Goal: Task Accomplishment & Management: Manage account settings

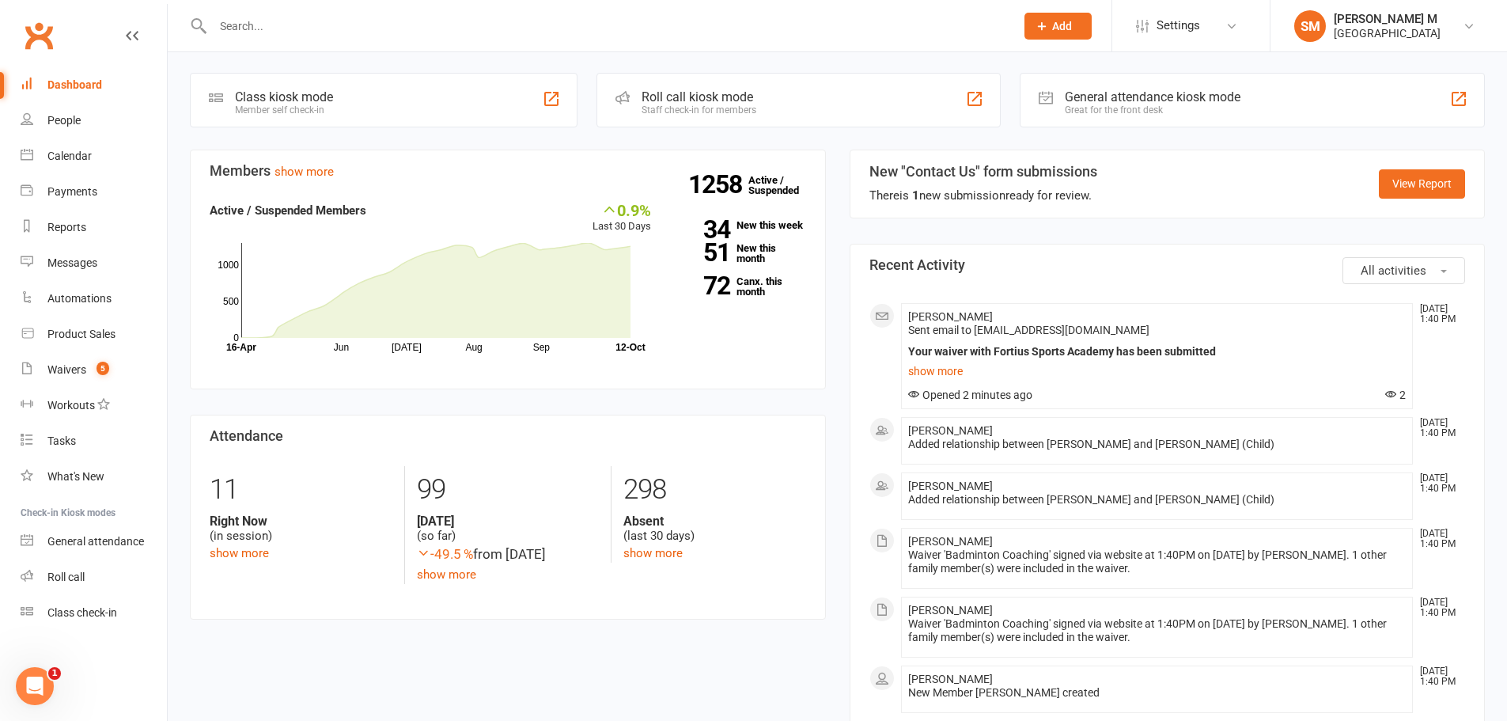
scroll to position [434, 0]
click at [85, 371] on div "Waivers" at bounding box center [66, 369] width 39 height 13
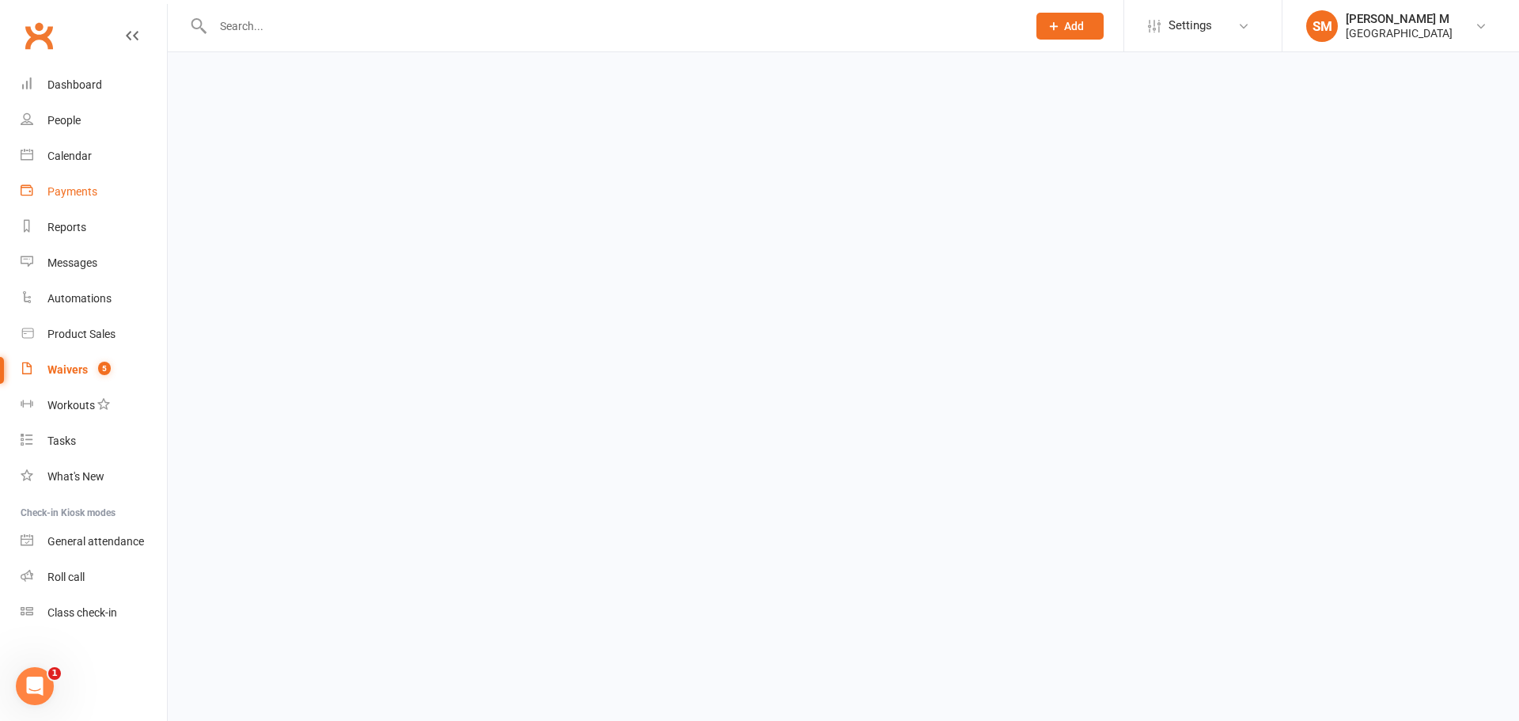
select select "50"
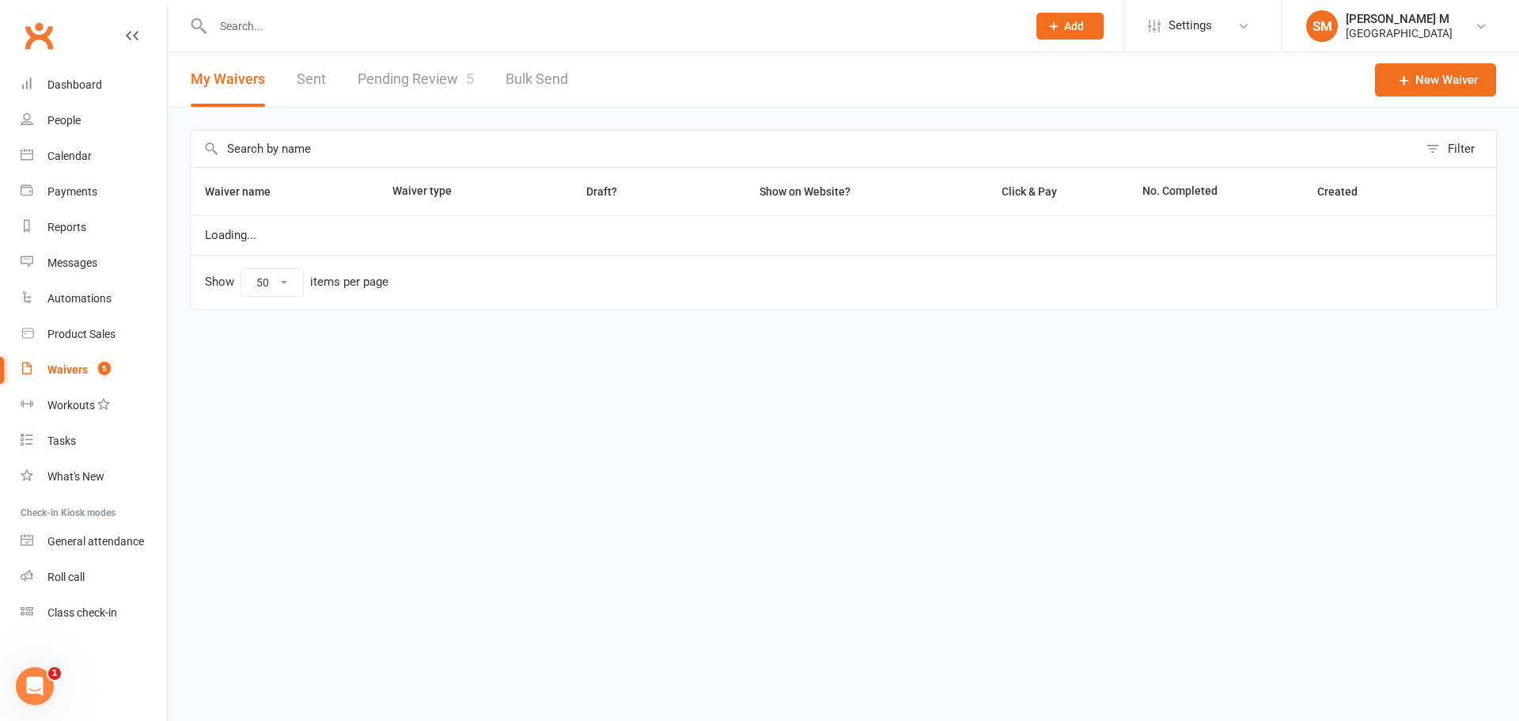
click at [418, 63] on link "Pending Review 5" at bounding box center [416, 79] width 116 height 55
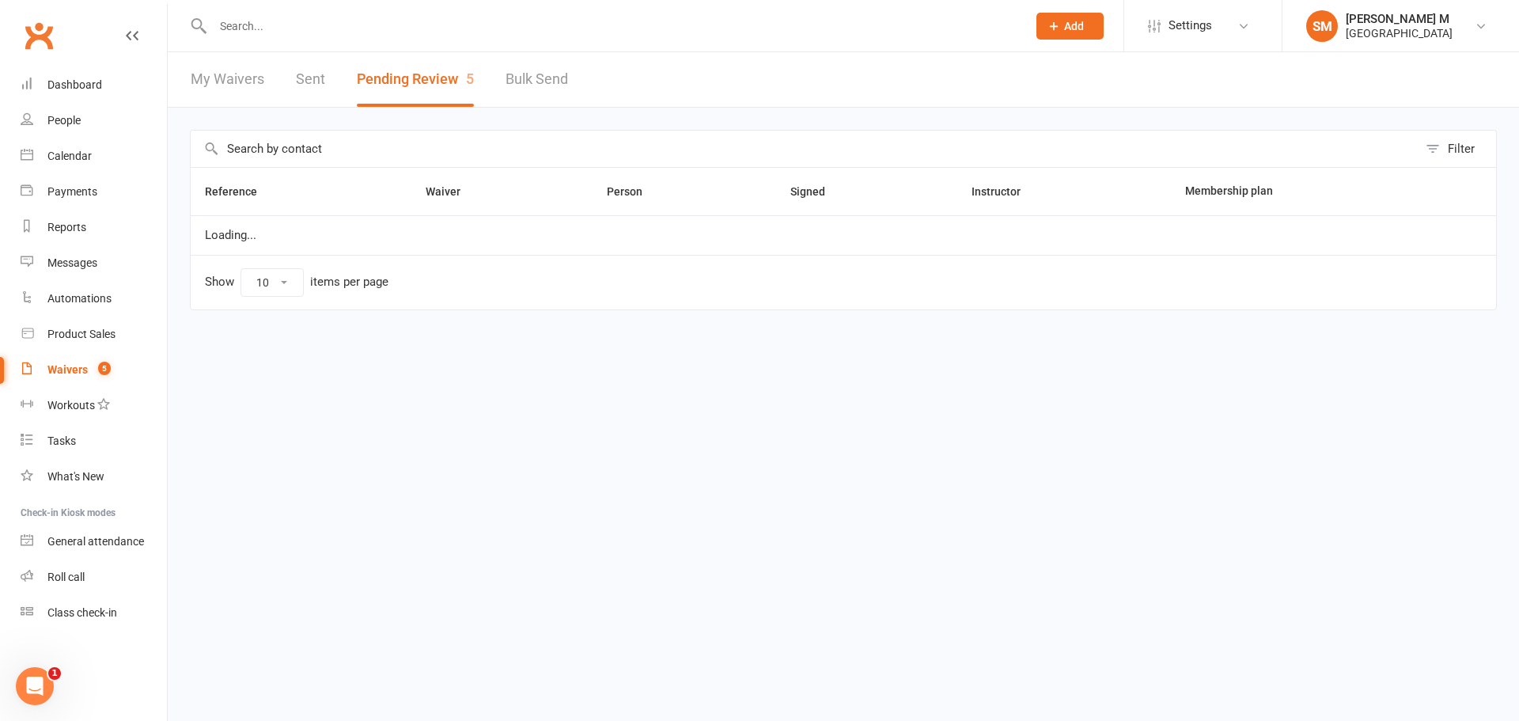
select select "100"
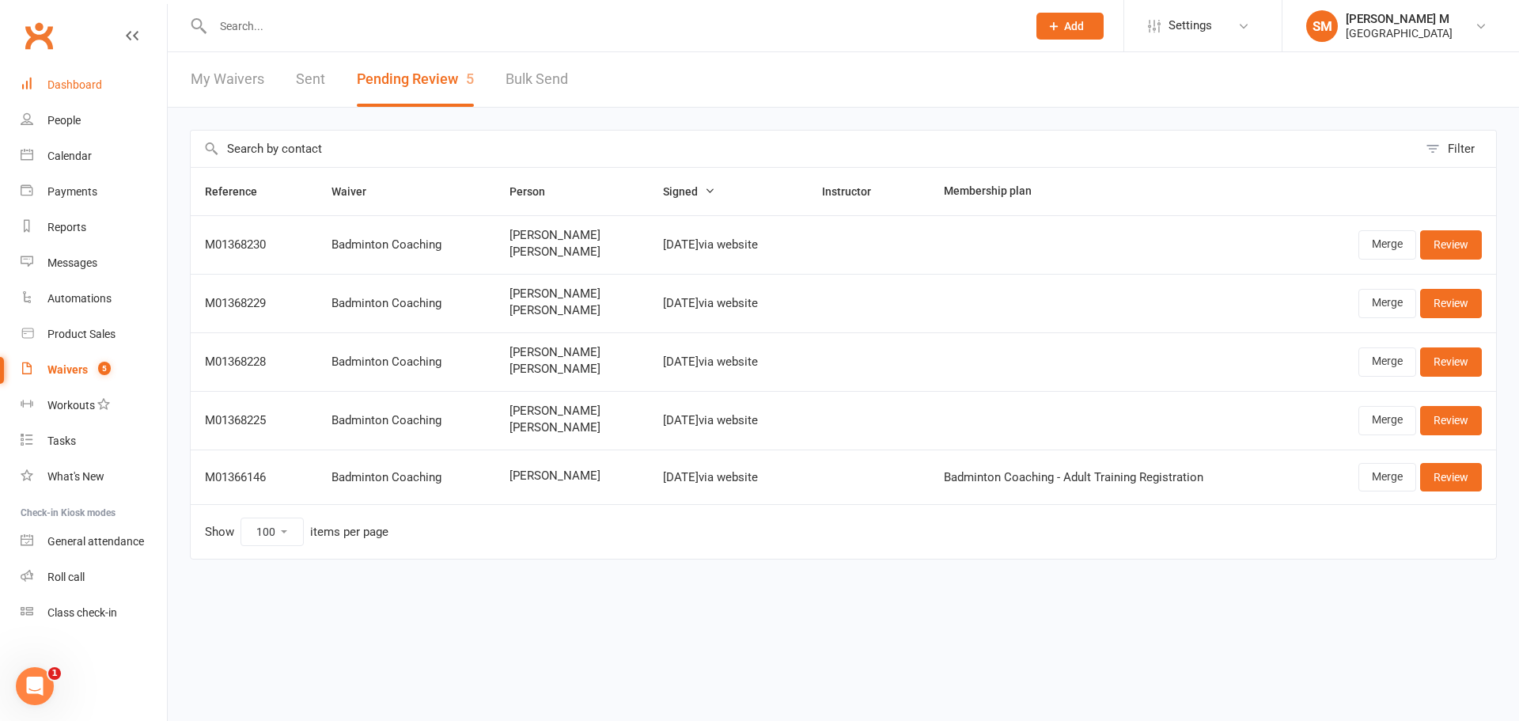
click at [41, 86] on link "Dashboard" at bounding box center [94, 85] width 146 height 36
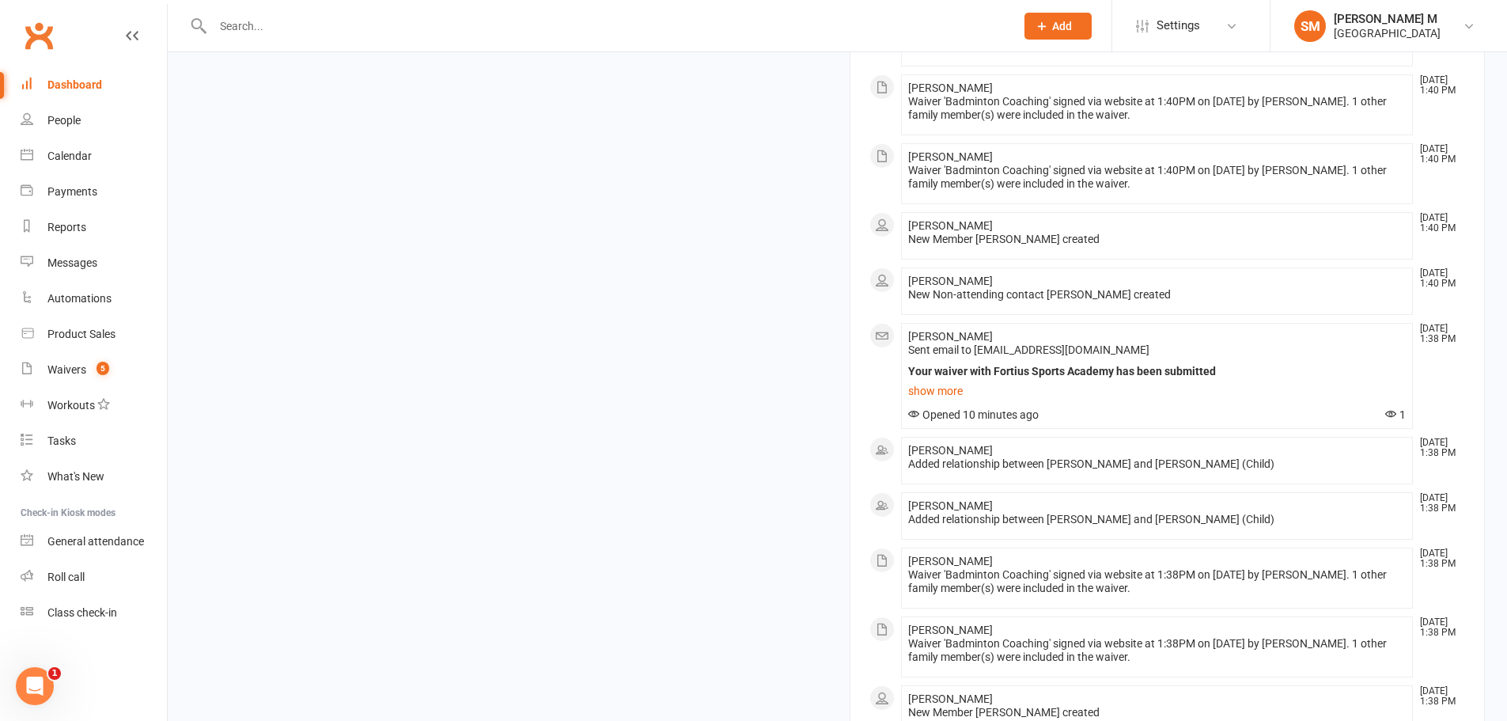
scroll to position [1497, 0]
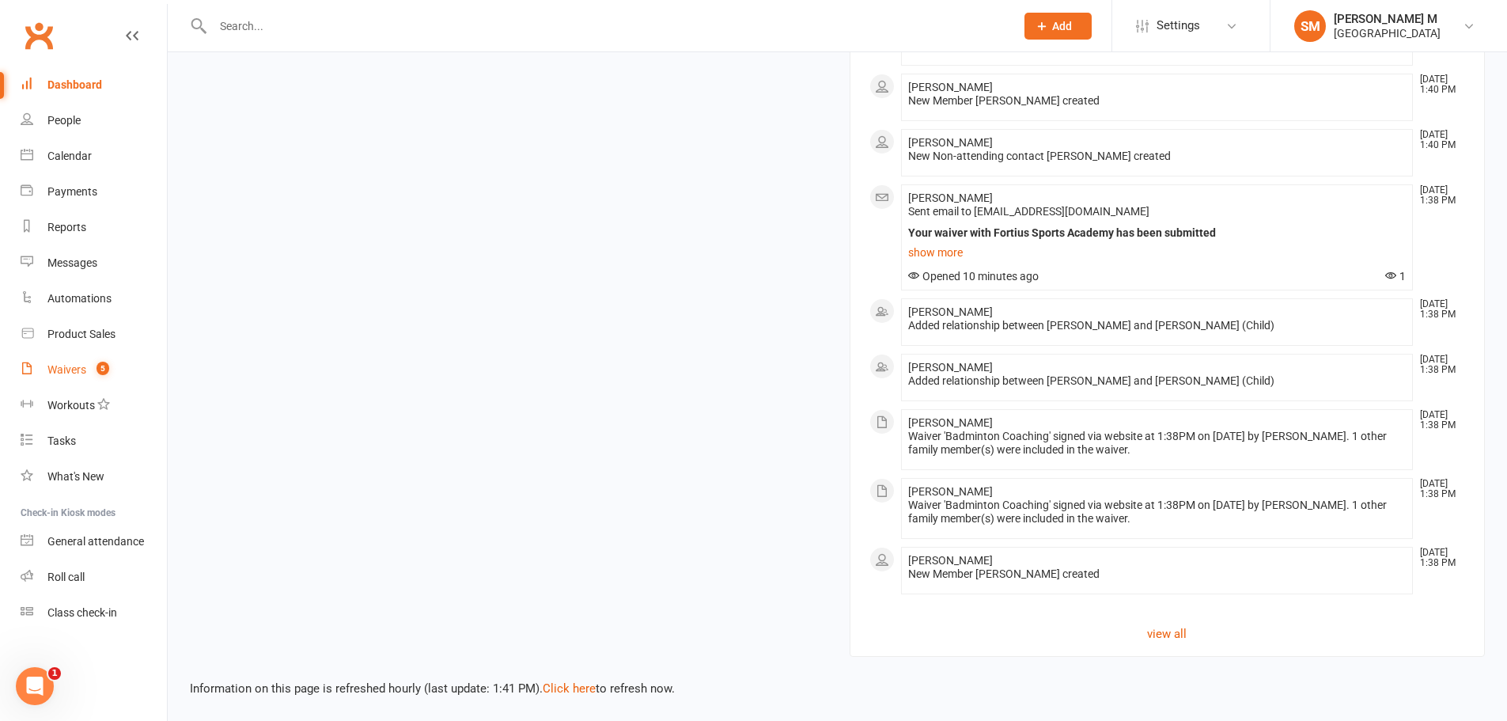
click at [79, 377] on link "Waivers 5" at bounding box center [94, 370] width 146 height 36
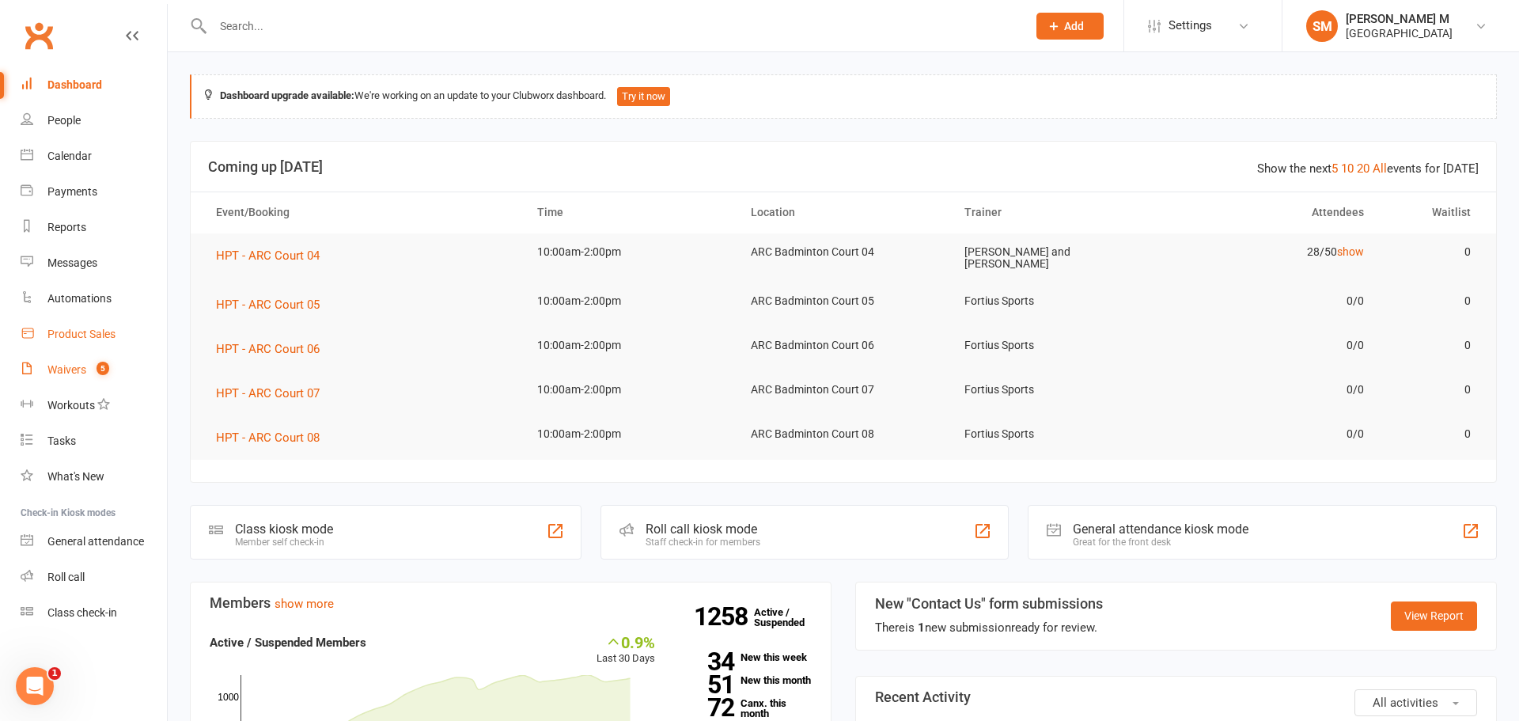
select select "50"
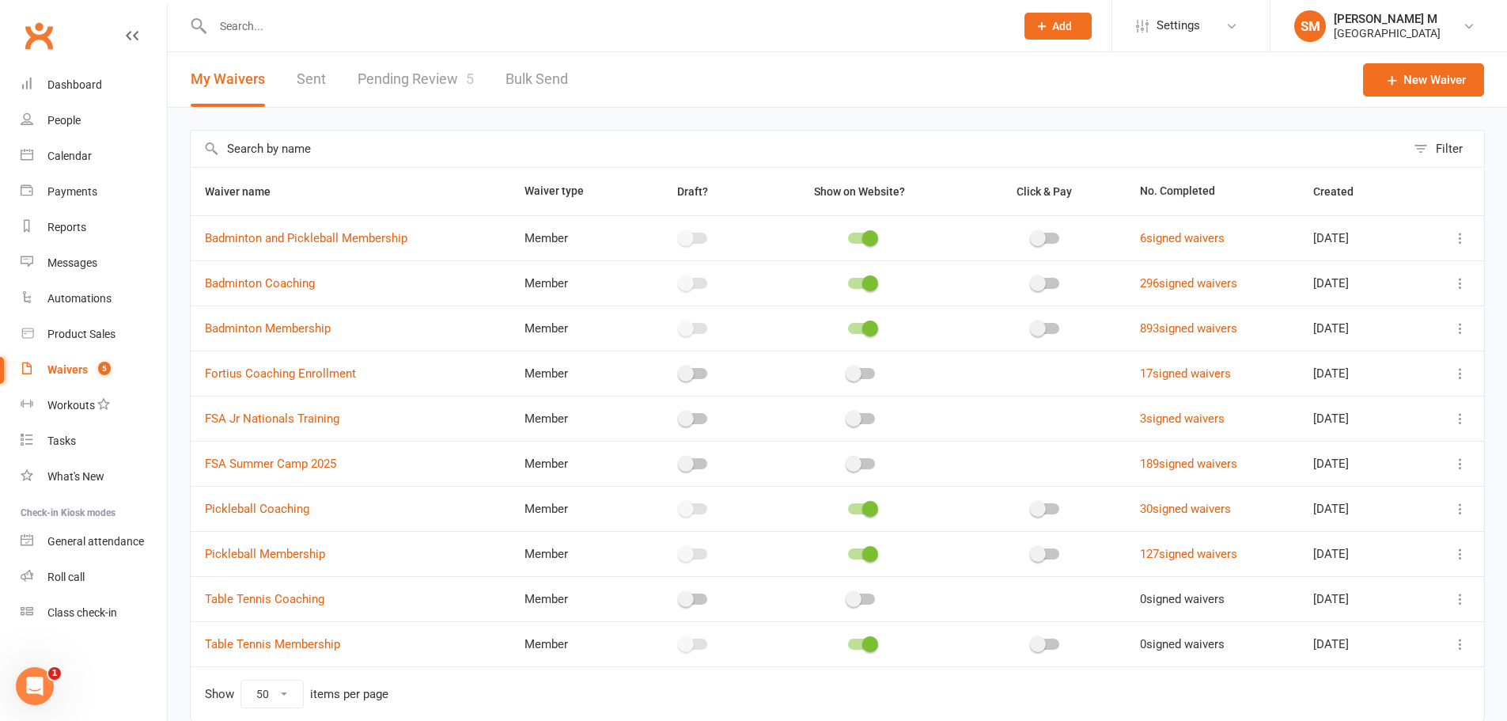
click at [438, 76] on link "Pending Review 5" at bounding box center [416, 79] width 116 height 55
select select "100"
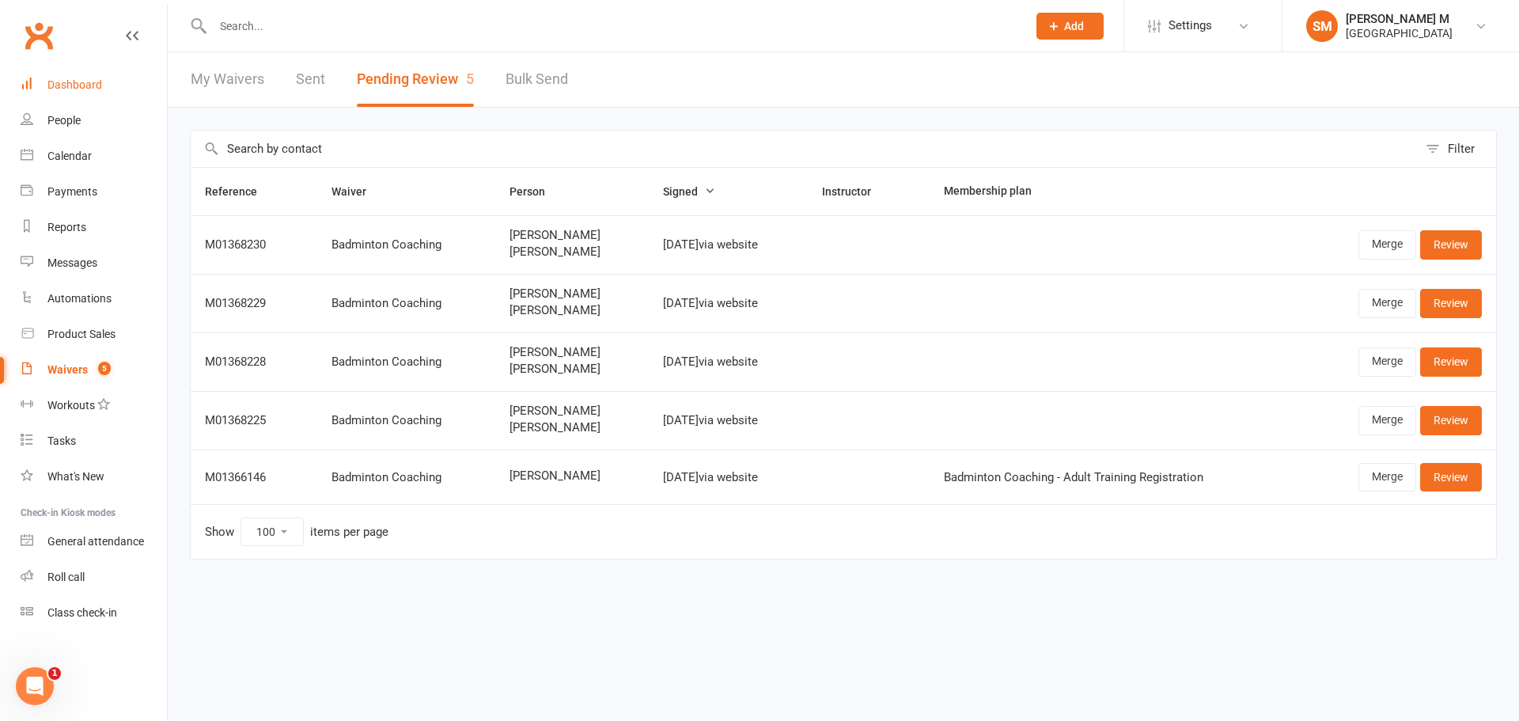
click at [72, 93] on link "Dashboard" at bounding box center [94, 85] width 146 height 36
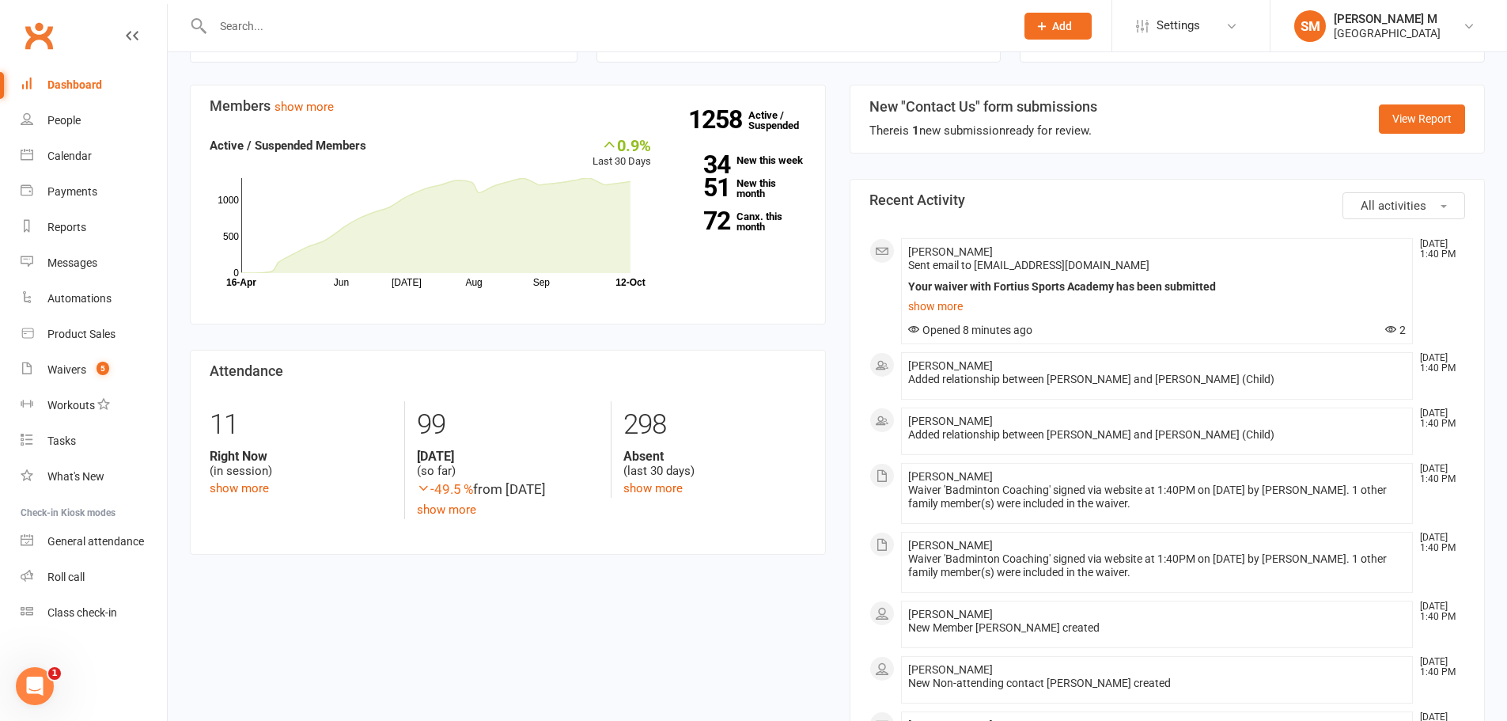
scroll to position [554, 0]
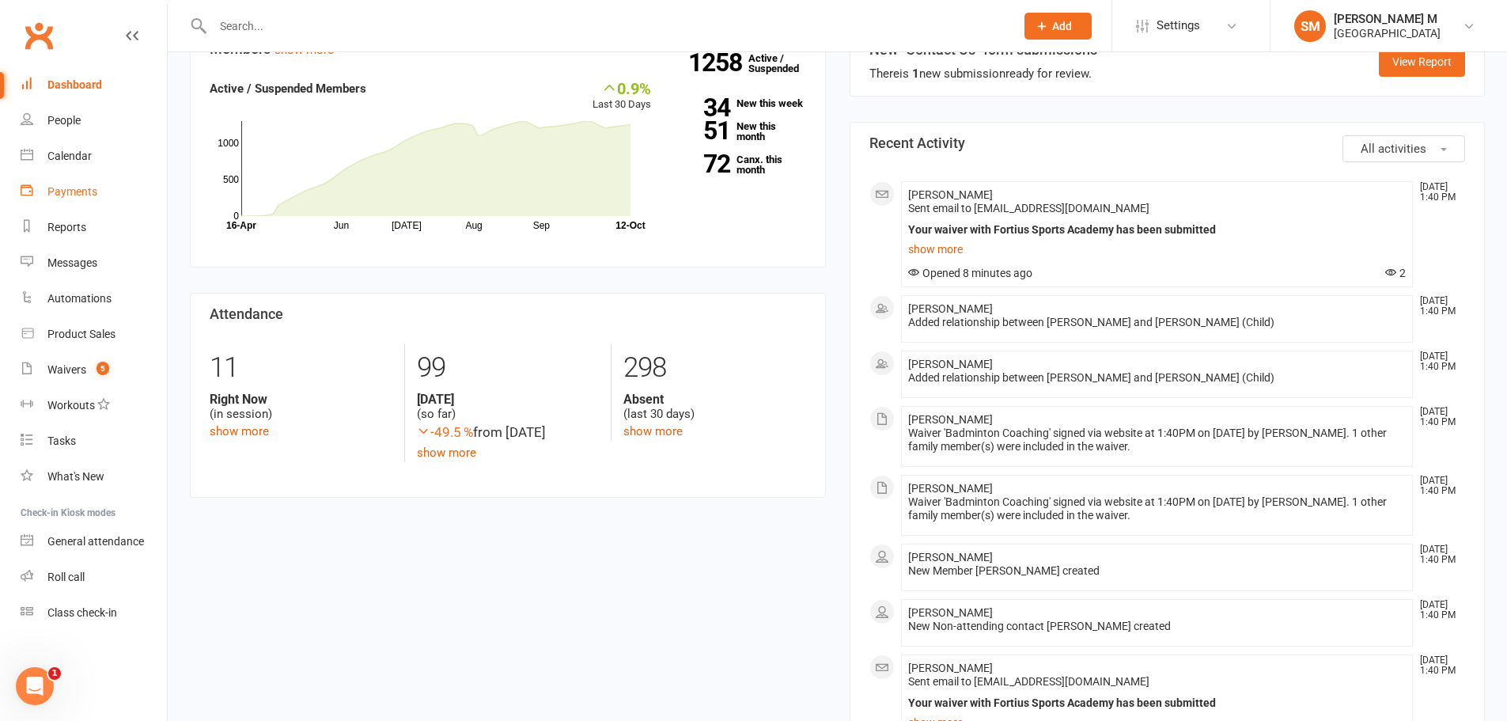
click at [51, 182] on link "Payments" at bounding box center [94, 192] width 146 height 36
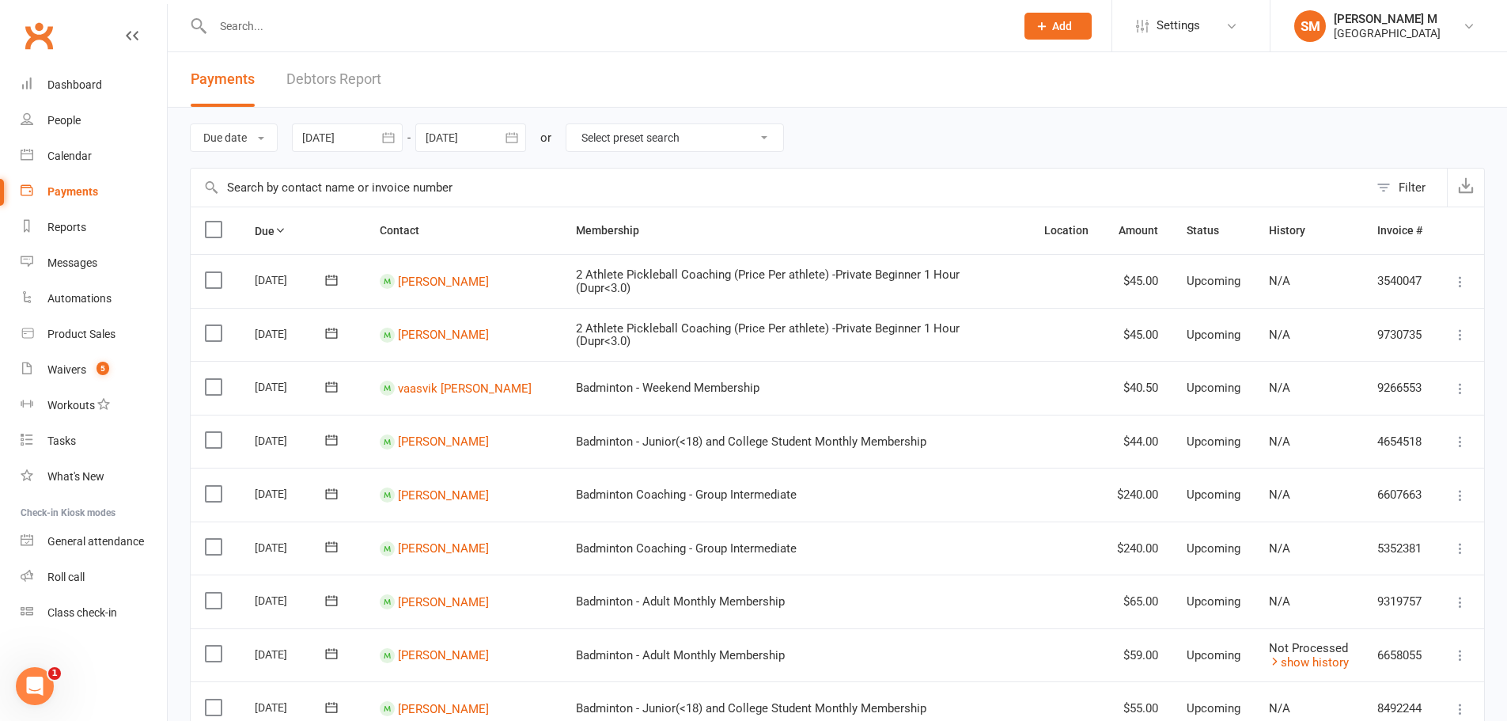
click at [403, 137] on button "button" at bounding box center [388, 137] width 28 height 28
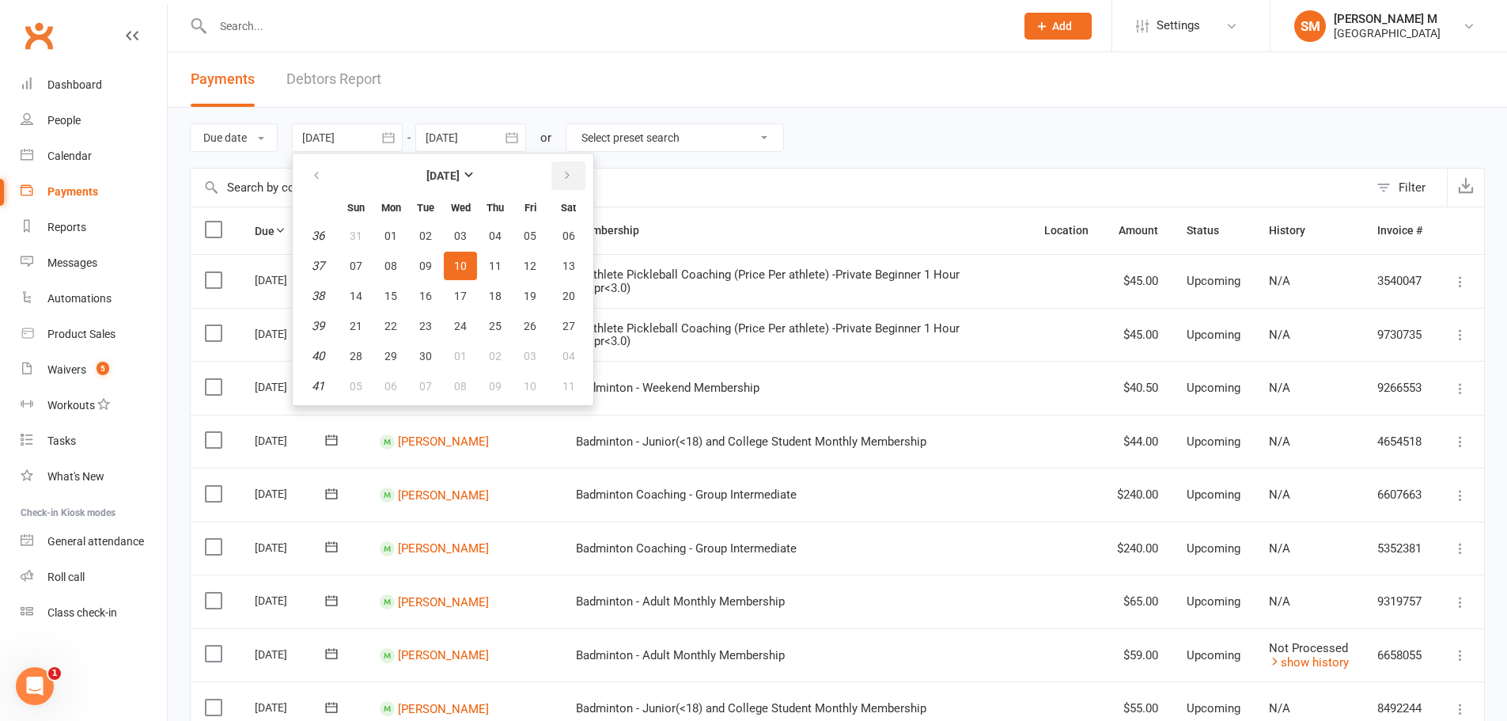
click at [556, 176] on button "button" at bounding box center [569, 175] width 34 height 28
click at [453, 237] on button "01" at bounding box center [460, 236] width 33 height 28
type input "01 Oct 2025"
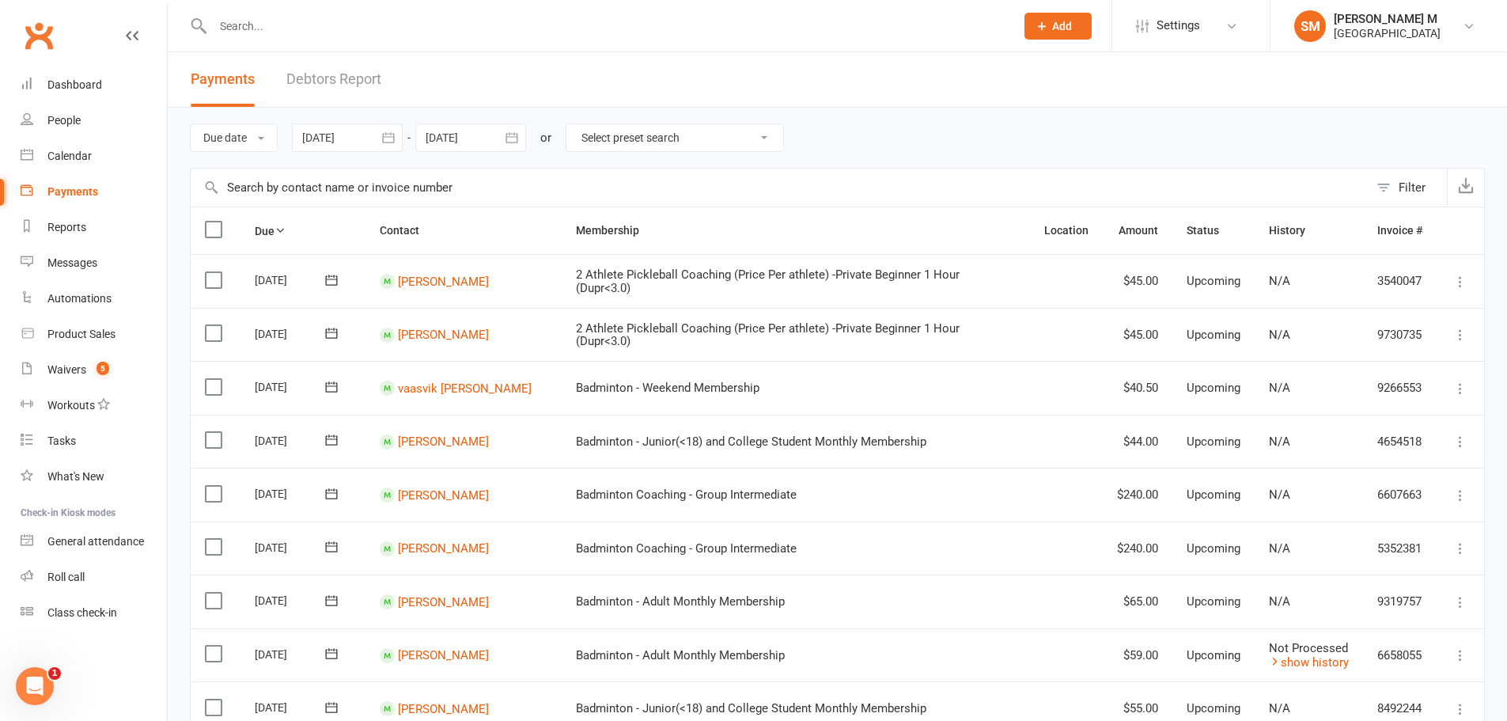
click at [513, 138] on icon "button" at bounding box center [512, 138] width 16 height 16
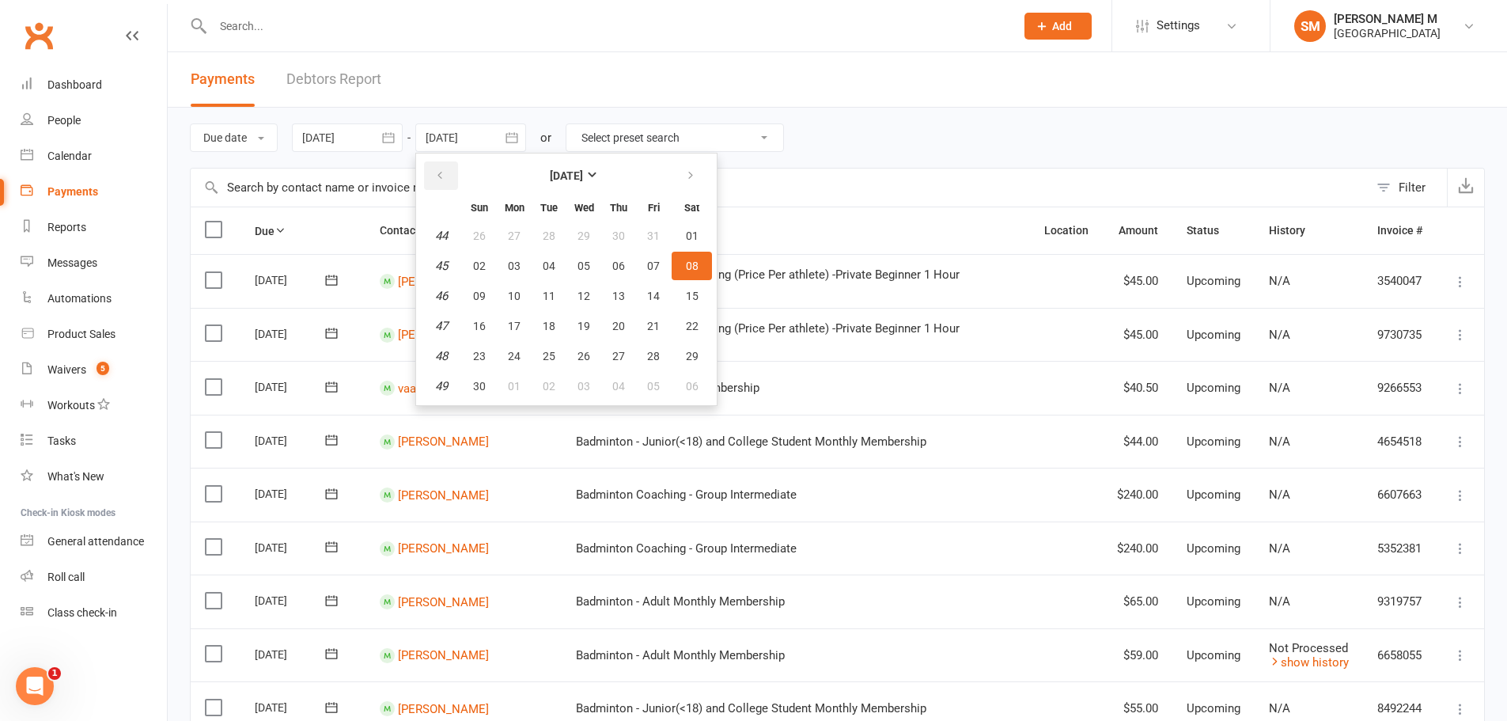
click at [438, 168] on button "button" at bounding box center [441, 175] width 34 height 28
click at [644, 354] on button "31" at bounding box center [653, 356] width 33 height 28
type input "31 Oct 2025"
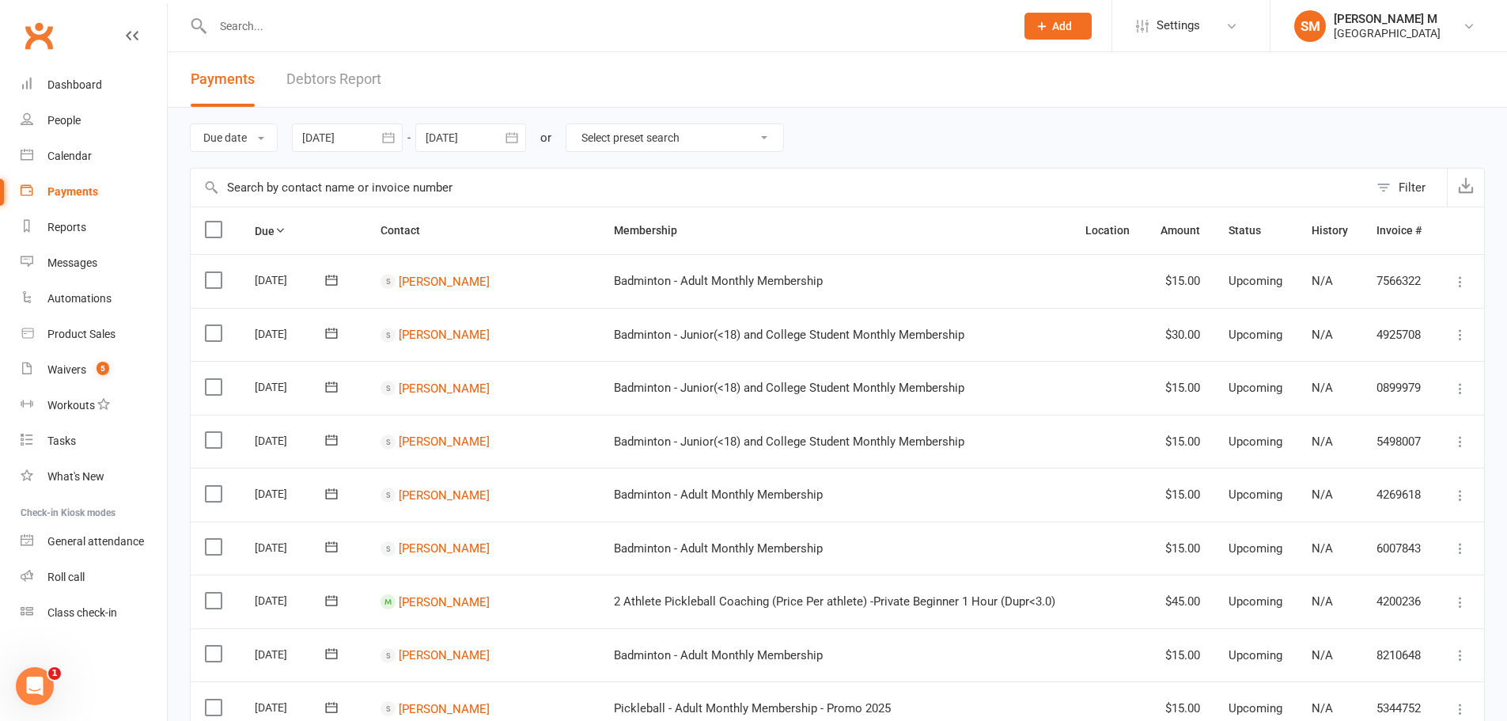
click at [386, 137] on icon "button" at bounding box center [388, 137] width 12 height 10
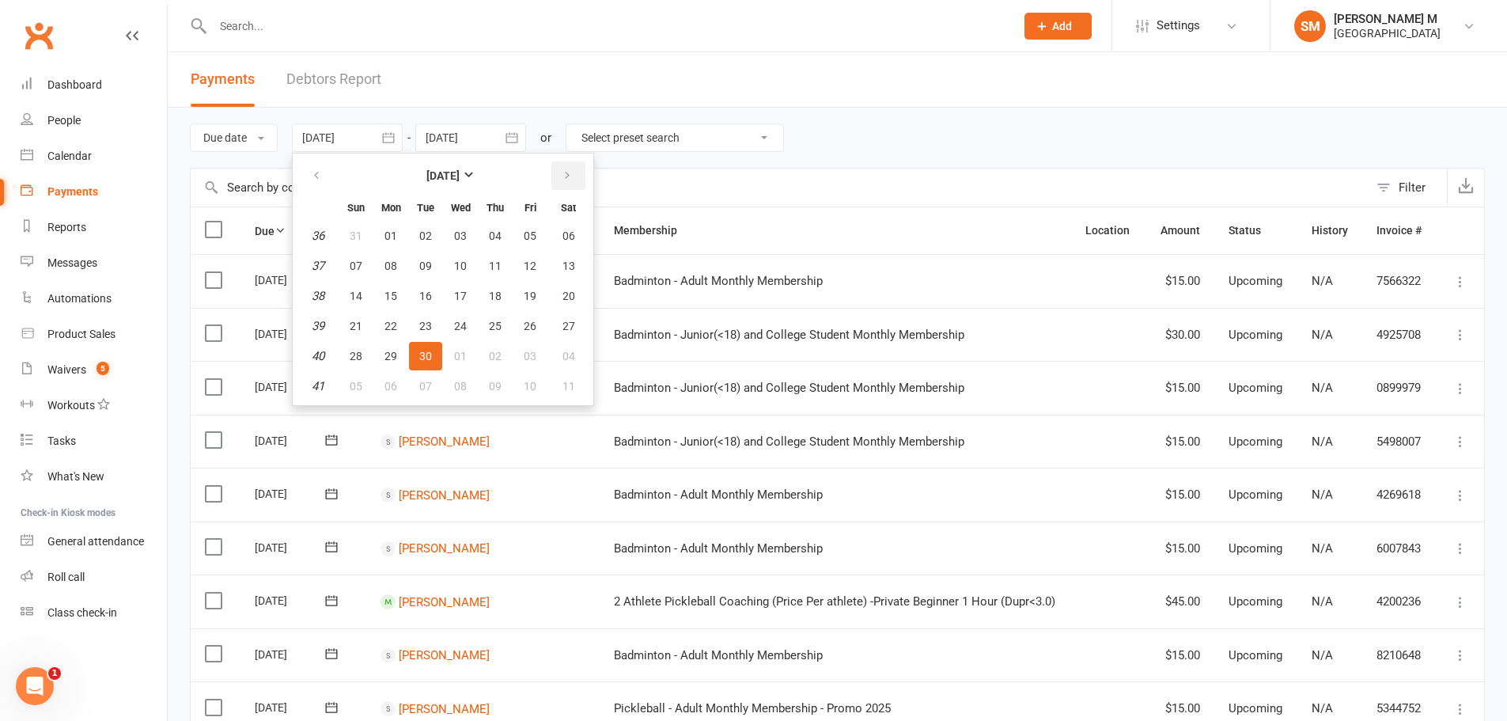
click at [567, 176] on icon "button" at bounding box center [567, 175] width 11 height 13
click at [582, 177] on button "button" at bounding box center [569, 175] width 34 height 28
click at [569, 229] on span "01" at bounding box center [569, 235] width 13 height 13
type input "01 Nov 2025"
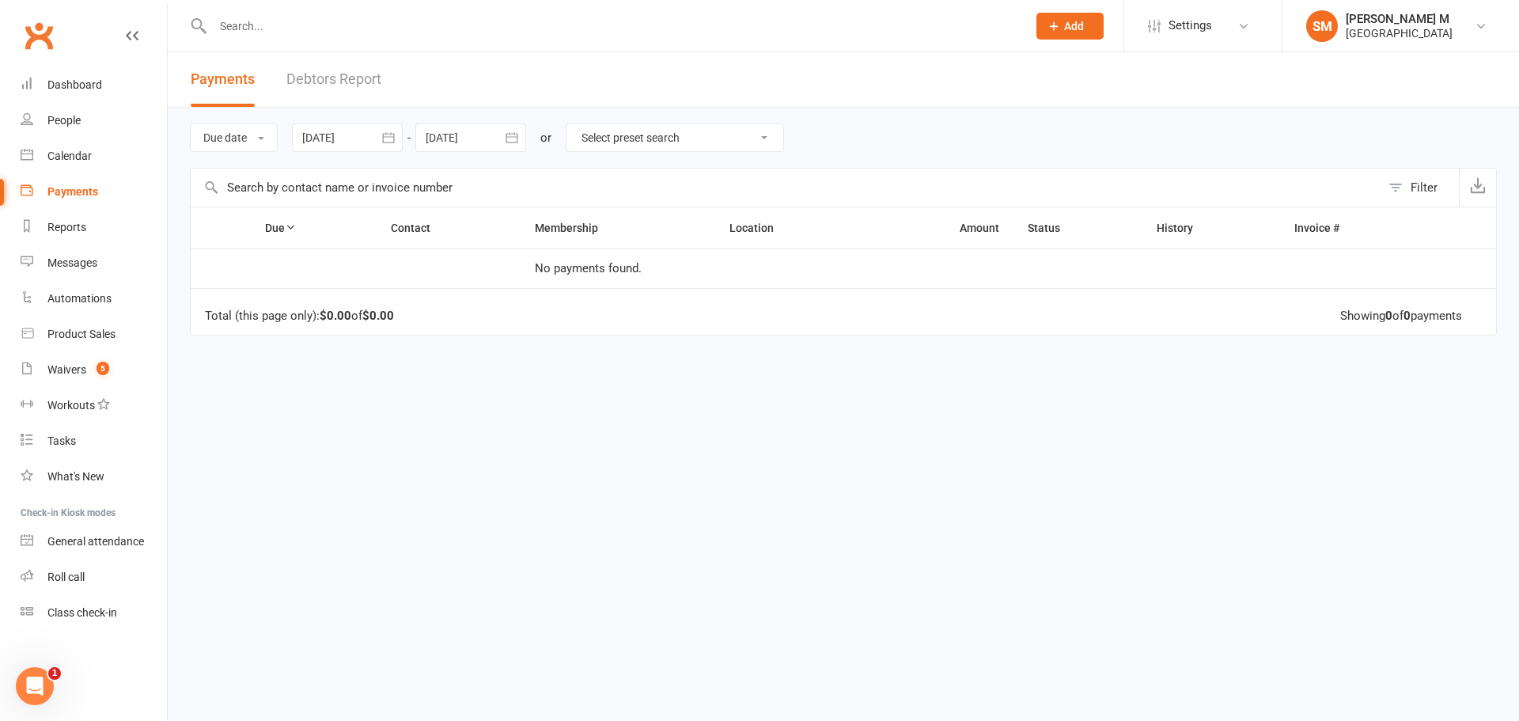
click at [520, 133] on icon "button" at bounding box center [512, 138] width 16 height 16
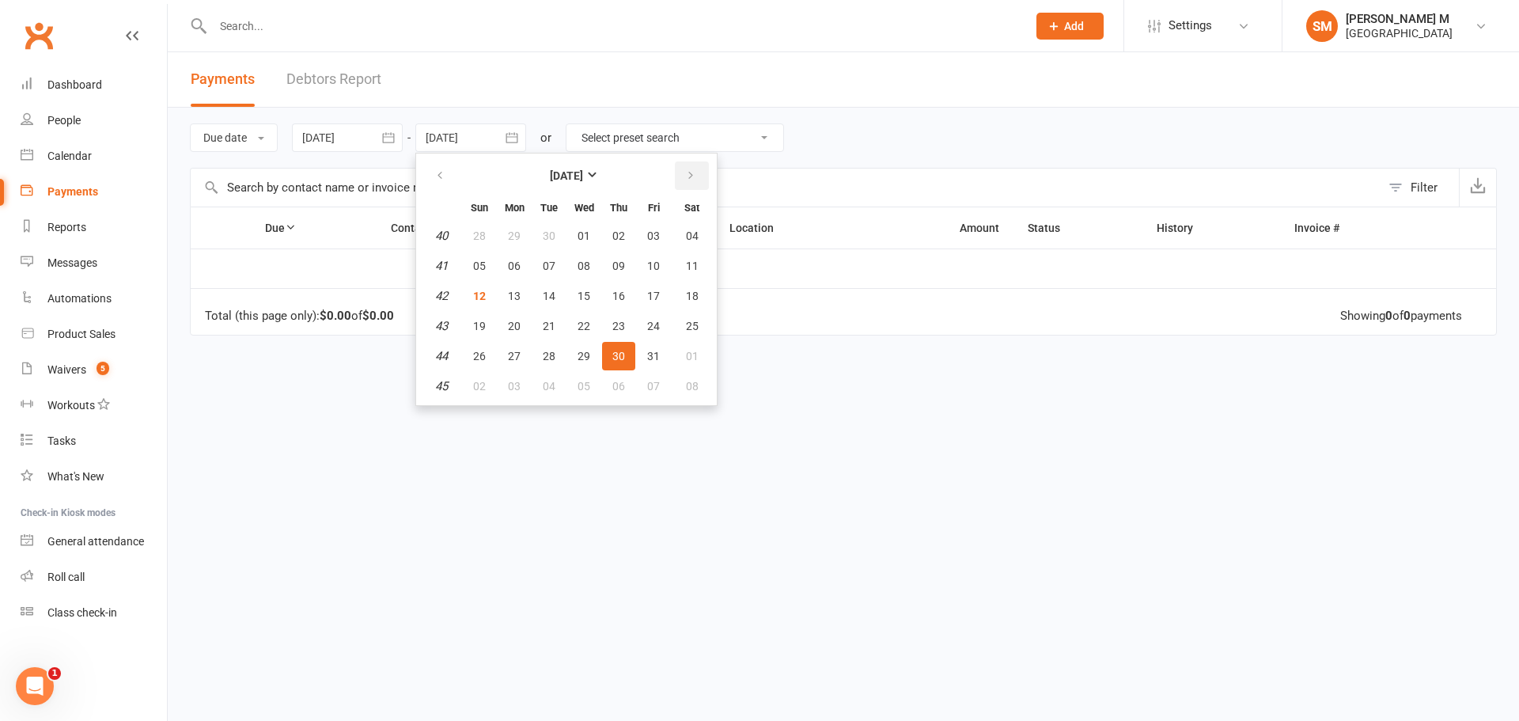
click at [682, 163] on button "button" at bounding box center [692, 175] width 34 height 28
click at [476, 395] on button "30" at bounding box center [479, 386] width 33 height 28
type input "30 Nov 2025"
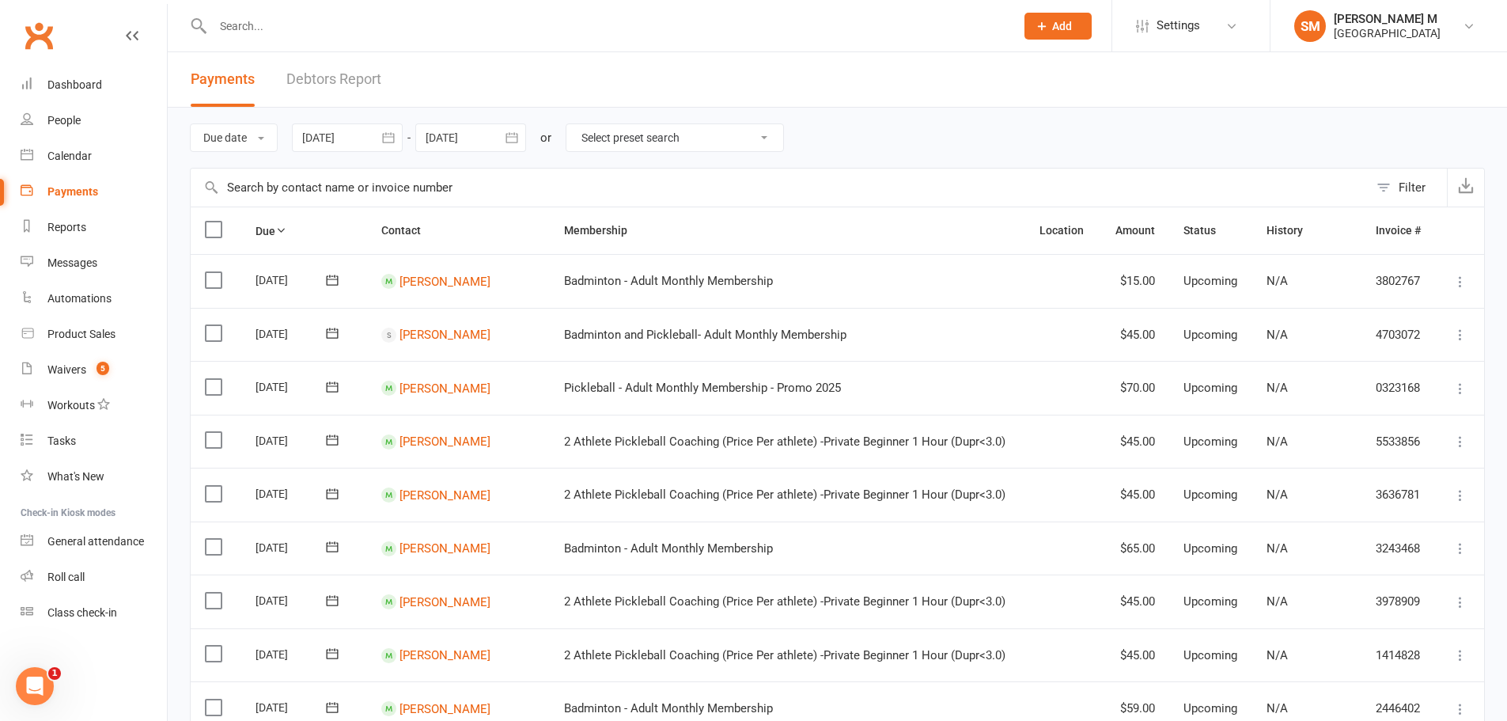
click at [395, 132] on icon "button" at bounding box center [389, 138] width 16 height 16
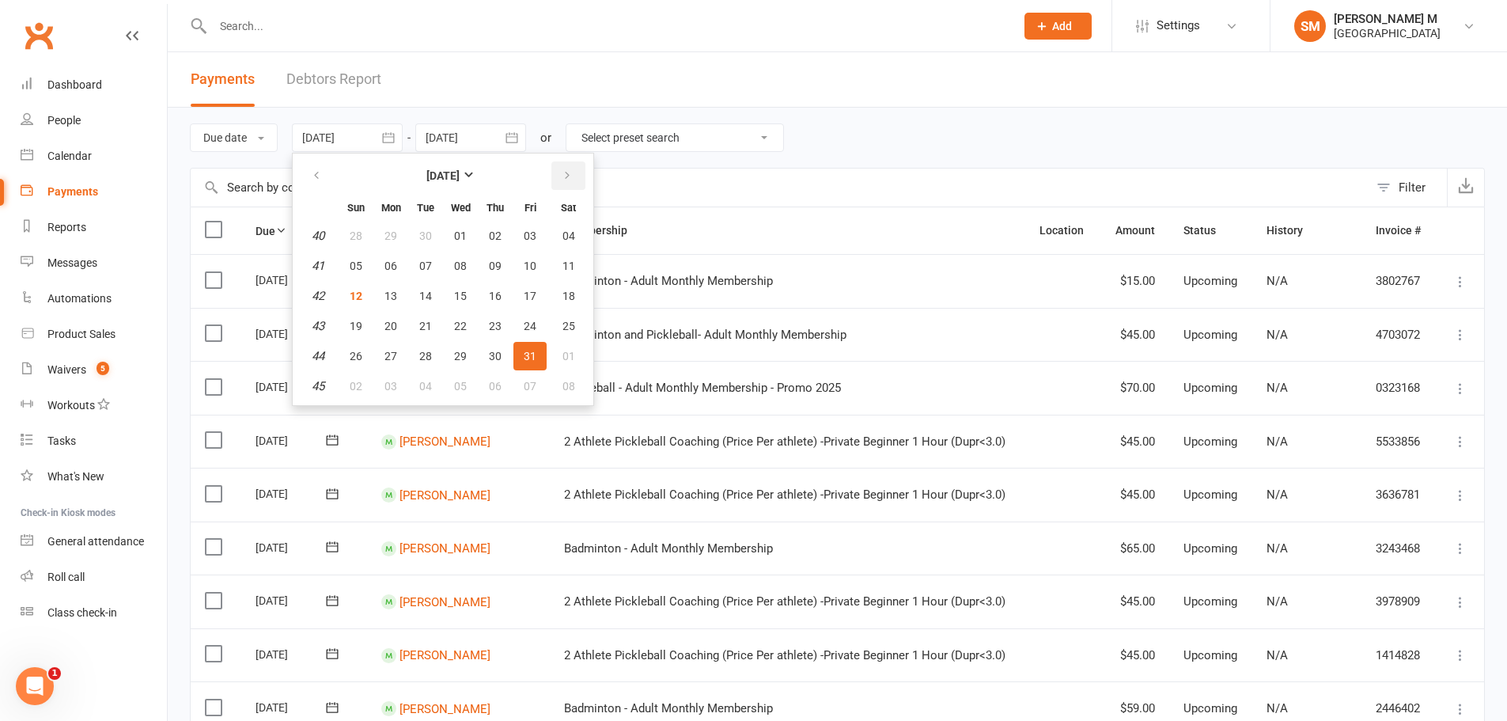
click at [567, 184] on button "button" at bounding box center [569, 175] width 34 height 28
click at [574, 168] on button "button" at bounding box center [569, 175] width 34 height 28
click at [392, 241] on span "01" at bounding box center [391, 235] width 13 height 13
type input "01 Dec 2025"
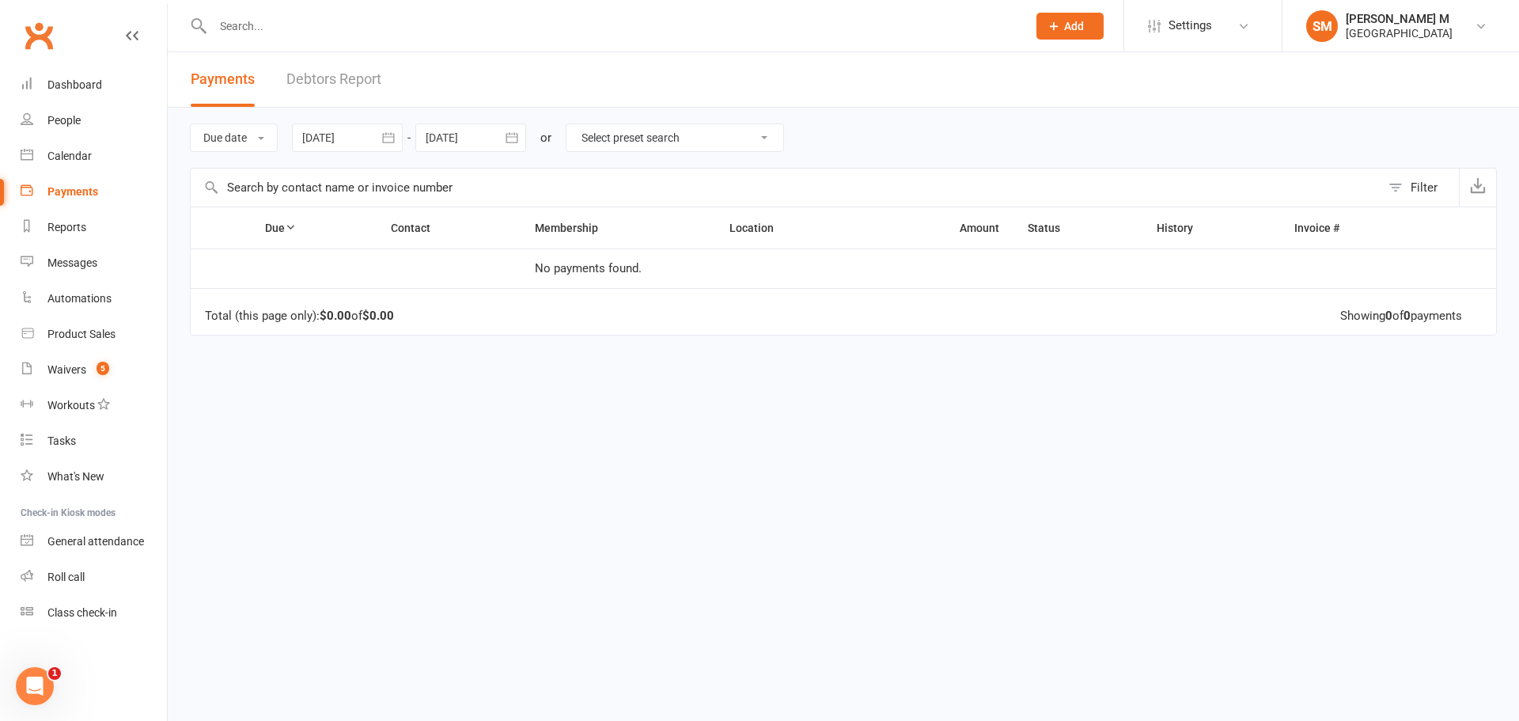
click at [520, 136] on icon "button" at bounding box center [512, 138] width 16 height 16
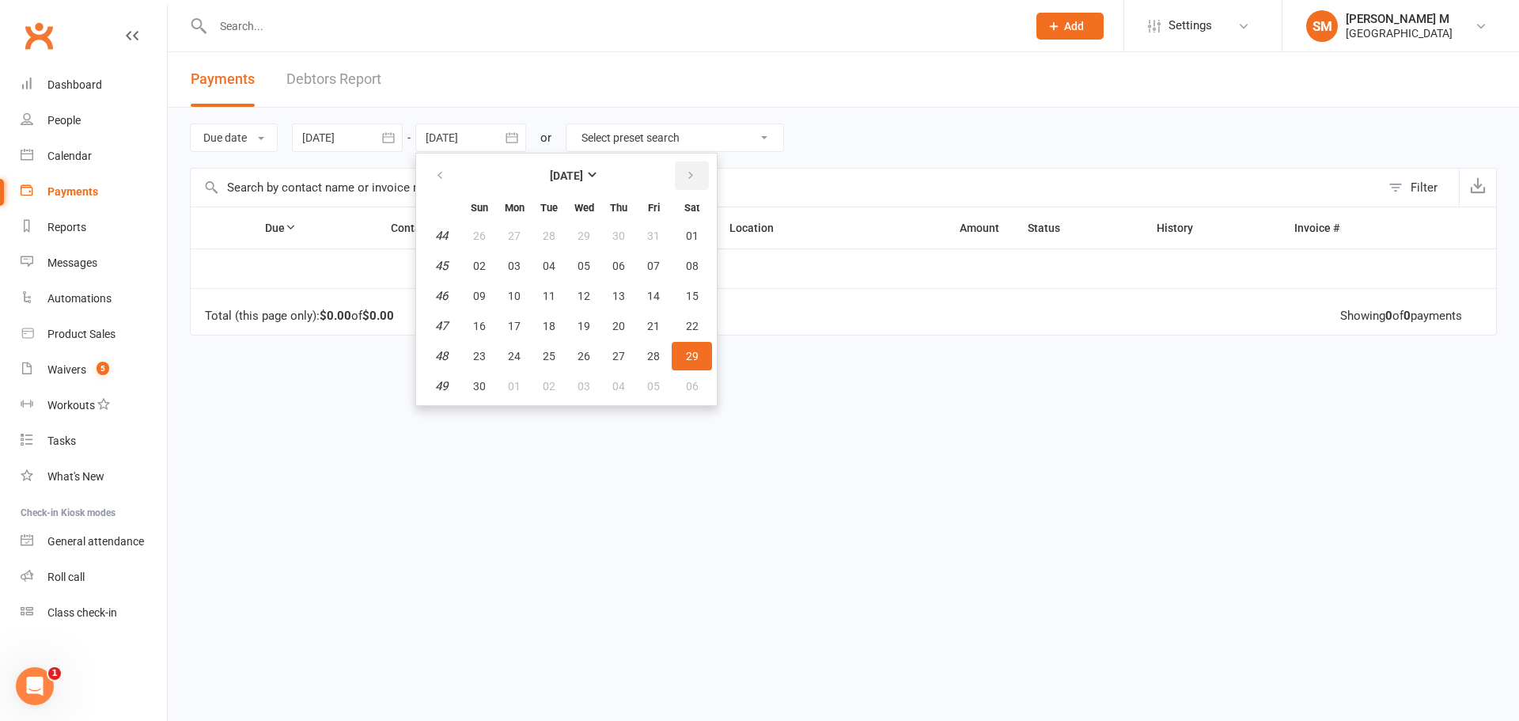
click at [685, 173] on button "button" at bounding box center [692, 175] width 34 height 28
click at [576, 355] on button "31" at bounding box center [583, 356] width 33 height 28
type input "31 Dec 2025"
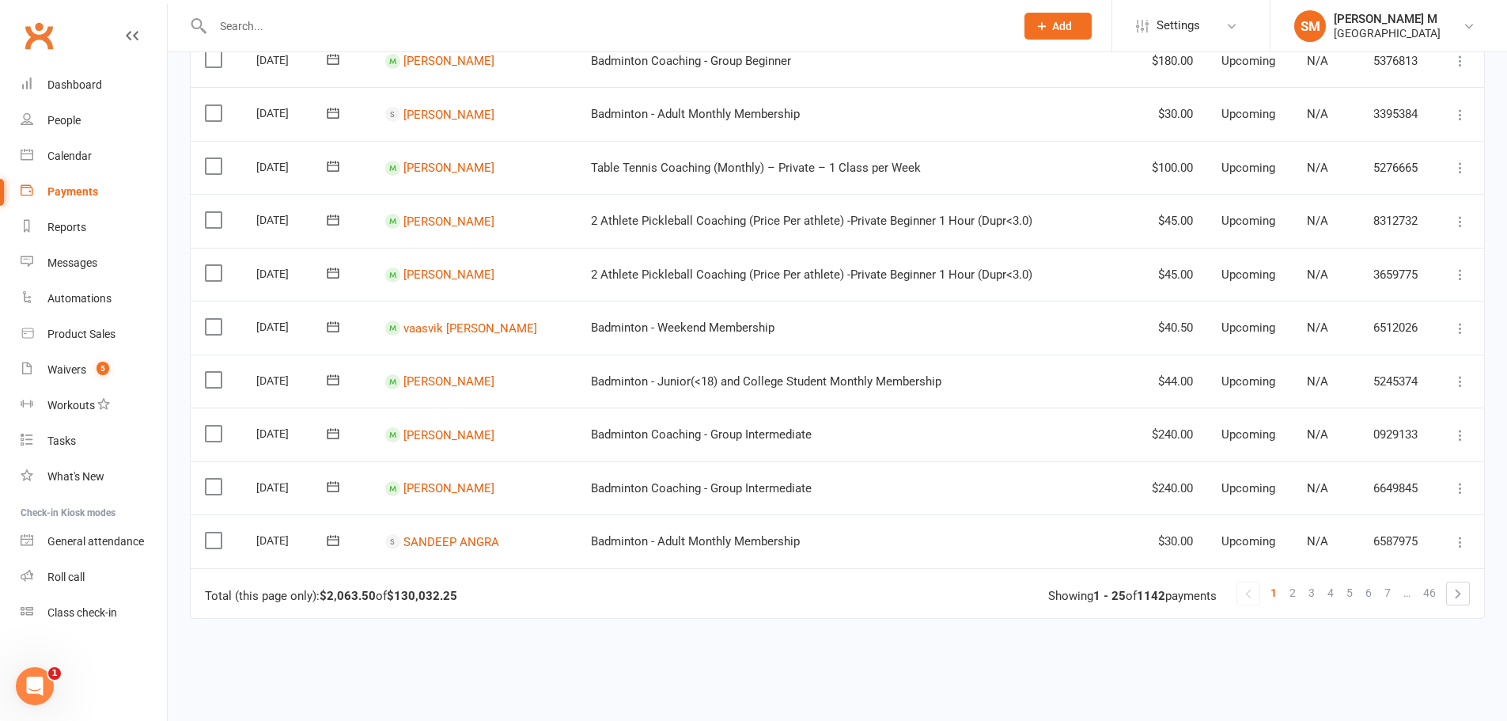
scroll to position [1147, 0]
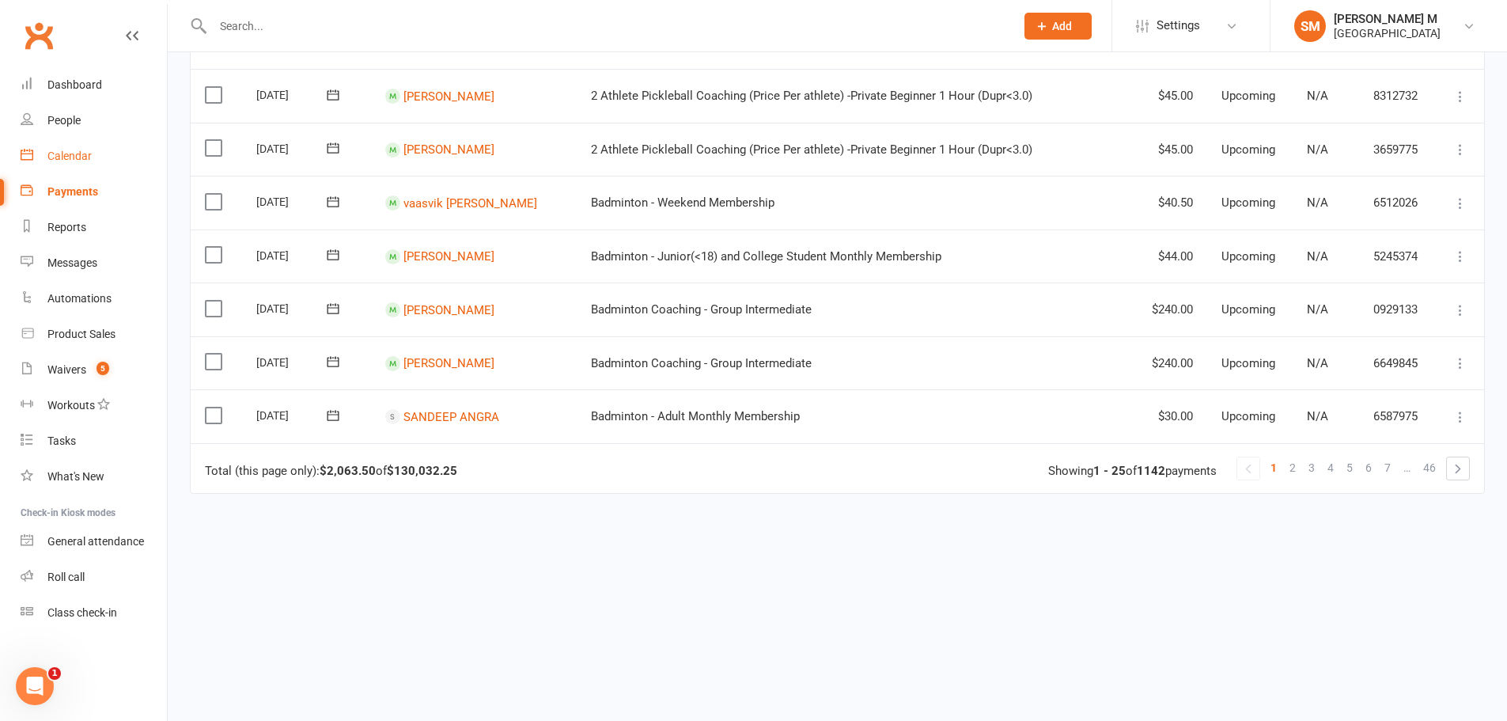
click at [81, 154] on div "Calendar" at bounding box center [69, 156] width 44 height 13
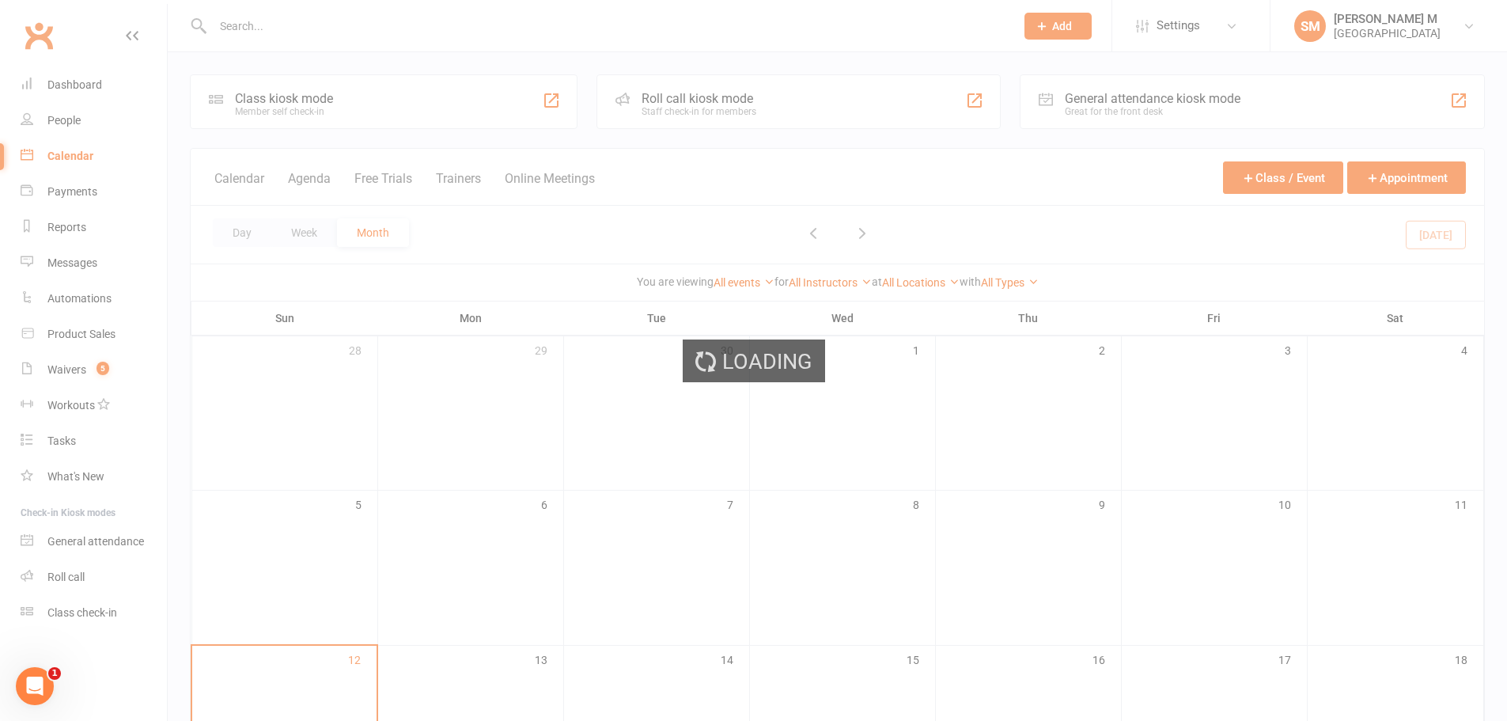
click at [88, 79] on div "Loading" at bounding box center [753, 360] width 1507 height 721
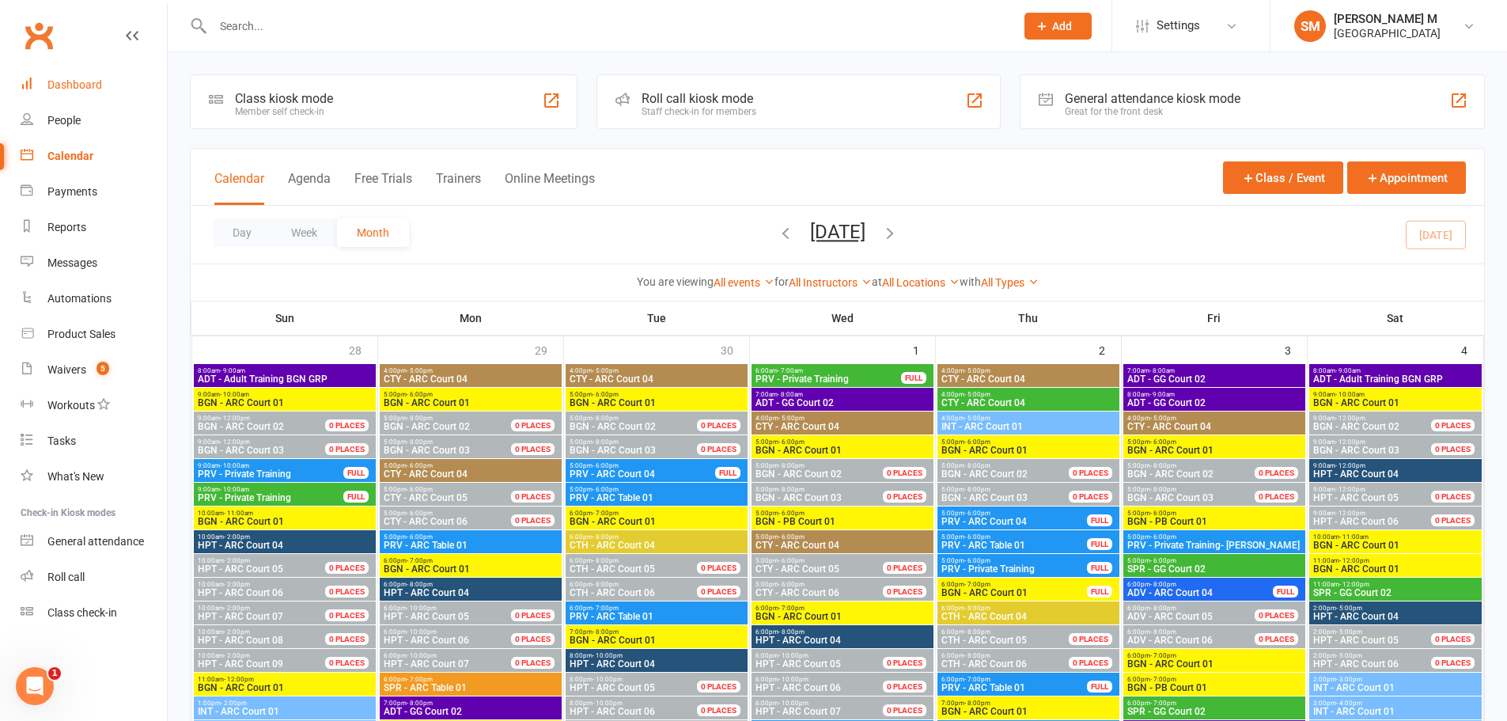
click at [88, 79] on div "Dashboard" at bounding box center [74, 84] width 55 height 13
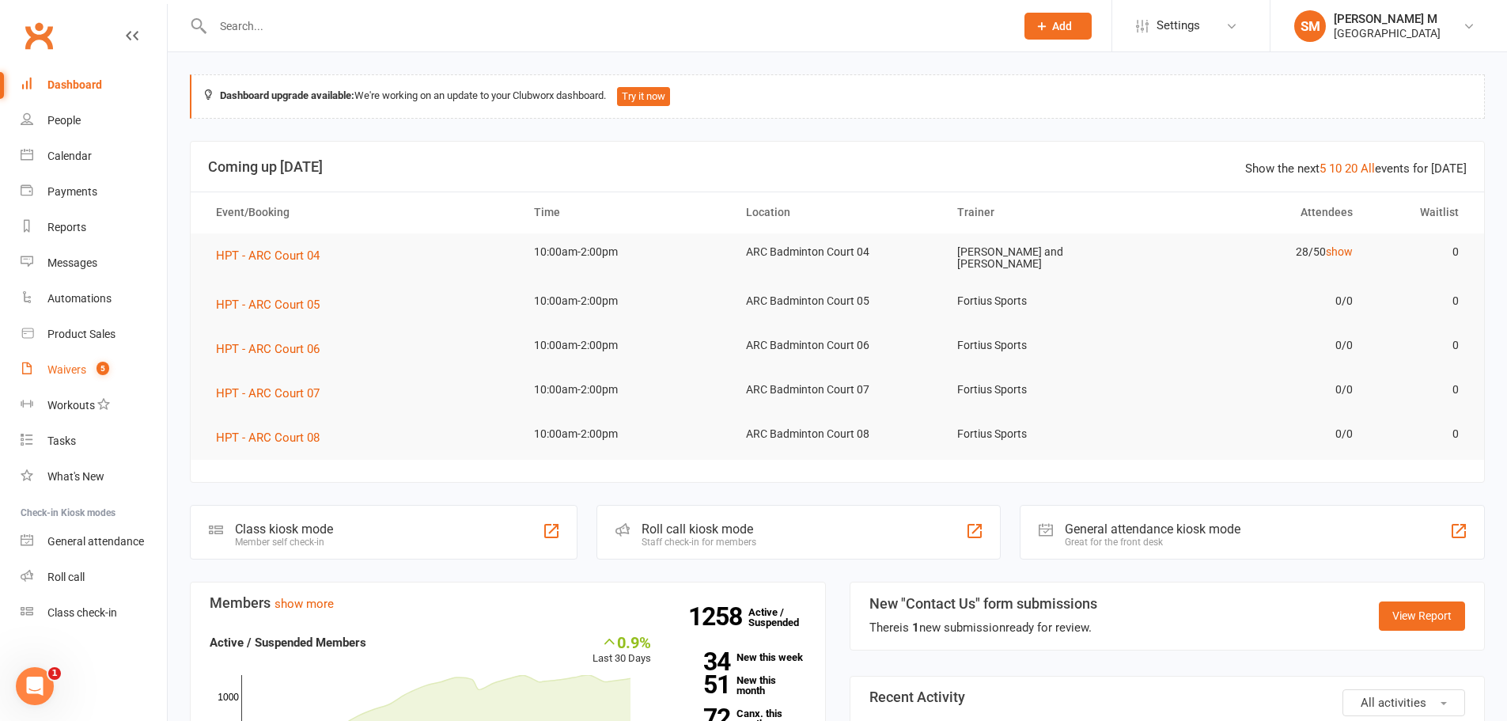
click at [67, 366] on div "Waivers" at bounding box center [66, 369] width 39 height 13
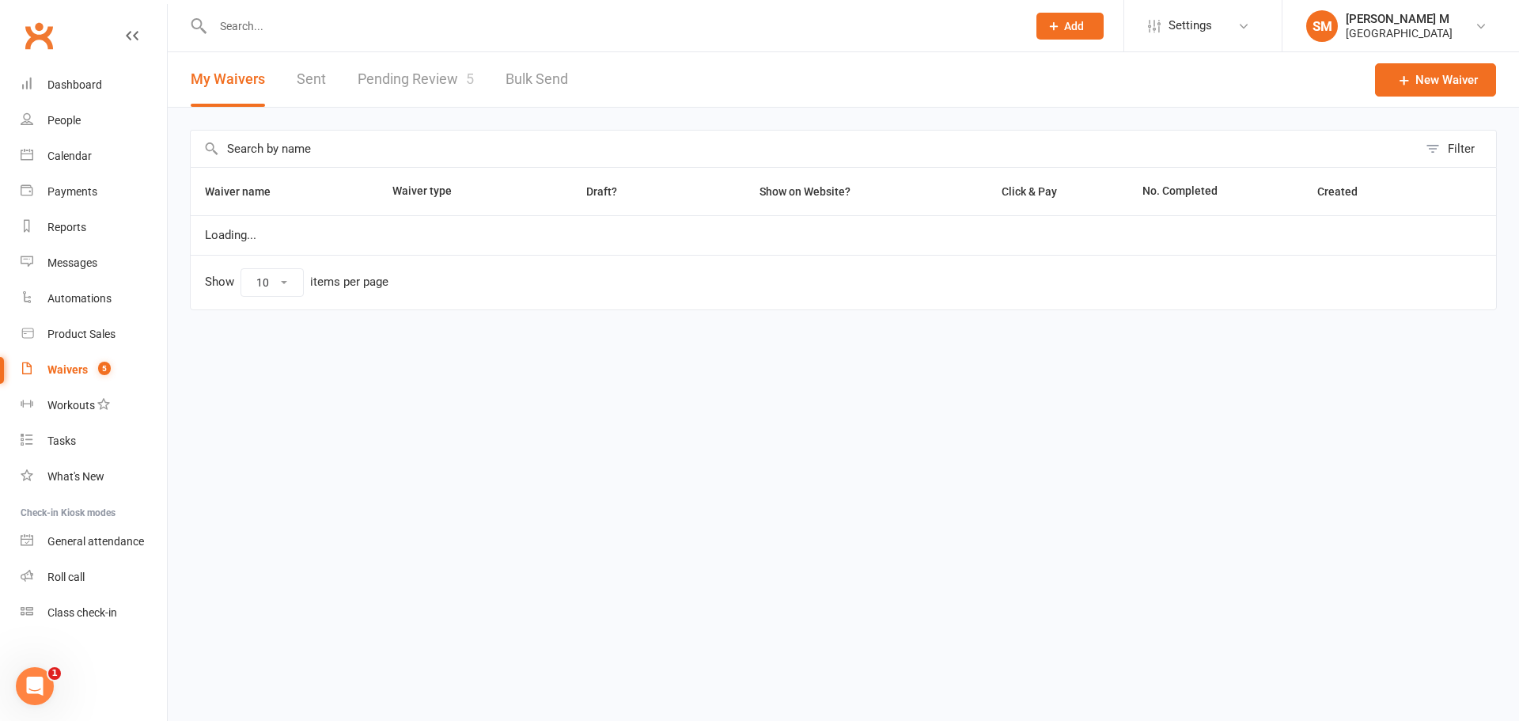
select select "50"
click at [445, 82] on link "Pending Review 5" at bounding box center [416, 79] width 116 height 55
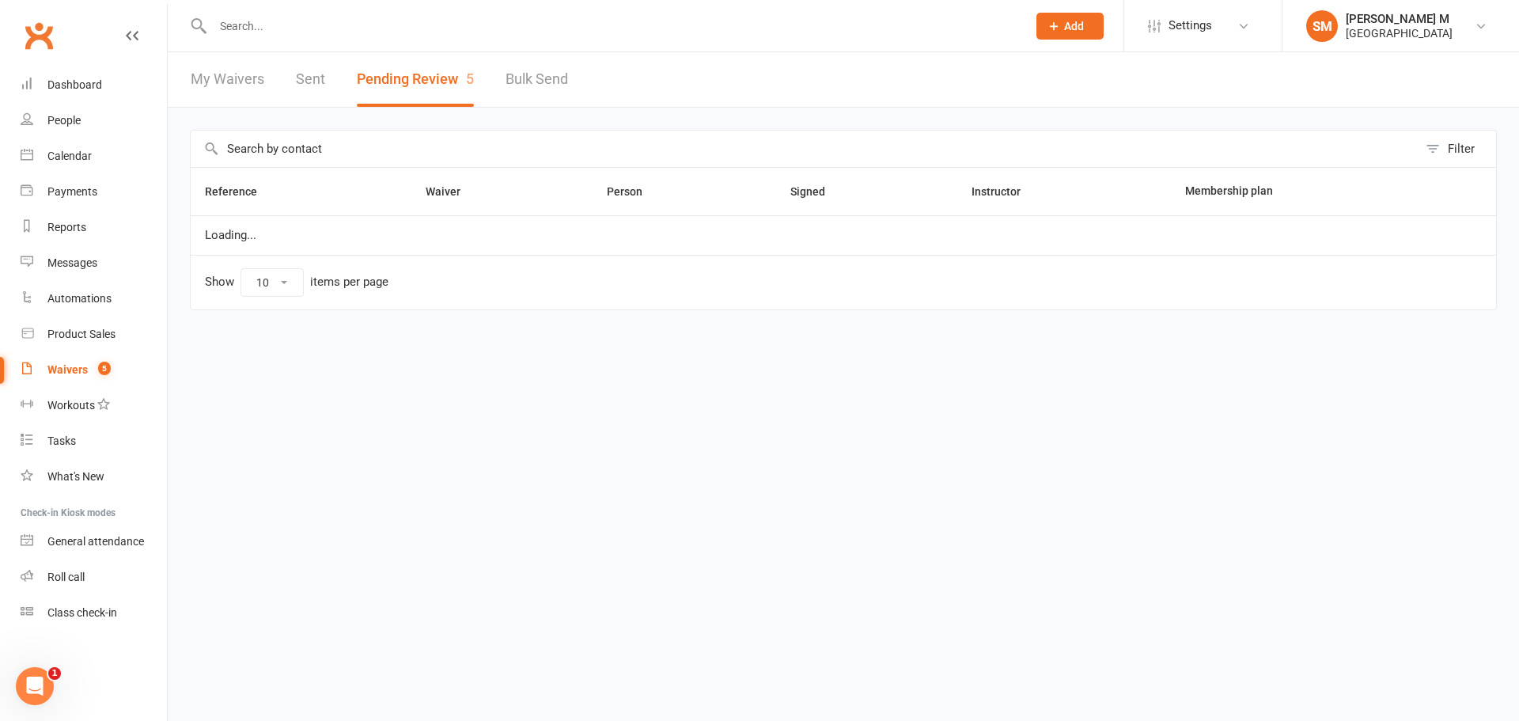
select select "100"
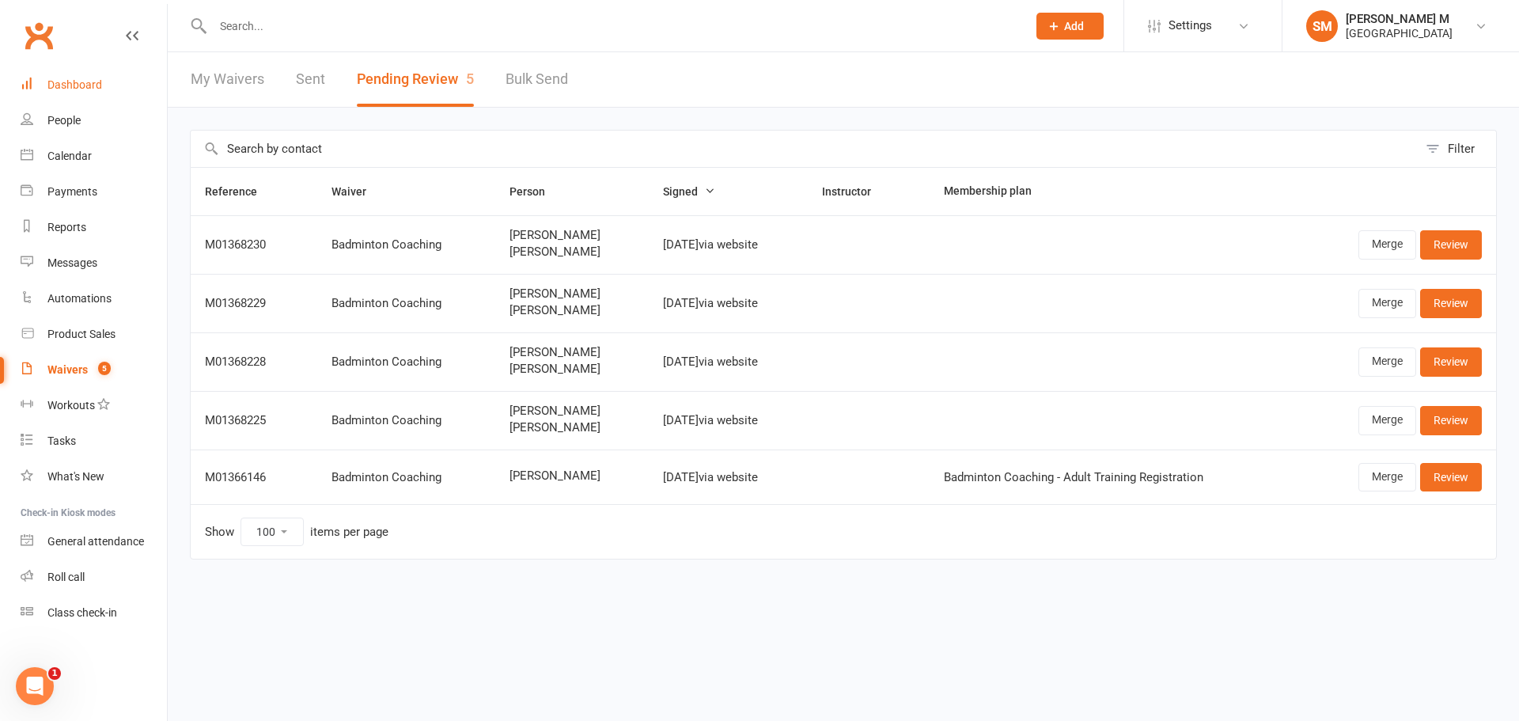
click at [57, 74] on link "Dashboard" at bounding box center [94, 85] width 146 height 36
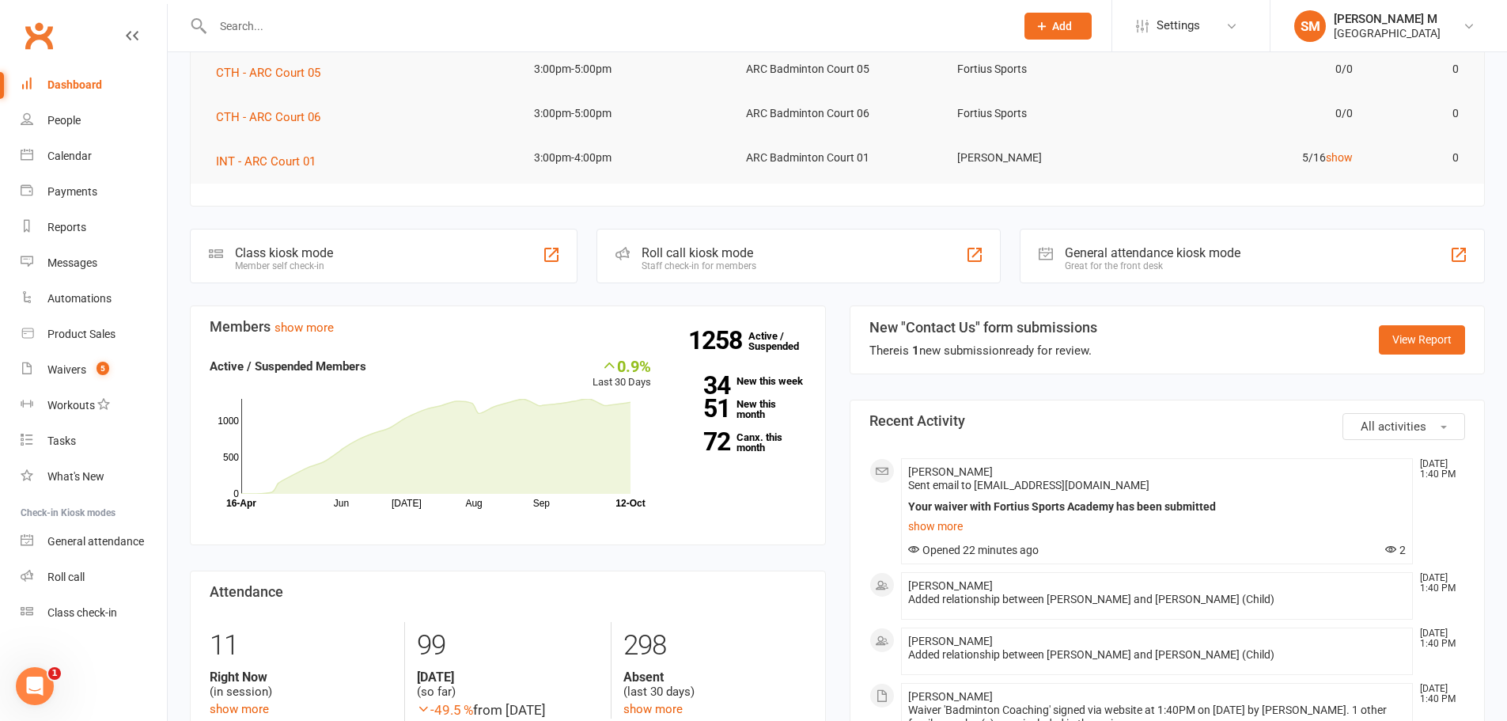
scroll to position [79, 0]
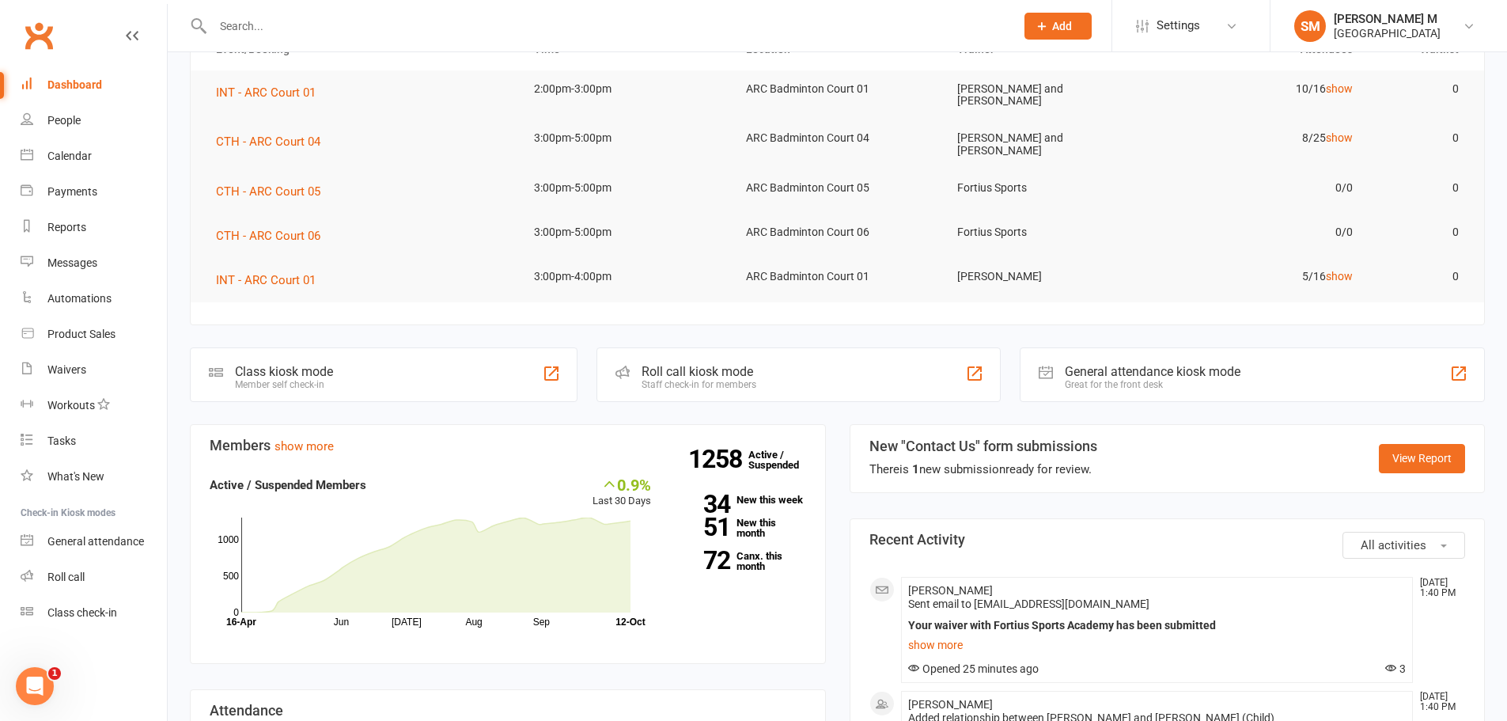
scroll to position [475, 0]
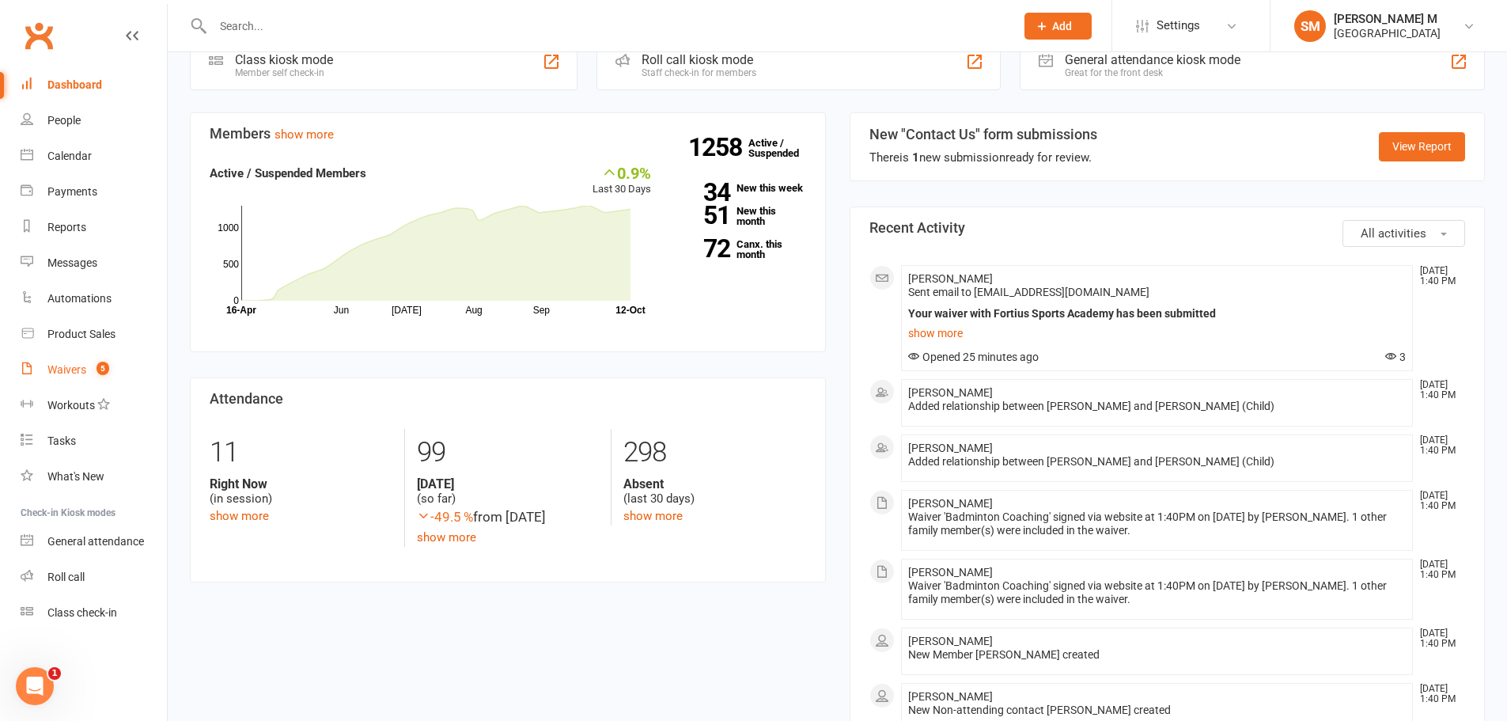
click at [66, 378] on link "Waivers 5" at bounding box center [94, 370] width 146 height 36
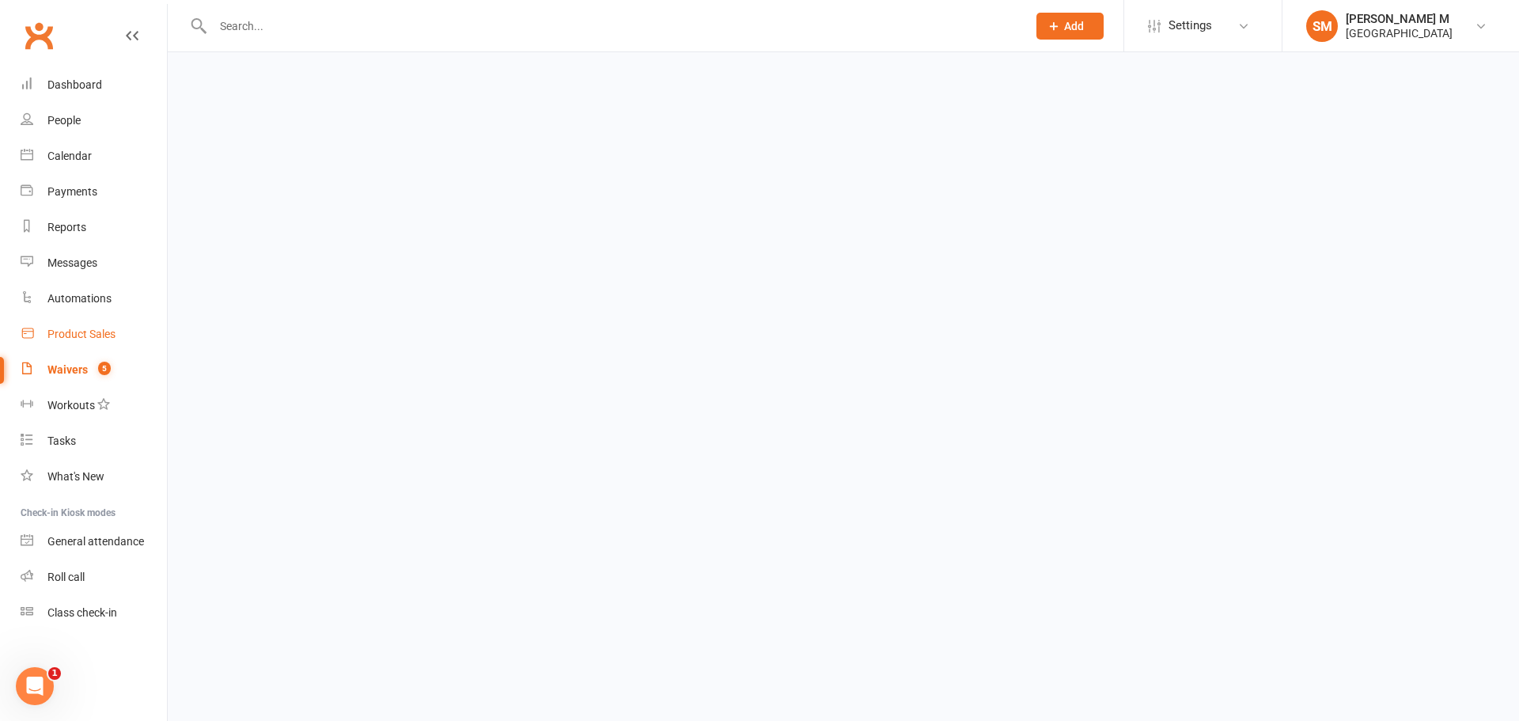
select select "50"
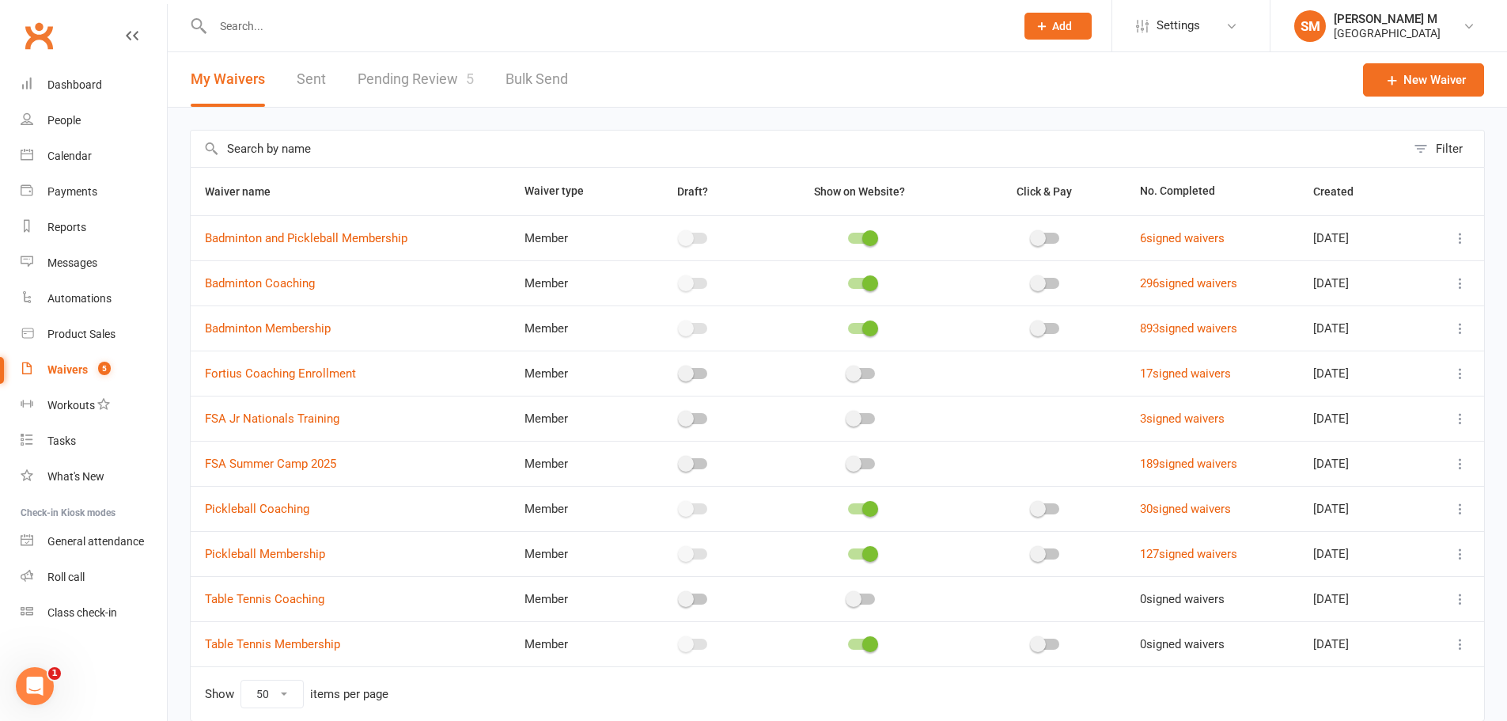
click at [384, 84] on link "Pending Review 5" at bounding box center [416, 79] width 116 height 55
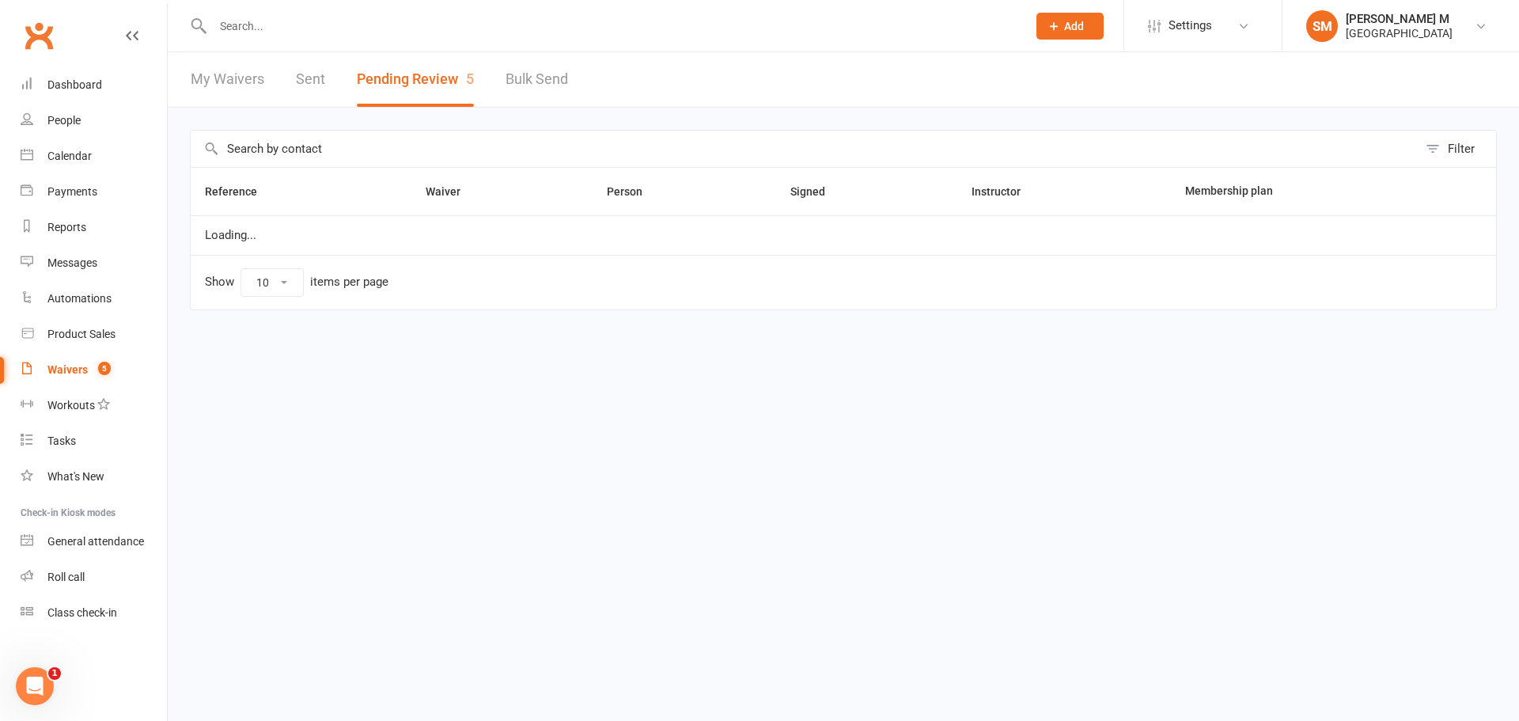
select select "100"
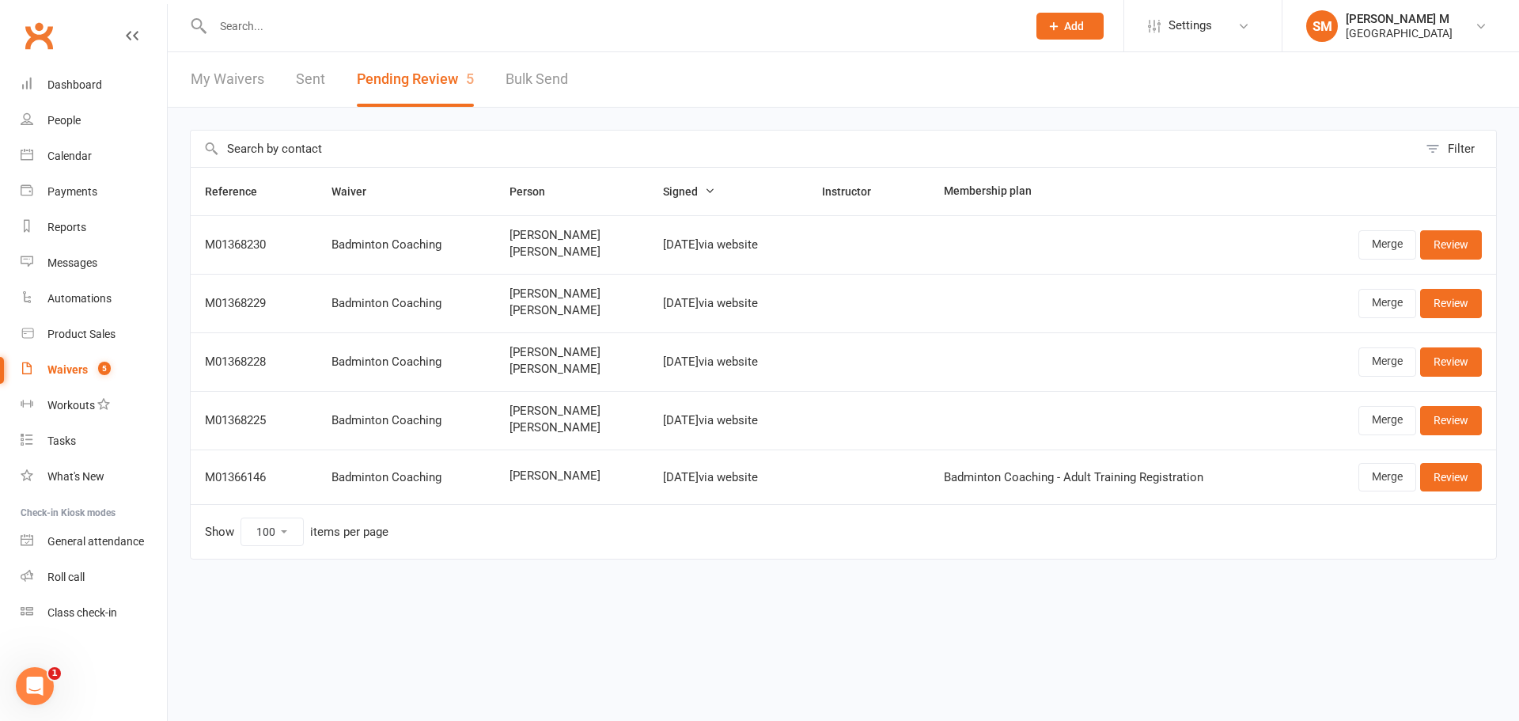
click at [297, 78] on link "Sent" at bounding box center [310, 79] width 29 height 55
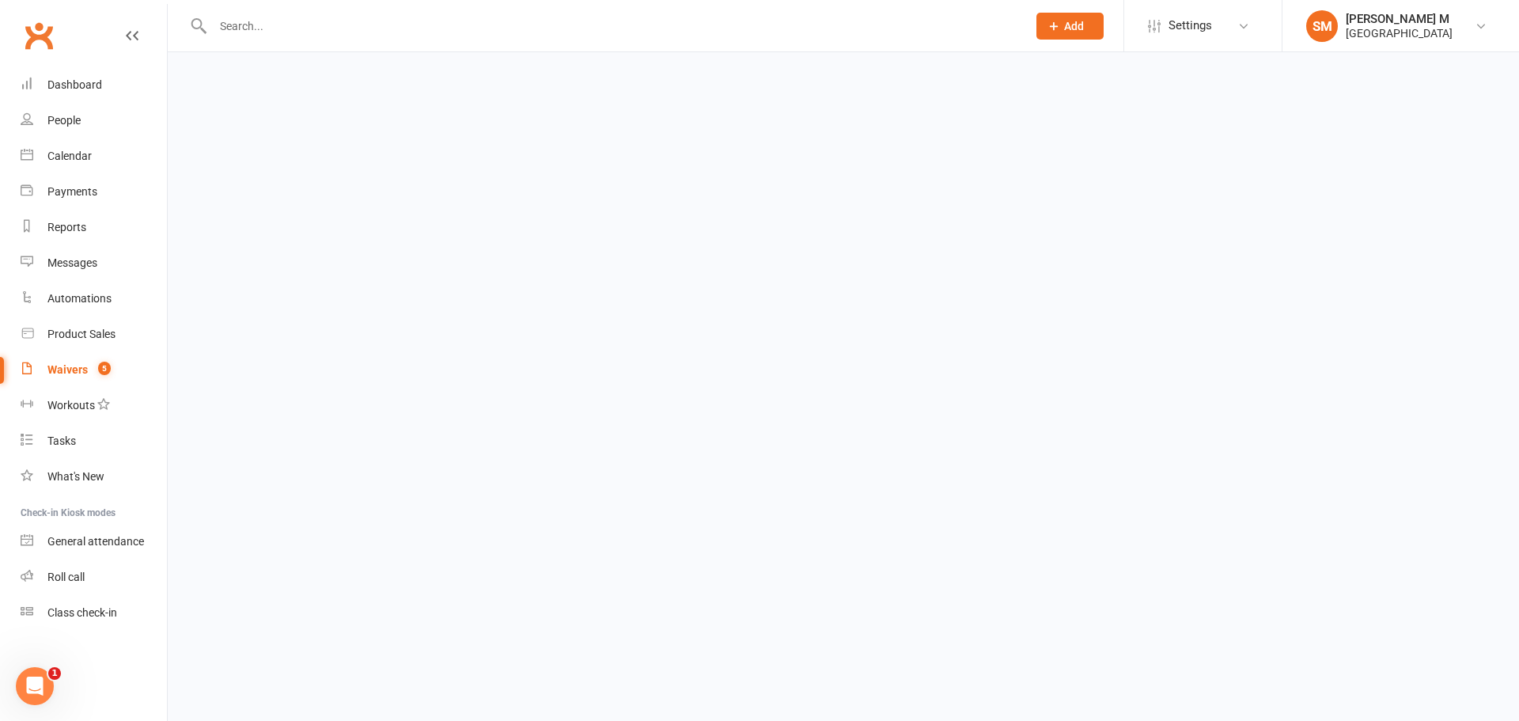
select select "50"
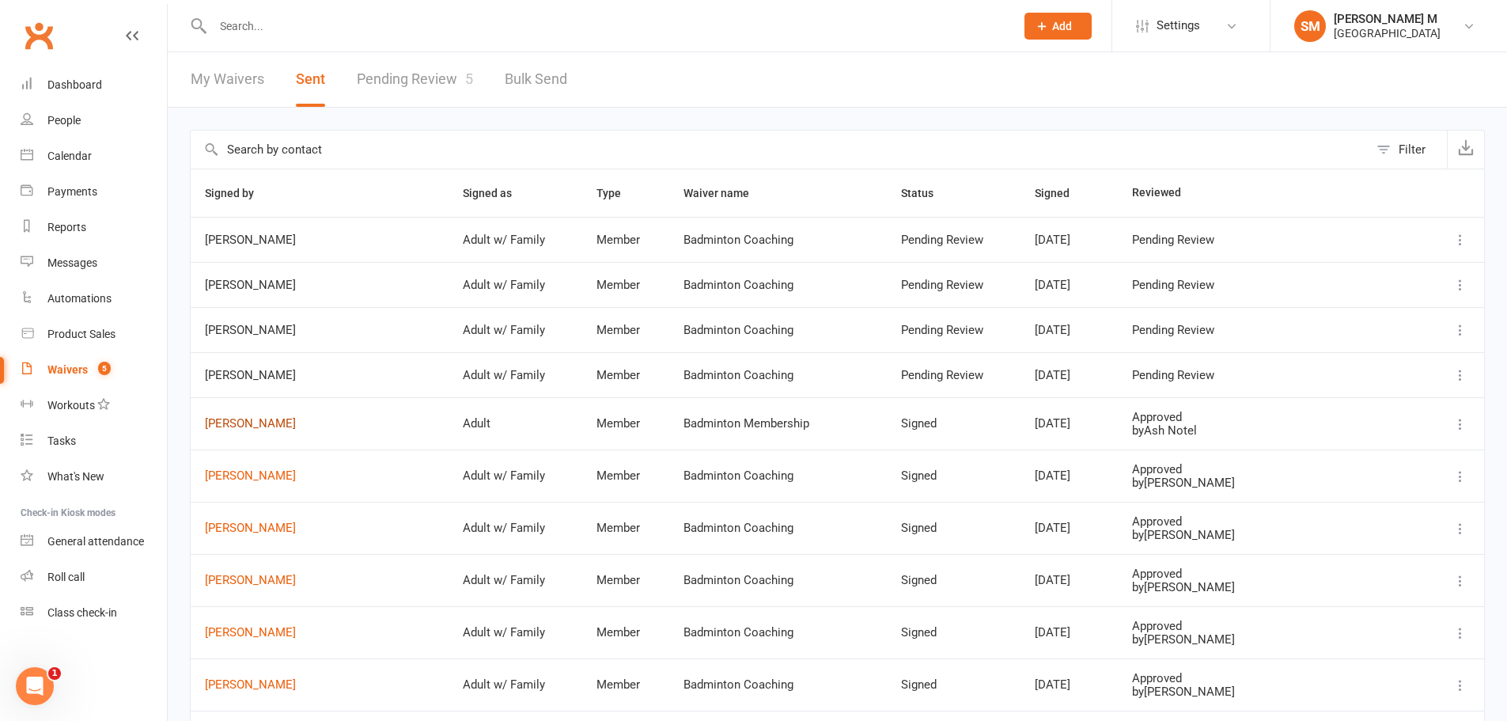
click at [242, 429] on link "Abhijeet Naik" at bounding box center [319, 423] width 229 height 13
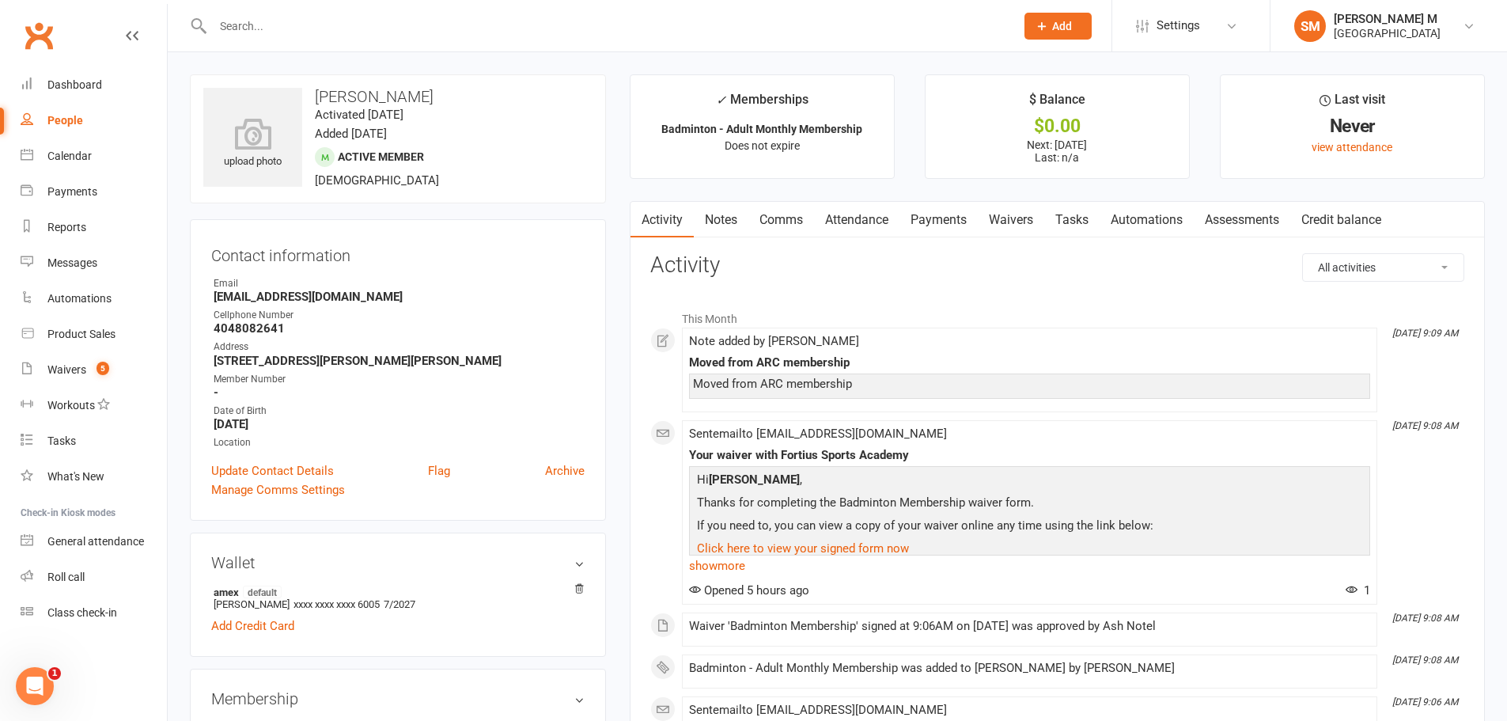
click at [884, 216] on link "Attendance" at bounding box center [856, 220] width 85 height 36
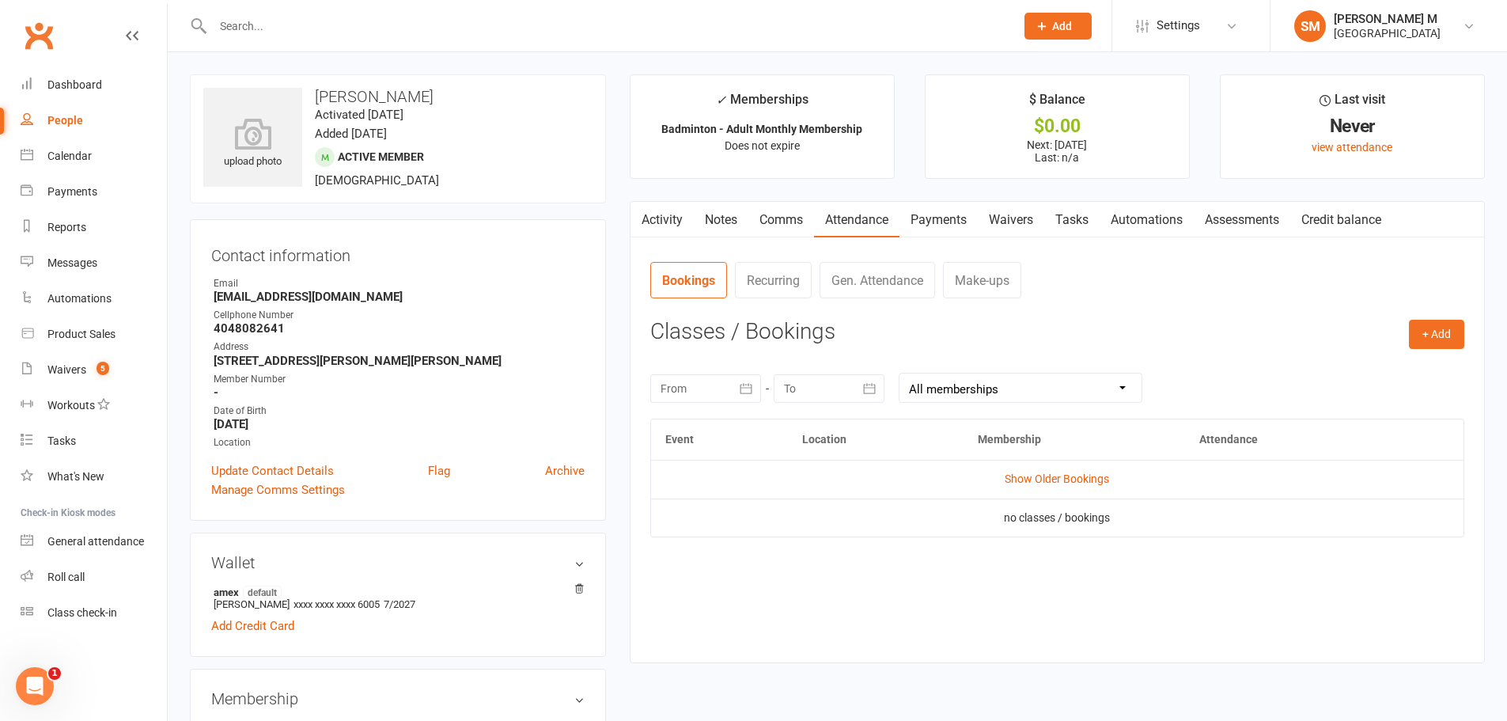
click at [933, 216] on link "Payments" at bounding box center [939, 220] width 78 height 36
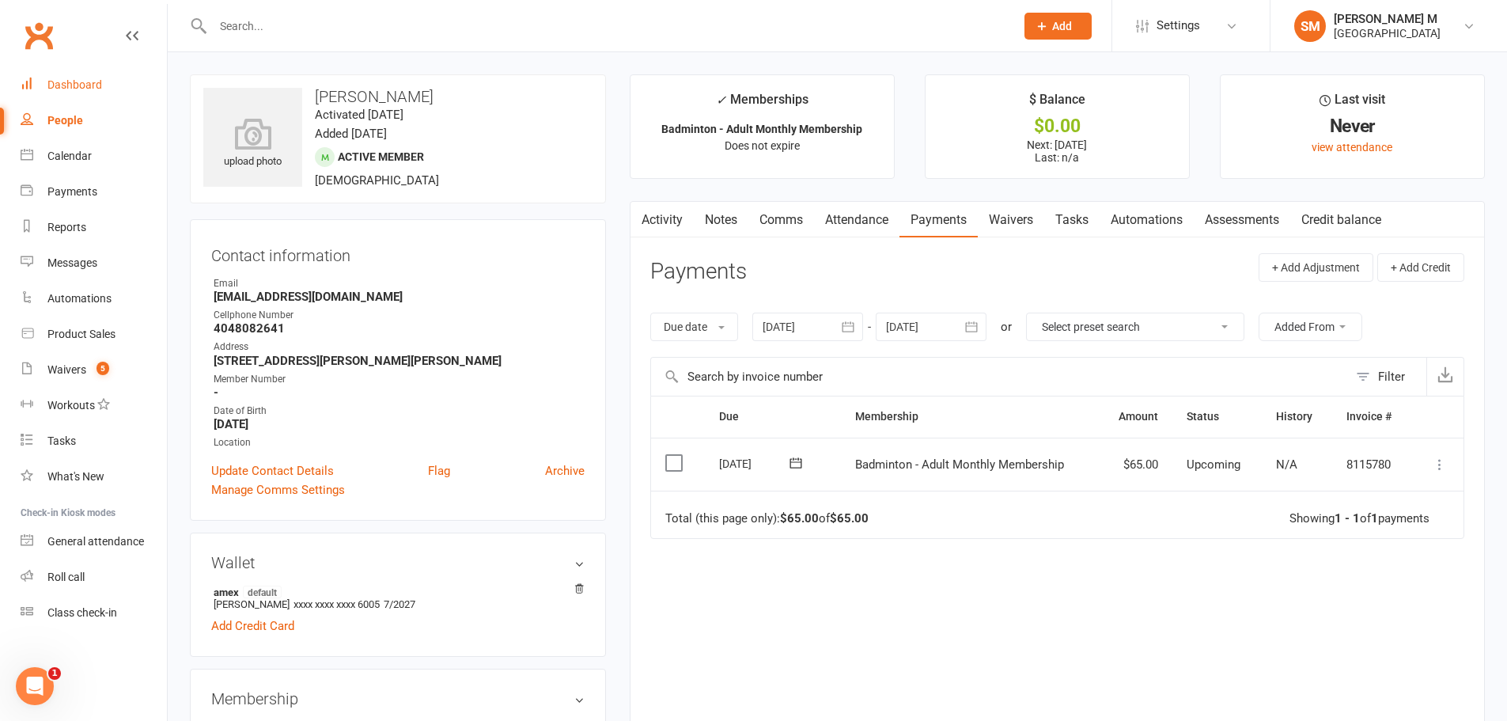
click at [64, 81] on div "Dashboard" at bounding box center [74, 84] width 55 height 13
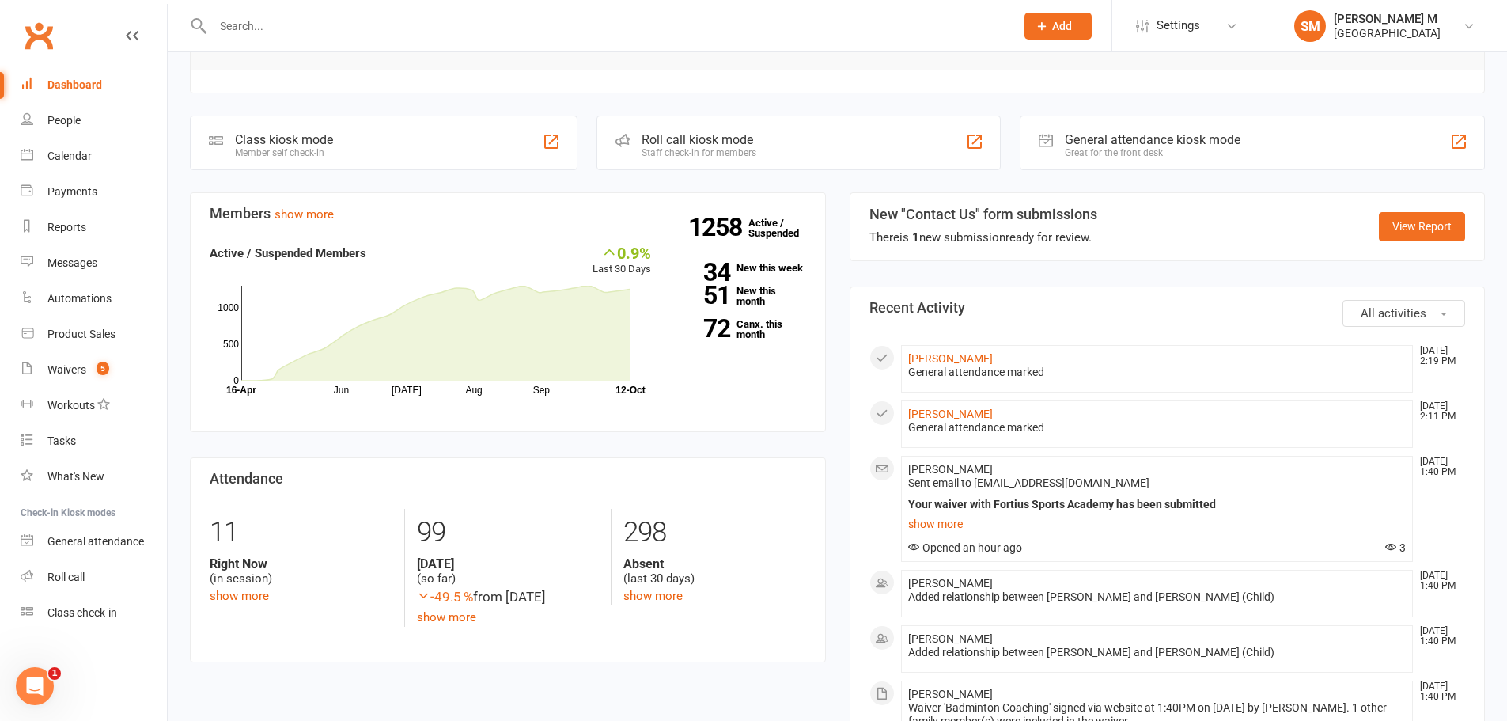
scroll to position [396, 0]
click at [942, 351] on link "[PERSON_NAME]" at bounding box center [950, 357] width 85 height 13
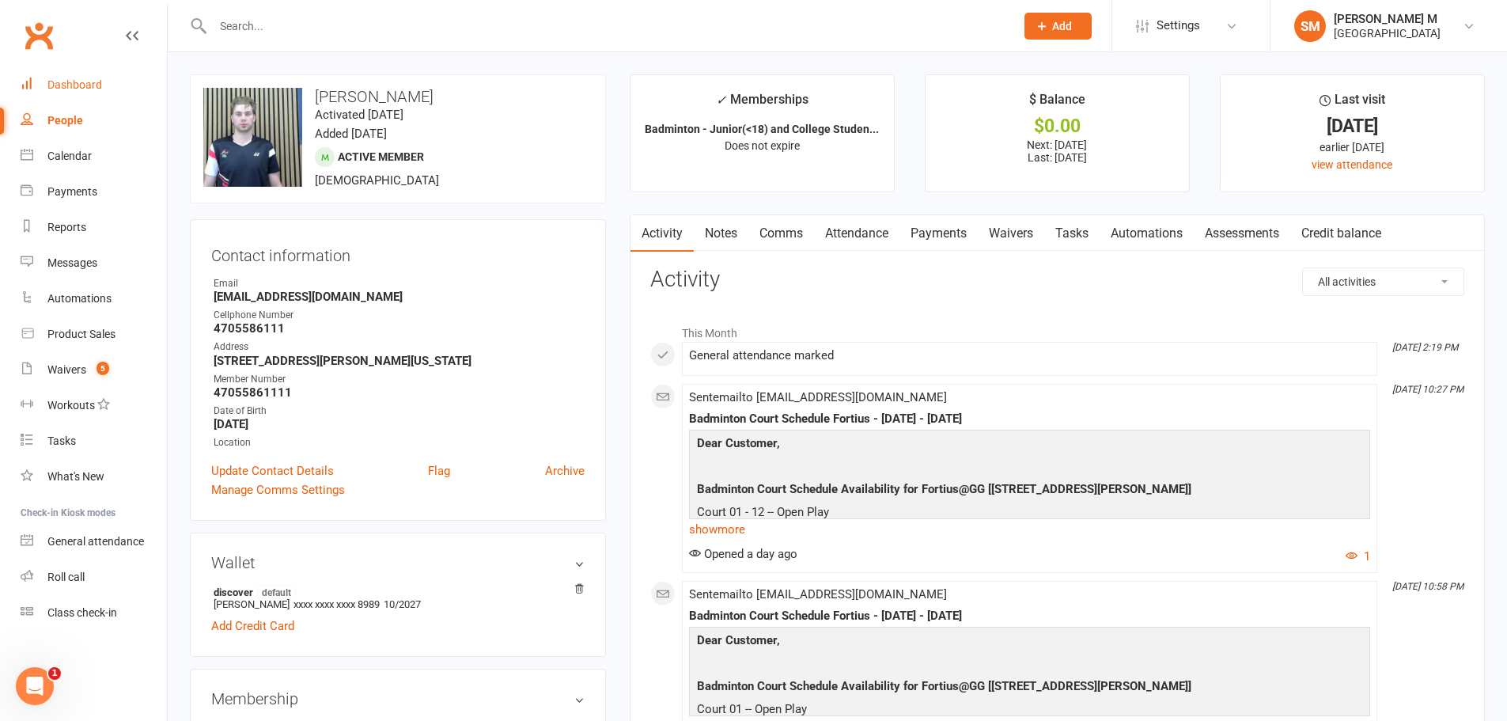
click at [57, 77] on link "Dashboard" at bounding box center [94, 85] width 146 height 36
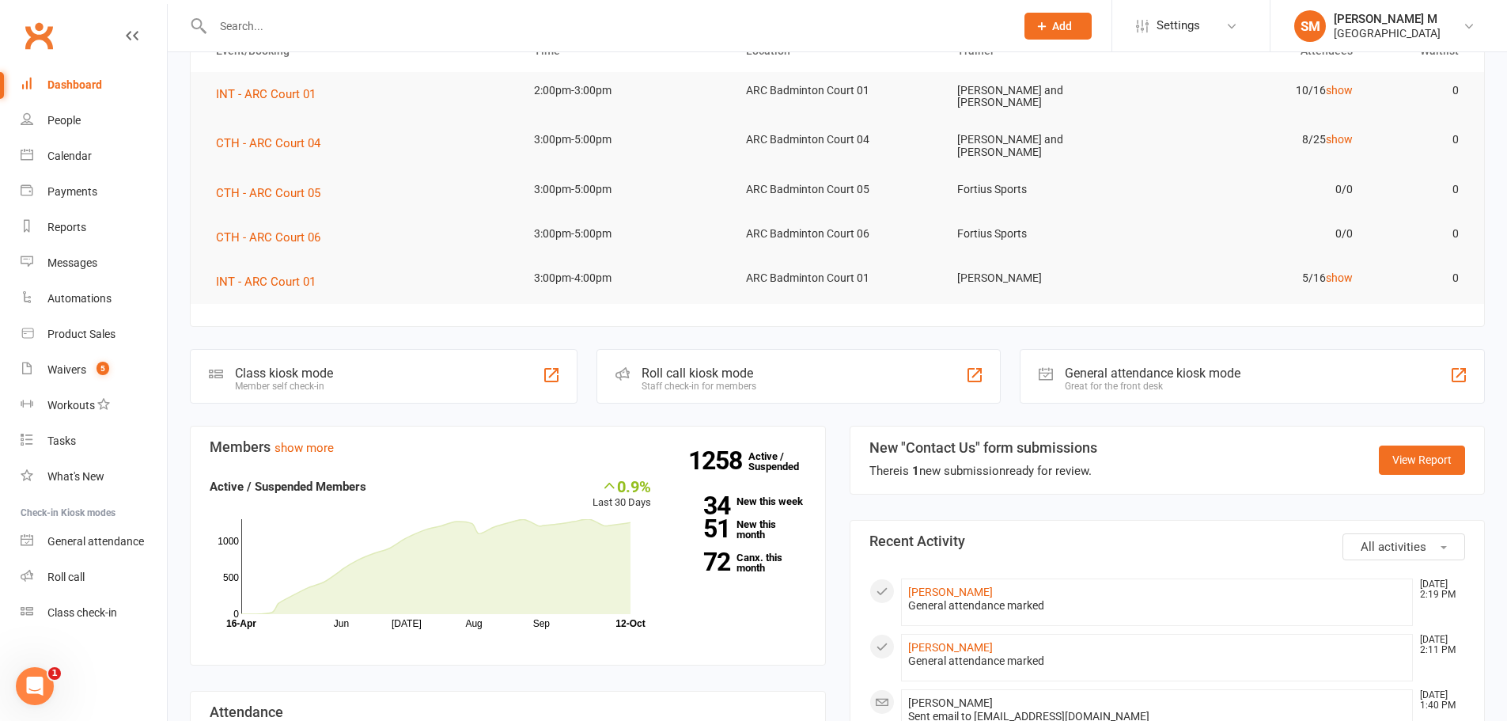
scroll to position [73, 0]
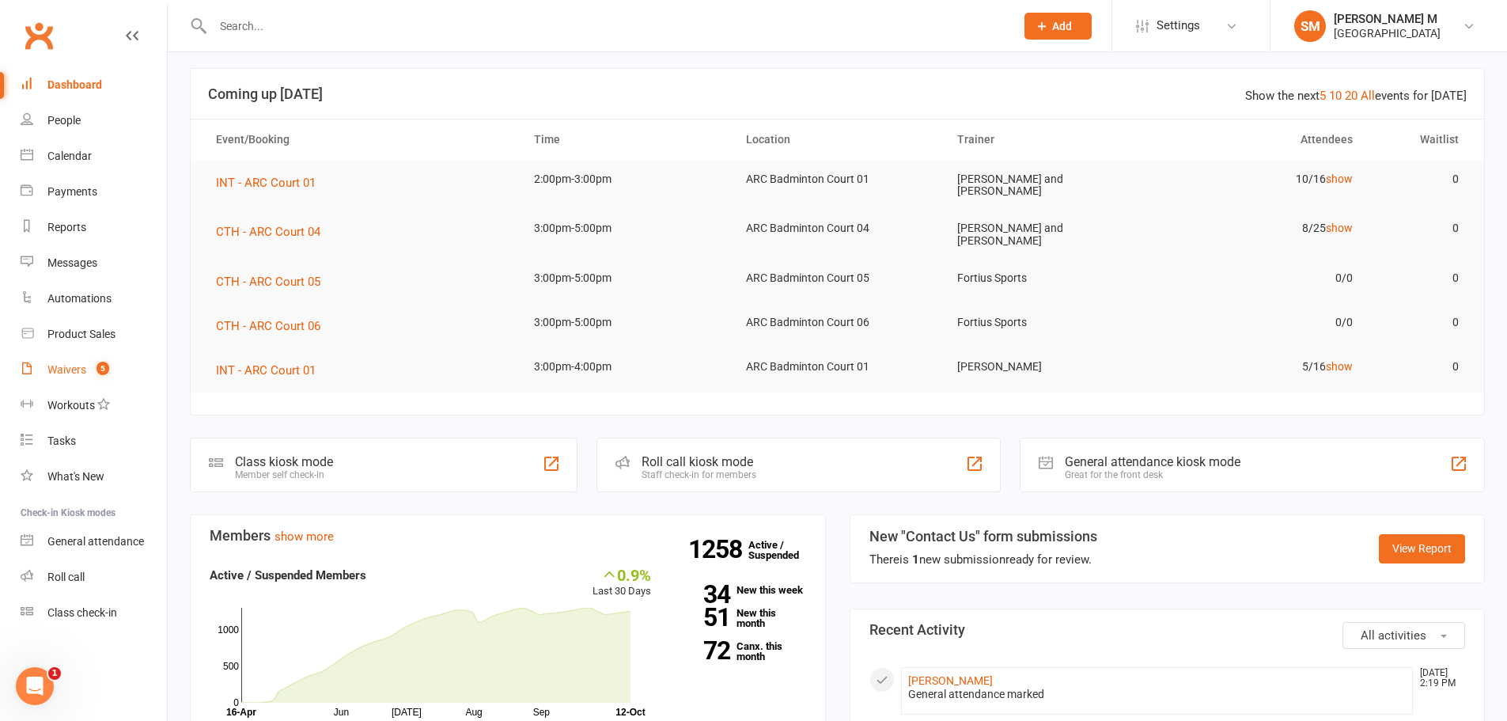
click at [102, 379] on link "Waivers 5" at bounding box center [94, 370] width 146 height 36
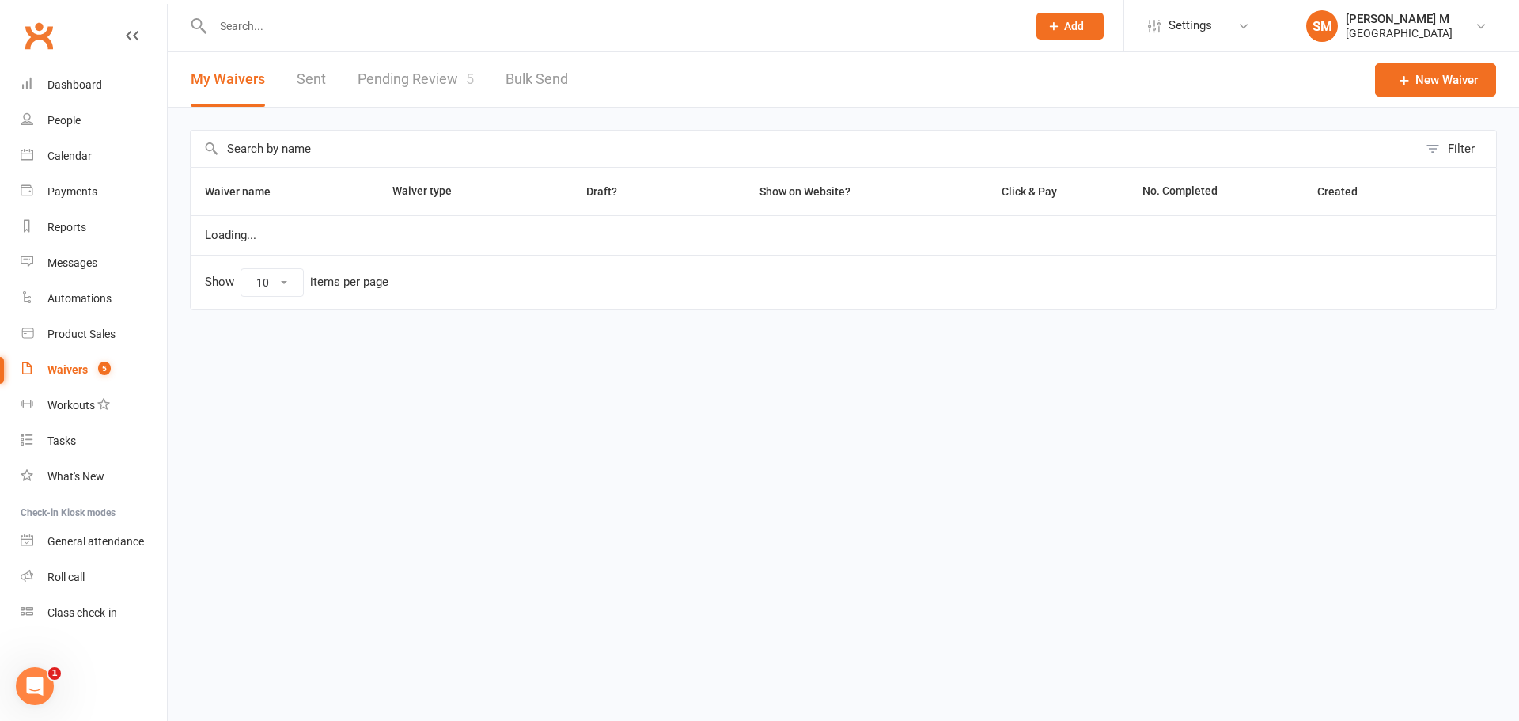
select select "50"
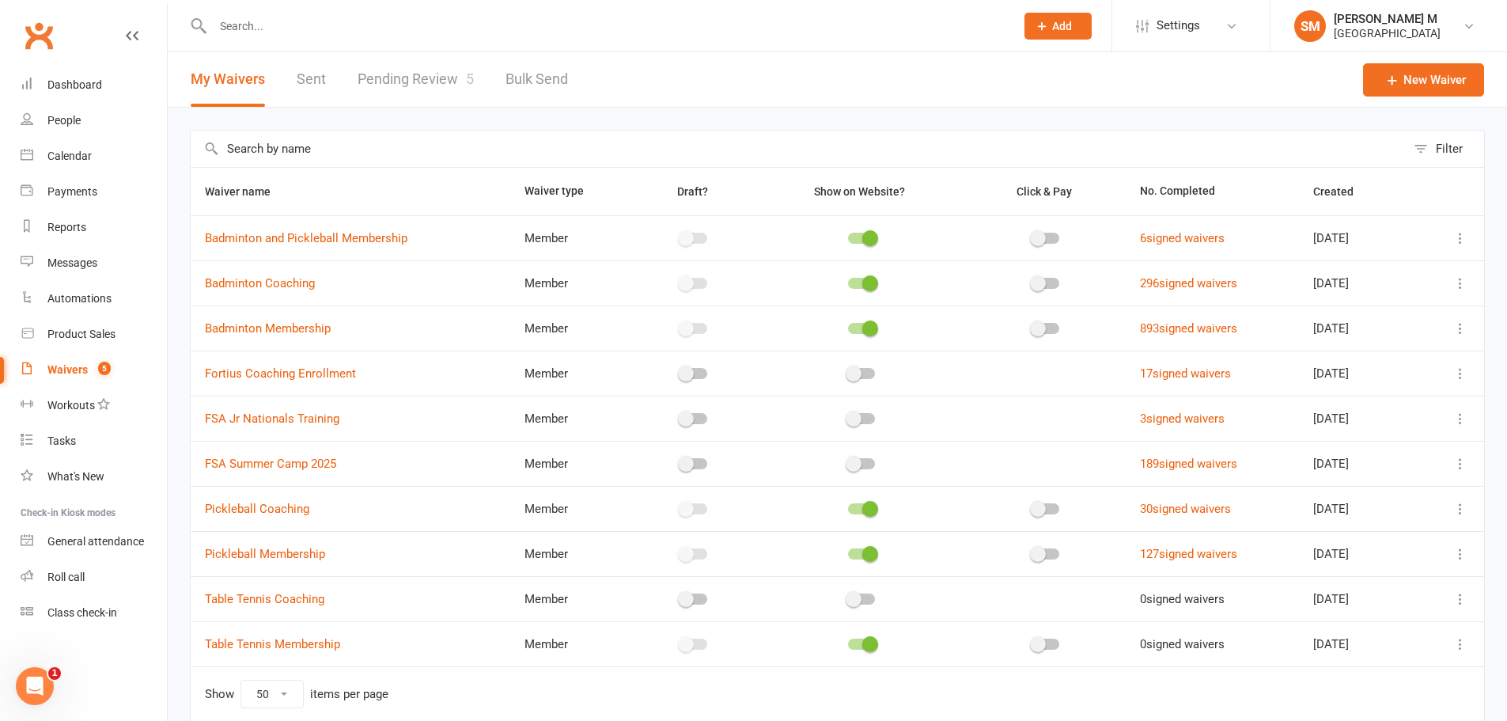
click at [419, 85] on link "Pending Review 5" at bounding box center [416, 79] width 116 height 55
select select "100"
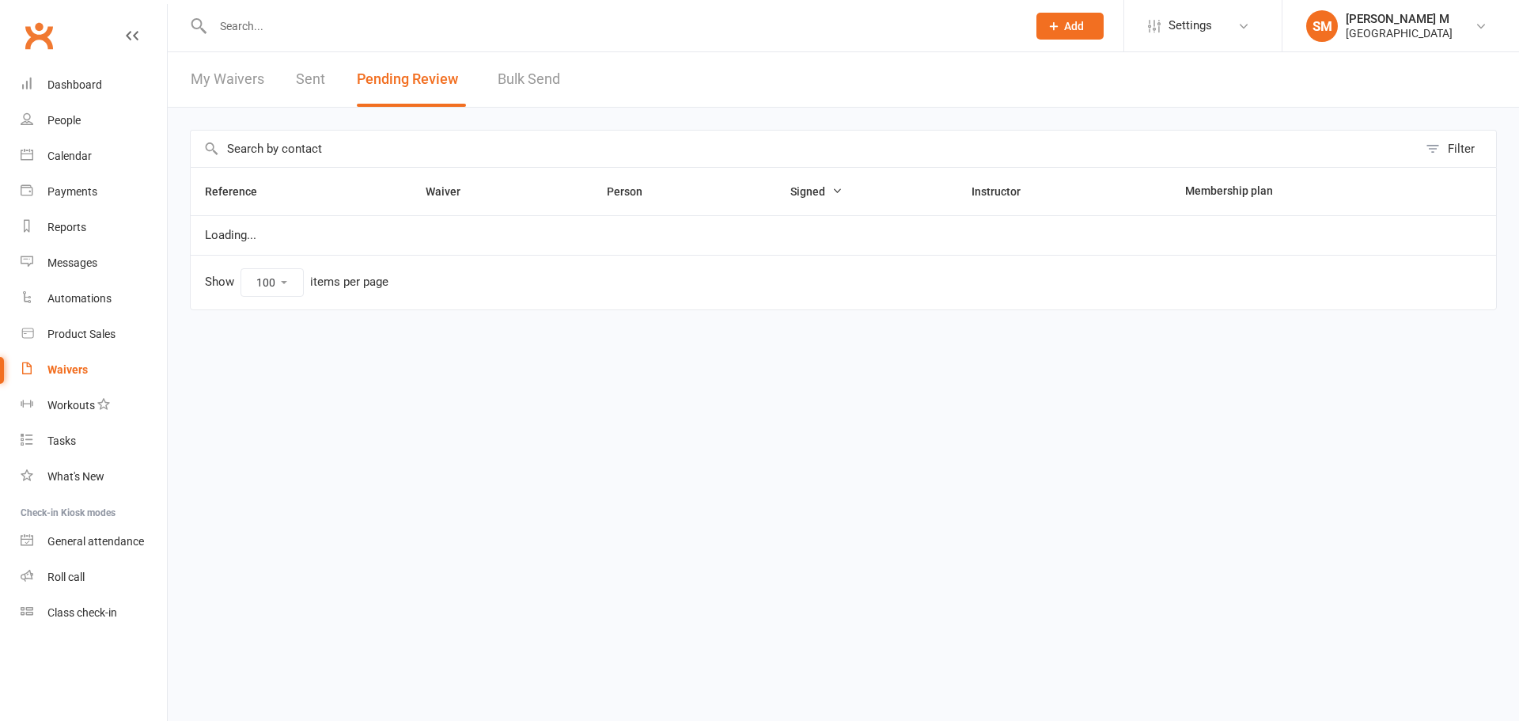
select select "100"
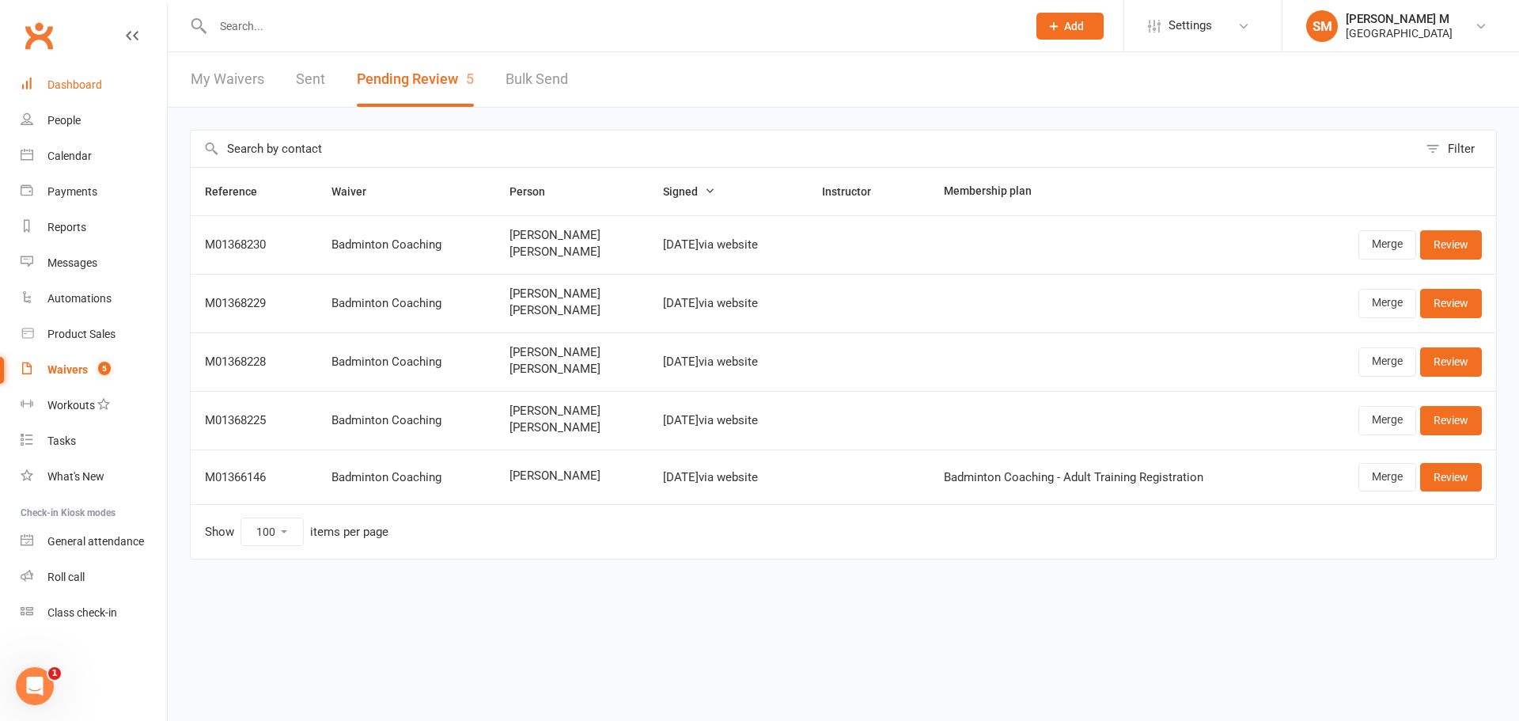
click at [112, 85] on link "Dashboard" at bounding box center [94, 85] width 146 height 36
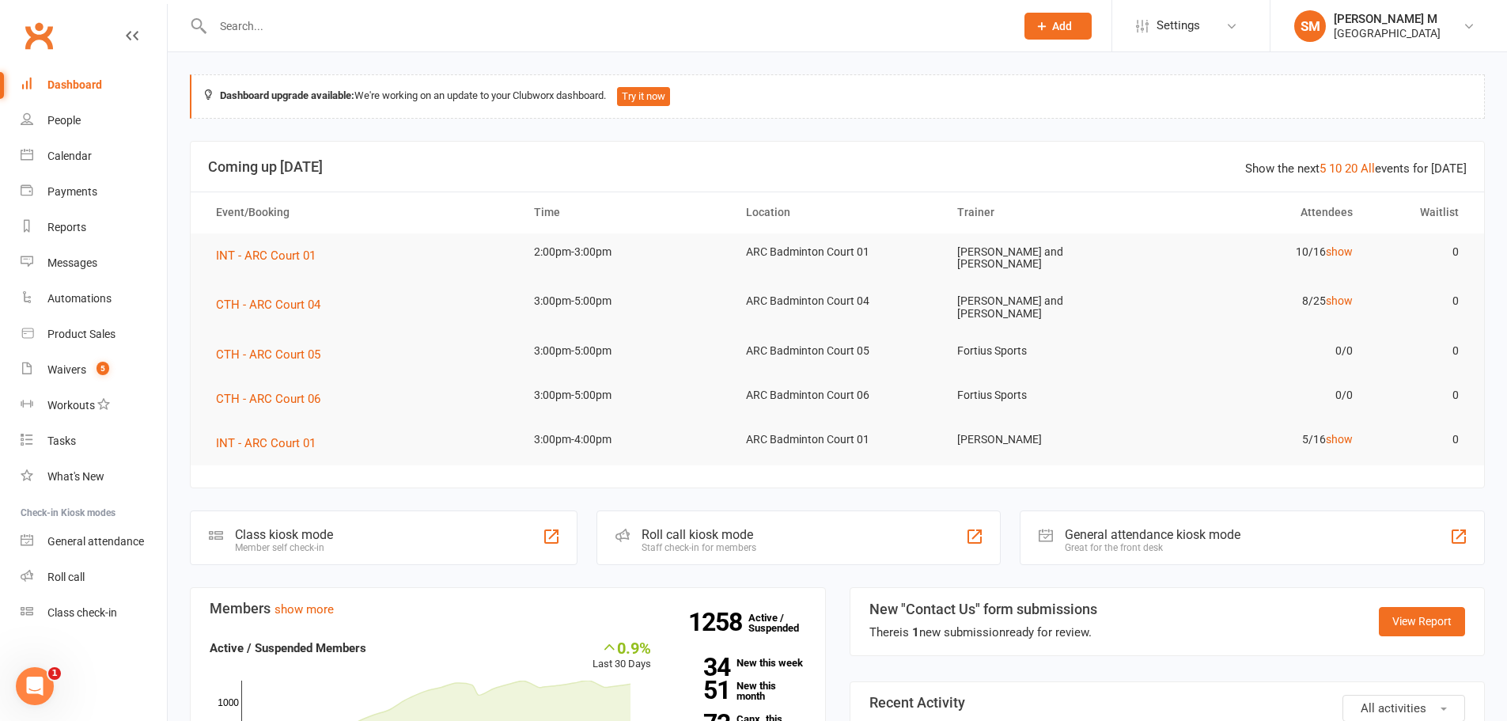
click at [248, 21] on input "text" at bounding box center [606, 26] width 796 height 22
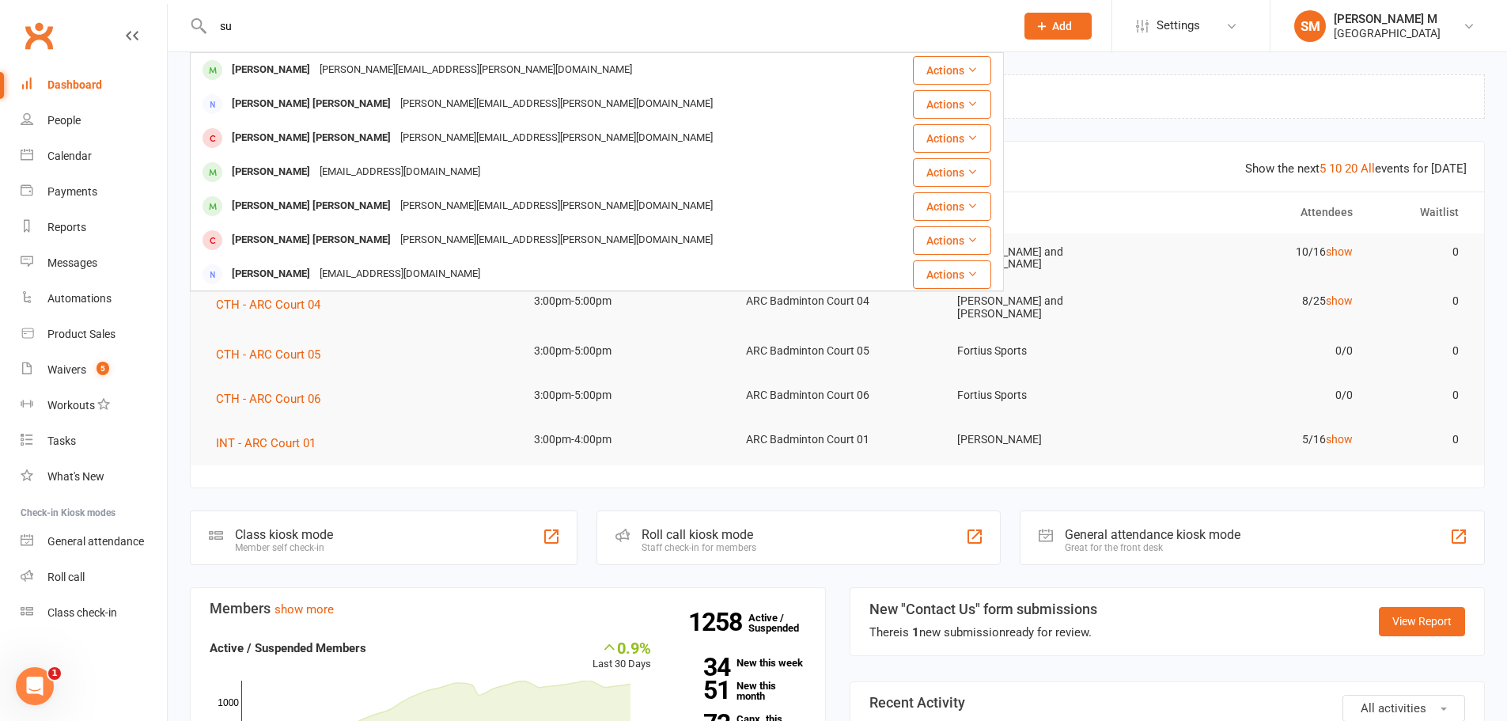
type input "s"
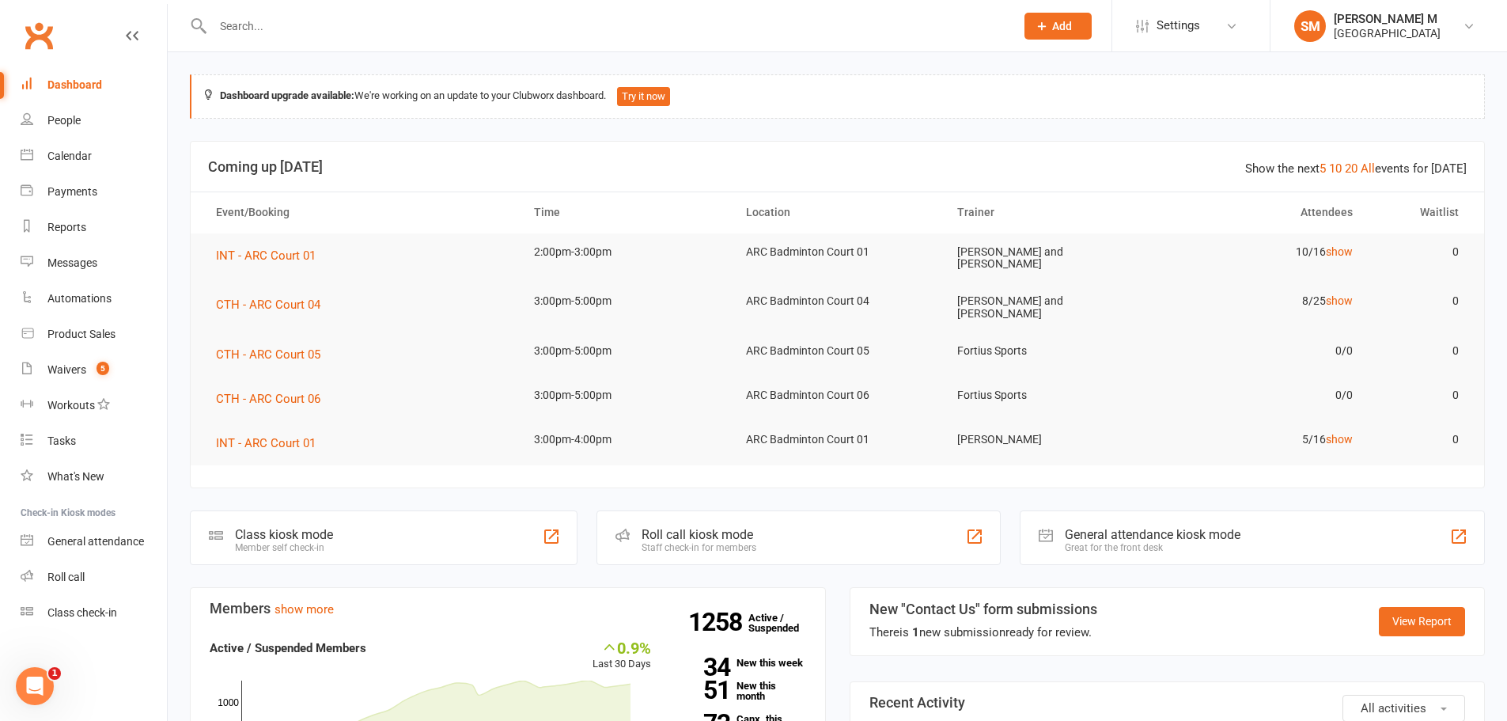
click at [66, 81] on div "Dashboard" at bounding box center [74, 84] width 55 height 13
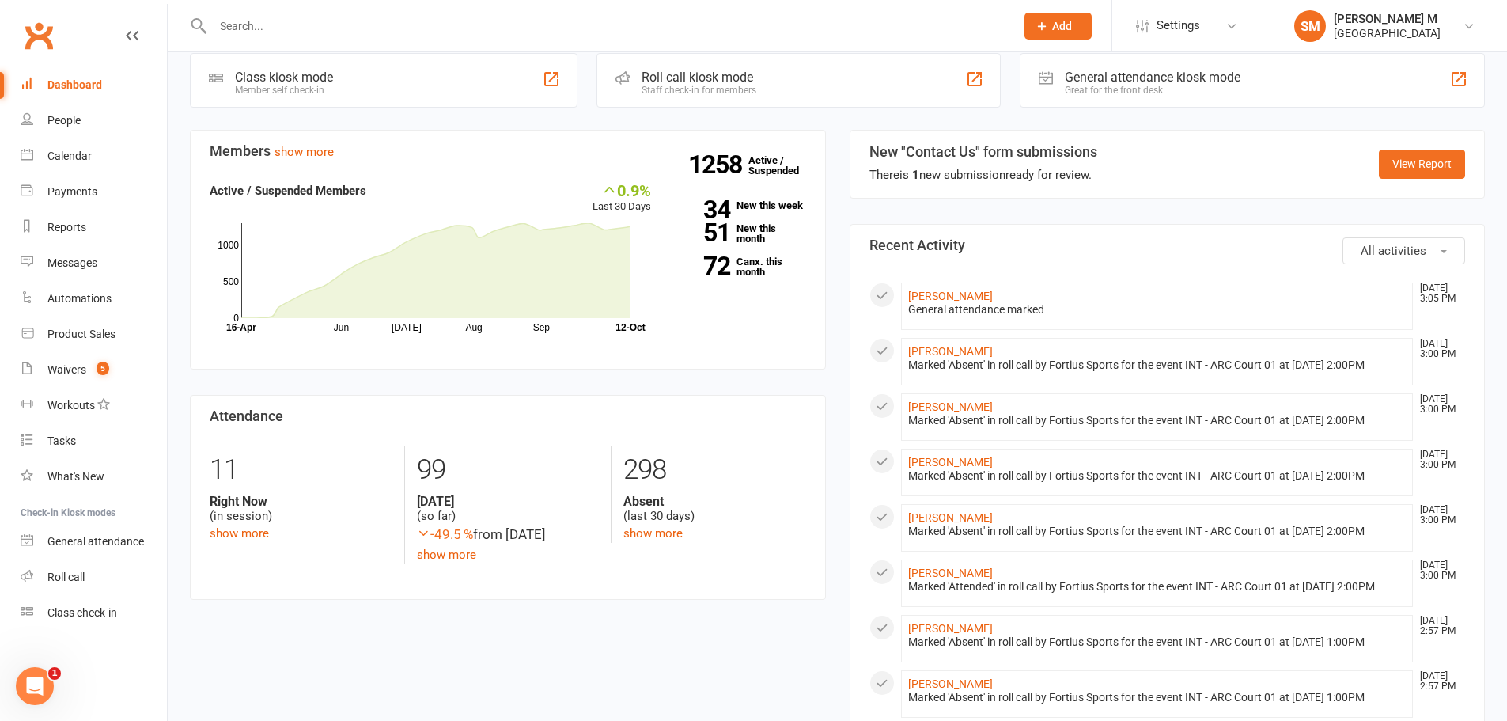
scroll to position [548, 0]
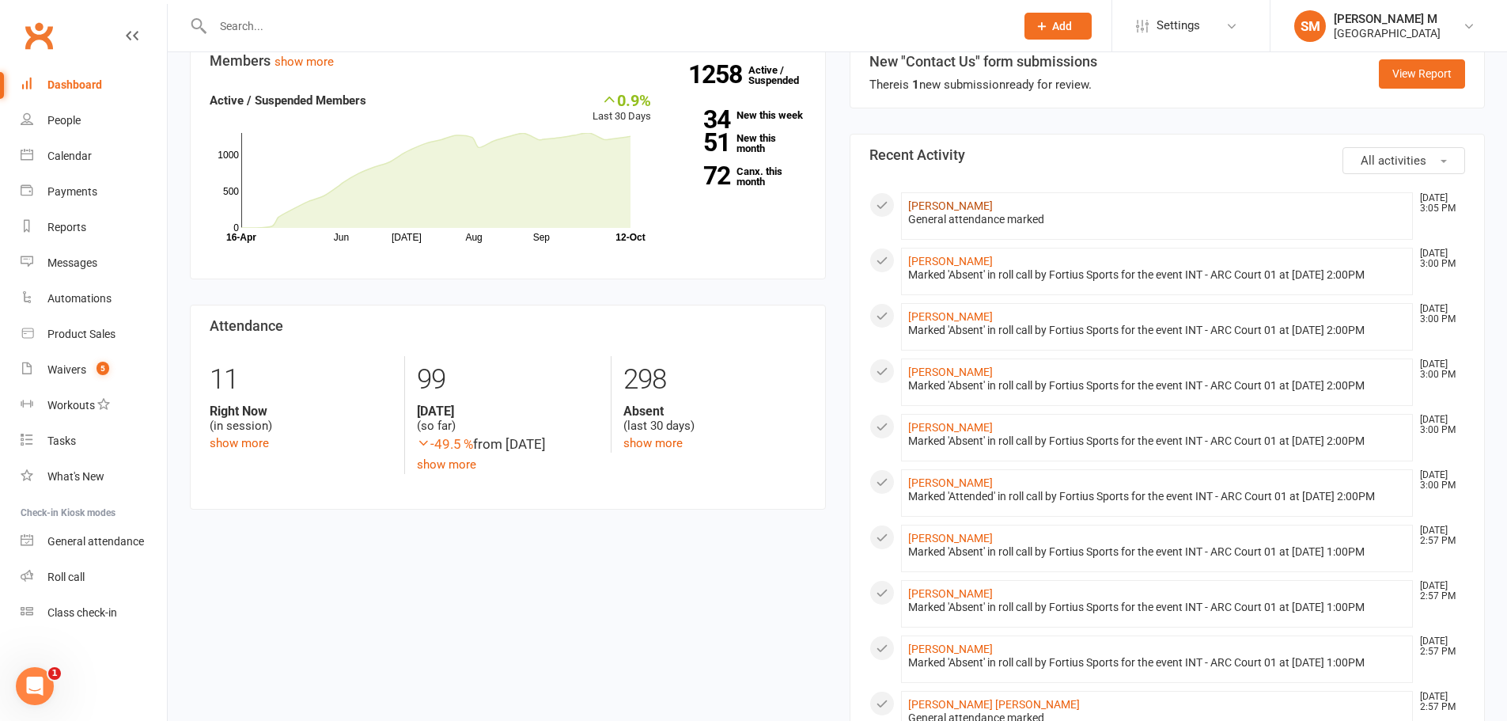
click at [931, 200] on link "[PERSON_NAME]" at bounding box center [950, 205] width 85 height 13
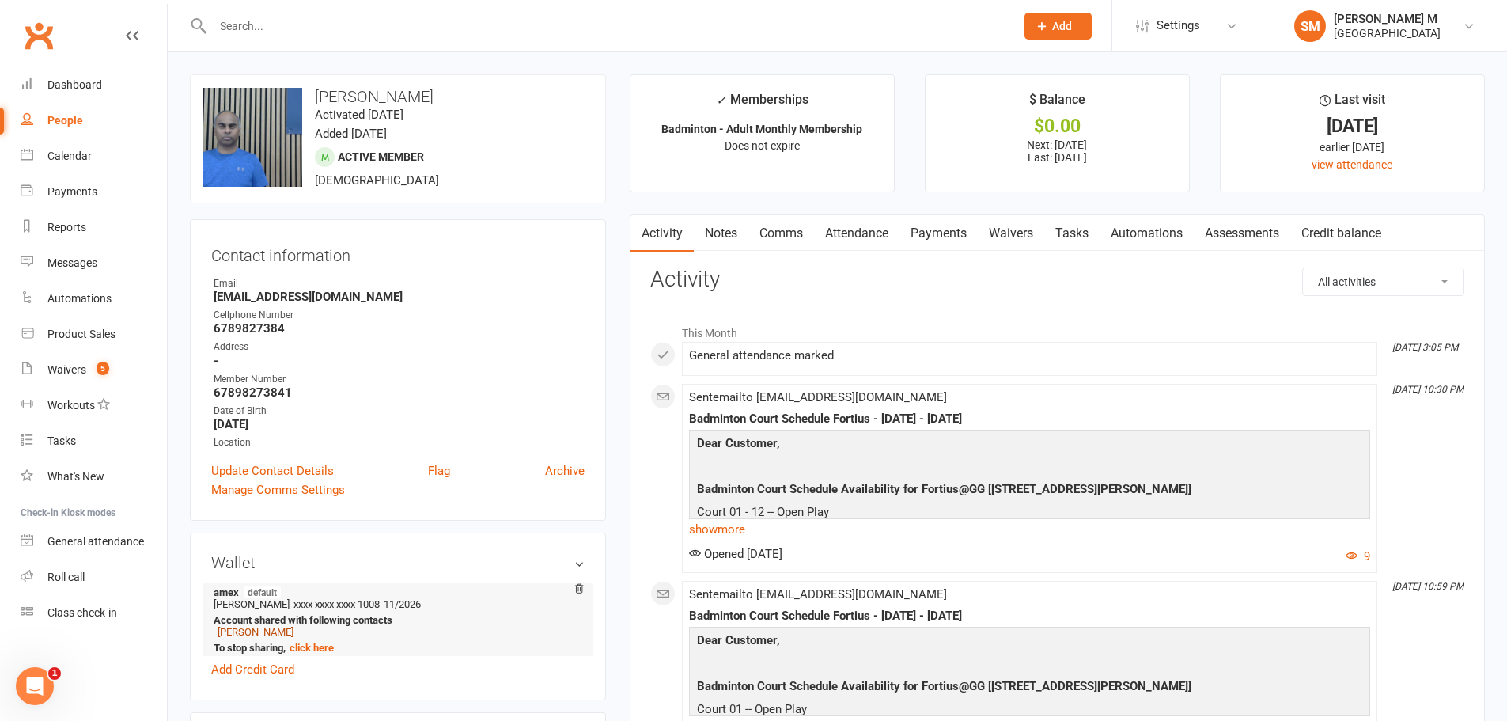
click at [231, 635] on link "[PERSON_NAME]" at bounding box center [256, 632] width 76 height 12
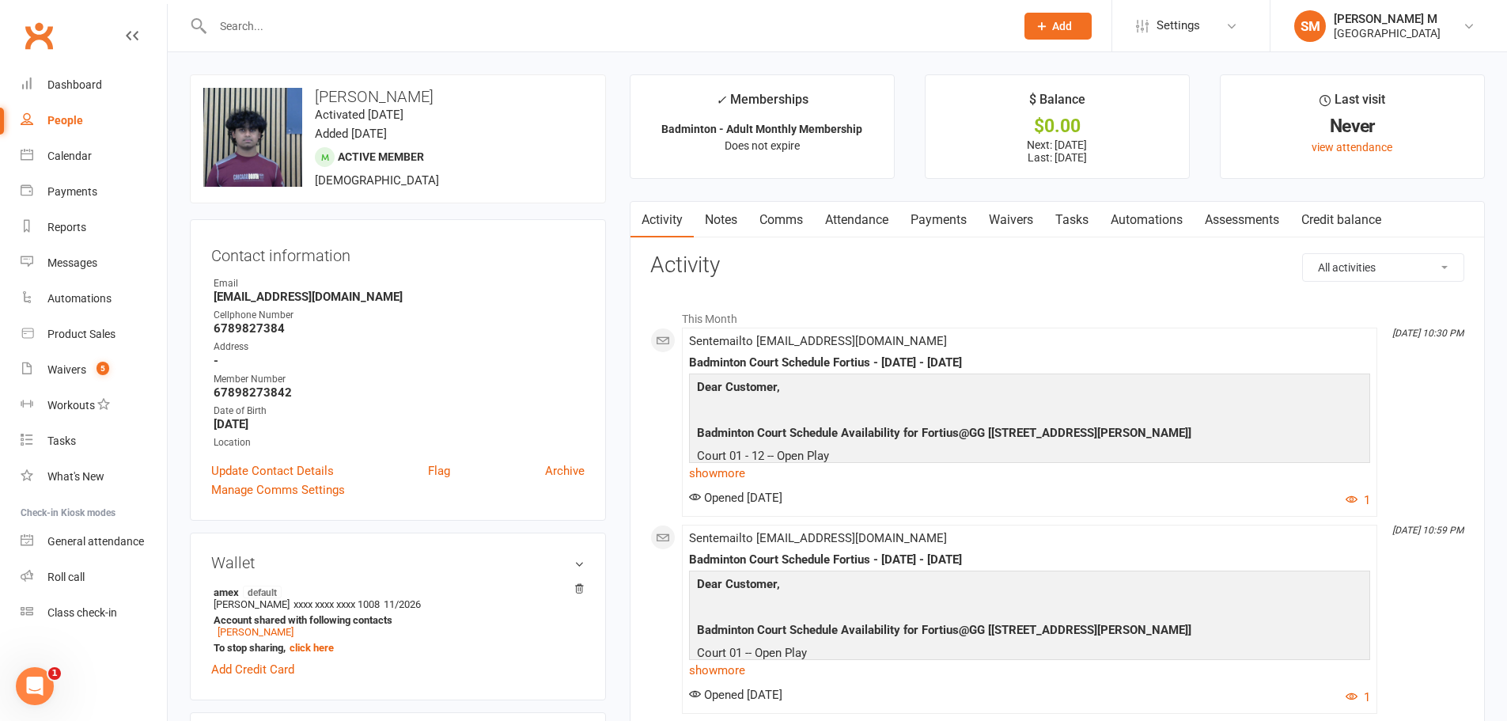
drag, startPoint x: 493, startPoint y: 96, endPoint x: 313, endPoint y: 82, distance: 180.9
click at [313, 82] on div "upload photo change photo Sidharth Ramamoorthy Activated 9 October, 2025 Added …" at bounding box center [398, 138] width 416 height 129
copy h3 "[PERSON_NAME]"
click at [84, 537] on div "General attendance" at bounding box center [95, 541] width 97 height 13
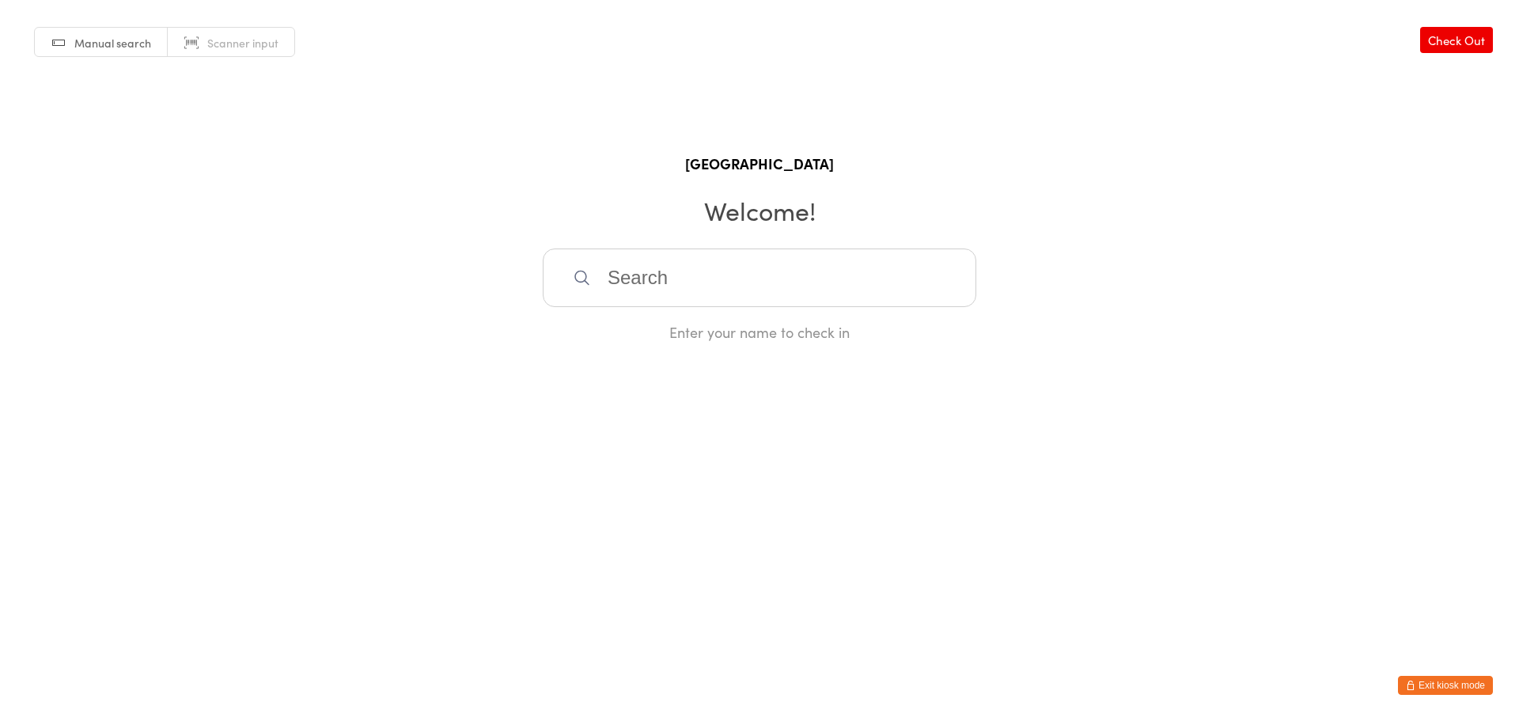
click at [623, 276] on input "search" at bounding box center [760, 277] width 434 height 59
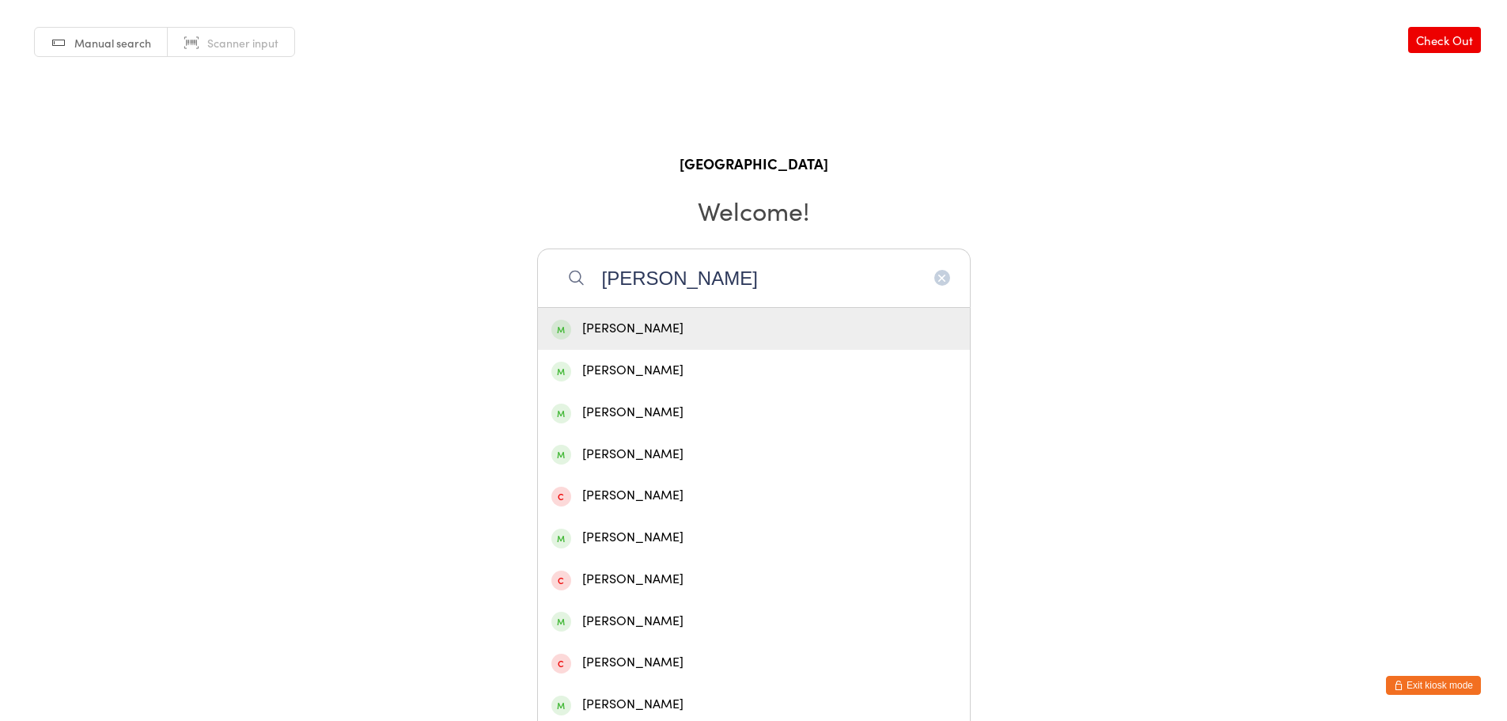
type input "[PERSON_NAME]"
click at [651, 324] on div "[PERSON_NAME]" at bounding box center [754, 328] width 405 height 21
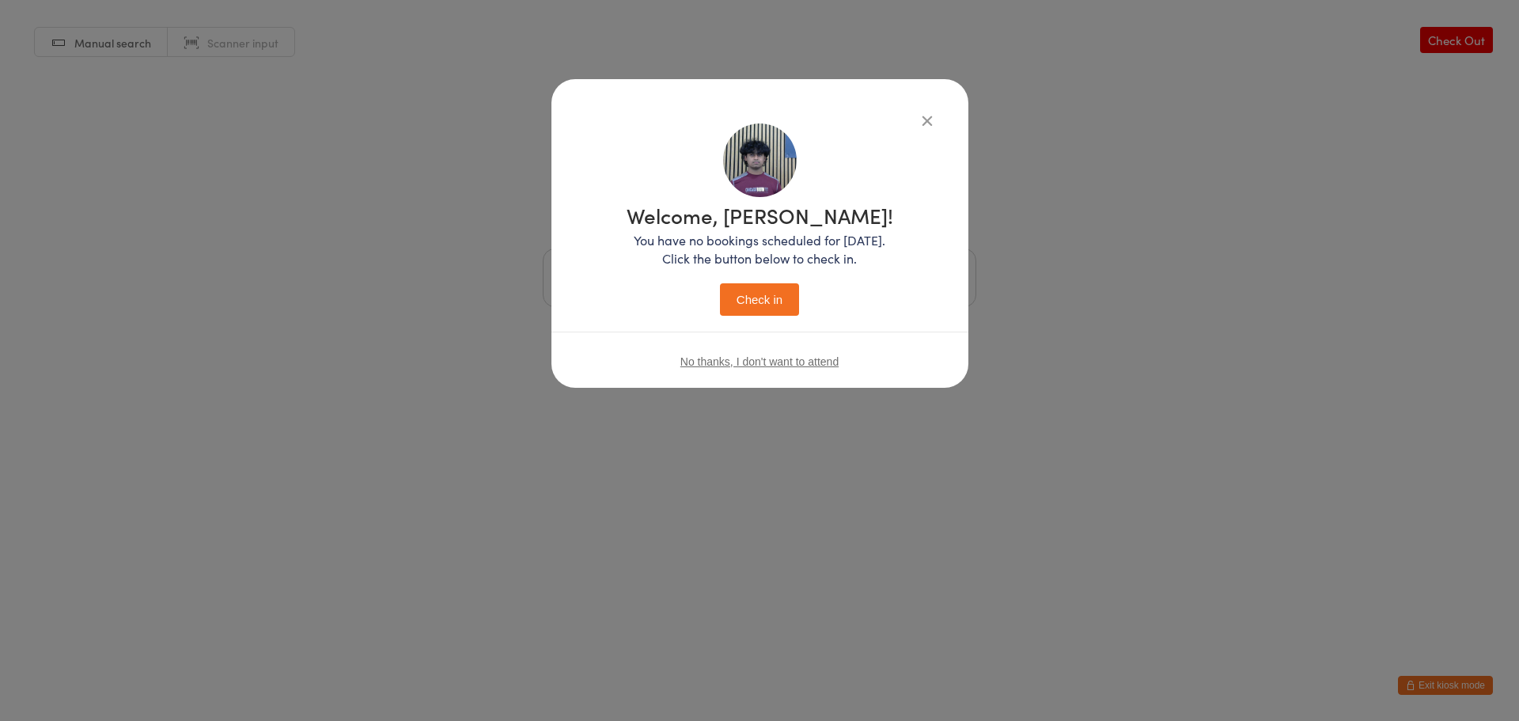
click at [778, 297] on button "Check in" at bounding box center [759, 299] width 79 height 32
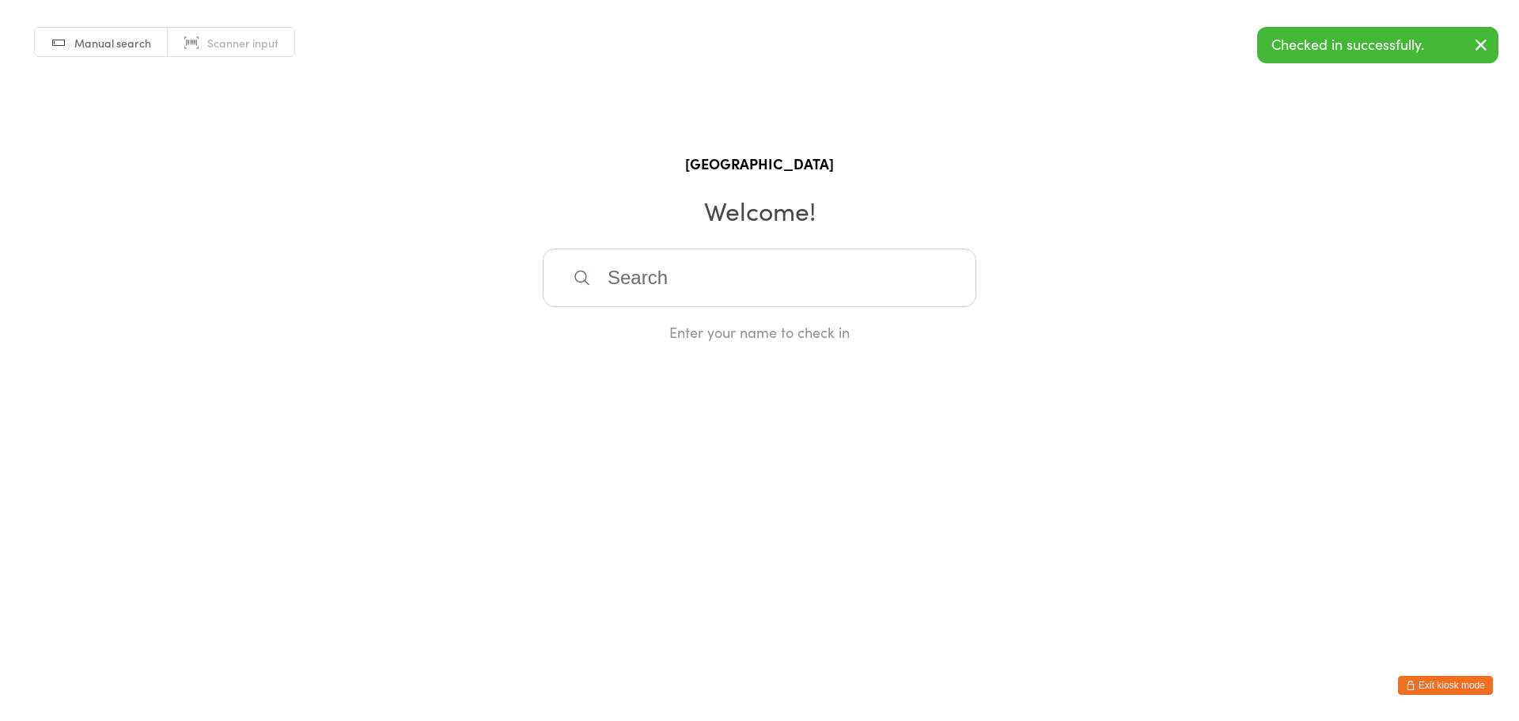
click at [1431, 680] on button "Exit kiosk mode" at bounding box center [1445, 685] width 95 height 19
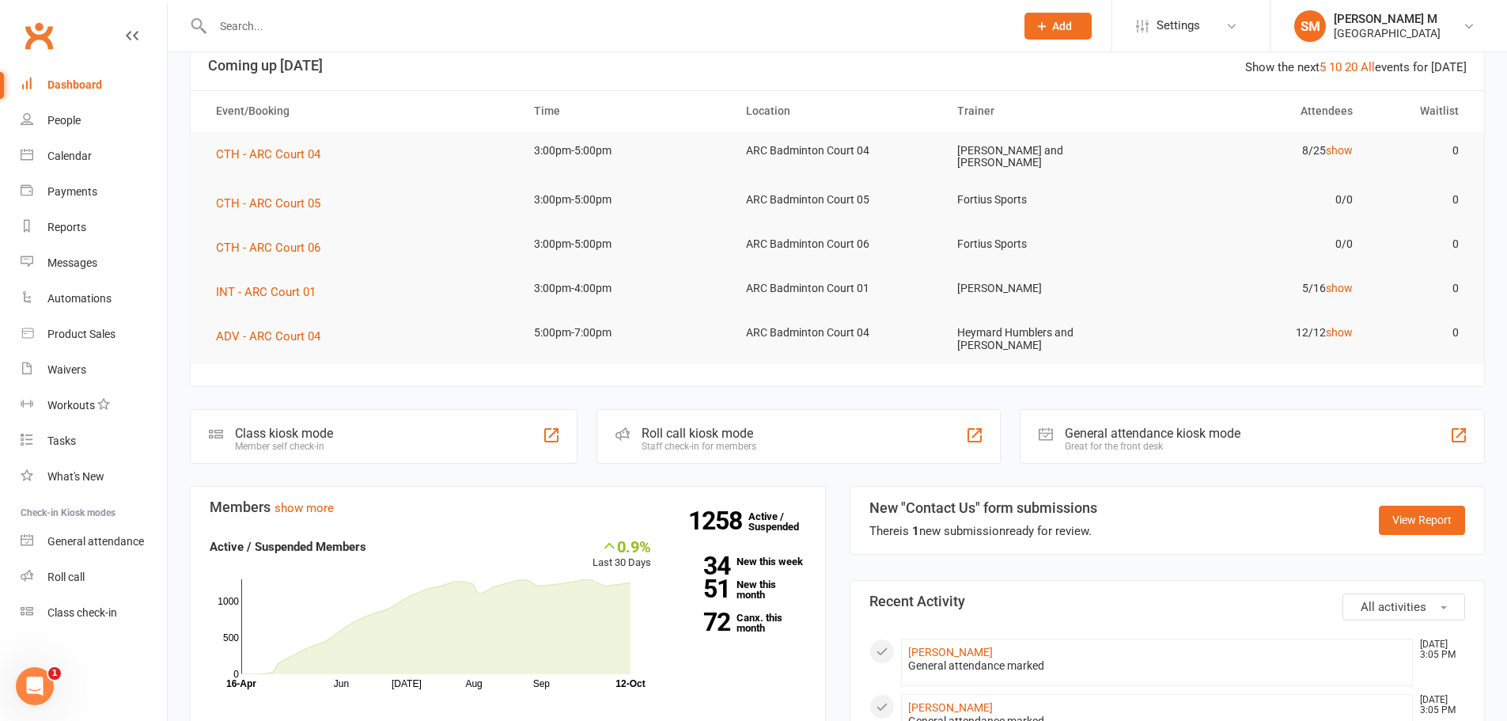
scroll to position [317, 0]
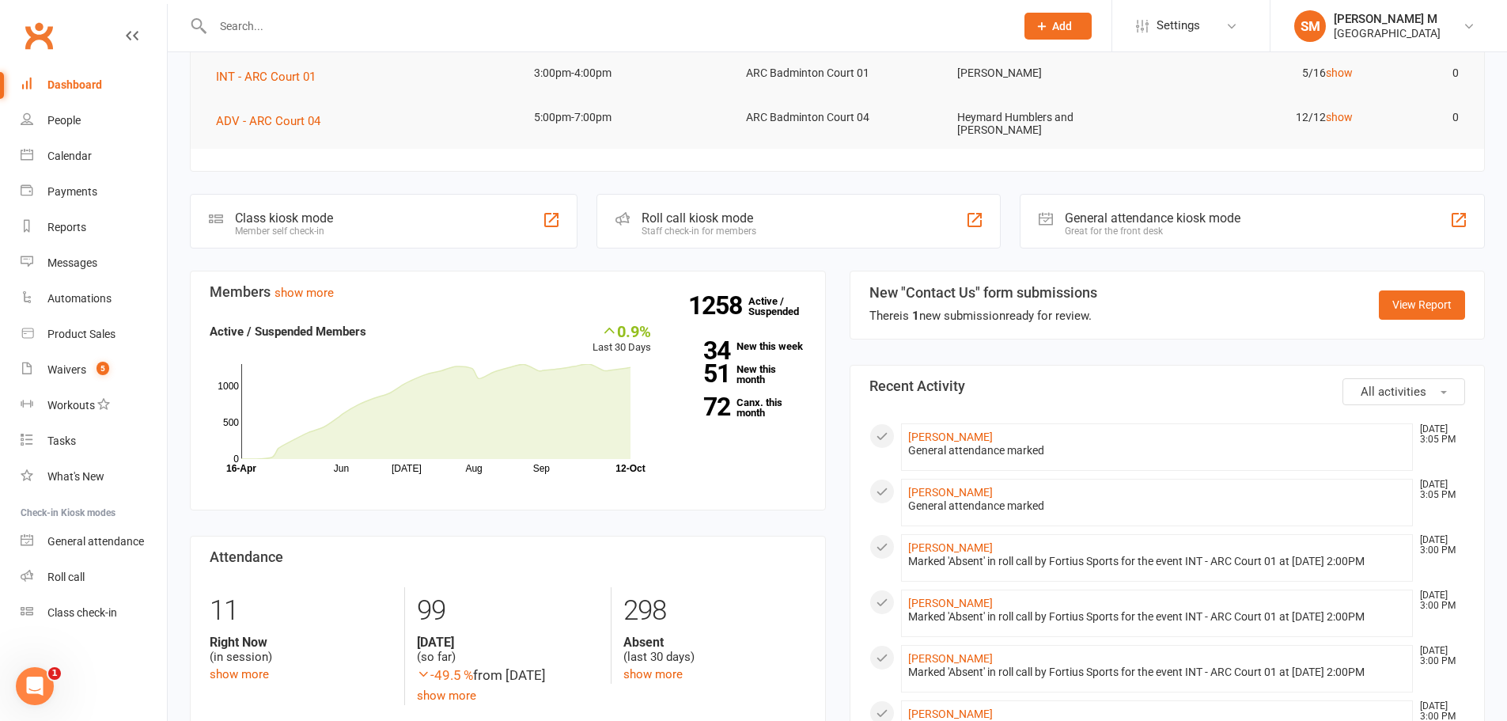
click at [261, 15] on input "text" at bounding box center [606, 26] width 796 height 22
paste input "[PERSON_NAME] [PERSON_NAME]"
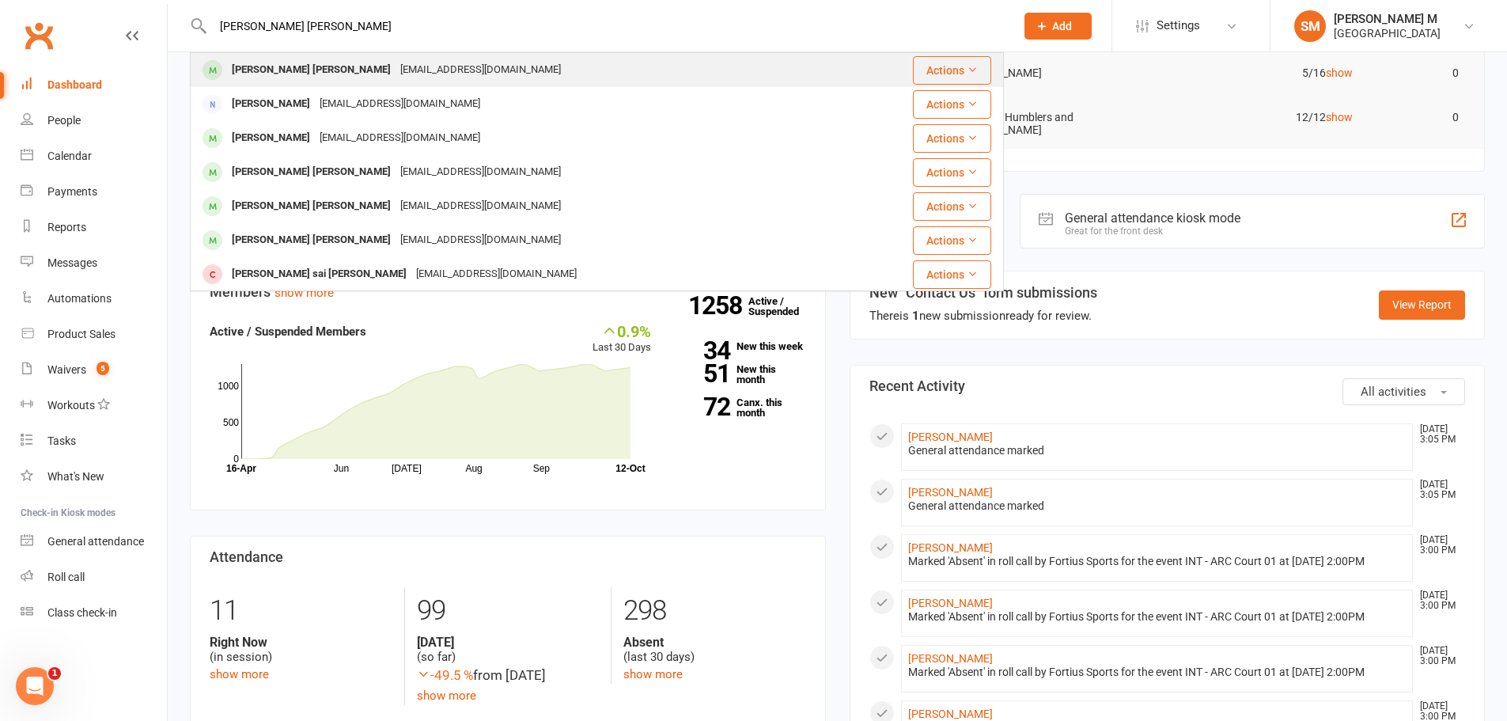
type input "Venkata Satya Bandikatla"
click at [300, 65] on div "Venkata Satya Bandikatla" at bounding box center [311, 70] width 169 height 23
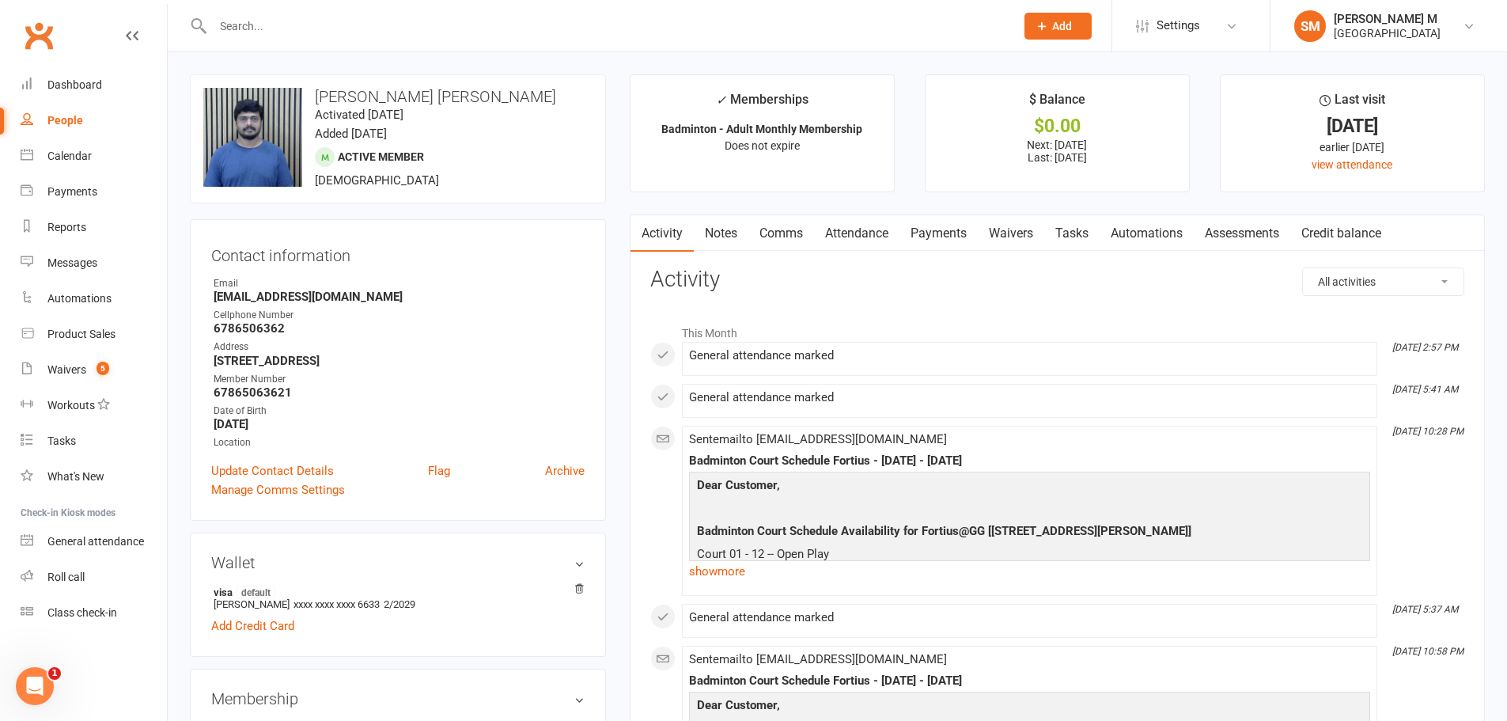
click at [927, 233] on link "Payments" at bounding box center [939, 233] width 78 height 36
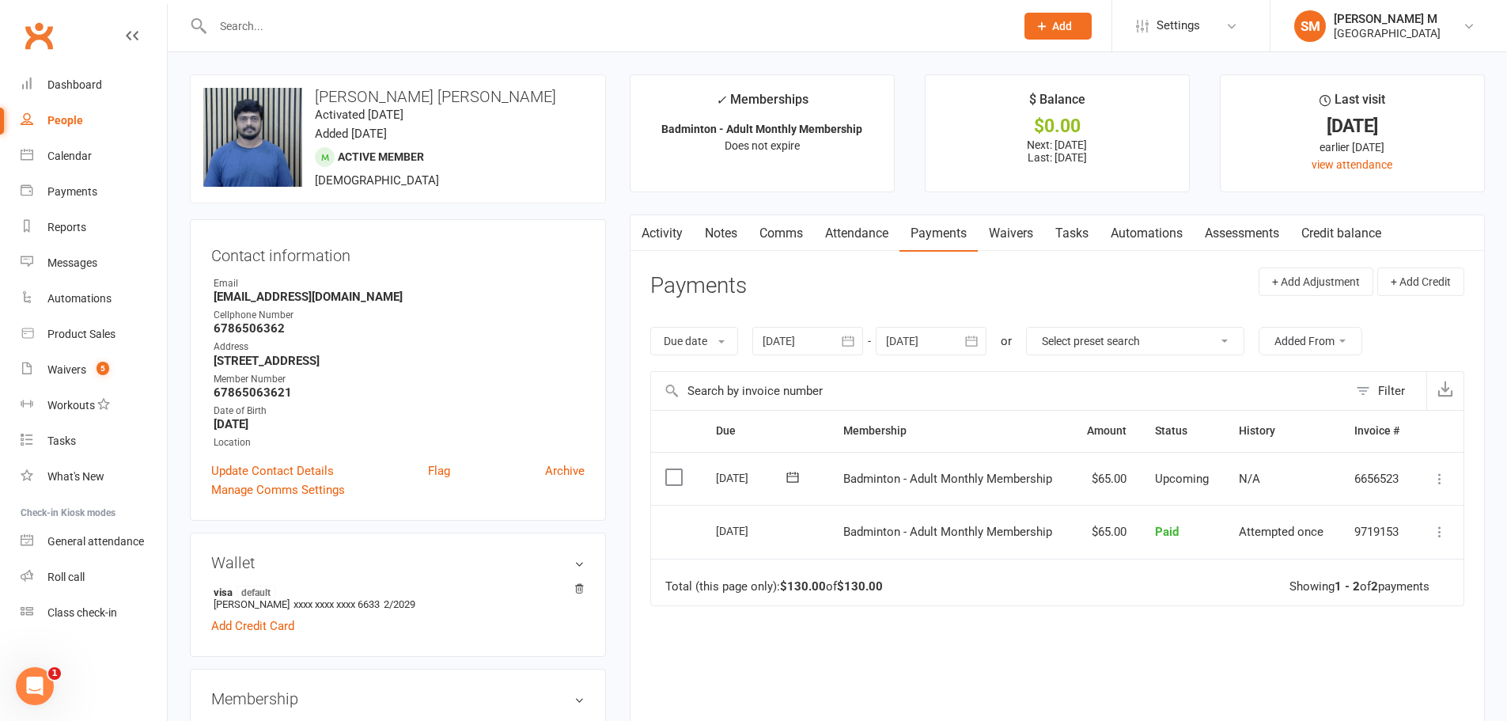
click at [842, 230] on link "Attendance" at bounding box center [856, 233] width 85 height 36
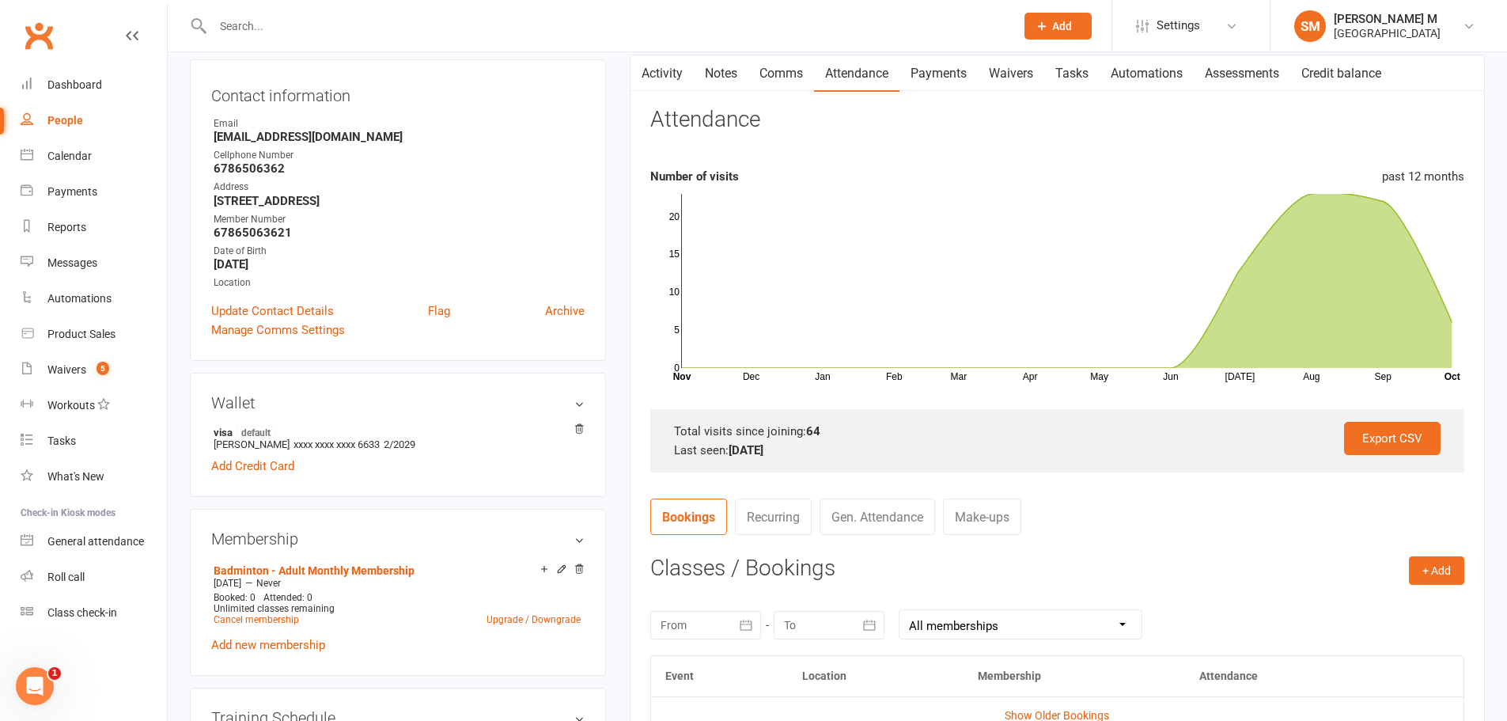
scroll to position [237, 0]
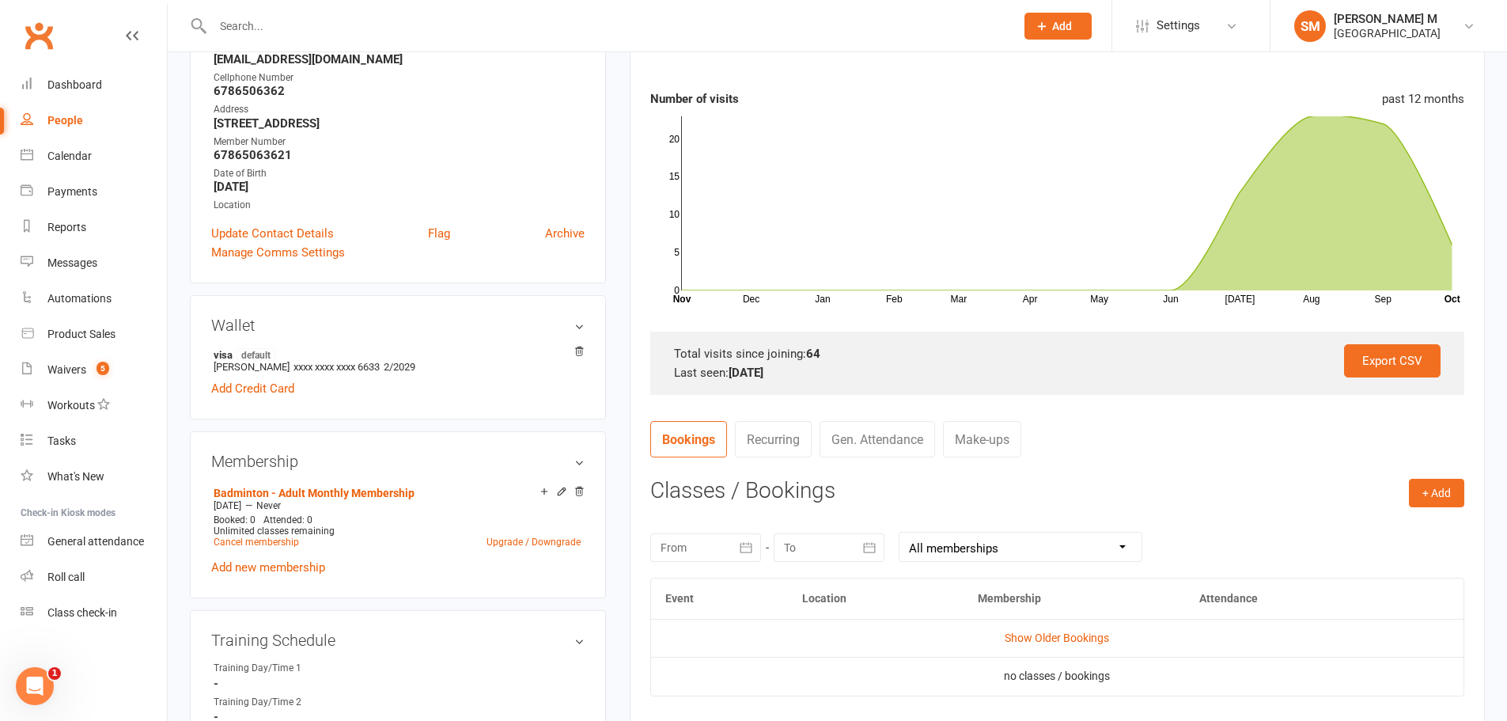
click at [912, 436] on link "Gen. Attendance" at bounding box center [878, 439] width 116 height 36
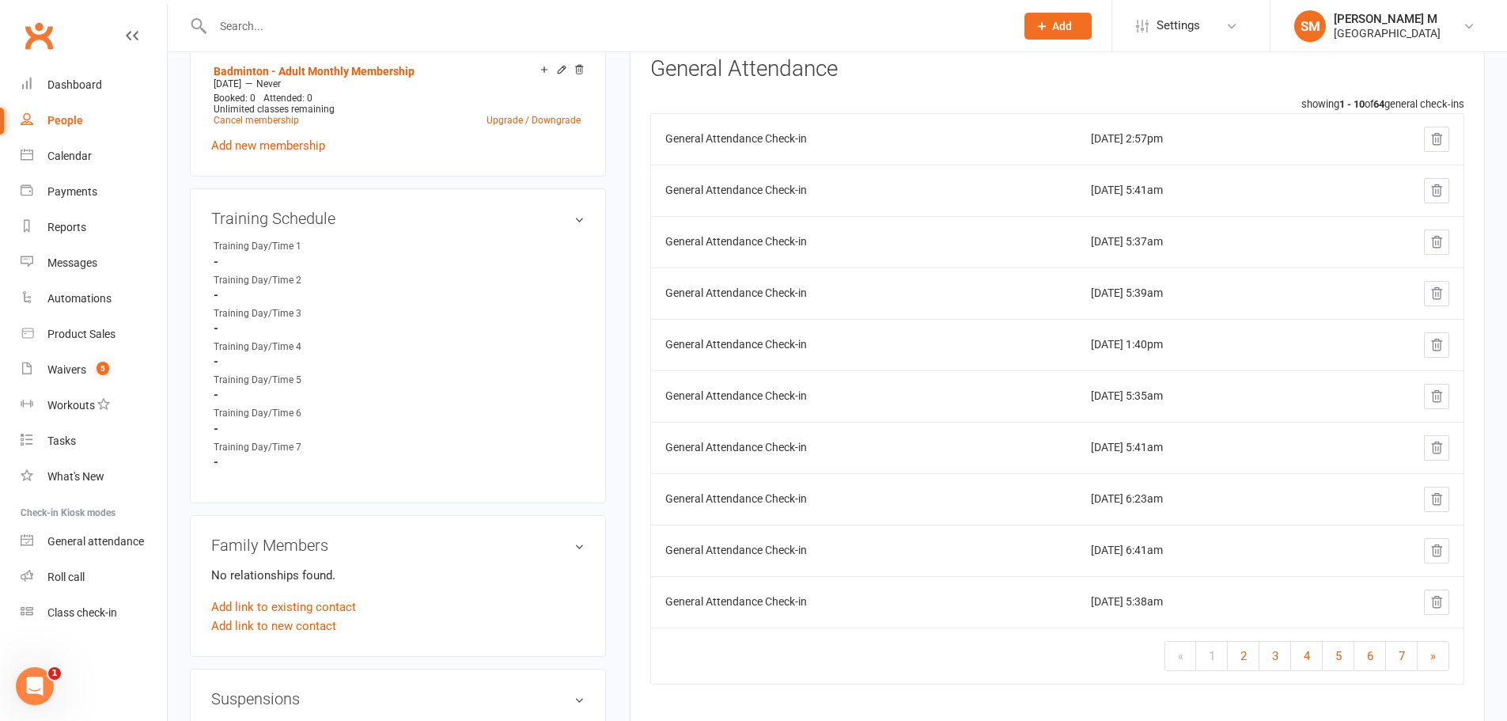
scroll to position [791, 0]
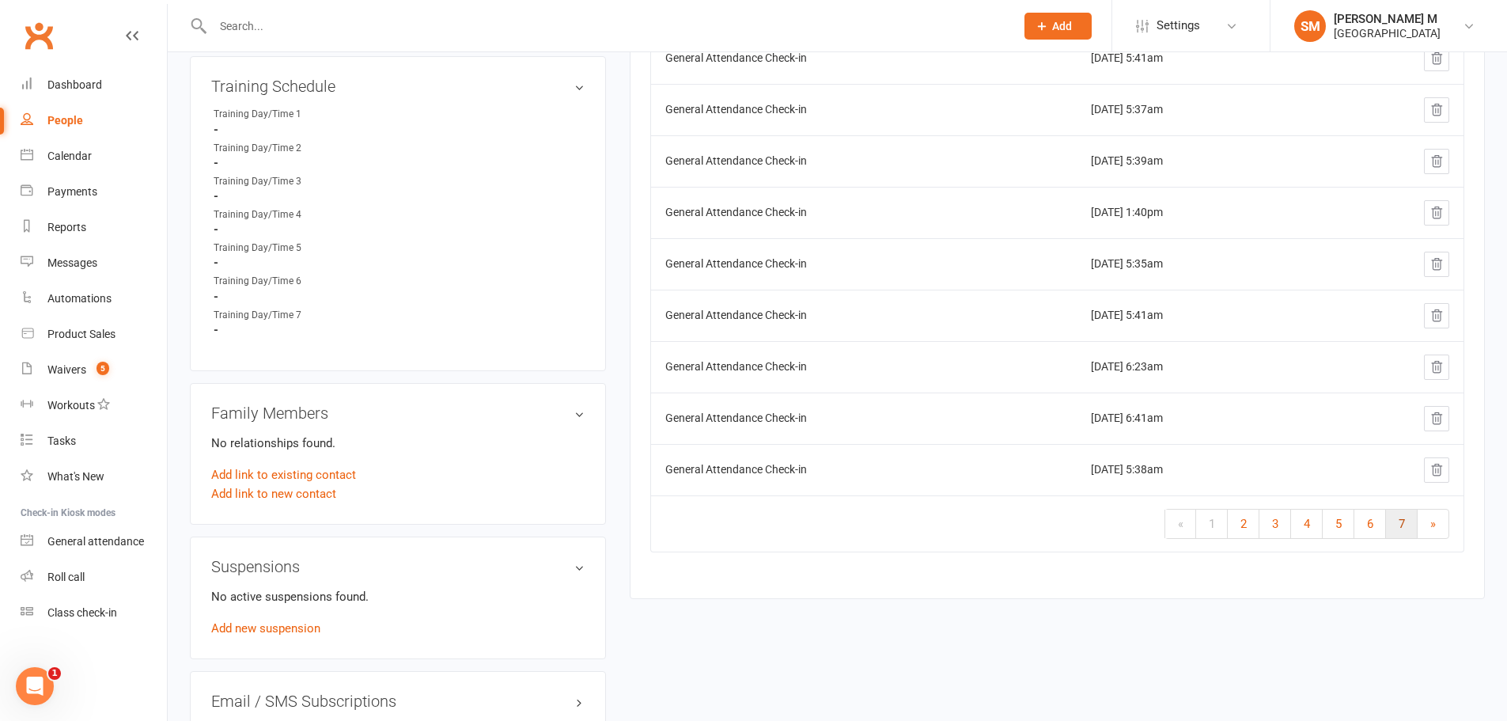
click at [1396, 527] on link "7" at bounding box center [1402, 524] width 32 height 28
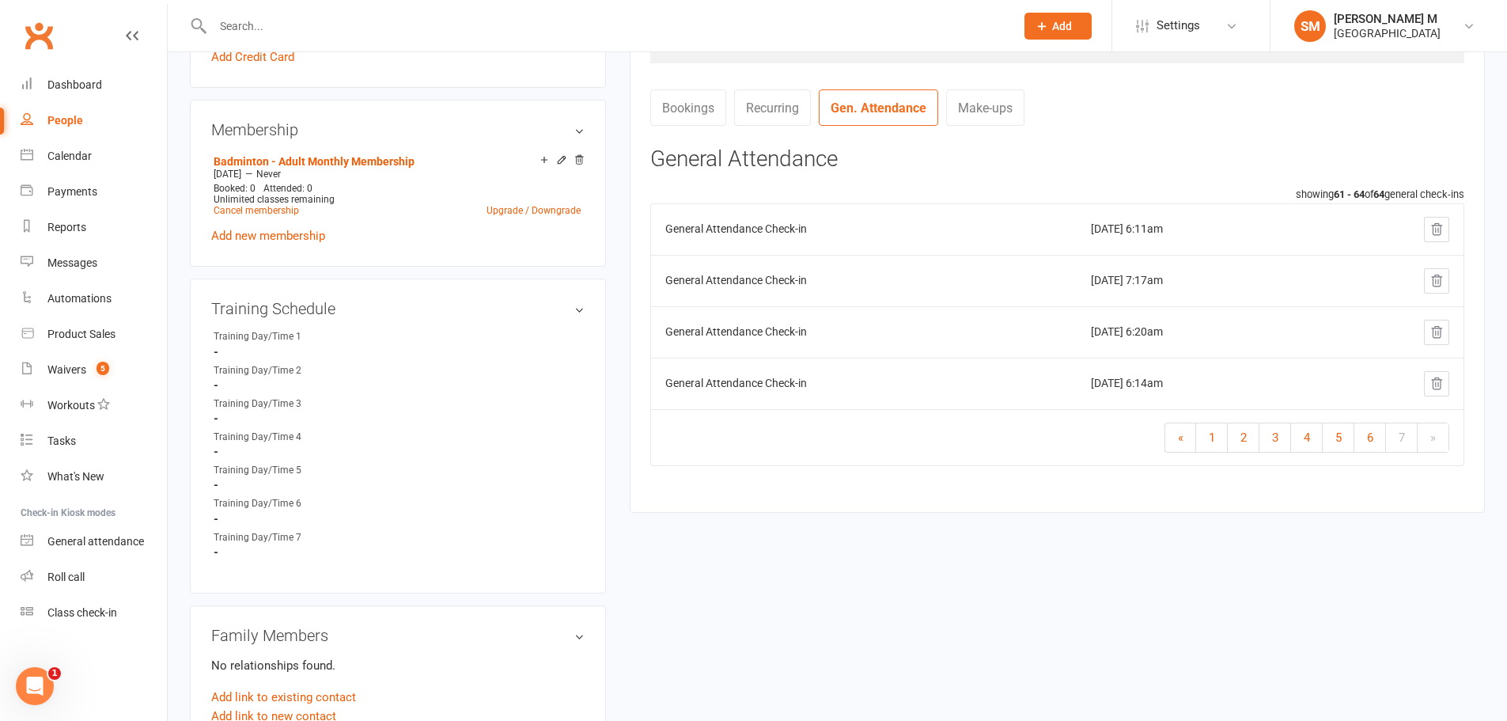
scroll to position [554, 0]
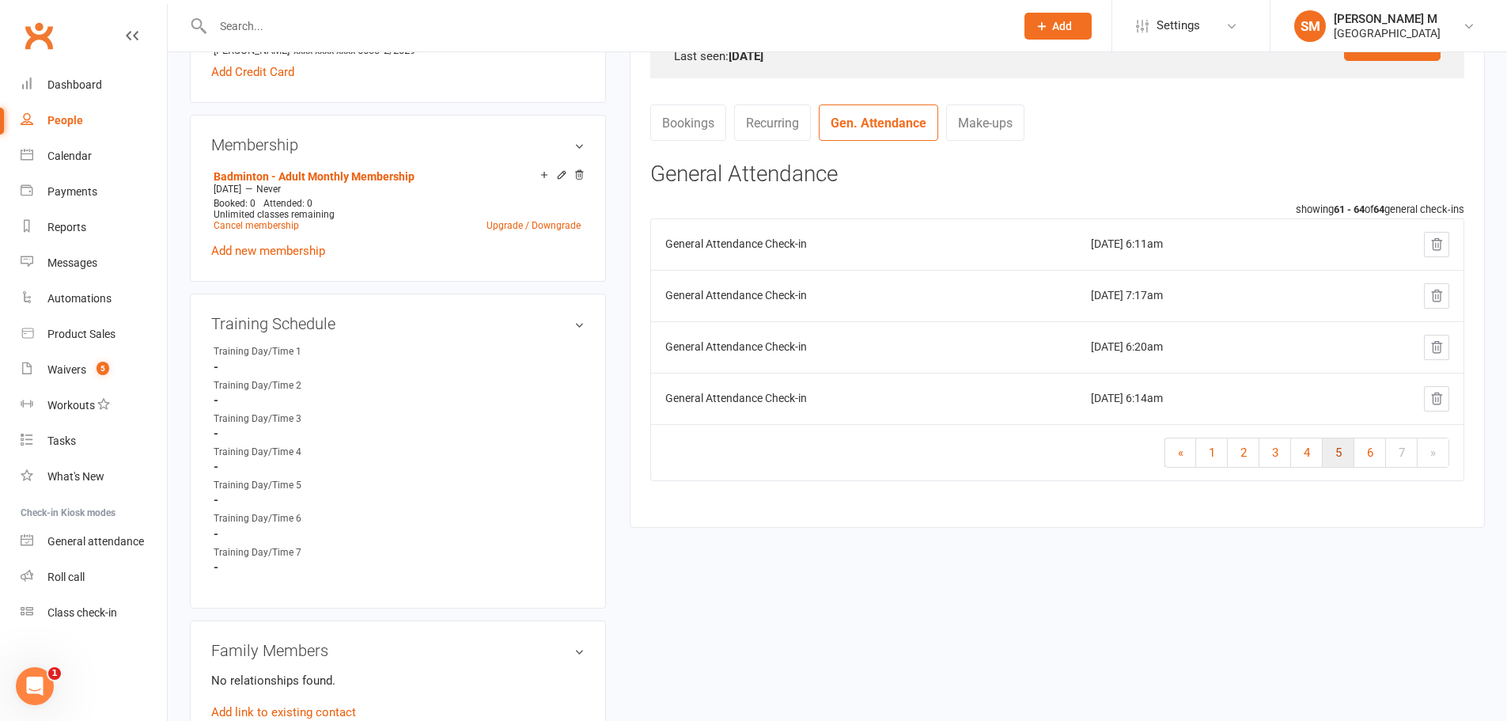
click at [1325, 457] on link "5" at bounding box center [1339, 452] width 32 height 28
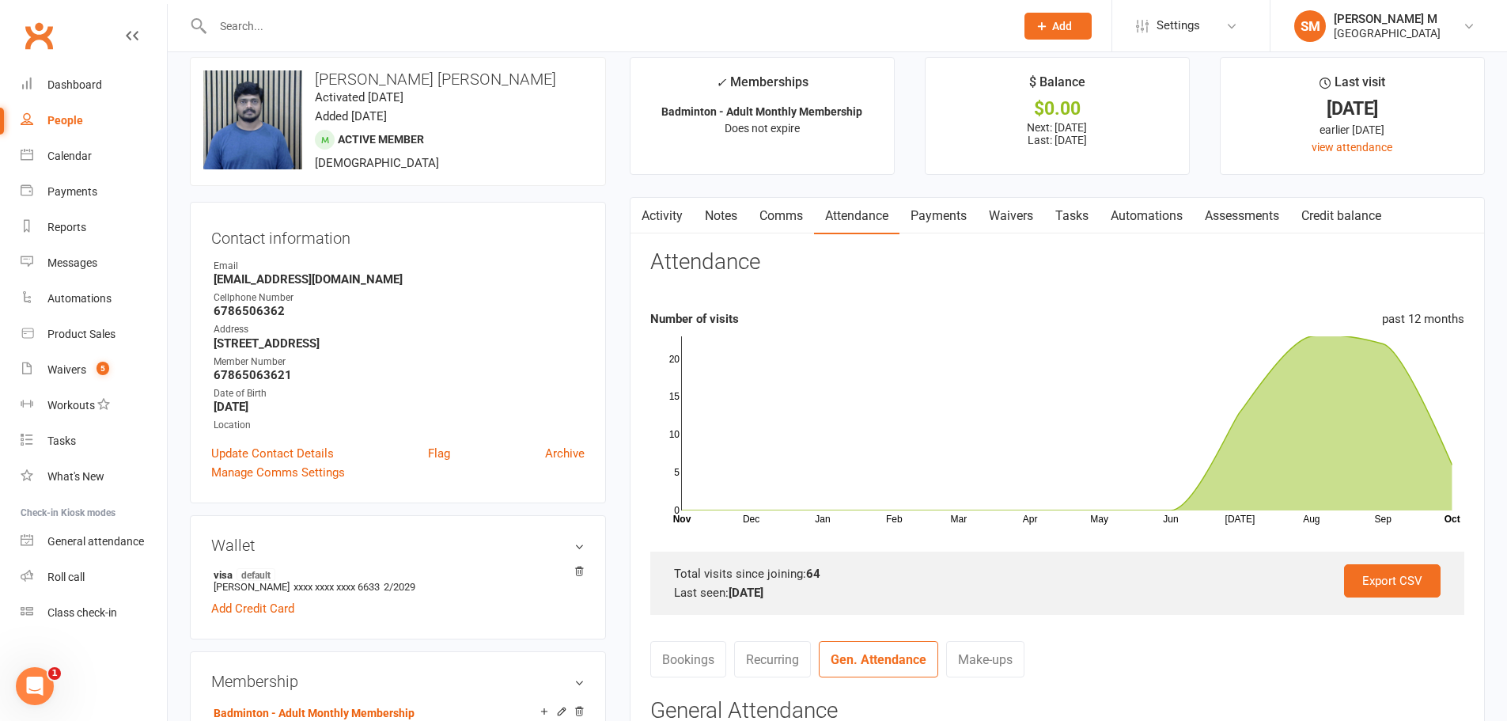
scroll to position [0, 0]
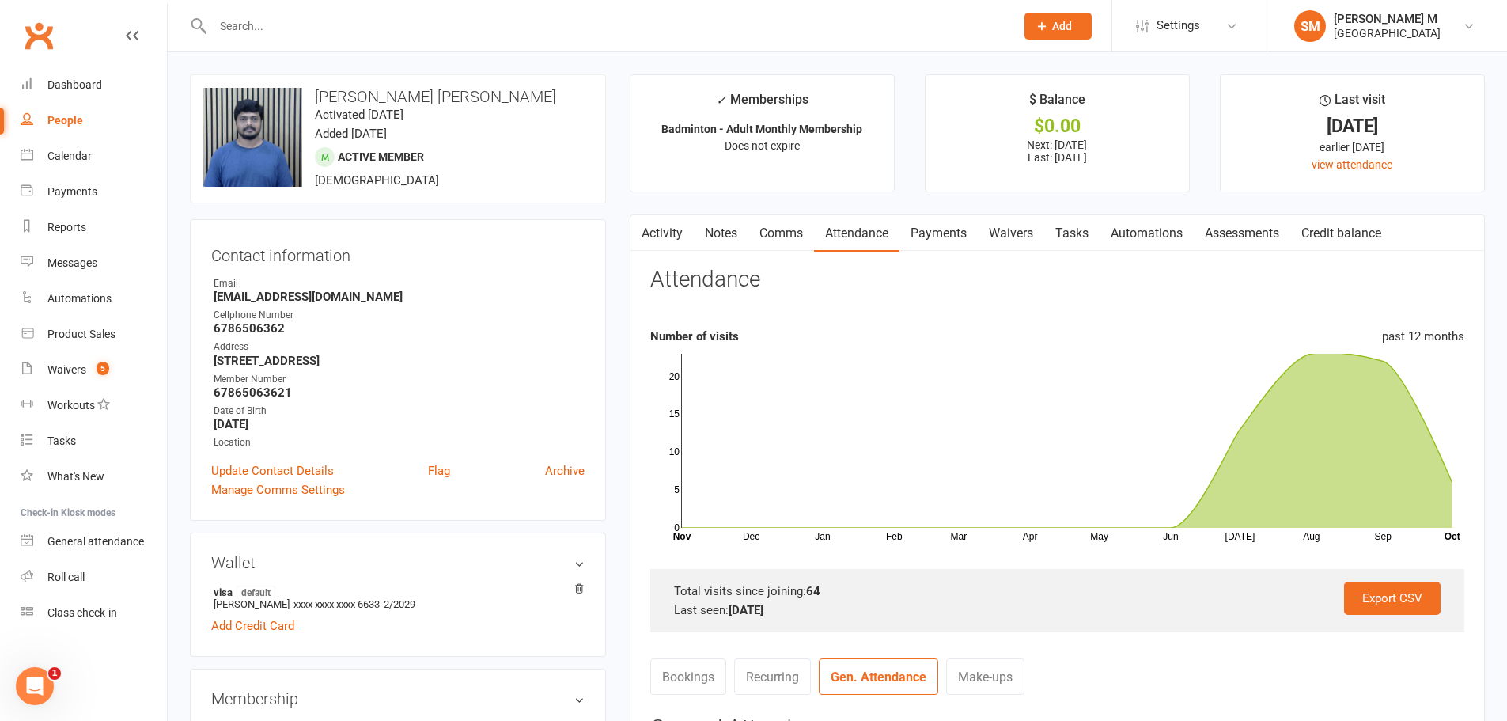
click at [931, 222] on link "Payments" at bounding box center [939, 233] width 78 height 36
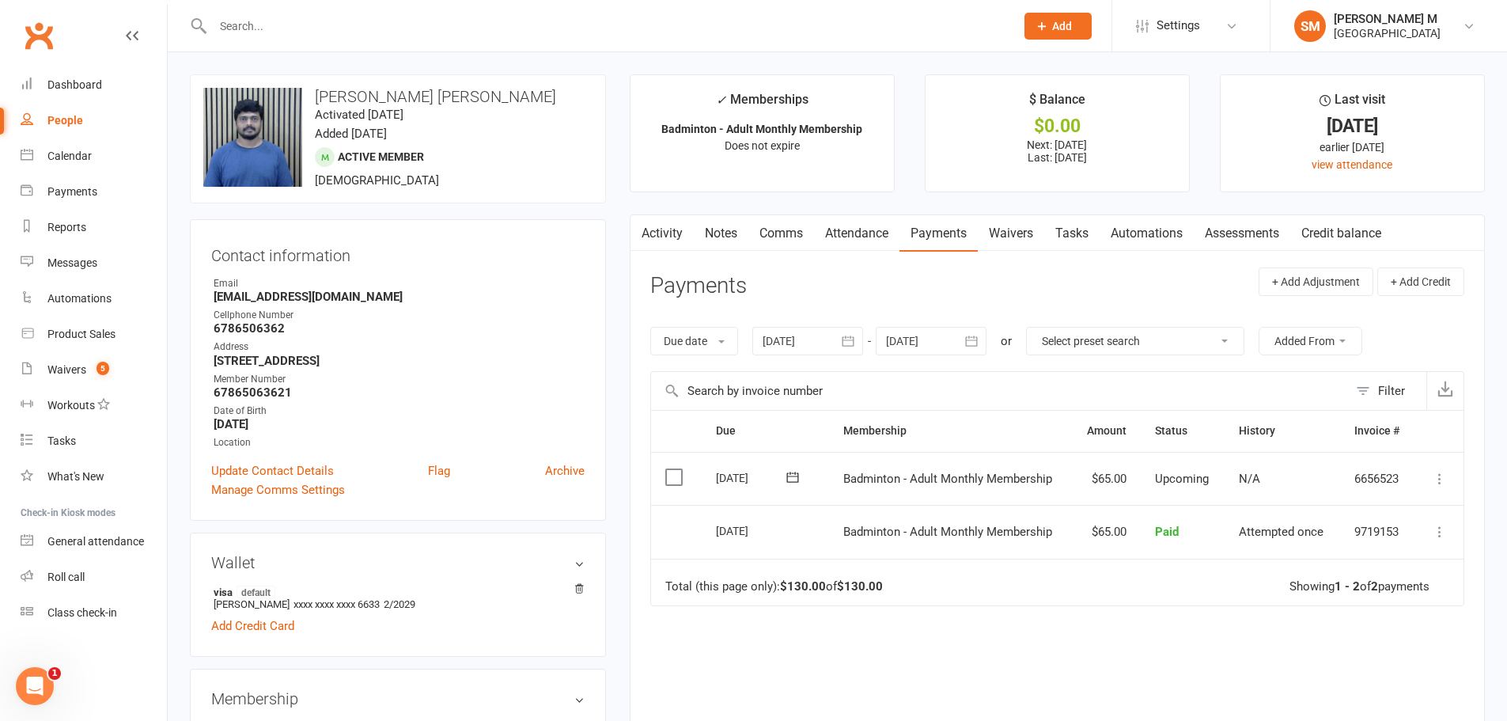
click at [657, 237] on link "Activity" at bounding box center [662, 233] width 63 height 36
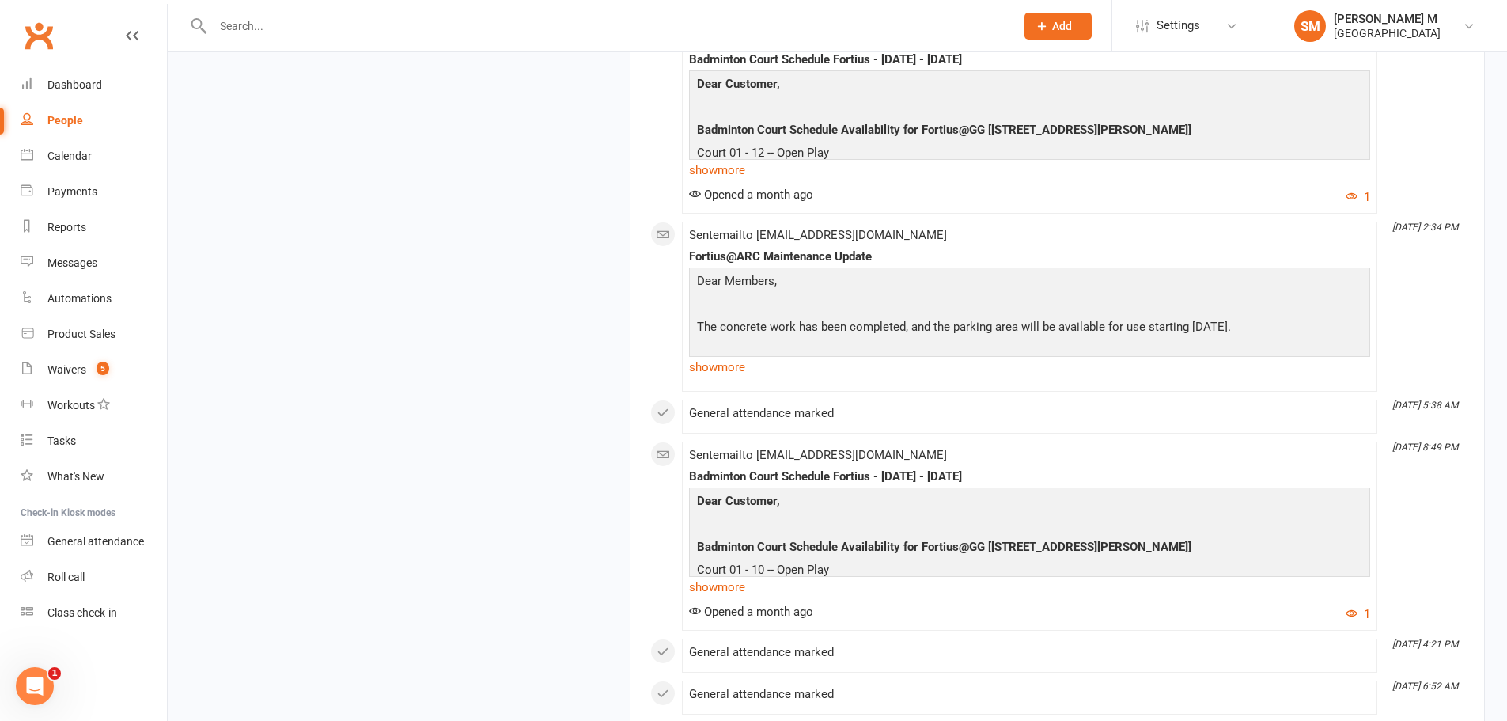
scroll to position [6330, 0]
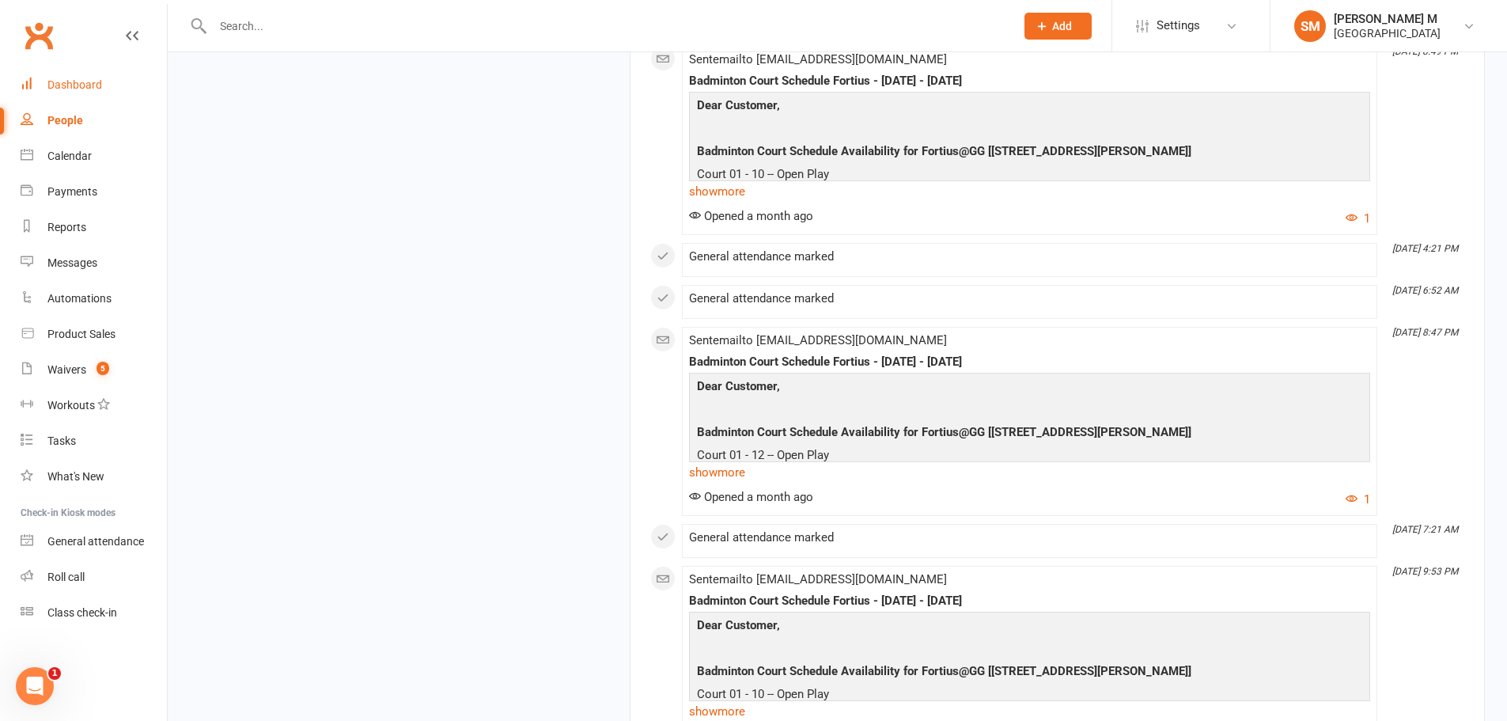
click at [100, 81] on div "Dashboard" at bounding box center [74, 84] width 55 height 13
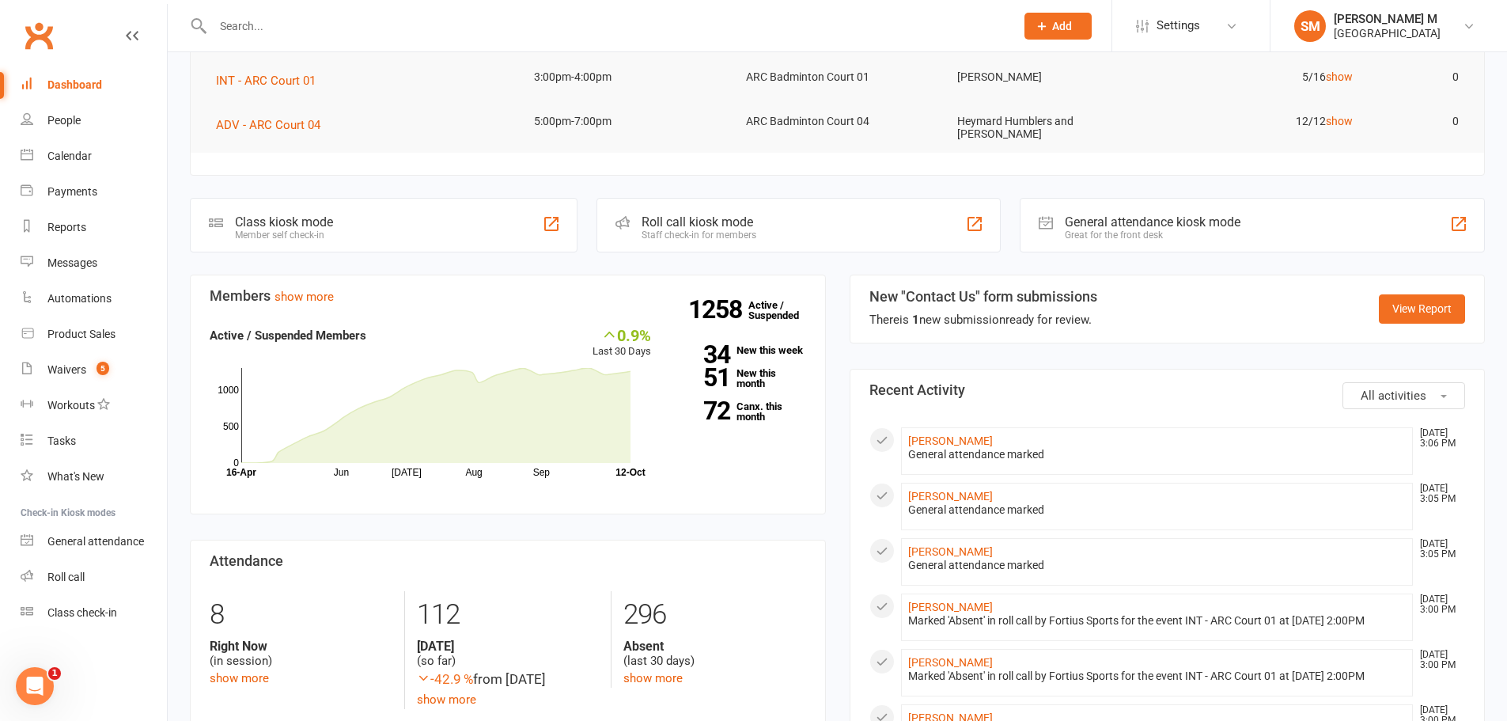
scroll to position [317, 0]
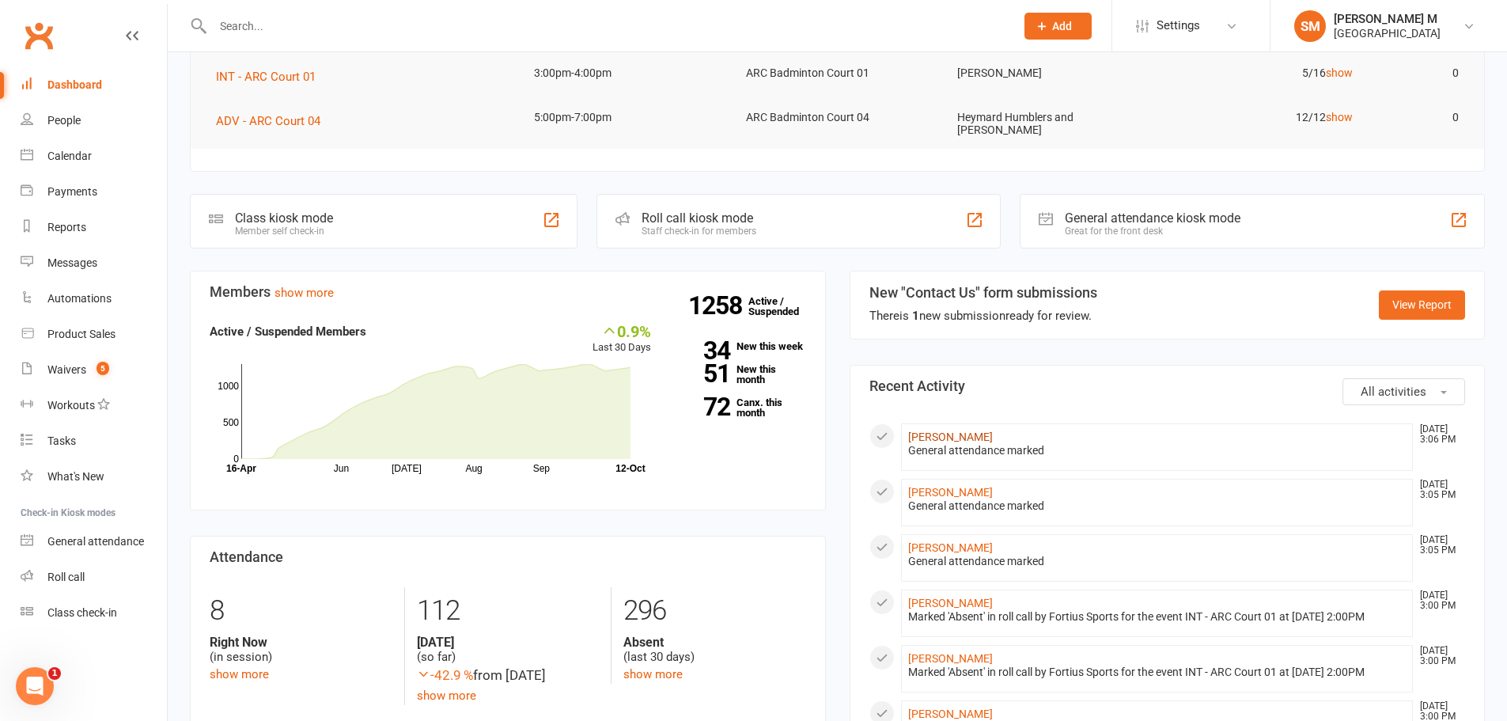
click at [914, 438] on link "Magesh Balu Desikachary" at bounding box center [950, 436] width 85 height 13
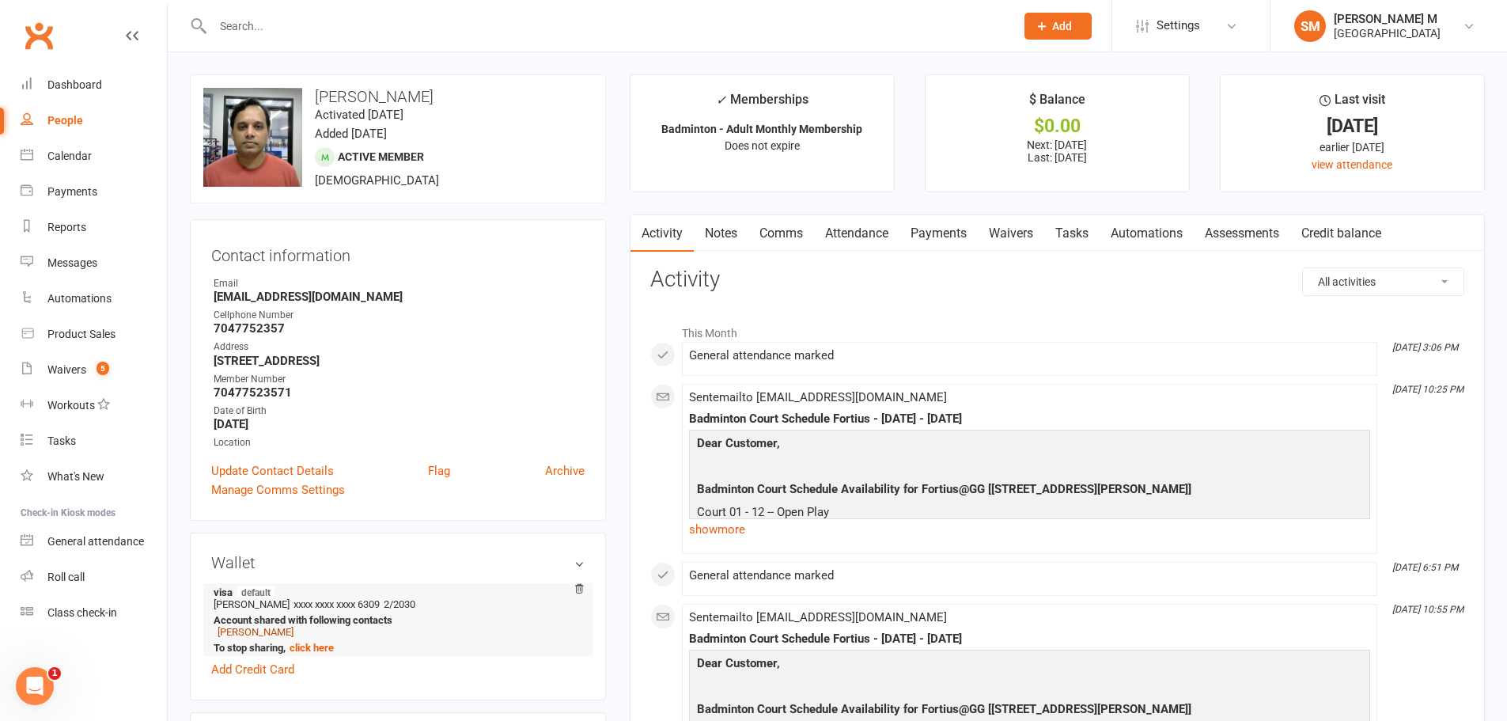
click at [243, 629] on link "Mira Magesh" at bounding box center [256, 632] width 76 height 12
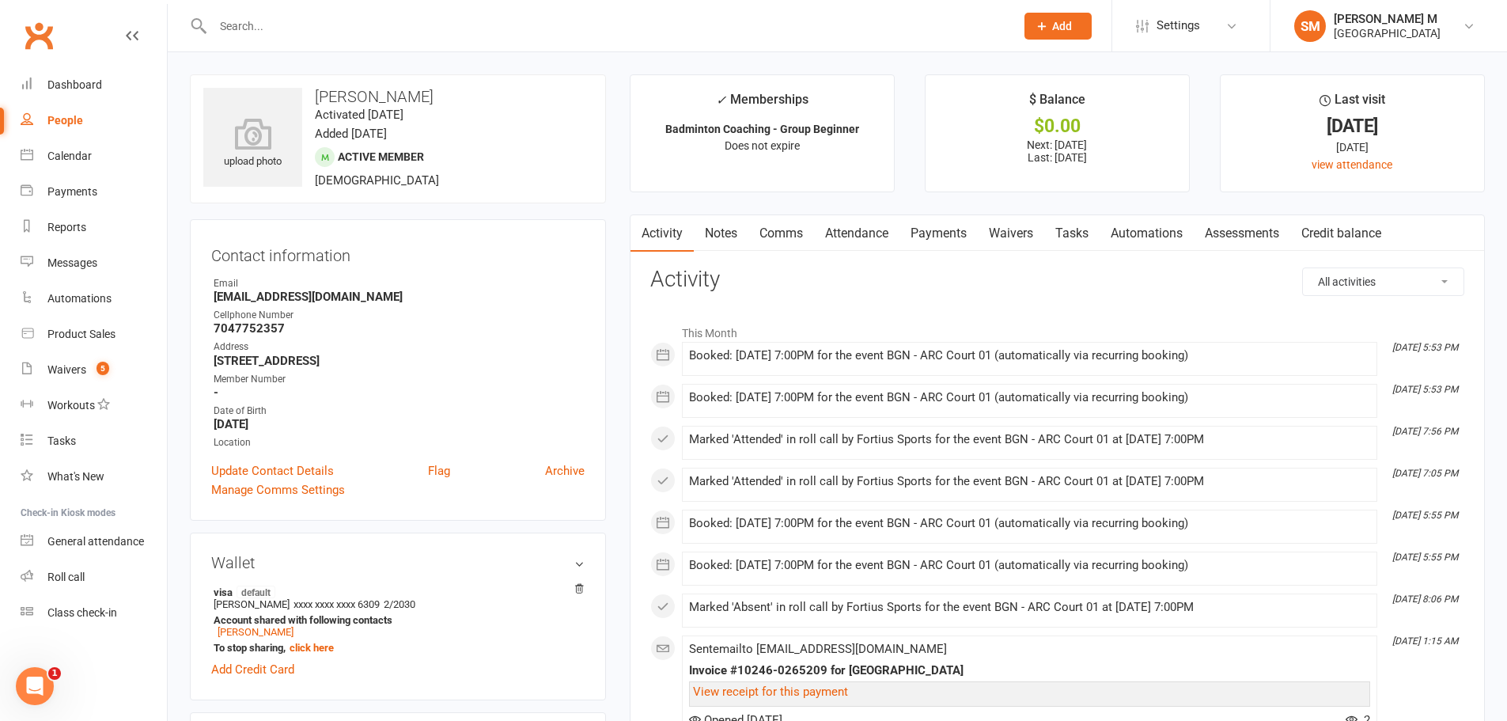
click at [970, 230] on link "Payments" at bounding box center [939, 233] width 78 height 36
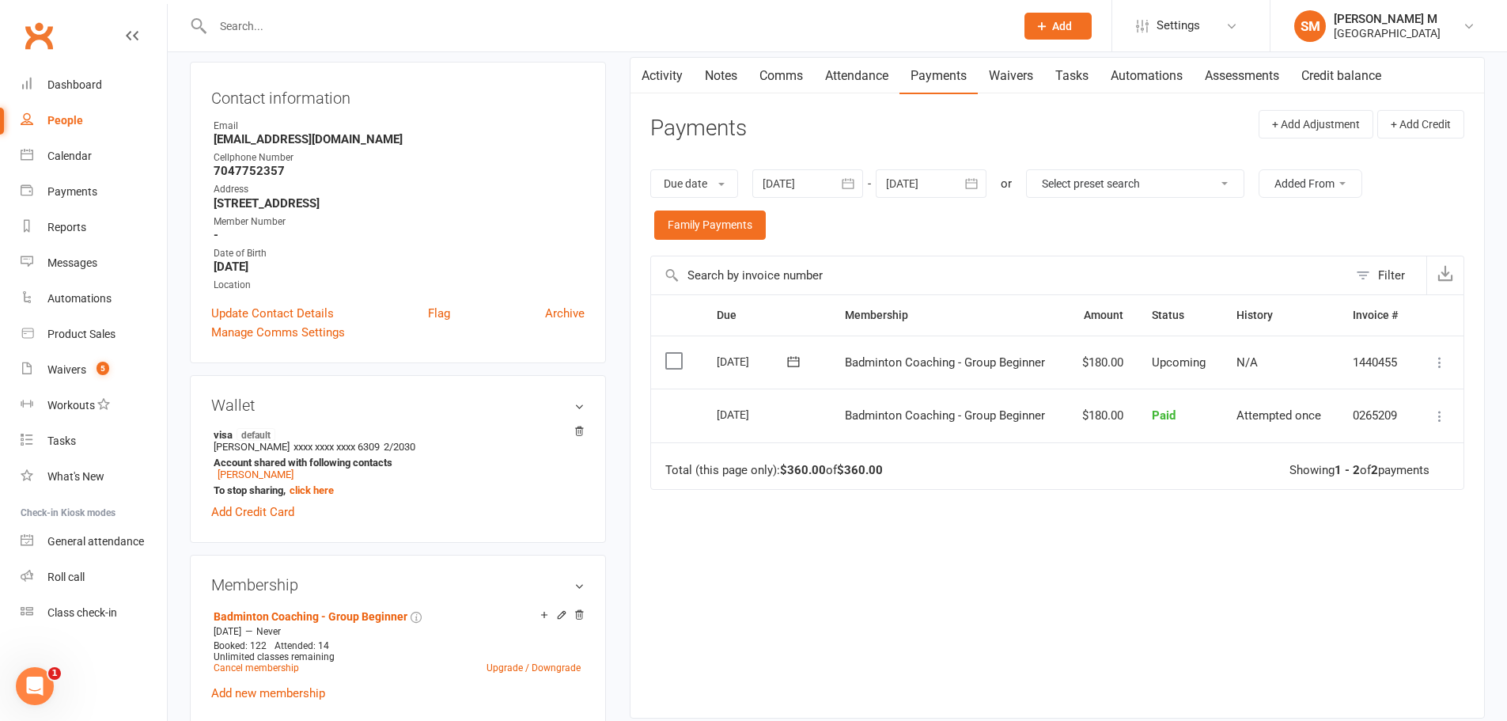
scroll to position [158, 0]
click at [846, 178] on icon "button" at bounding box center [848, 183] width 16 height 16
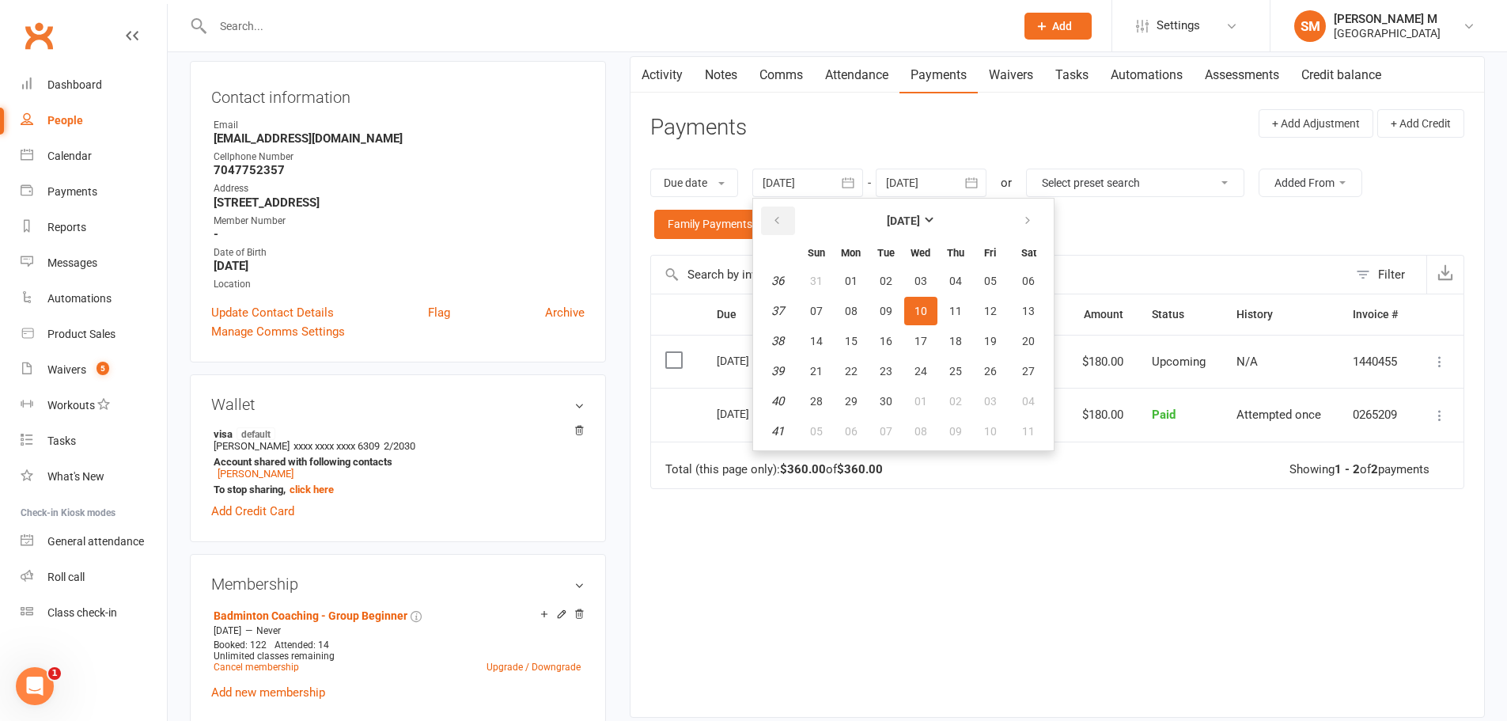
click at [781, 235] on button "button" at bounding box center [778, 221] width 34 height 28
click at [950, 279] on button "01" at bounding box center [955, 281] width 33 height 28
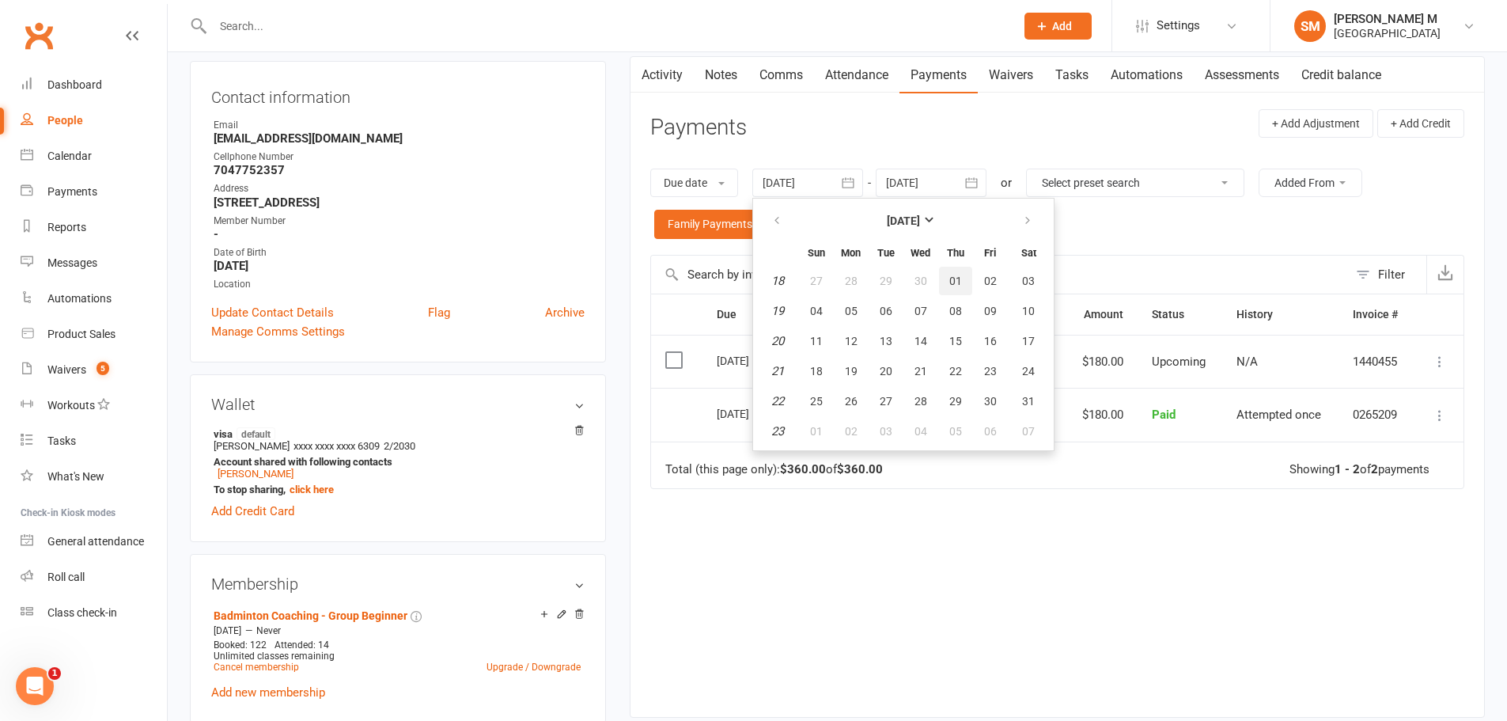
type input "01 May 2025"
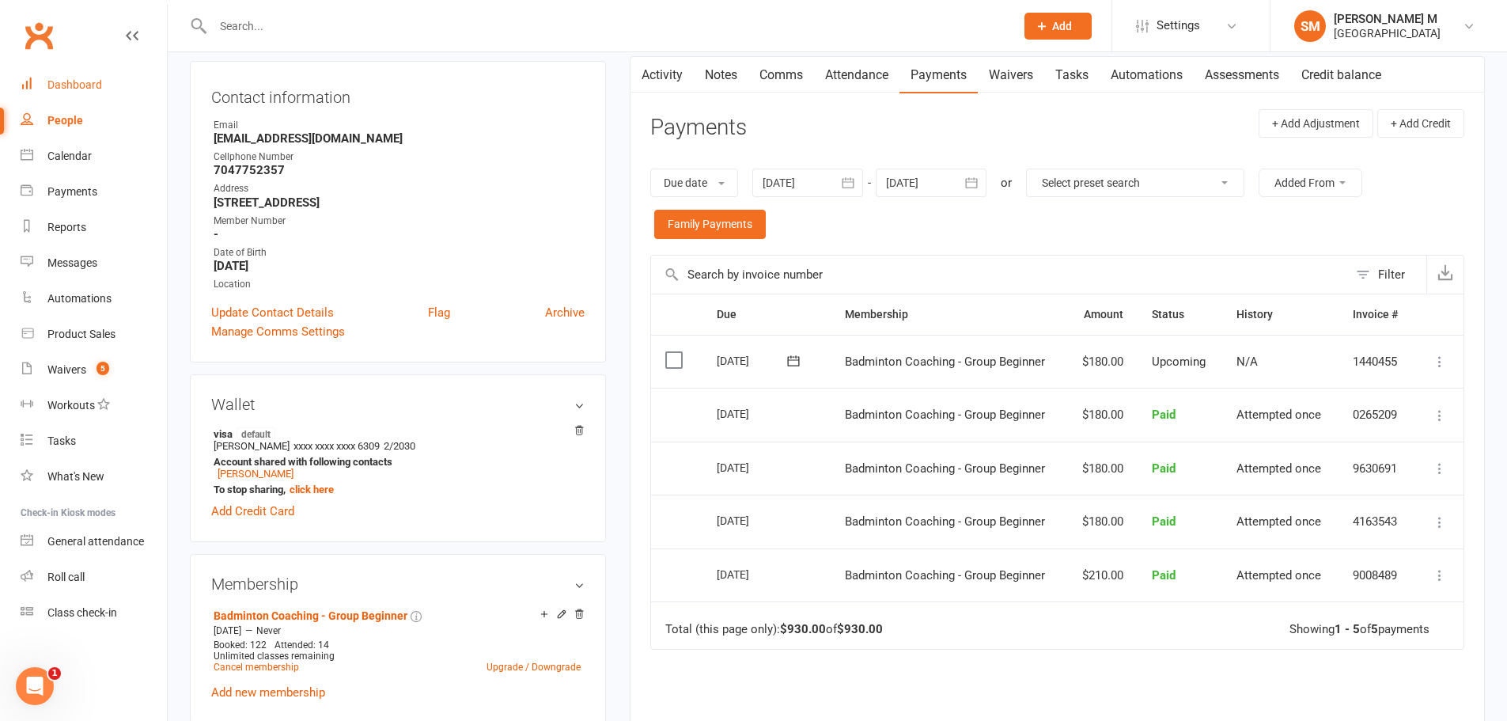
click at [66, 85] on div "Dashboard" at bounding box center [74, 84] width 55 height 13
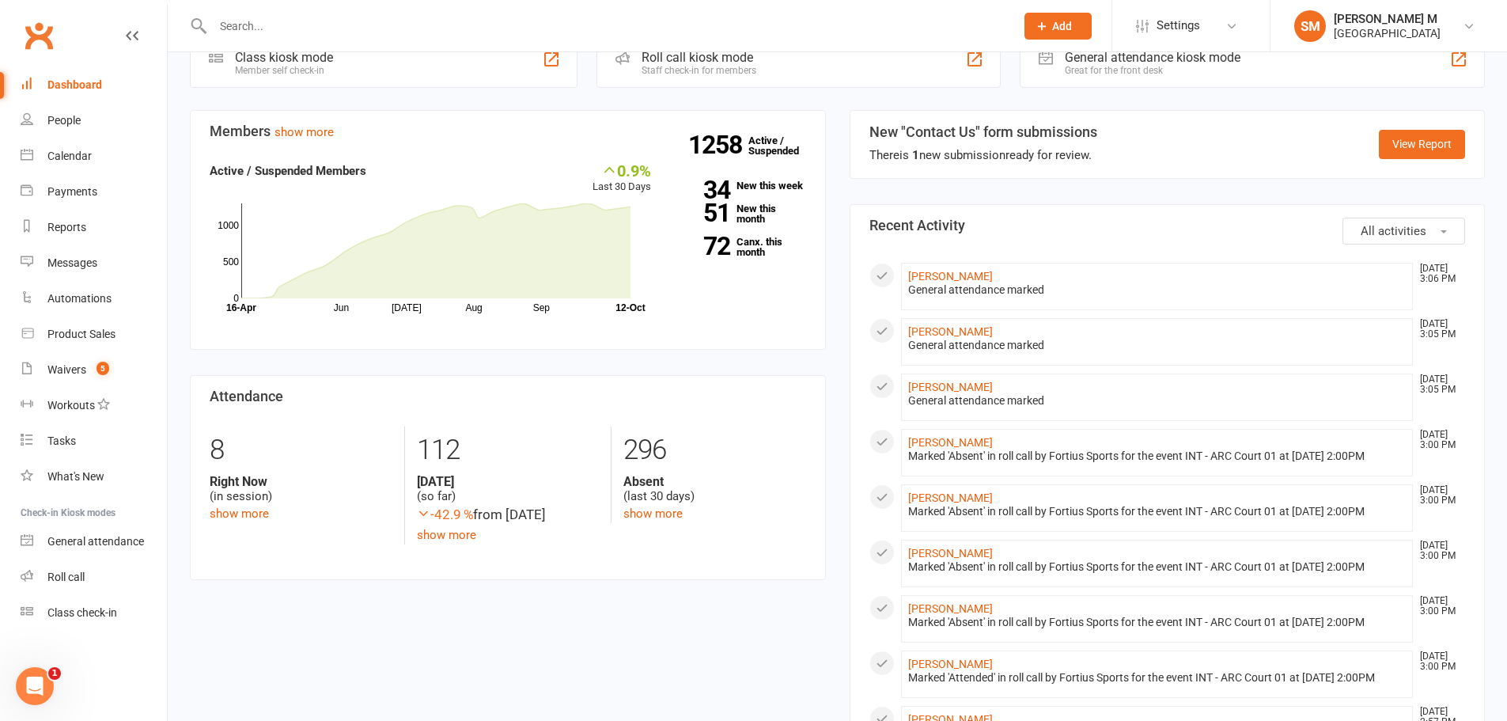
scroll to position [554, 0]
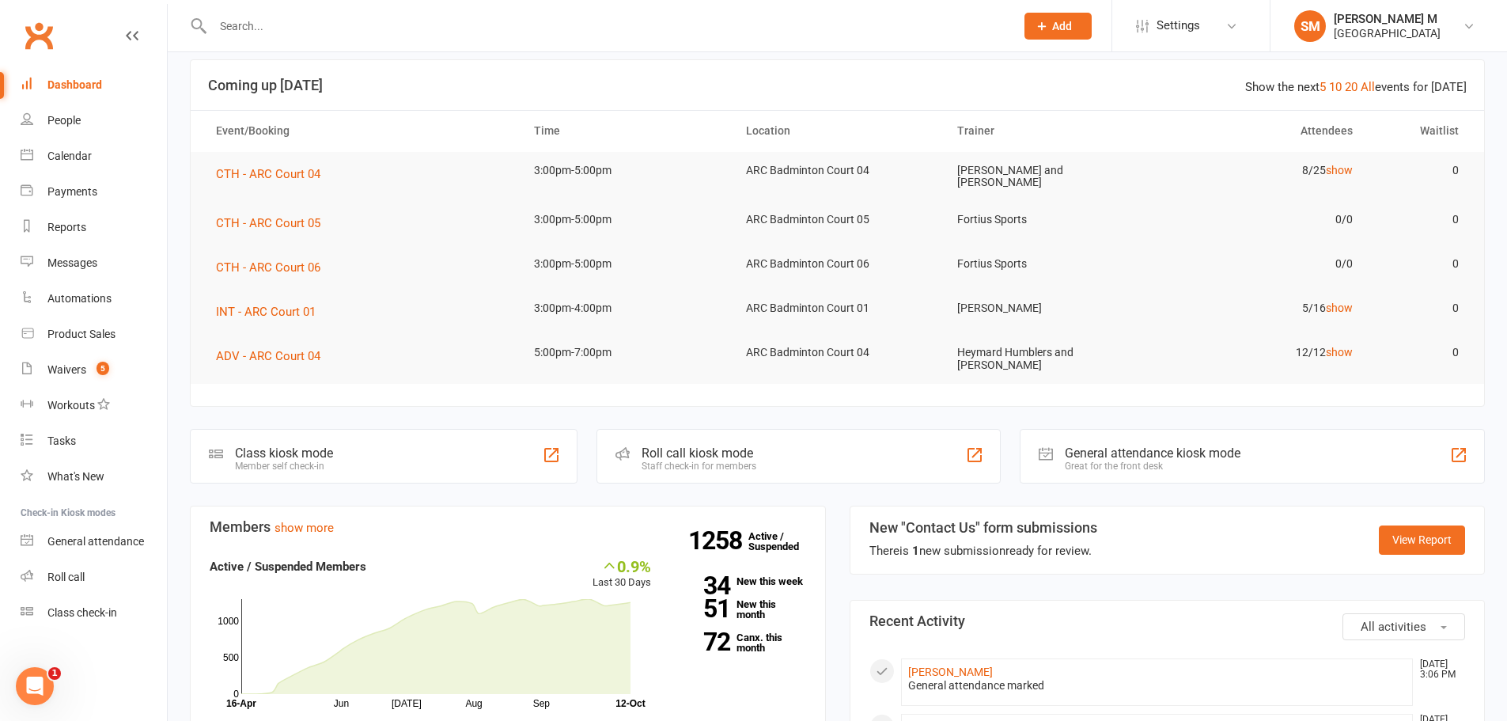
scroll to position [54, 0]
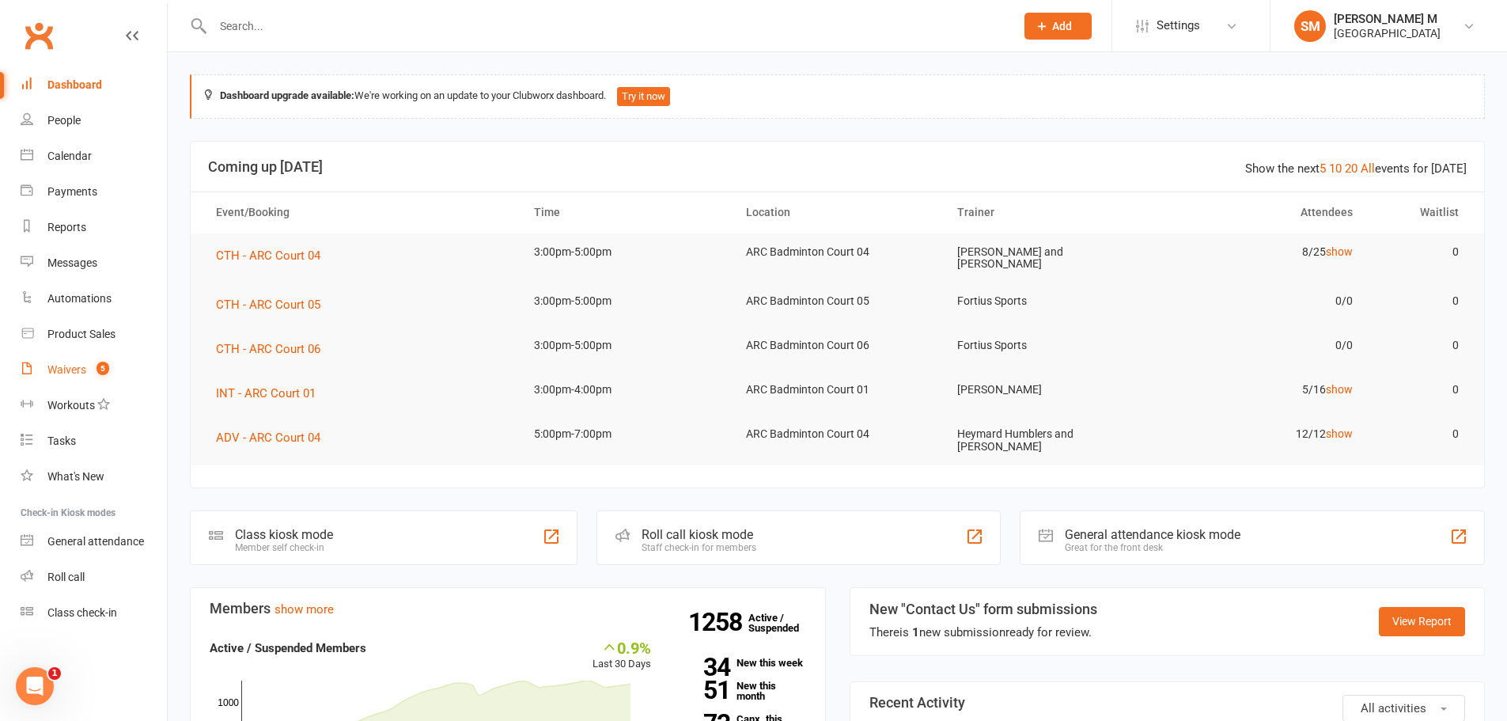
click at [67, 371] on div "Waivers" at bounding box center [66, 369] width 39 height 13
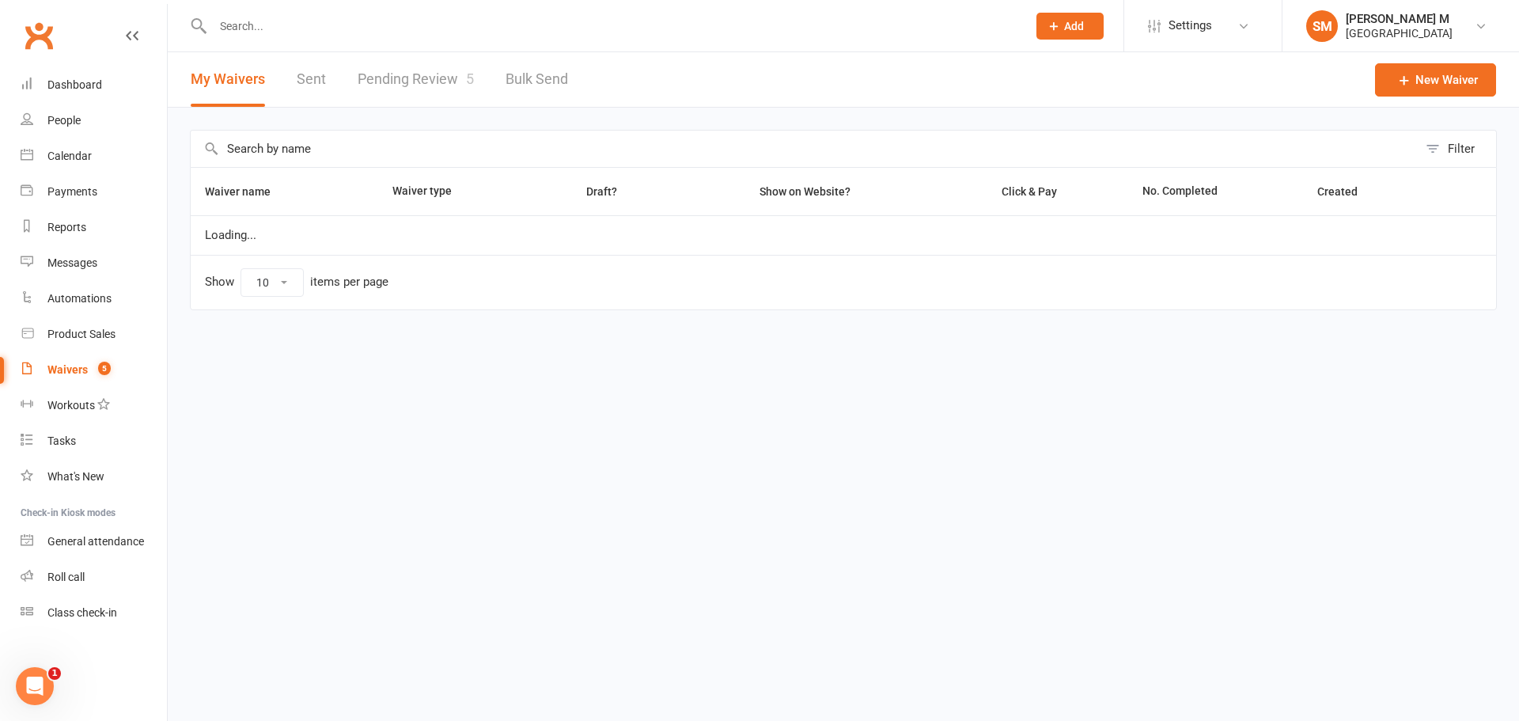
select select "50"
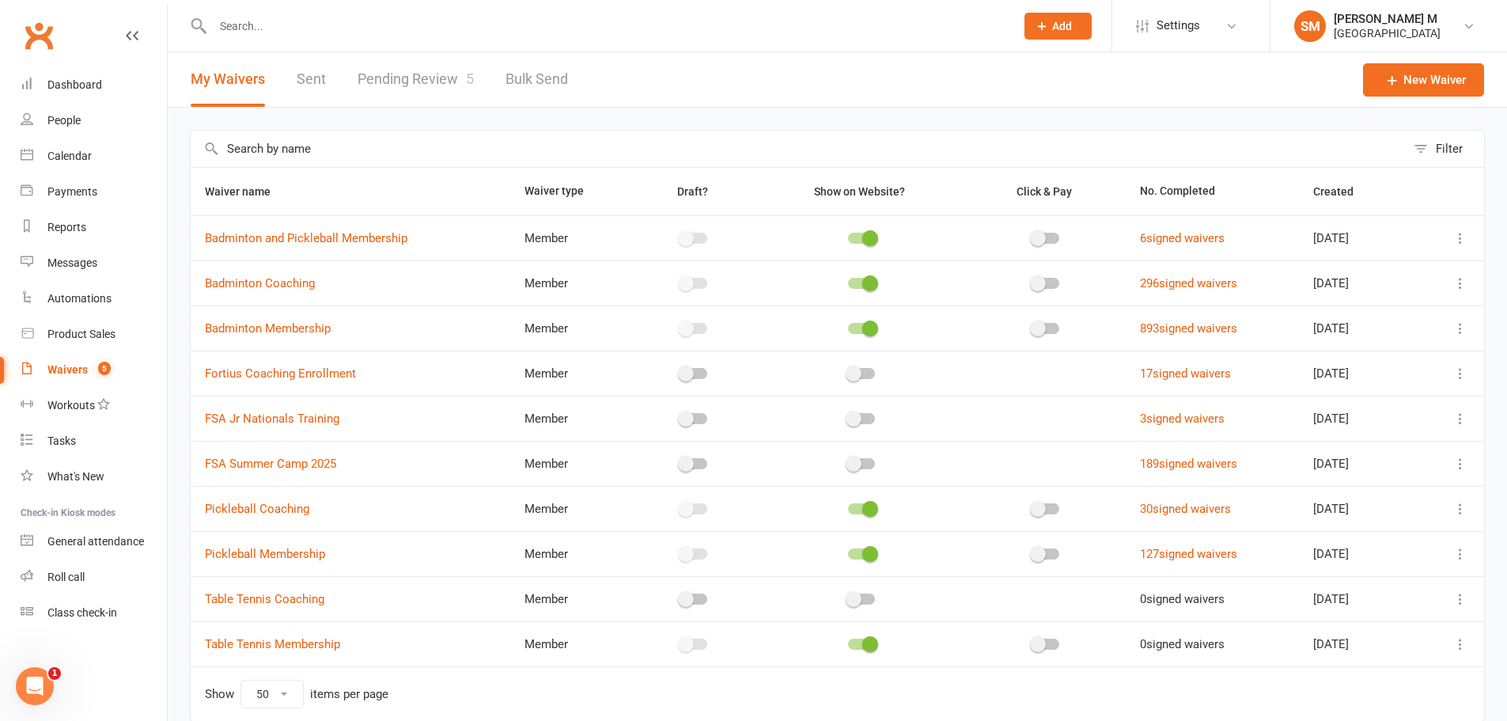
click at [410, 85] on link "Pending Review 5" at bounding box center [416, 79] width 116 height 55
select select "100"
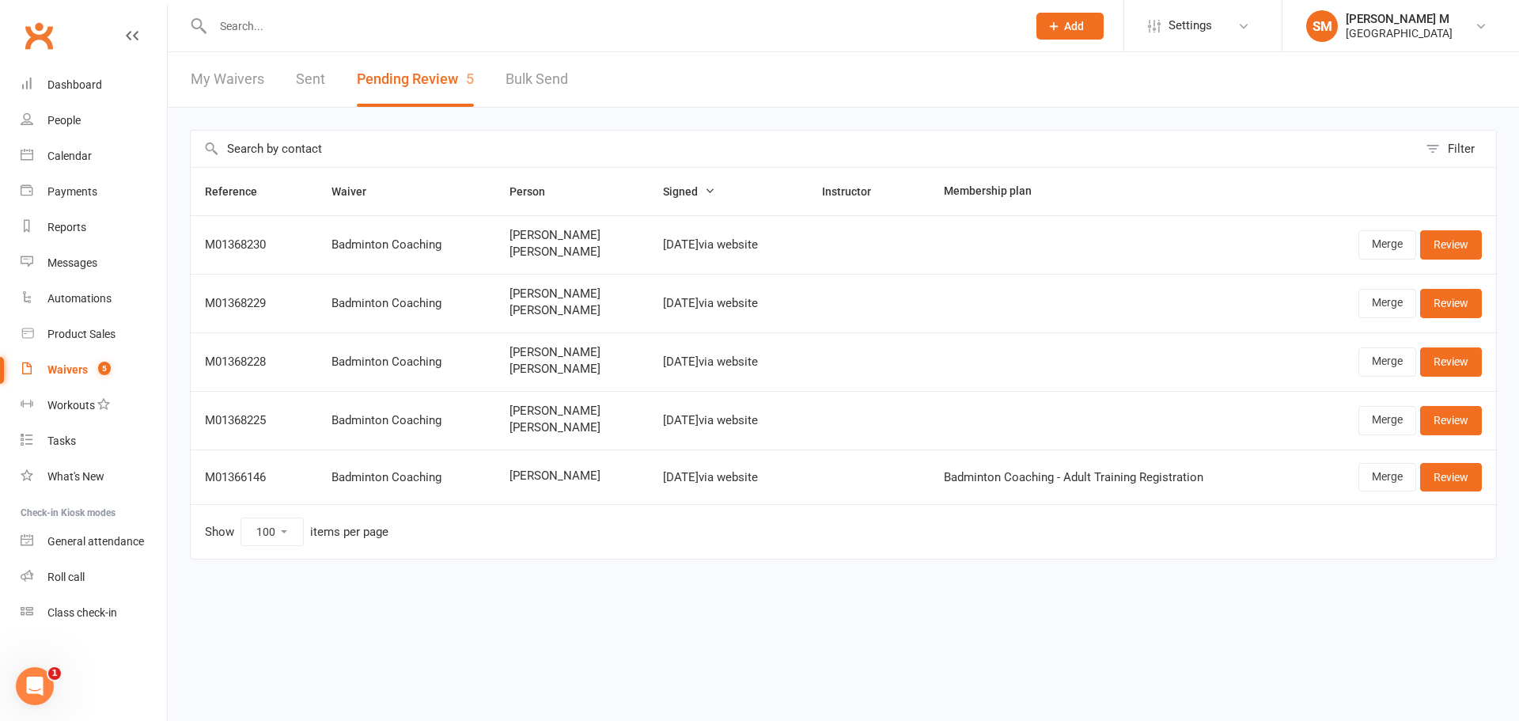
click at [194, 75] on link "My Waivers" at bounding box center [228, 79] width 74 height 55
select select "50"
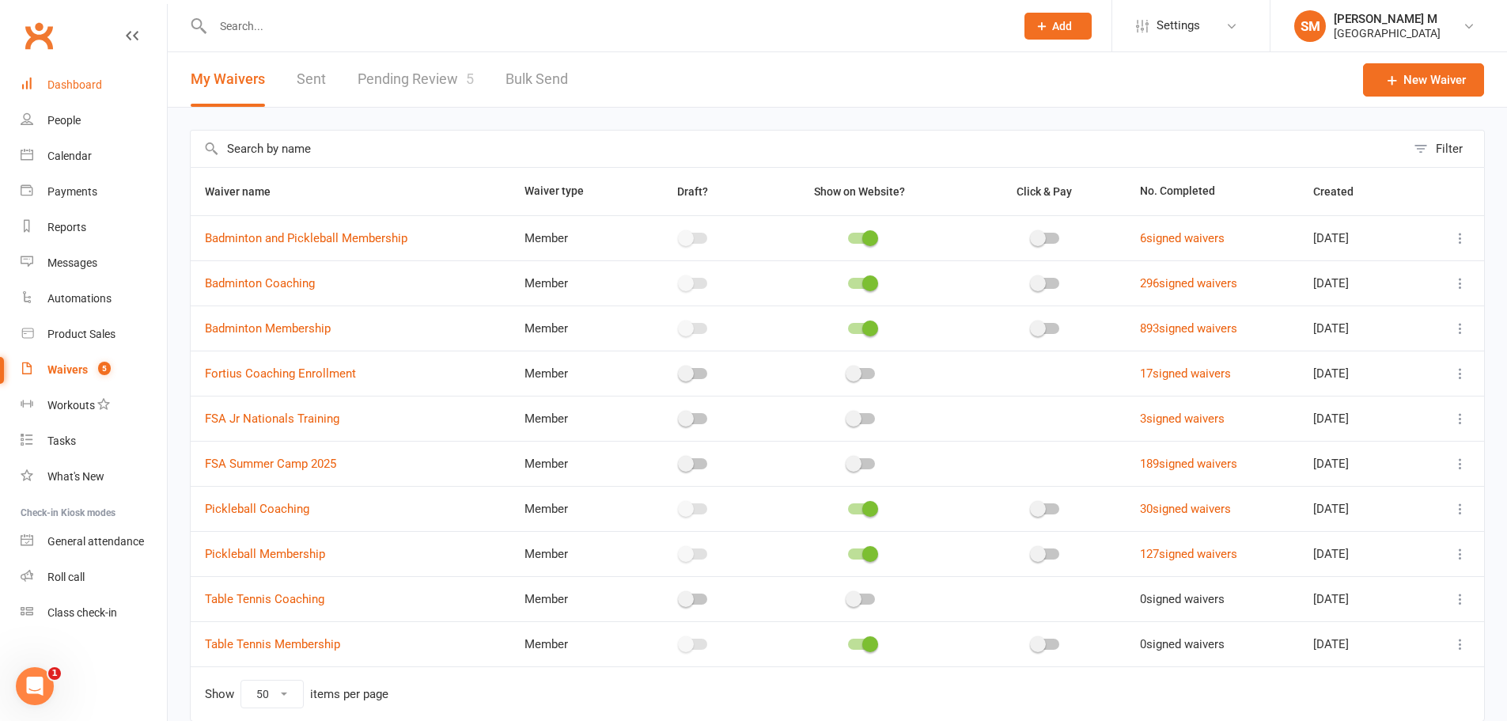
click at [100, 78] on div "Dashboard" at bounding box center [74, 84] width 55 height 13
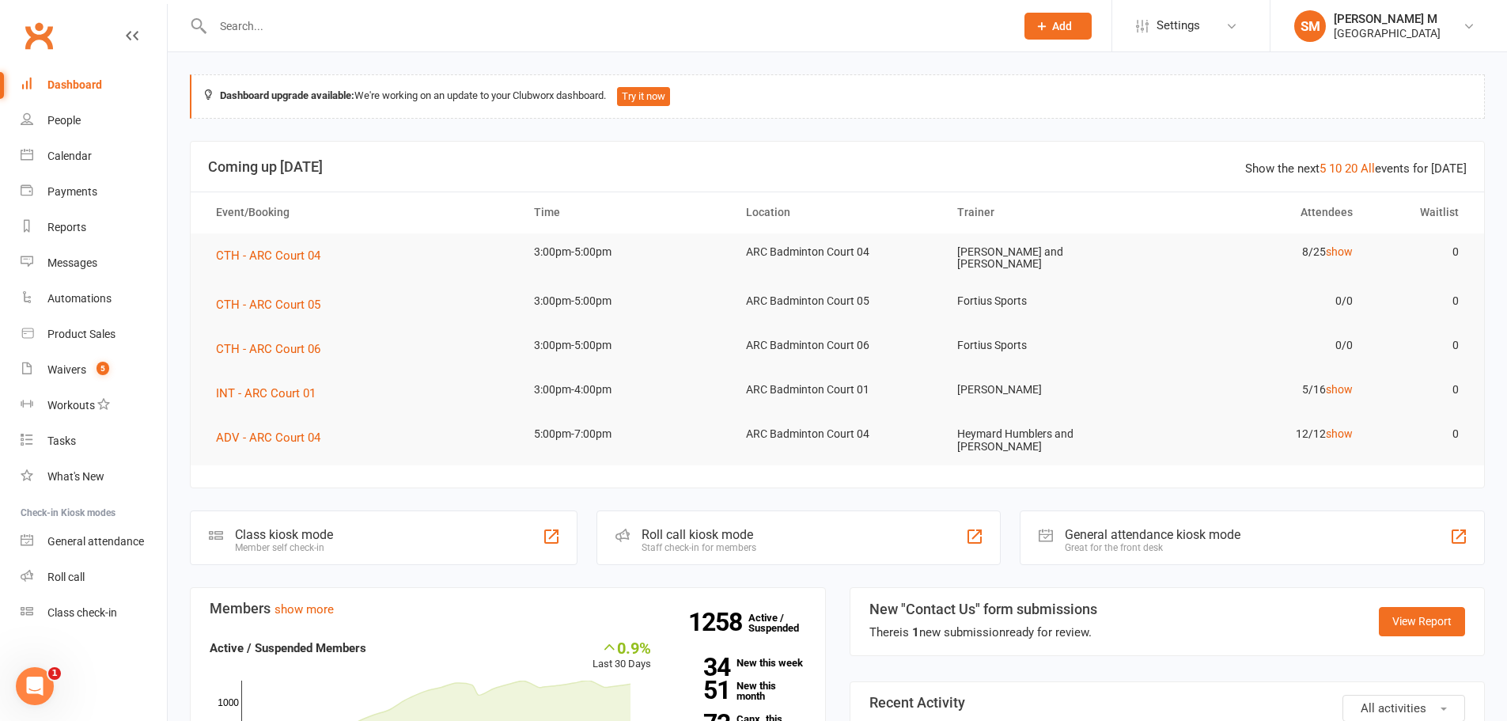
click at [281, 19] on input "text" at bounding box center [606, 26] width 796 height 22
type input "t"
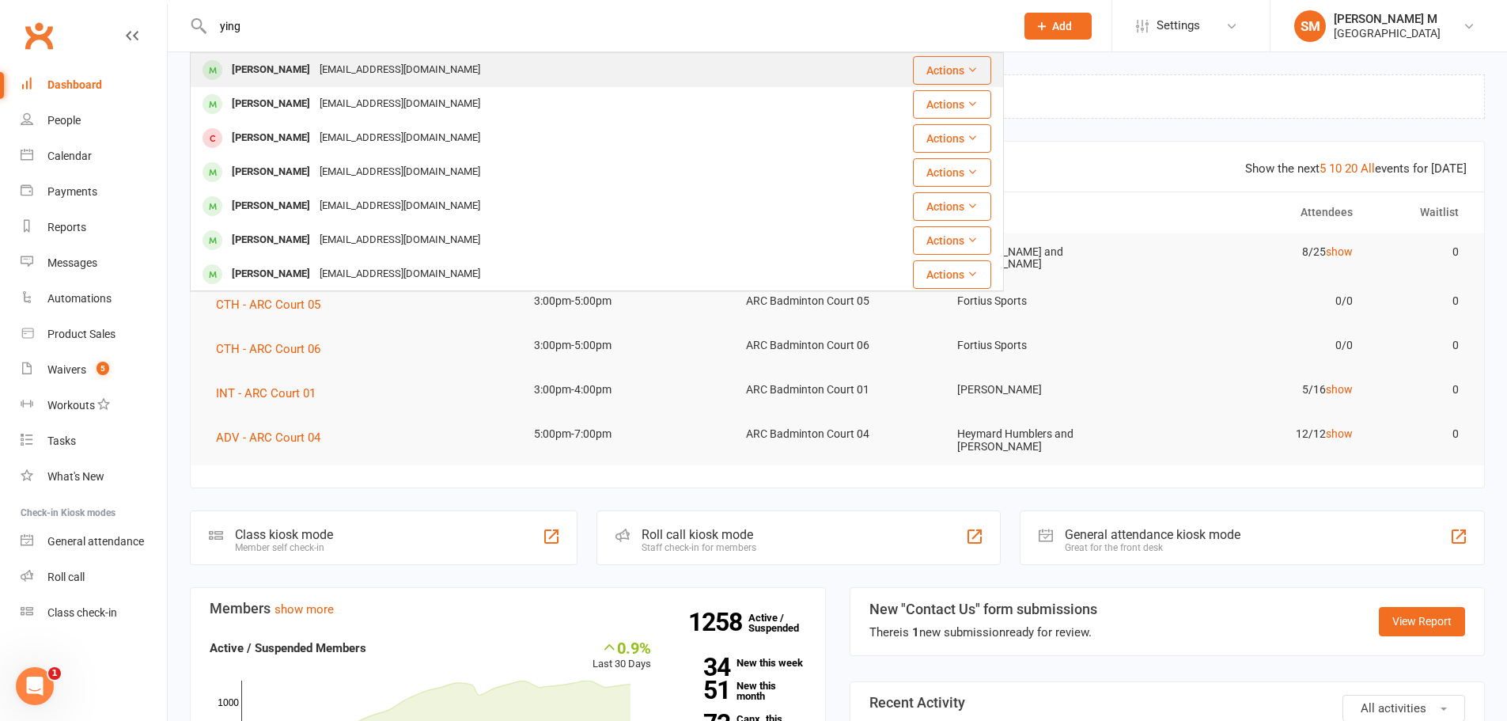
type input "ying"
click at [463, 66] on div "Ying Guo Greenbabe96@gmail.com" at bounding box center [502, 70] width 623 height 32
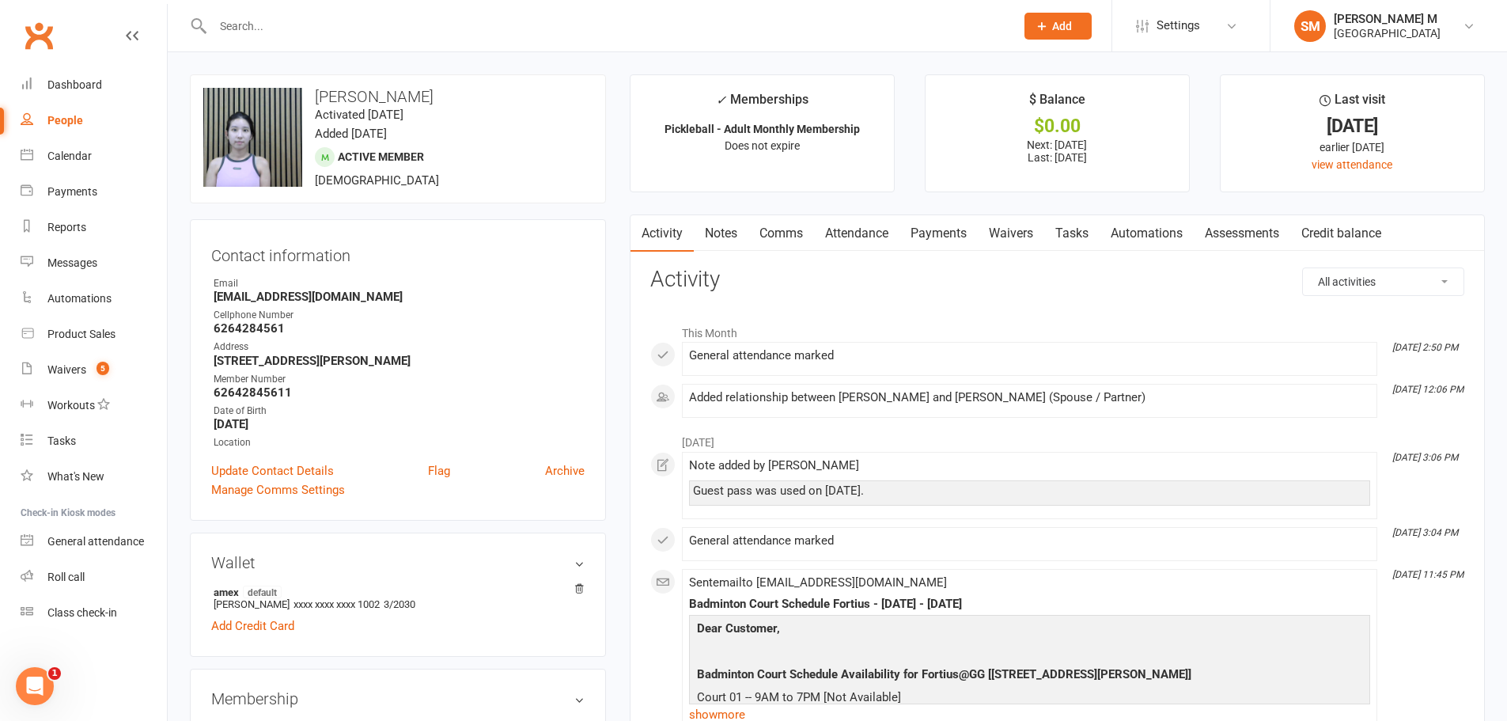
click at [936, 234] on link "Payments" at bounding box center [939, 233] width 78 height 36
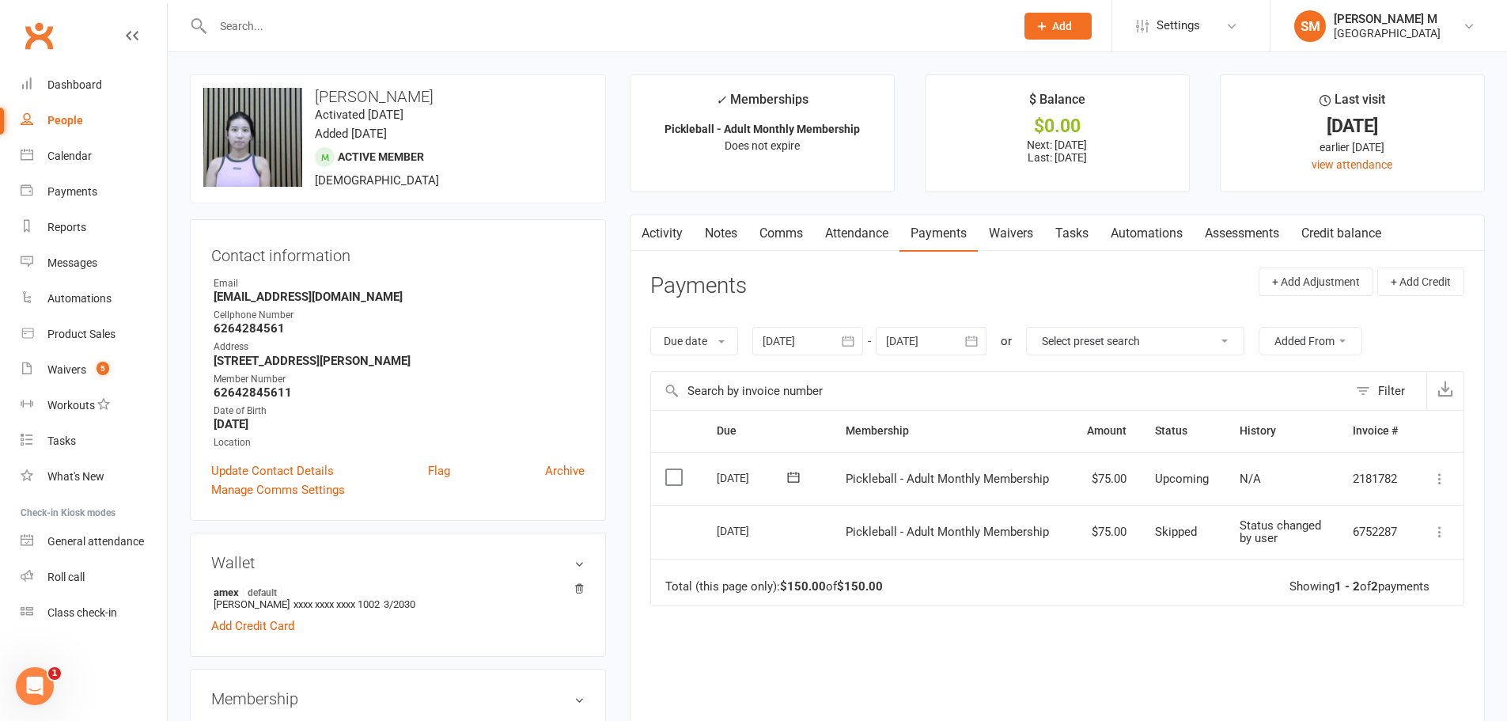
click at [851, 335] on icon "button" at bounding box center [848, 341] width 16 height 16
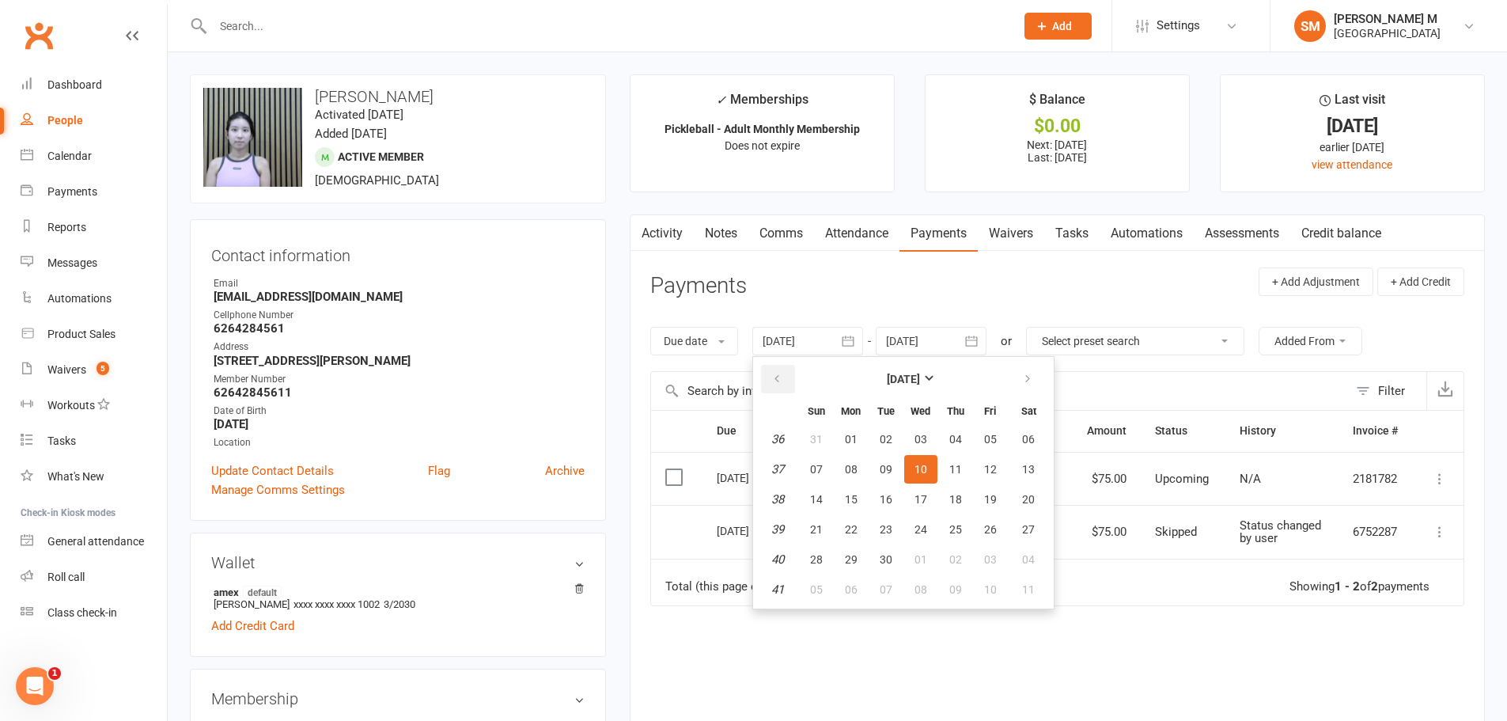
click at [788, 377] on button "button" at bounding box center [778, 379] width 34 height 28
click at [957, 442] on span "01" at bounding box center [956, 439] width 13 height 13
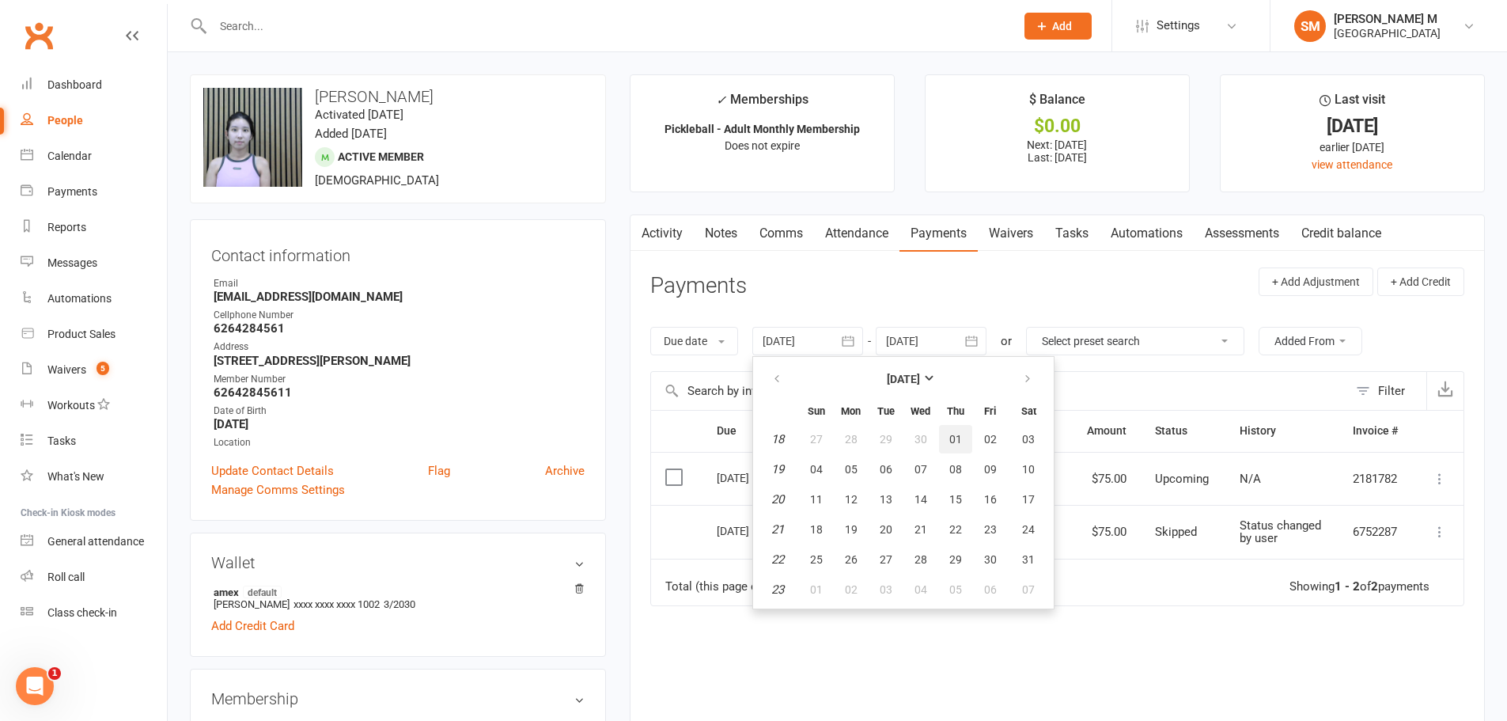
type input "01 May 2025"
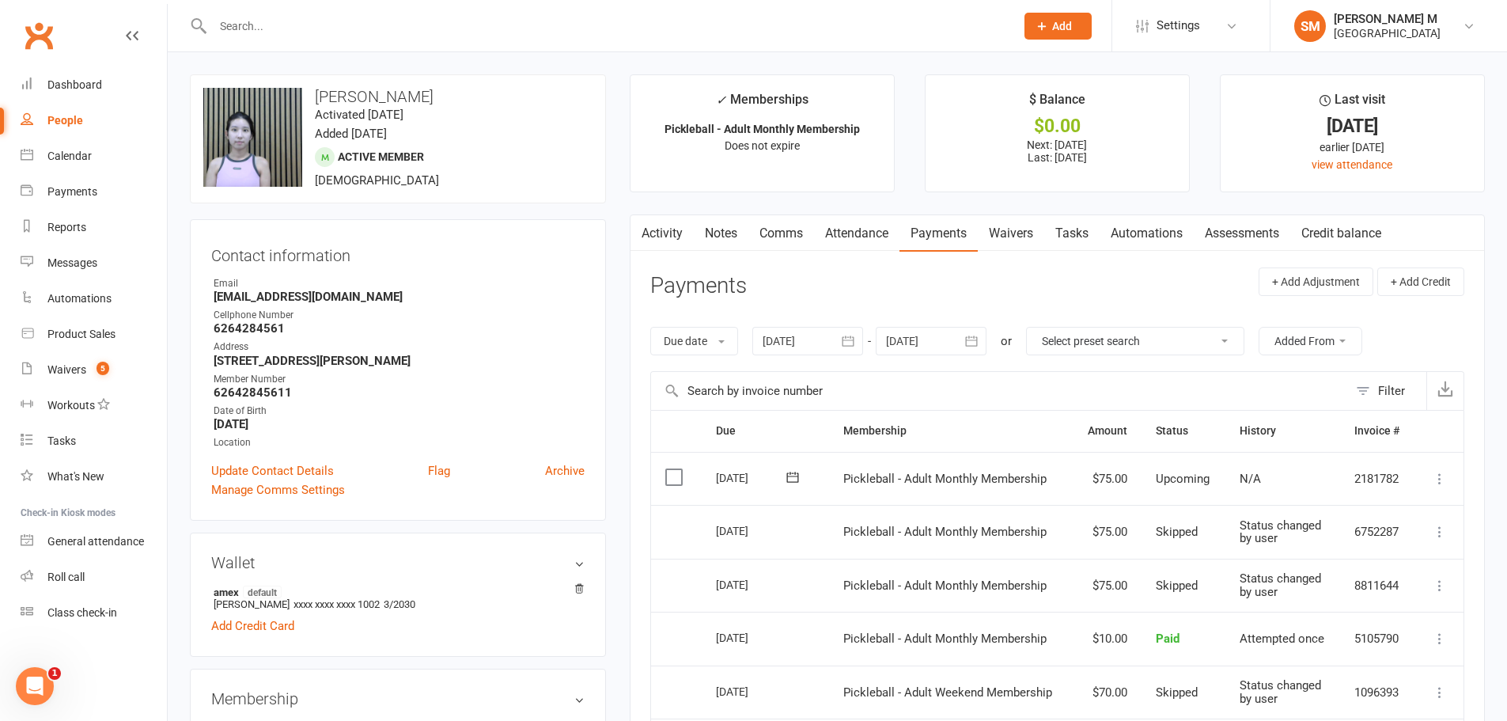
click at [419, 32] on input "text" at bounding box center [606, 26] width 796 height 22
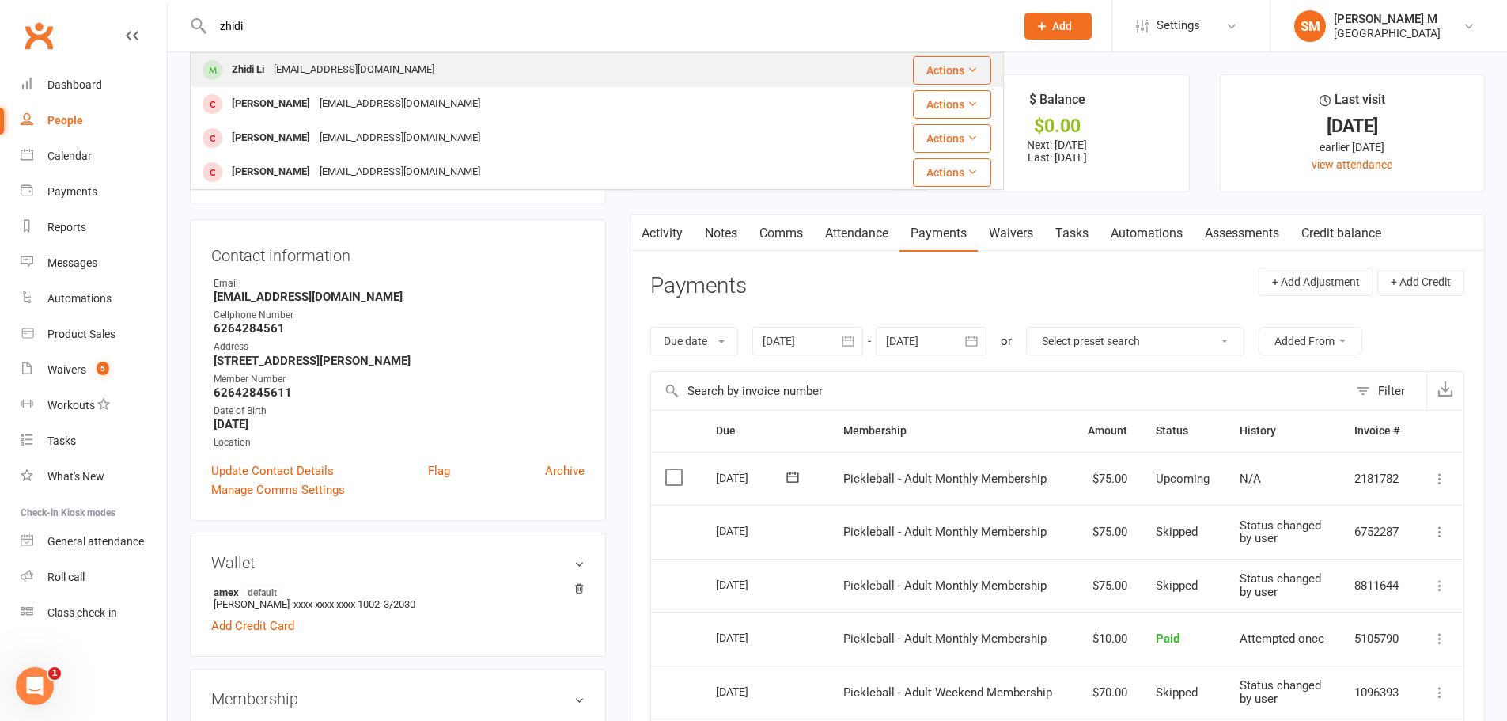
type input "zhidi"
click at [299, 61] on div "zxy51320@gmail.com" at bounding box center [354, 70] width 170 height 23
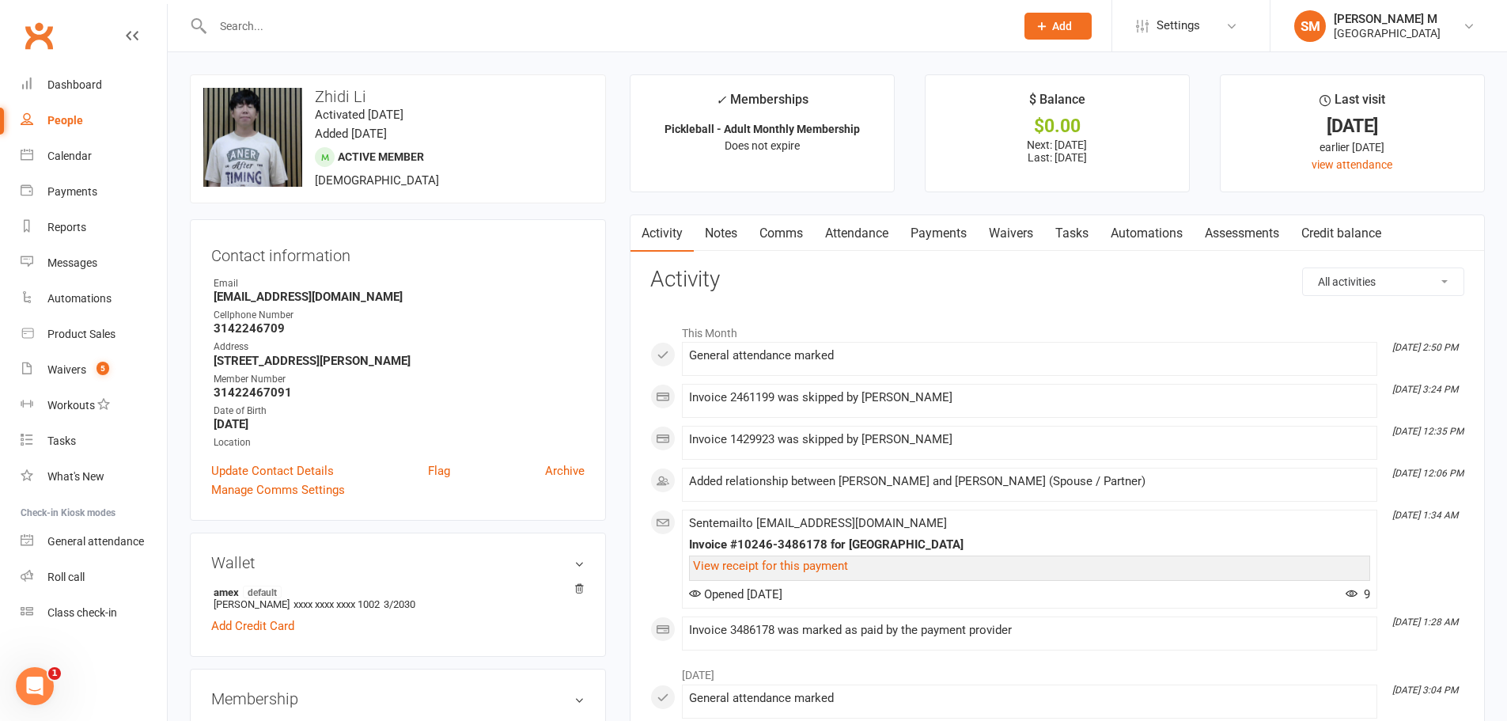
click at [932, 229] on link "Payments" at bounding box center [939, 233] width 78 height 36
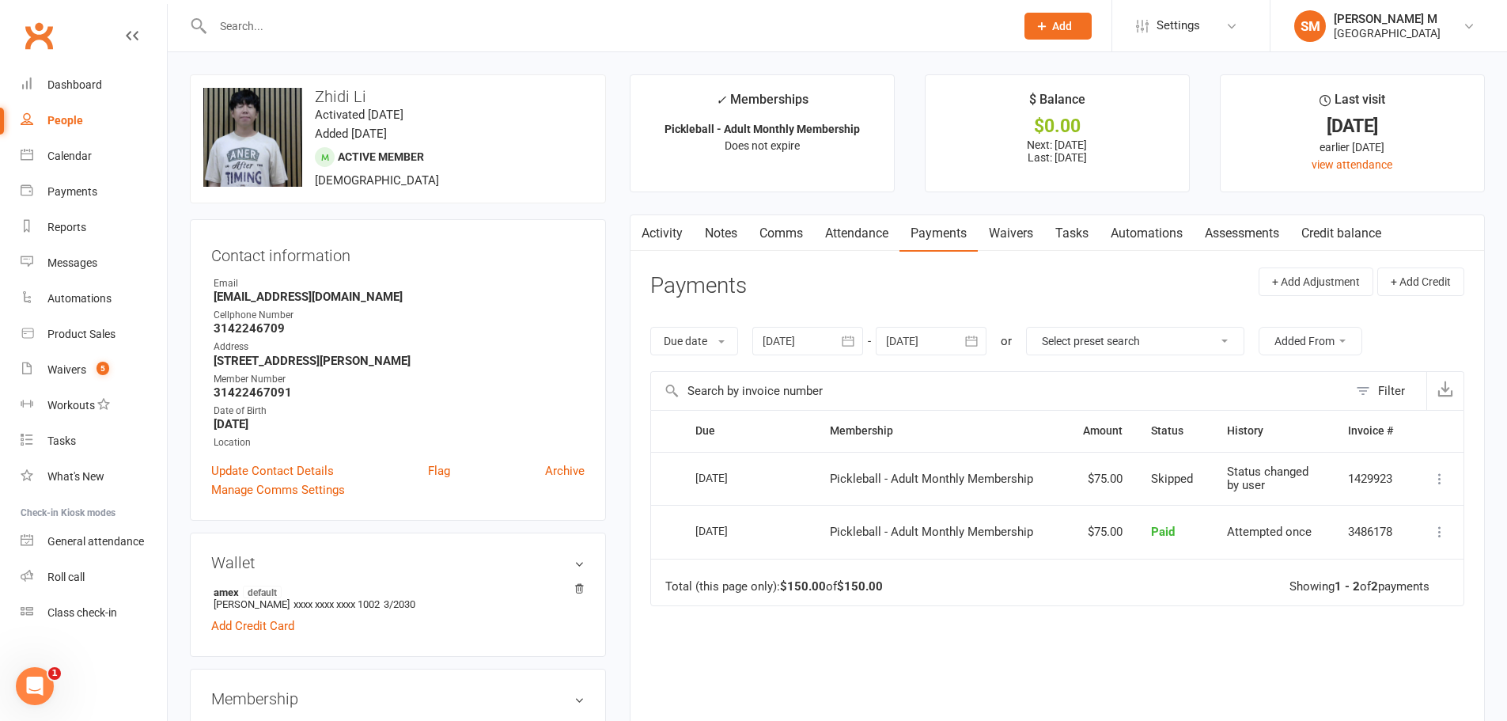
click at [843, 337] on icon "button" at bounding box center [848, 341] width 16 height 16
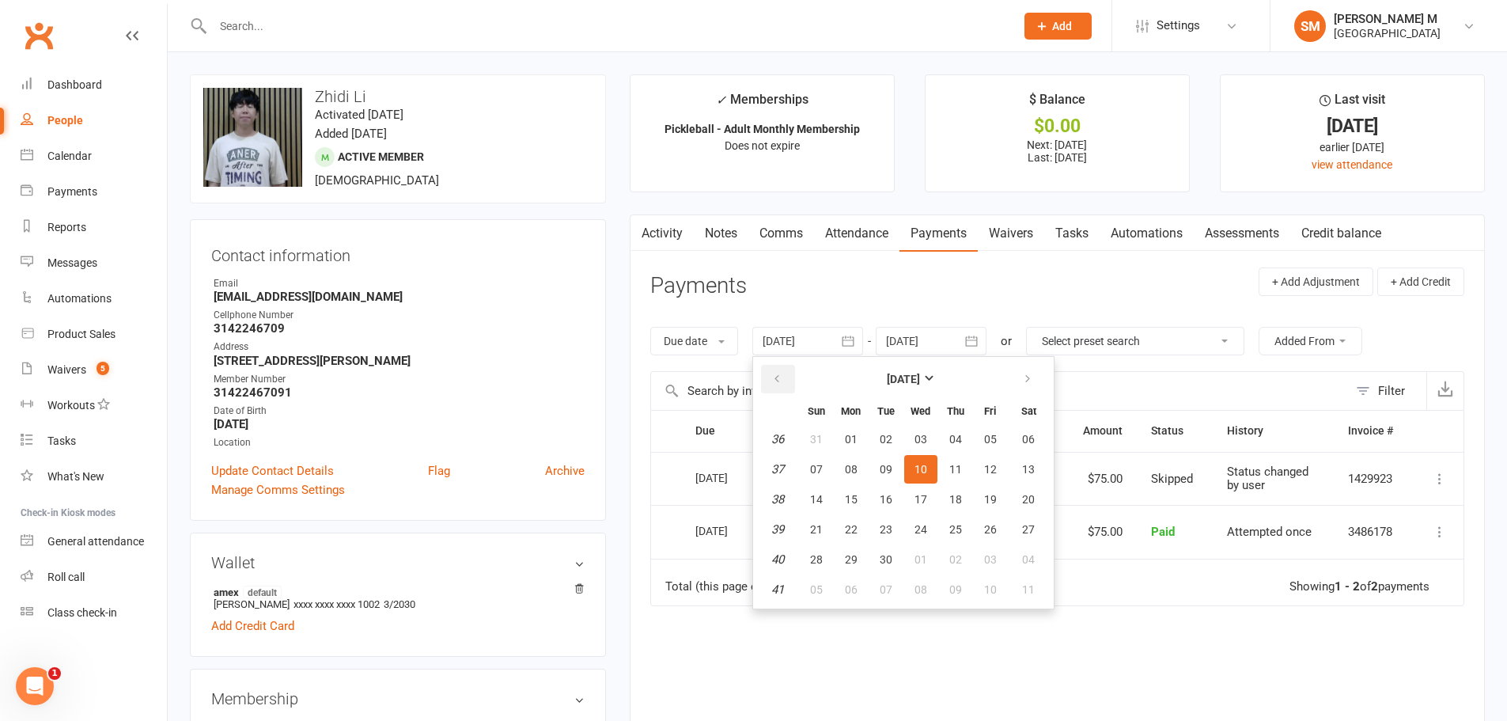
click at [779, 380] on icon "button" at bounding box center [776, 379] width 11 height 13
click at [958, 447] on button "01" at bounding box center [955, 439] width 33 height 28
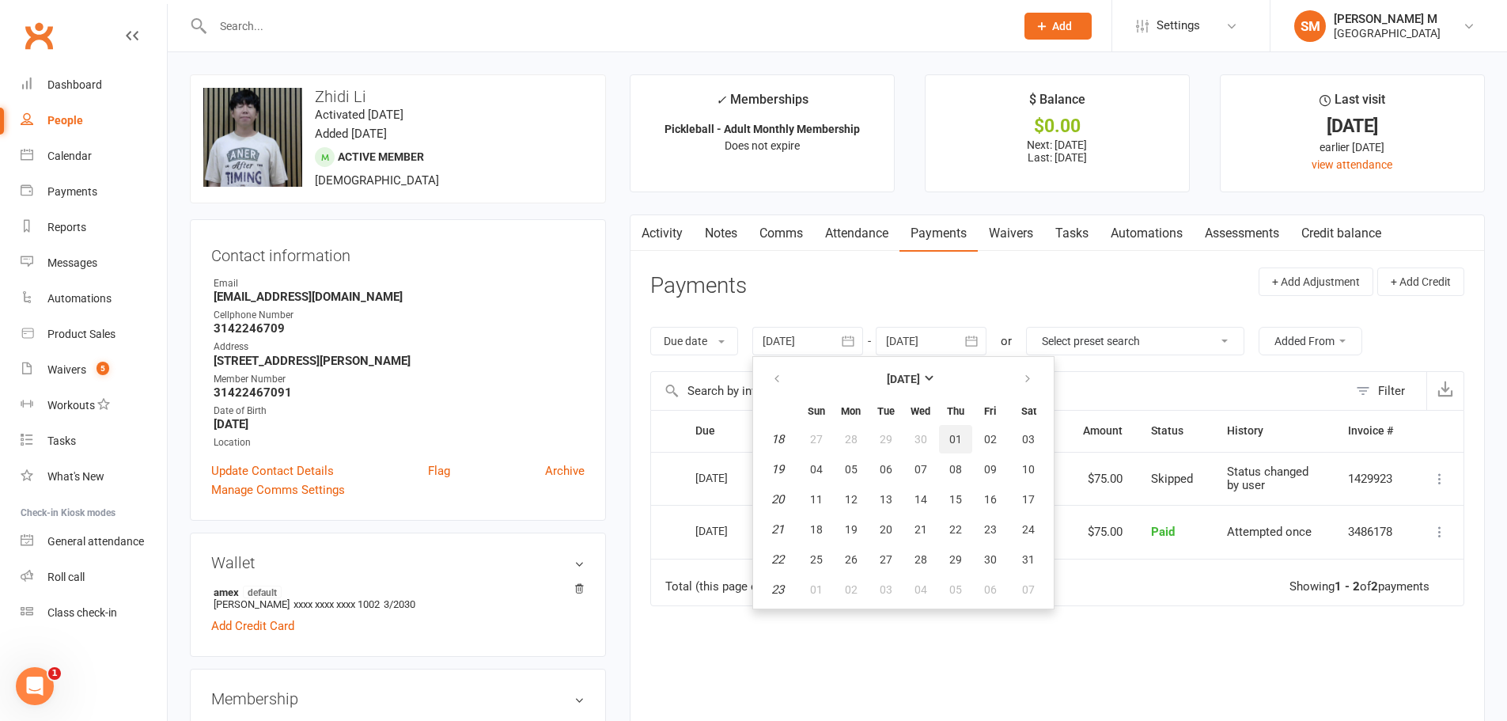
type input "01 May 2025"
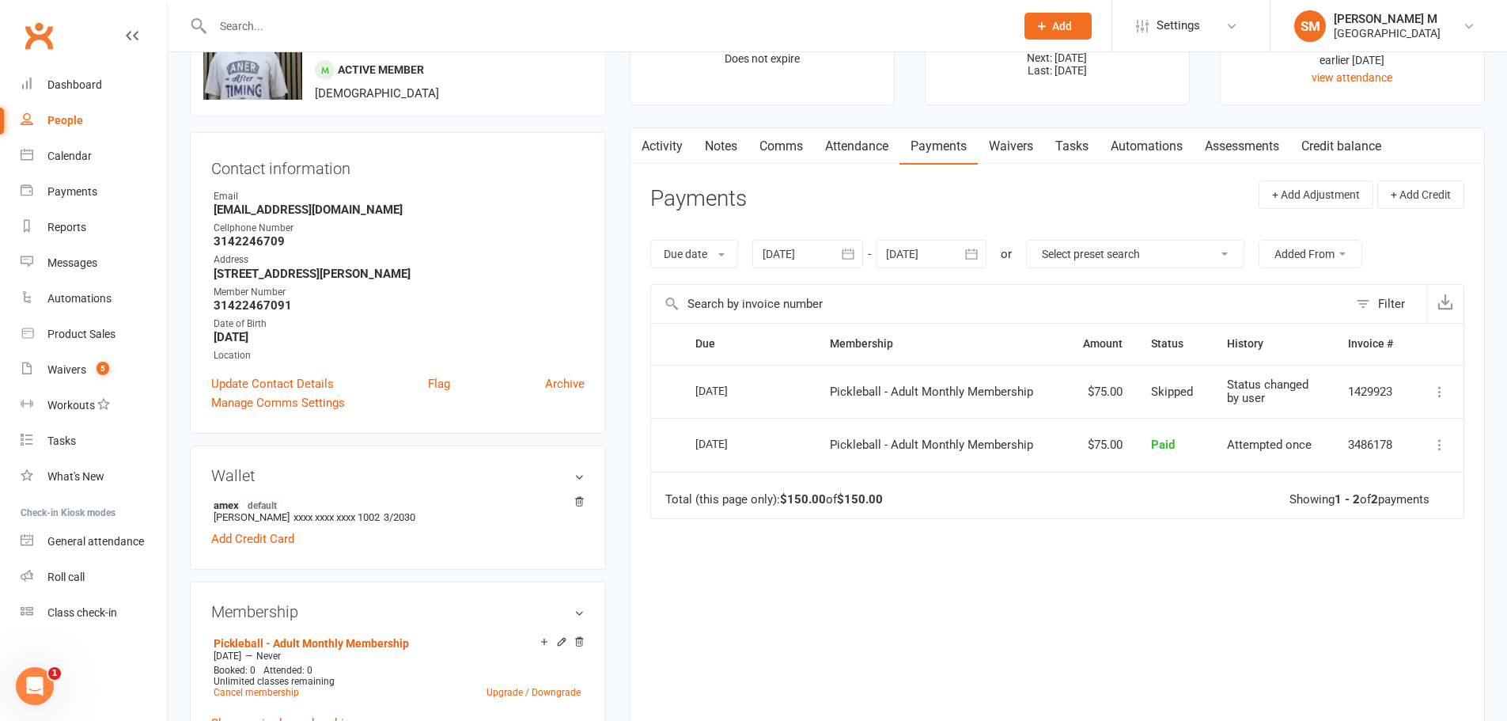
scroll to position [79, 0]
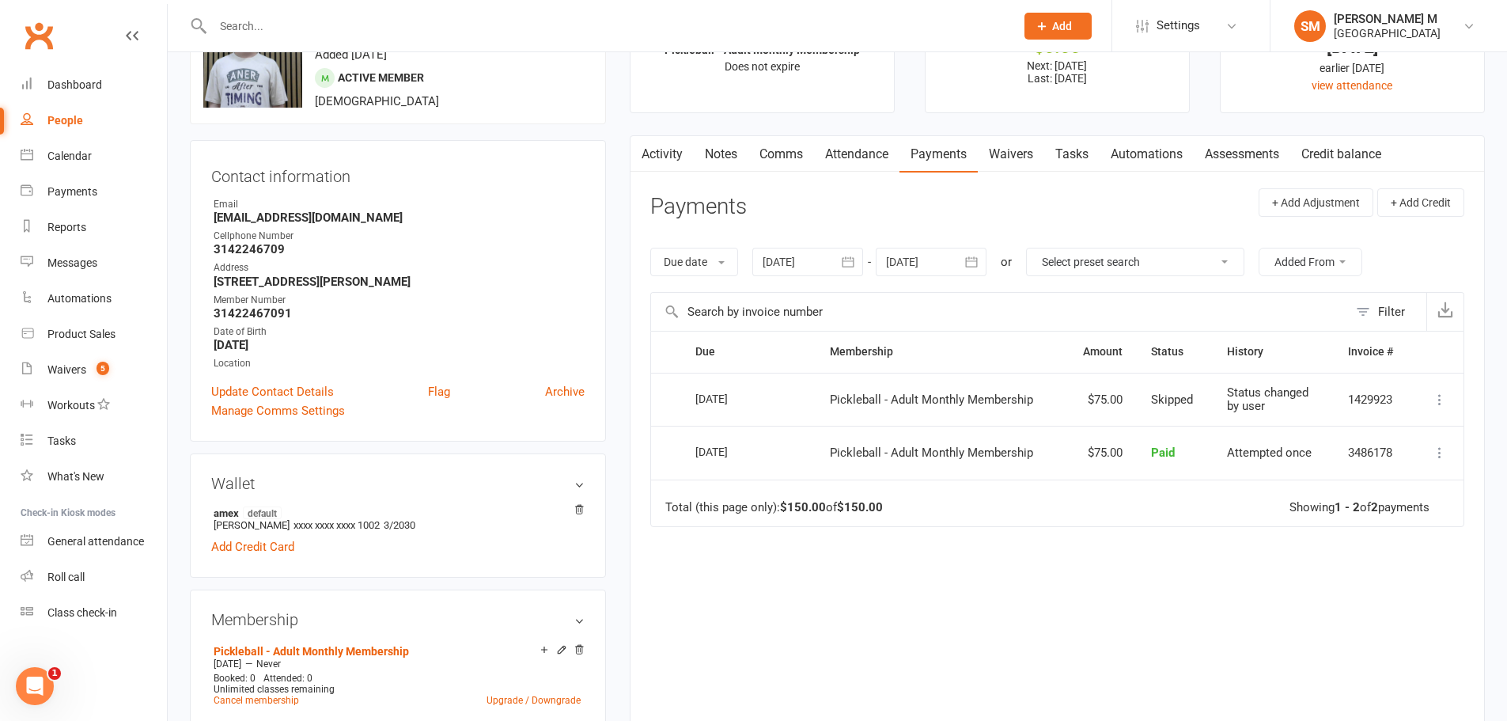
click at [970, 263] on icon "button" at bounding box center [972, 262] width 16 height 16
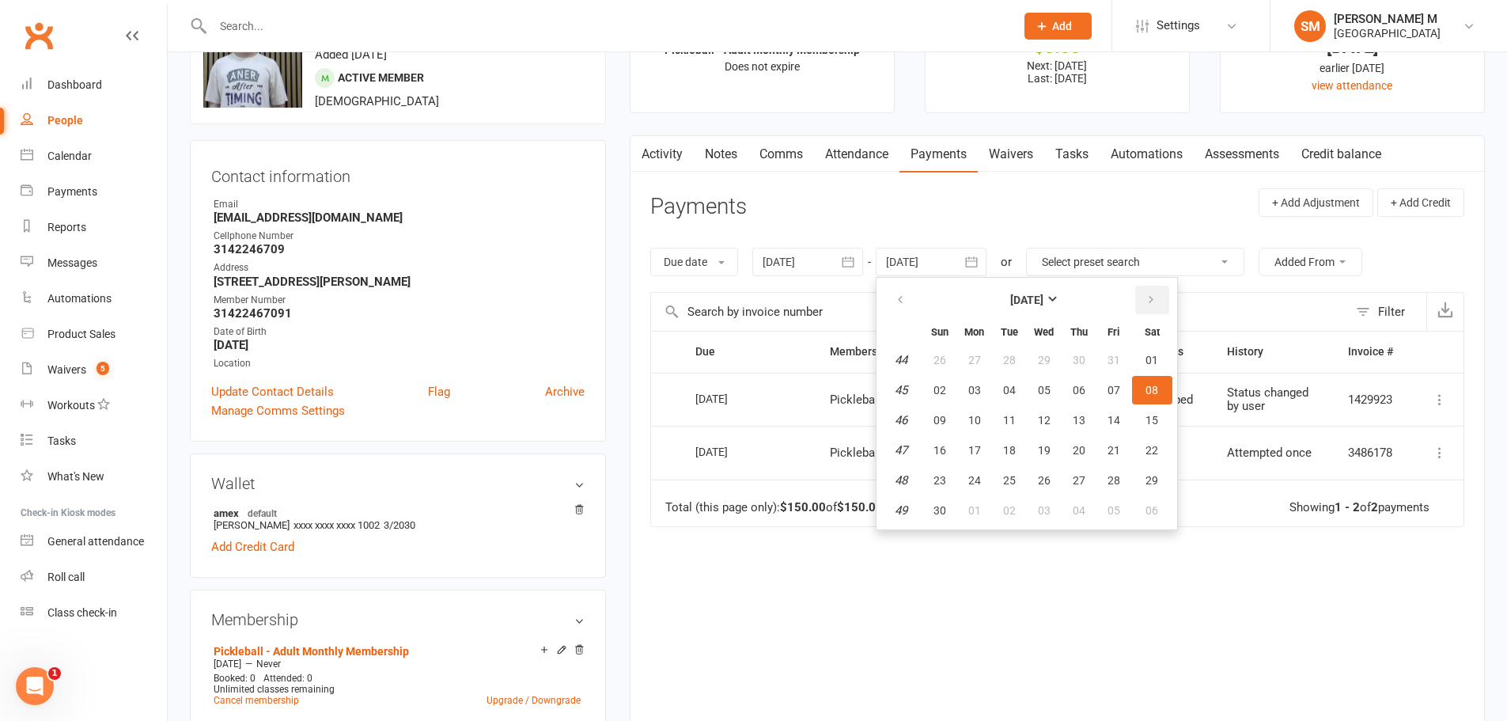
click at [1150, 290] on button "button" at bounding box center [1152, 300] width 34 height 28
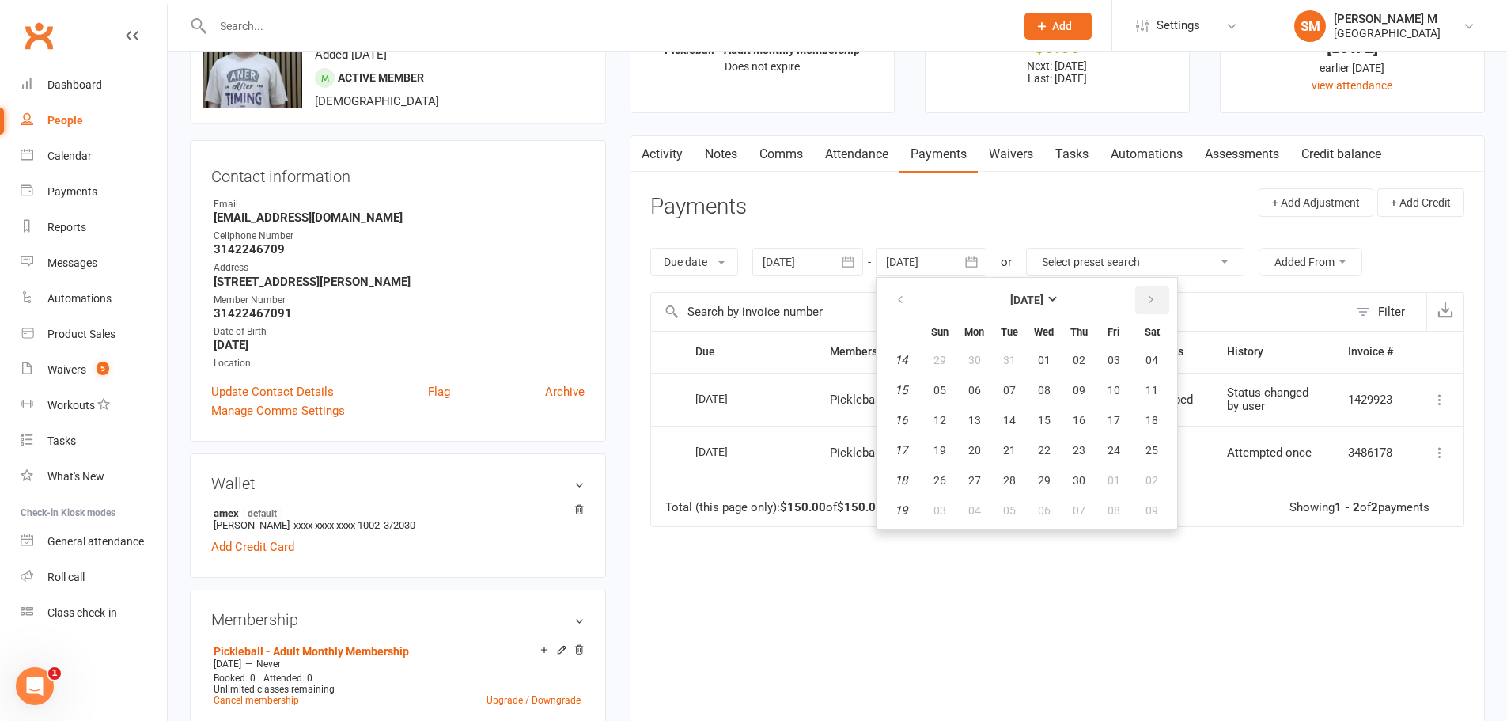
click at [1150, 290] on button "button" at bounding box center [1152, 300] width 34 height 28
click at [1158, 376] on button "09" at bounding box center [1152, 390] width 40 height 28
type input "[DATE]"
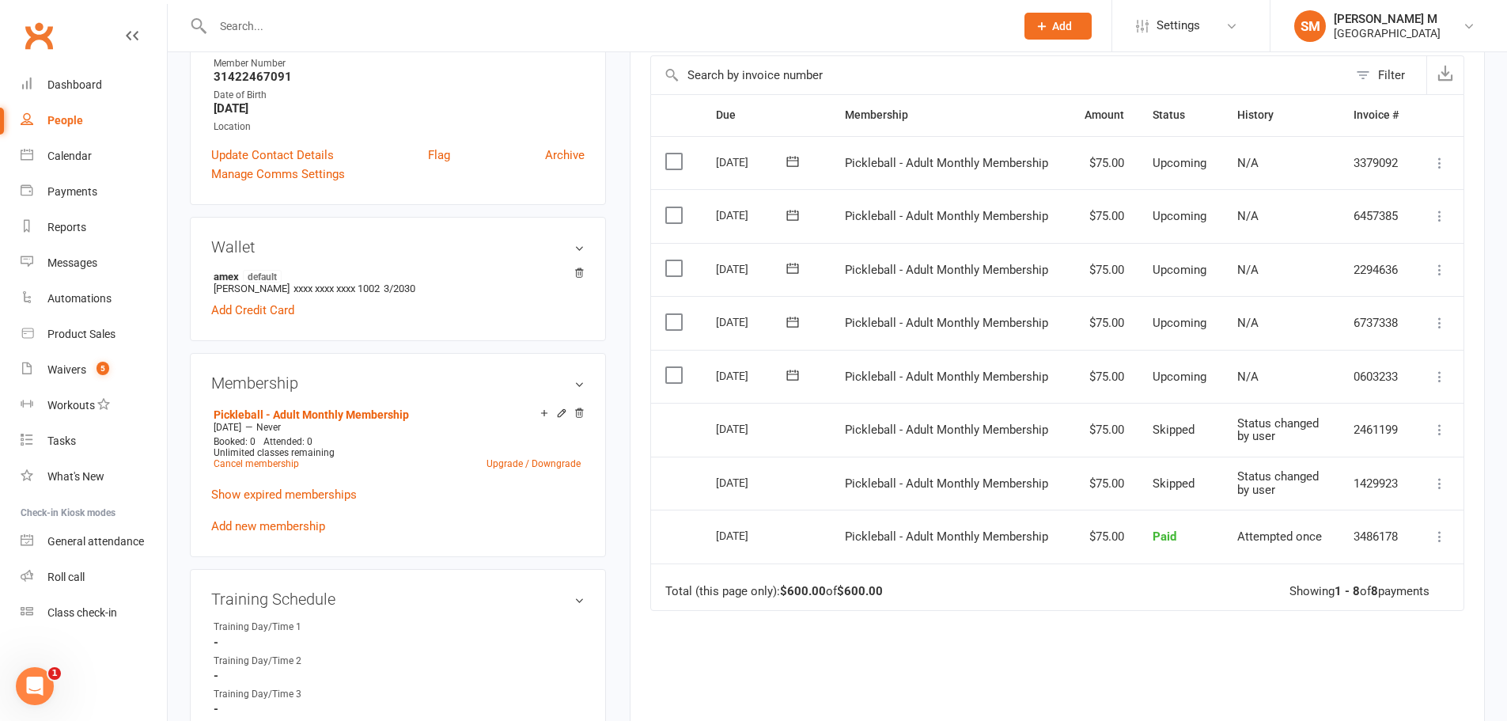
scroll to position [317, 0]
click at [1444, 479] on icon at bounding box center [1440, 483] width 16 height 16
drag, startPoint x: 1390, startPoint y: 604, endPoint x: 836, endPoint y: 49, distance: 783.9
click at [1390, 604] on link "Change to upcoming" at bounding box center [1370, 609] width 157 height 32
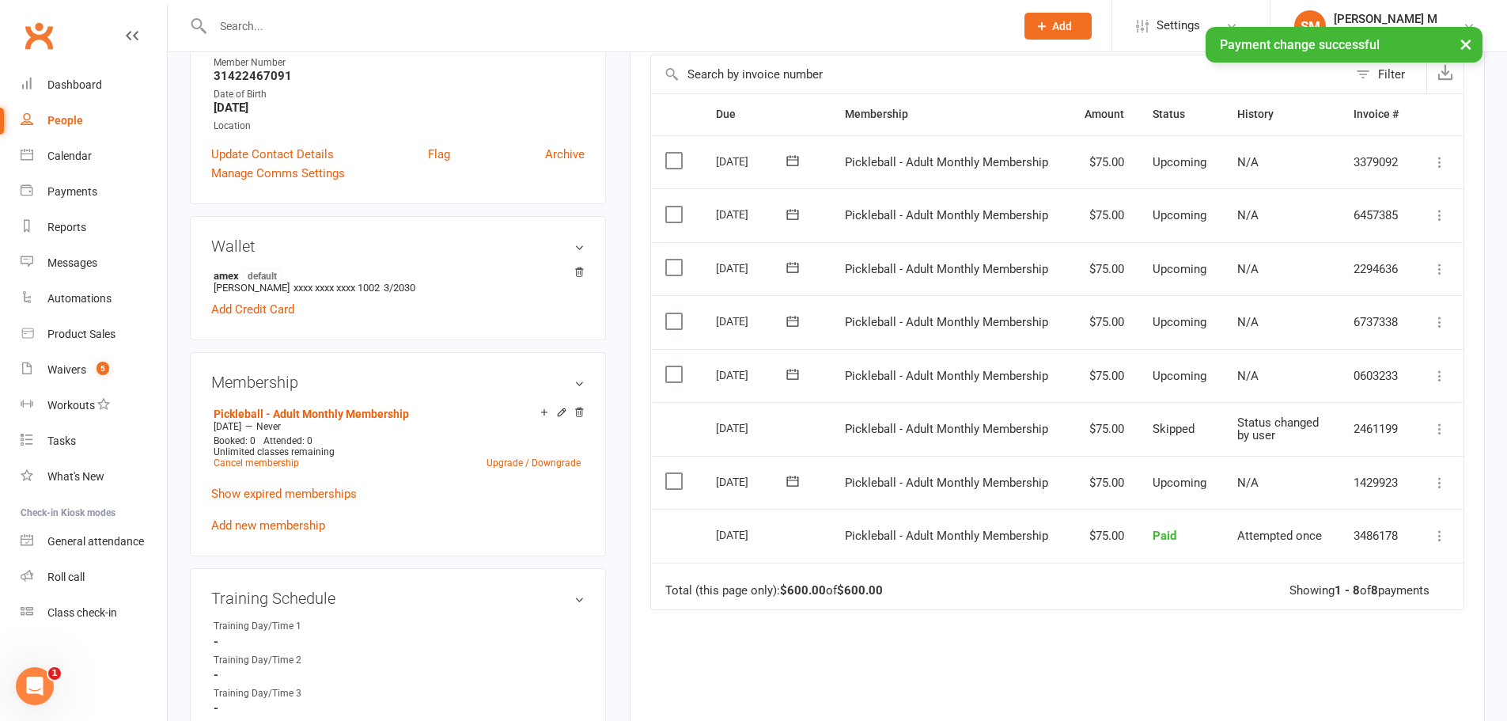
click at [1437, 425] on icon at bounding box center [1440, 429] width 16 height 16
click at [1332, 549] on link "Change to upcoming" at bounding box center [1370, 555] width 157 height 32
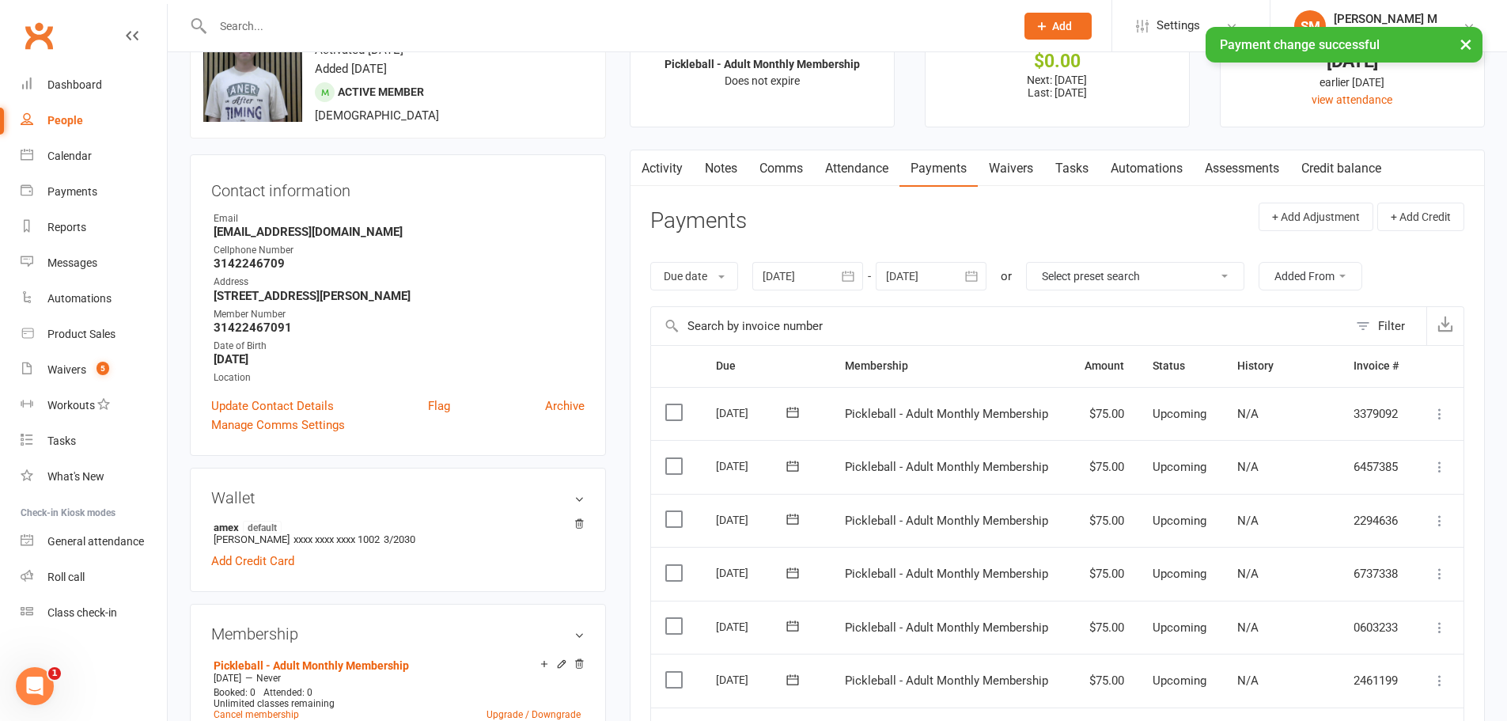
scroll to position [0, 0]
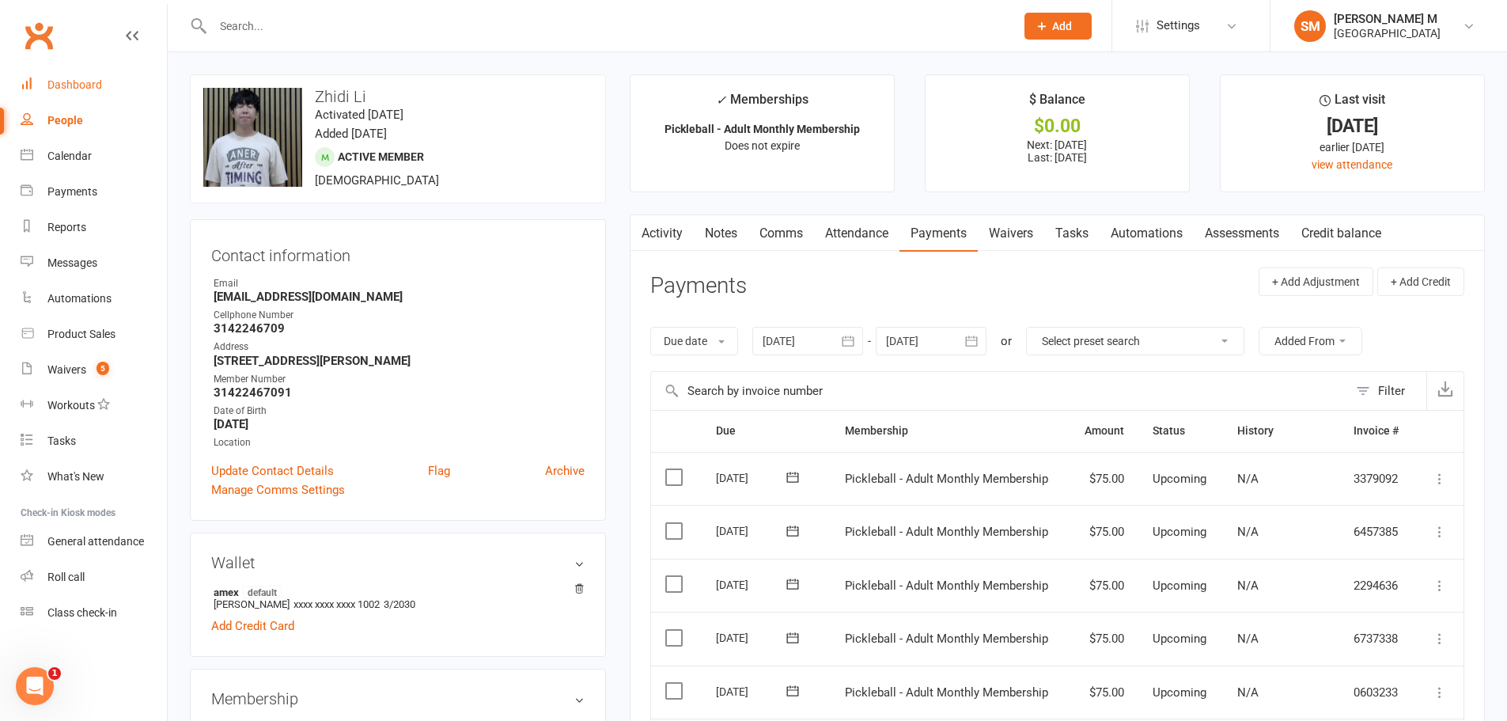
click at [67, 83] on div "Dashboard" at bounding box center [74, 84] width 55 height 13
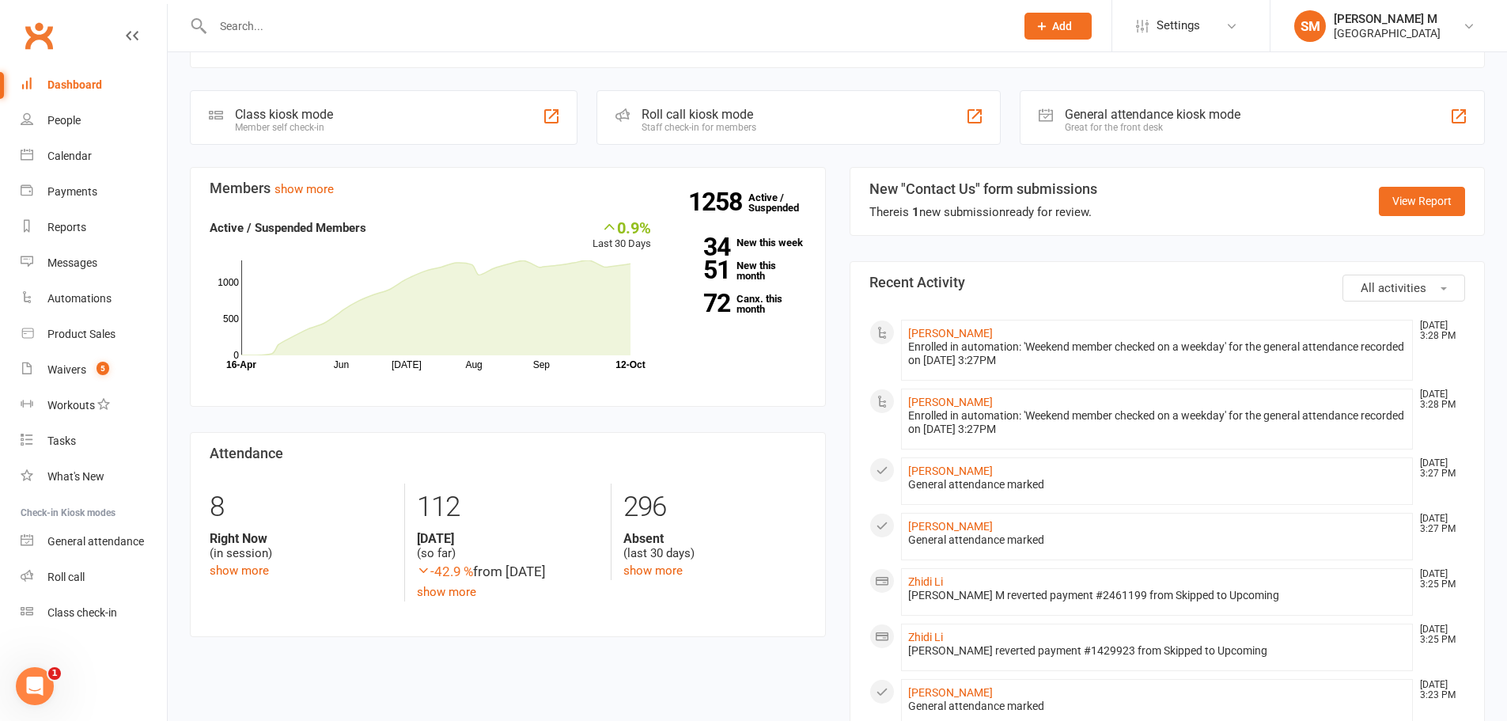
scroll to position [554, 0]
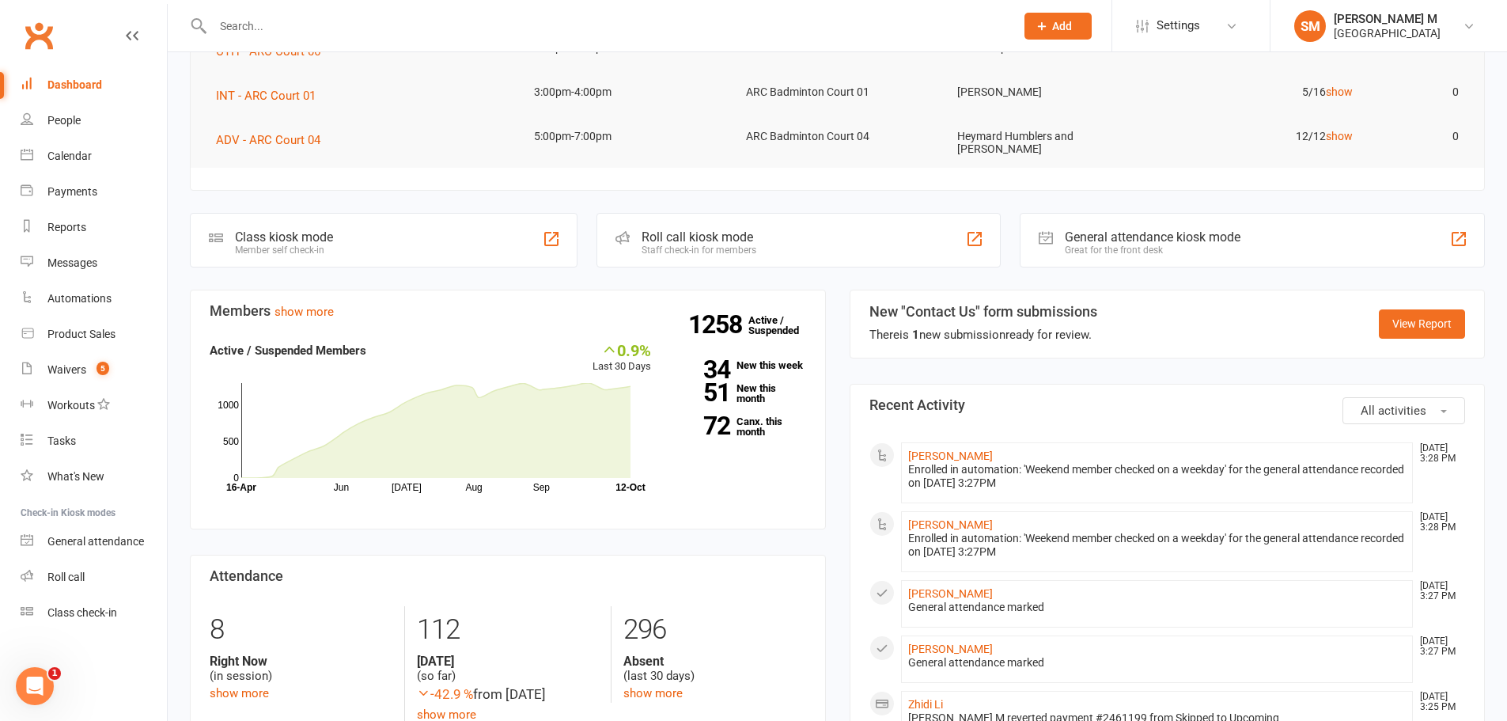
scroll to position [649, 0]
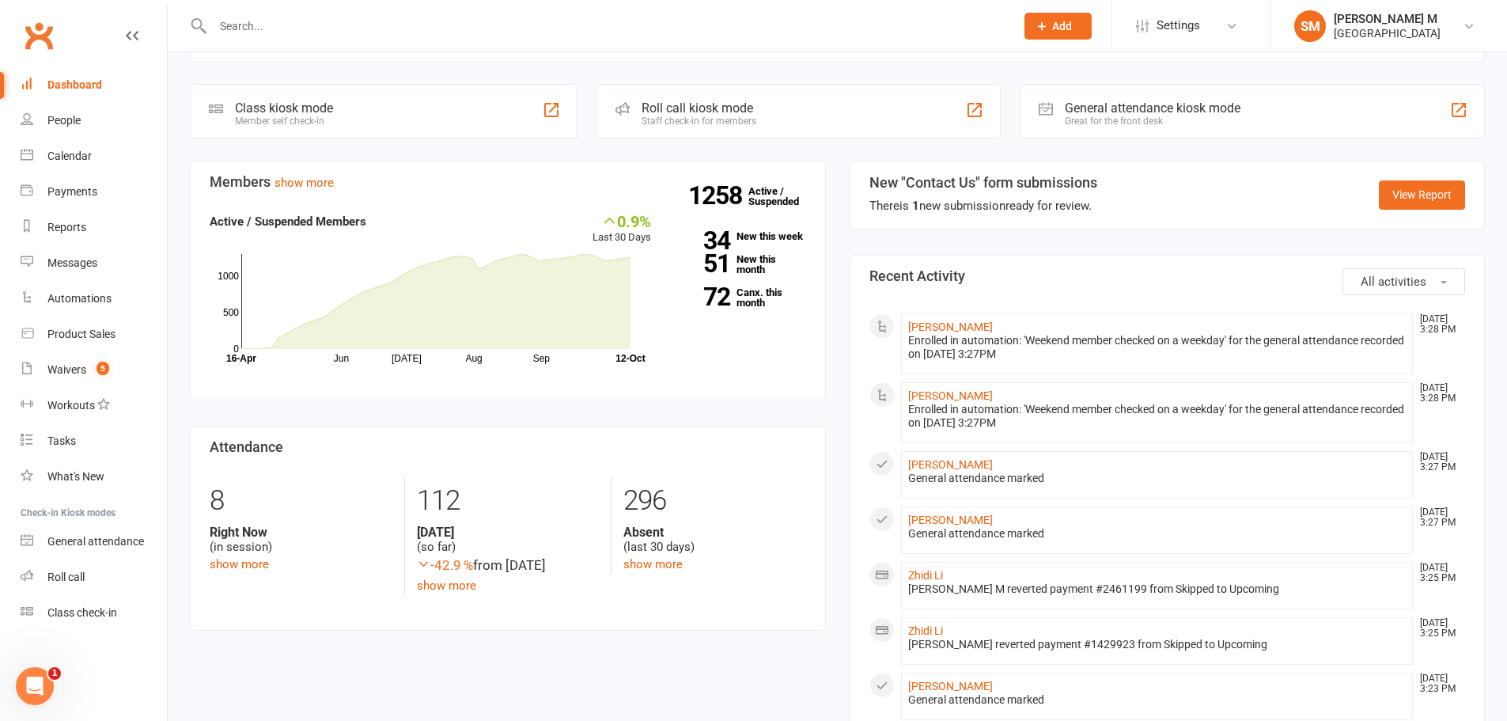
scroll to position [411, 0]
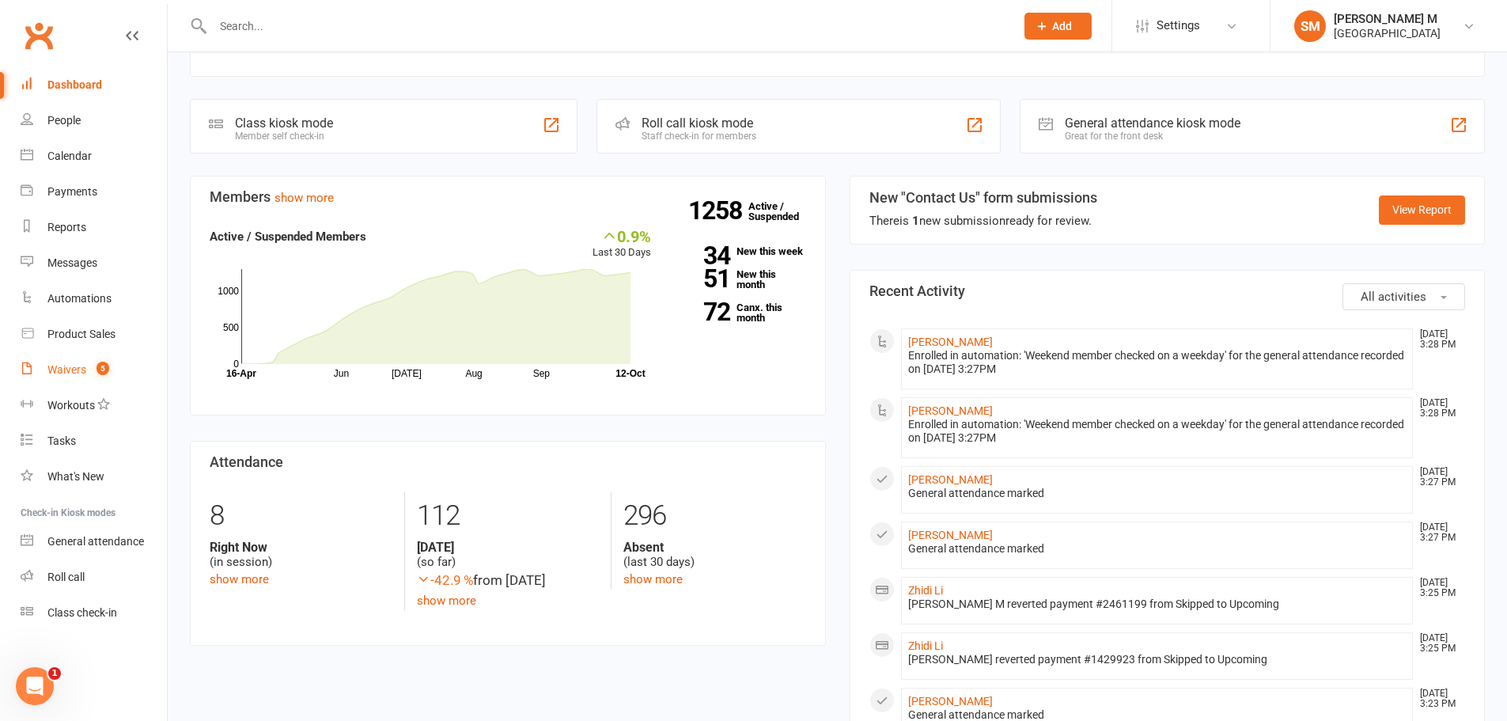
click at [64, 374] on div "Waivers" at bounding box center [66, 369] width 39 height 13
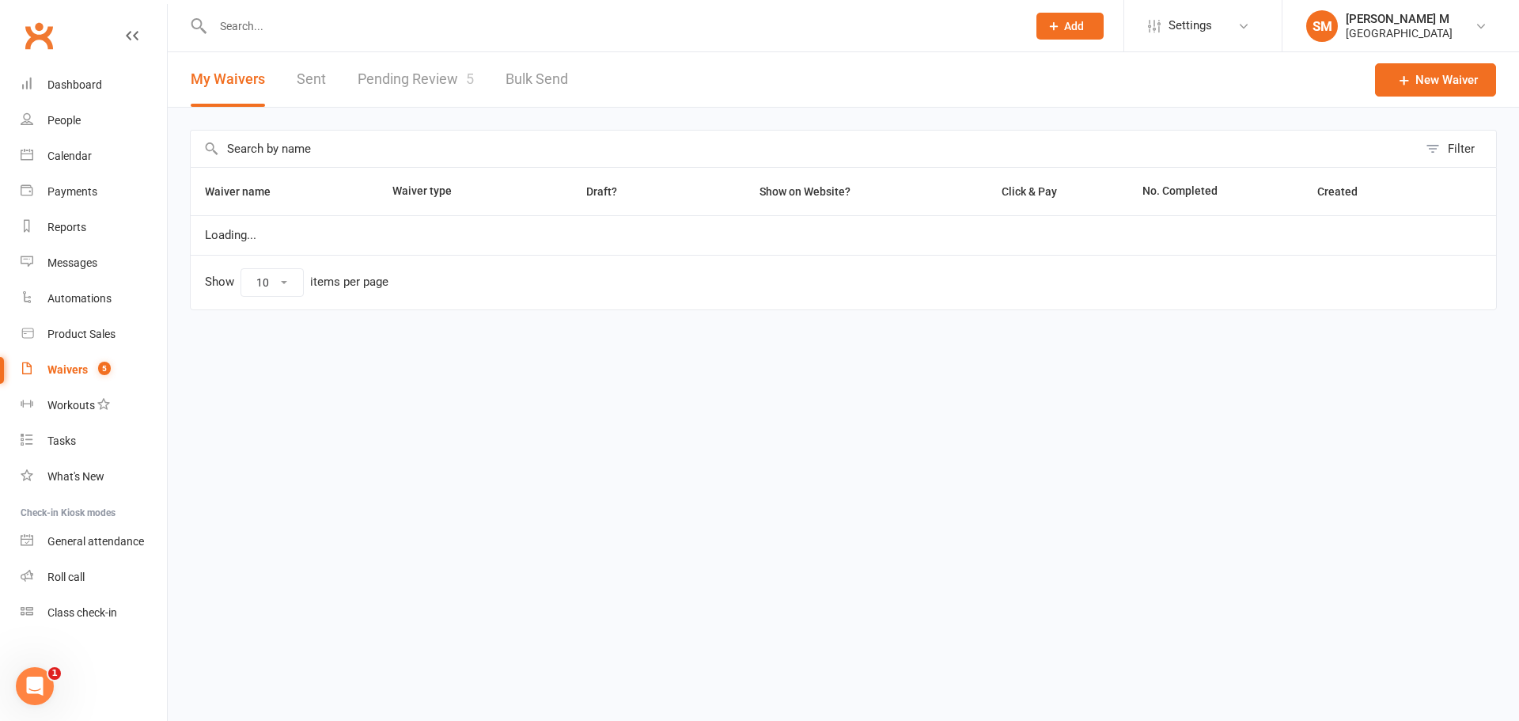
select select "50"
click at [421, 71] on link "Pending Review 5" at bounding box center [416, 79] width 116 height 55
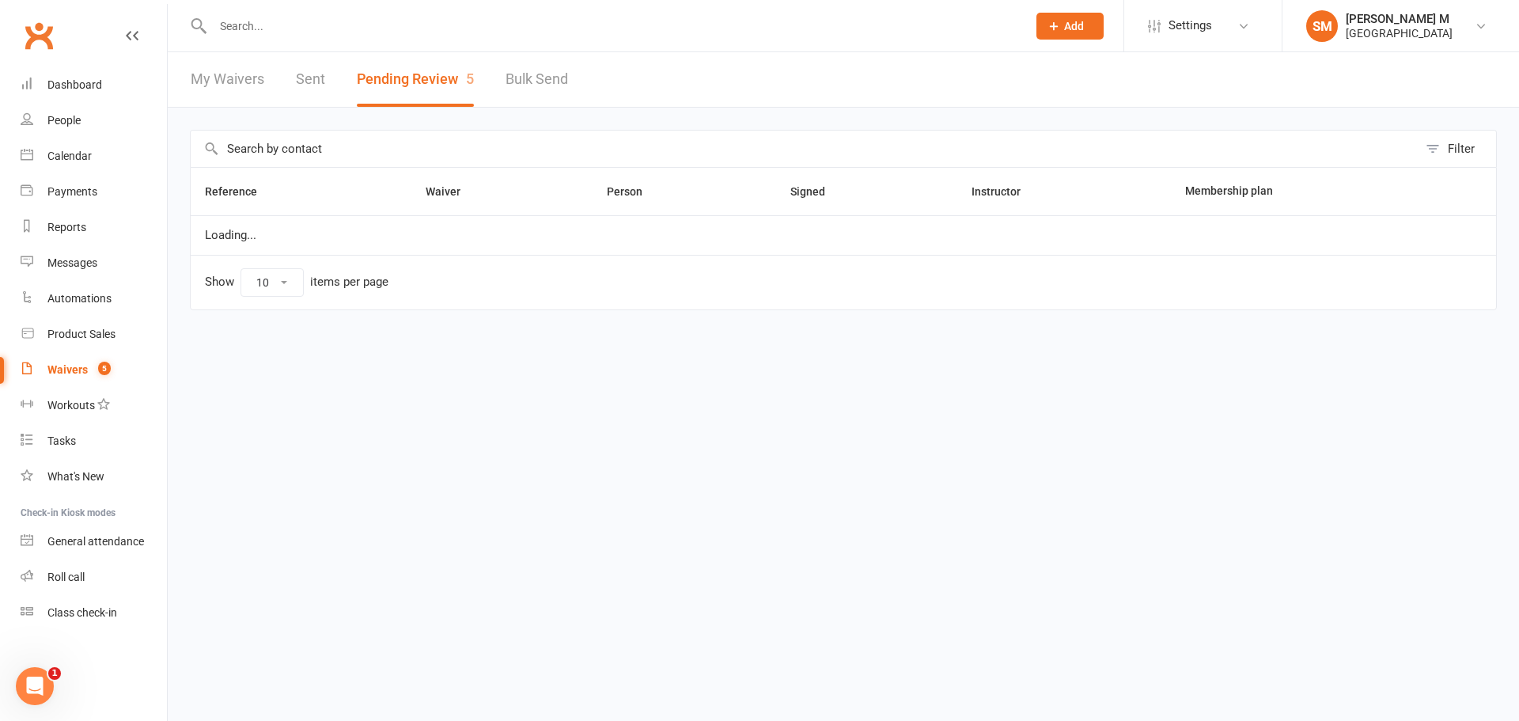
select select "100"
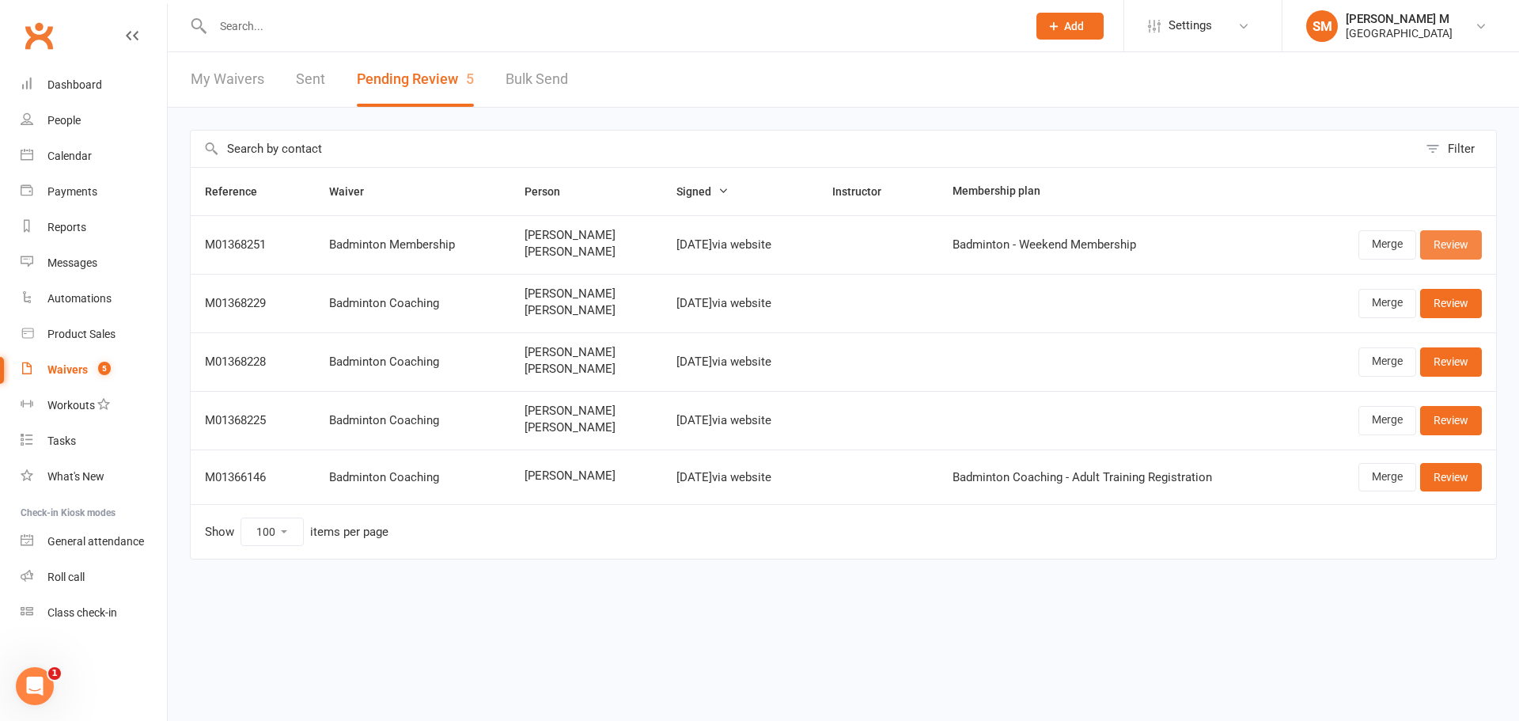
click at [1473, 242] on link "Review" at bounding box center [1451, 244] width 62 height 28
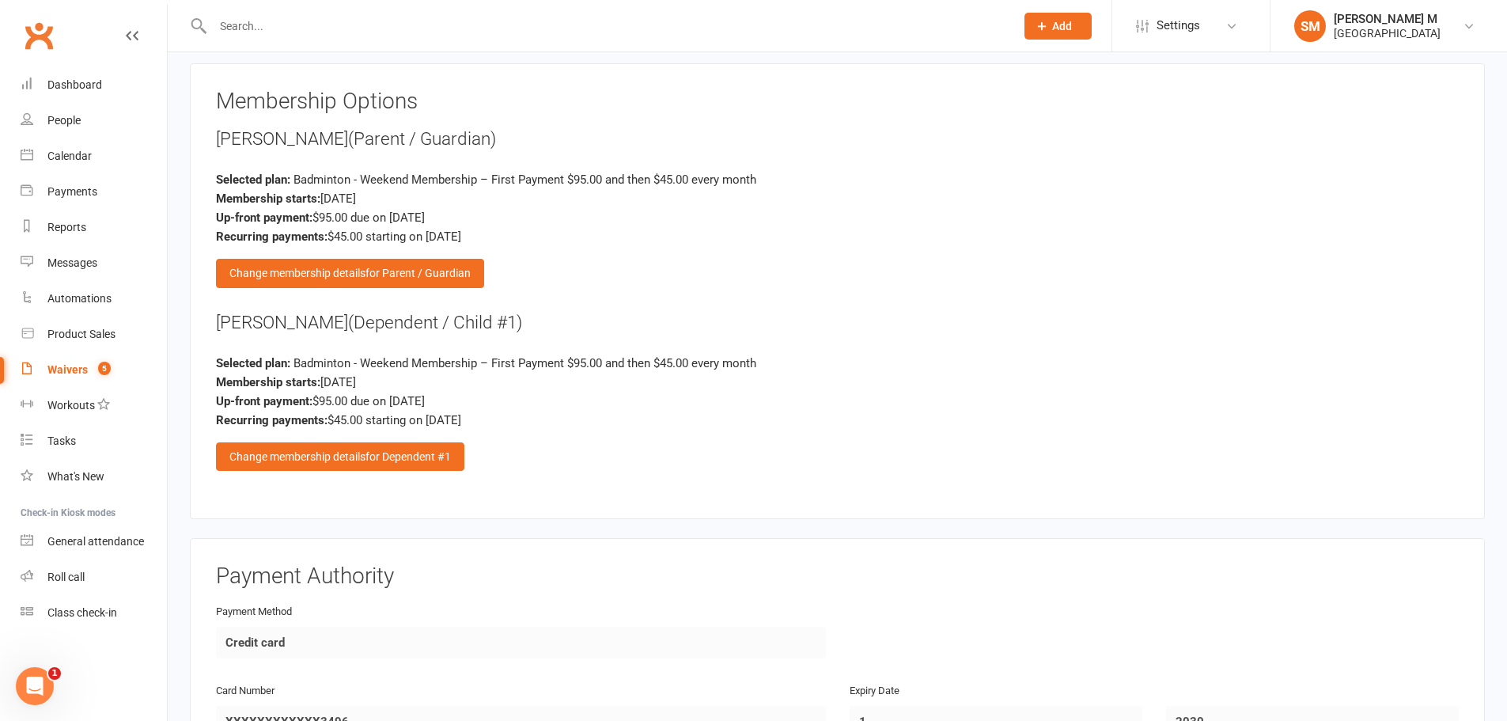
scroll to position [1662, 0]
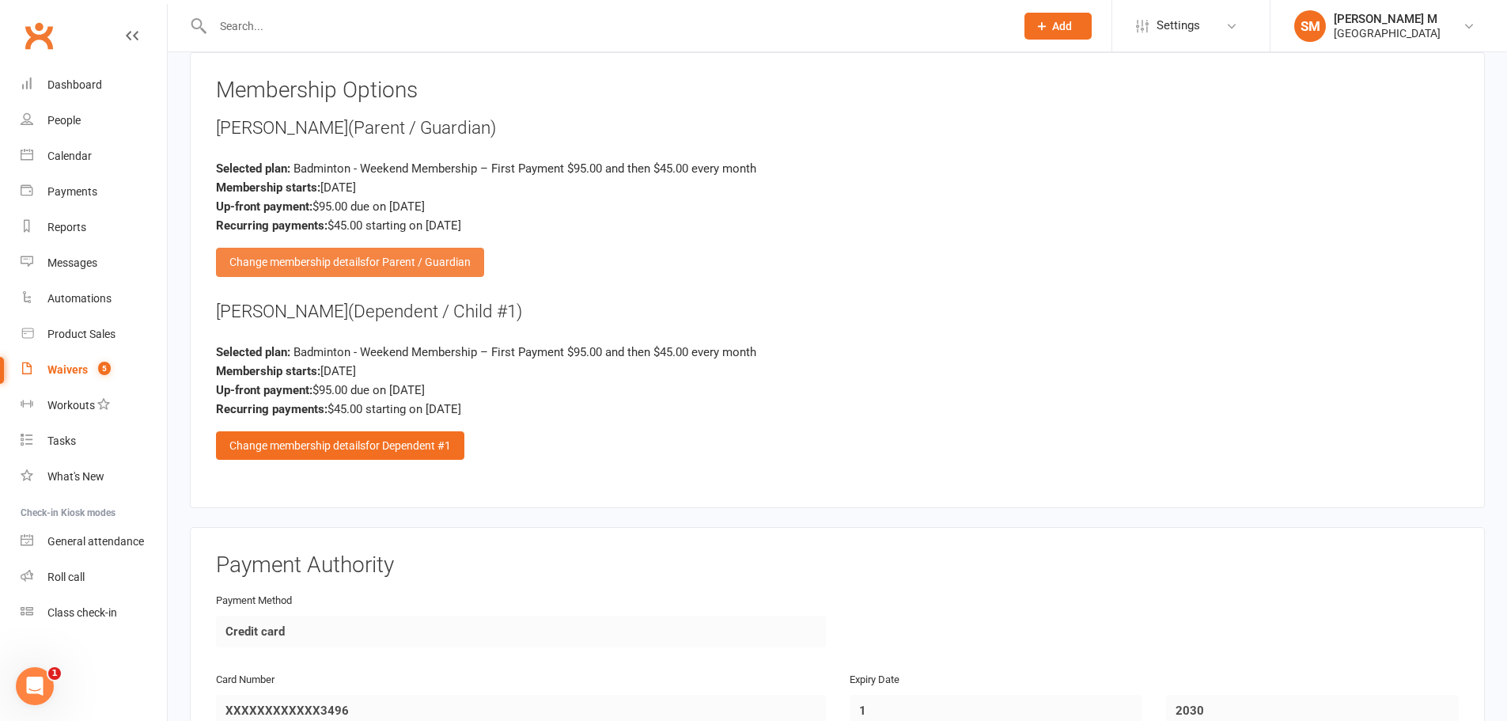
click at [385, 260] on span "for Parent / Guardian" at bounding box center [418, 262] width 105 height 13
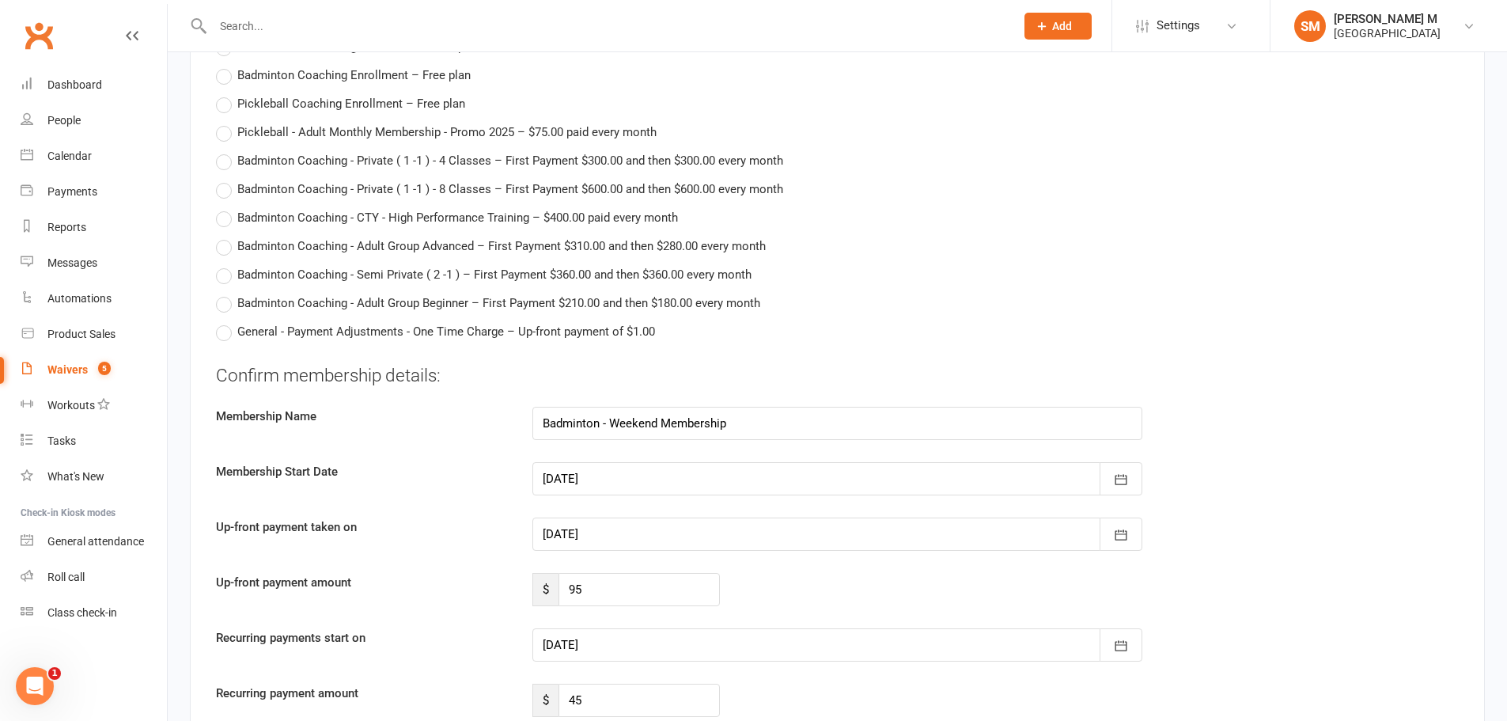
scroll to position [3402, 0]
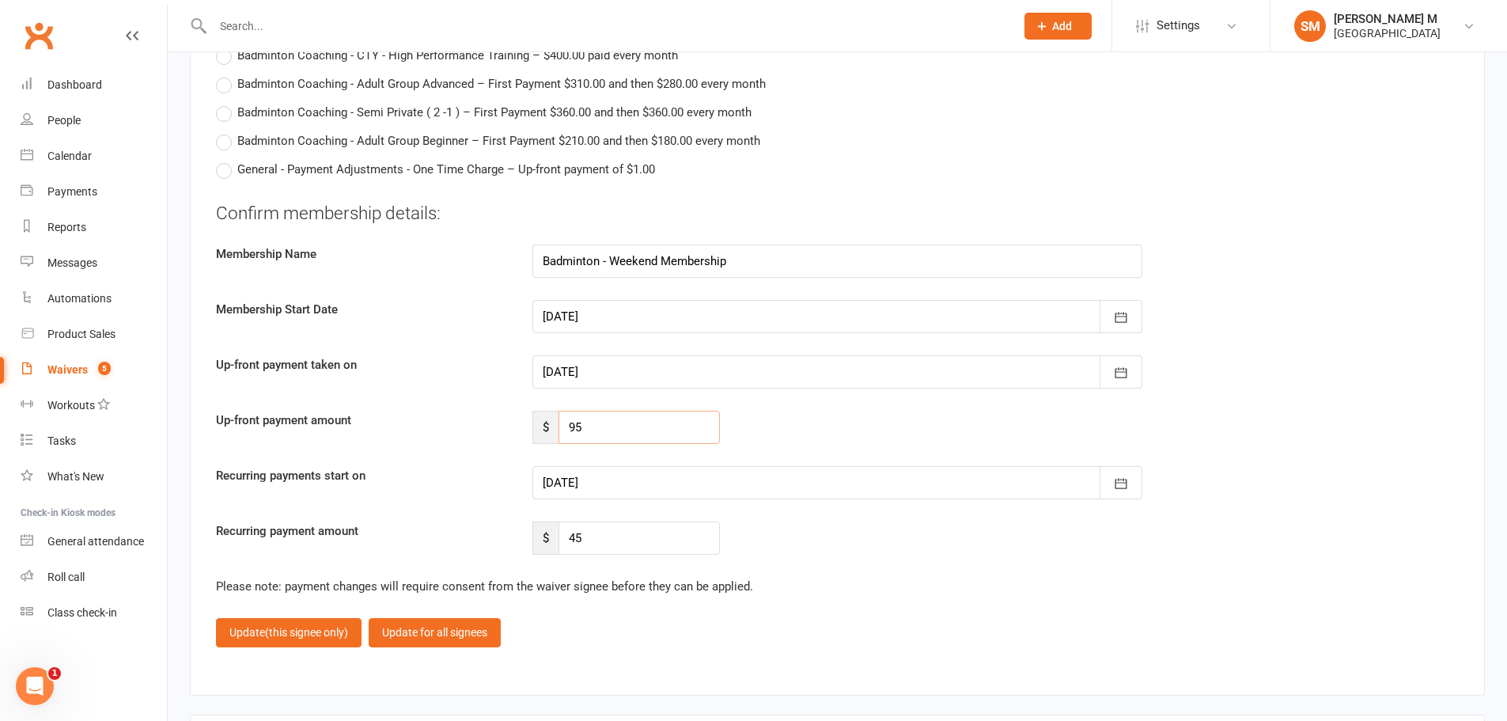
drag, startPoint x: 592, startPoint y: 426, endPoint x: 561, endPoint y: 423, distance: 31.0
click at [561, 423] on input "95" at bounding box center [639, 427] width 161 height 33
type input "80"
click at [615, 479] on div at bounding box center [838, 482] width 610 height 33
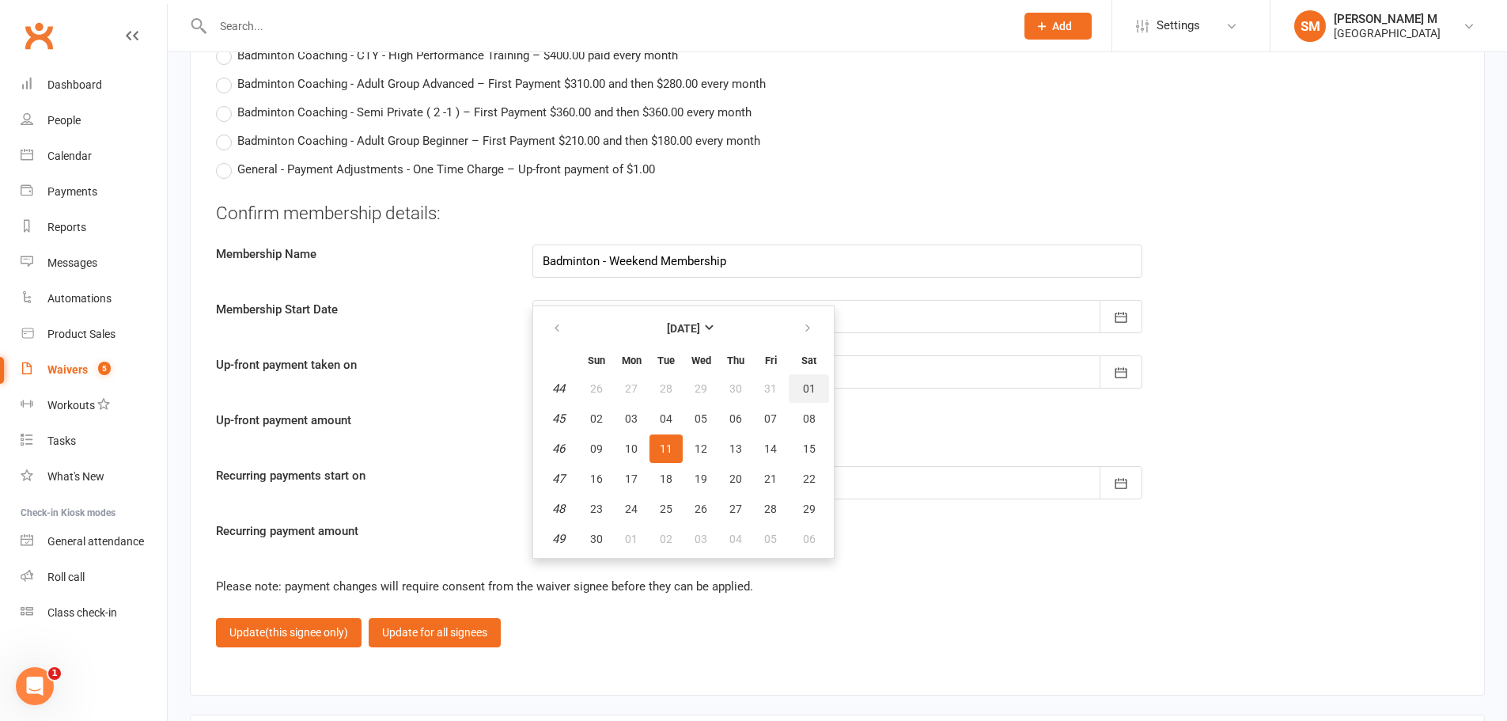
click at [806, 383] on span "01" at bounding box center [809, 388] width 13 height 13
type input "01 Nov 2025"
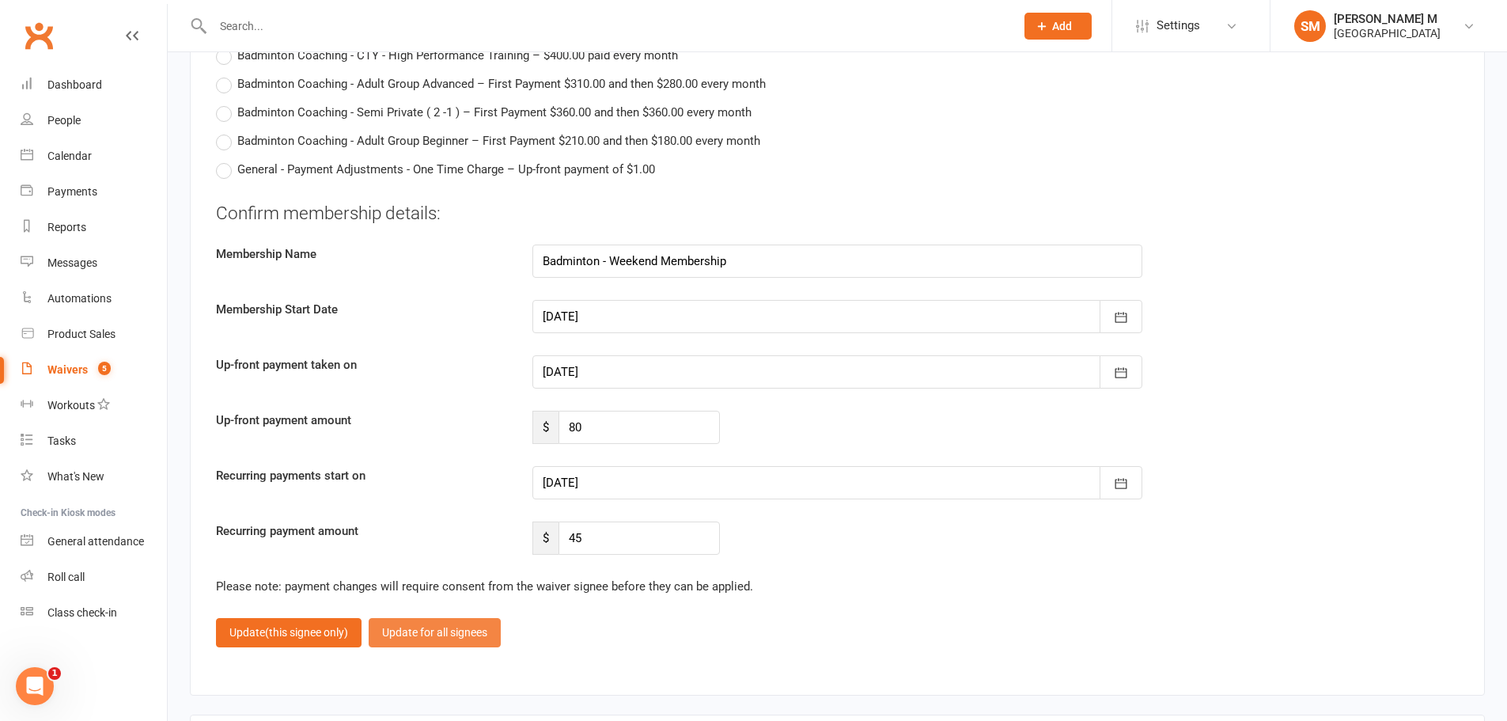
click at [411, 635] on button "Update for all signees" at bounding box center [435, 632] width 132 height 28
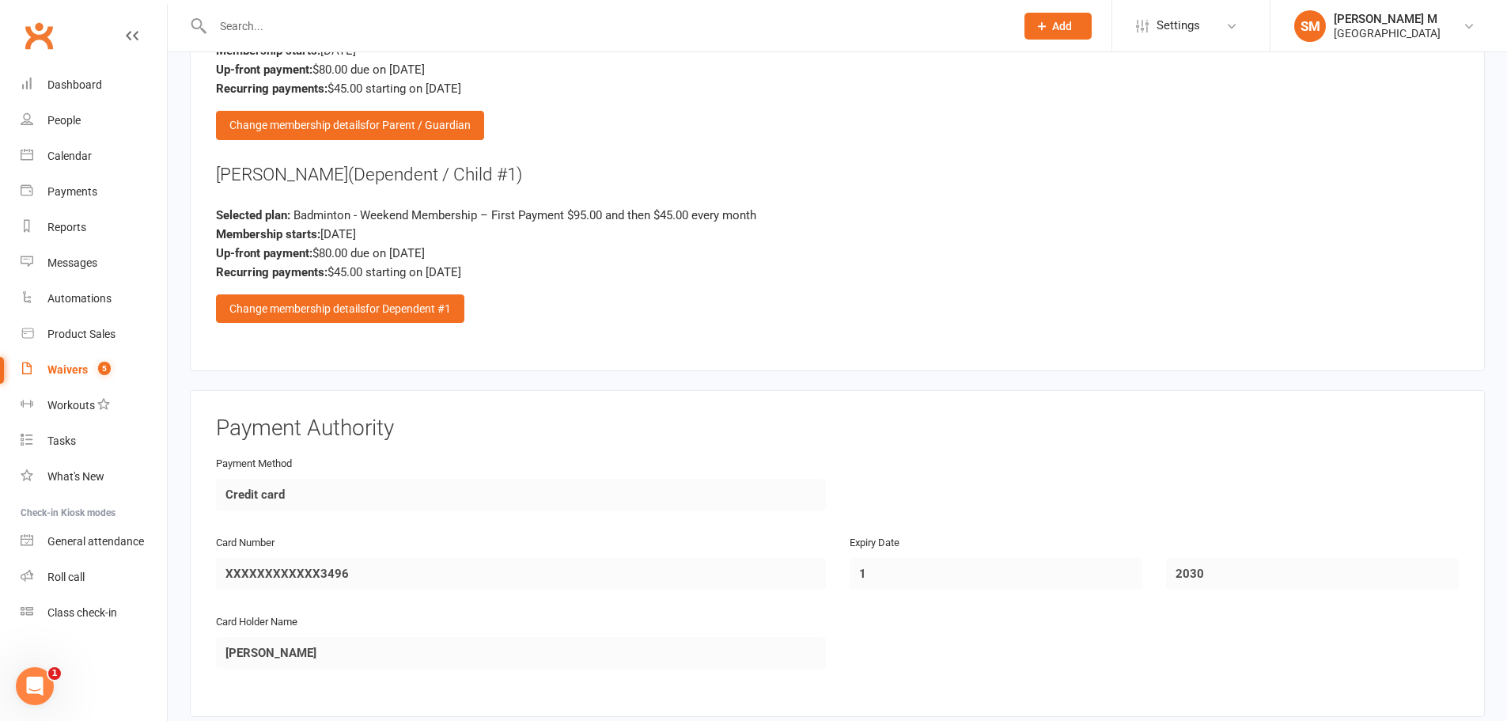
scroll to position [1796, 0]
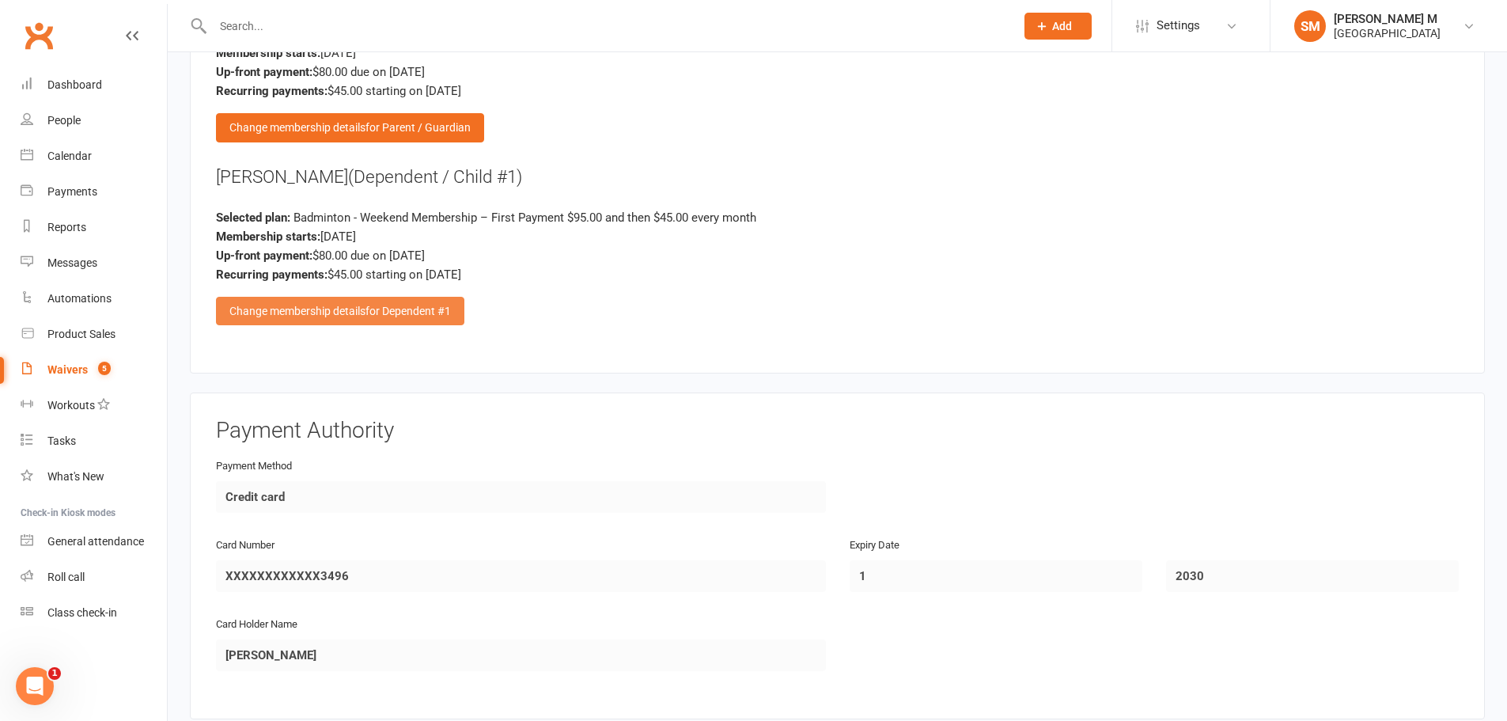
click at [422, 306] on span "for Dependent #1" at bounding box center [408, 311] width 85 height 13
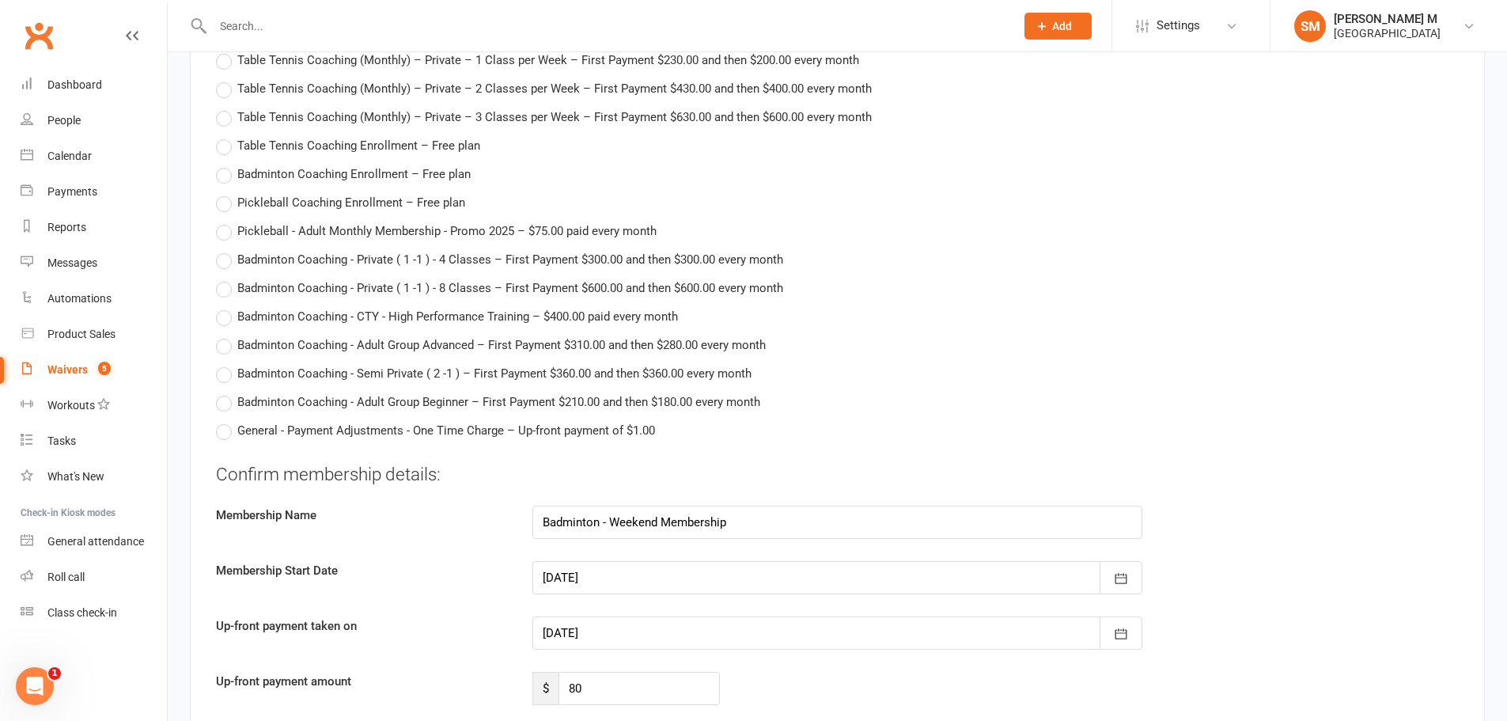
scroll to position [3458, 0]
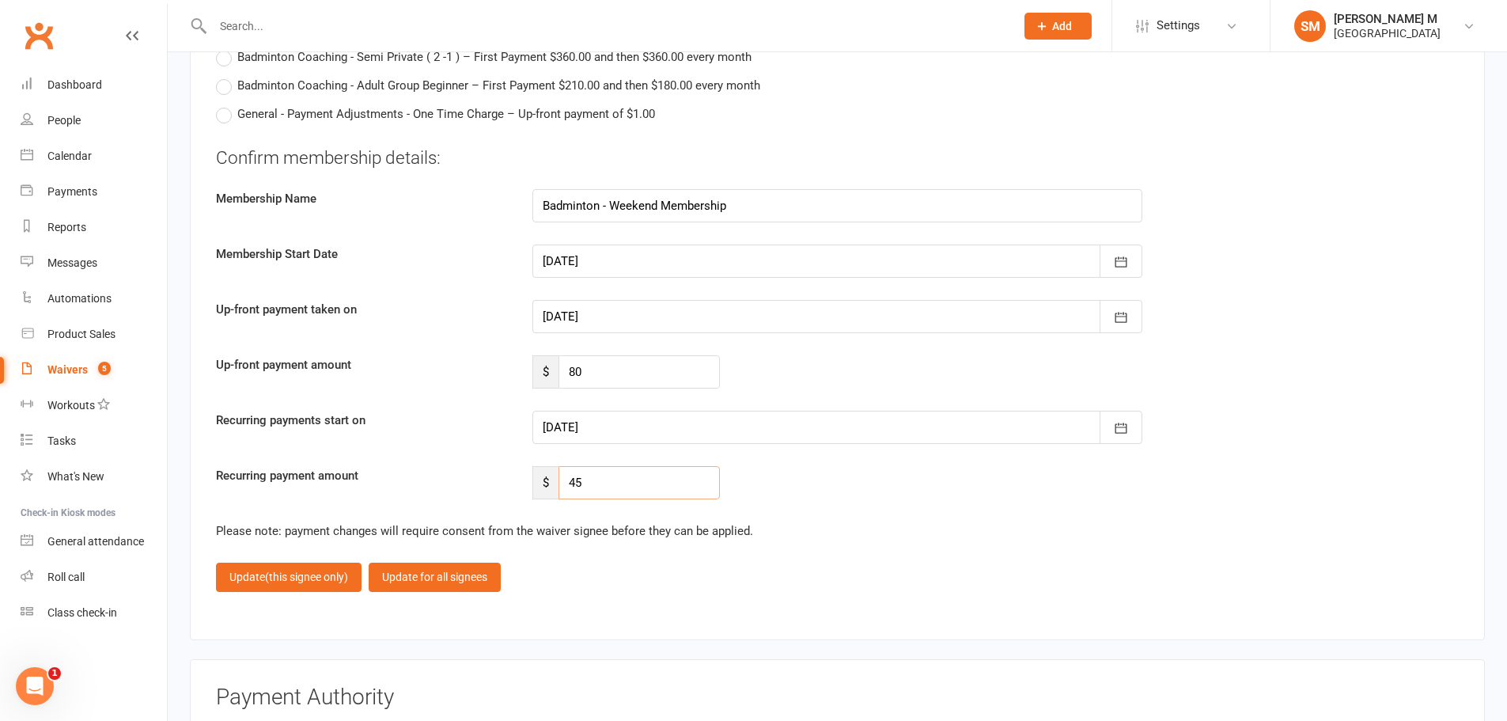
click at [577, 483] on input "45" at bounding box center [639, 482] width 161 height 33
type input "40"
click at [278, 586] on button "Update (this signee only)" at bounding box center [289, 577] width 146 height 28
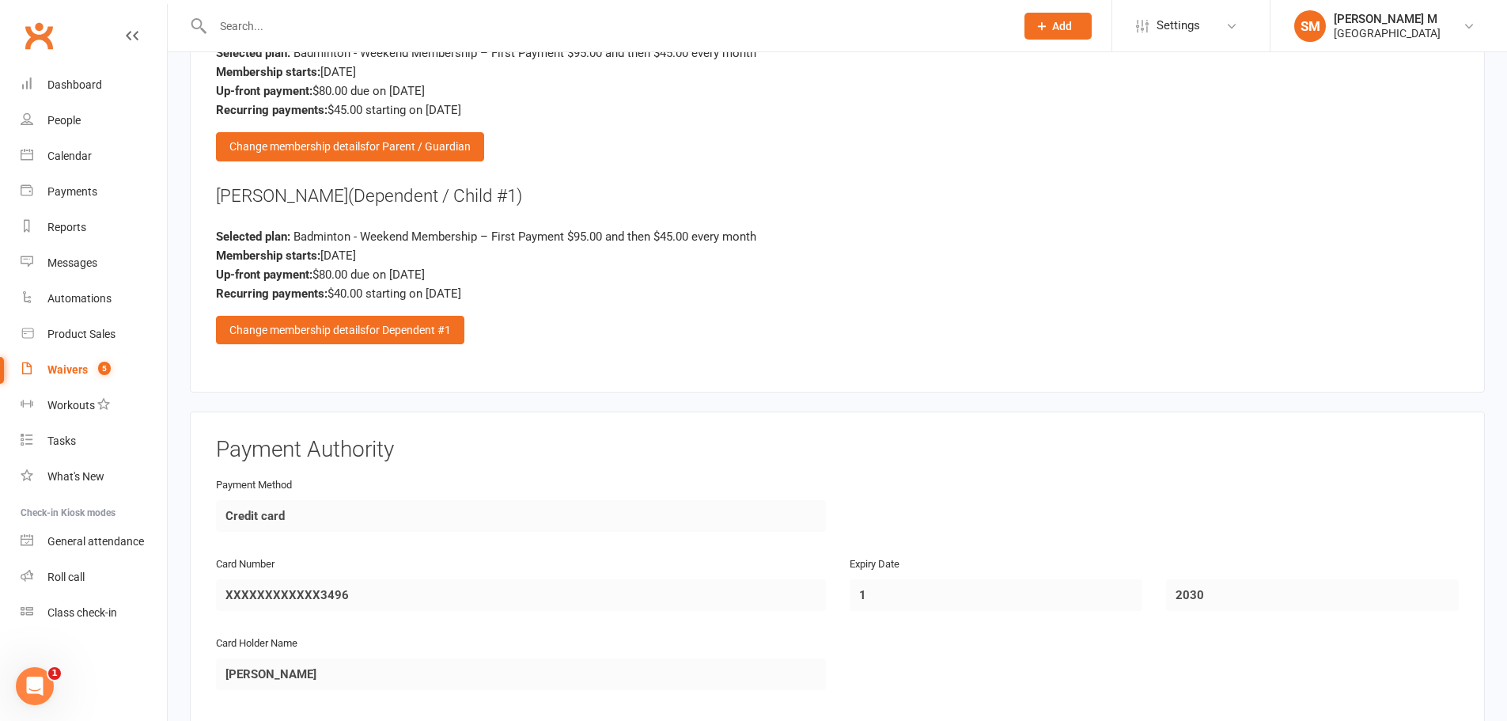
scroll to position [2113, 0]
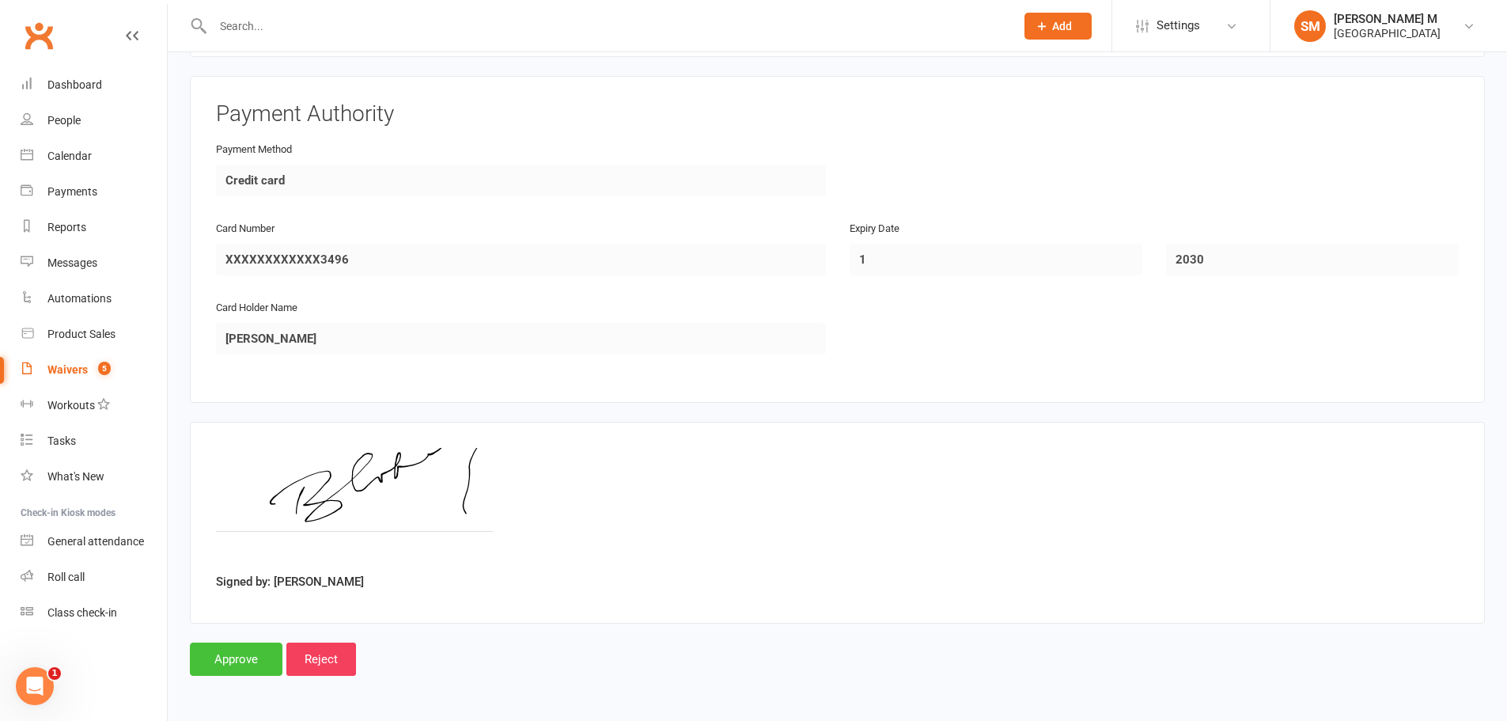
click at [240, 669] on input "Approve" at bounding box center [236, 658] width 93 height 33
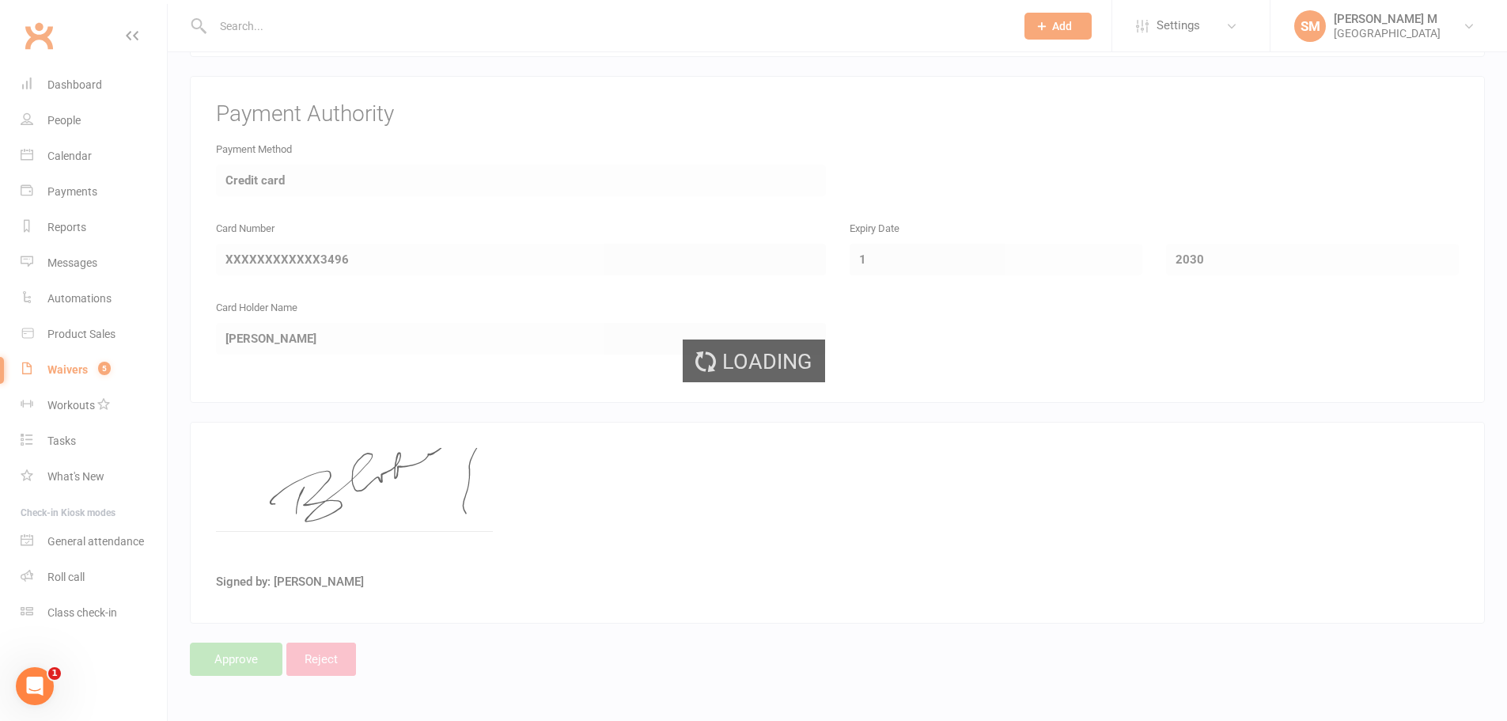
select select "100"
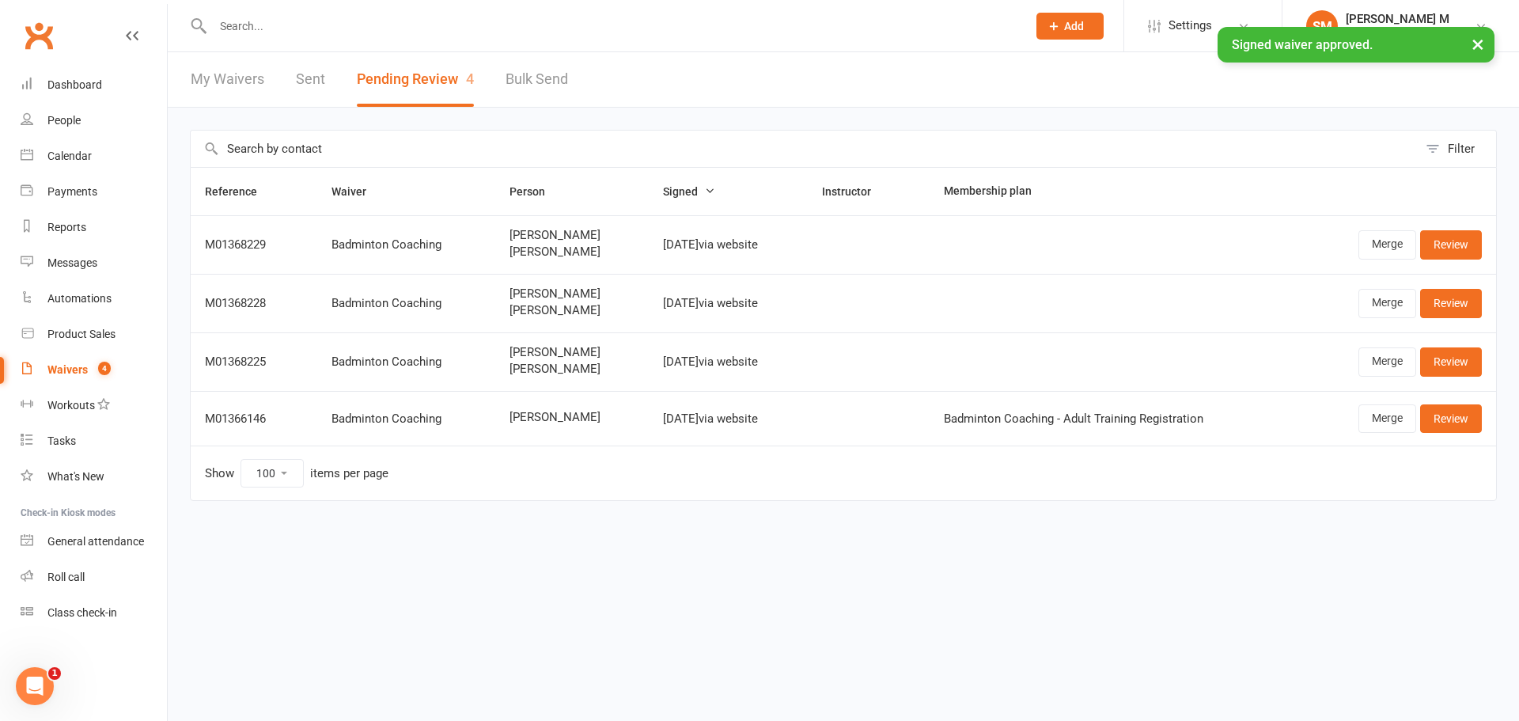
click at [293, 78] on div "My Waivers Sent Pending Review 4 Bulk Send" at bounding box center [379, 79] width 423 height 55
click at [302, 74] on link "Sent" at bounding box center [310, 79] width 29 height 55
select select "50"
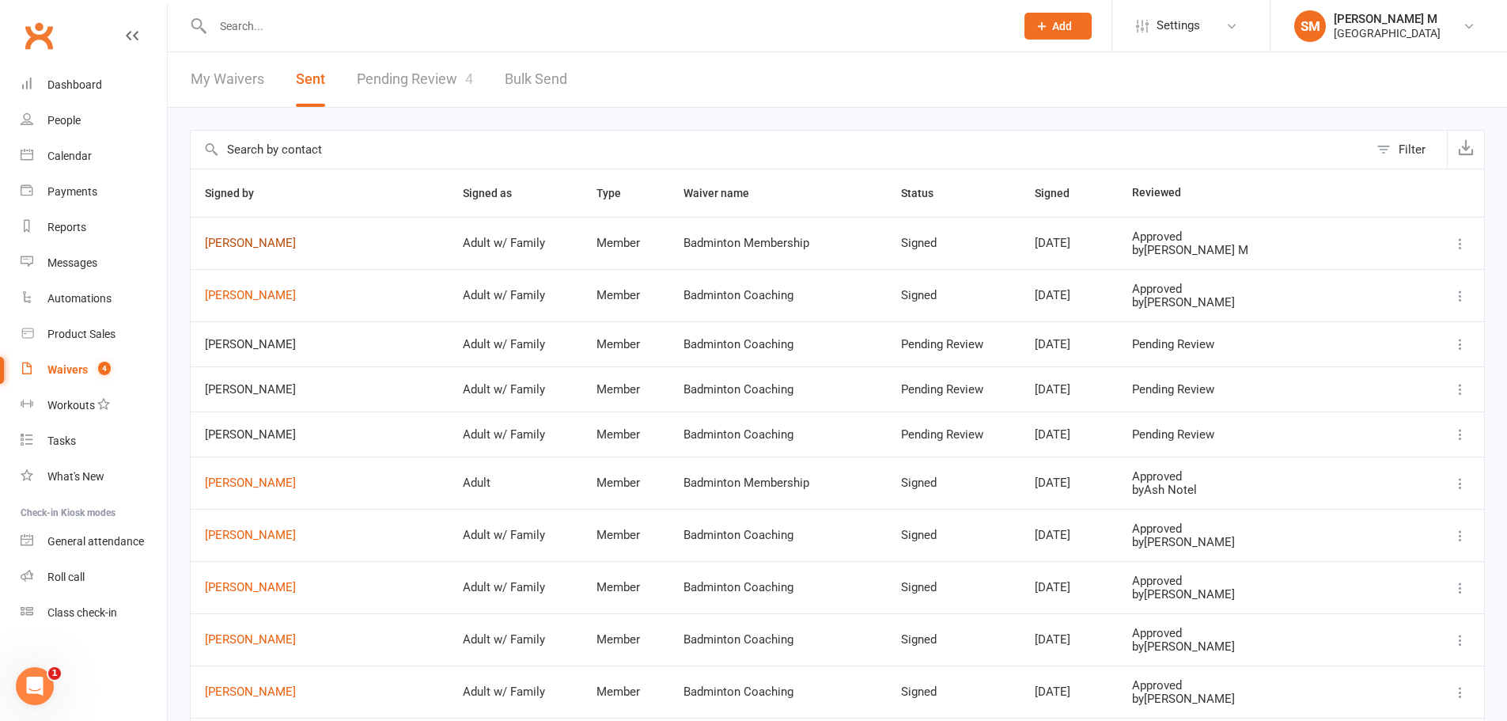
click at [243, 243] on link "Bharat Somal" at bounding box center [319, 243] width 229 height 13
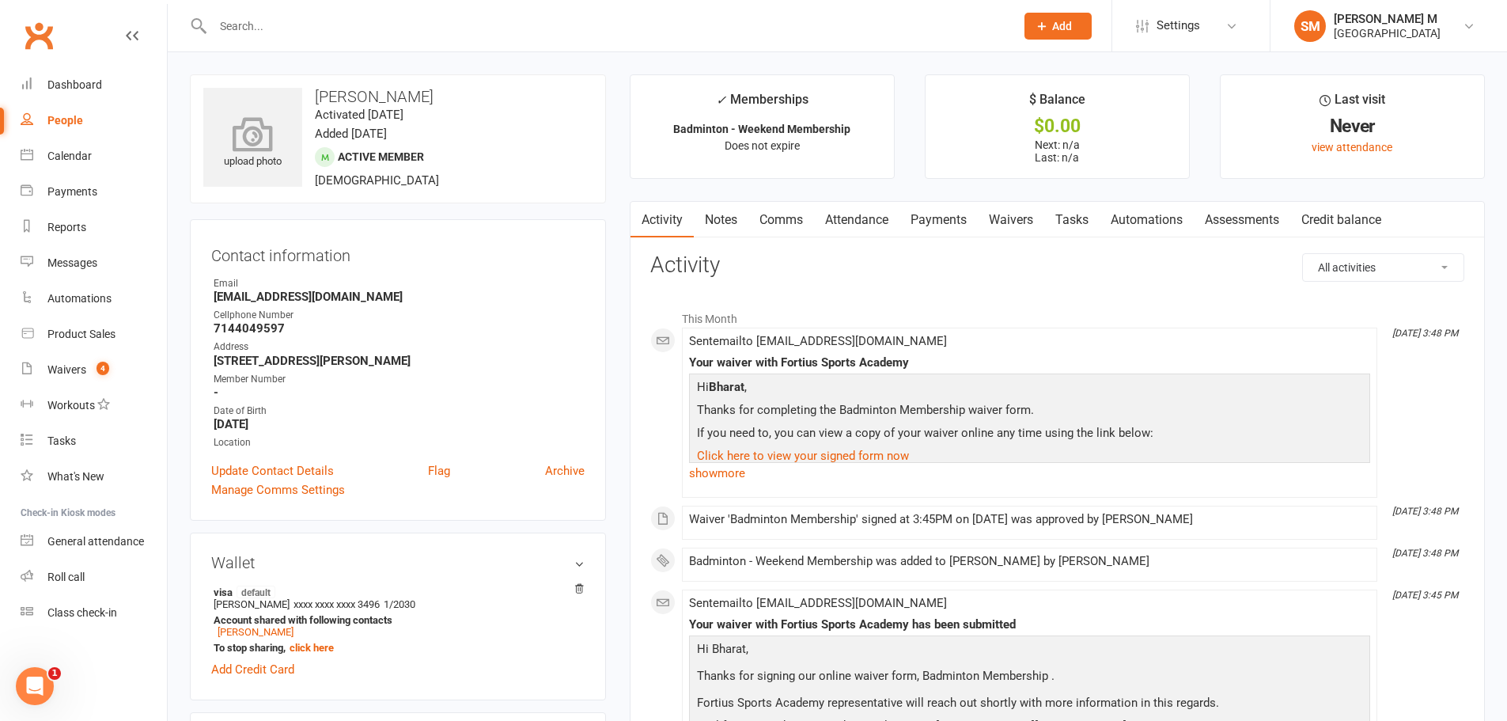
click at [233, 127] on icon at bounding box center [253, 133] width 109 height 35
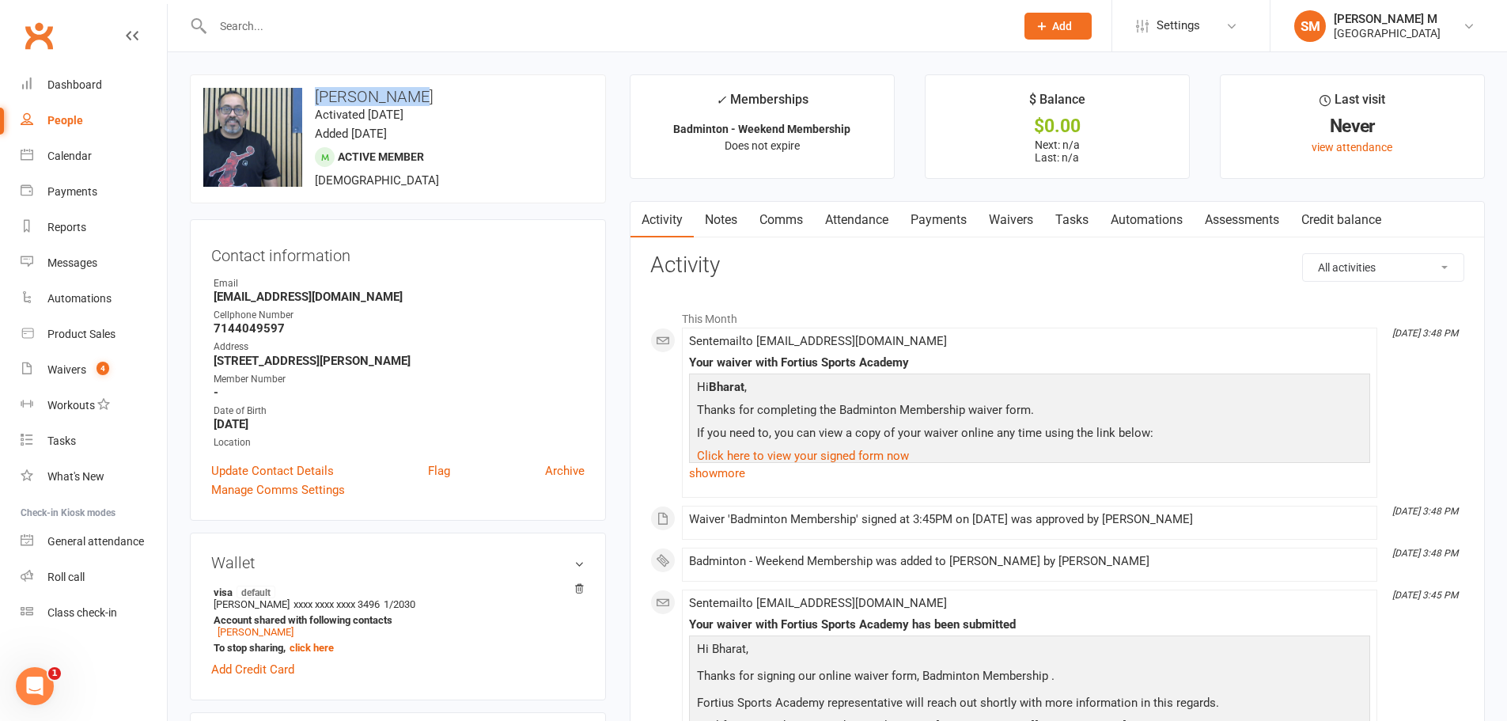
drag, startPoint x: 396, startPoint y: 89, endPoint x: 313, endPoint y: 78, distance: 83.8
click at [313, 78] on div "upload photo change photo Bharat Somal Activated 12 October, 2025 Added 12 Octo…" at bounding box center [398, 138] width 416 height 129
copy h3 "Bharat Somal"
click at [362, 252] on h3 "Contact information" at bounding box center [397, 253] width 373 height 24
click at [236, 631] on link "Rishi Somal" at bounding box center [256, 632] width 76 height 12
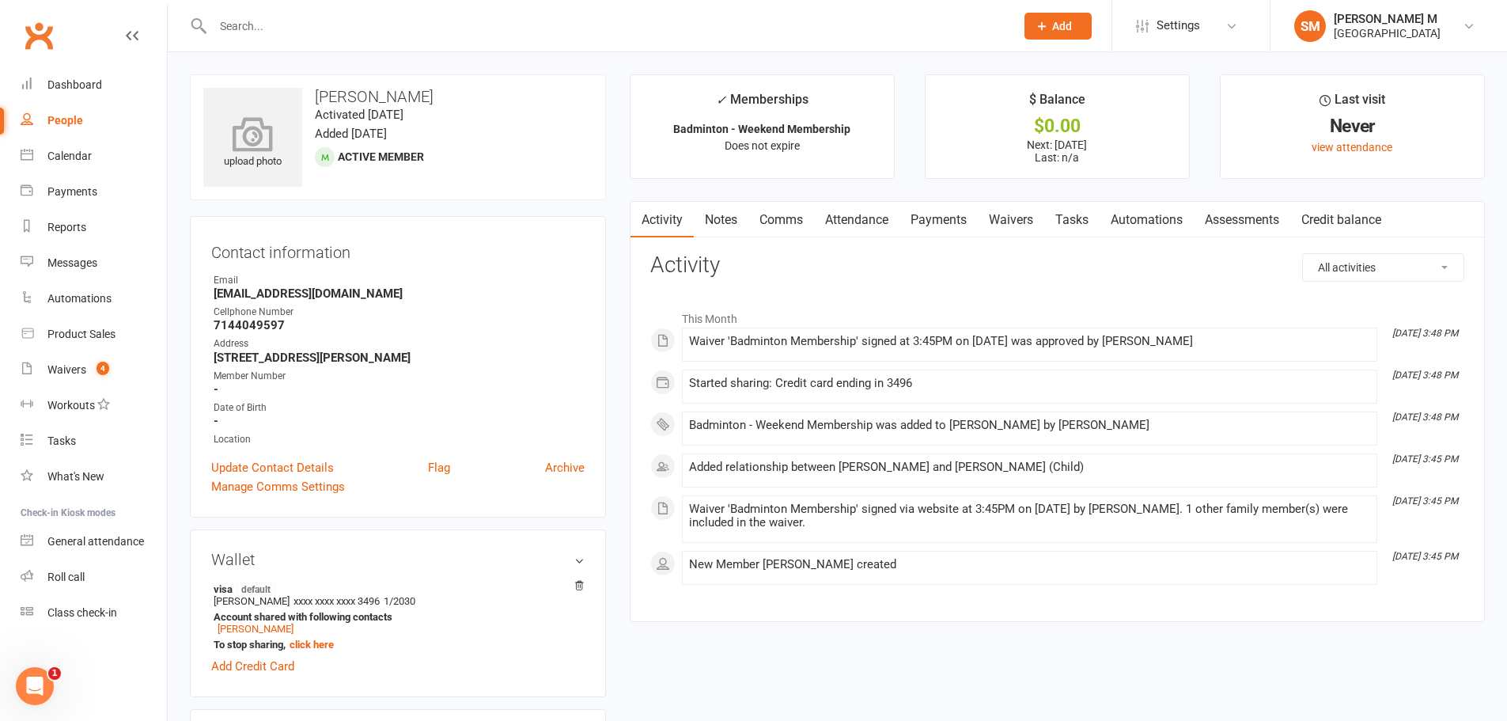
click at [285, 120] on icon at bounding box center [253, 133] width 109 height 35
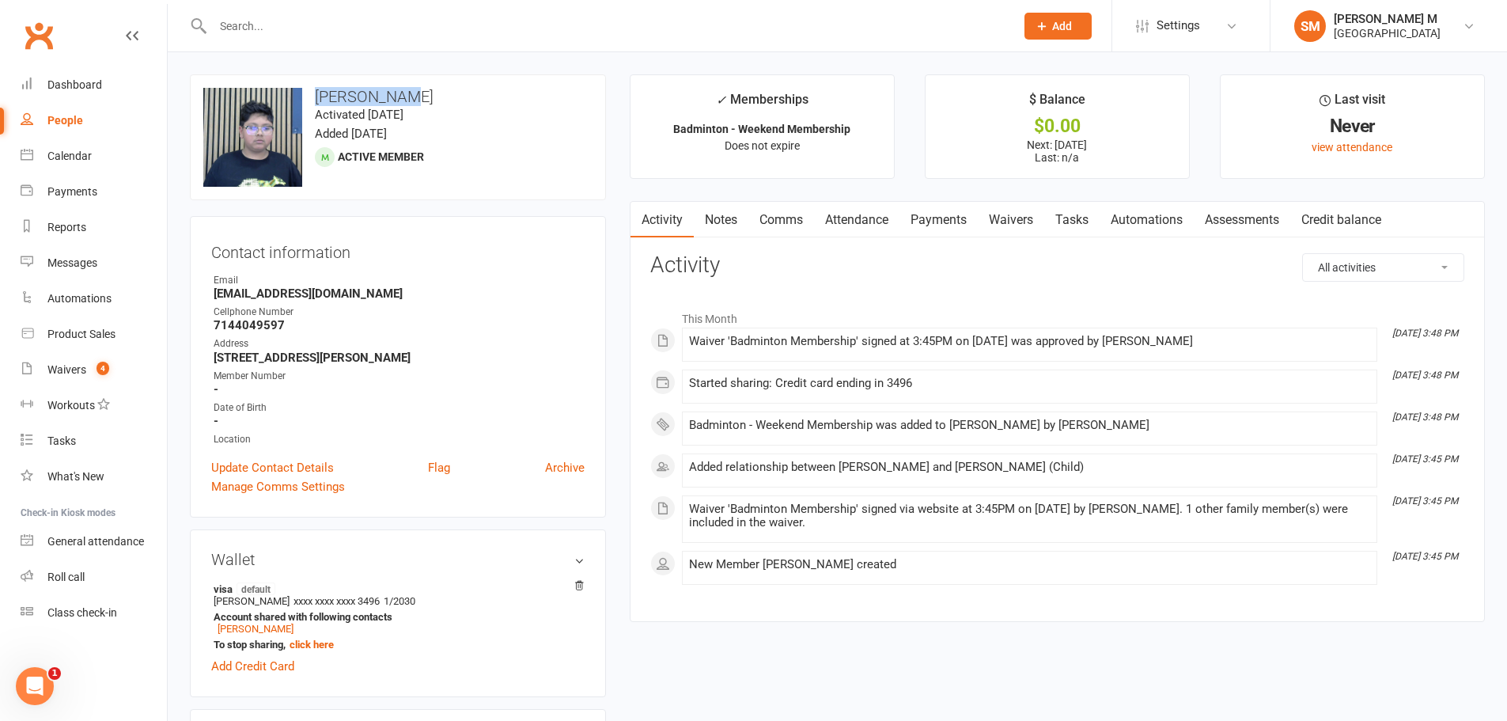
drag, startPoint x: 408, startPoint y: 94, endPoint x: 280, endPoint y: 72, distance: 130.1
copy h3 "Rishi Somal"
click at [252, 630] on link "Bharat Somal" at bounding box center [256, 629] width 76 height 12
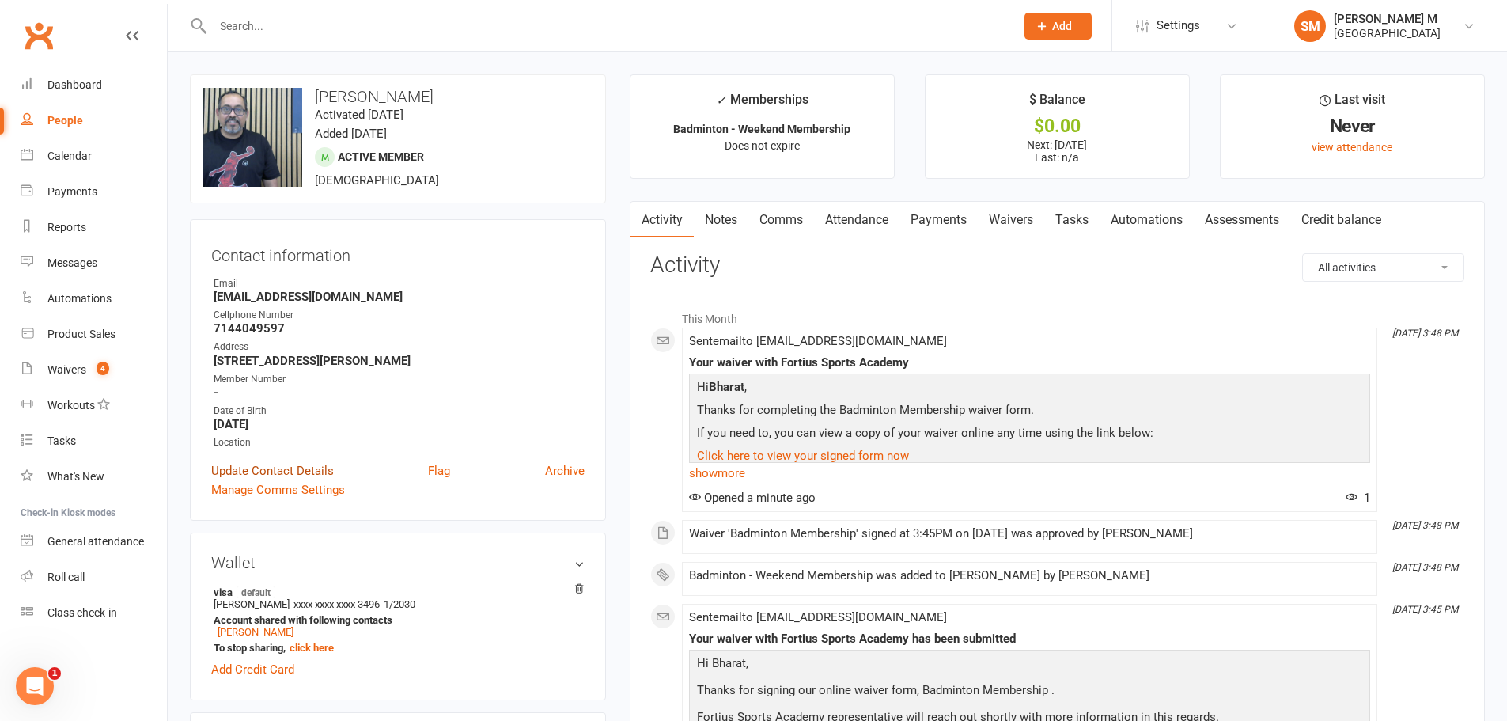
click at [263, 470] on link "Update Contact Details" at bounding box center [272, 470] width 123 height 19
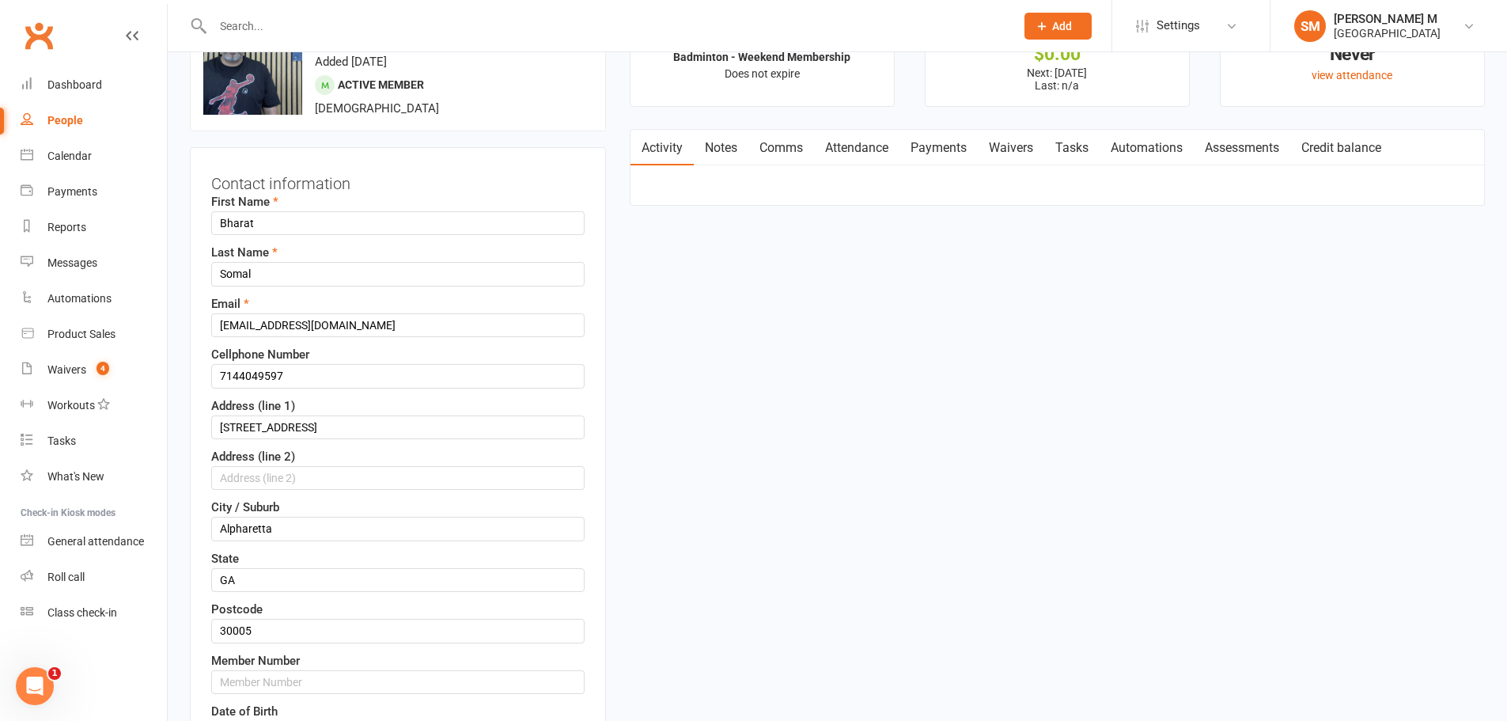
scroll to position [74, 0]
drag, startPoint x: 290, startPoint y: 359, endPoint x: 286, endPoint y: 370, distance: 11.0
click at [287, 367] on div "Cellphone Number 7144049597" at bounding box center [397, 364] width 373 height 43
click at [286, 370] on input "7144049597" at bounding box center [397, 374] width 373 height 24
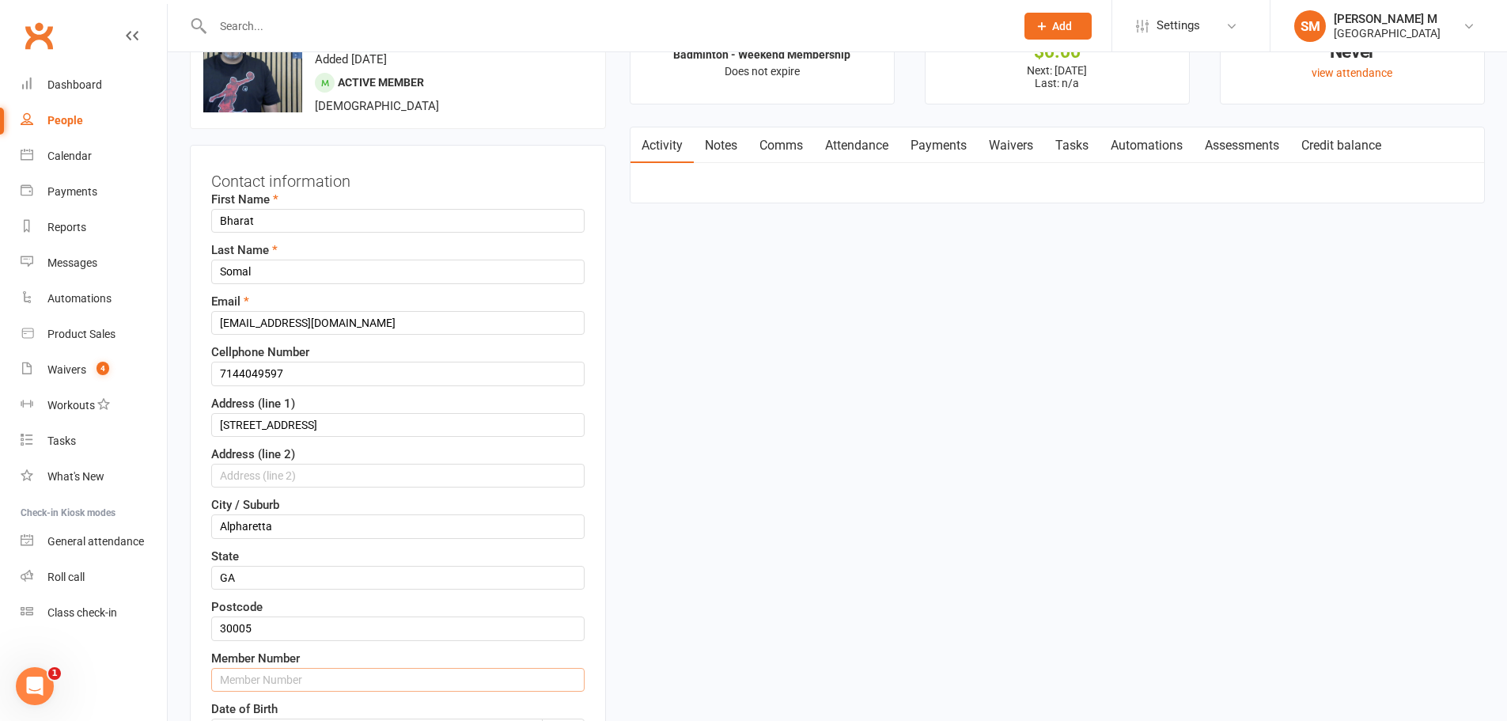
click at [318, 677] on input "text" at bounding box center [397, 680] width 373 height 24
paste input "7144049597"
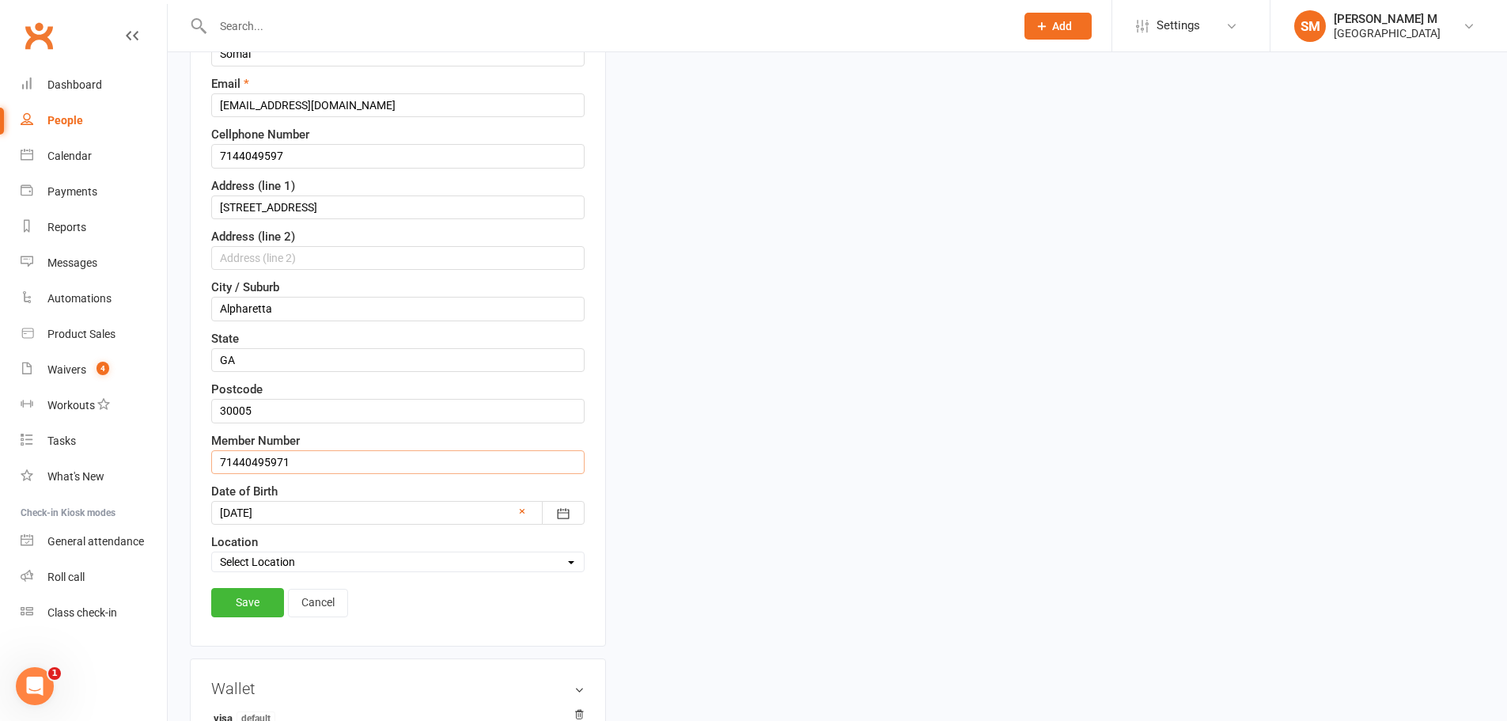
scroll to position [312, 0]
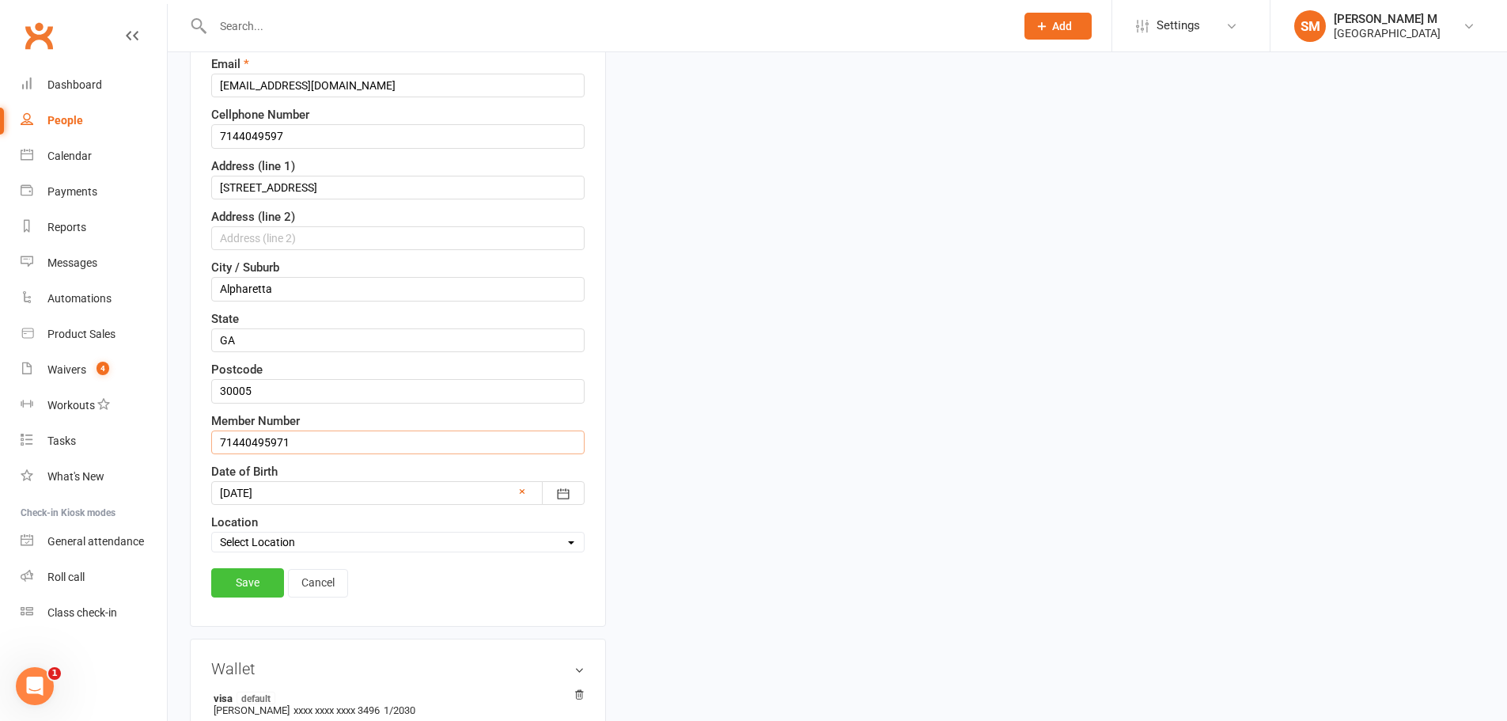
type input "71440495971"
click at [242, 588] on link "Save" at bounding box center [247, 582] width 73 height 28
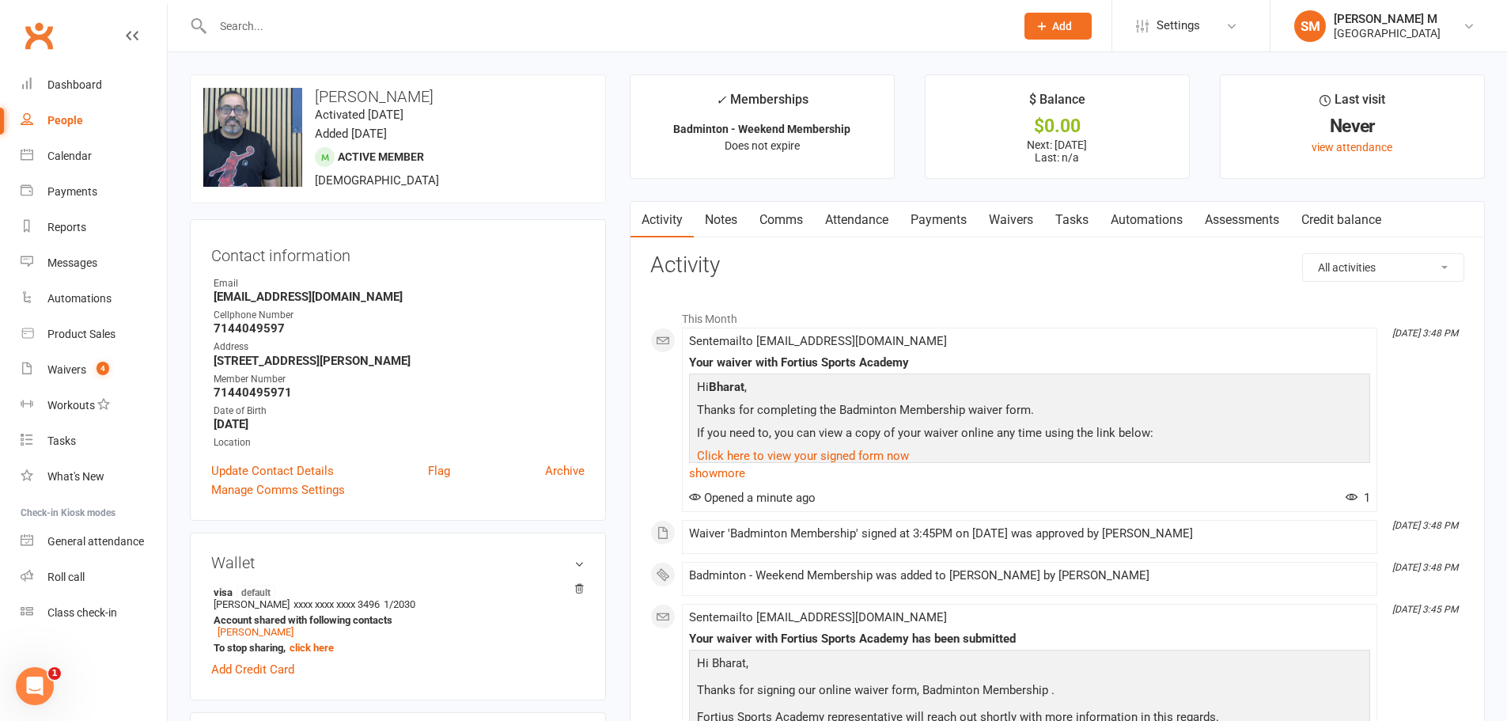
scroll to position [237, 0]
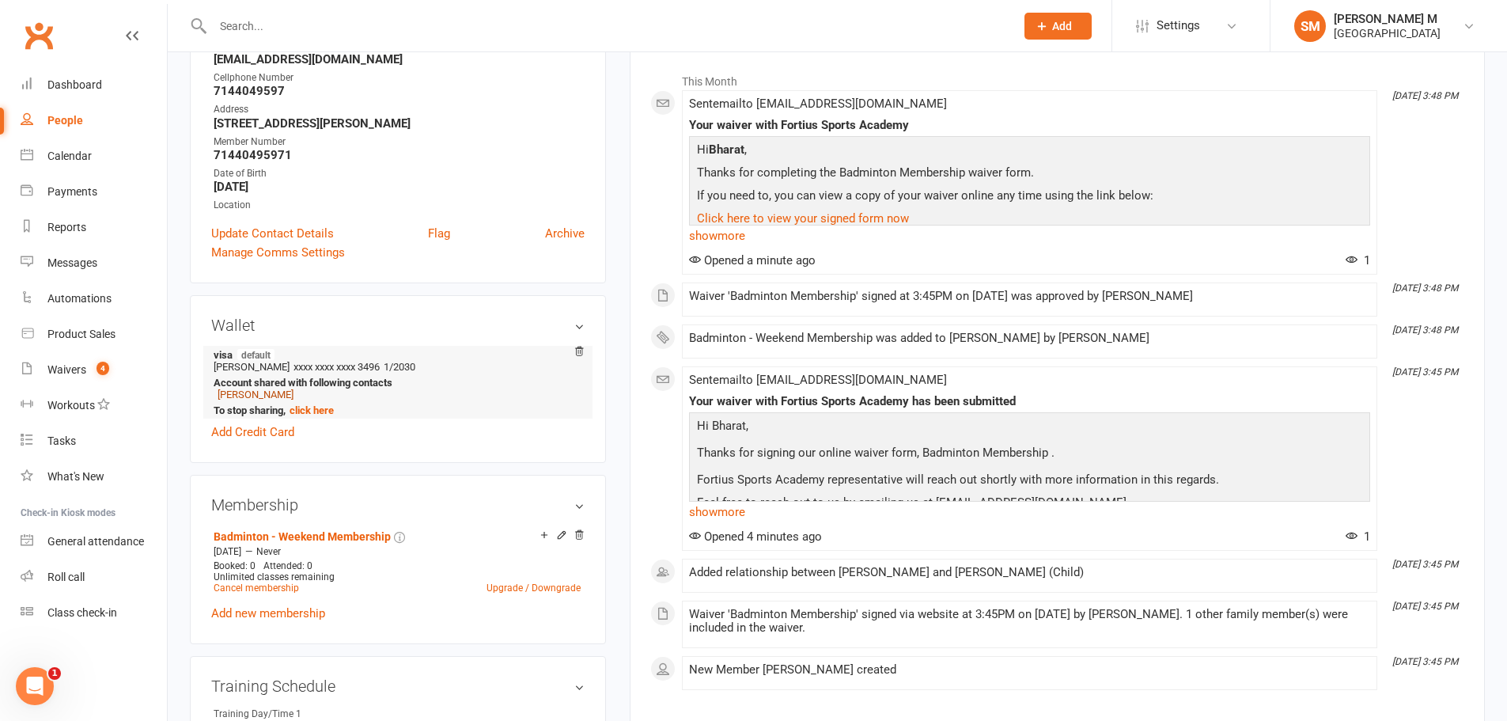
click at [252, 394] on link "Rishi Somal" at bounding box center [256, 395] width 76 height 12
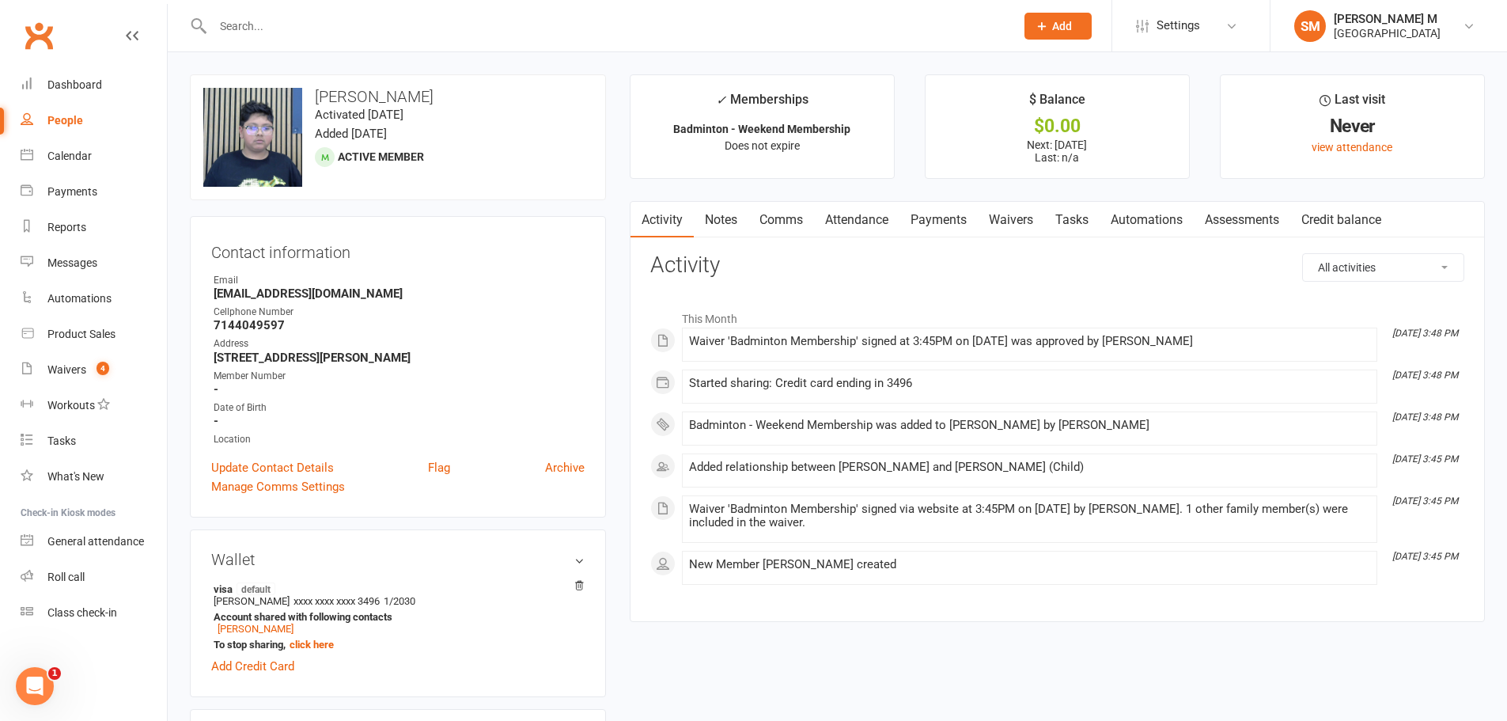
scroll to position [79, 0]
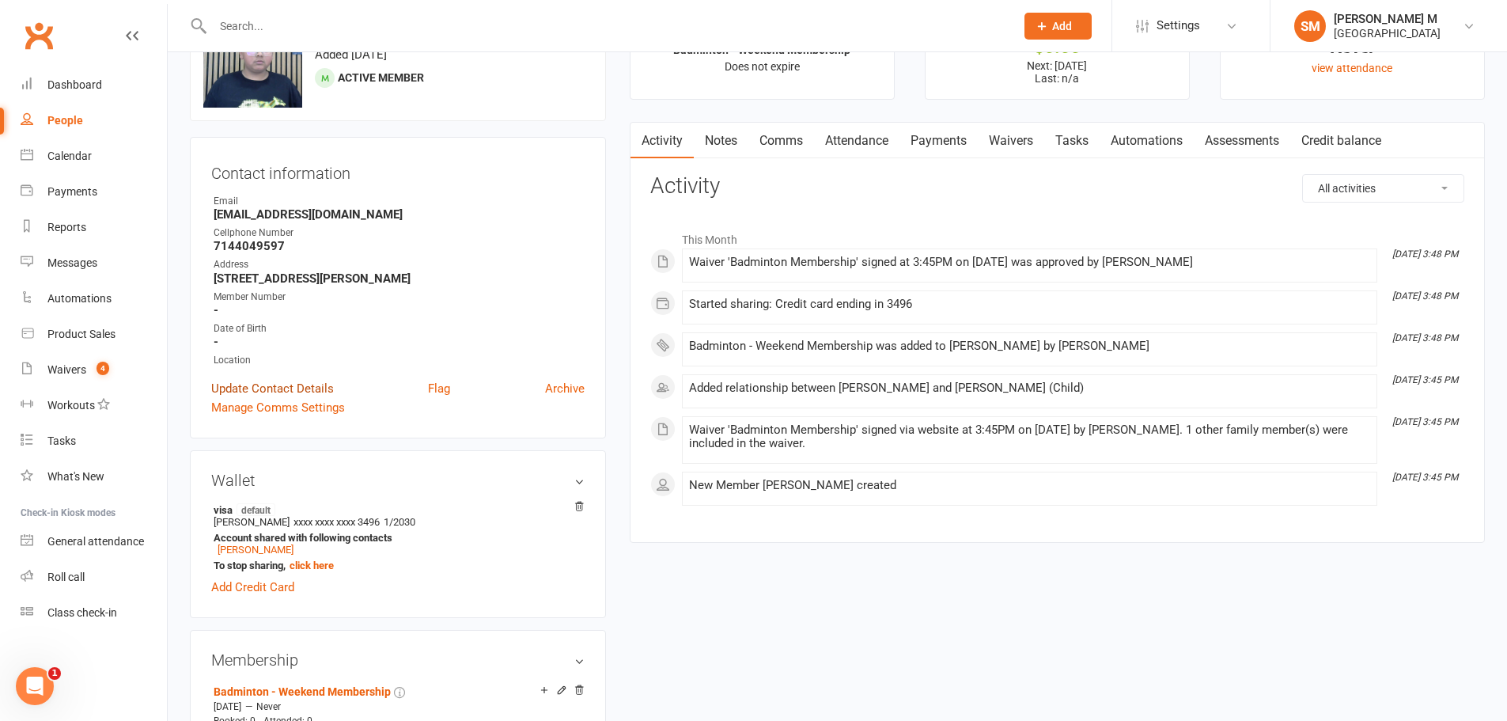
click at [290, 389] on link "Update Contact Details" at bounding box center [272, 388] width 123 height 19
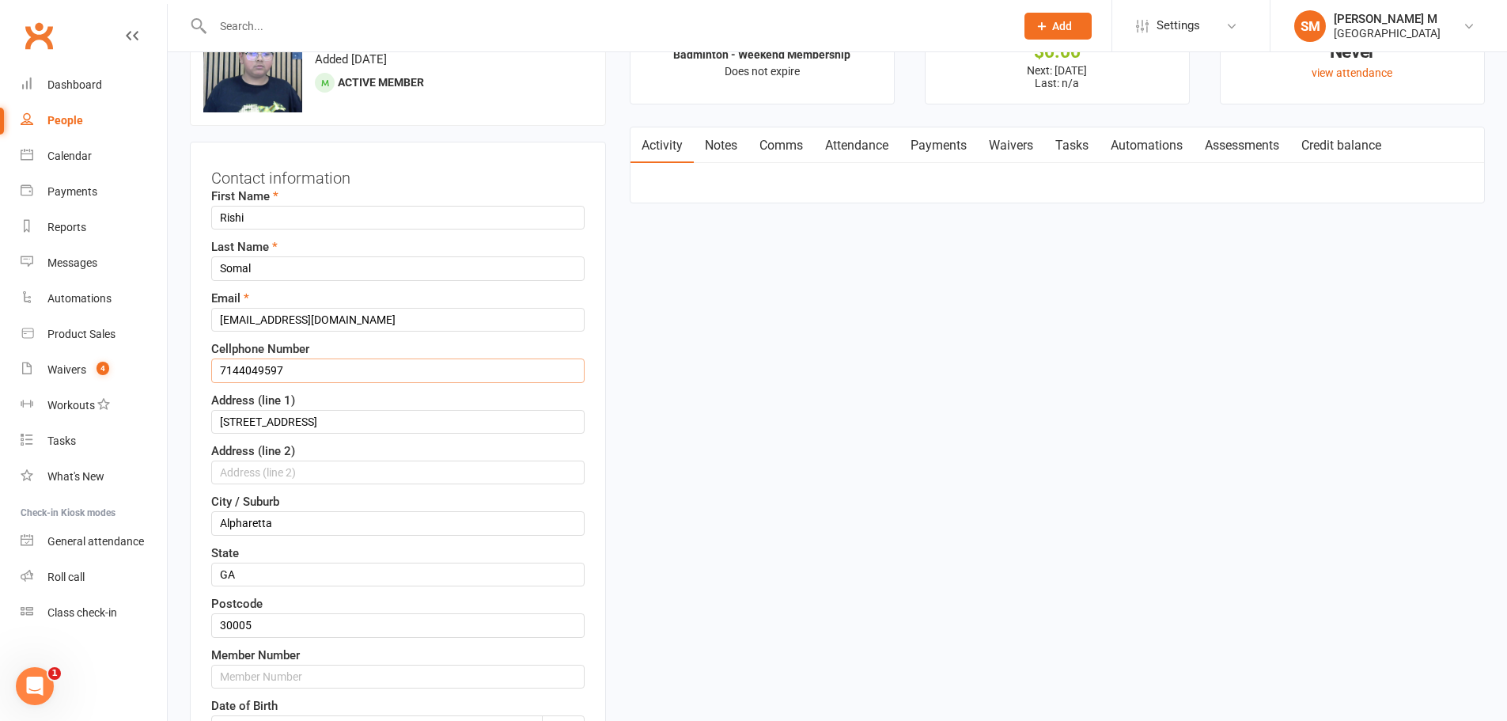
drag, startPoint x: 275, startPoint y: 371, endPoint x: 221, endPoint y: 358, distance: 56.2
click at [221, 358] on div "Cellphone Number 7144049597" at bounding box center [397, 360] width 373 height 43
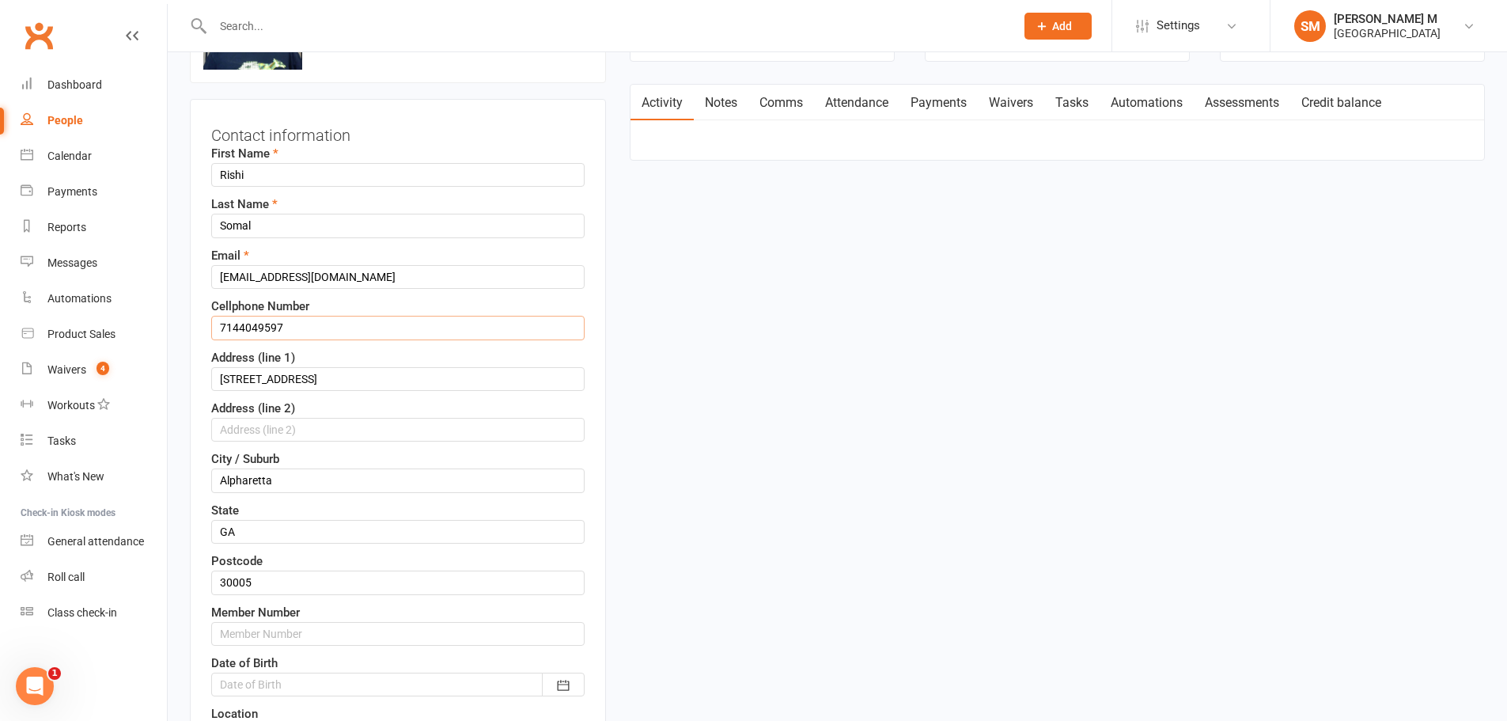
scroll to position [154, 0]
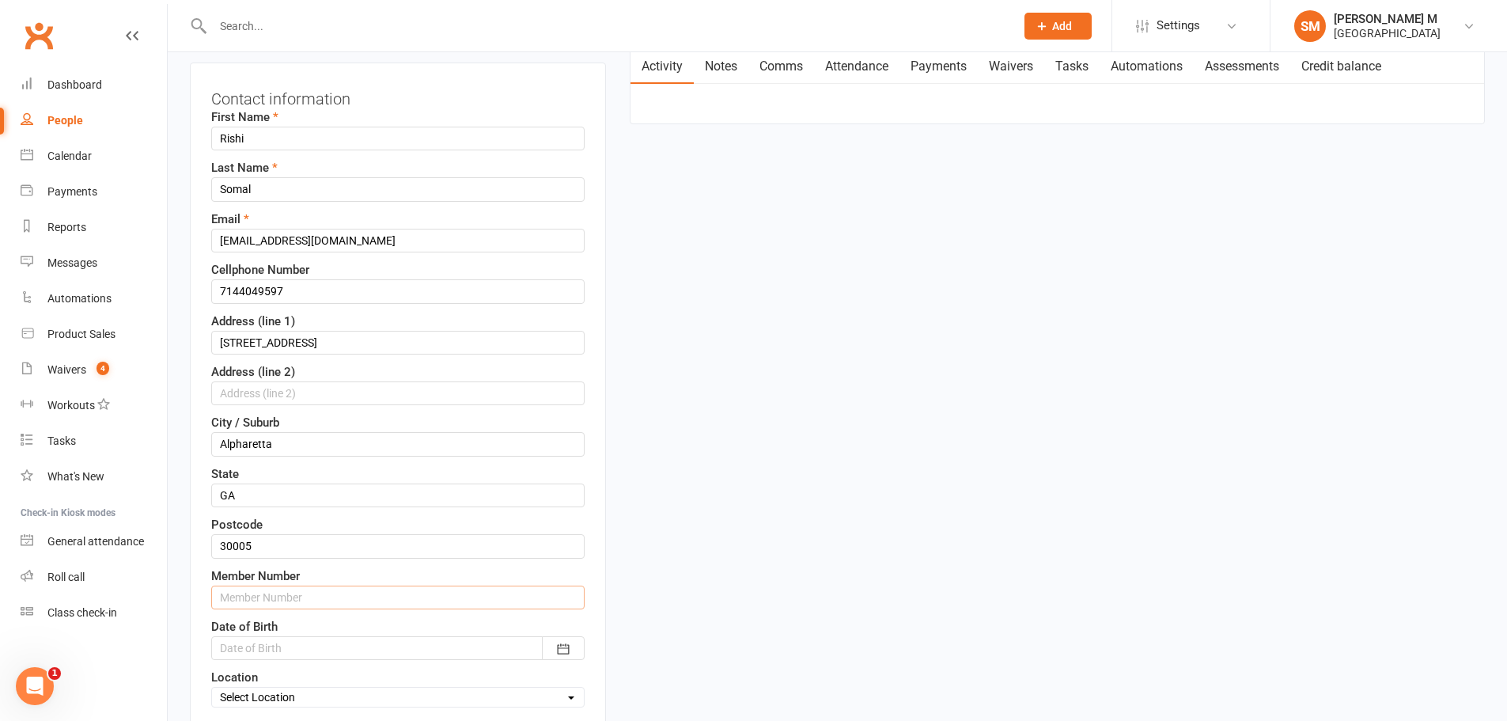
click at [256, 605] on input "text" at bounding box center [397, 598] width 373 height 24
paste input "7144049597"
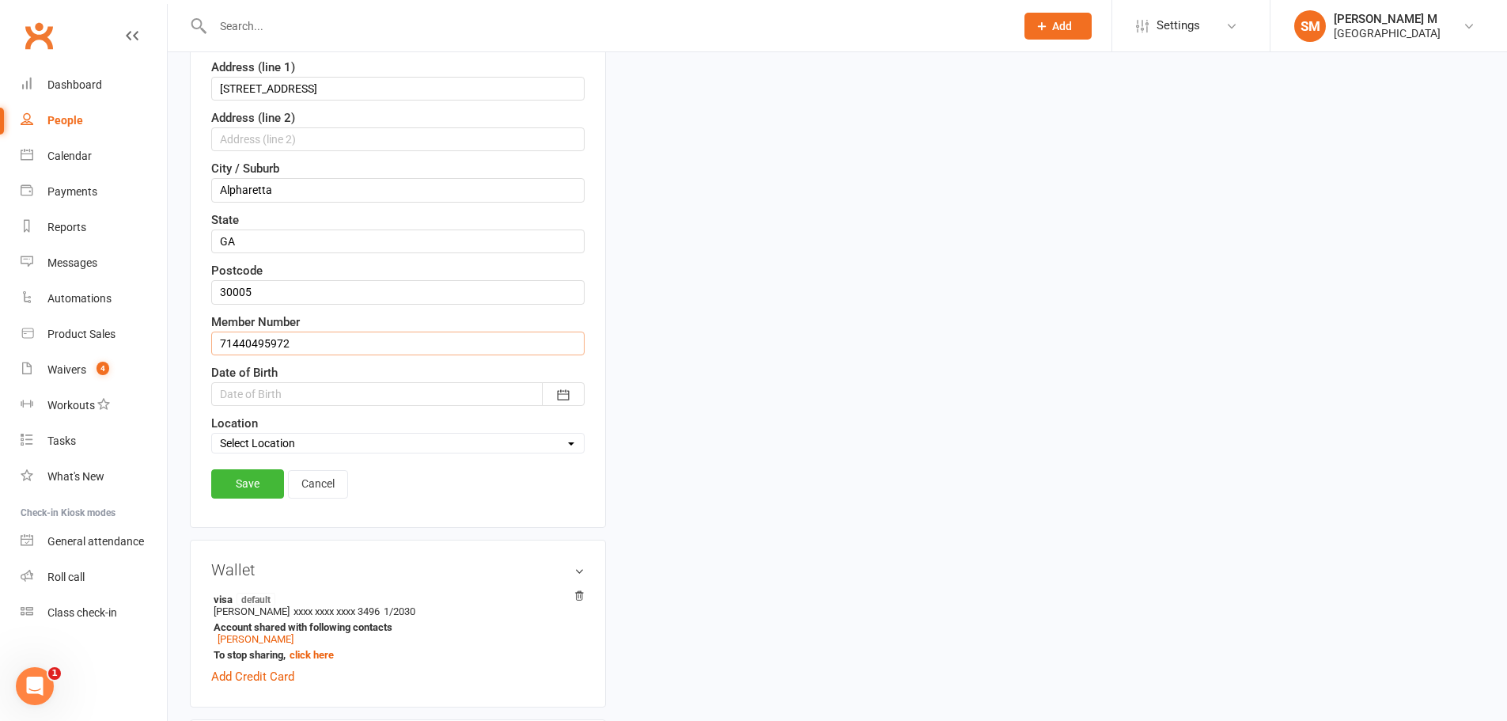
scroll to position [470, 0]
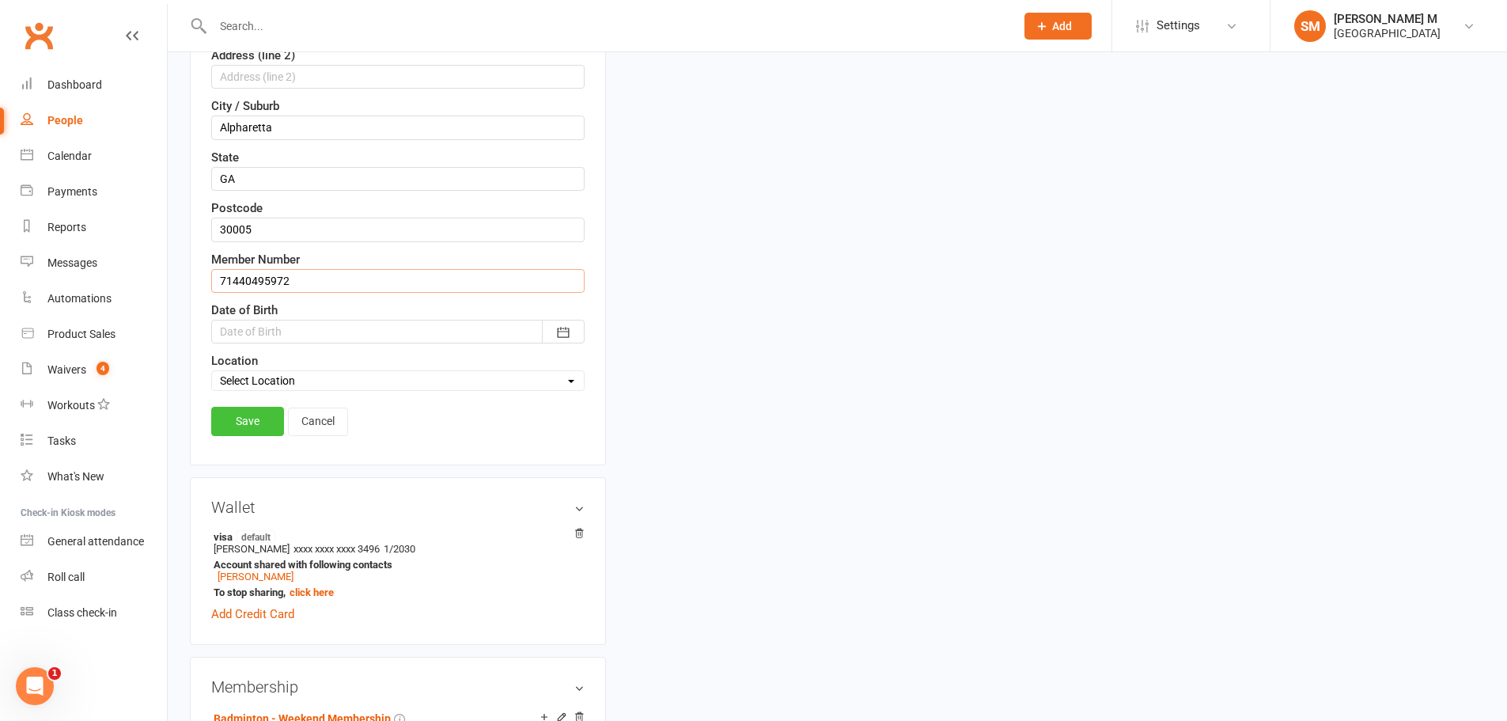
type input "71440495972"
click at [223, 426] on link "Save" at bounding box center [247, 421] width 73 height 28
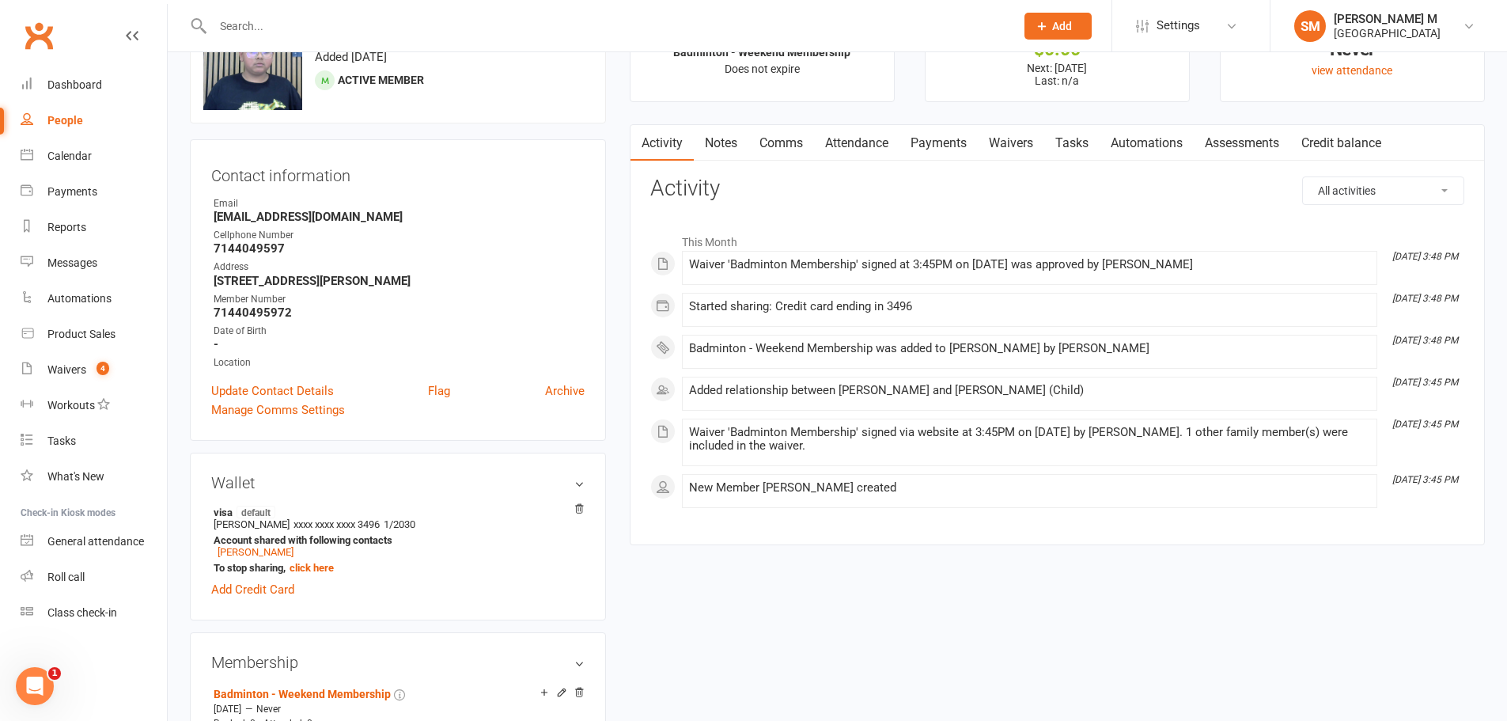
scroll to position [74, 0]
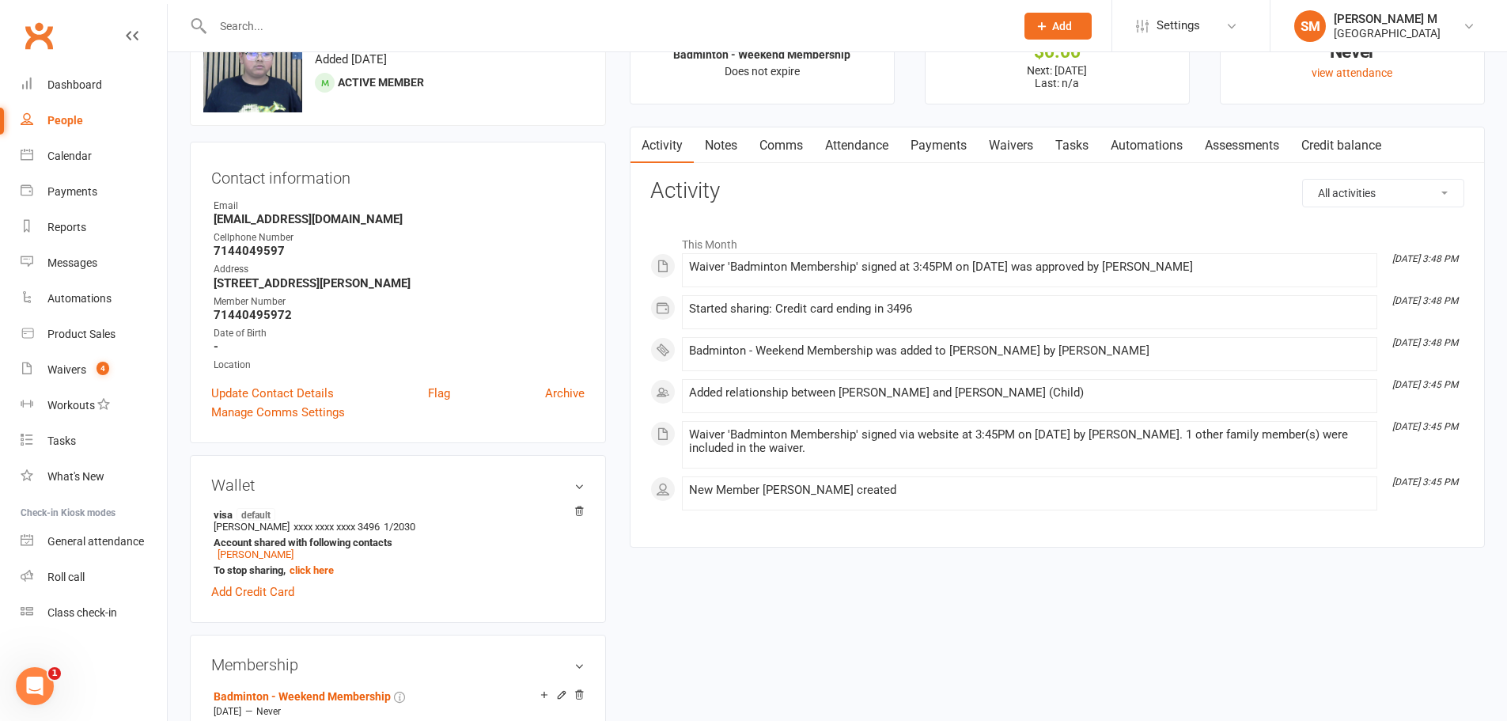
click at [935, 137] on link "Payments" at bounding box center [939, 145] width 78 height 36
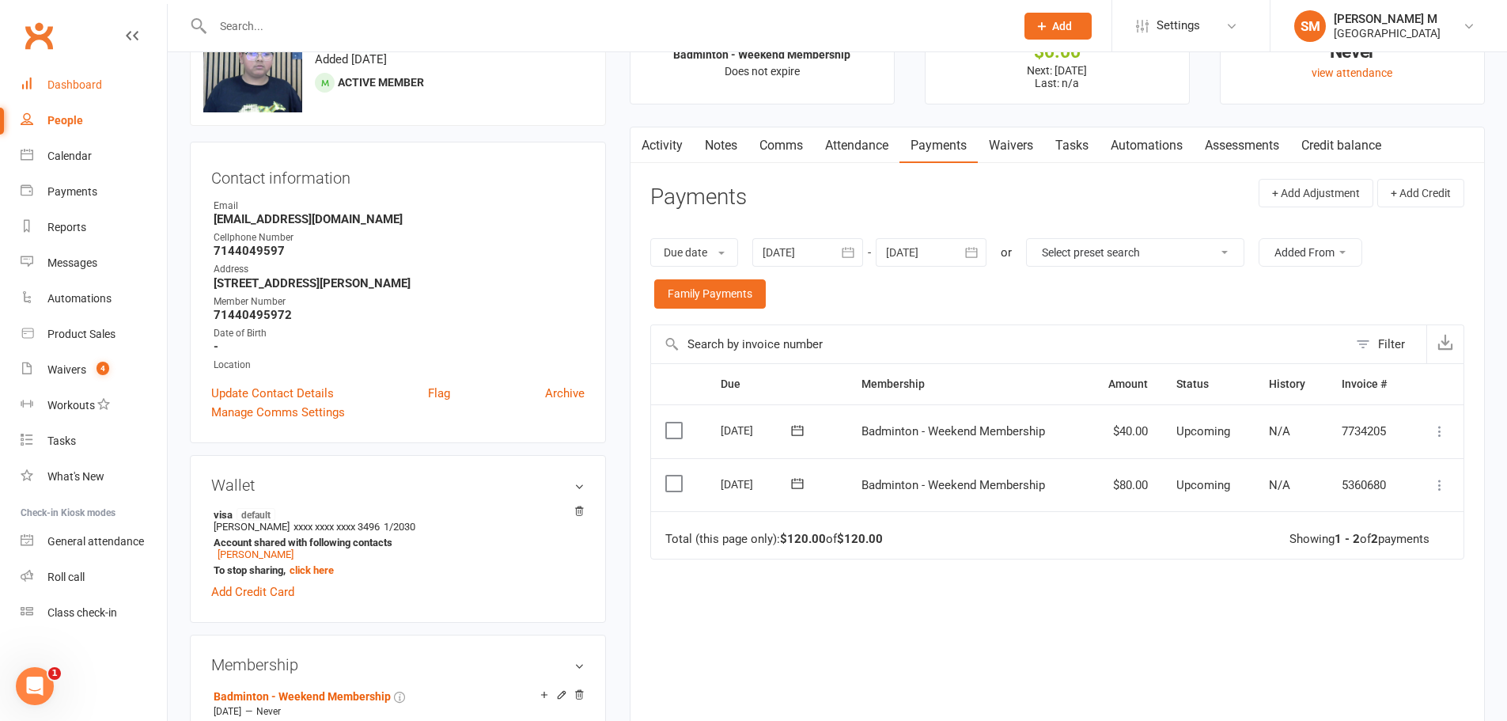
click at [85, 85] on div "Dashboard" at bounding box center [74, 84] width 55 height 13
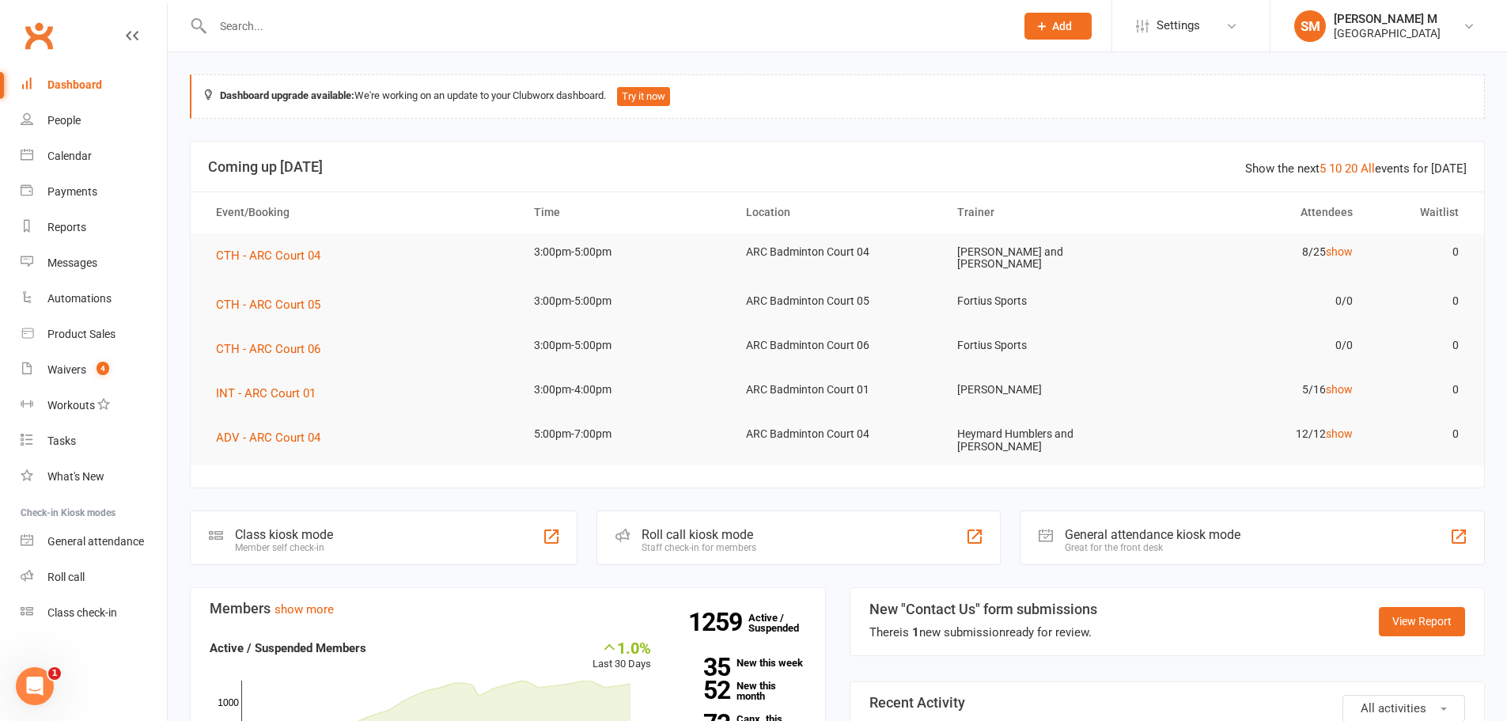
click at [453, 30] on input "text" at bounding box center [606, 26] width 796 height 22
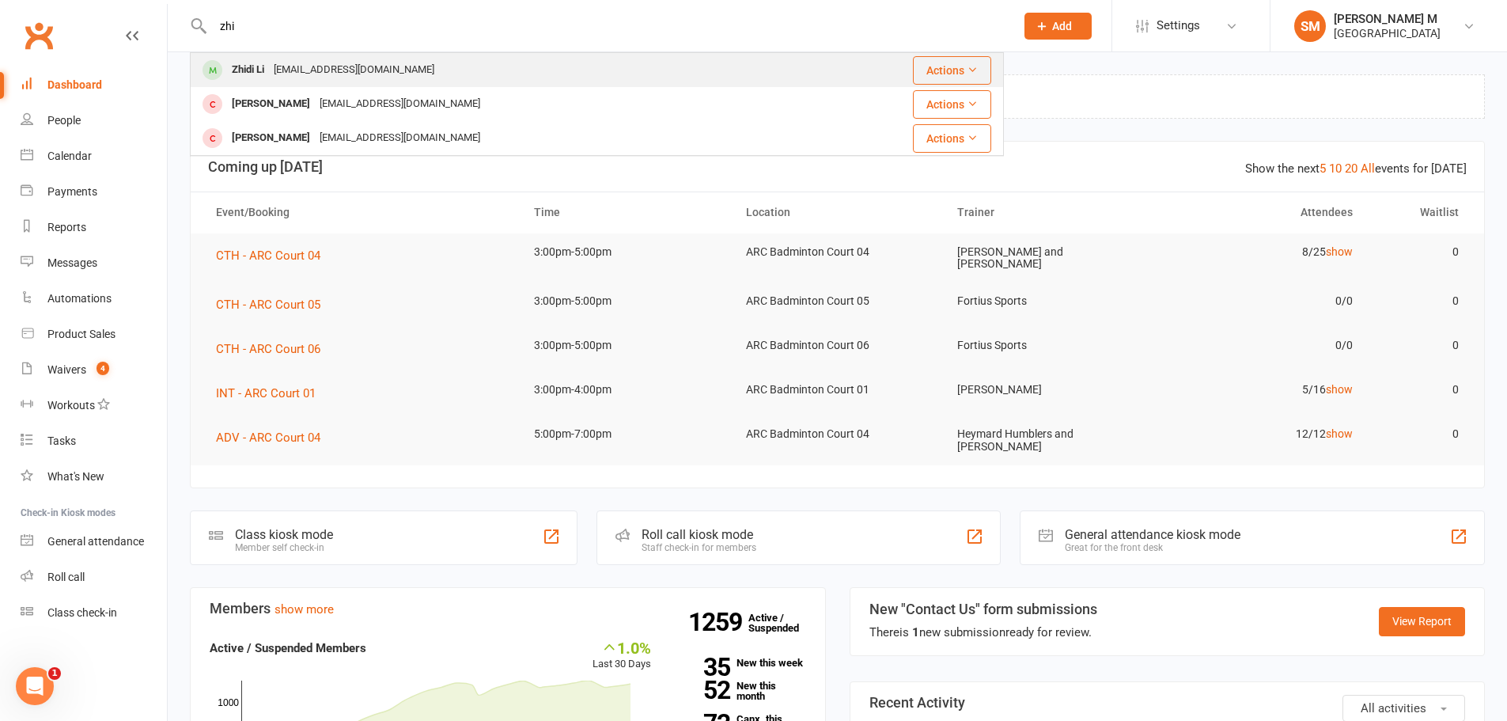
type input "zhi"
click at [438, 78] on div "Zhidi Li zxy51320@gmail.com" at bounding box center [502, 70] width 623 height 32
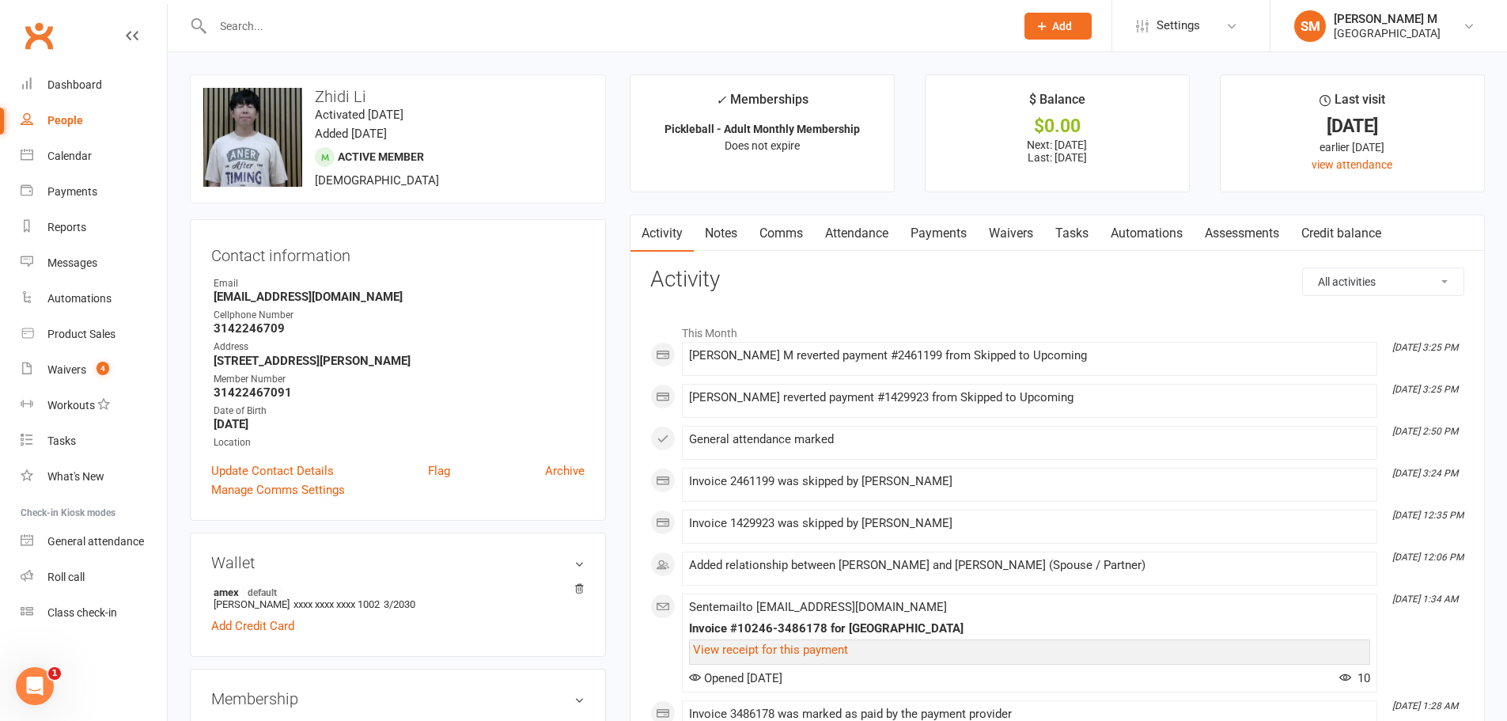
click at [958, 240] on link "Payments" at bounding box center [939, 233] width 78 height 36
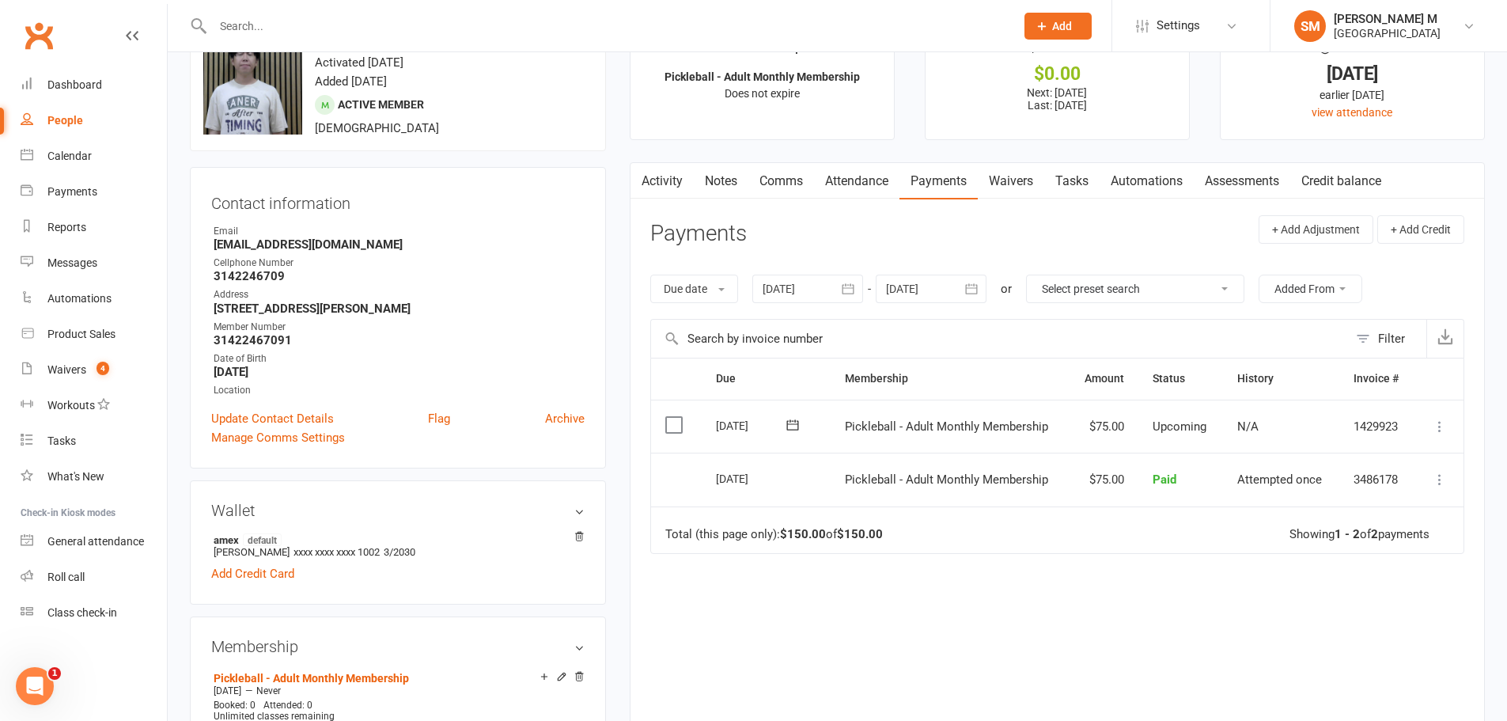
scroll to position [79, 0]
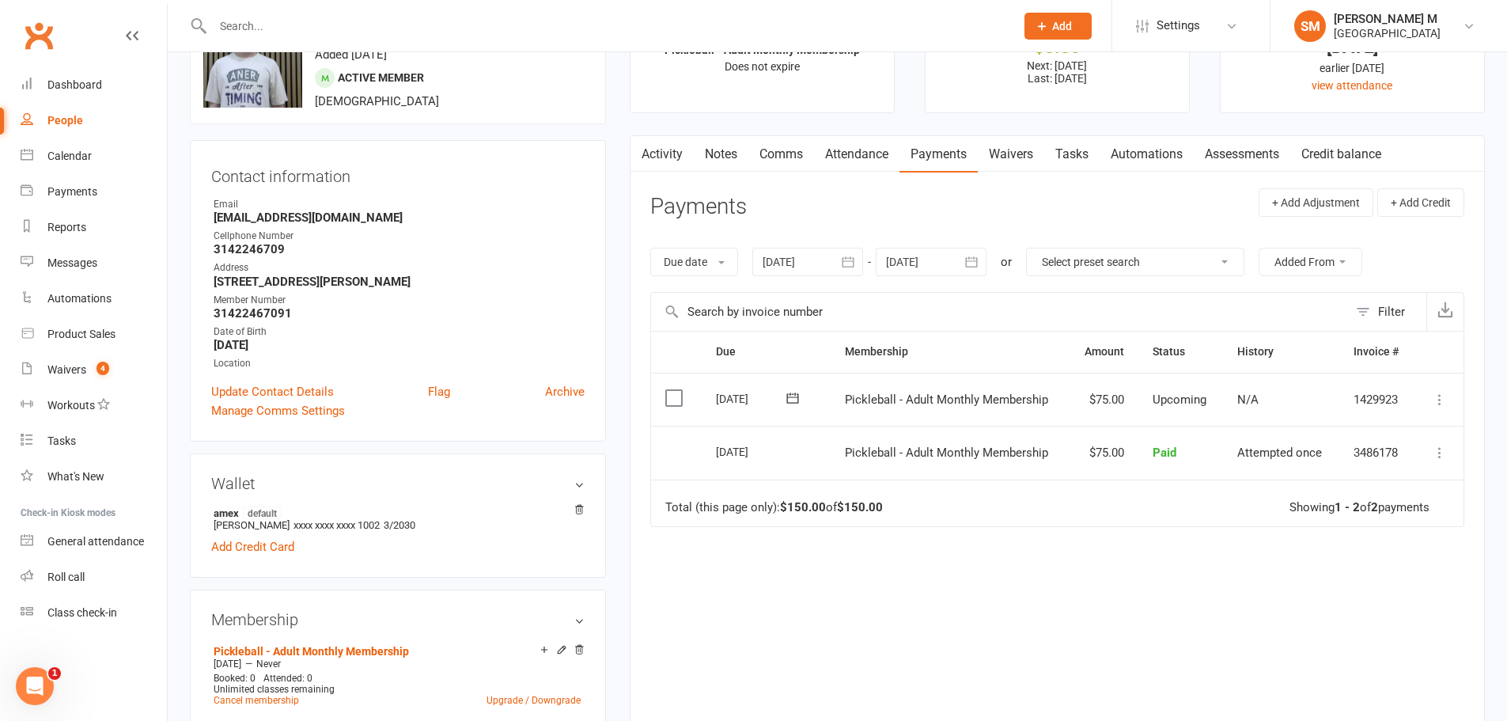
click at [856, 256] on icon "button" at bounding box center [848, 262] width 16 height 16
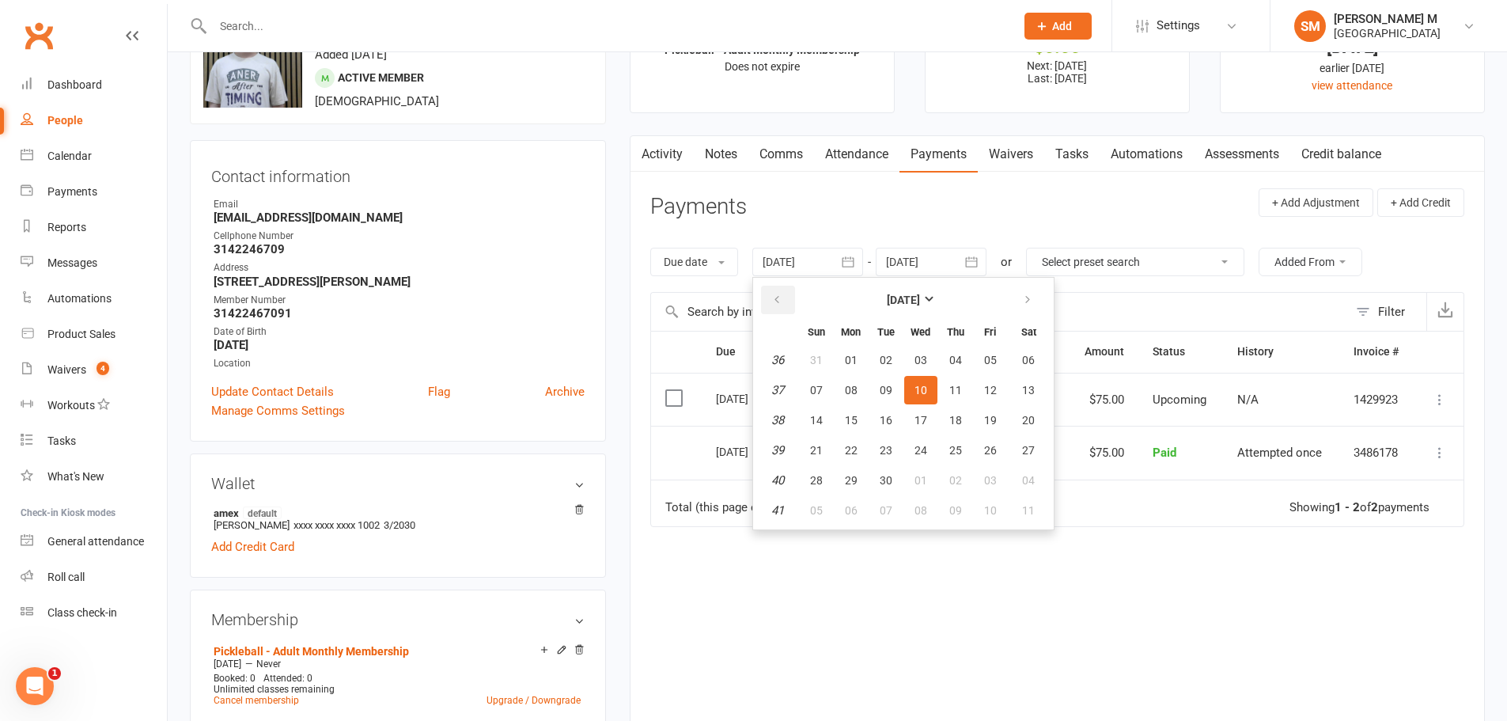
click at [785, 289] on button "button" at bounding box center [778, 300] width 34 height 28
click at [947, 356] on button "01" at bounding box center [955, 360] width 33 height 28
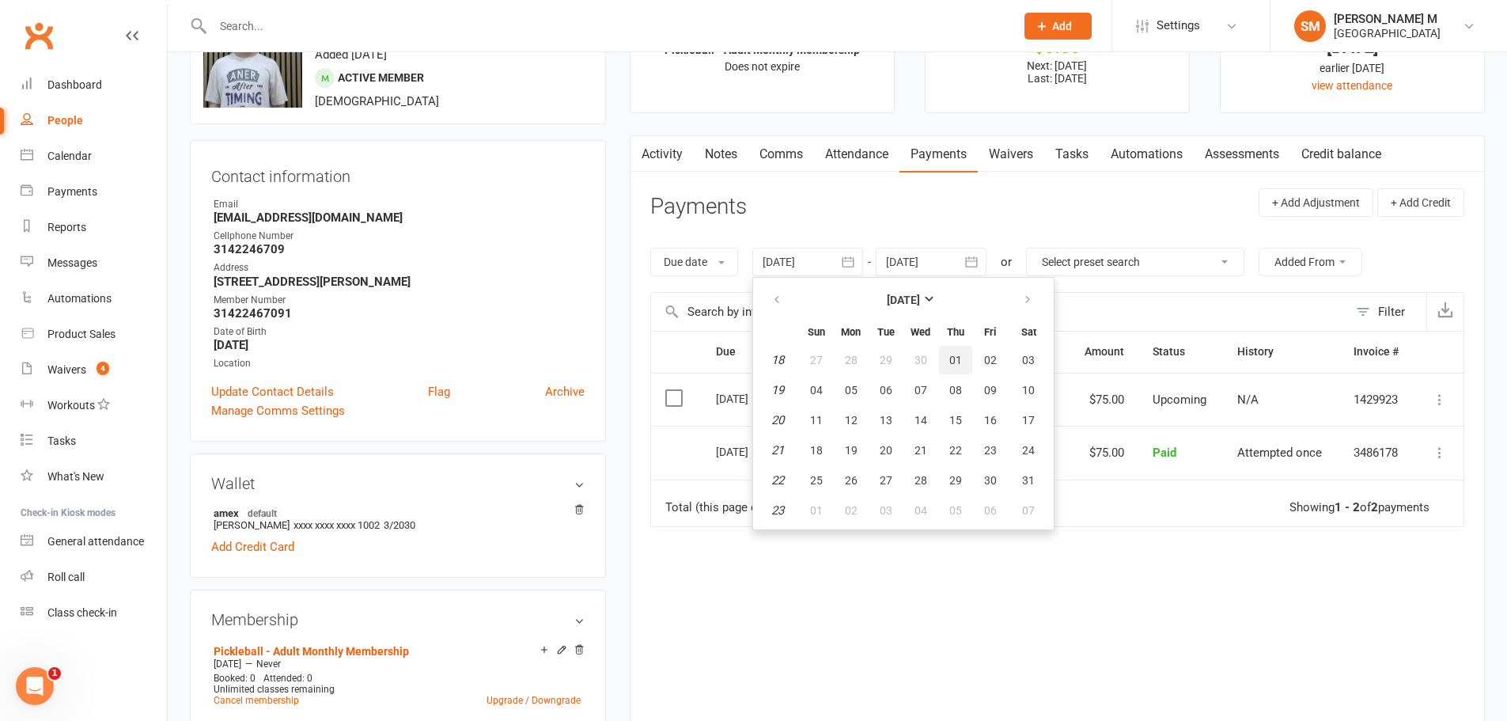
type input "01 May 2025"
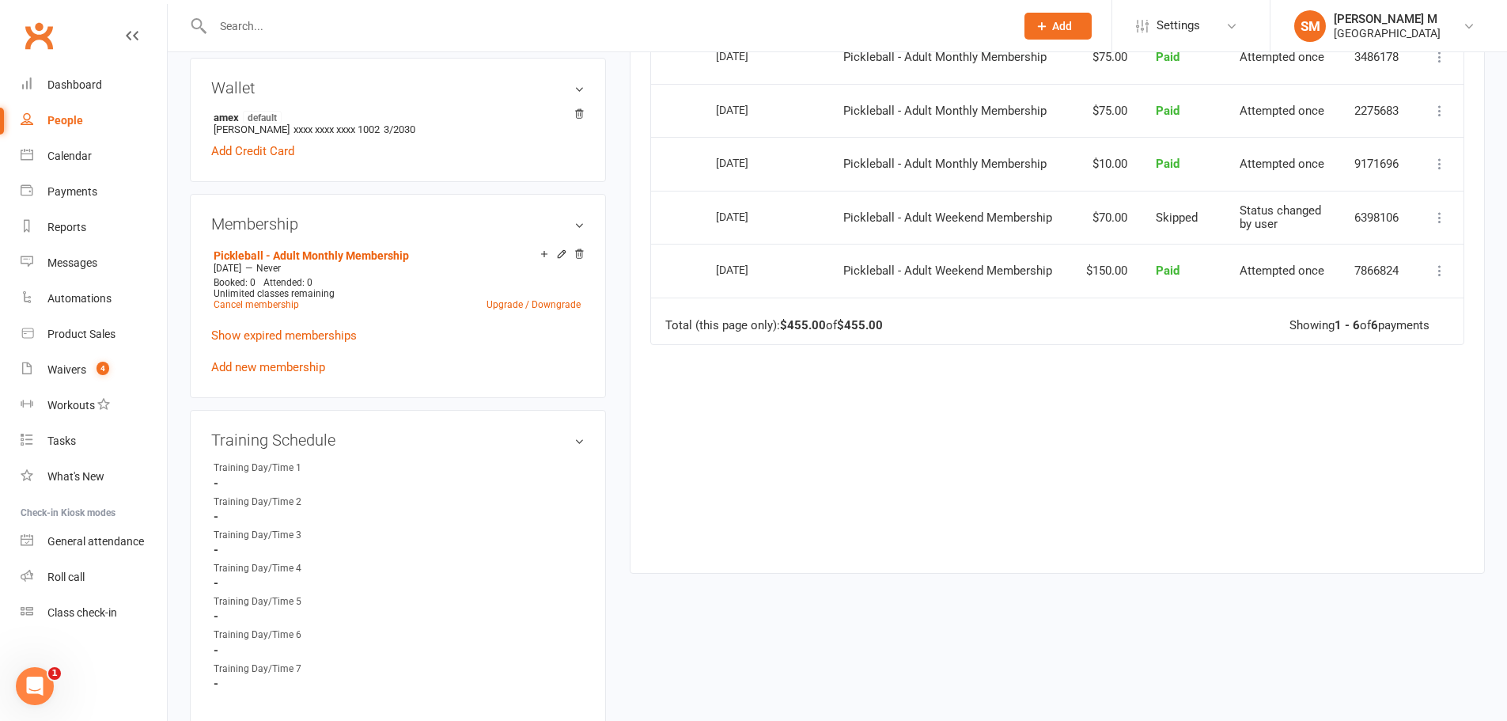
scroll to position [791, 0]
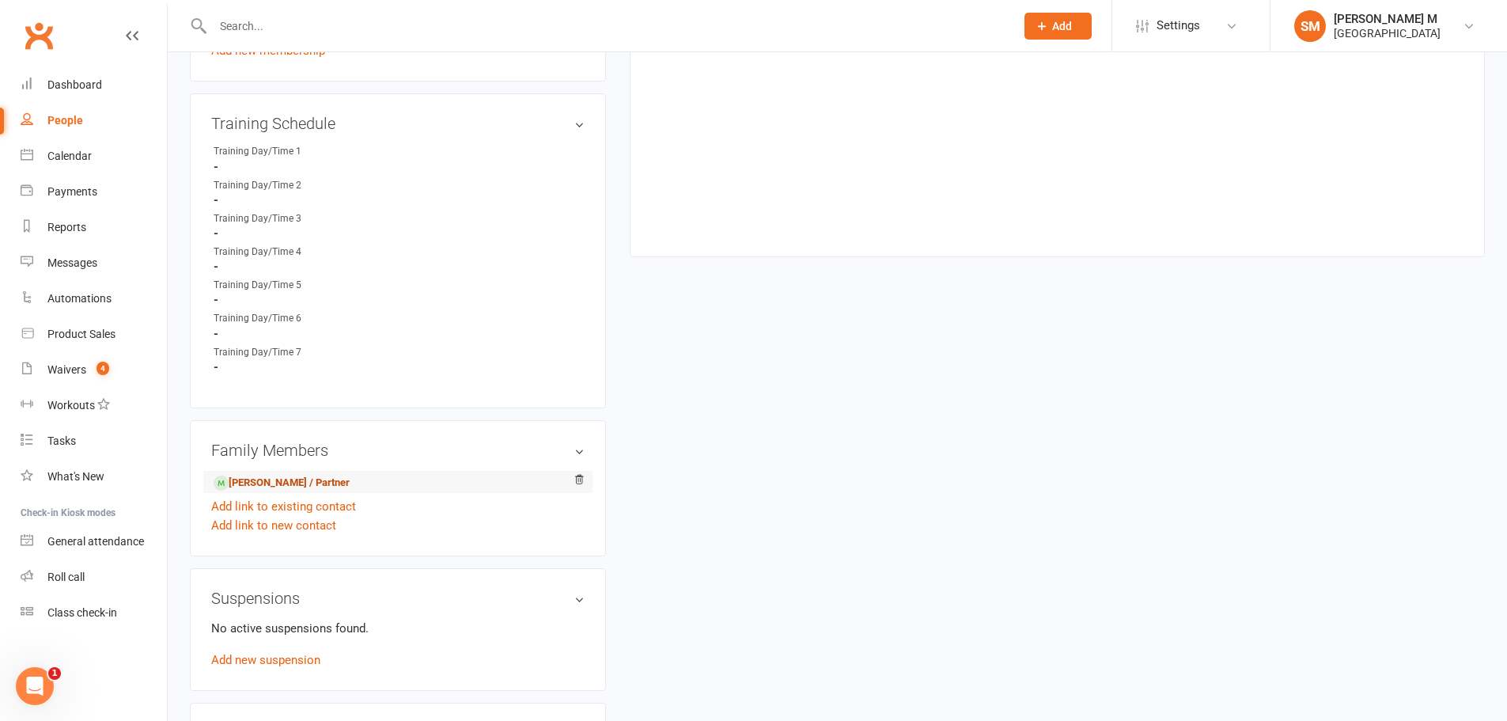
click at [274, 485] on link "Ying Guo - Spouse / Partner" at bounding box center [282, 483] width 136 height 17
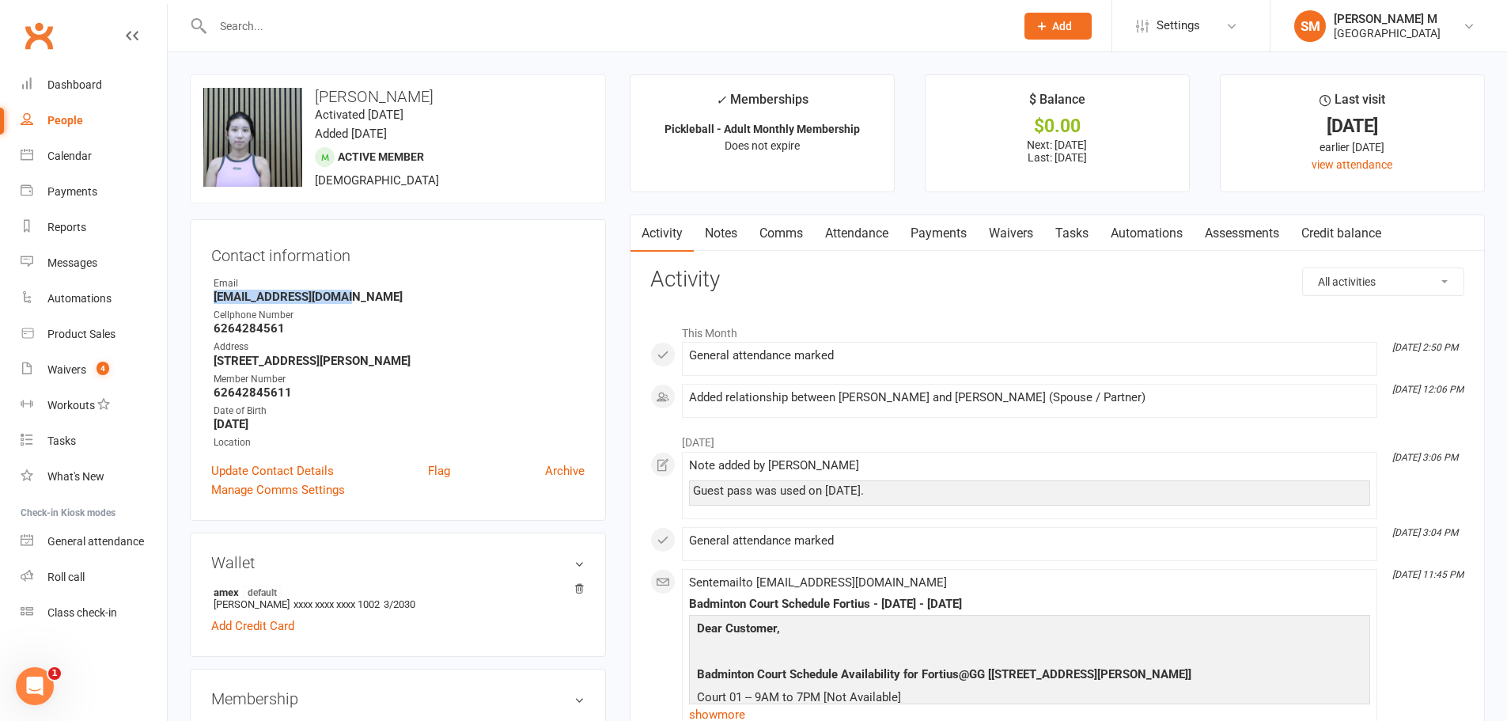
drag, startPoint x: 355, startPoint y: 299, endPoint x: 179, endPoint y: 304, distance: 176.5
copy strong "Greenbabe96@gmail.com"
click at [956, 233] on link "Payments" at bounding box center [939, 233] width 78 height 36
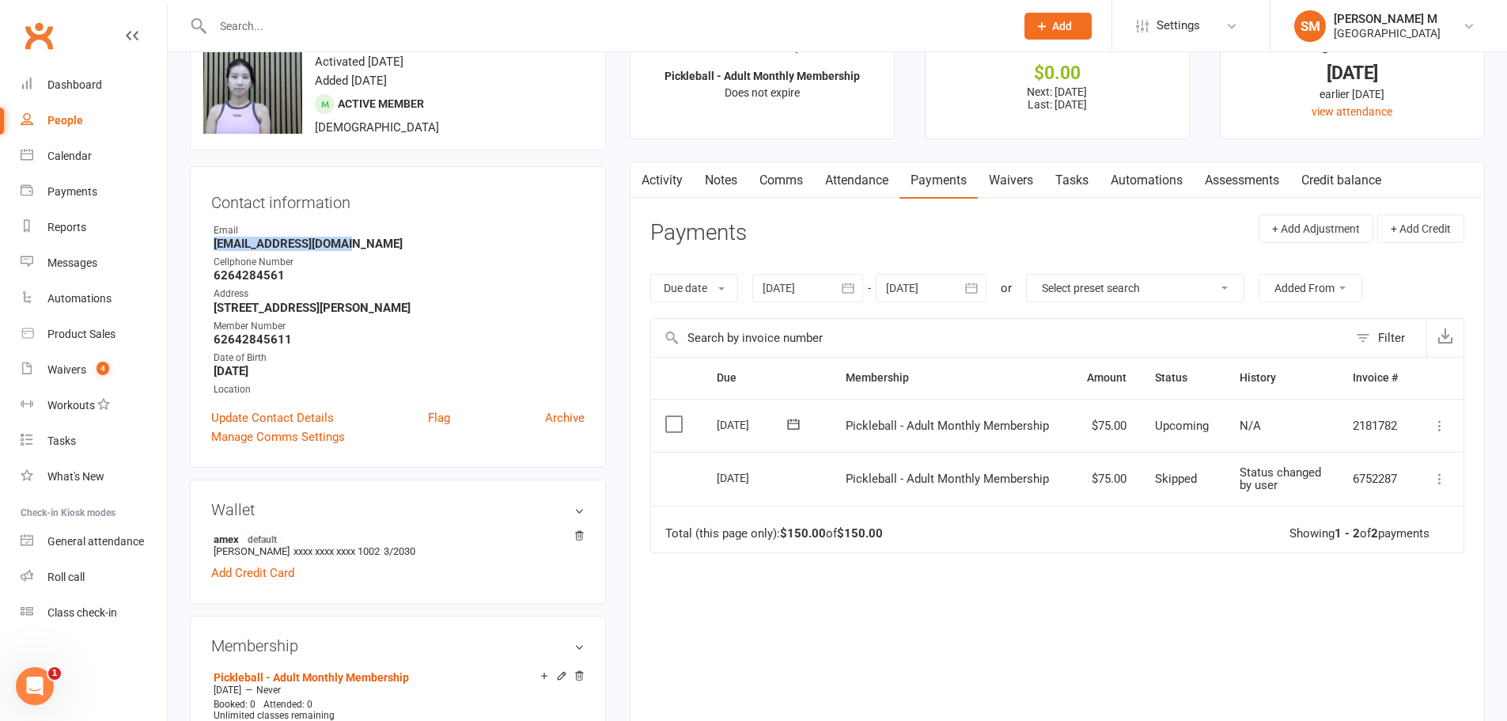
scroll to position [79, 0]
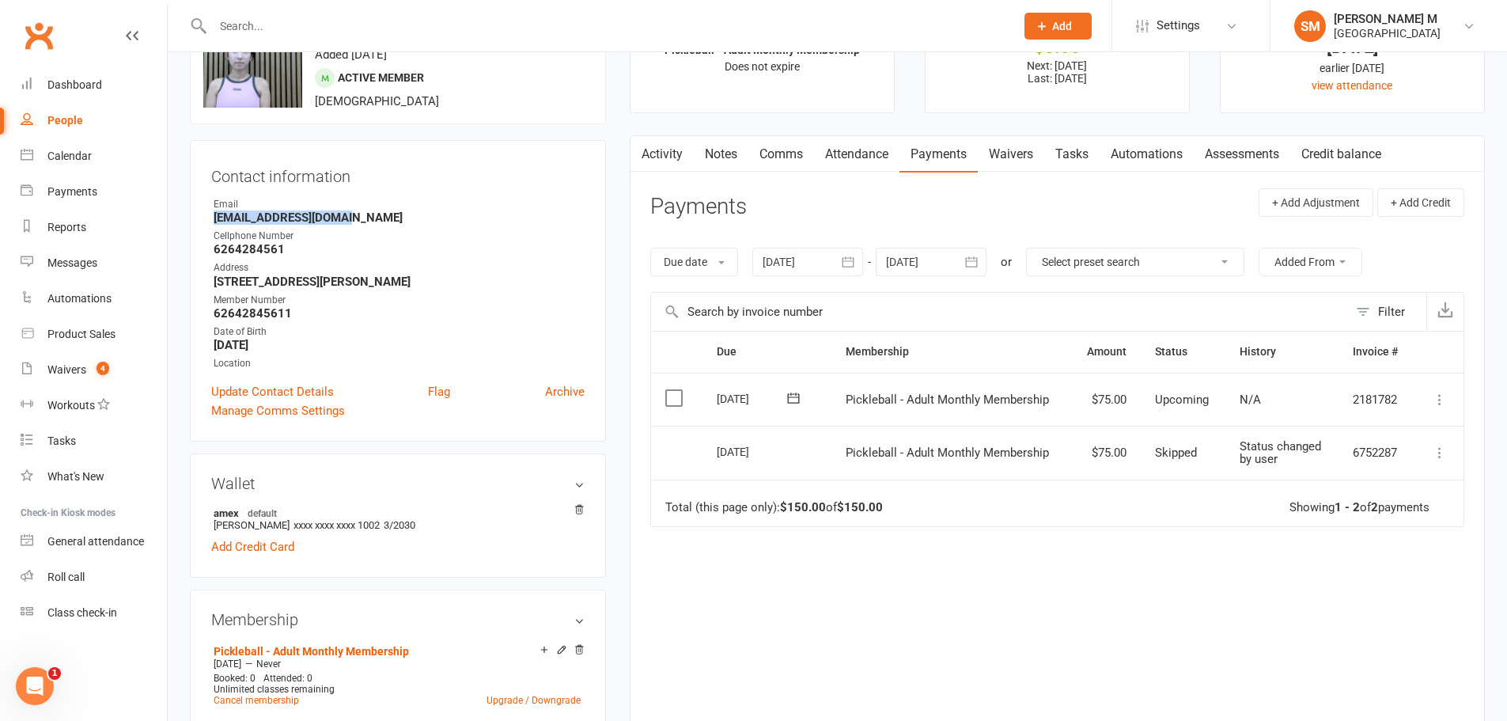
click at [846, 263] on icon "button" at bounding box center [849, 261] width 12 height 10
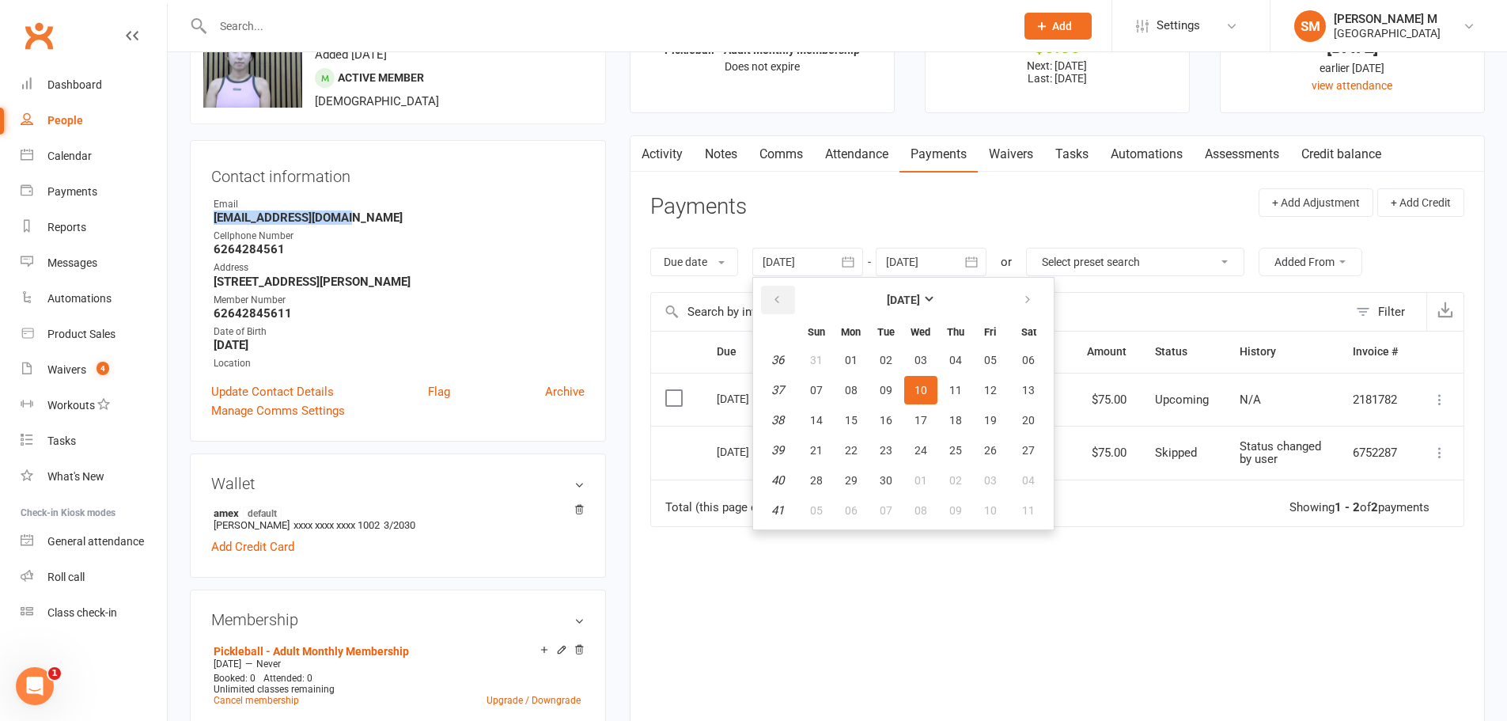
click at [791, 290] on button "button" at bounding box center [778, 300] width 34 height 28
click at [949, 355] on button "01" at bounding box center [955, 360] width 33 height 28
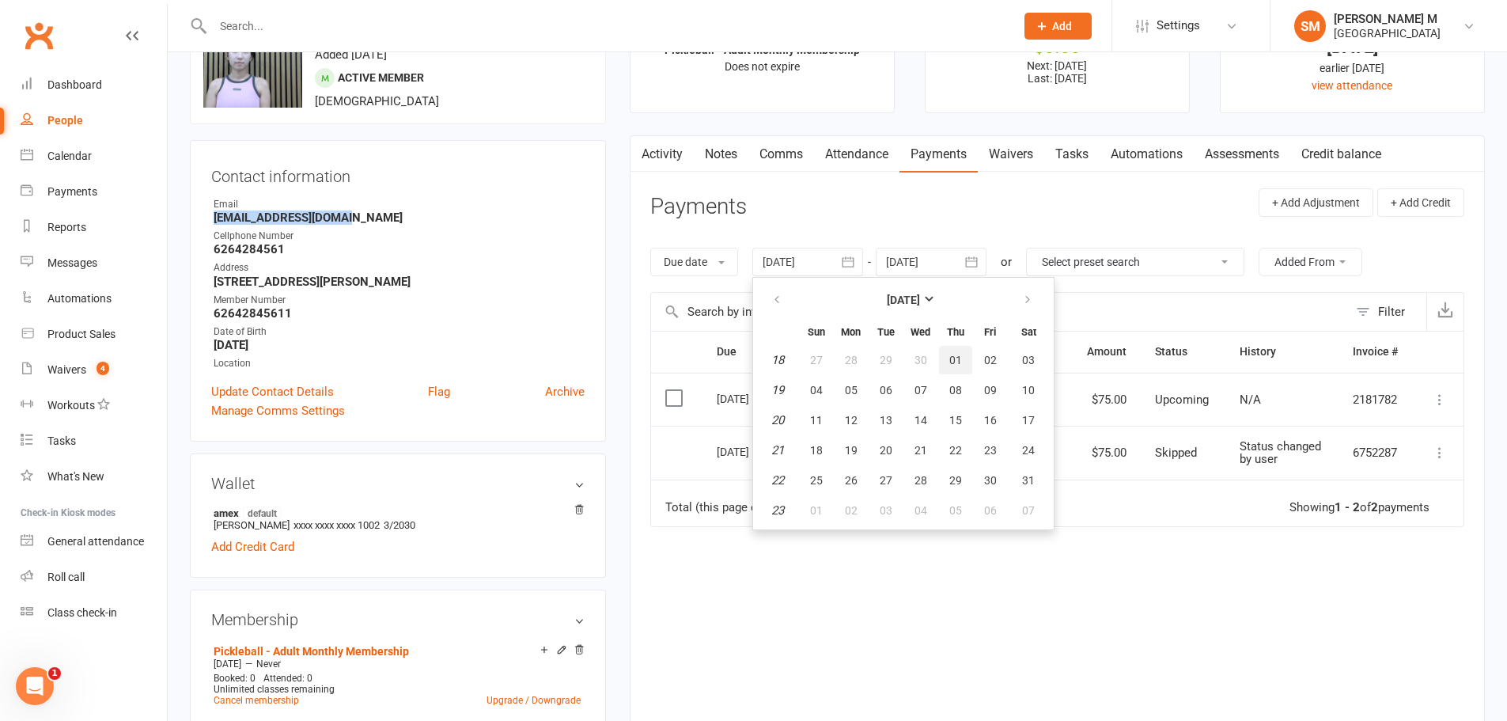
type input "01 May 2025"
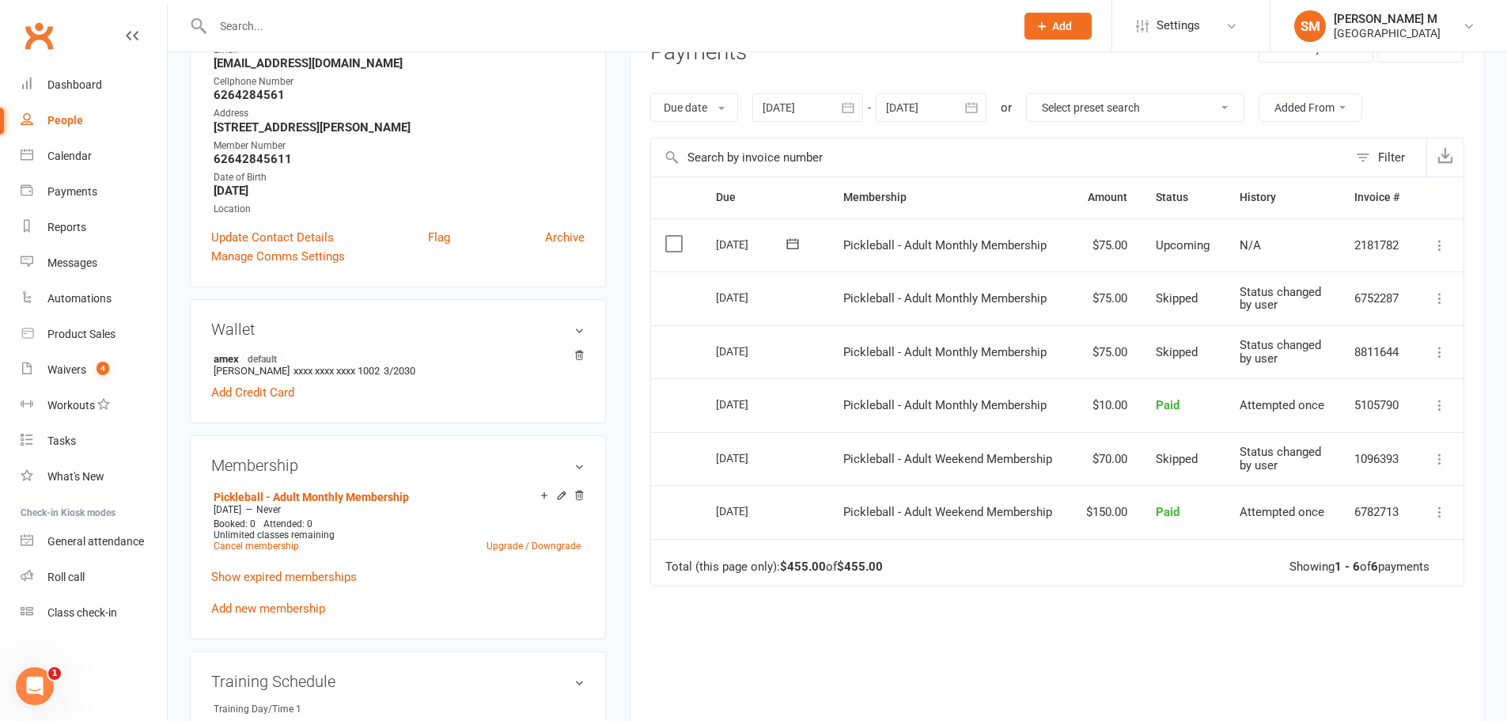
scroll to position [237, 0]
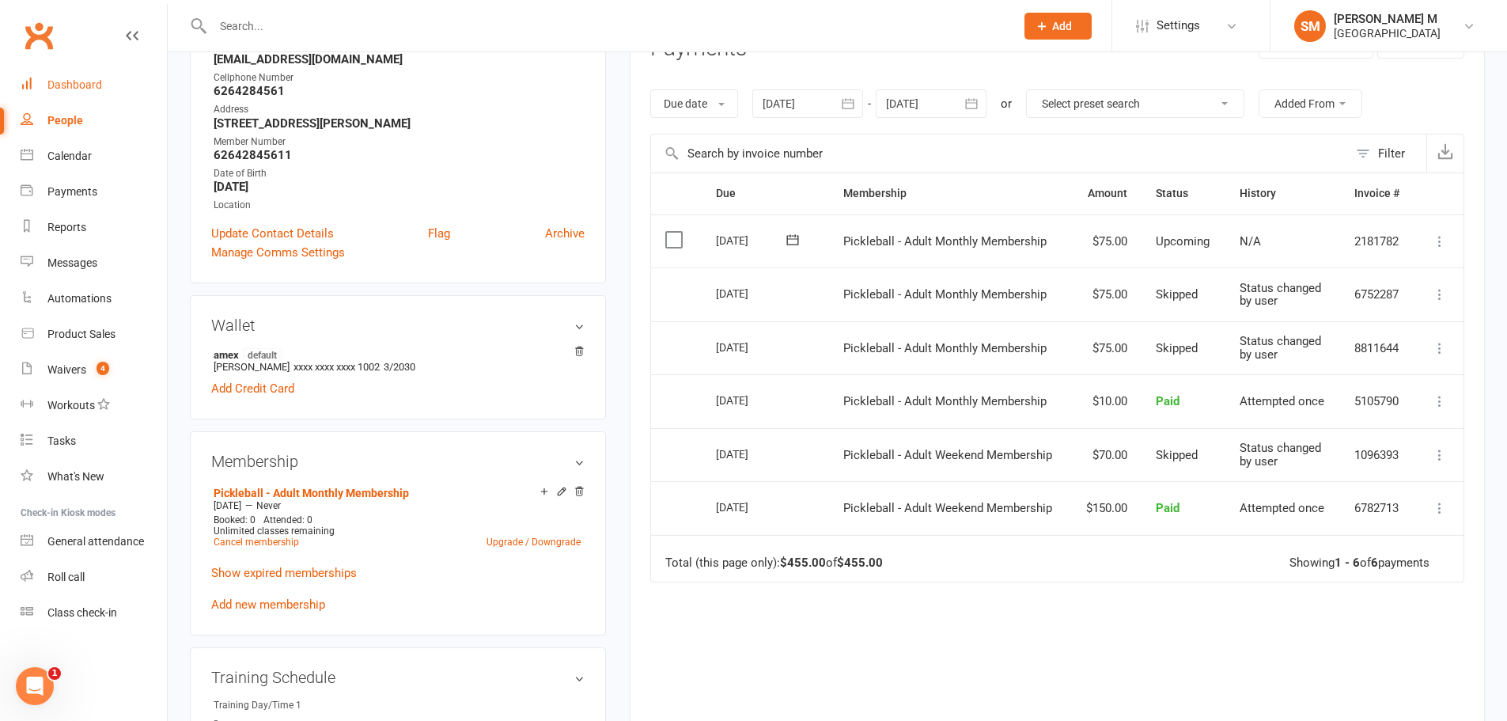
click at [75, 80] on div "Dashboard" at bounding box center [74, 84] width 55 height 13
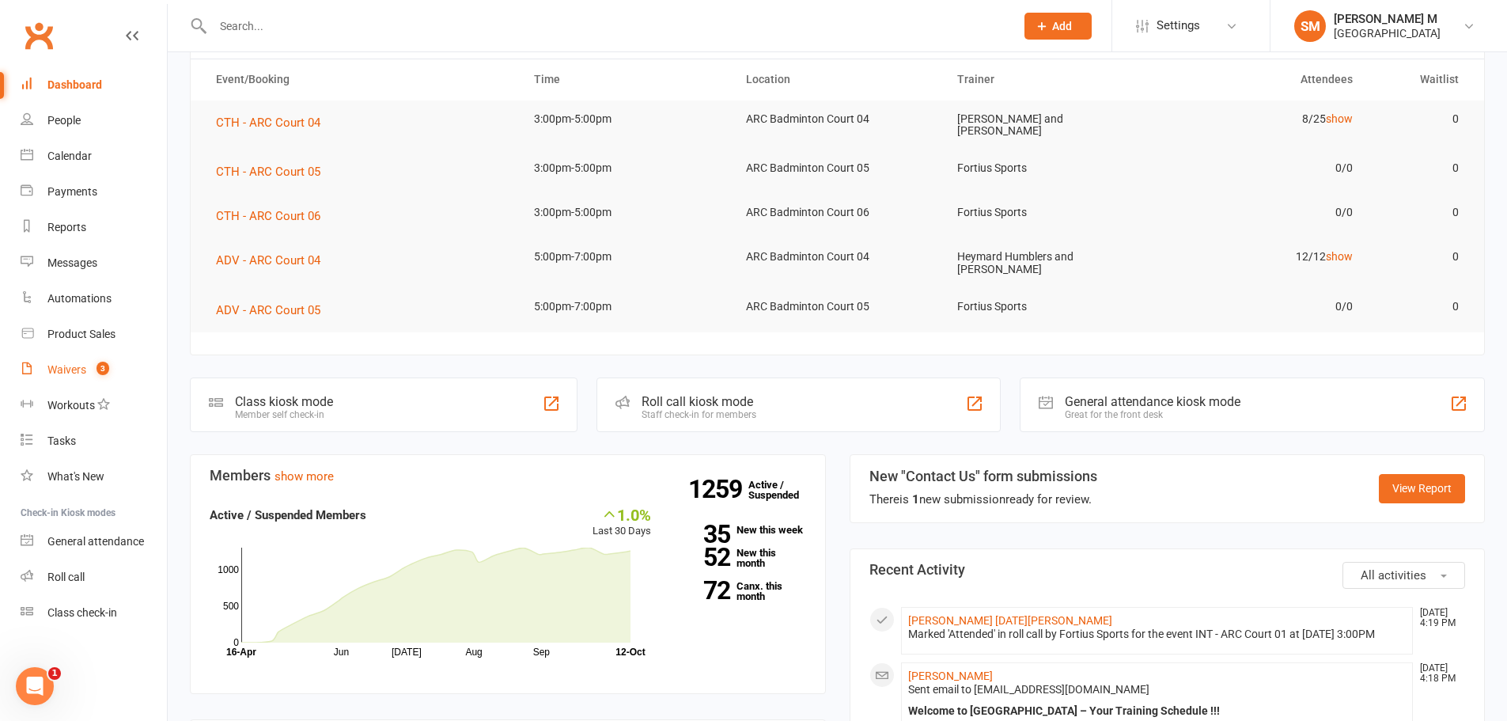
click at [65, 373] on div "Waivers" at bounding box center [66, 369] width 39 height 13
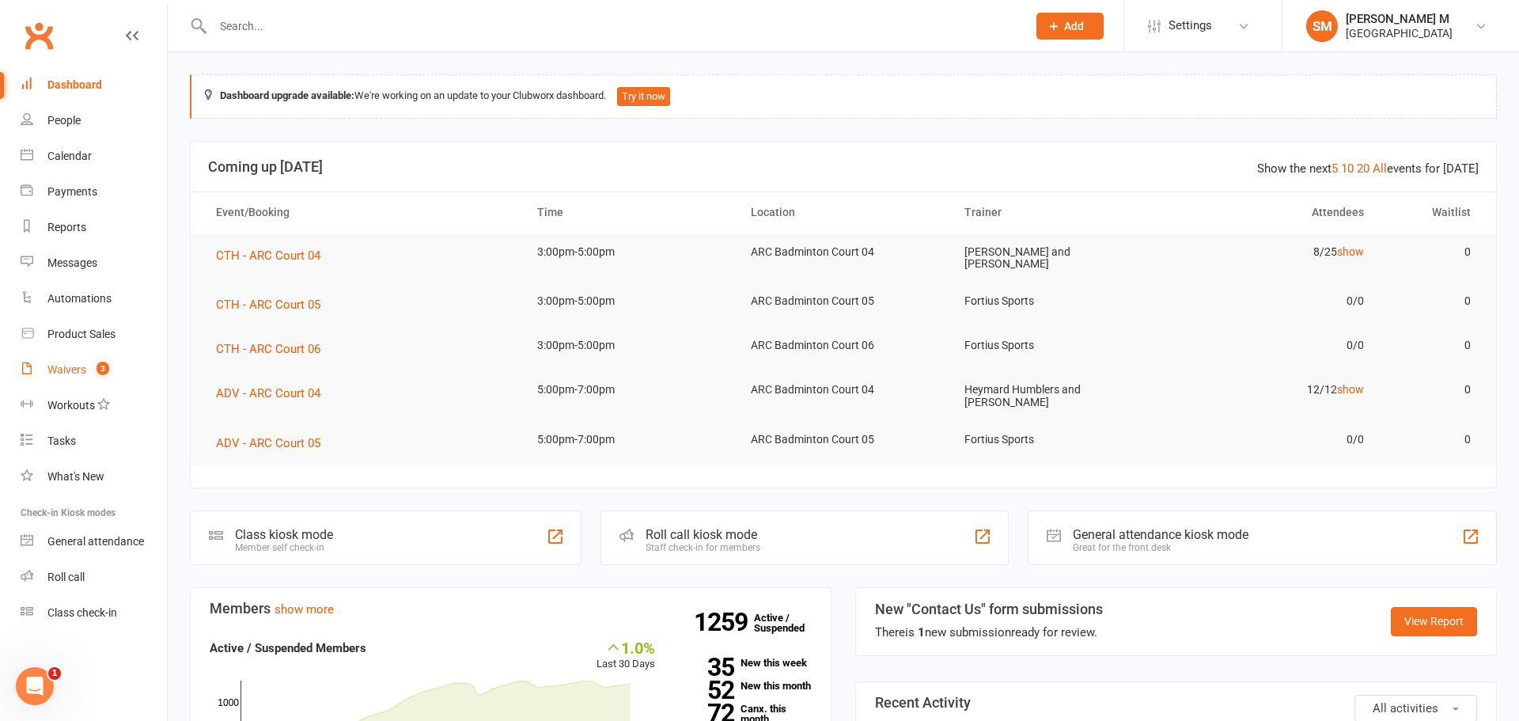
select select "50"
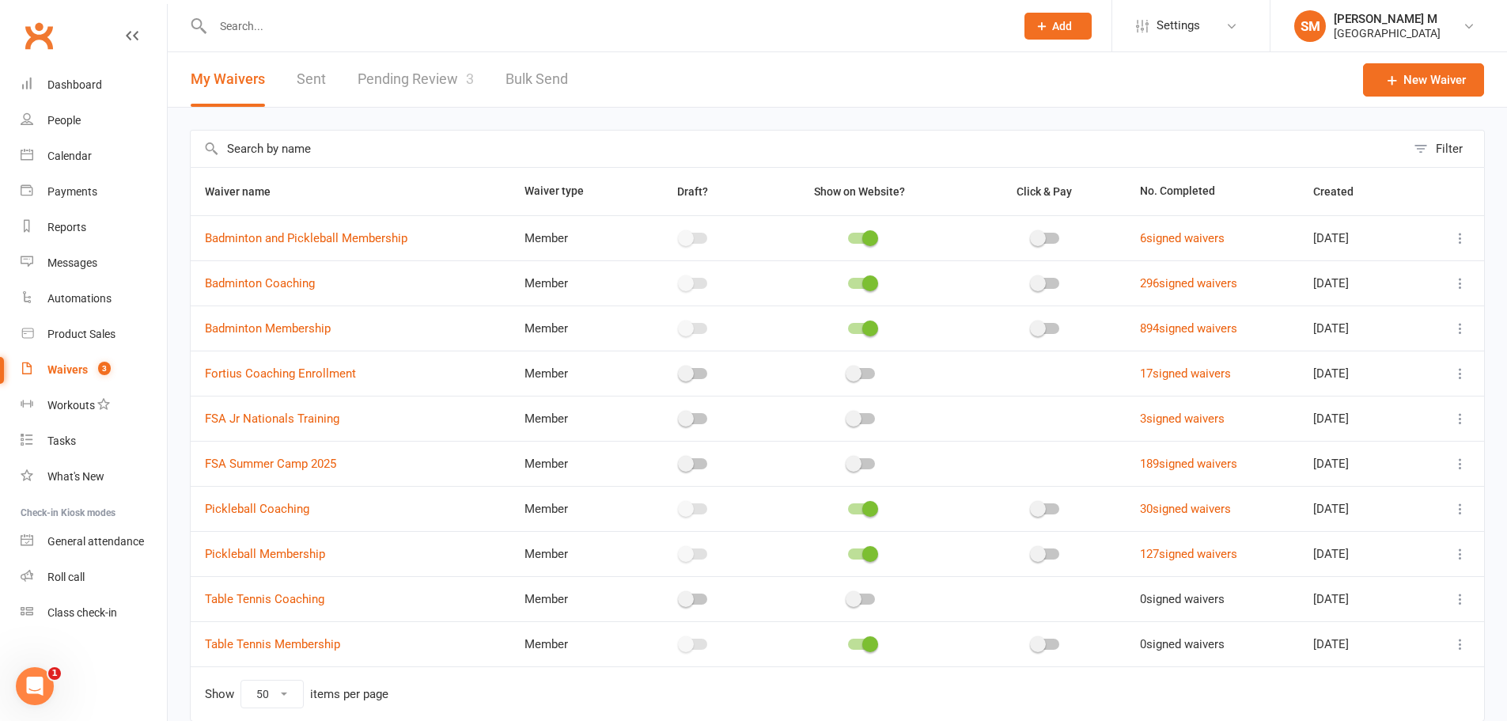
click at [430, 63] on link "Pending Review 3" at bounding box center [416, 79] width 116 height 55
select select "100"
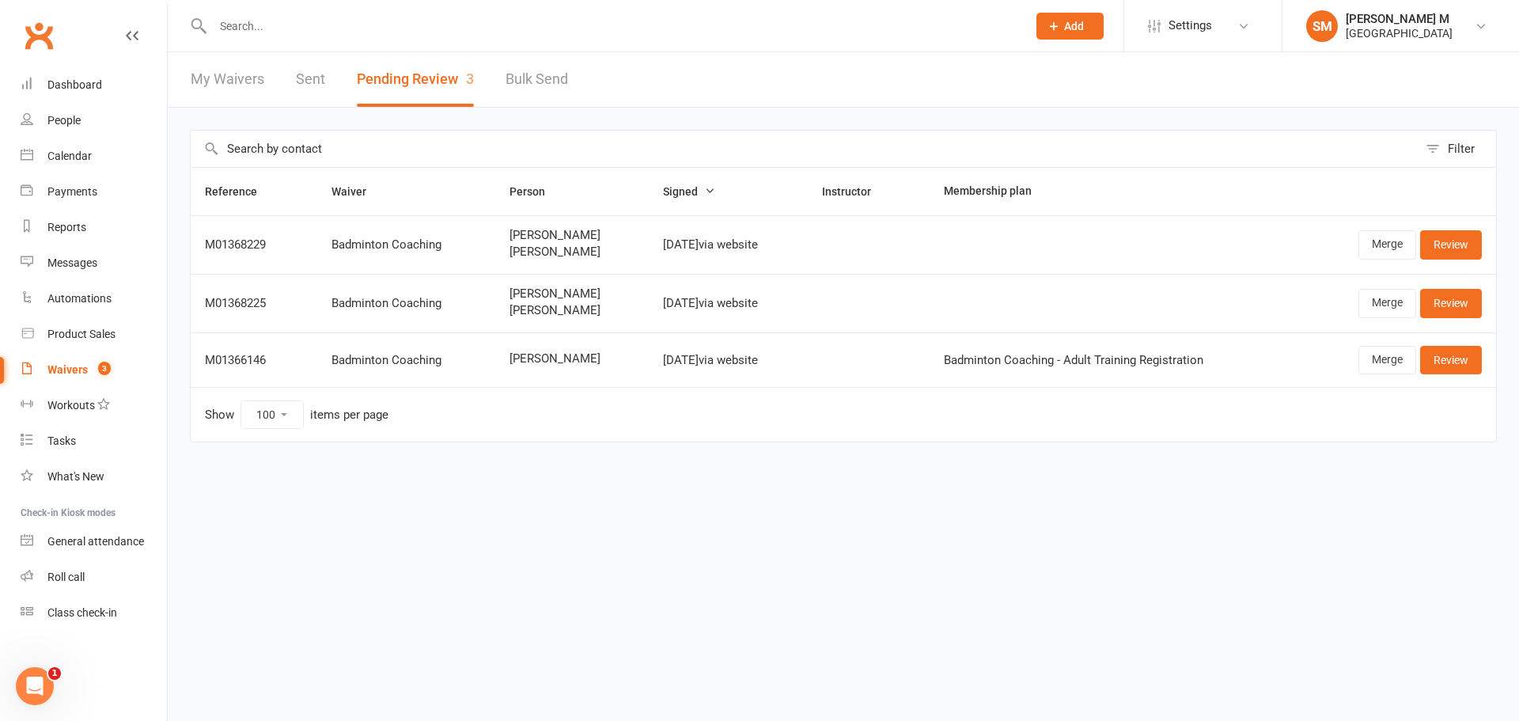
click at [314, 71] on link "Sent" at bounding box center [310, 79] width 29 height 55
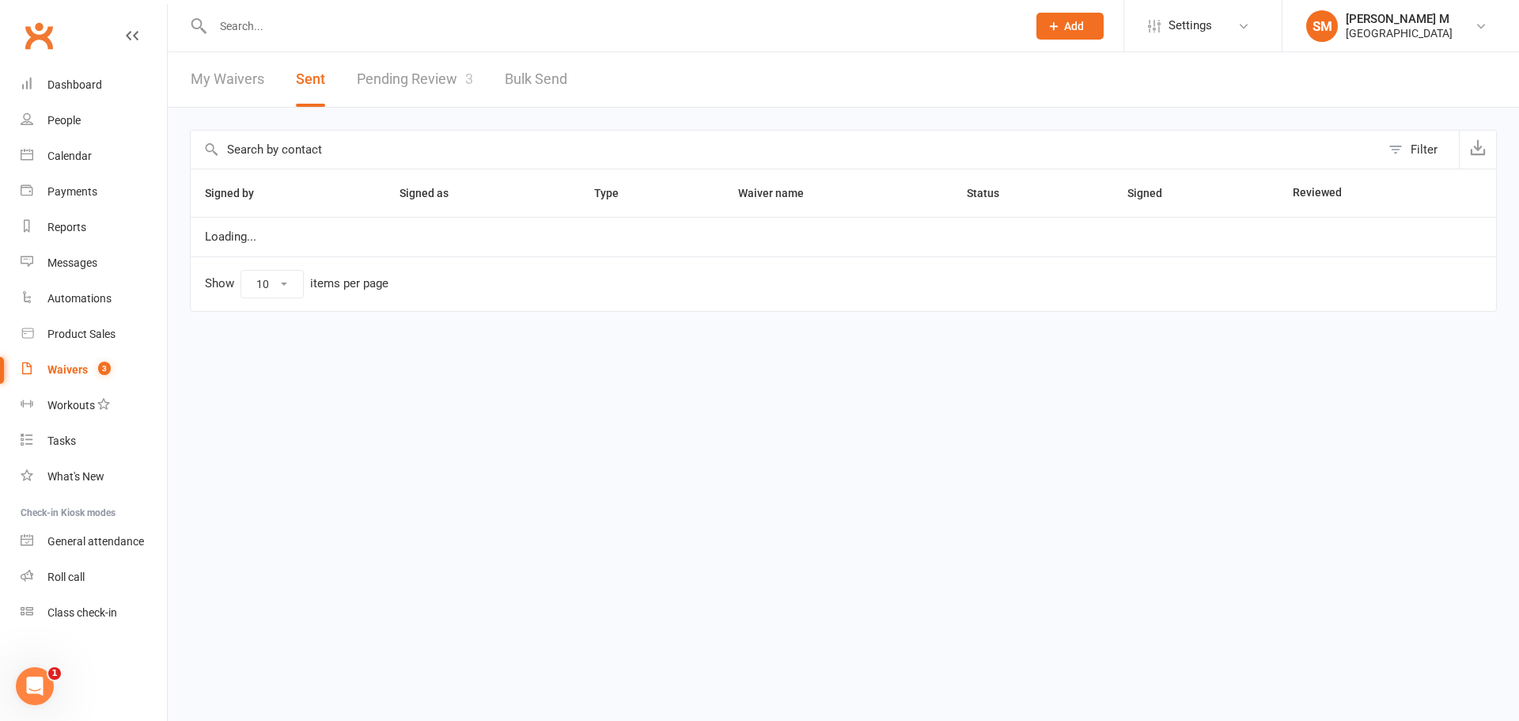
select select "50"
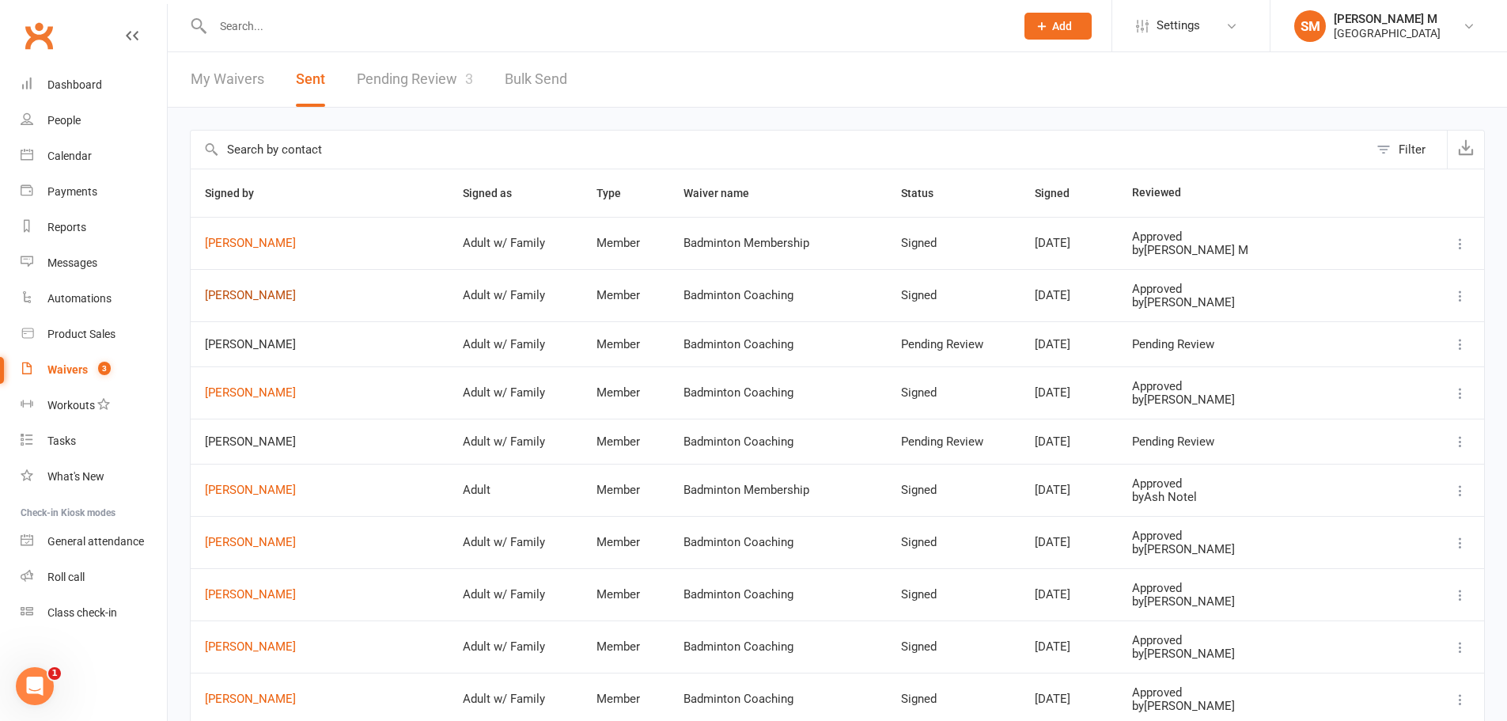
click at [295, 300] on link "[PERSON_NAME]" at bounding box center [319, 295] width 229 height 13
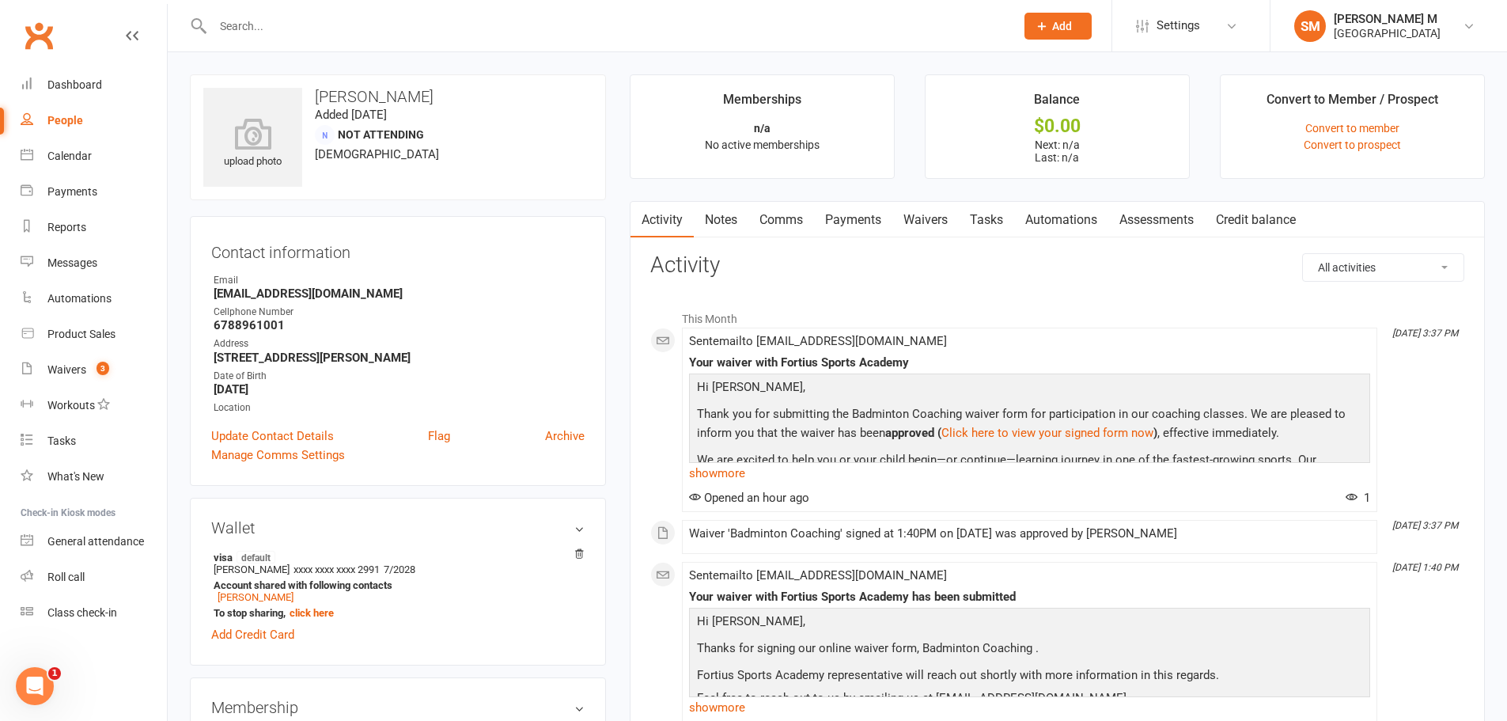
click at [934, 226] on link "Waivers" at bounding box center [926, 220] width 66 height 36
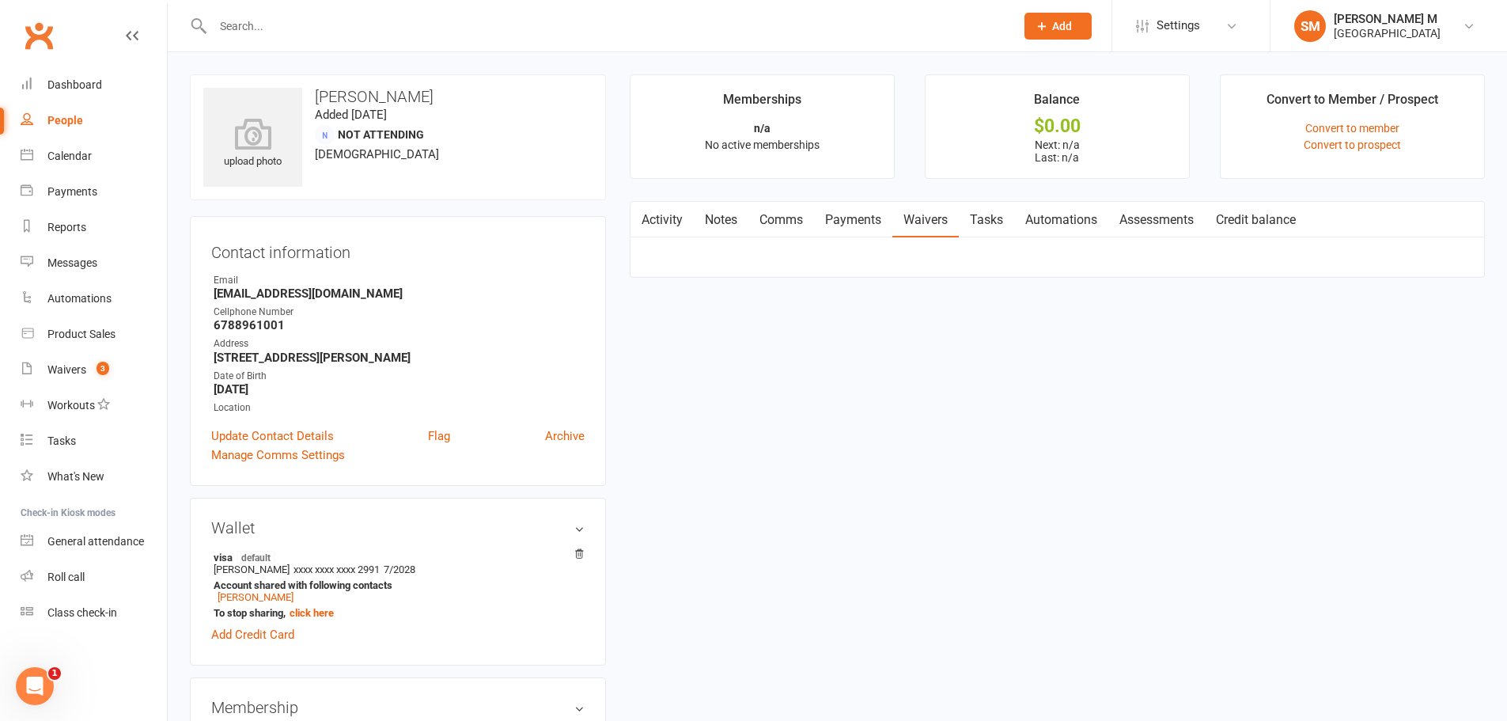
scroll to position [133, 0]
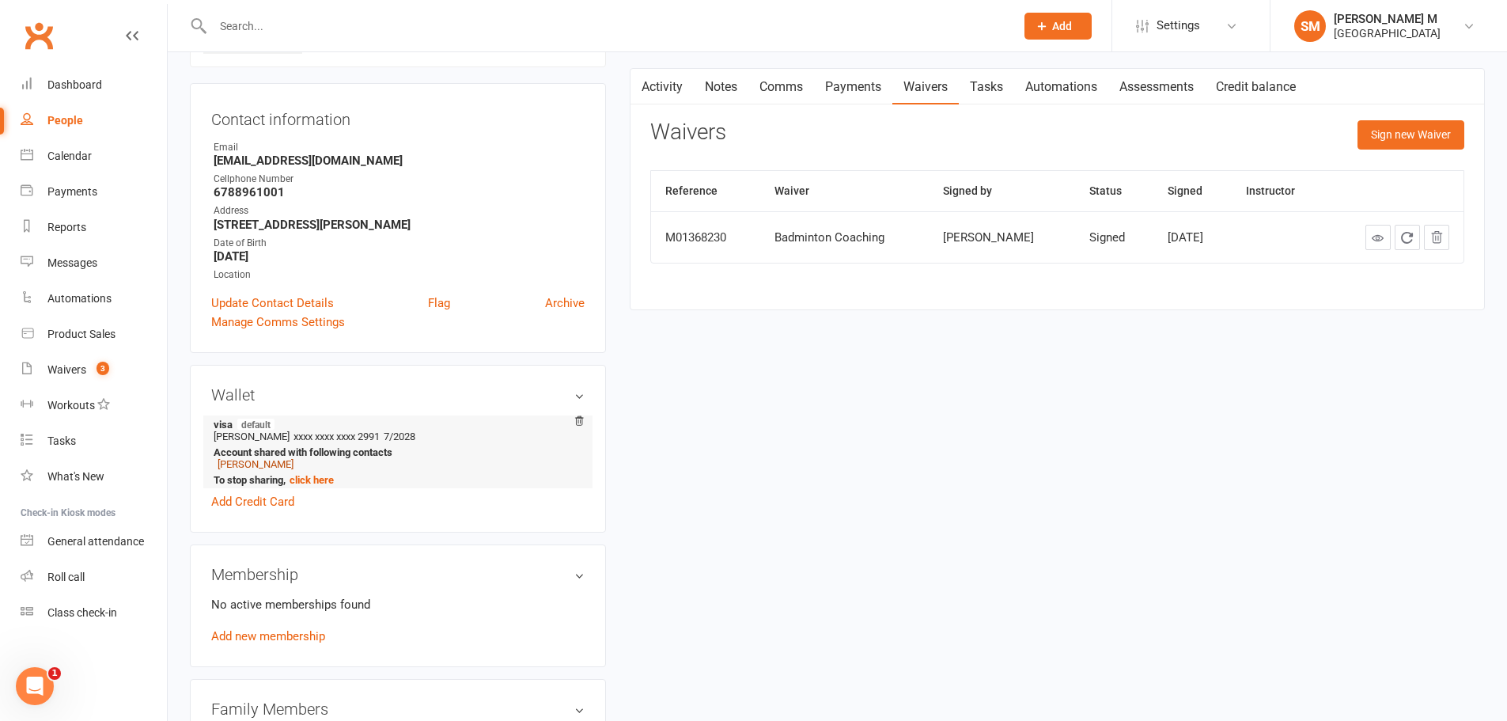
click at [251, 462] on link "[PERSON_NAME]" at bounding box center [256, 464] width 76 height 12
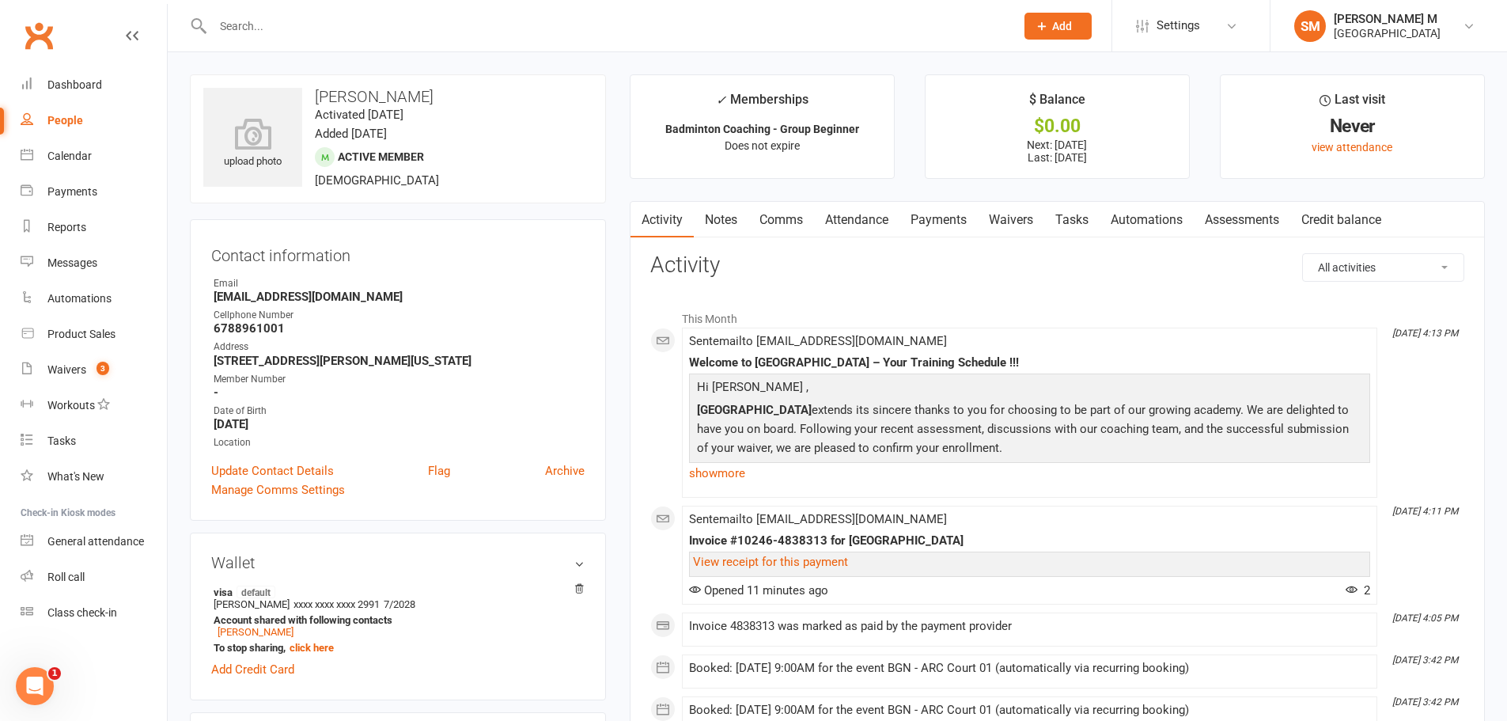
click at [870, 218] on link "Attendance" at bounding box center [856, 220] width 85 height 36
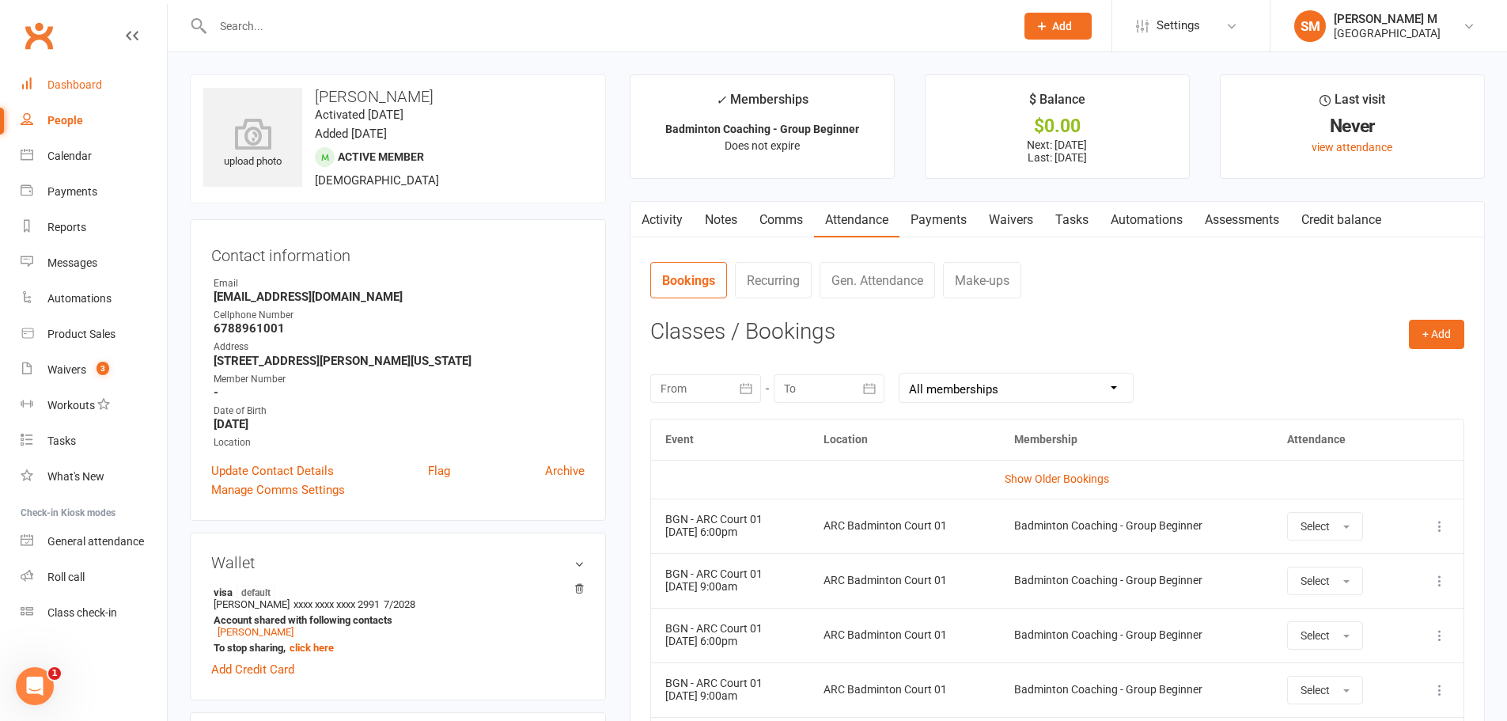
click at [62, 83] on div "Dashboard" at bounding box center [74, 84] width 55 height 13
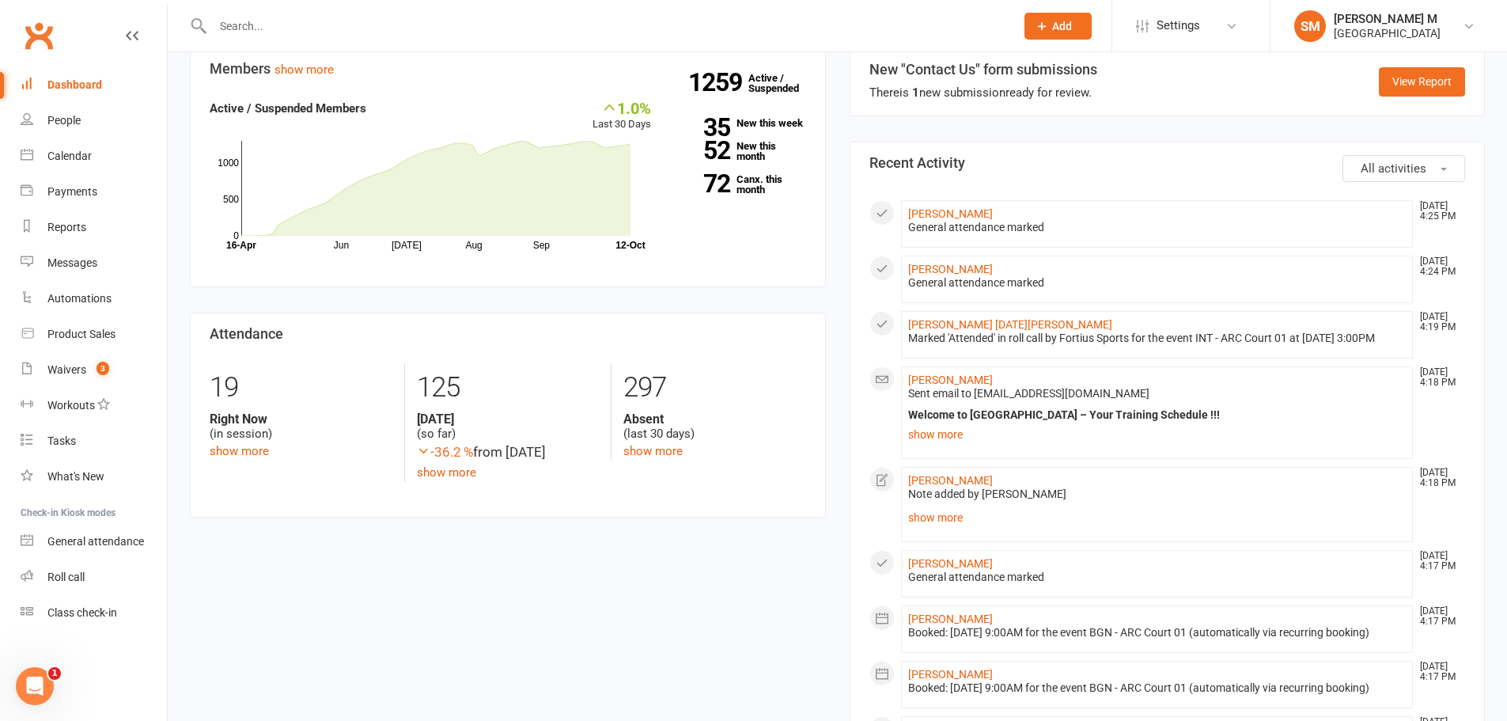
scroll to position [554, 0]
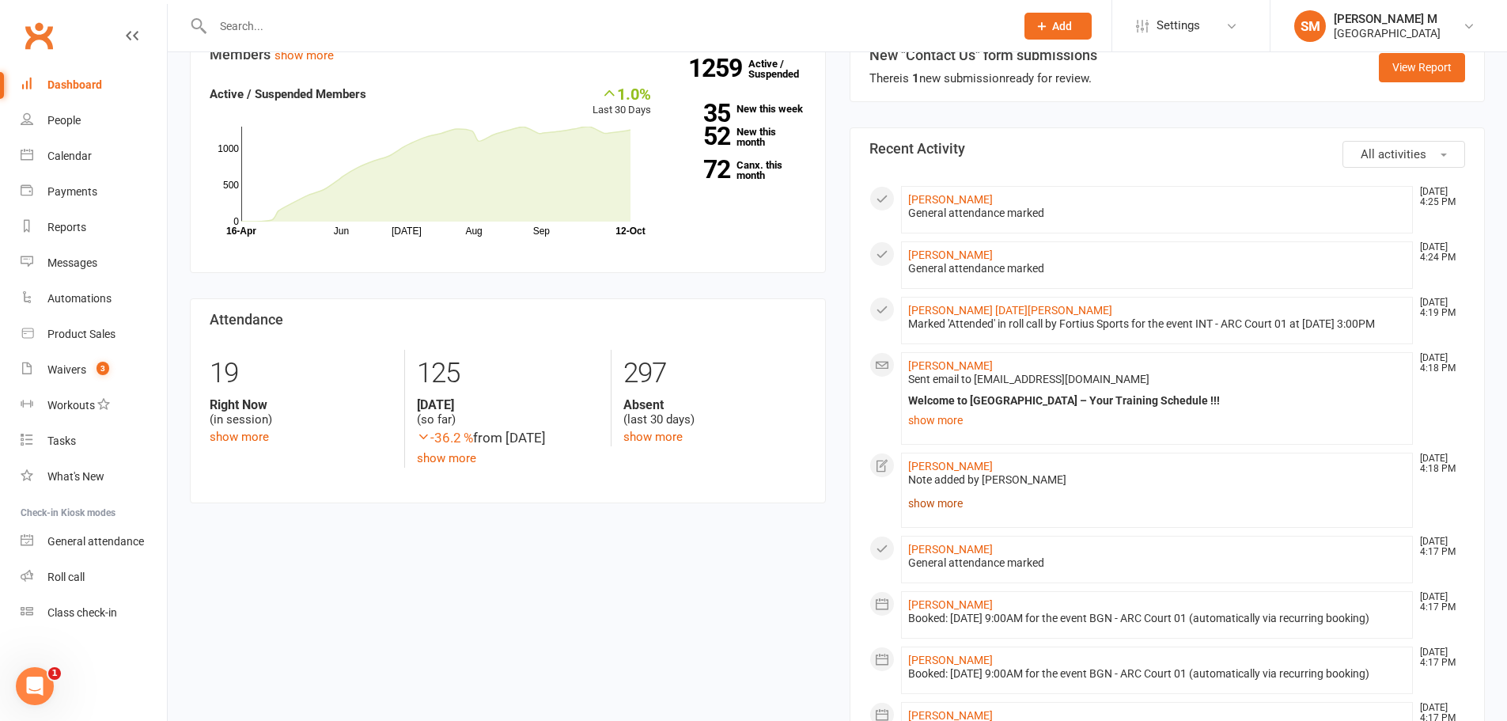
click at [912, 514] on link "show more" at bounding box center [1157, 503] width 498 height 22
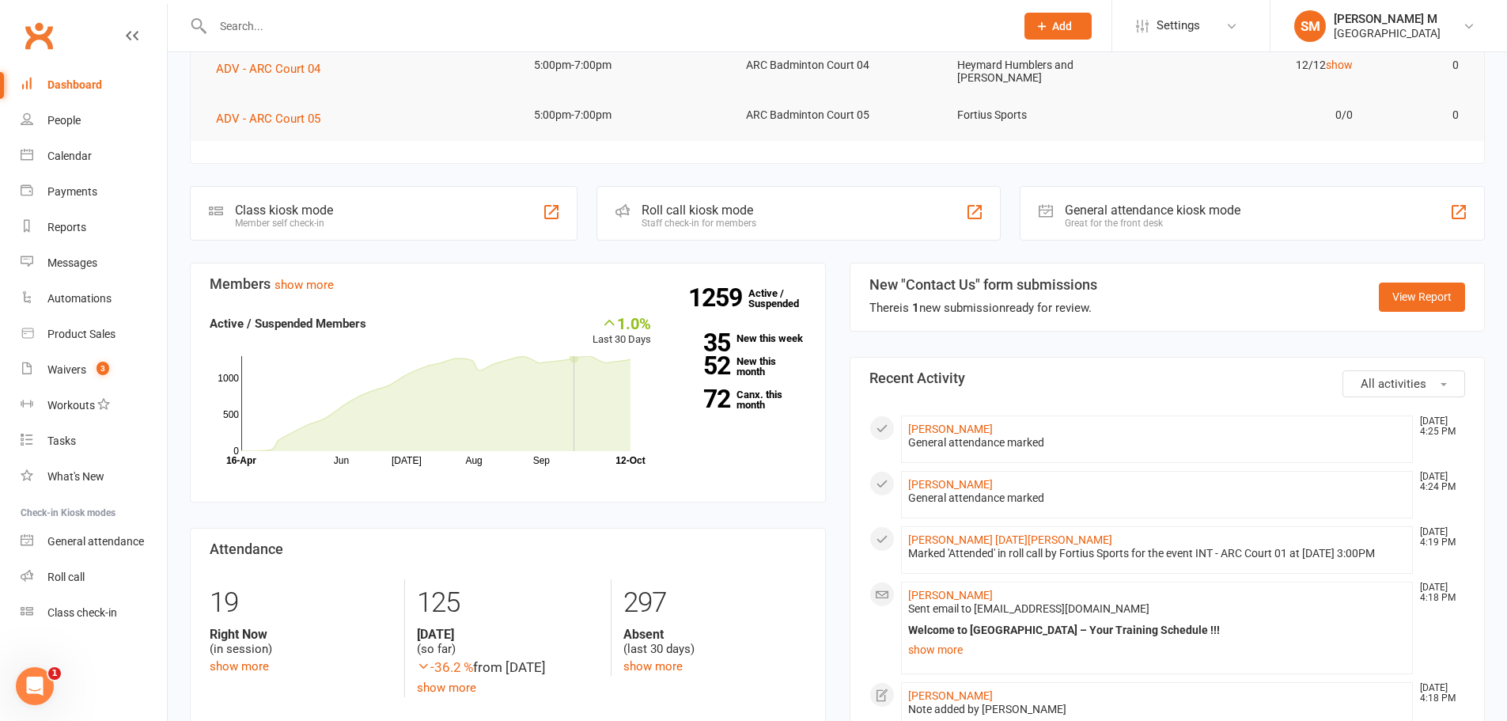
scroll to position [317, 0]
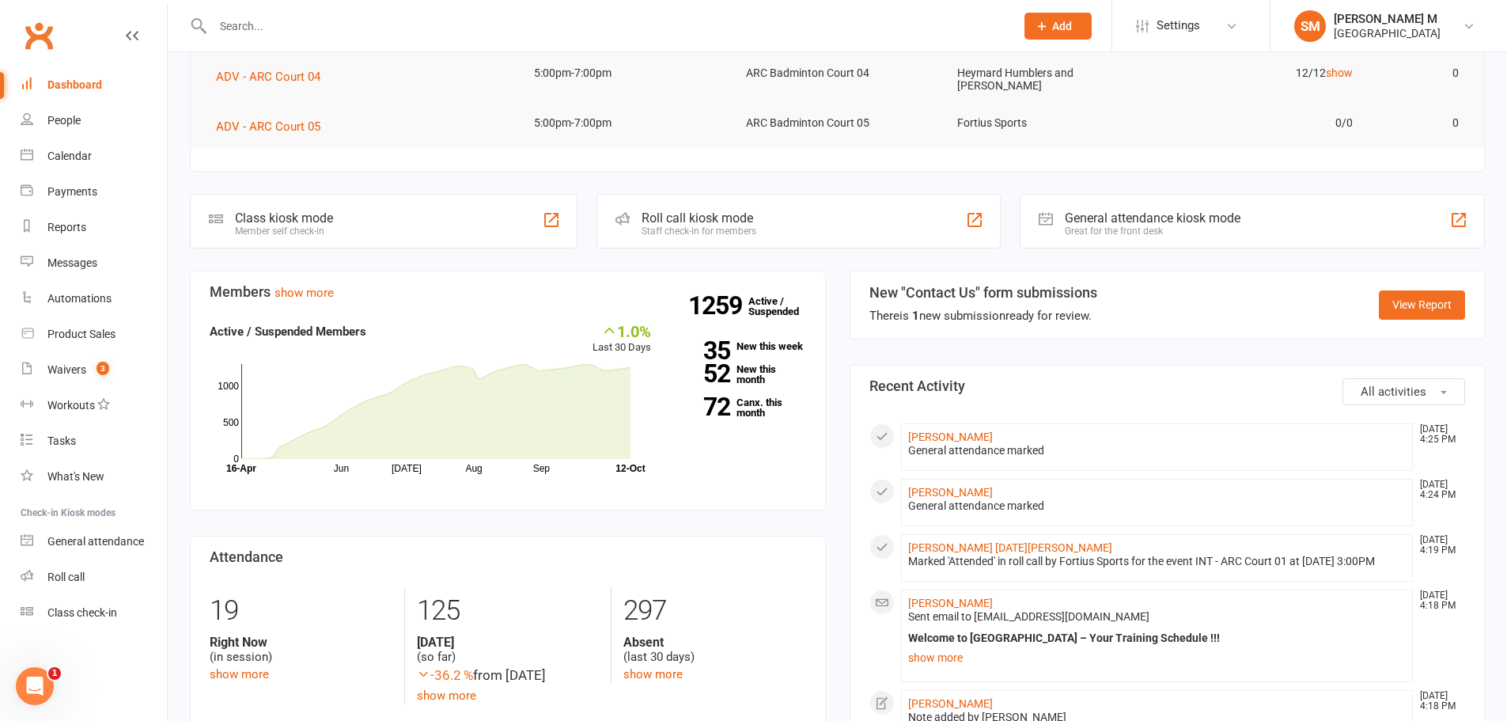
click at [320, 29] on input "text" at bounding box center [606, 26] width 796 height 22
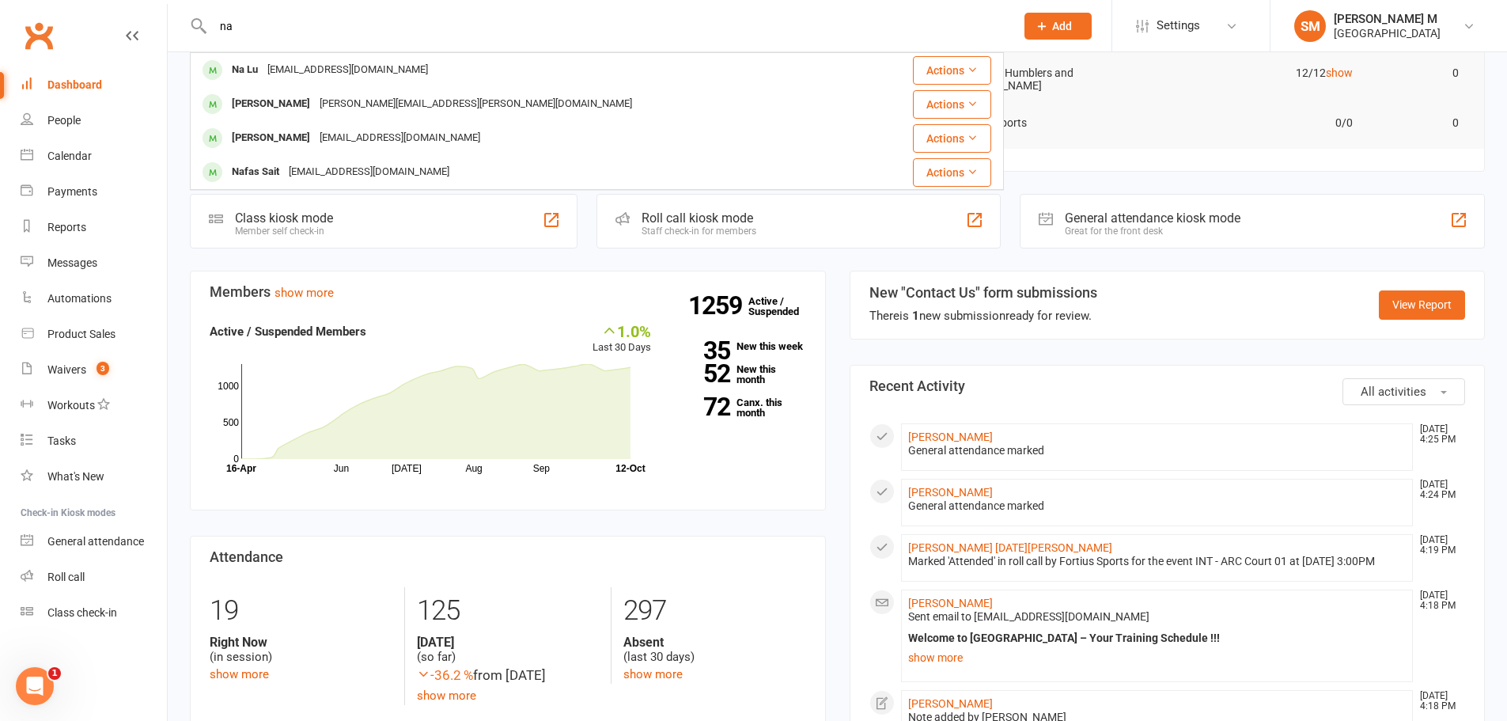
type input "n"
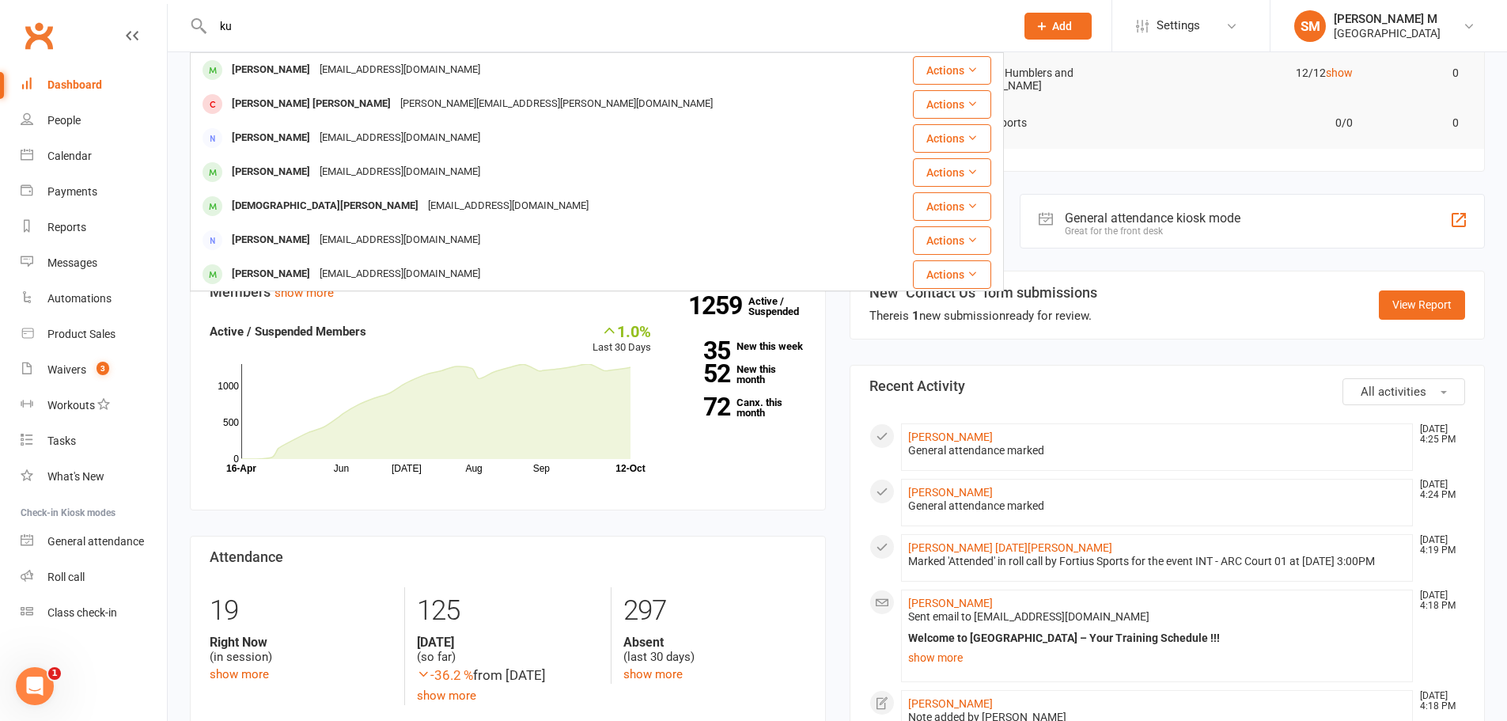
type input "k"
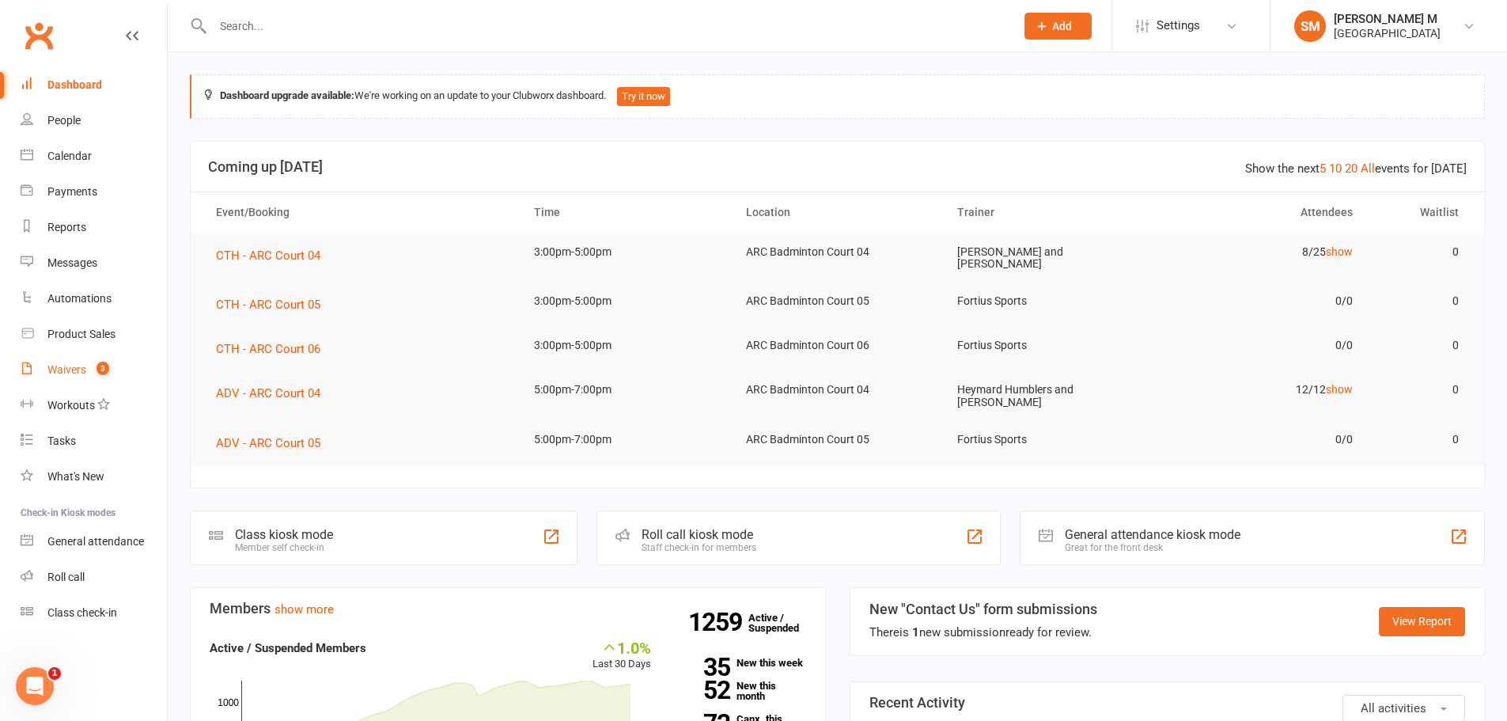
click at [59, 379] on link "Waivers 3" at bounding box center [94, 370] width 146 height 36
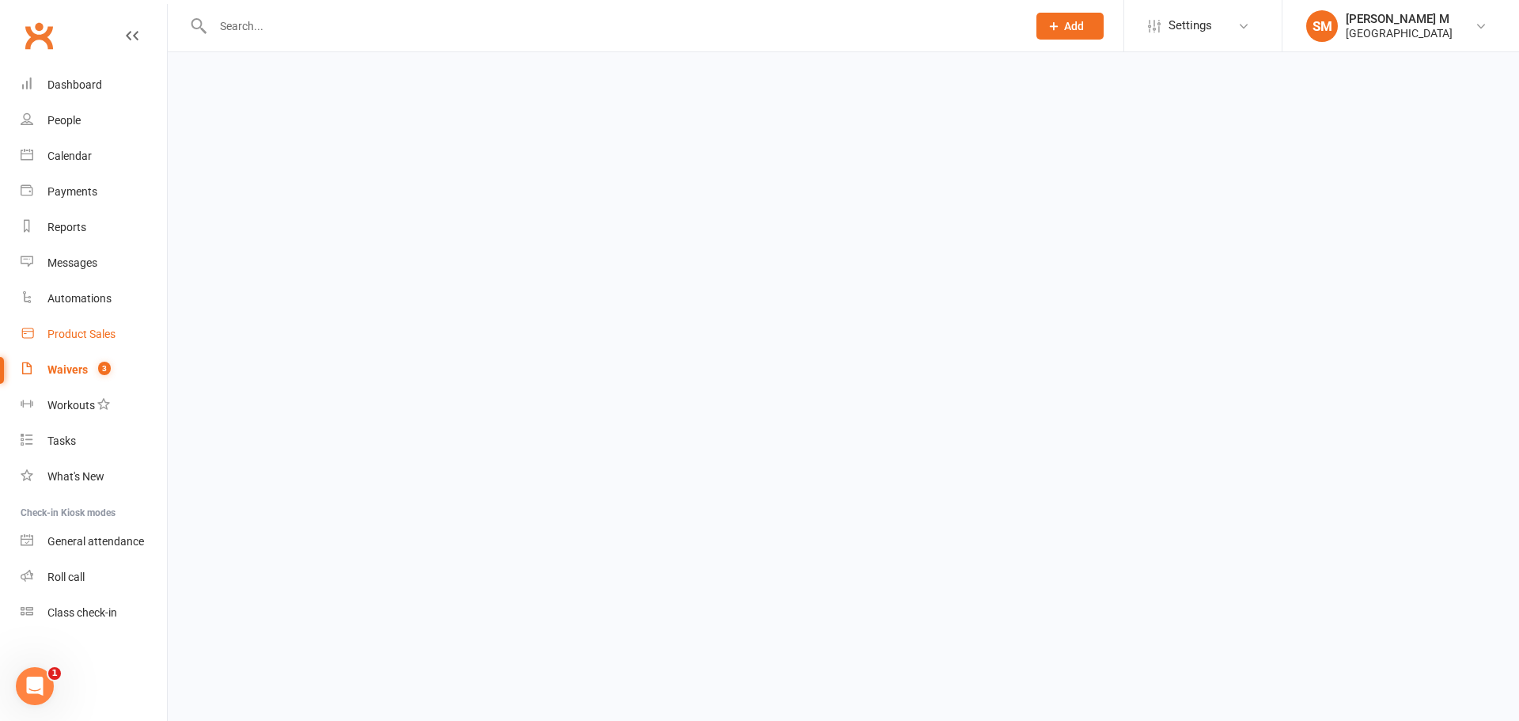
select select "50"
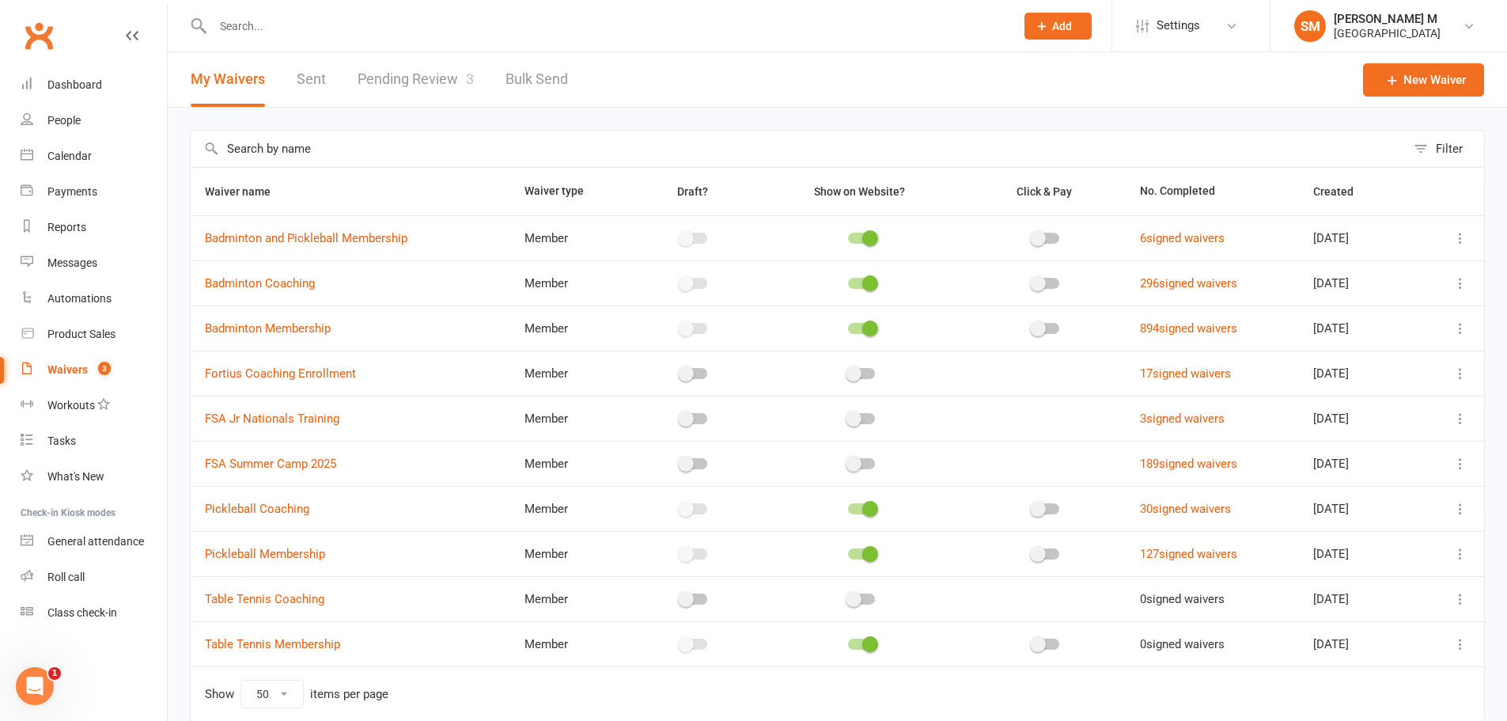
click at [237, 36] on input "text" at bounding box center [606, 26] width 796 height 22
paste input "Venkata Satya Bandikatla"
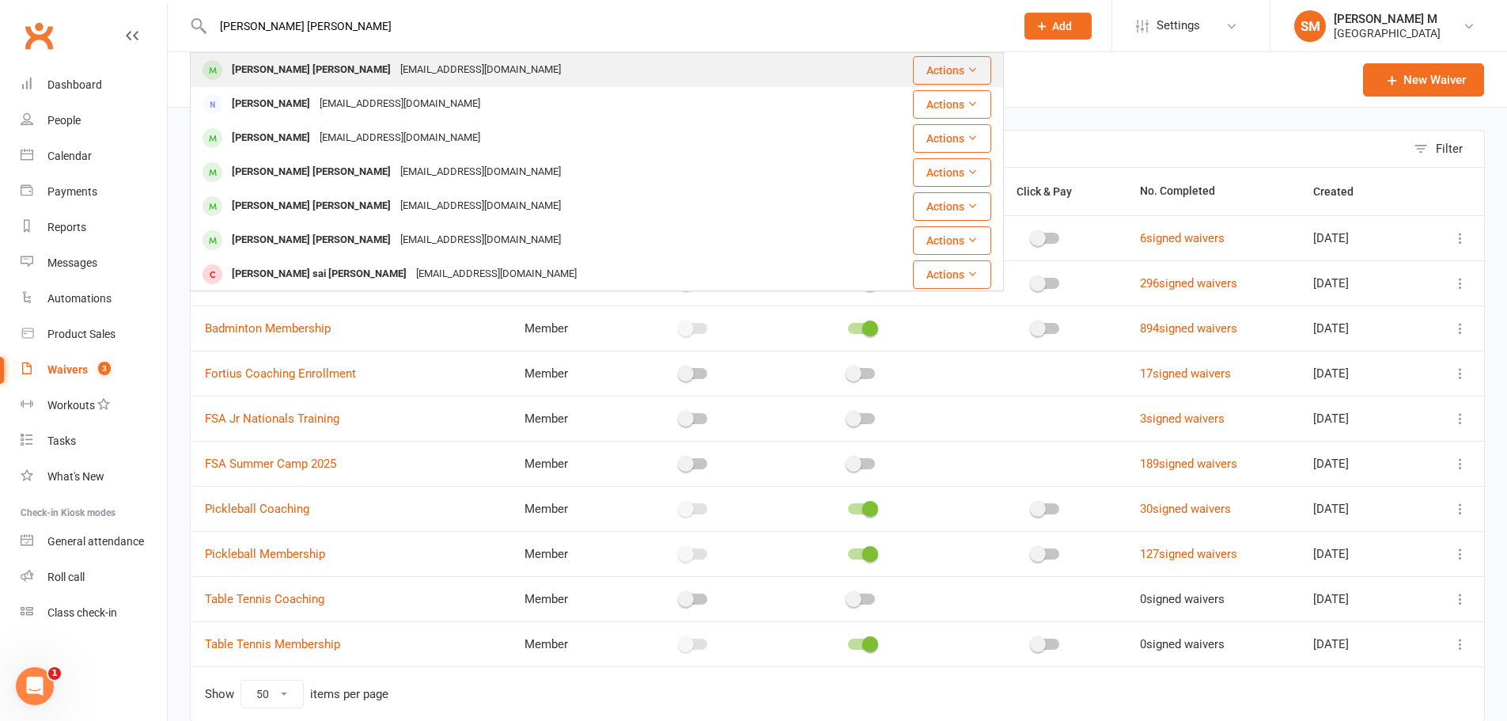
type input "Venkata Satya Bandikatla"
click at [332, 74] on div "Venkata Satya Bandikatla" at bounding box center [311, 70] width 169 height 23
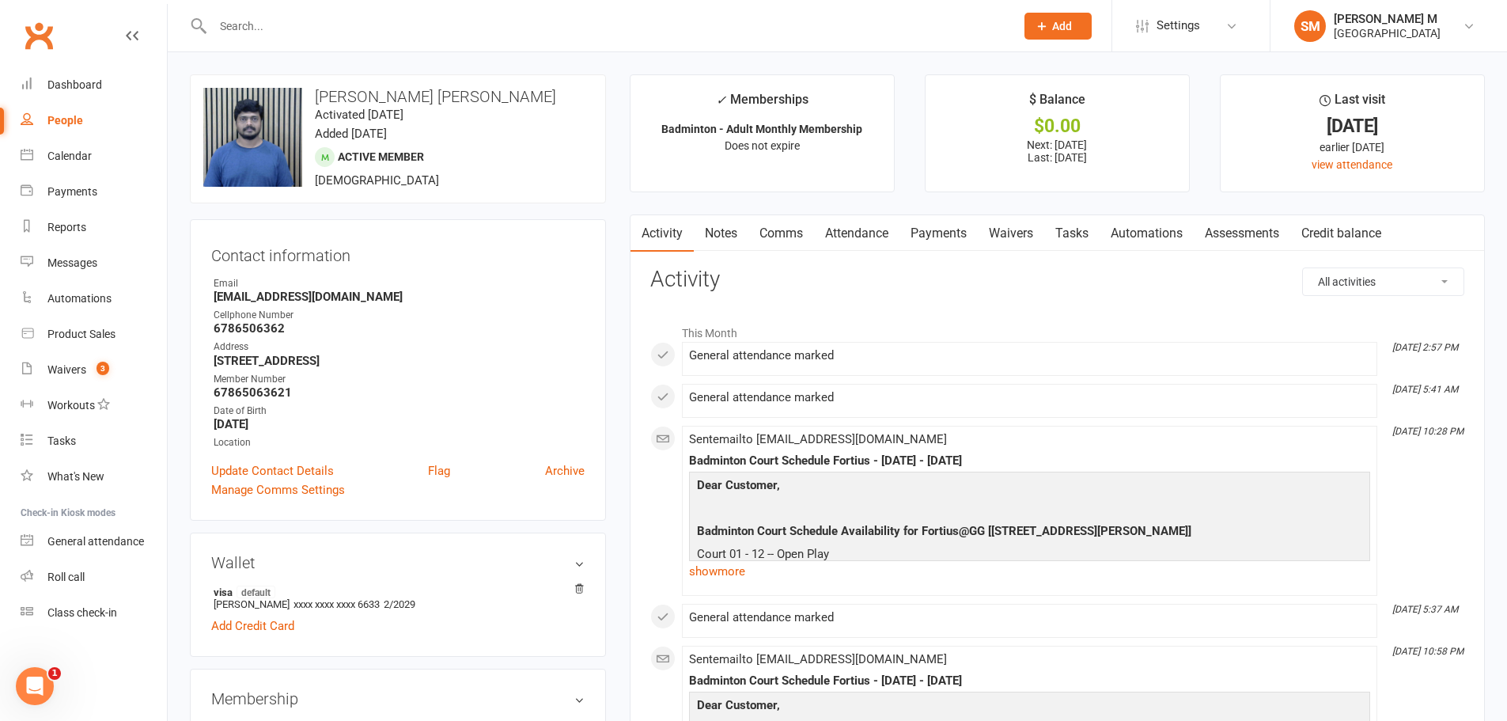
click at [957, 233] on link "Payments" at bounding box center [939, 233] width 78 height 36
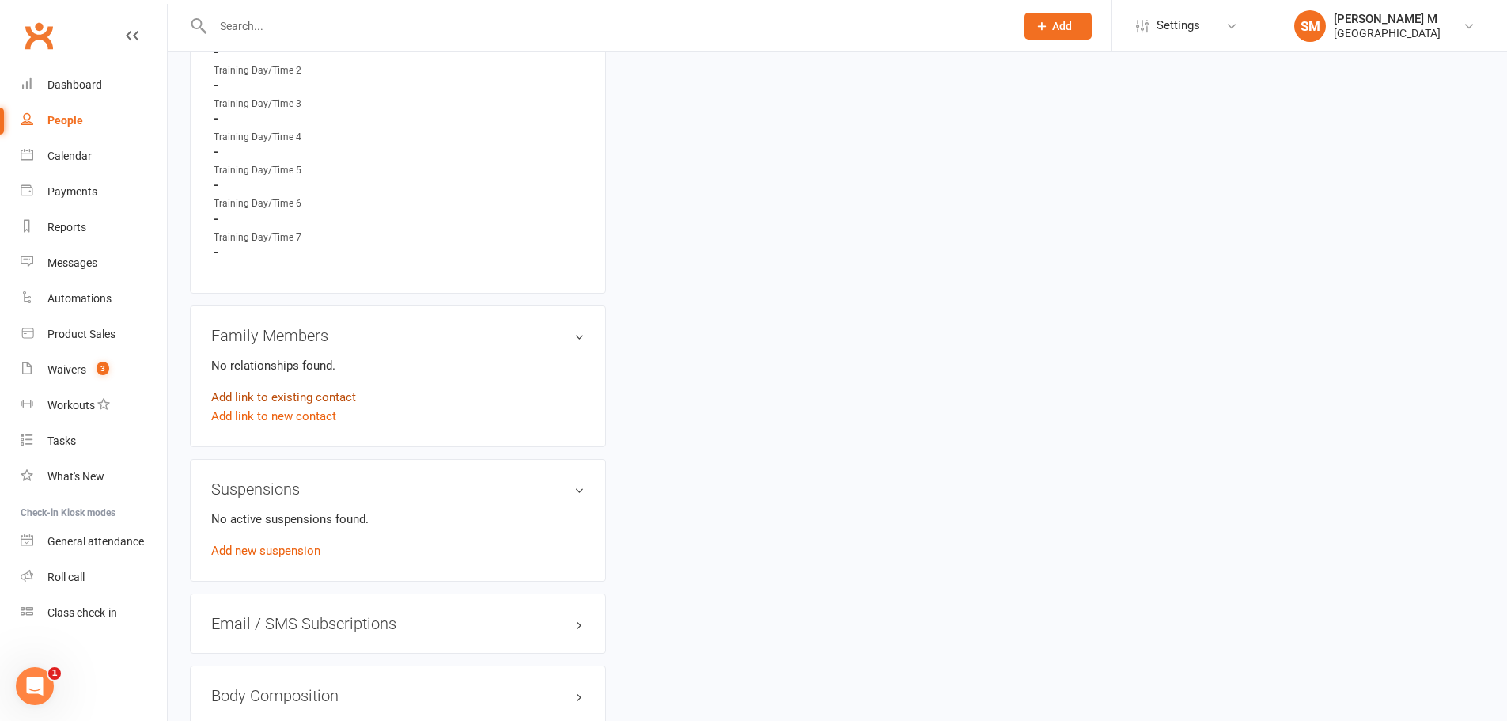
scroll to position [870, 0]
click at [240, 553] on link "Add new suspension" at bounding box center [265, 549] width 109 height 14
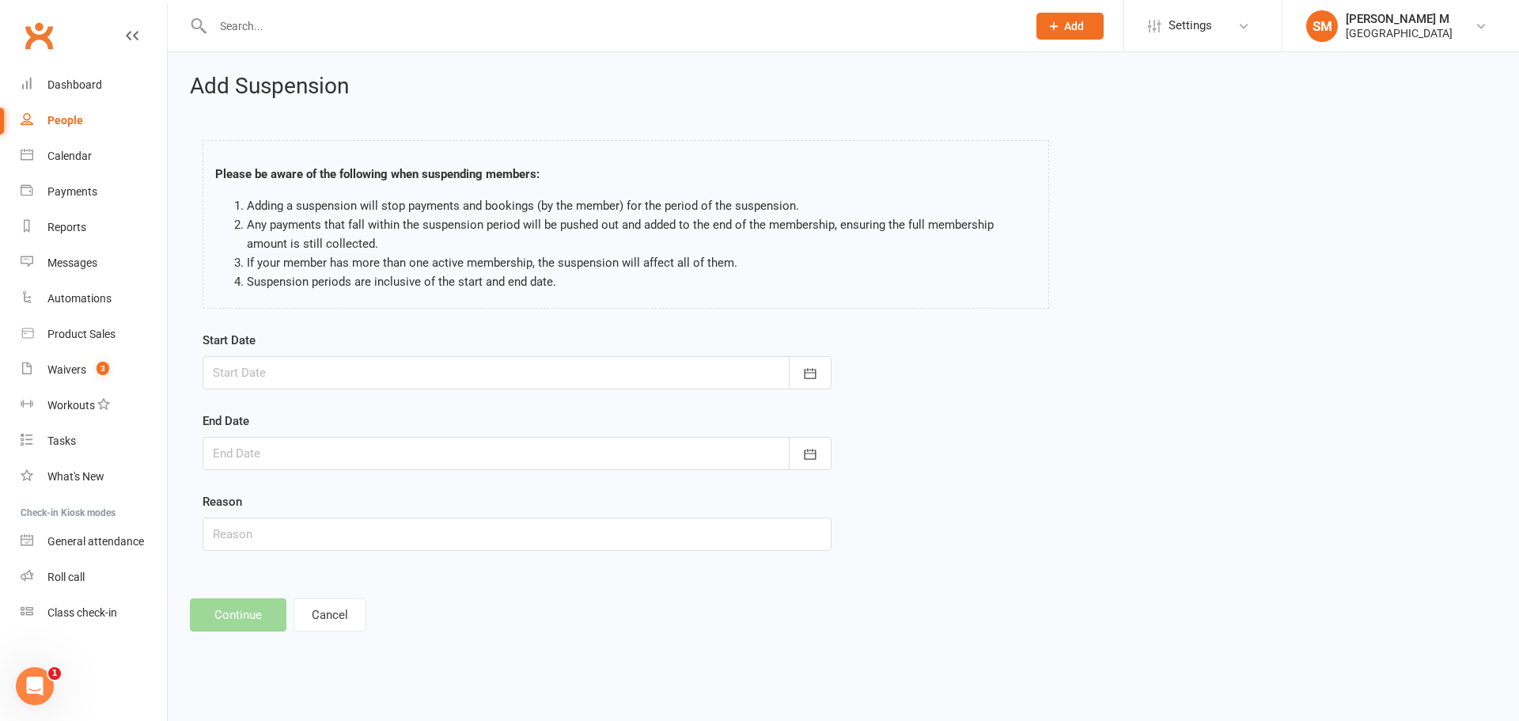
click at [626, 371] on div at bounding box center [517, 372] width 629 height 33
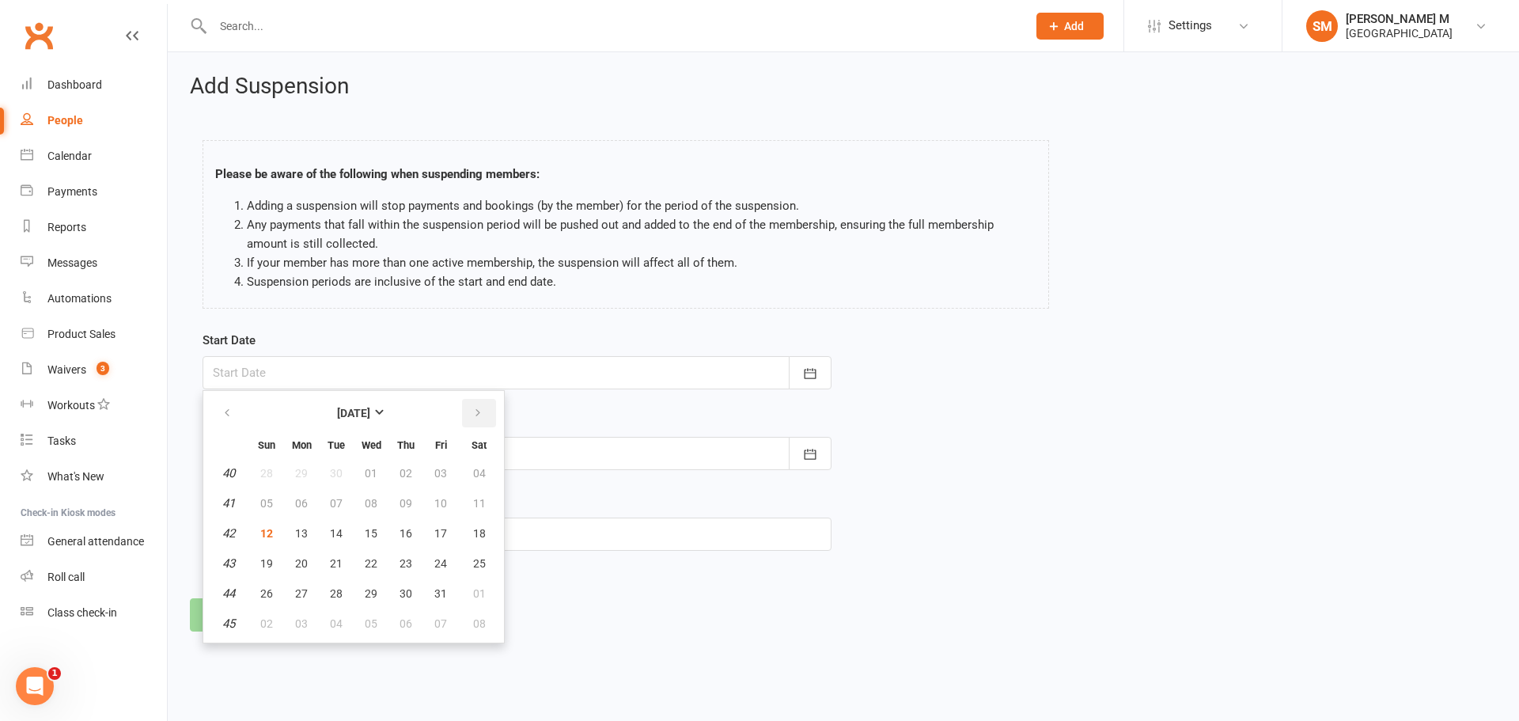
click at [474, 407] on icon "button" at bounding box center [477, 413] width 11 height 13
click at [495, 476] on button "01" at bounding box center [479, 473] width 40 height 28
type input "01 Nov 2025"
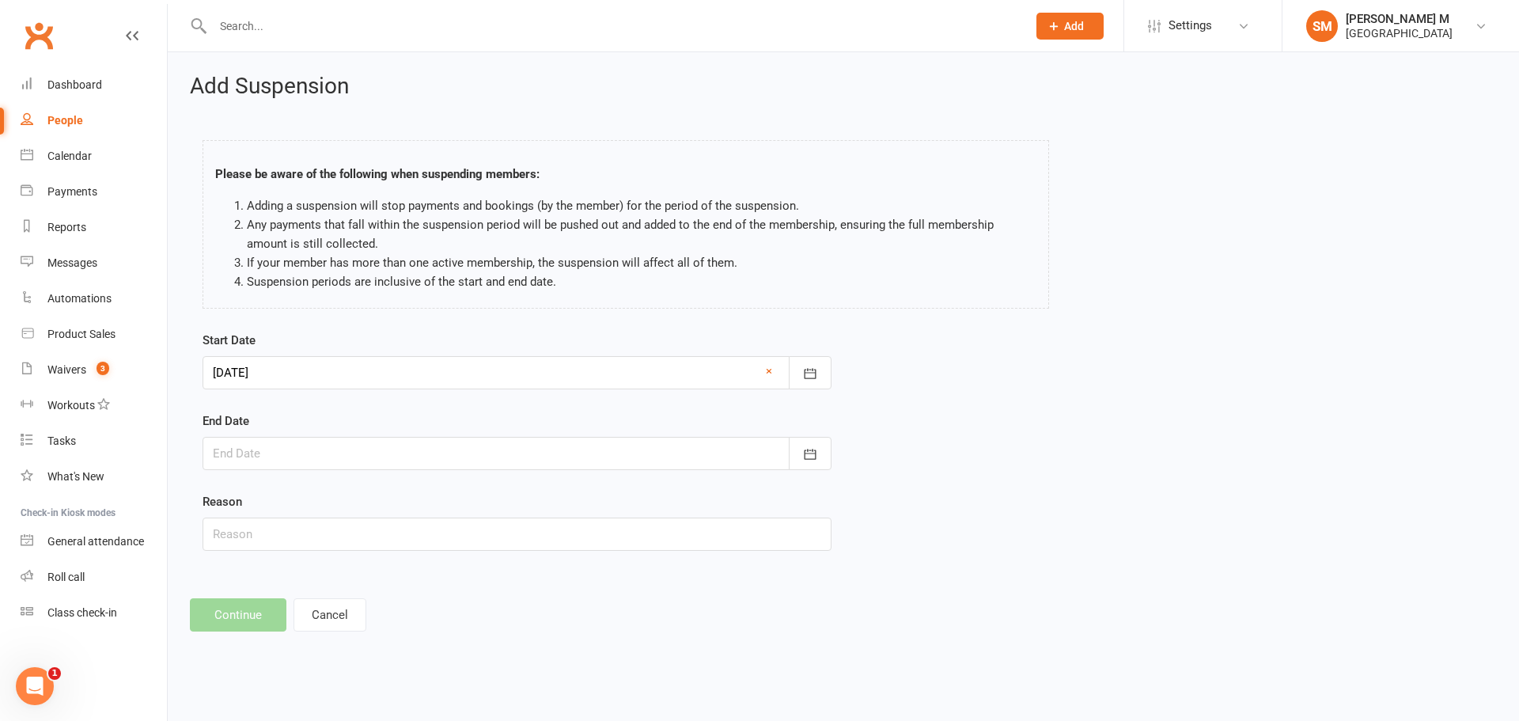
click at [404, 444] on div at bounding box center [517, 453] width 629 height 33
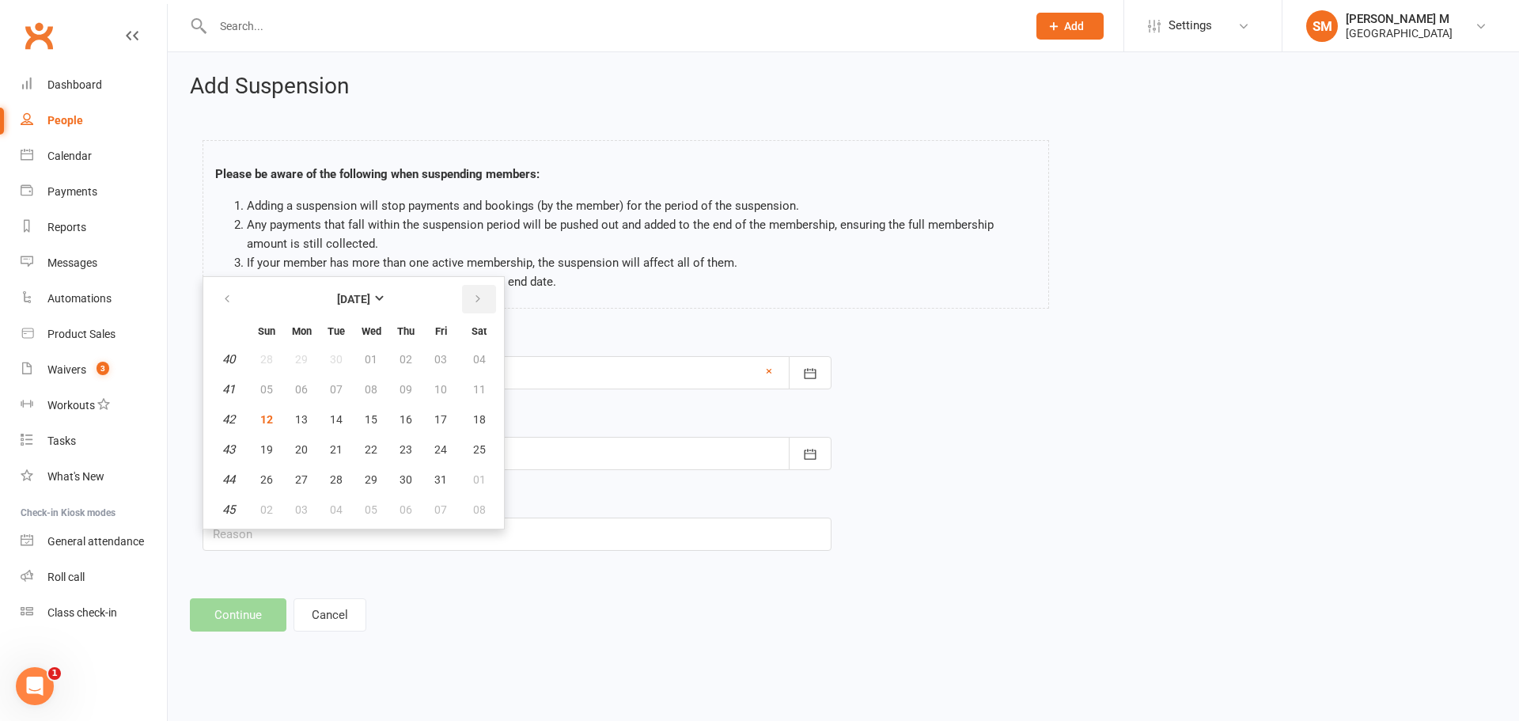
click at [477, 312] on button "button" at bounding box center [479, 299] width 34 height 28
click at [321, 480] on button "30" at bounding box center [336, 479] width 33 height 28
type input "30 Dec 2025"
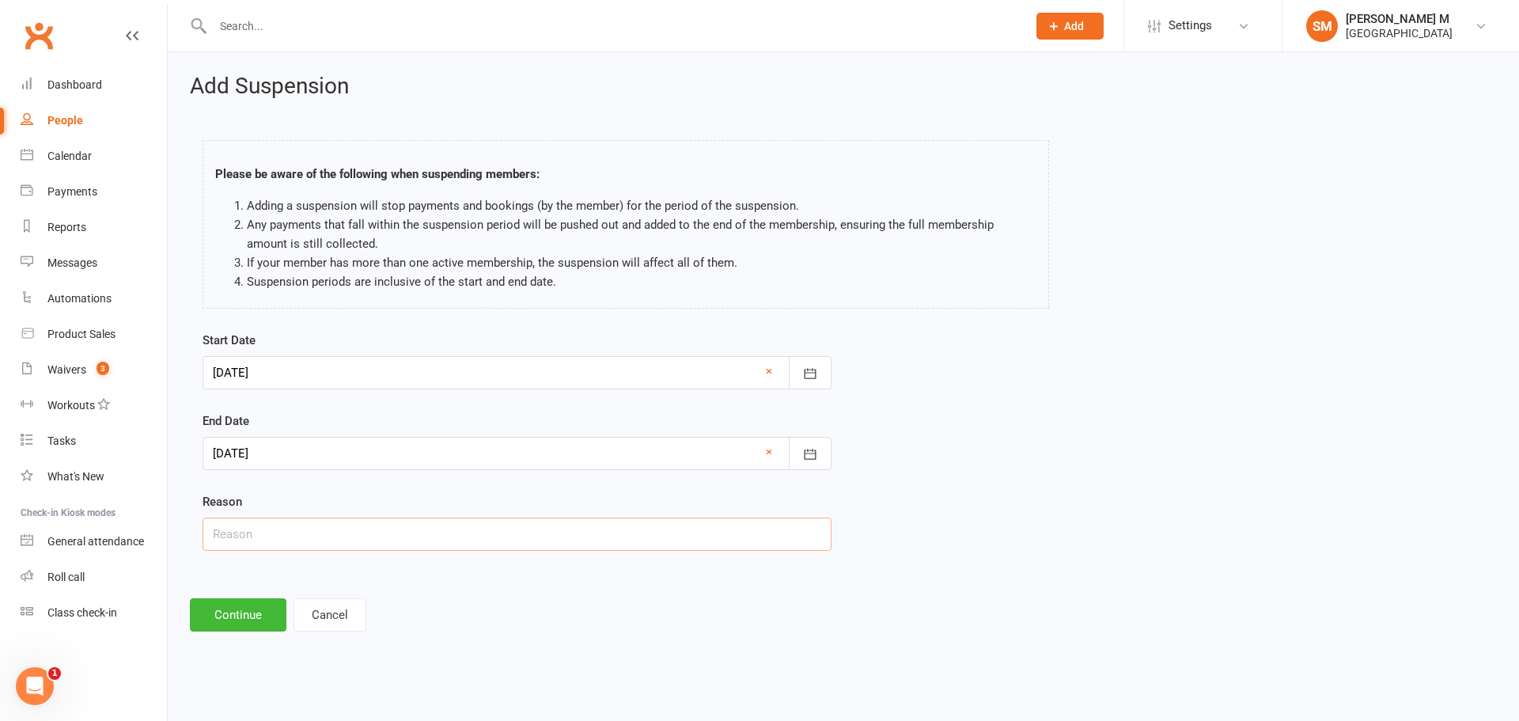
click at [310, 531] on input "text" at bounding box center [517, 533] width 629 height 33
type input "Customer requested via email"
click at [236, 615] on button "Continue" at bounding box center [238, 614] width 97 height 33
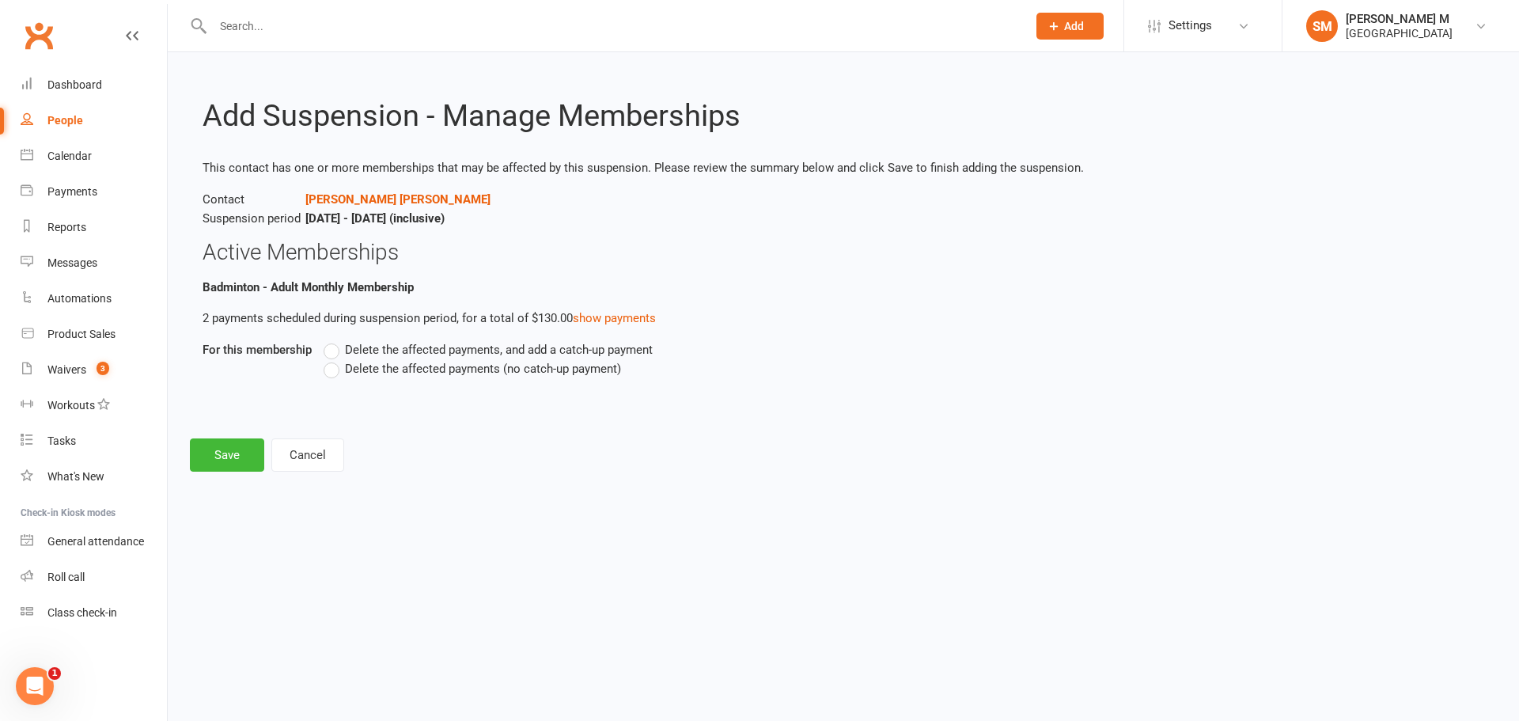
click at [330, 356] on label "Delete the affected payments, and add a catch-up payment" at bounding box center [488, 349] width 329 height 19
click at [330, 340] on input "Delete the affected payments, and add a catch-up payment" at bounding box center [329, 340] width 10 height 0
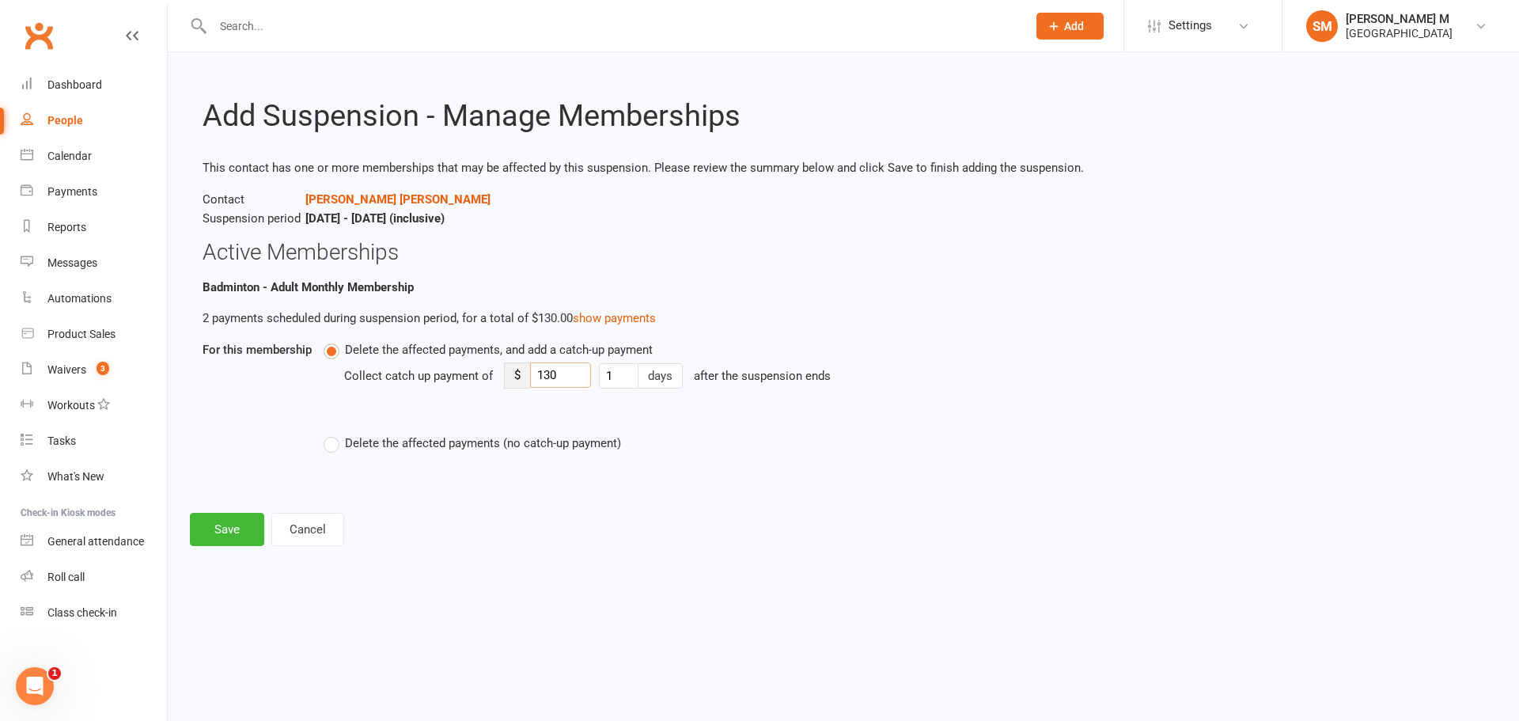
drag, startPoint x: 562, startPoint y: 380, endPoint x: 529, endPoint y: 375, distance: 32.8
click at [530, 375] on input "130" at bounding box center [560, 374] width 61 height 25
type input "30"
click at [196, 517] on button "Save" at bounding box center [227, 529] width 74 height 33
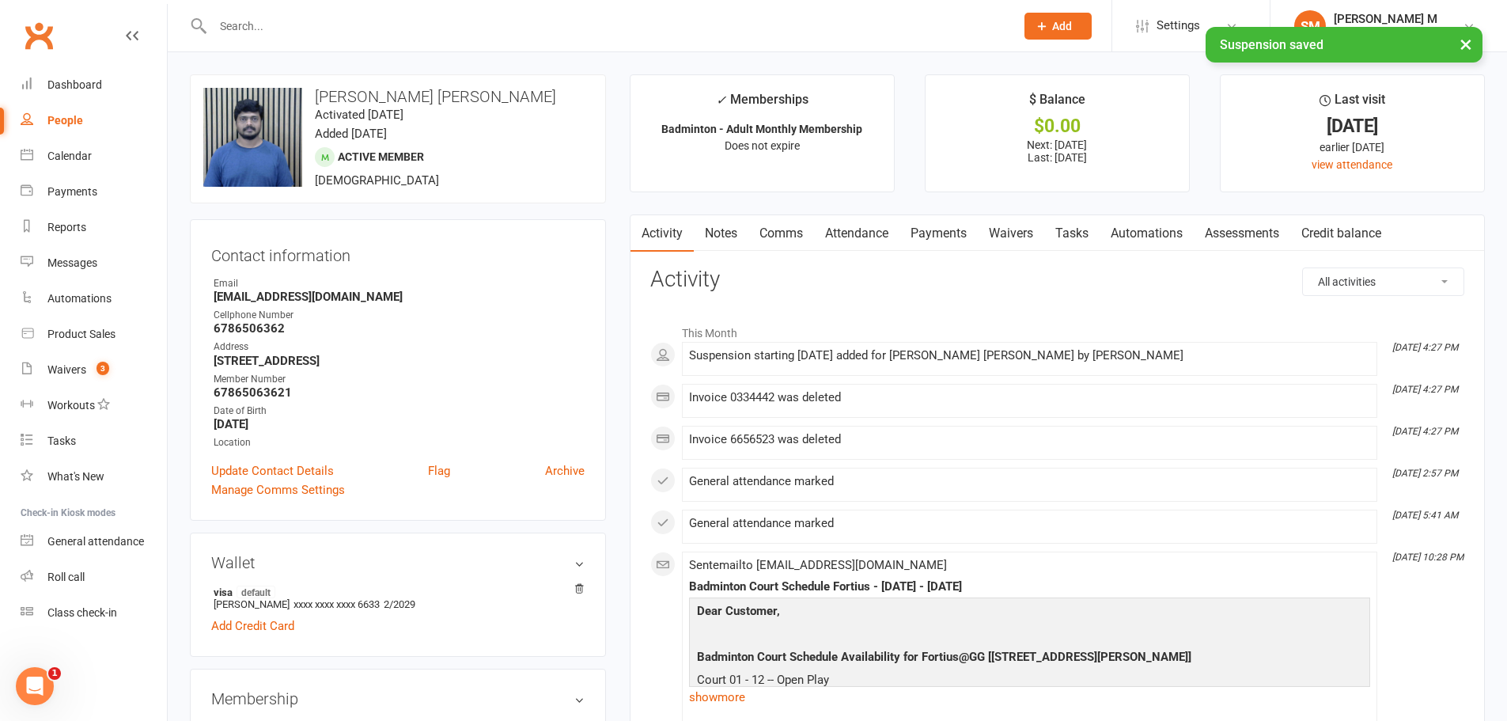
click at [934, 221] on link "Payments" at bounding box center [939, 233] width 78 height 36
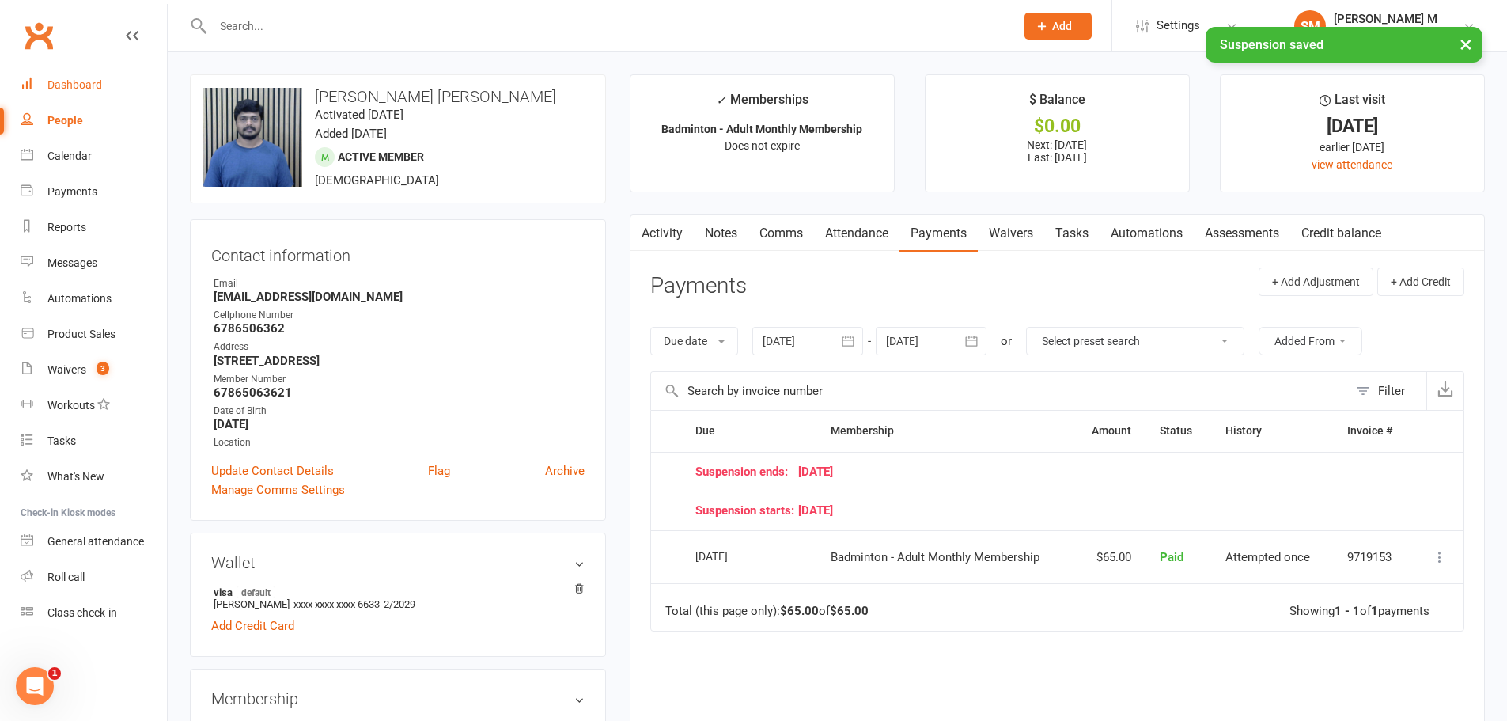
click at [52, 90] on div "Dashboard" at bounding box center [74, 84] width 55 height 13
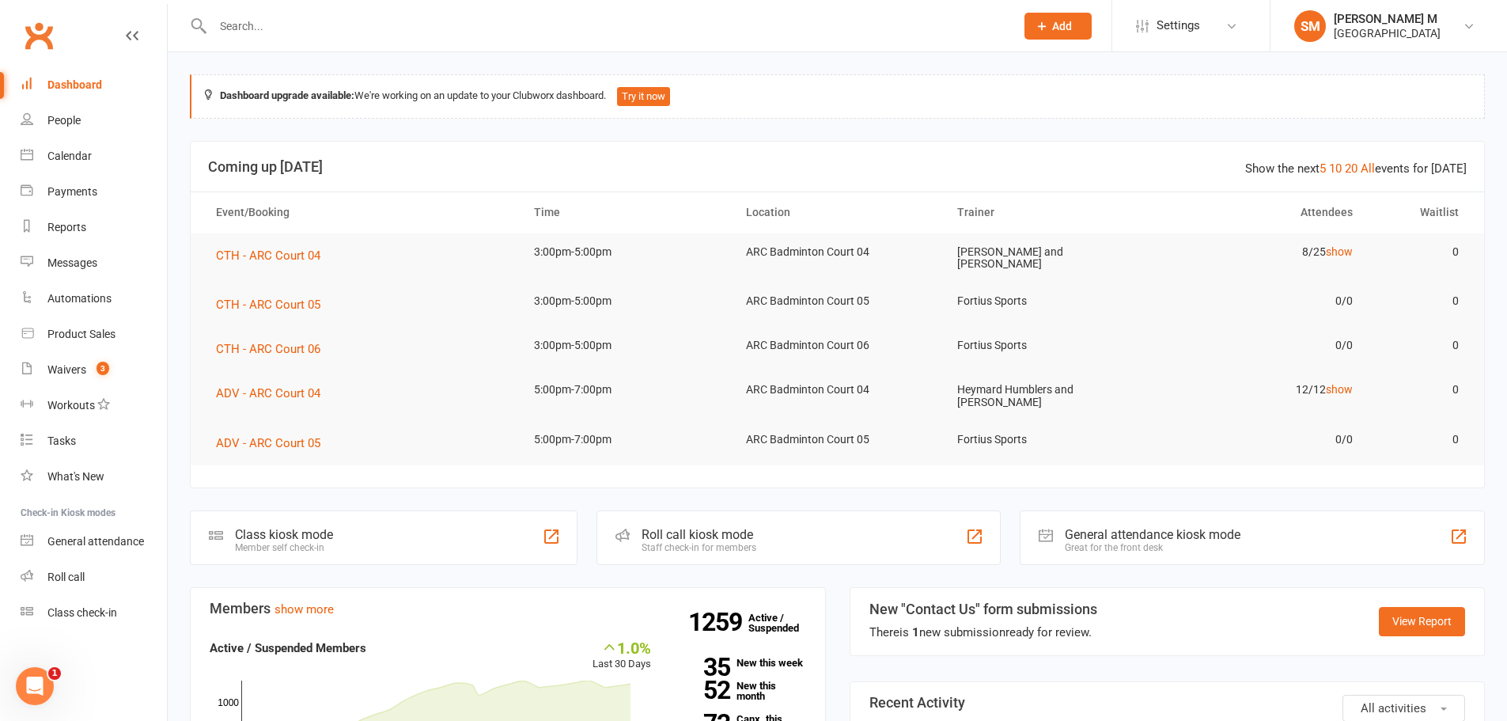
drag, startPoint x: 884, startPoint y: 524, endPoint x: 784, endPoint y: 548, distance: 102.5
click at [854, 540] on div "Roll call kiosk mode Staff check-in for members" at bounding box center [799, 537] width 404 height 55
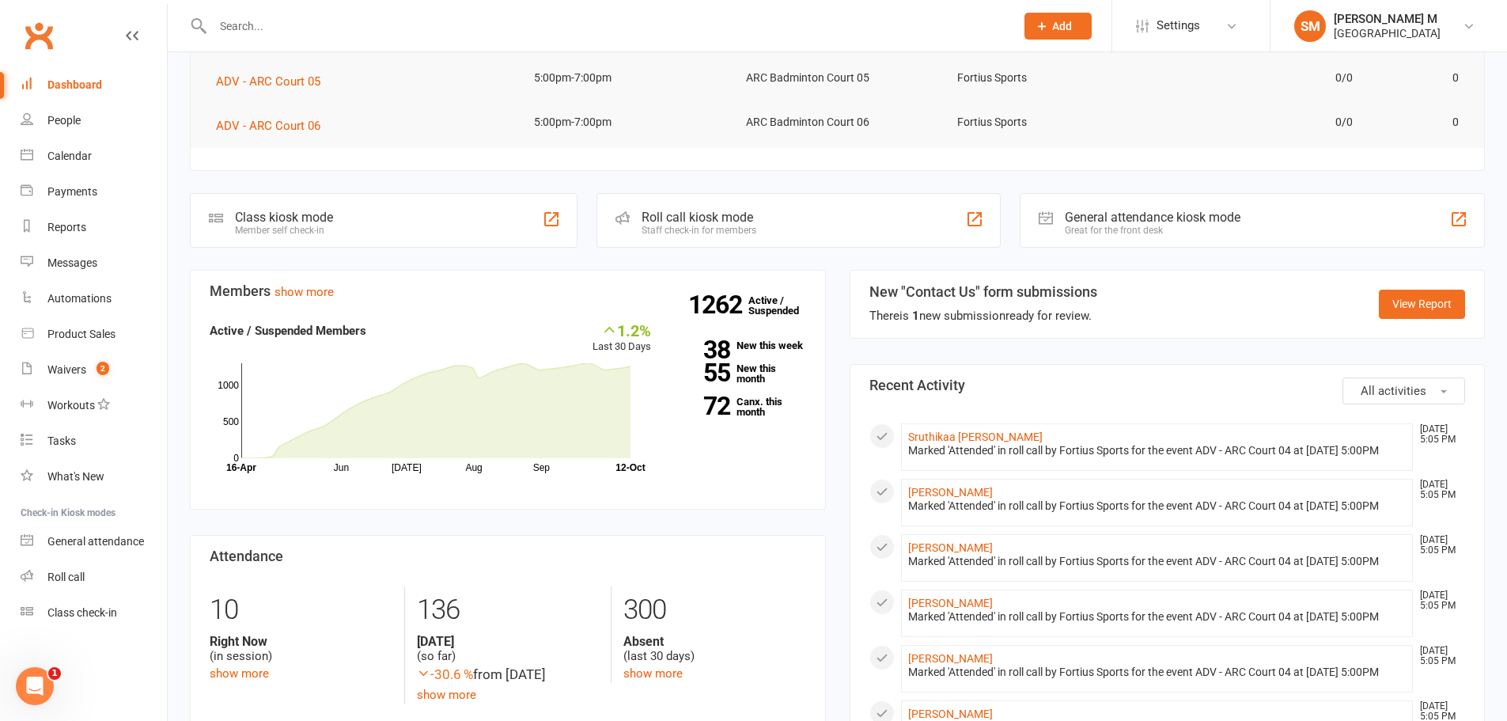
scroll to position [317, 0]
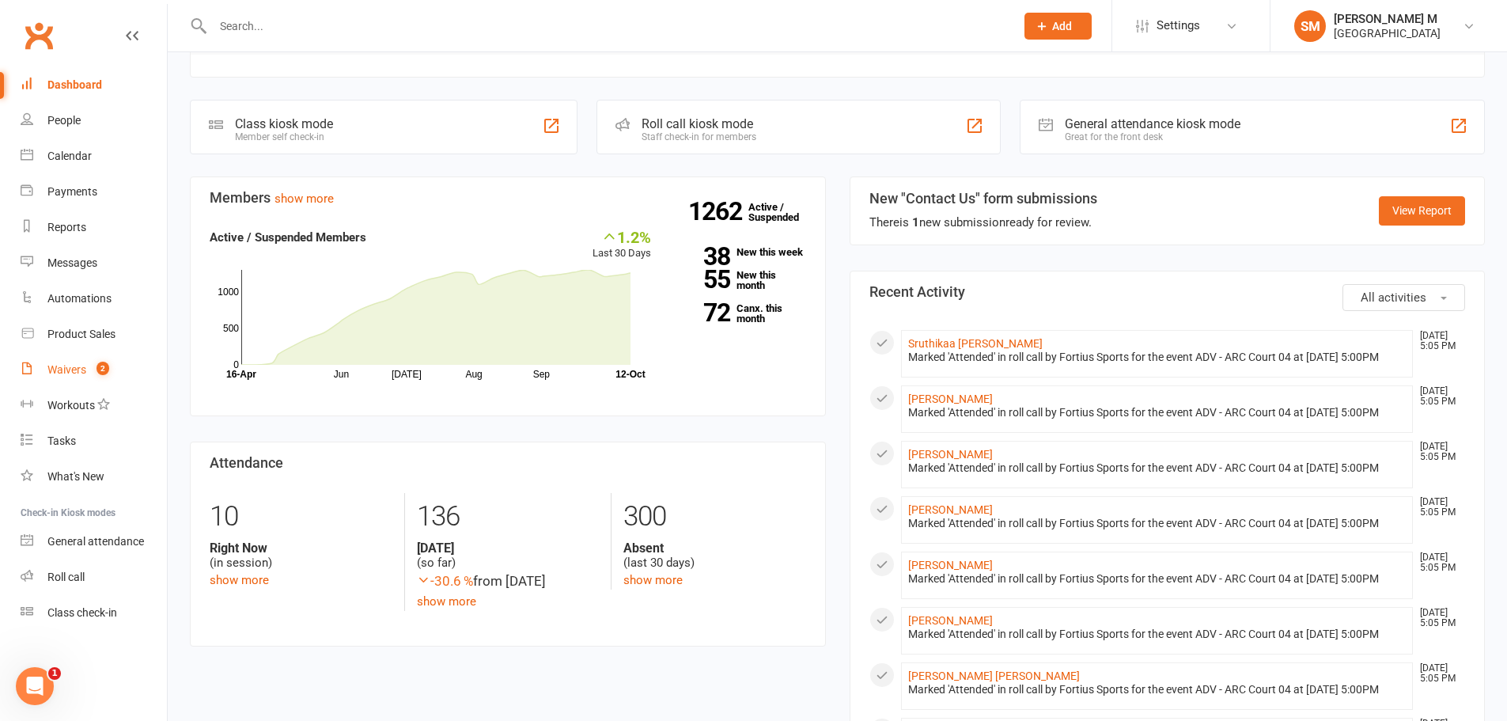
click at [78, 368] on div "Waivers" at bounding box center [66, 369] width 39 height 13
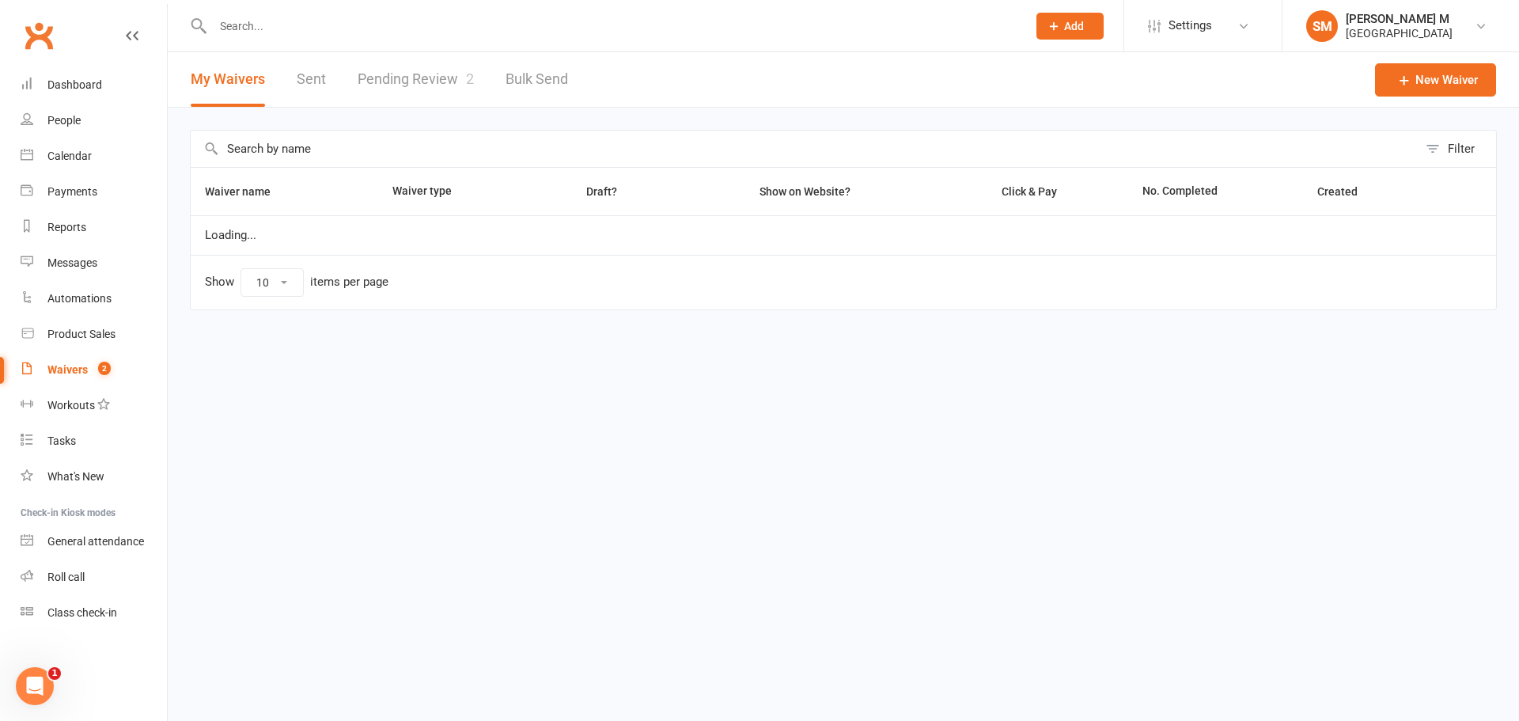
select select "50"
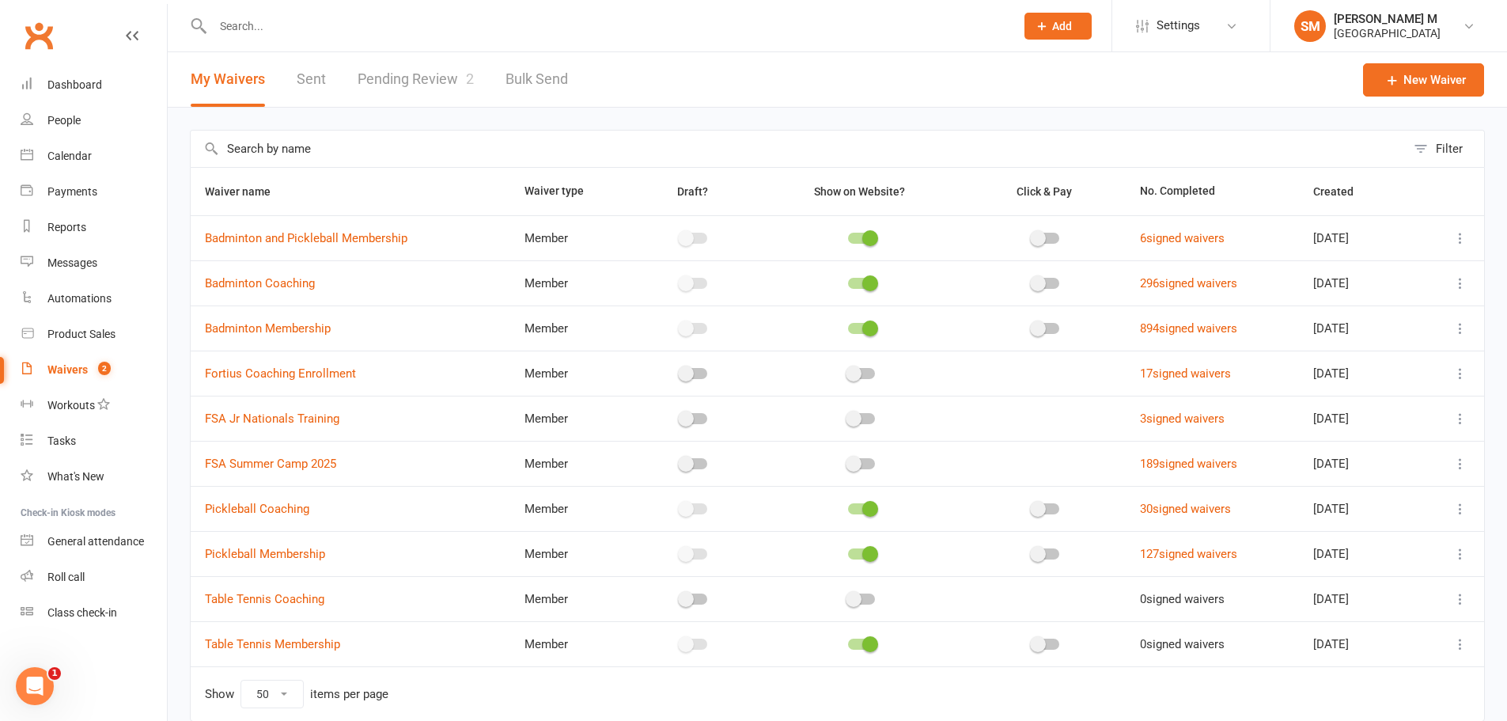
click at [408, 67] on link "Pending Review 2" at bounding box center [416, 79] width 116 height 55
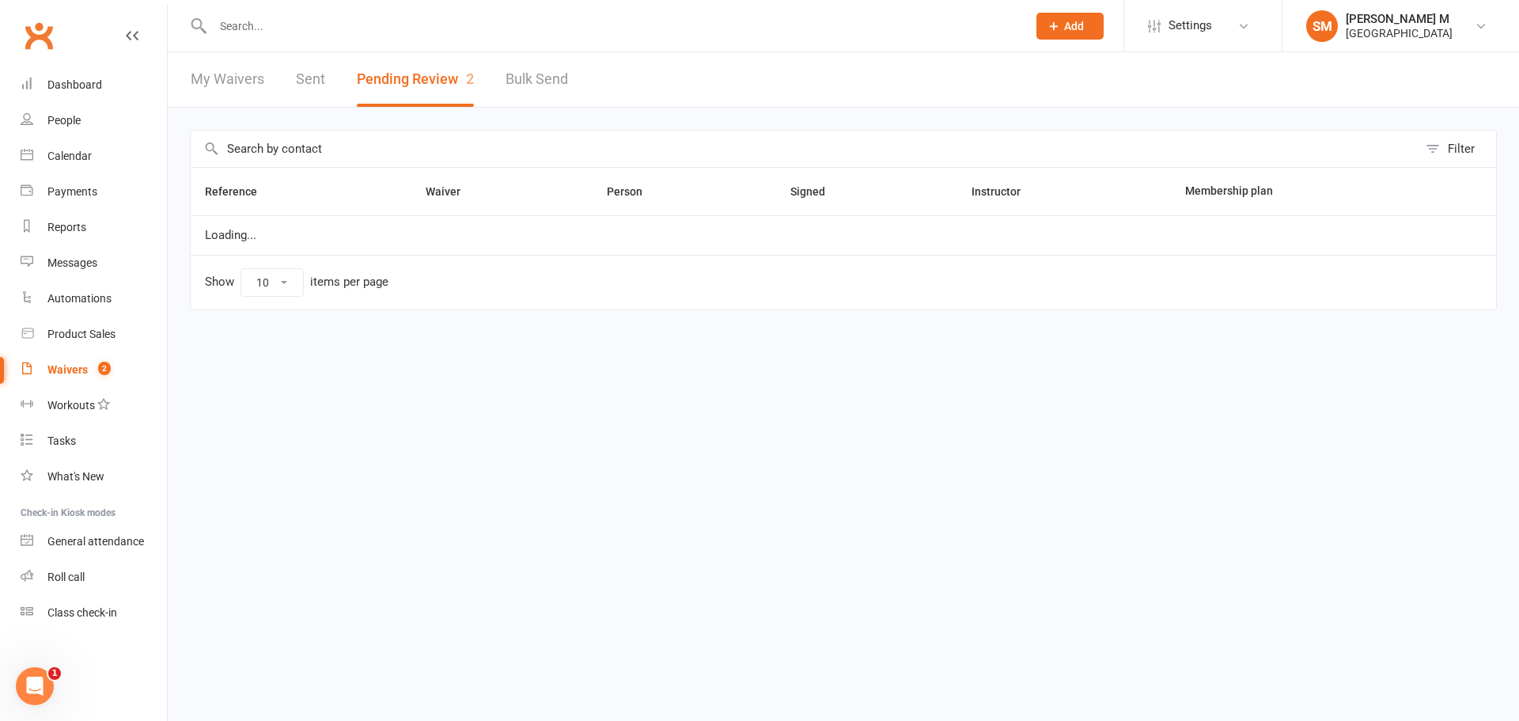
select select "100"
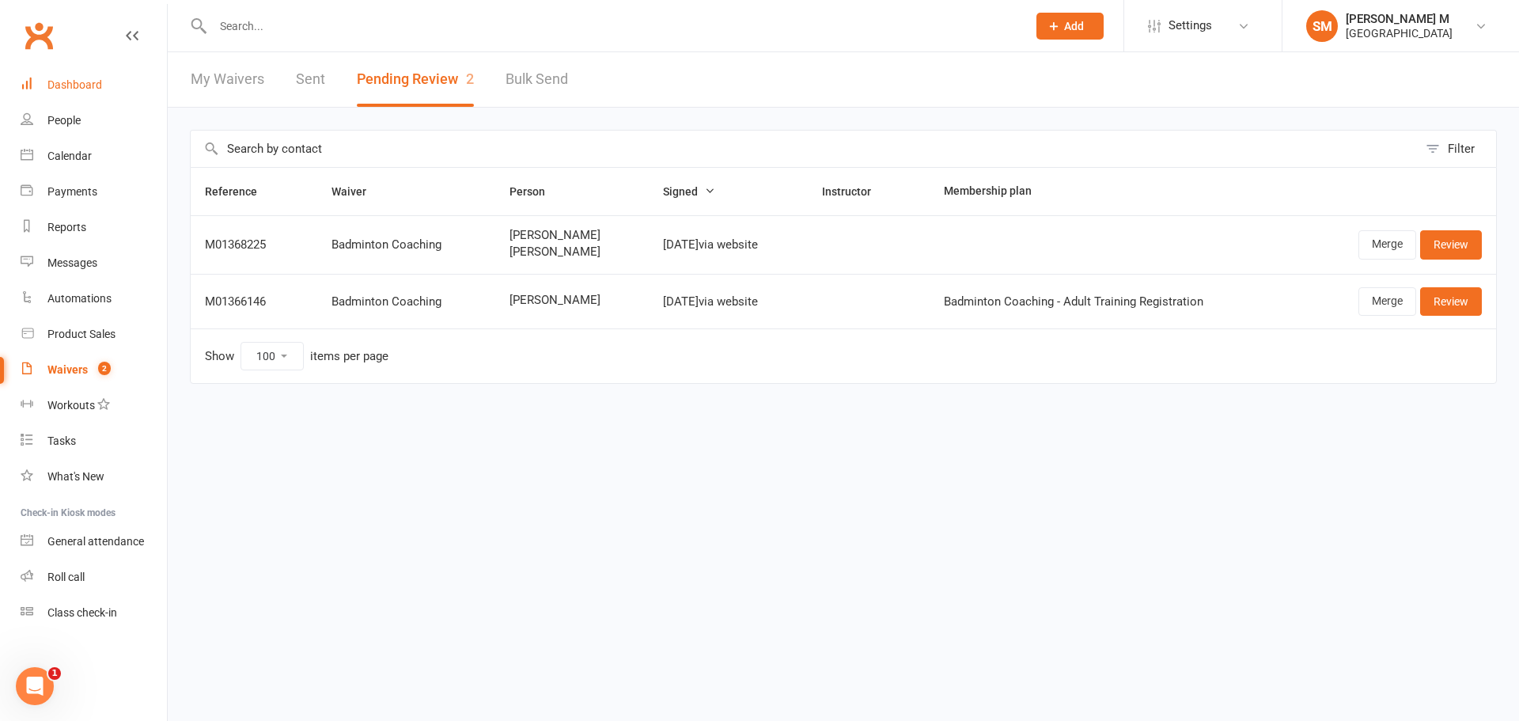
click at [81, 85] on div "Dashboard" at bounding box center [74, 84] width 55 height 13
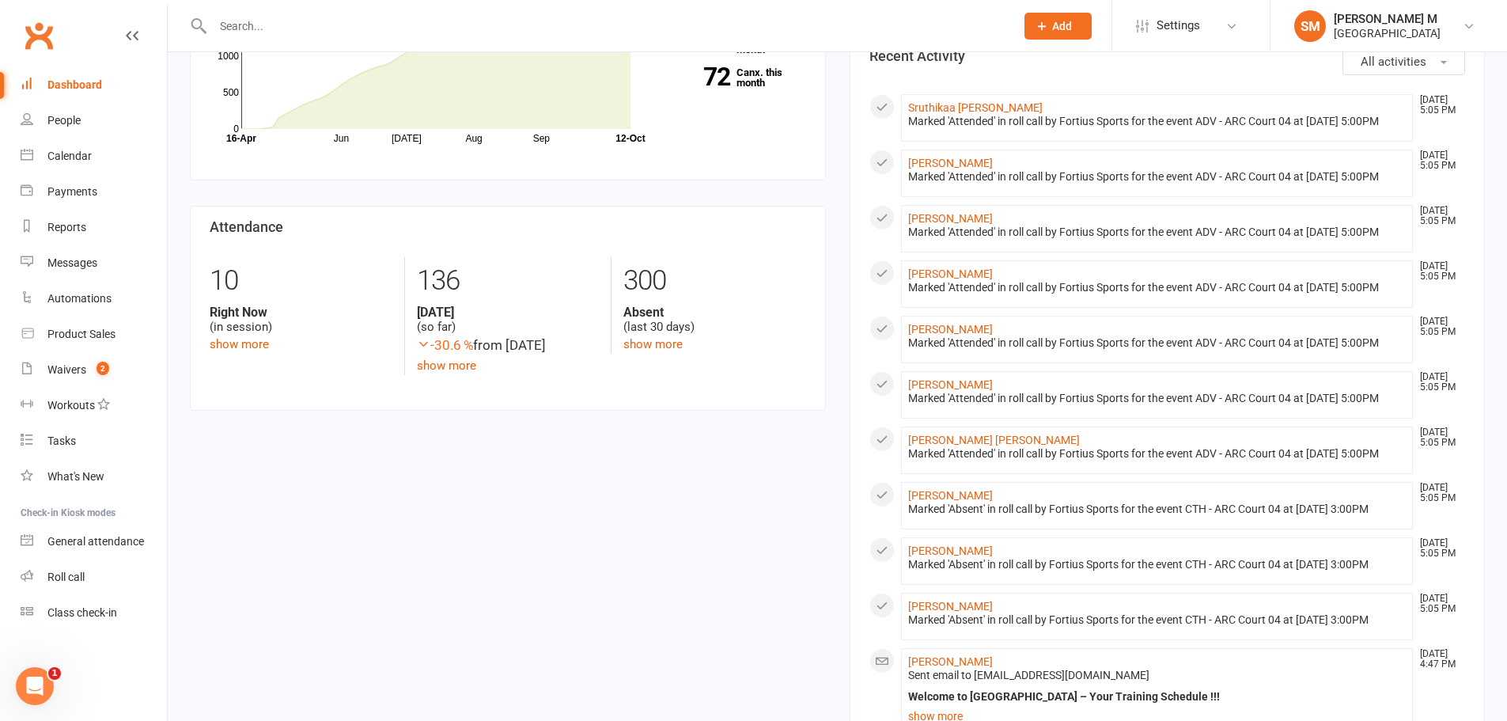
scroll to position [554, 0]
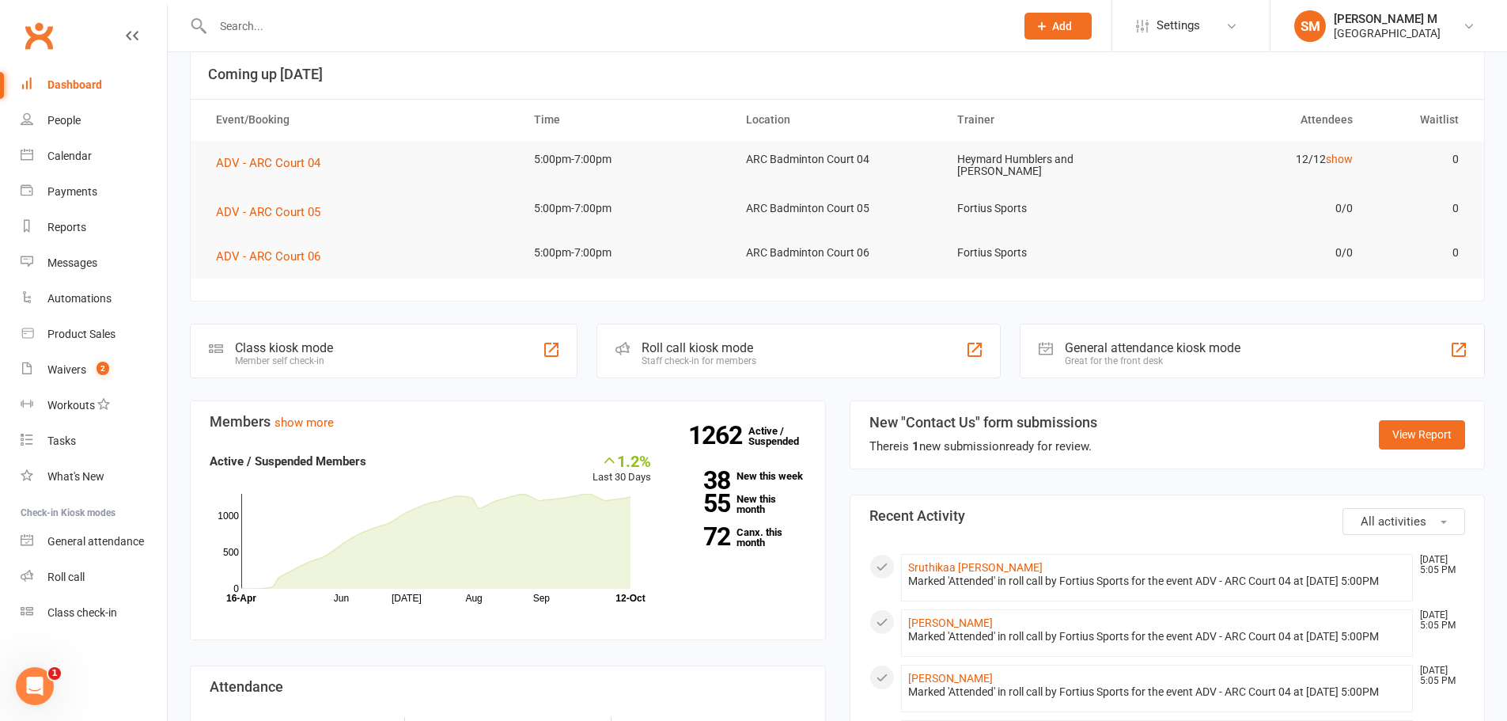
scroll to position [317, 0]
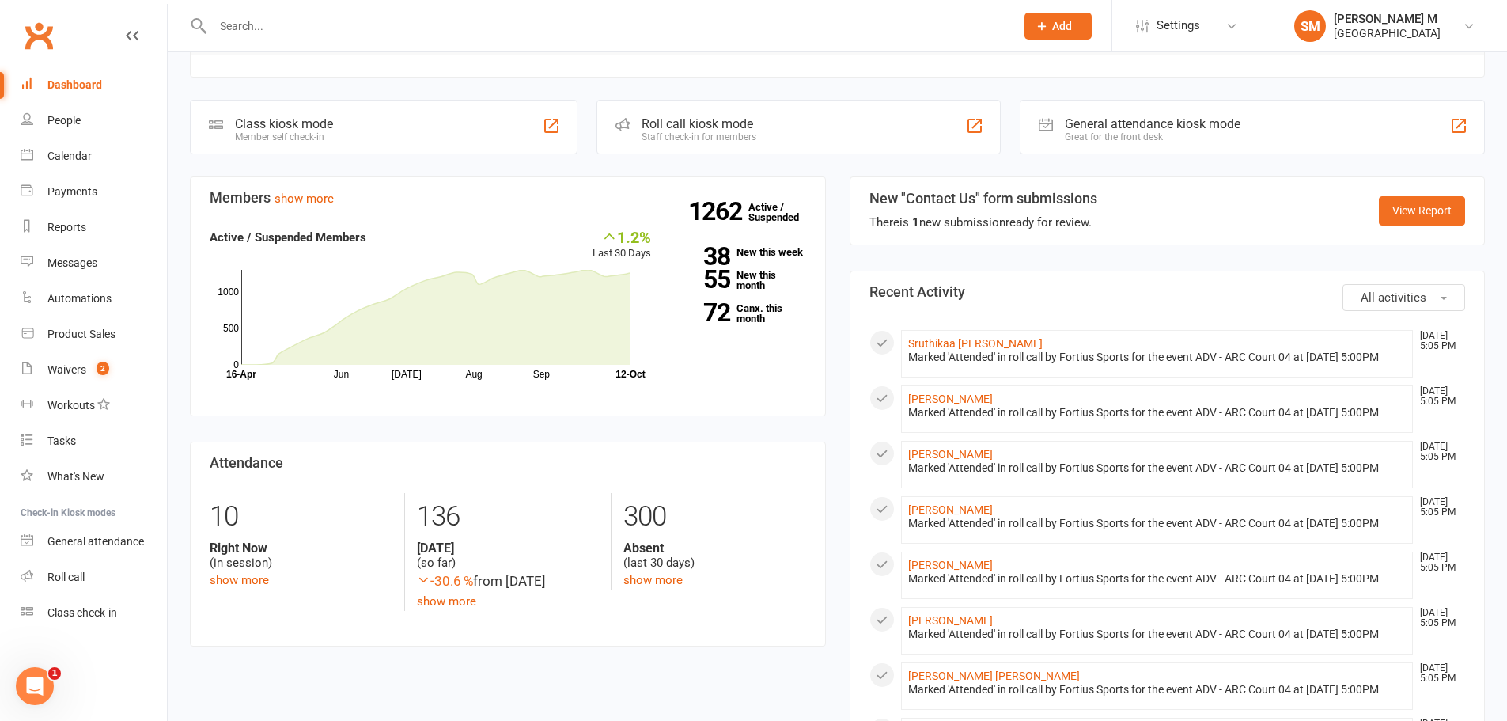
click at [267, 27] on input "text" at bounding box center [606, 26] width 796 height 22
paste input "Tanvi Palan"
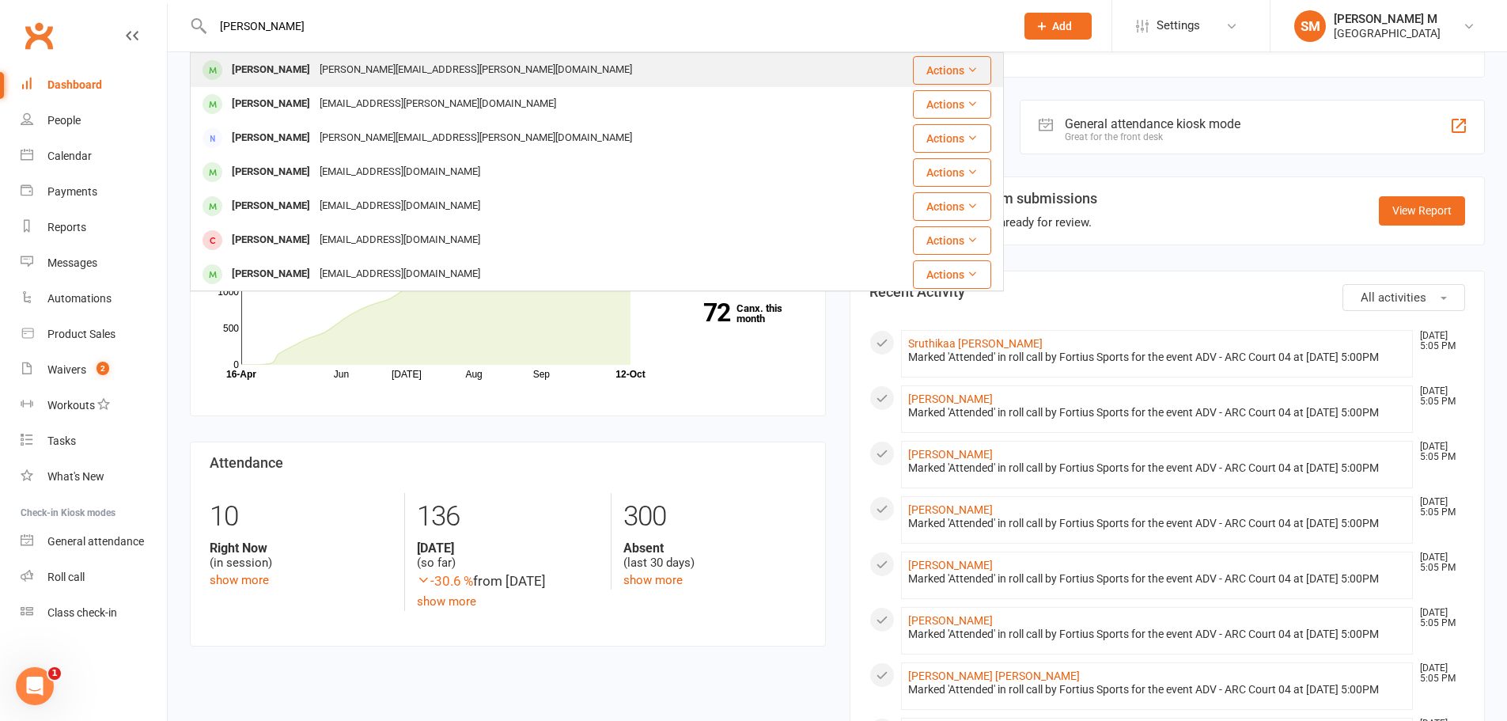
type input "Tanvi Palan"
click at [431, 62] on div "Tanvi Palan shridhar.palan@gmail.com" at bounding box center [528, 70] width 675 height 32
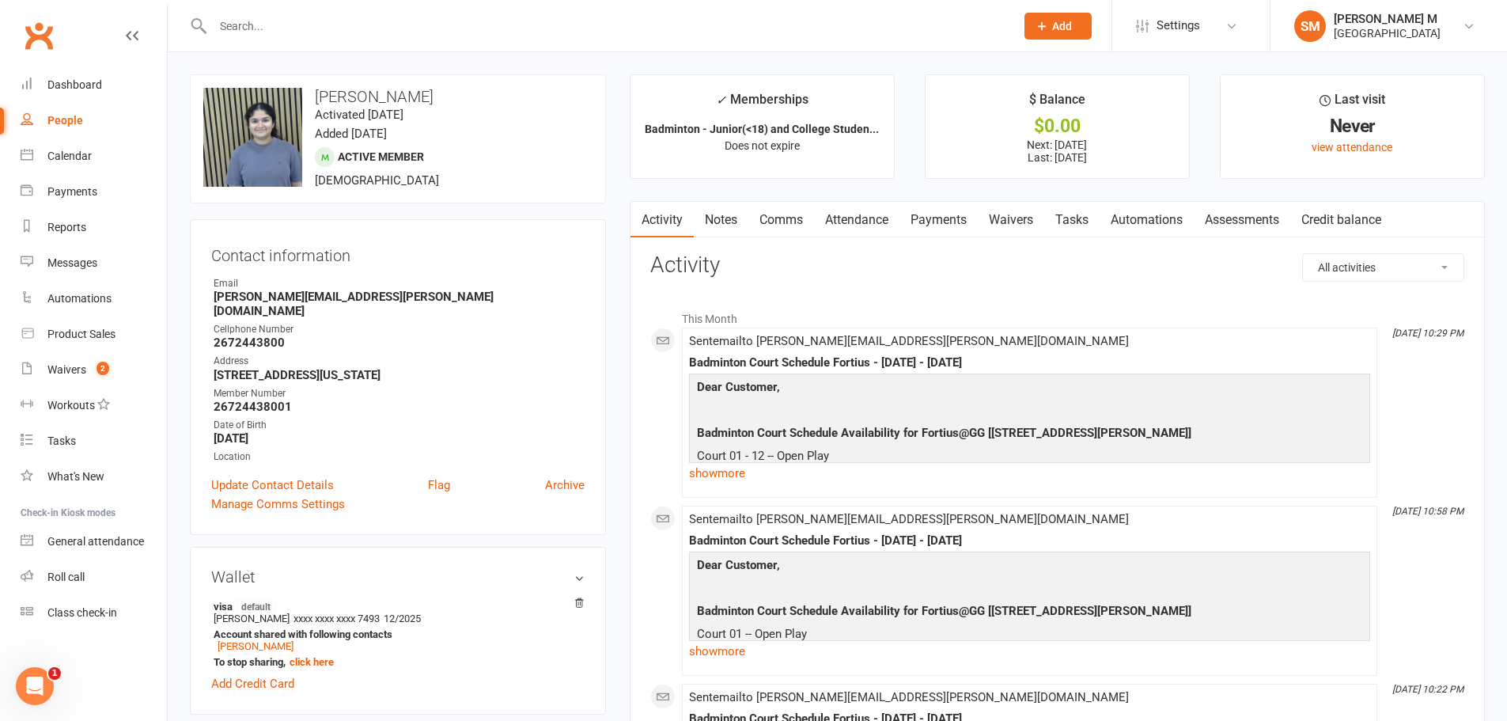
click at [915, 218] on link "Payments" at bounding box center [939, 220] width 78 height 36
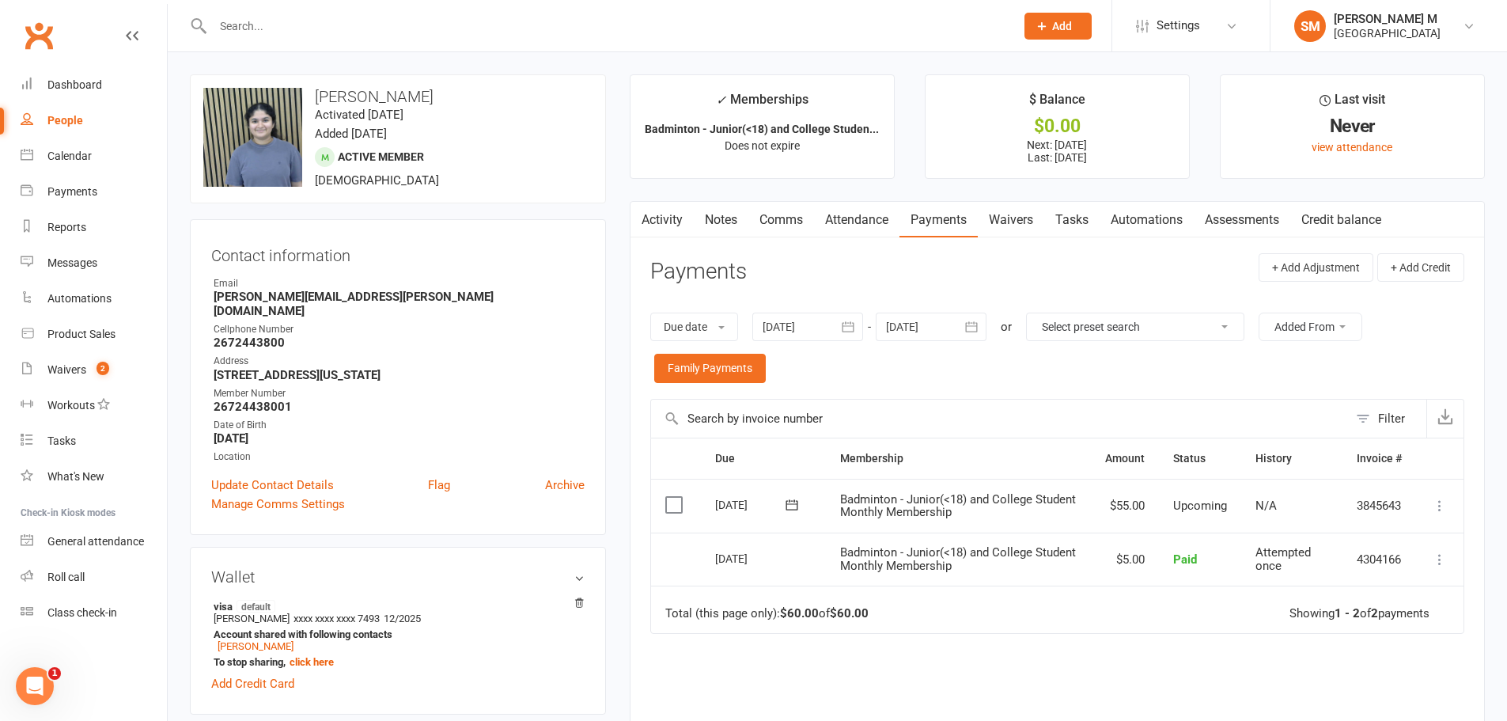
click at [850, 320] on icon "button" at bounding box center [848, 327] width 16 height 16
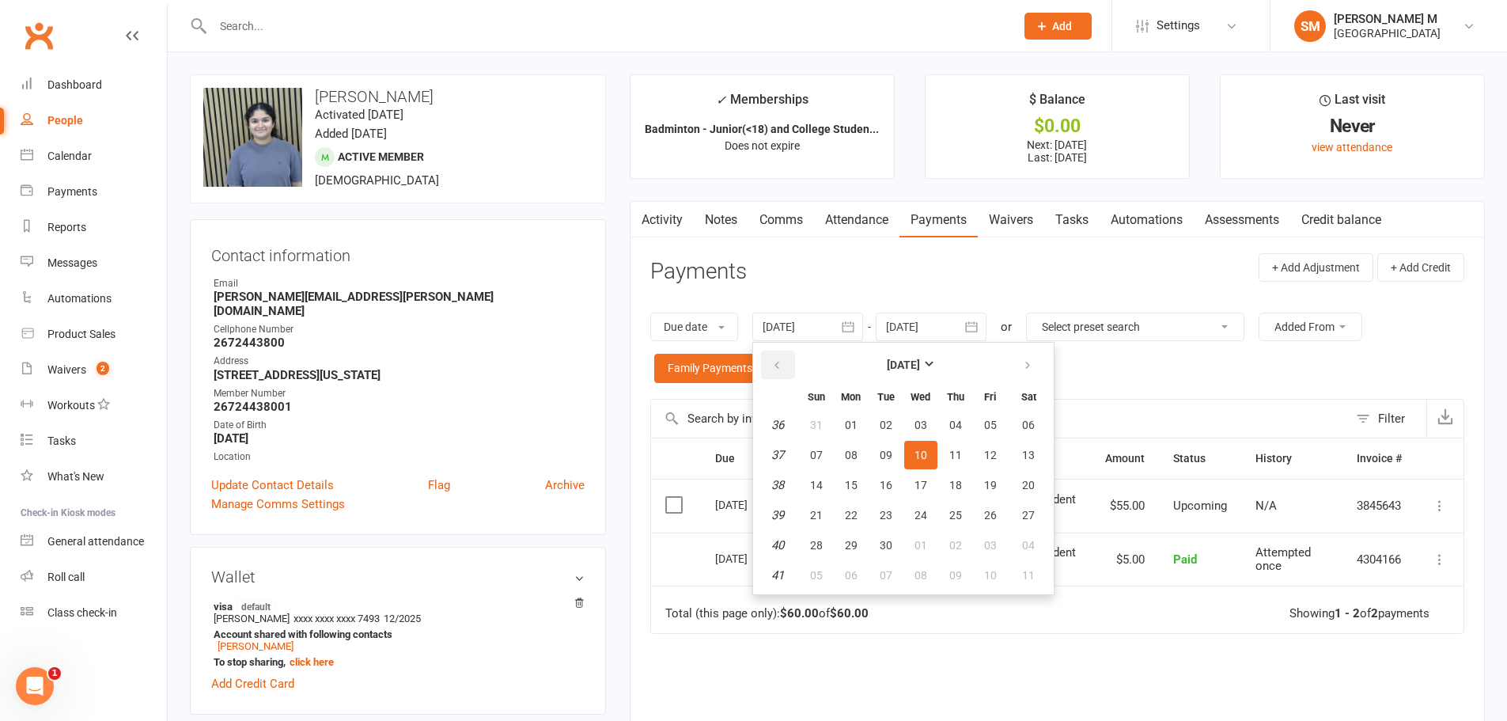
click at [789, 363] on button "button" at bounding box center [778, 365] width 34 height 28
click at [787, 363] on button "button" at bounding box center [778, 365] width 34 height 28
click at [788, 362] on button "button" at bounding box center [778, 365] width 34 height 28
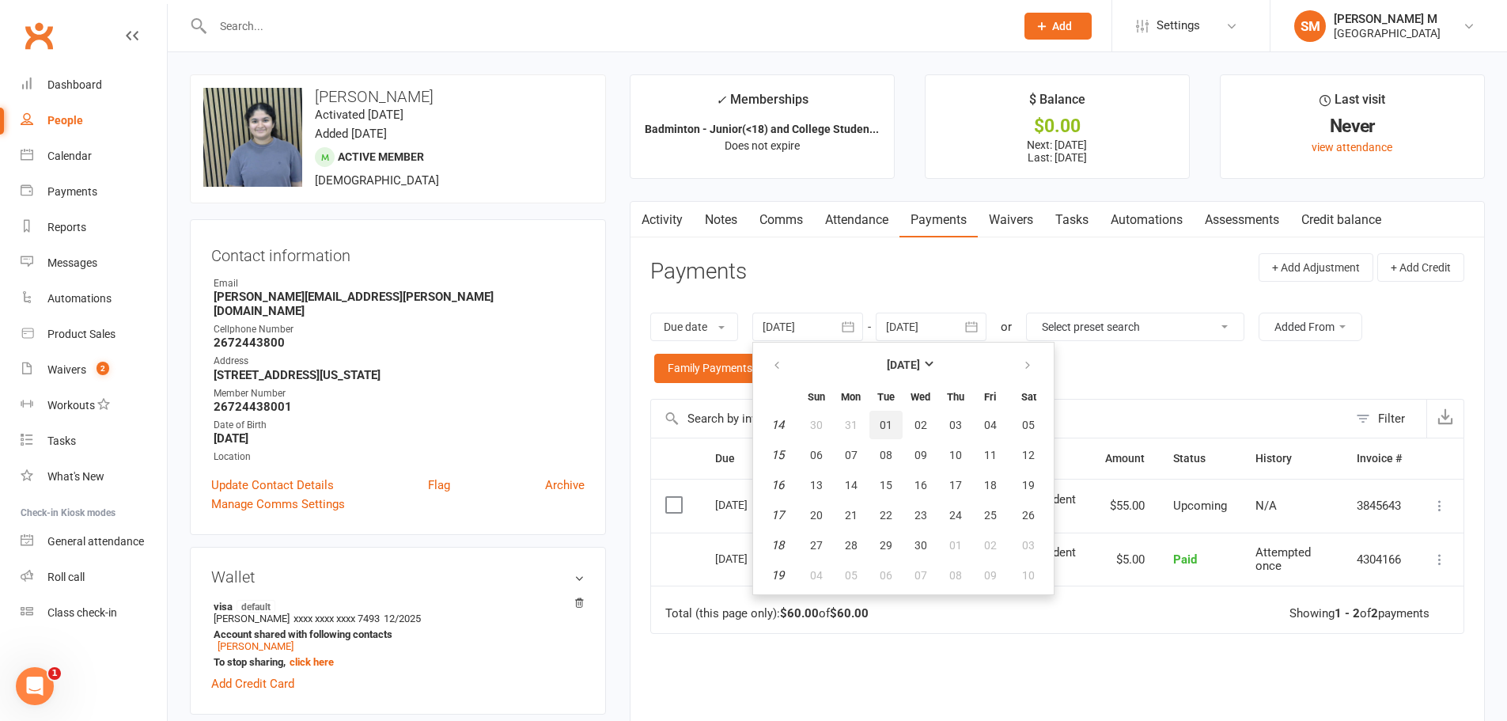
click at [889, 430] on span "01" at bounding box center [886, 425] width 13 height 13
type input "01 Apr 2025"
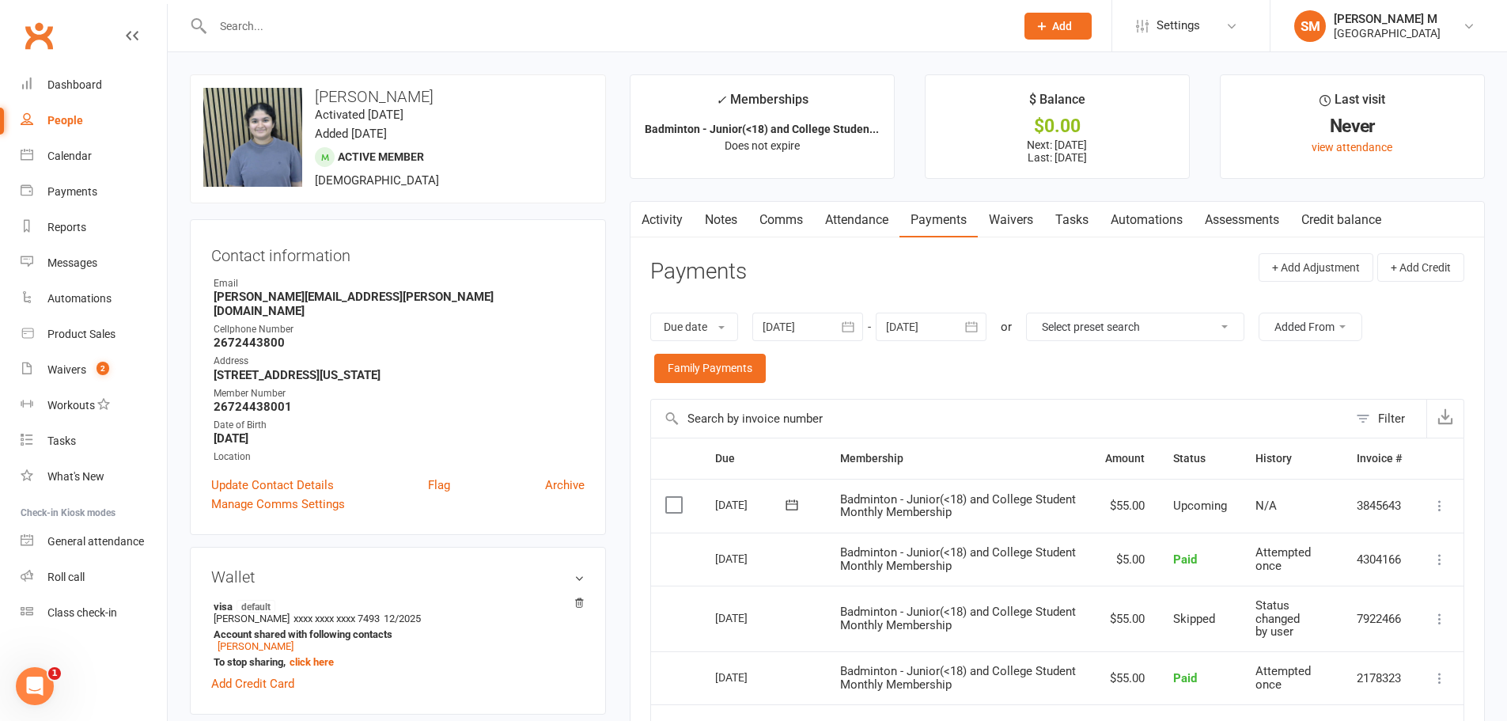
scroll to position [79, 0]
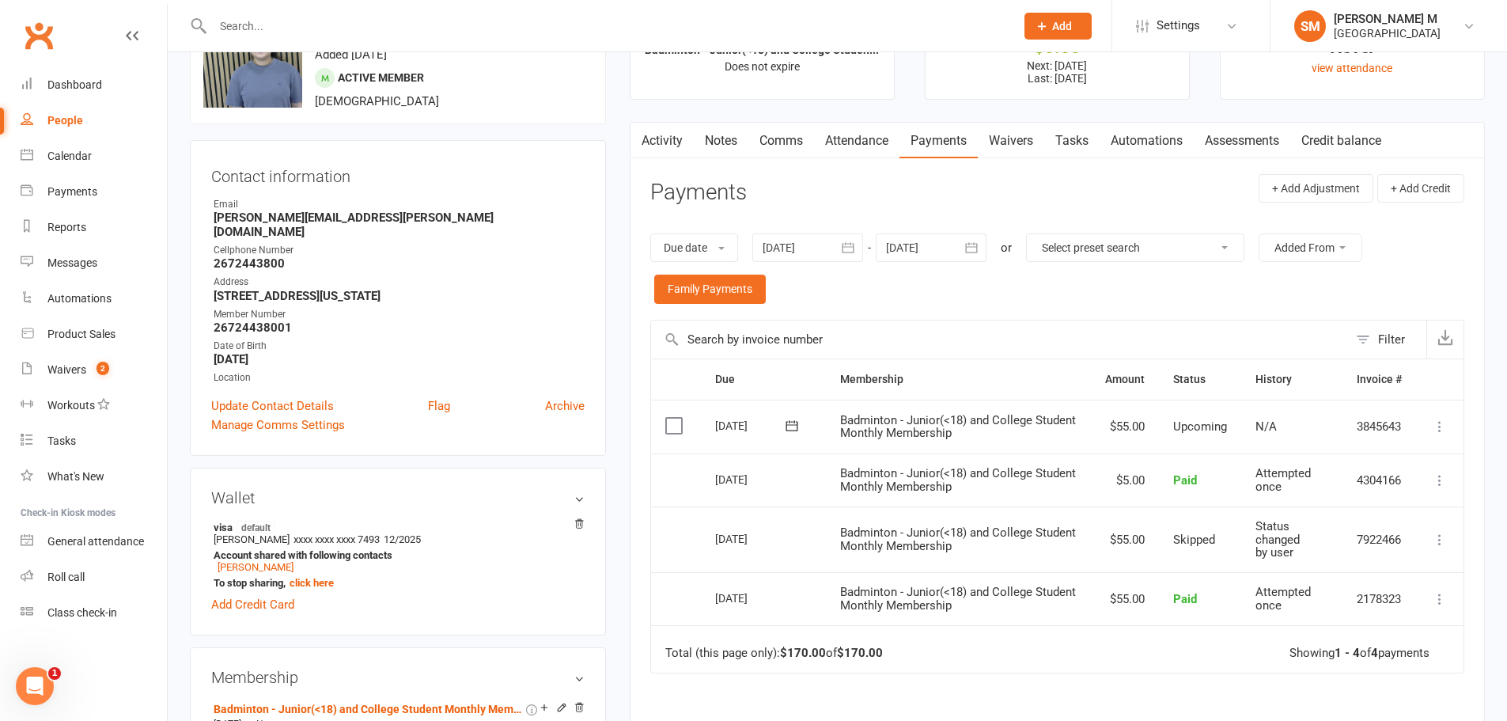
click at [719, 142] on link "Notes" at bounding box center [721, 141] width 55 height 36
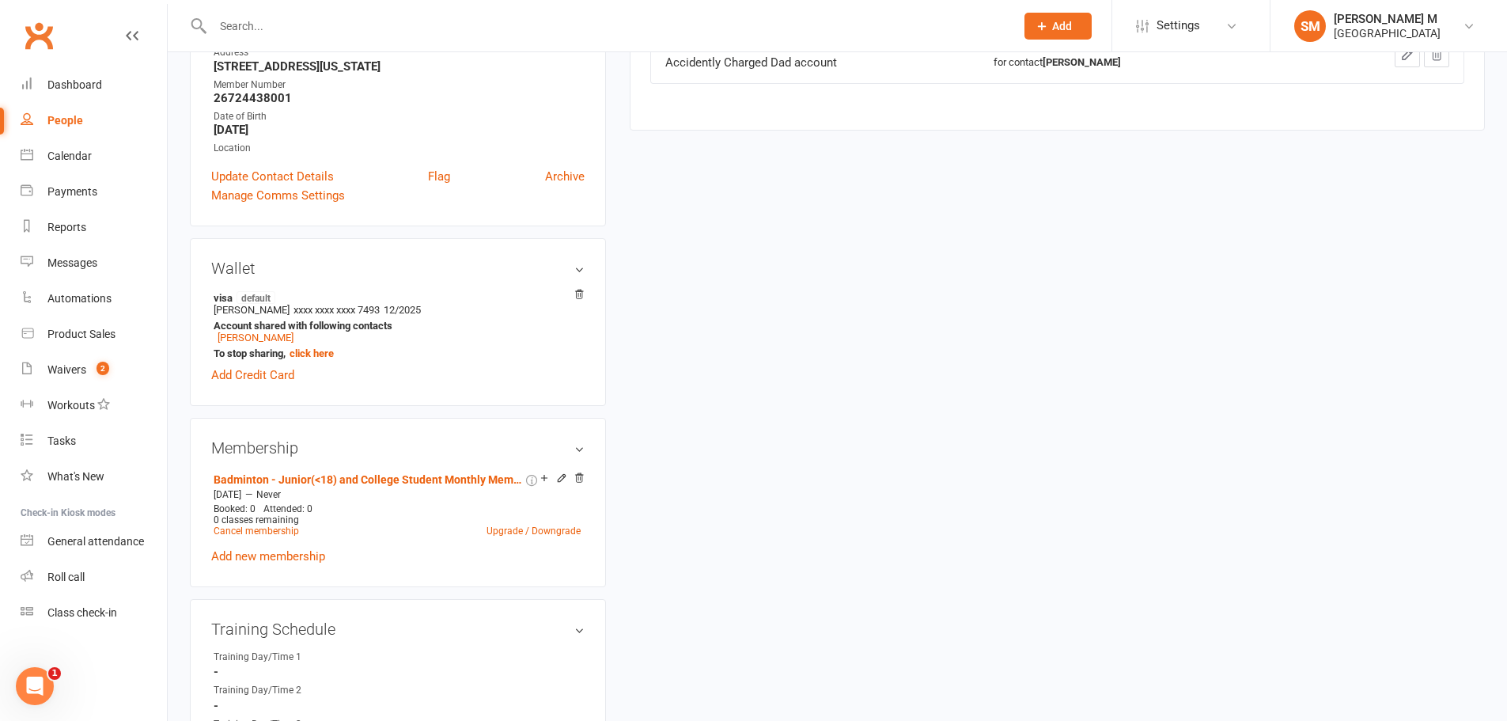
scroll to position [317, 0]
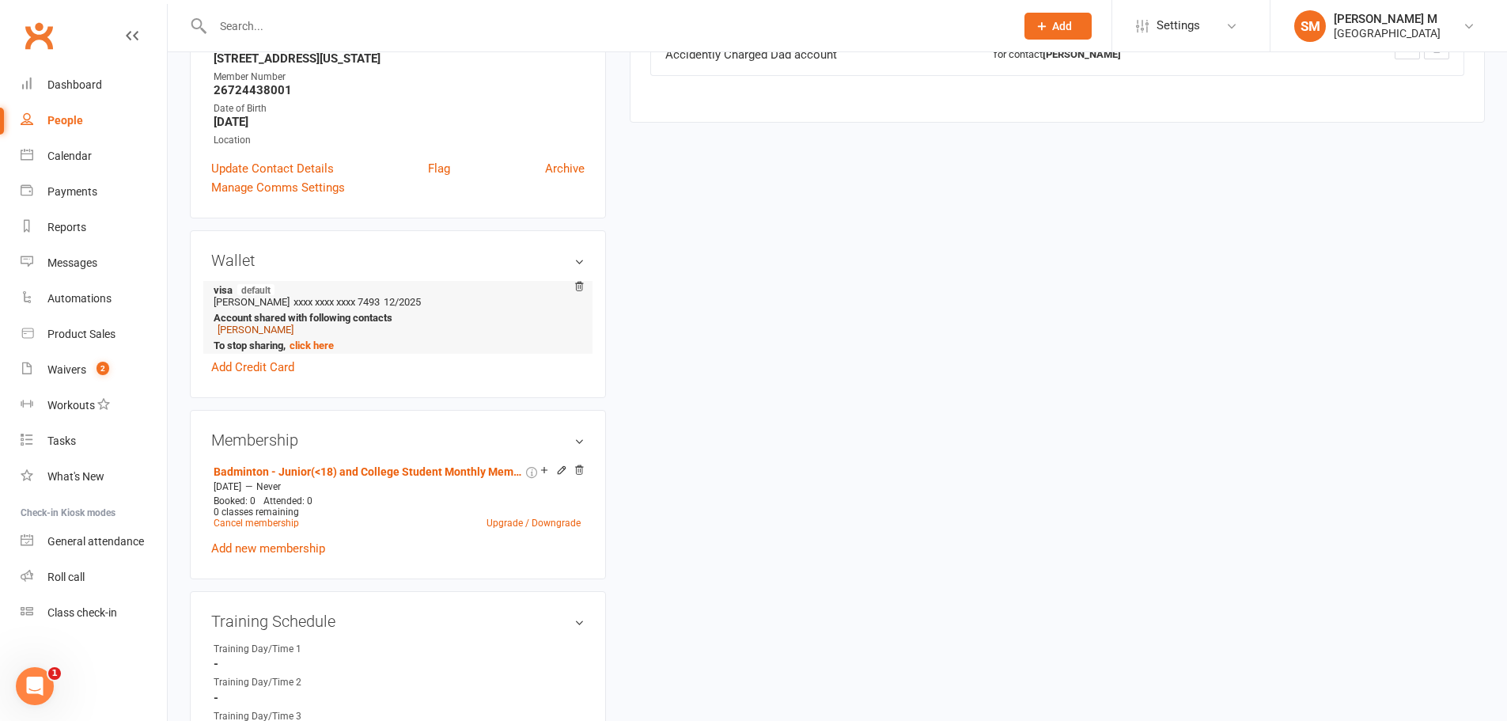
click at [256, 324] on link "Shridhara Palan" at bounding box center [256, 330] width 76 height 12
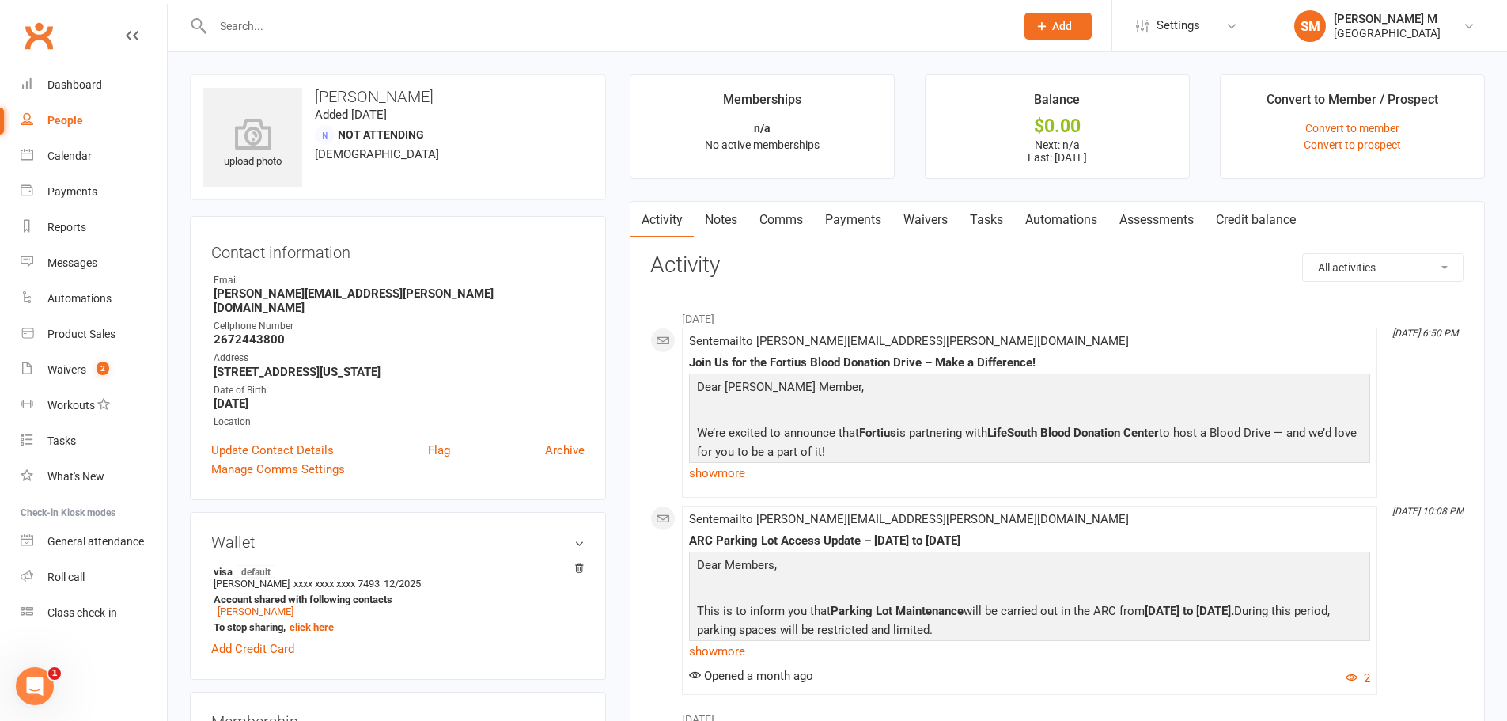
click at [870, 218] on link "Payments" at bounding box center [853, 220] width 78 height 36
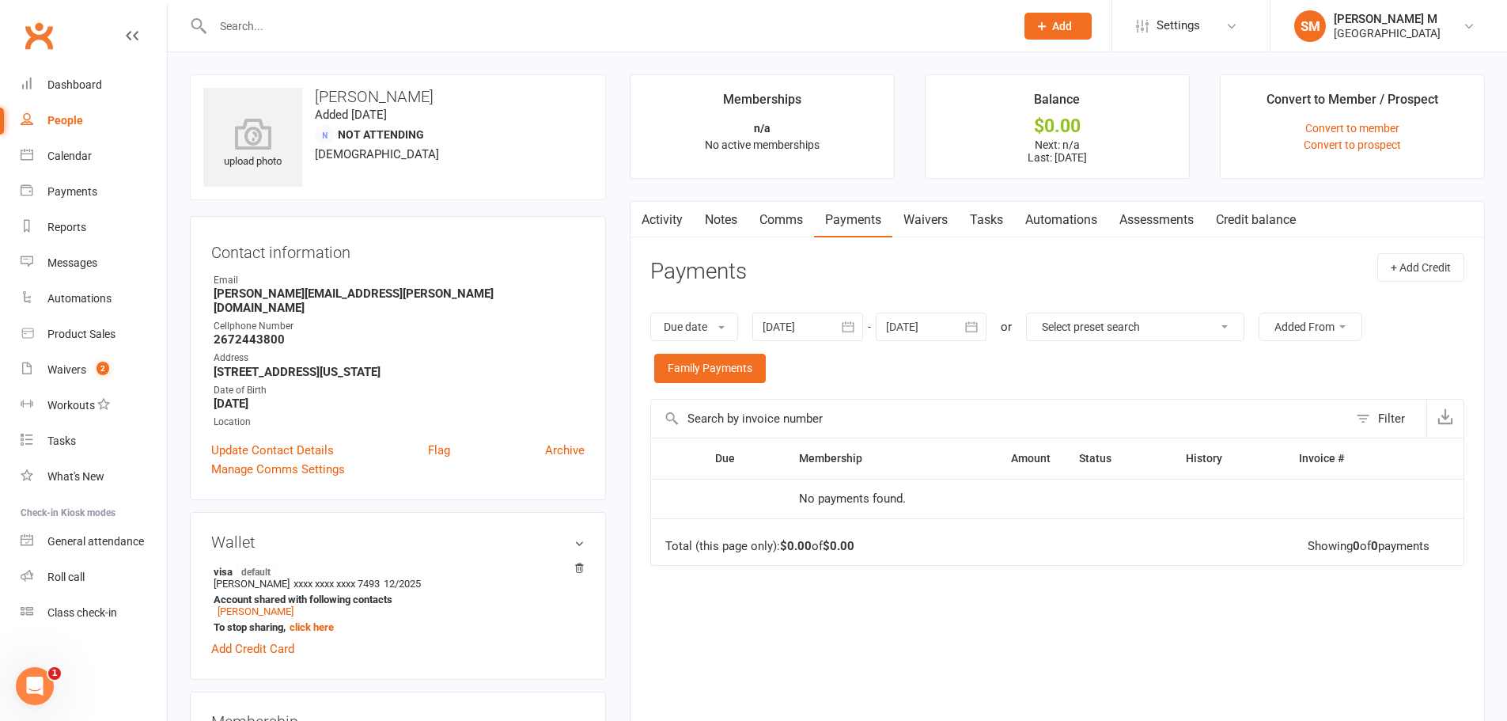
click at [844, 325] on icon "button" at bounding box center [848, 327] width 16 height 16
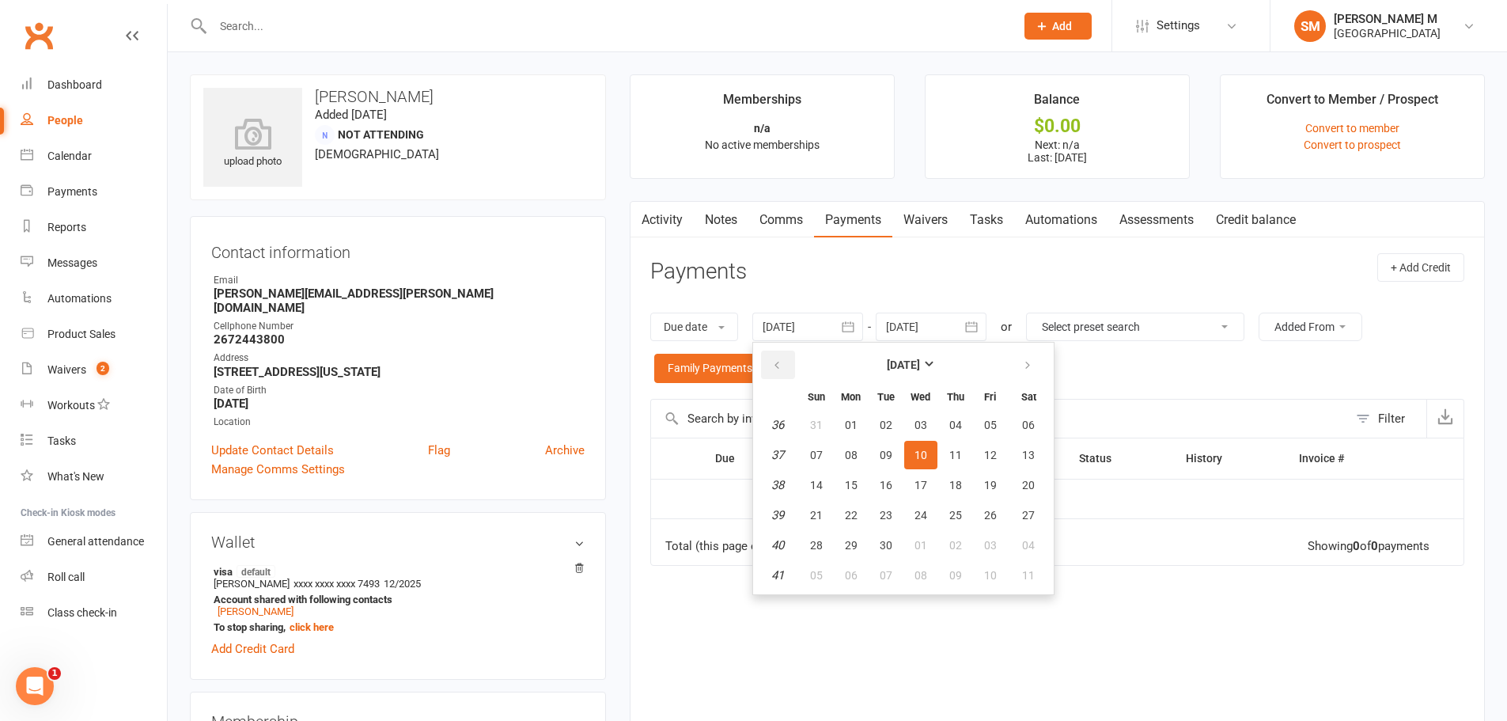
click at [790, 373] on button "button" at bounding box center [778, 365] width 34 height 28
click at [790, 371] on button "button" at bounding box center [778, 365] width 34 height 28
click at [827, 419] on button "27" at bounding box center [816, 425] width 33 height 28
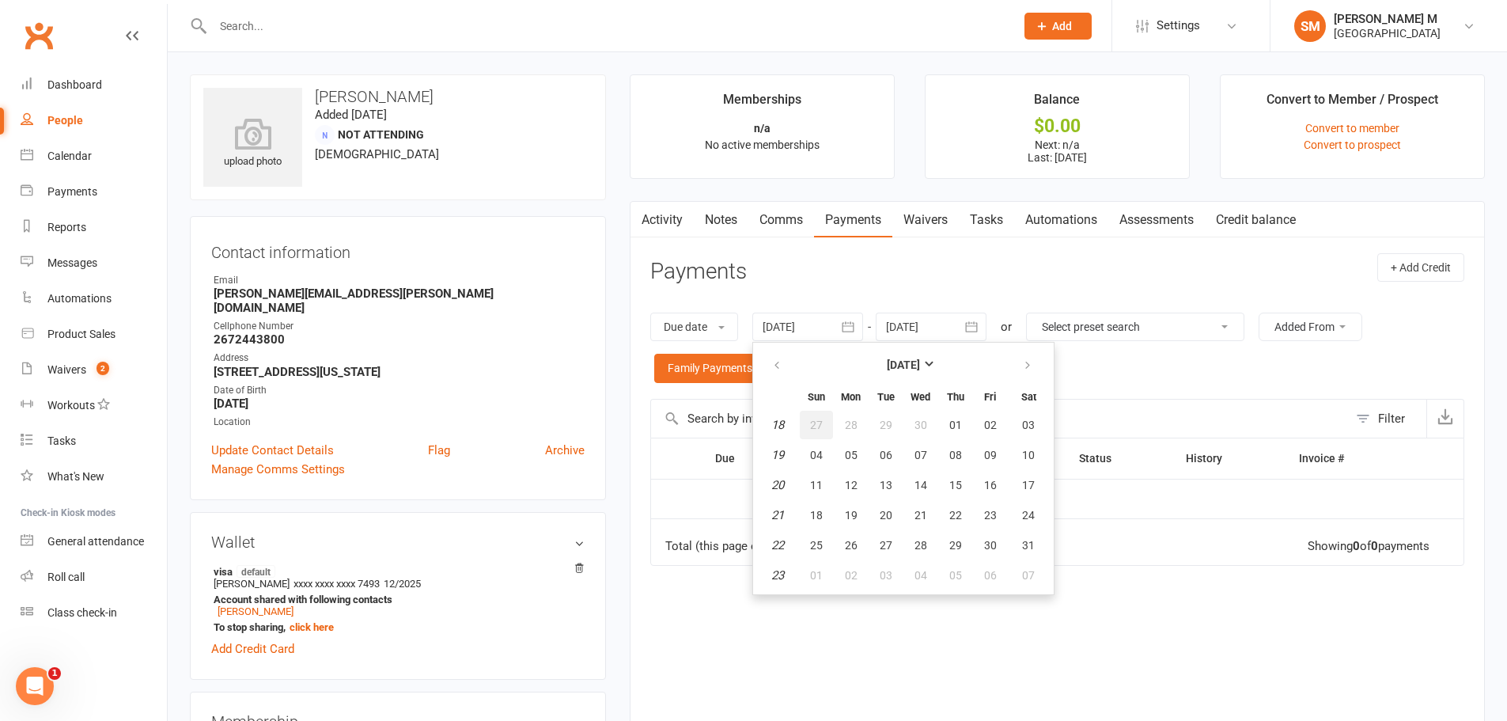
type input "27 Apr 2025"
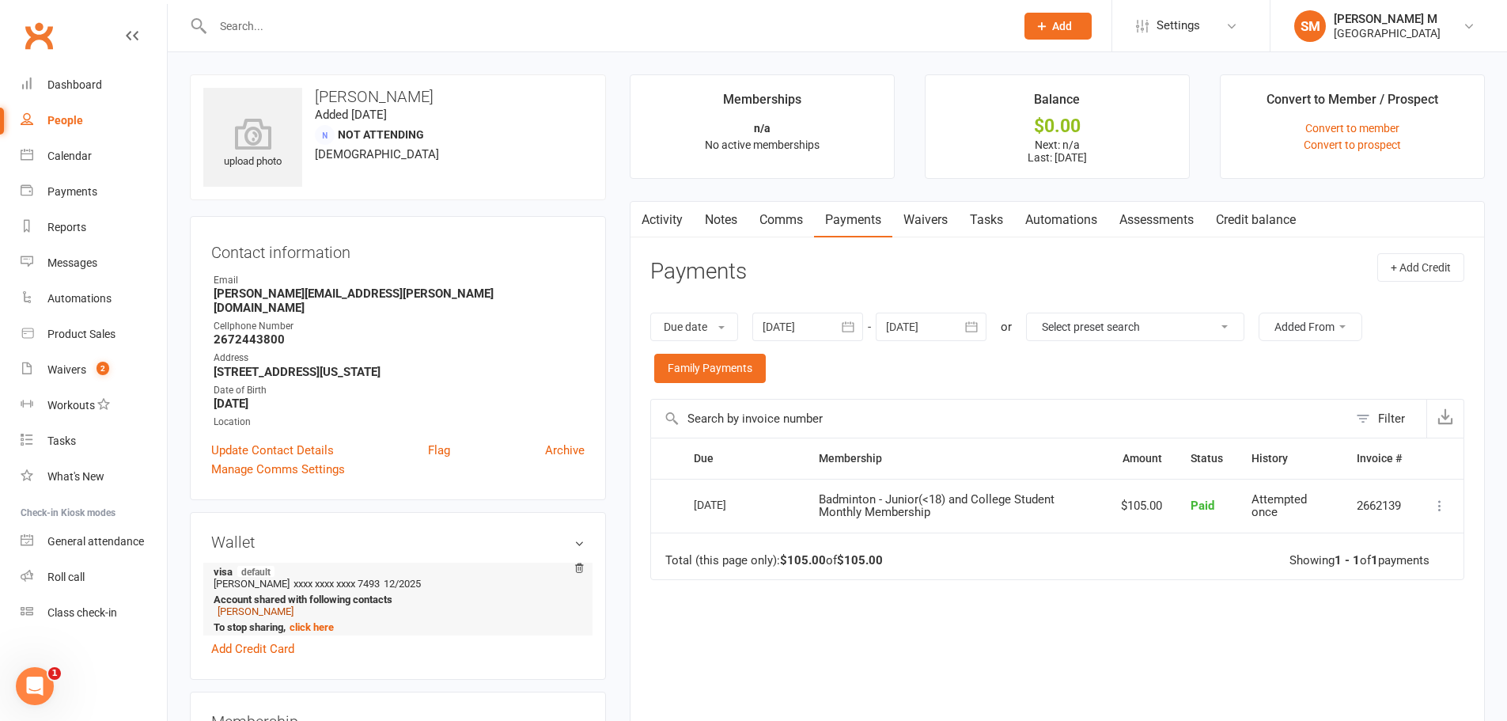
click at [265, 605] on link "Tanvi Palan" at bounding box center [256, 611] width 76 height 12
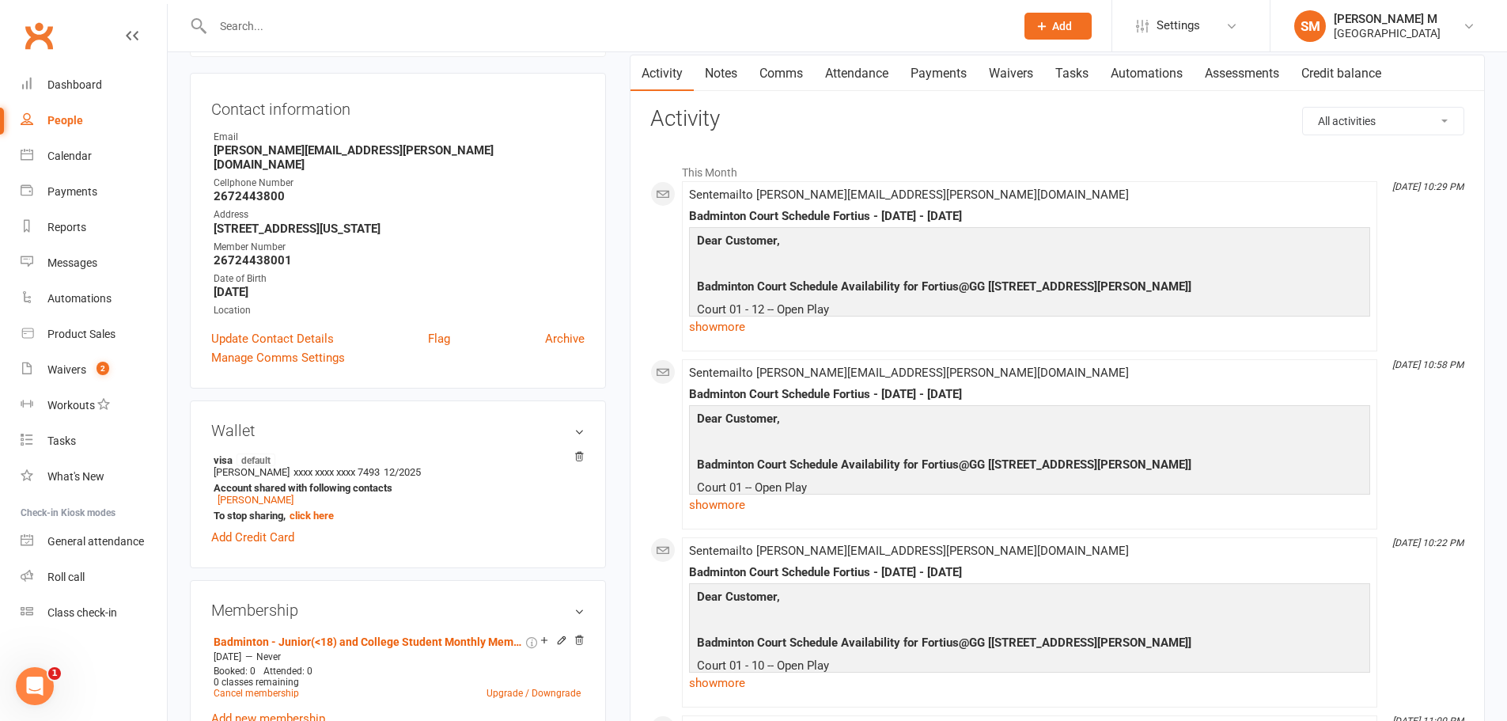
scroll to position [158, 0]
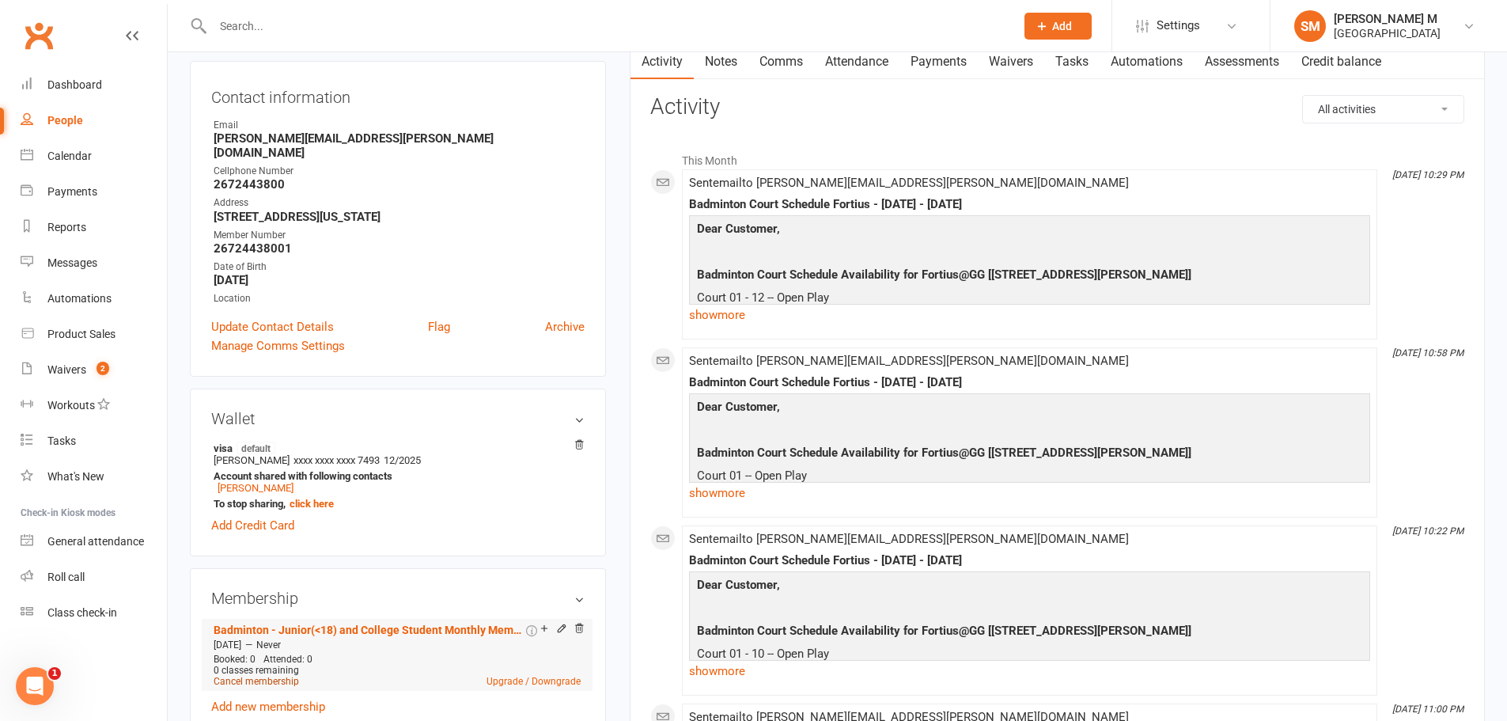
click at [263, 676] on link "Cancel membership" at bounding box center [256, 681] width 85 height 11
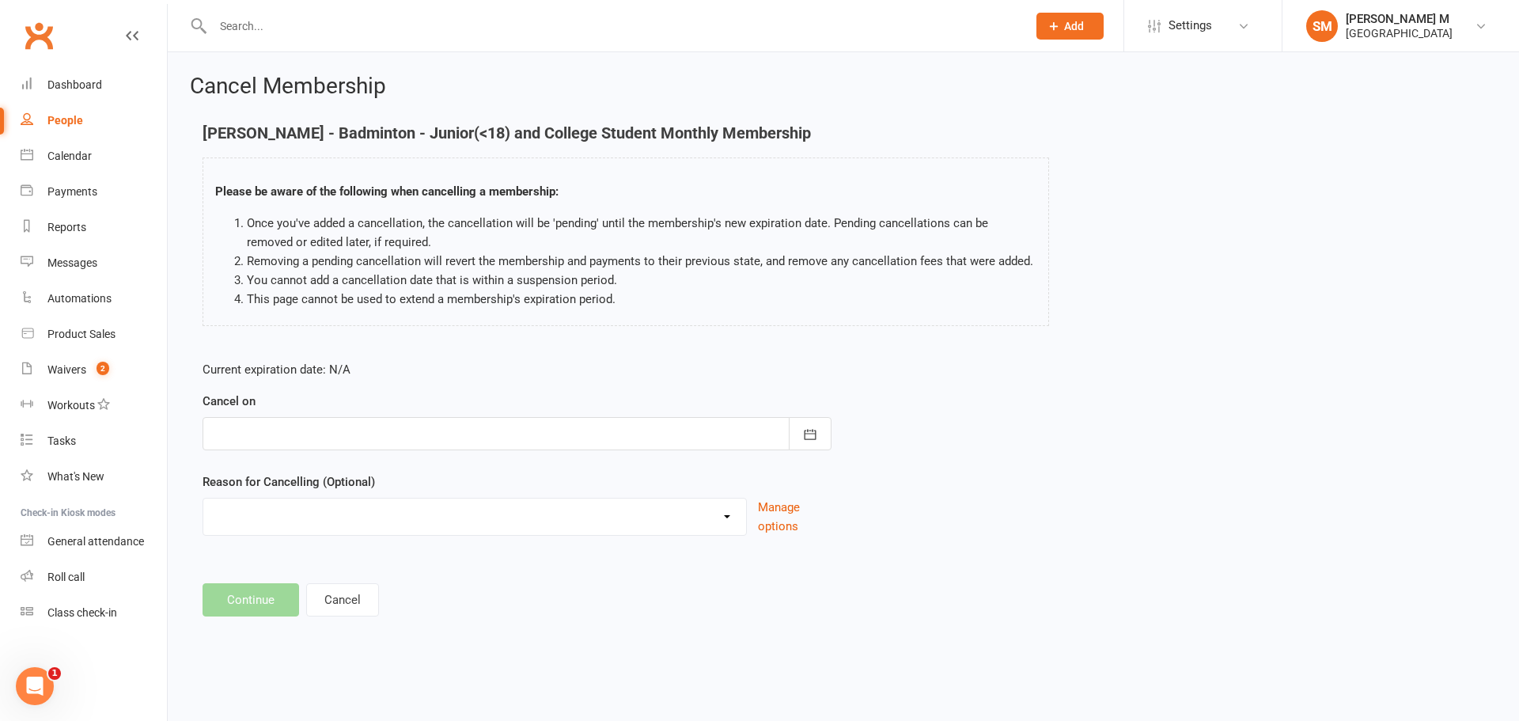
click at [499, 430] on div at bounding box center [517, 433] width 629 height 33
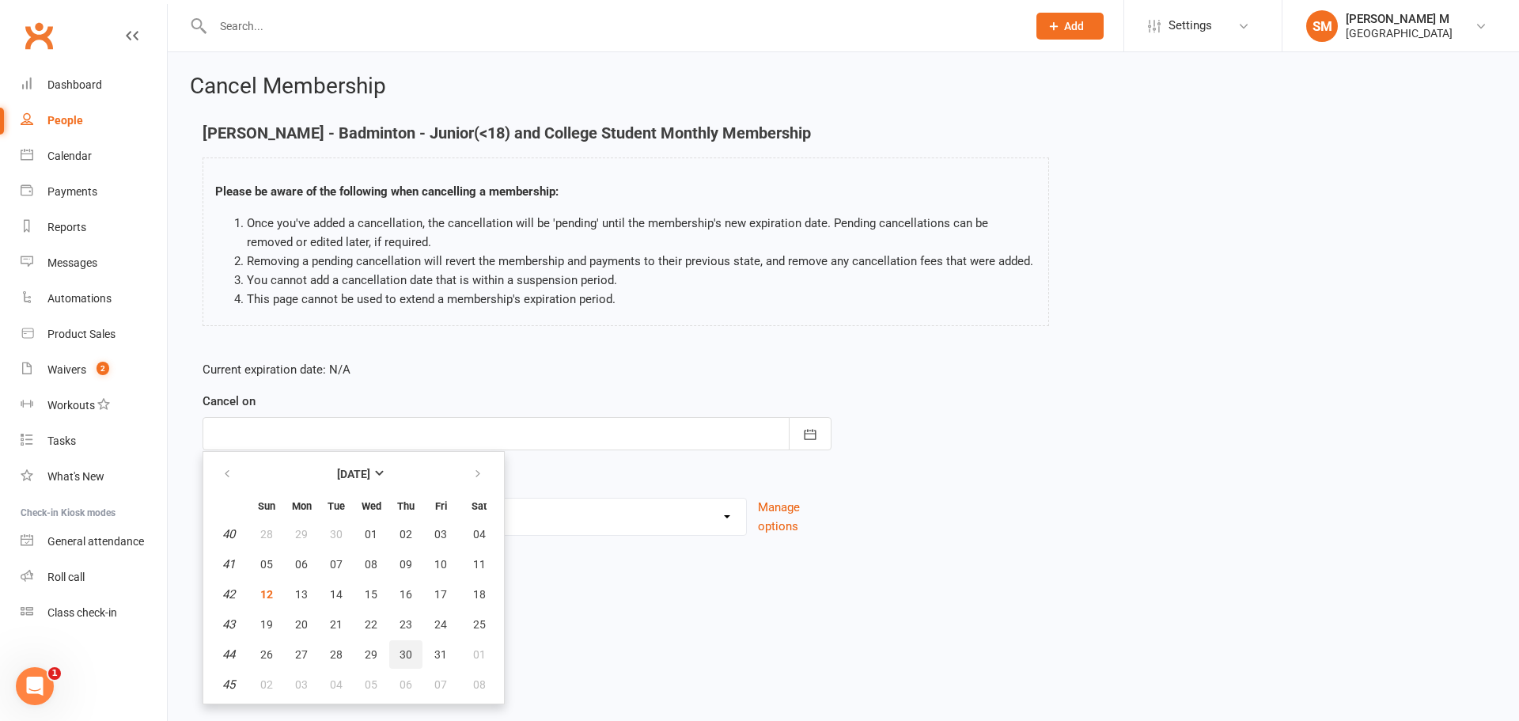
click at [409, 661] on button "30" at bounding box center [405, 654] width 33 height 28
type input "30 Oct 2025"
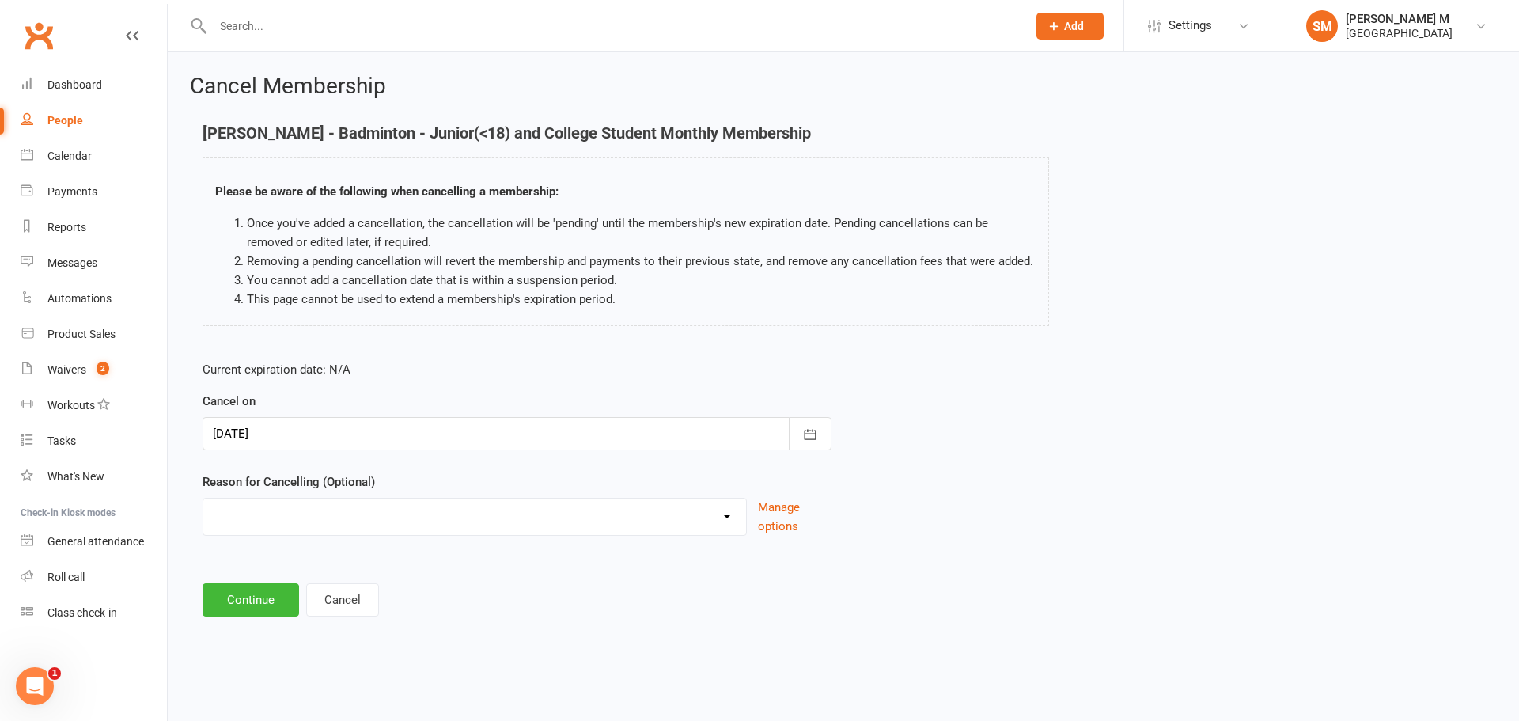
click at [405, 518] on select "Coaches Request Coaching is Complete Coach Request Customer requested via email…" at bounding box center [474, 514] width 543 height 32
select select "3"
click at [203, 498] on select "Coaches Request Coaching is Complete Coach Request Customer requested via email…" at bounding box center [474, 514] width 543 height 32
click at [242, 599] on button "Continue" at bounding box center [251, 599] width 97 height 33
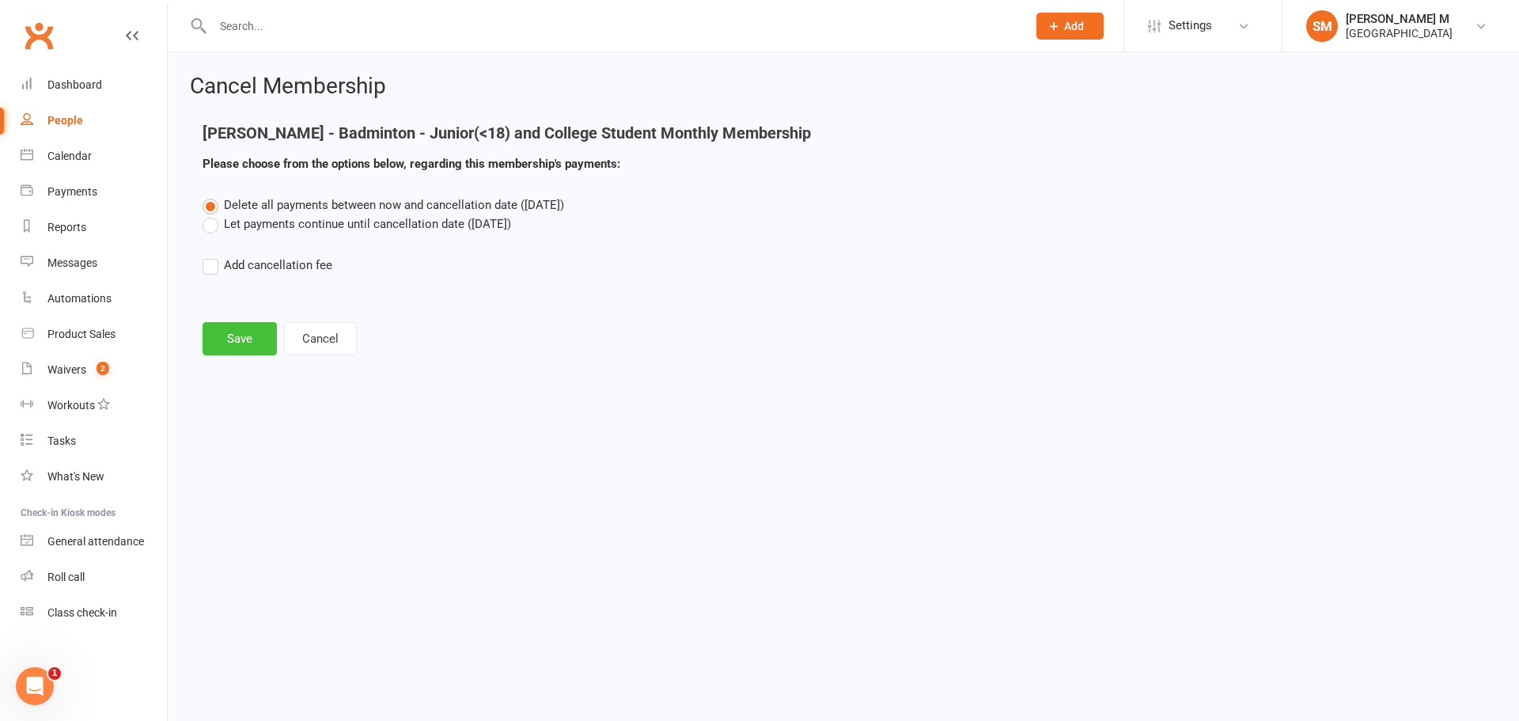
click at [220, 337] on button "Save" at bounding box center [240, 338] width 74 height 33
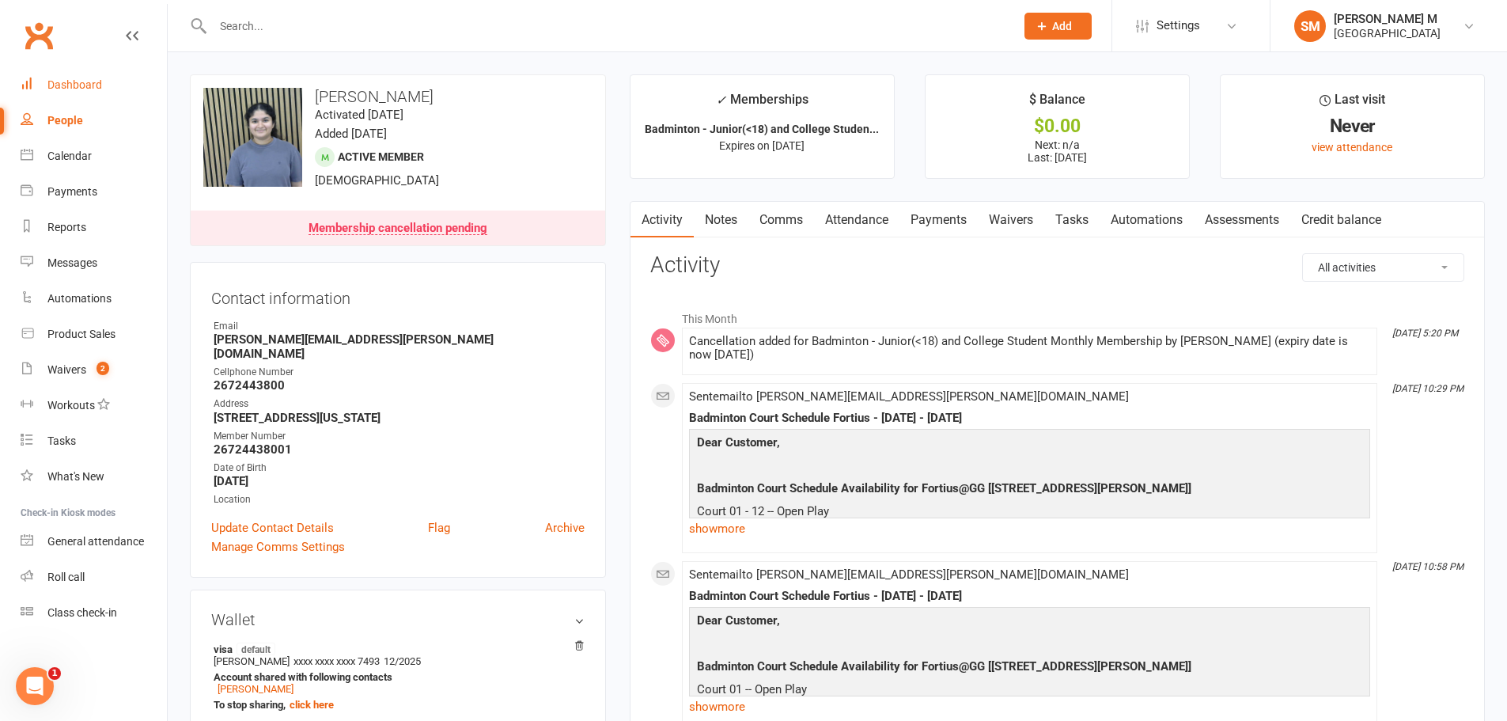
click at [71, 67] on link "Dashboard" at bounding box center [94, 85] width 146 height 36
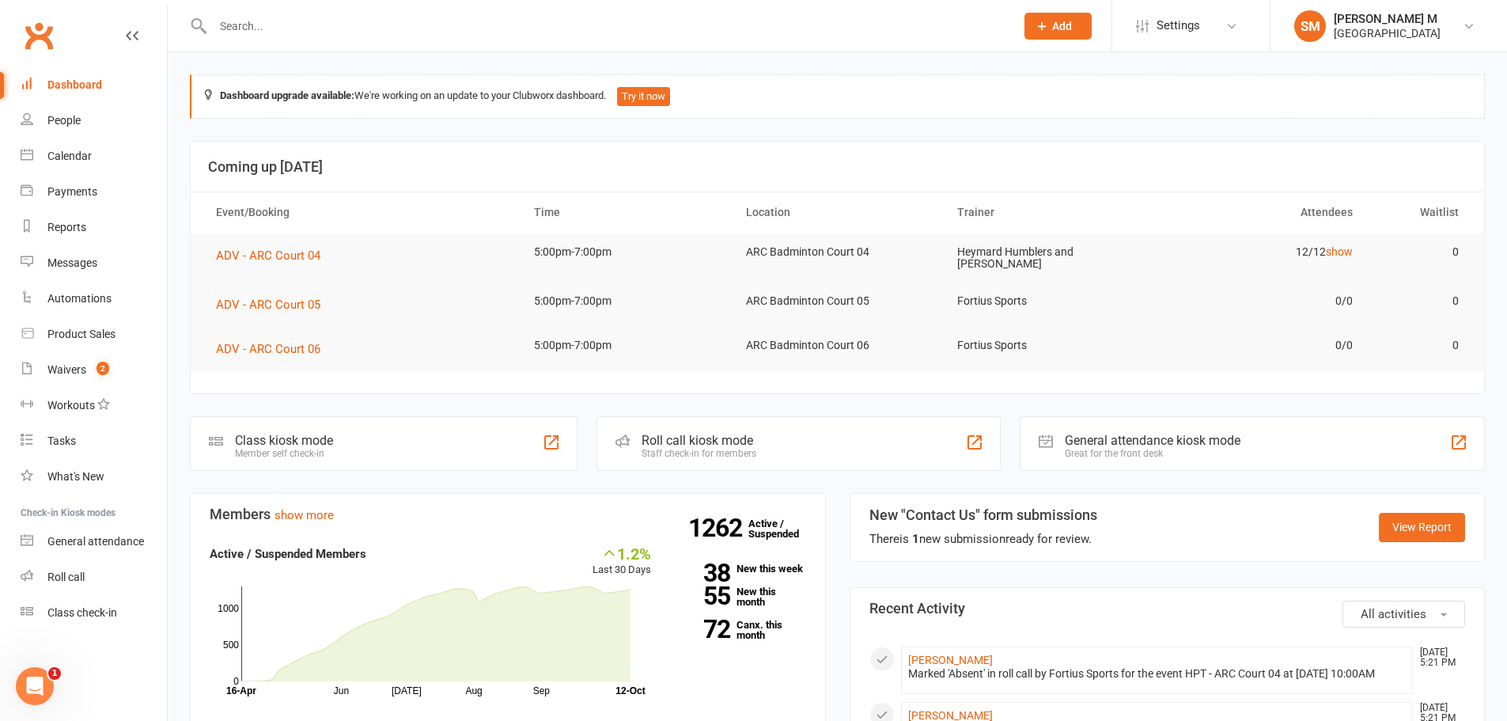
scroll to position [317, 0]
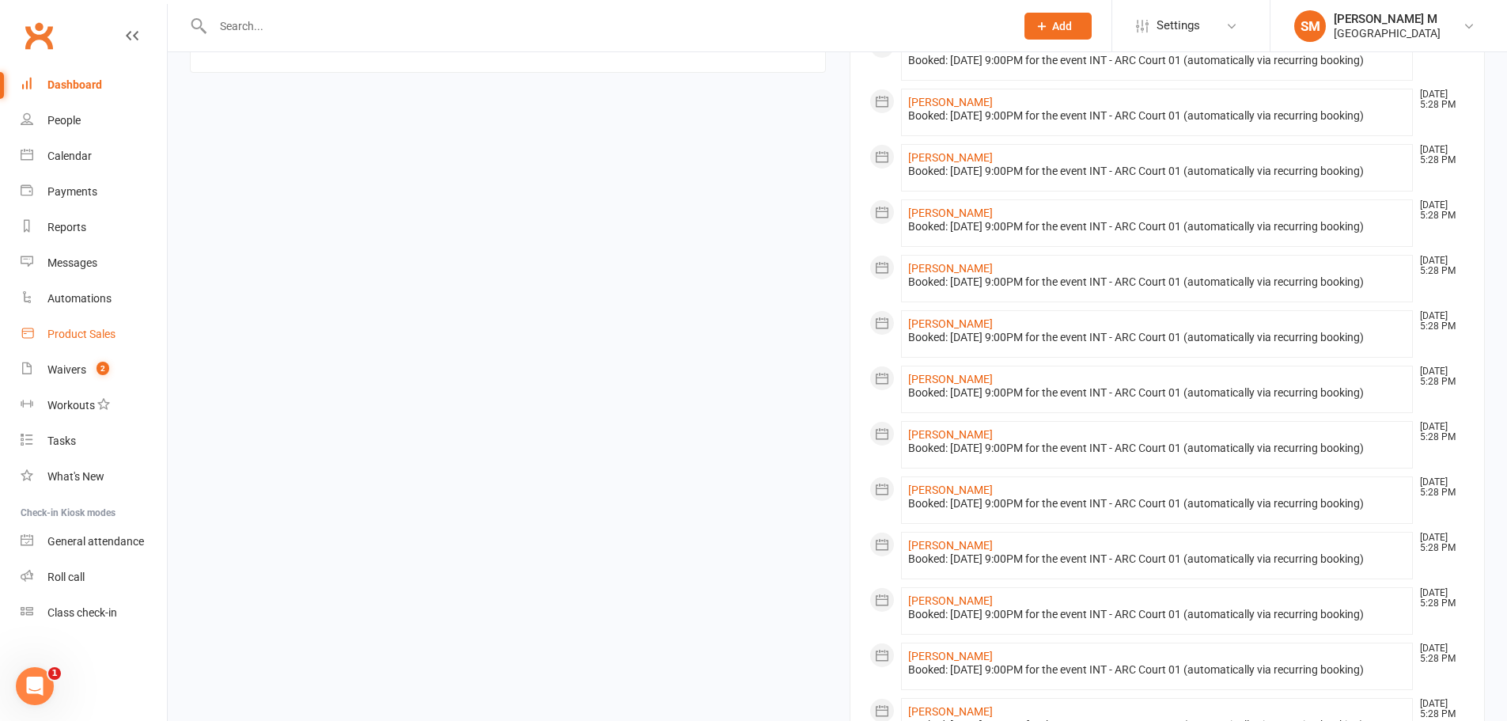
scroll to position [886, 0]
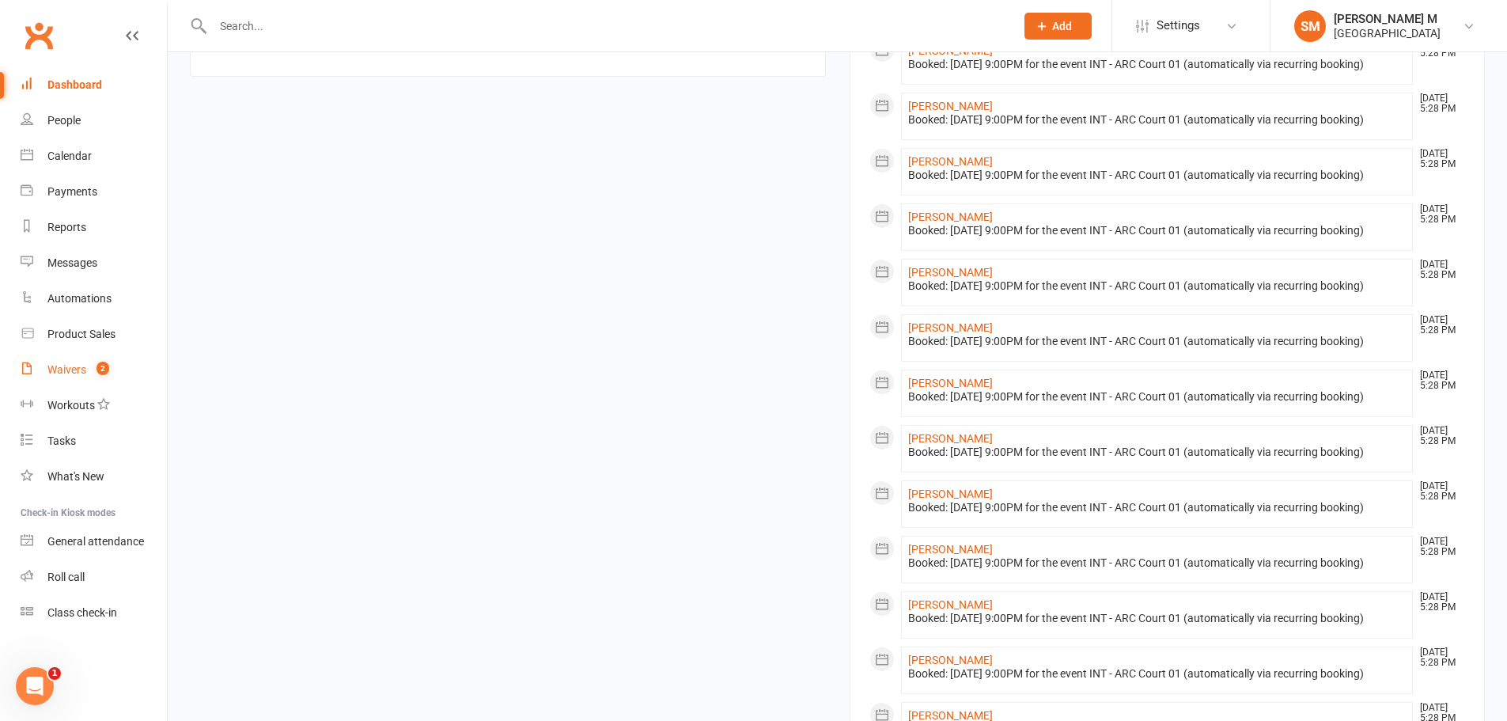
click at [68, 374] on div "Waivers" at bounding box center [66, 369] width 39 height 13
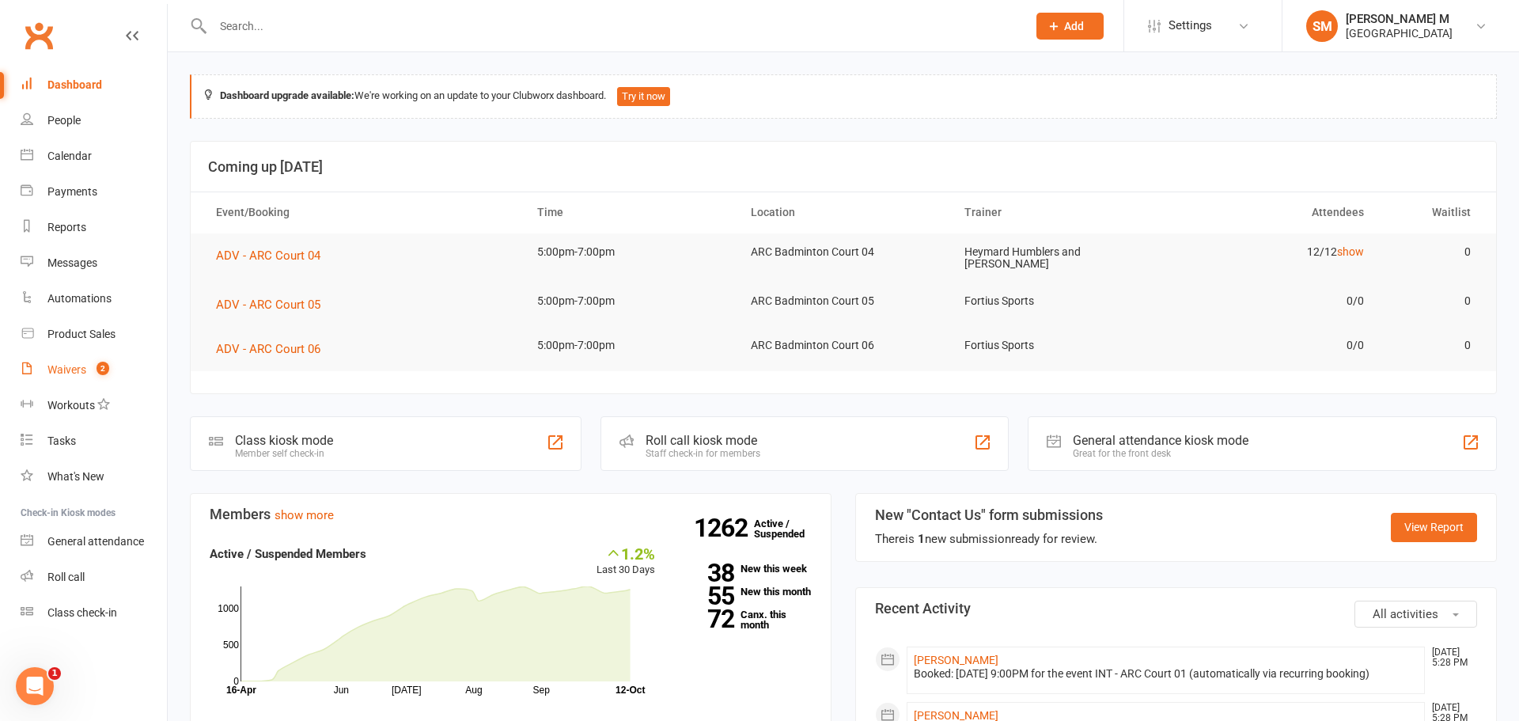
select select "50"
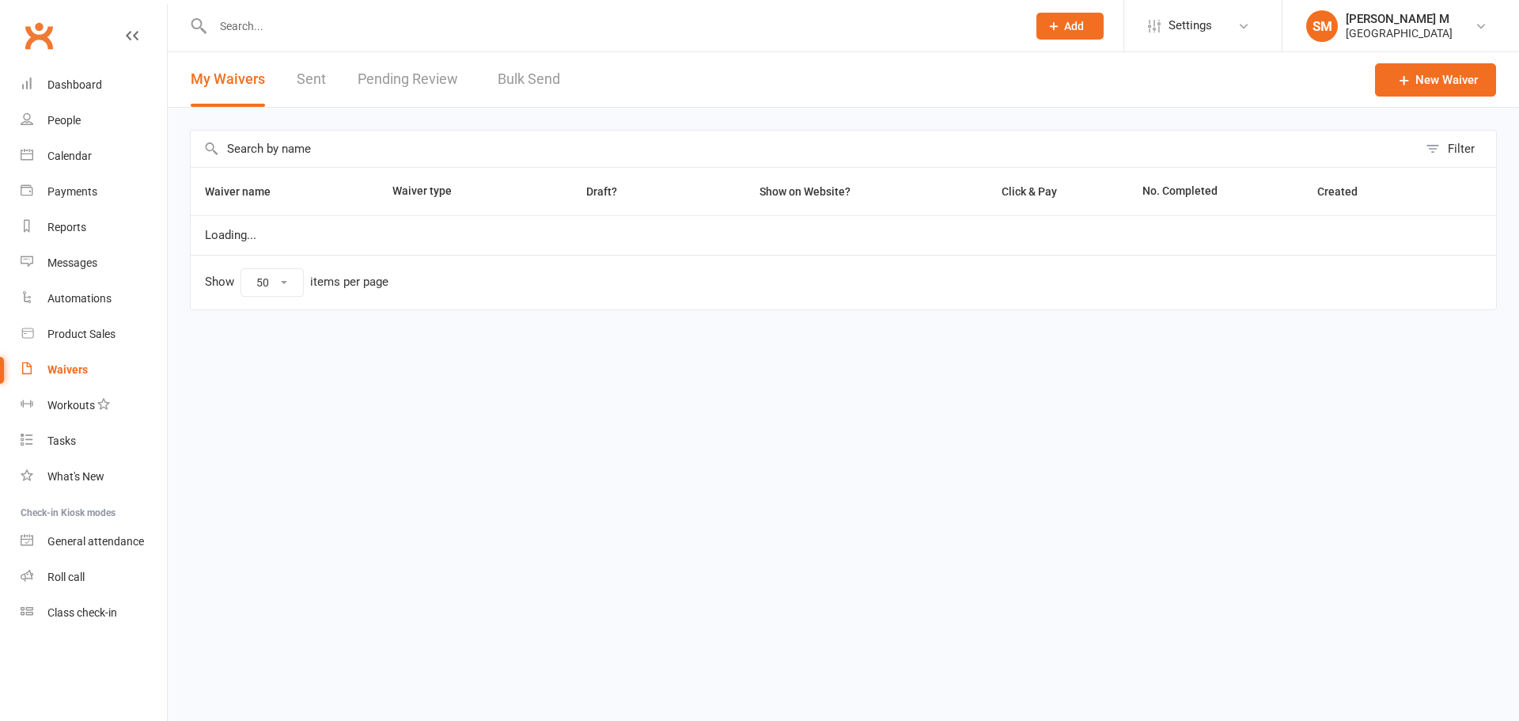
select select "50"
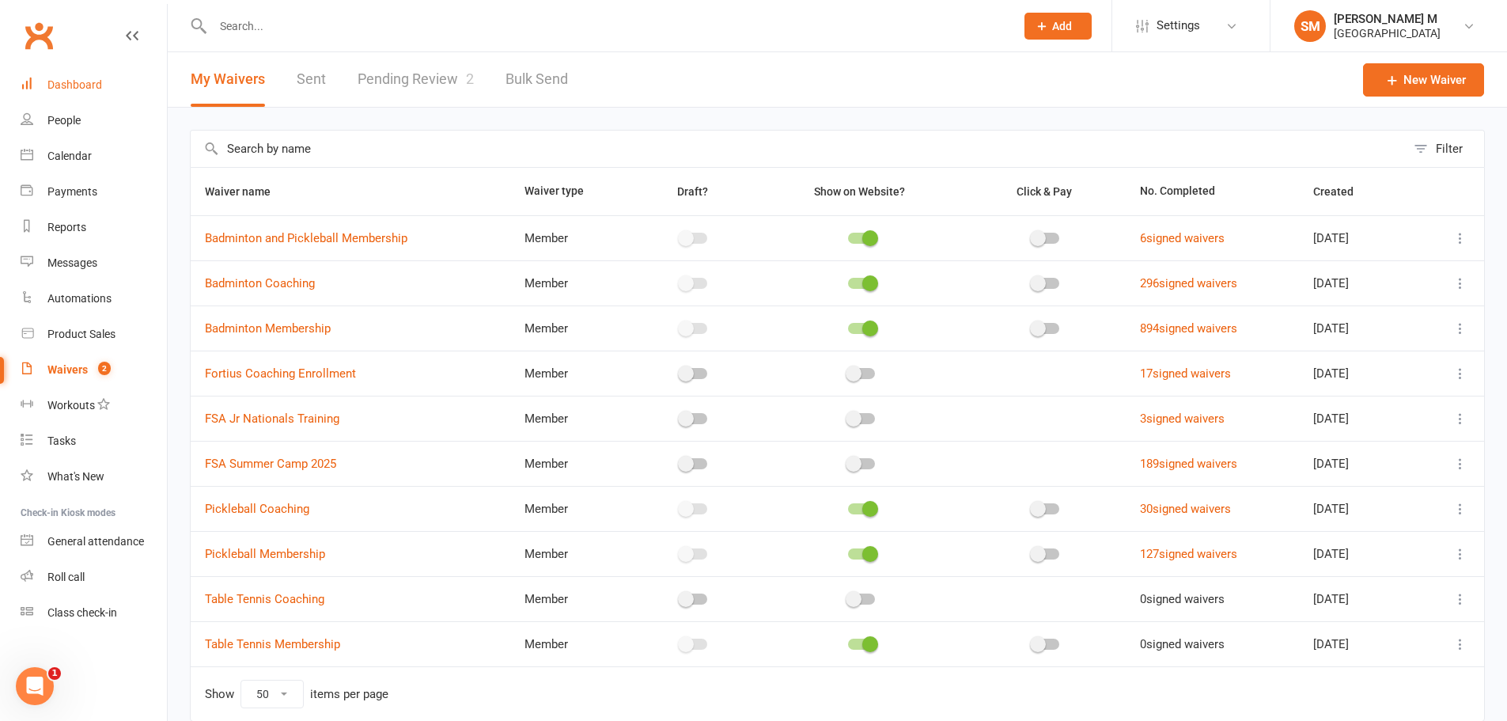
click at [65, 82] on div "Dashboard" at bounding box center [74, 84] width 55 height 13
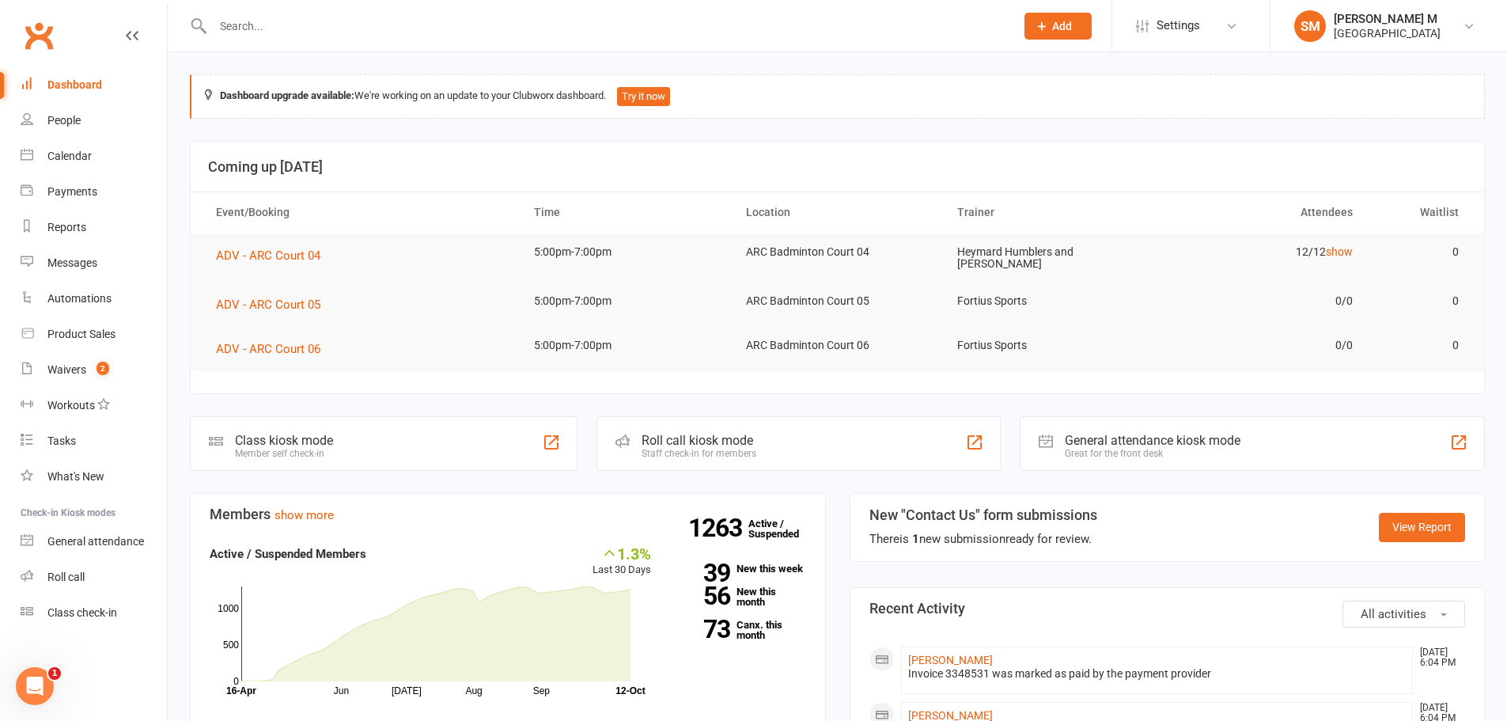
click at [443, 25] on input "text" at bounding box center [606, 26] width 796 height 22
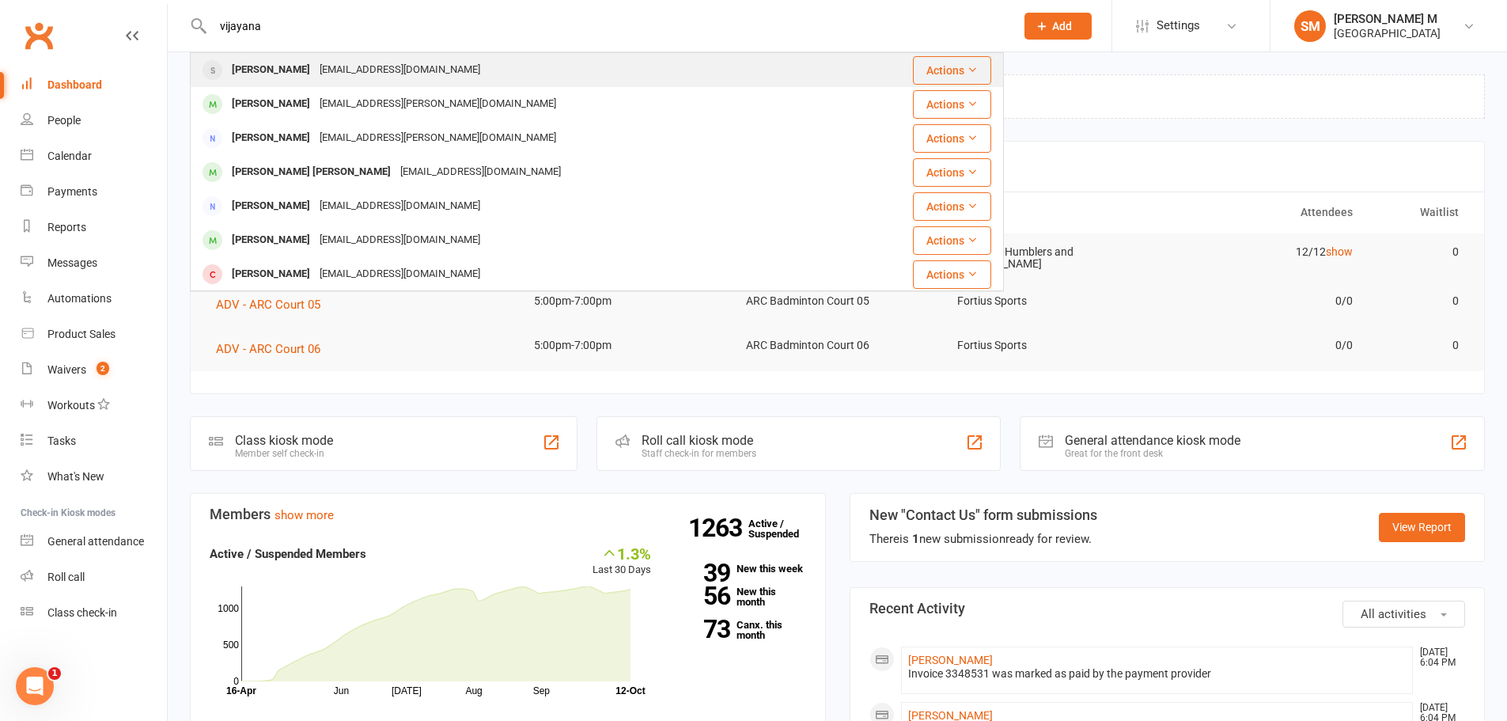
type input "vijayana"
click at [338, 63] on div "[EMAIL_ADDRESS][DOMAIN_NAME]" at bounding box center [400, 70] width 170 height 23
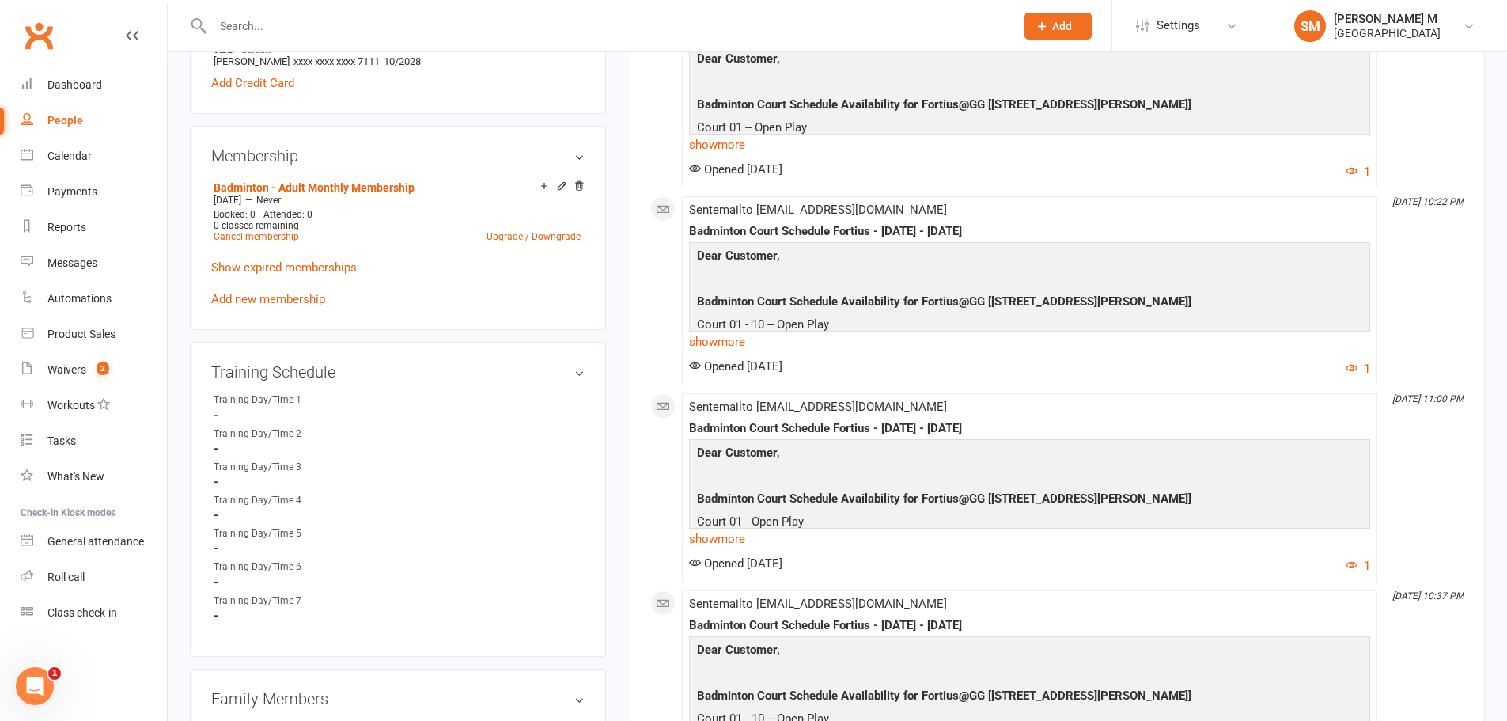
scroll to position [950, 0]
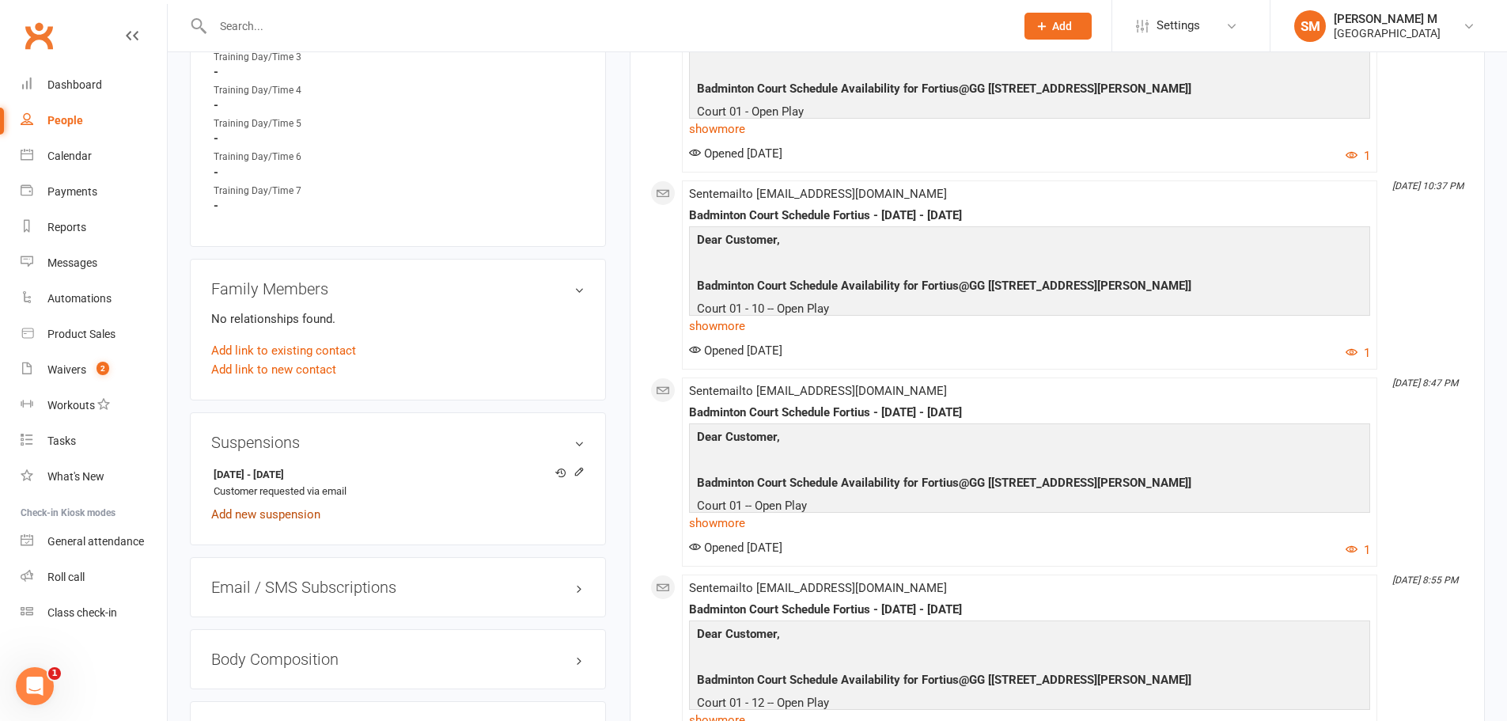
click at [253, 511] on link "Add new suspension" at bounding box center [265, 514] width 109 height 14
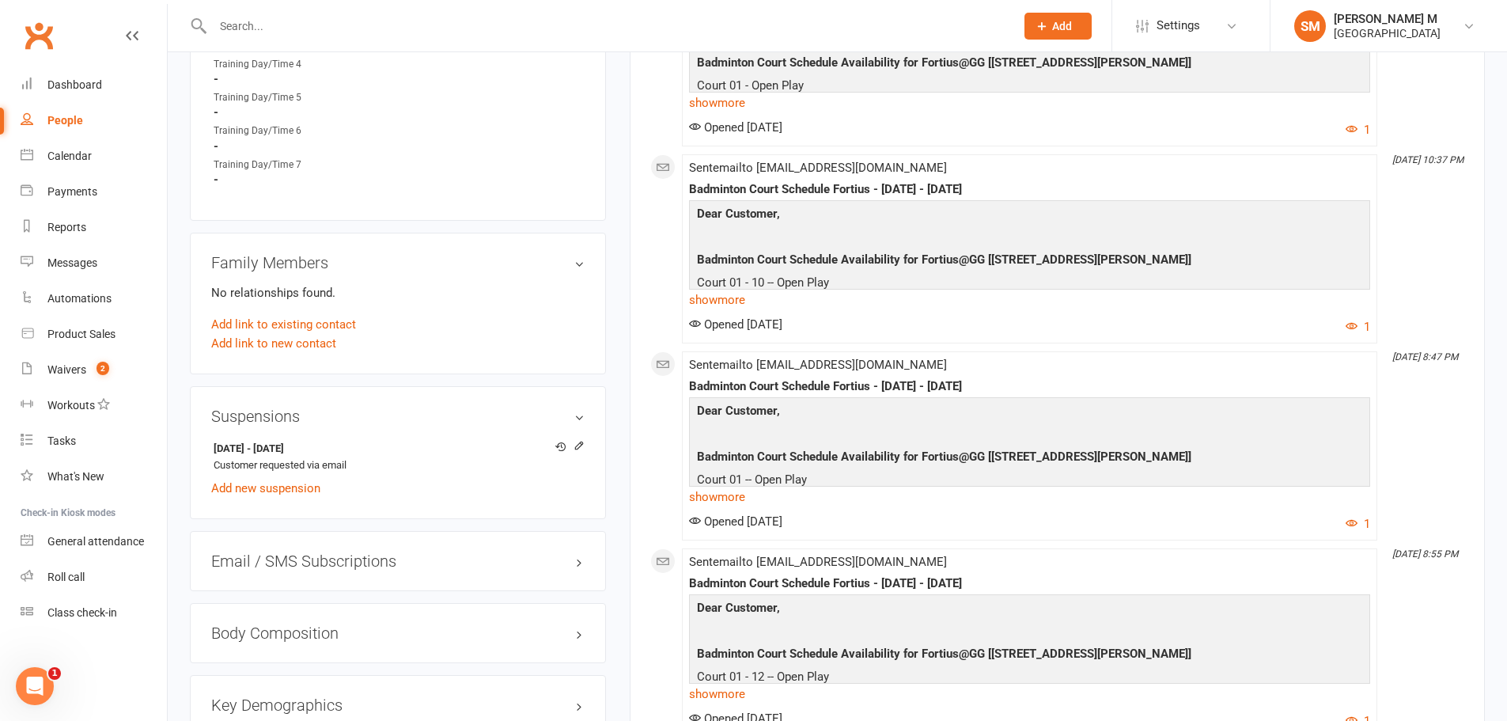
scroll to position [1108, 0]
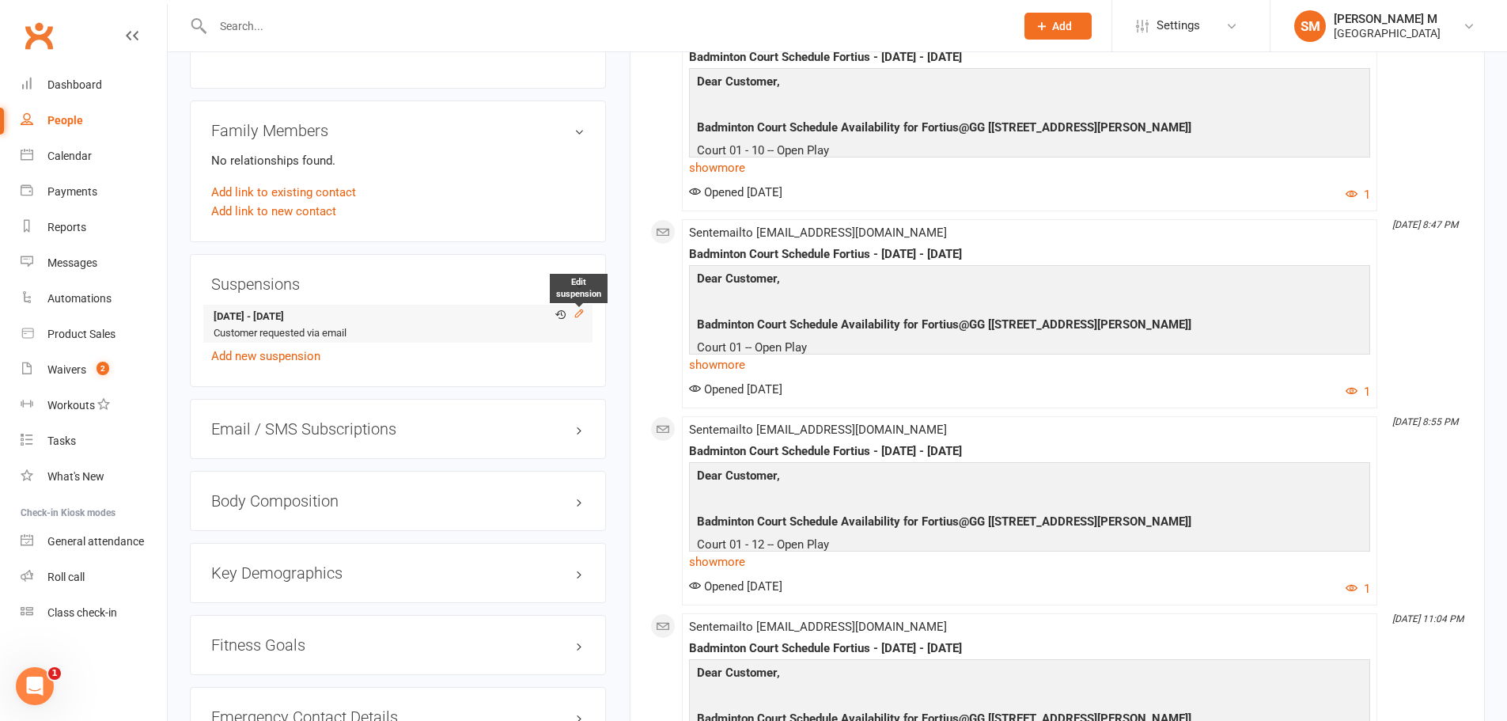
click at [582, 310] on icon at bounding box center [578, 312] width 7 height 7
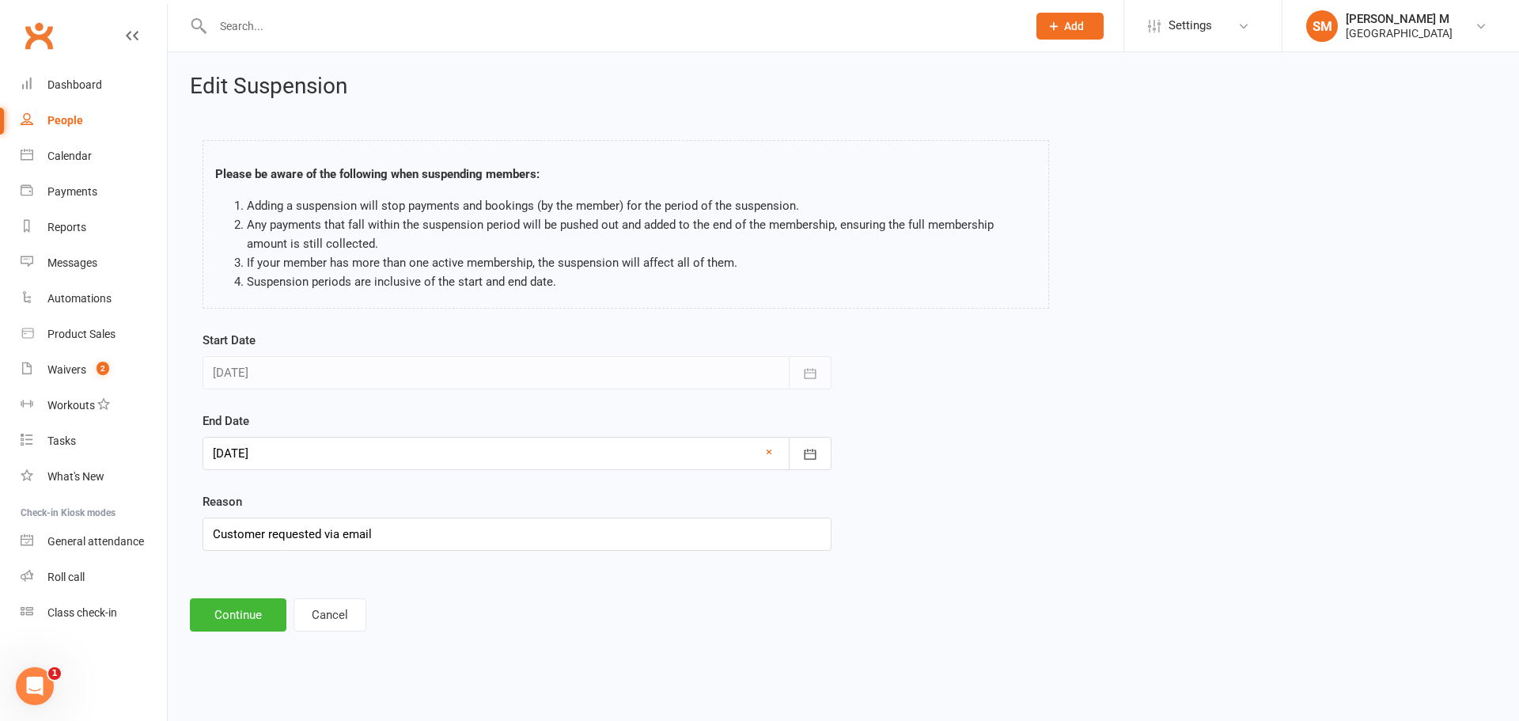
click at [350, 450] on div at bounding box center [517, 453] width 629 height 33
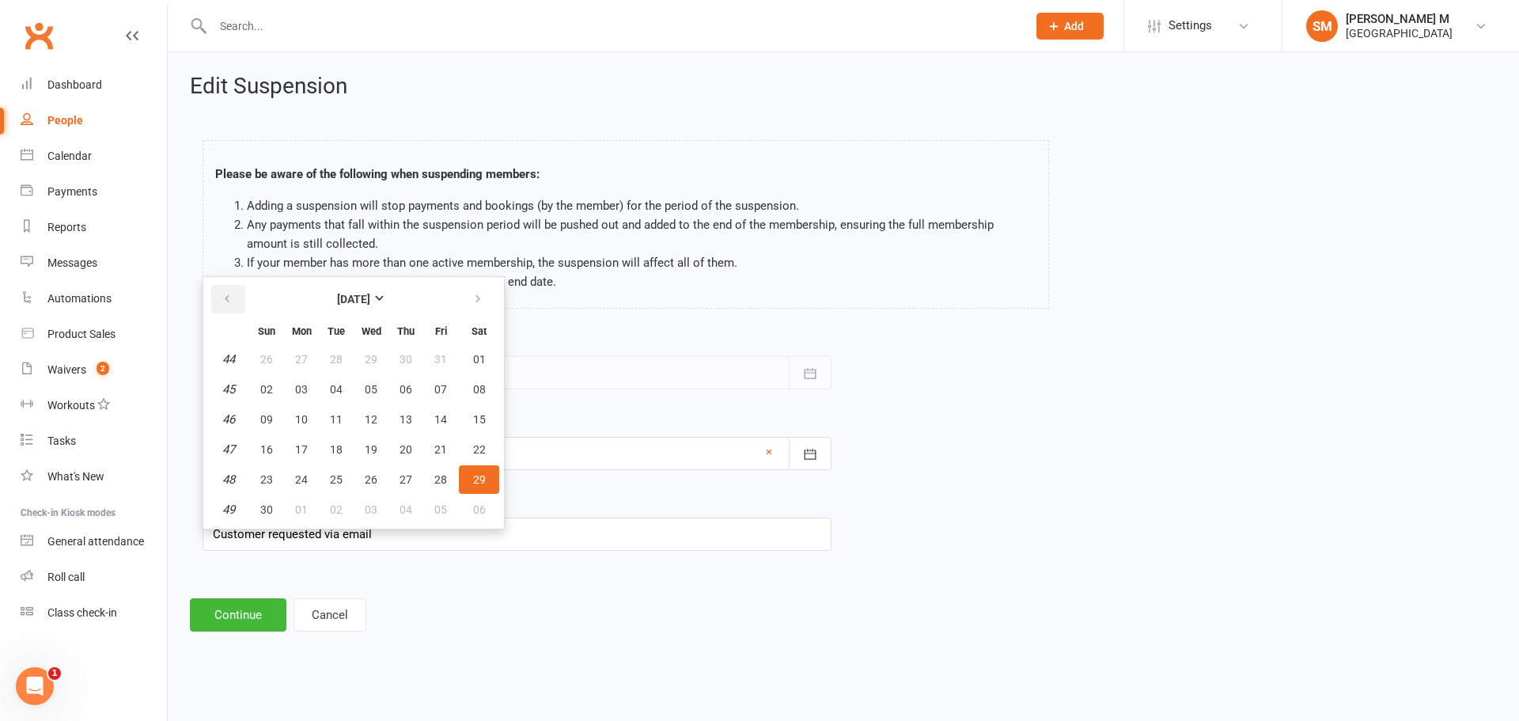
click at [227, 306] on button "button" at bounding box center [228, 299] width 34 height 28
click at [485, 383] on button "11" at bounding box center [479, 389] width 40 height 28
type input "11 Oct 2025"
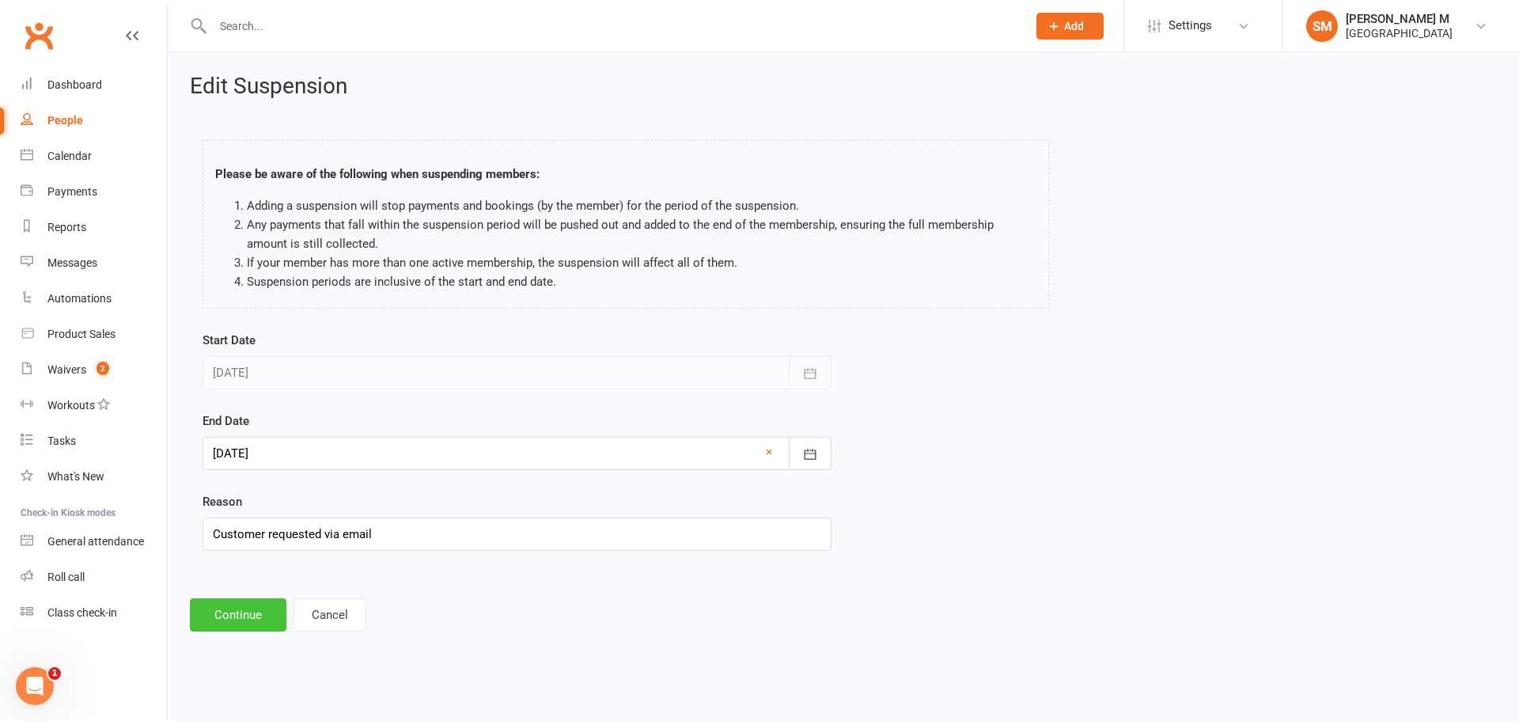
click at [241, 612] on button "Continue" at bounding box center [238, 614] width 97 height 33
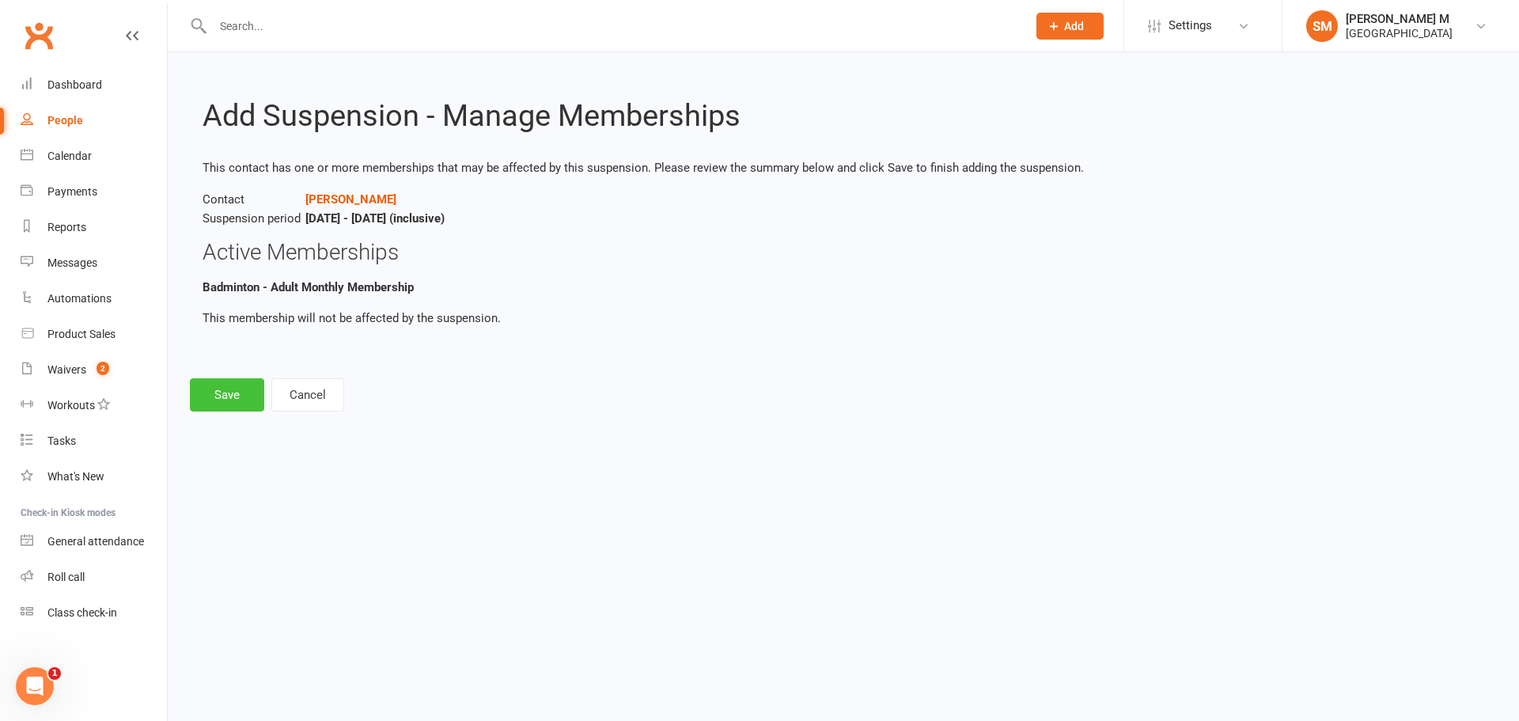
click at [212, 393] on button "Save" at bounding box center [227, 394] width 74 height 33
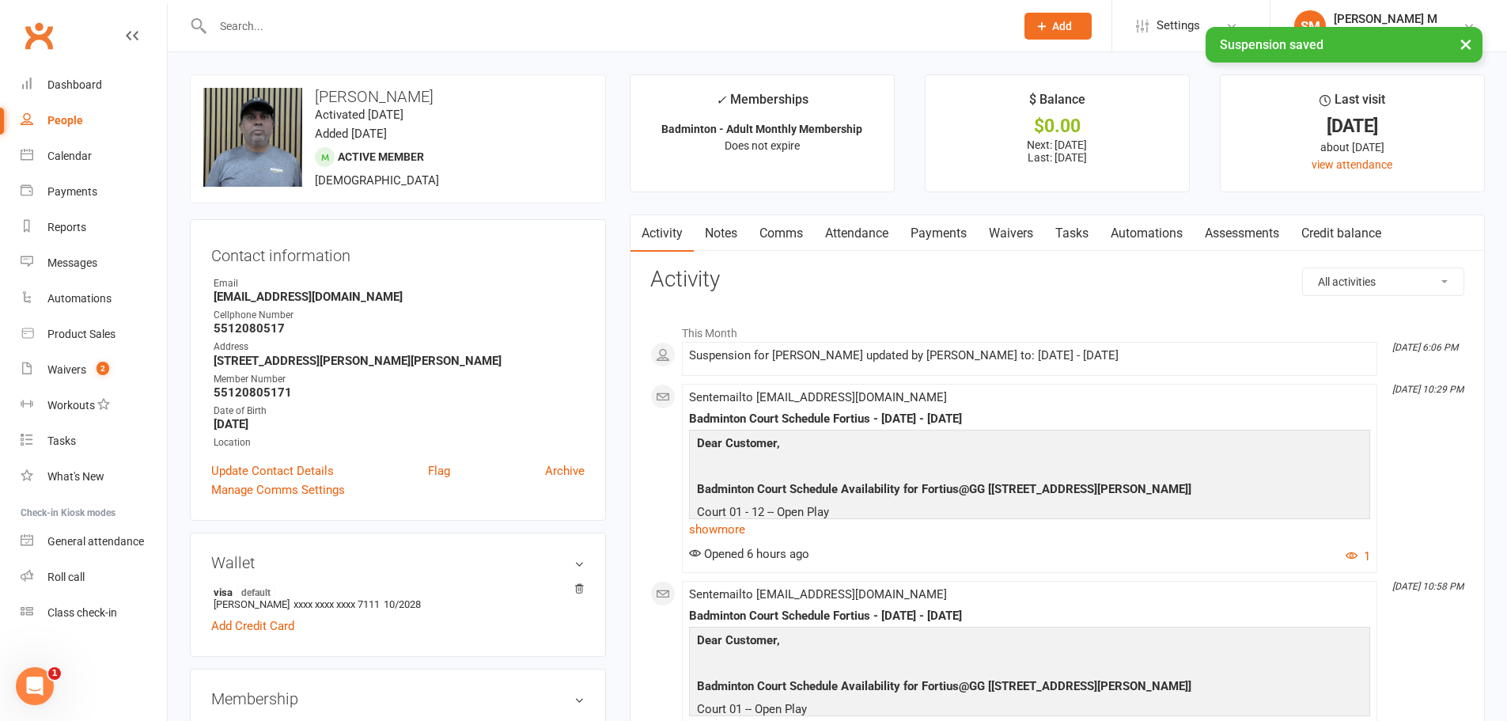
click at [942, 234] on link "Payments" at bounding box center [939, 233] width 78 height 36
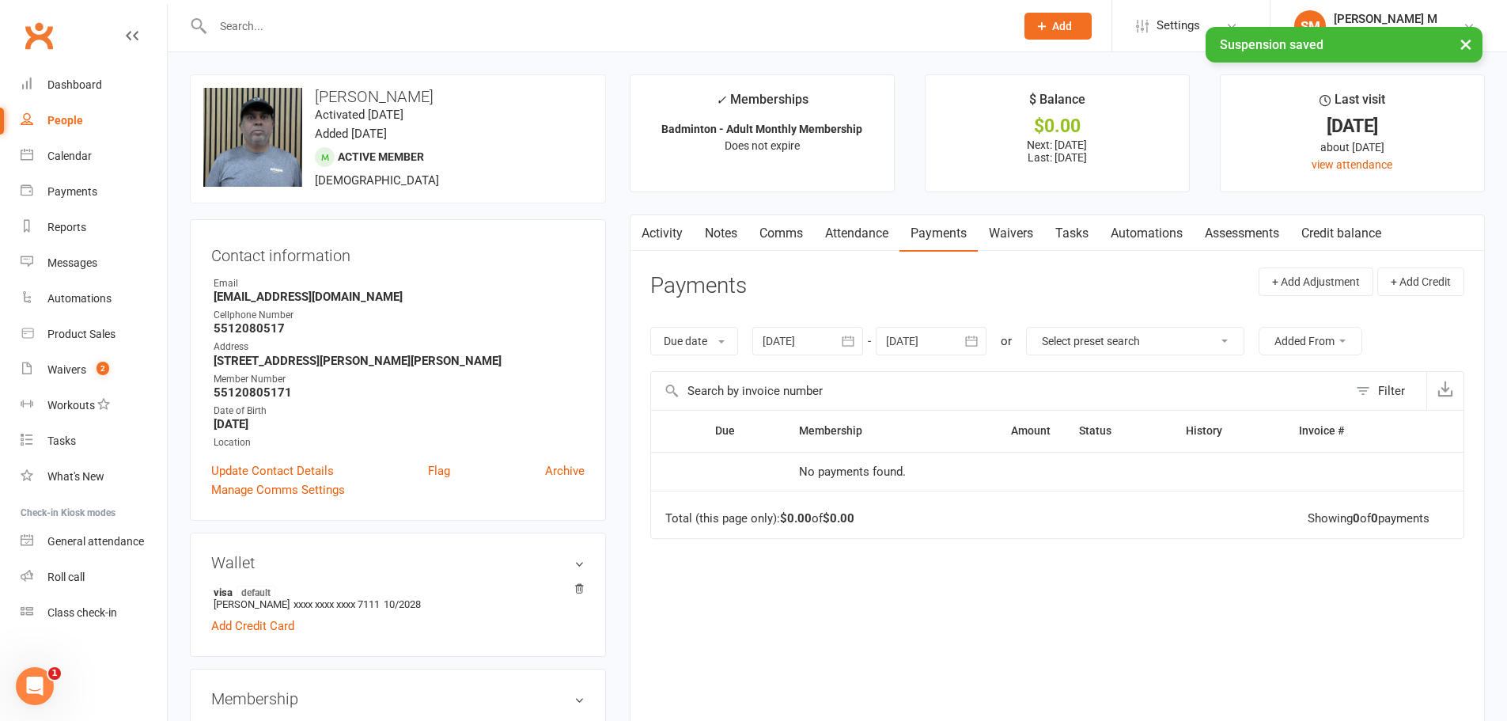
click at [855, 338] on icon "button" at bounding box center [848, 341] width 16 height 16
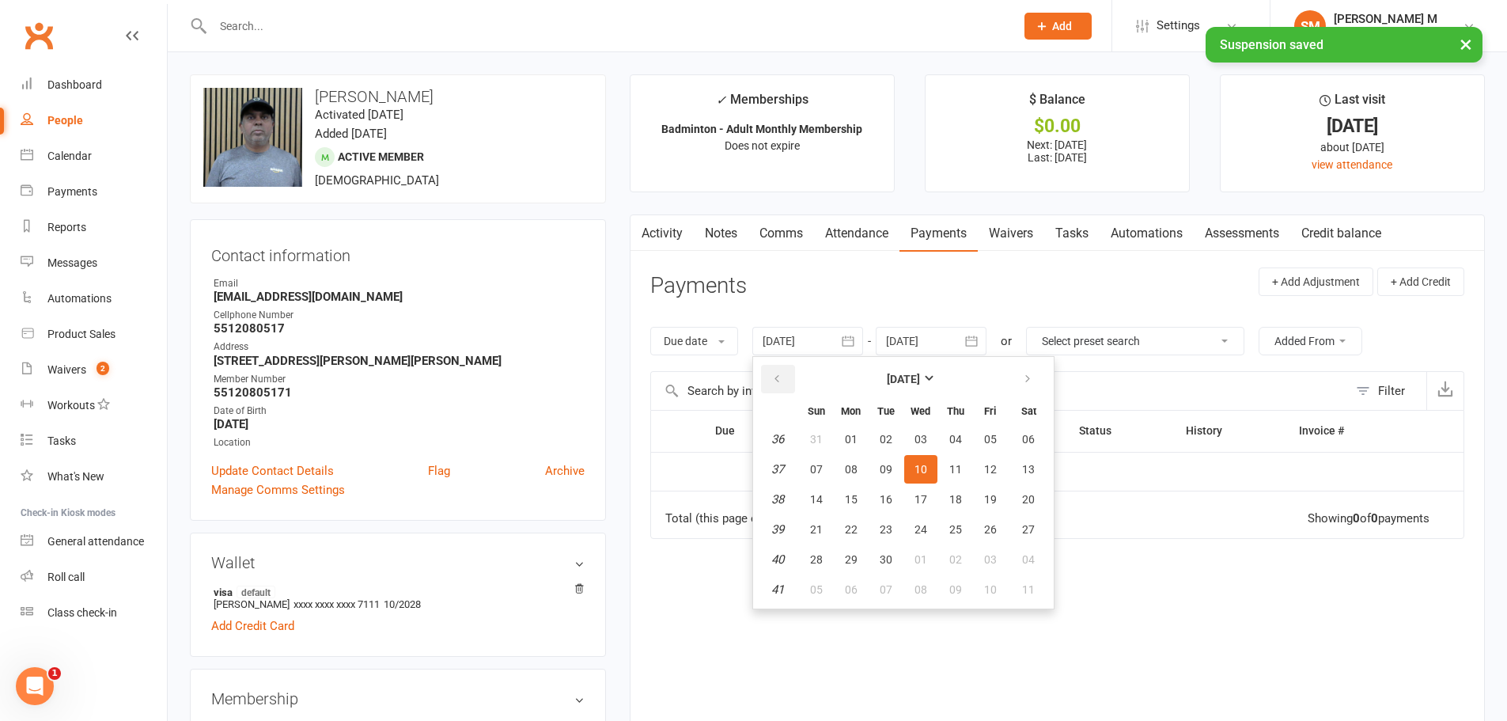
click at [787, 373] on button "button" at bounding box center [778, 379] width 34 height 28
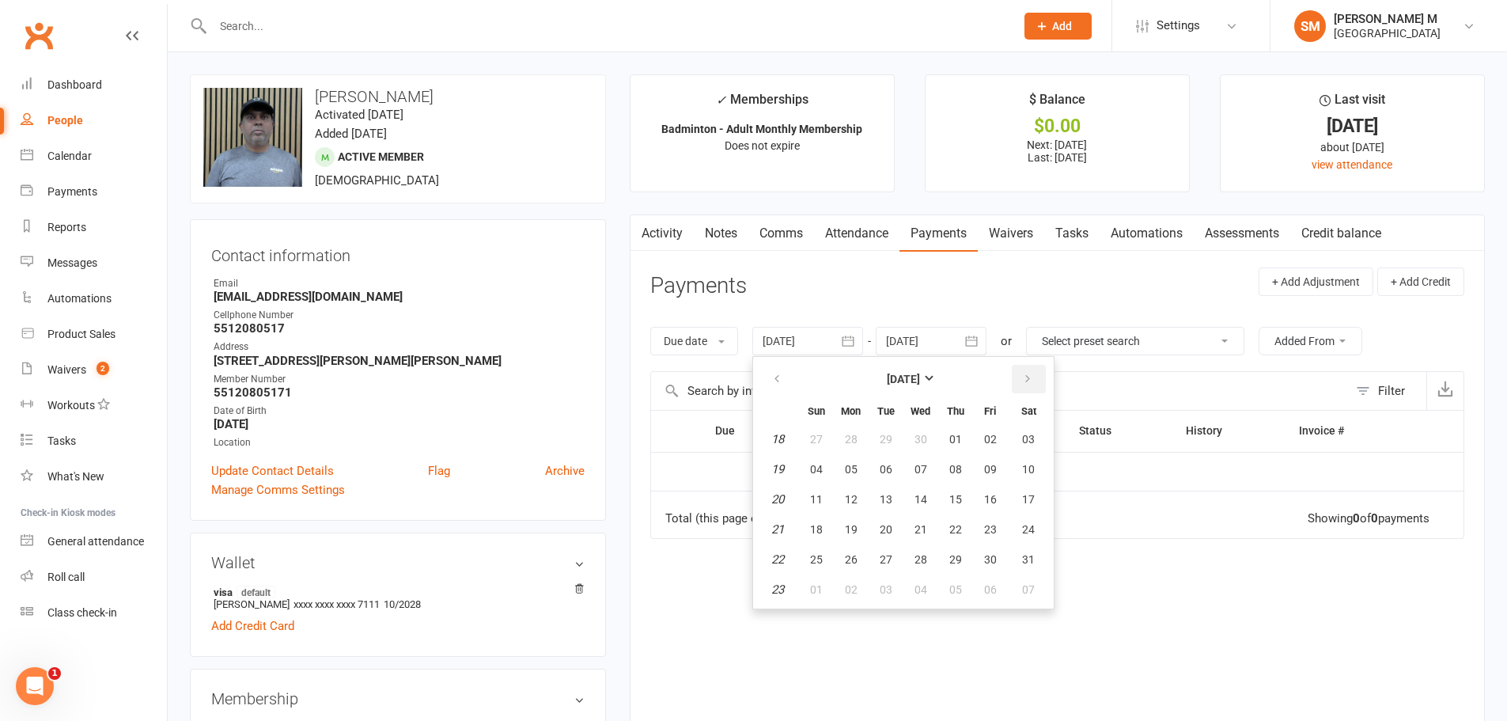
click at [1031, 373] on icon "button" at bounding box center [1027, 379] width 11 height 13
click at [997, 463] on span "08" at bounding box center [990, 469] width 13 height 13
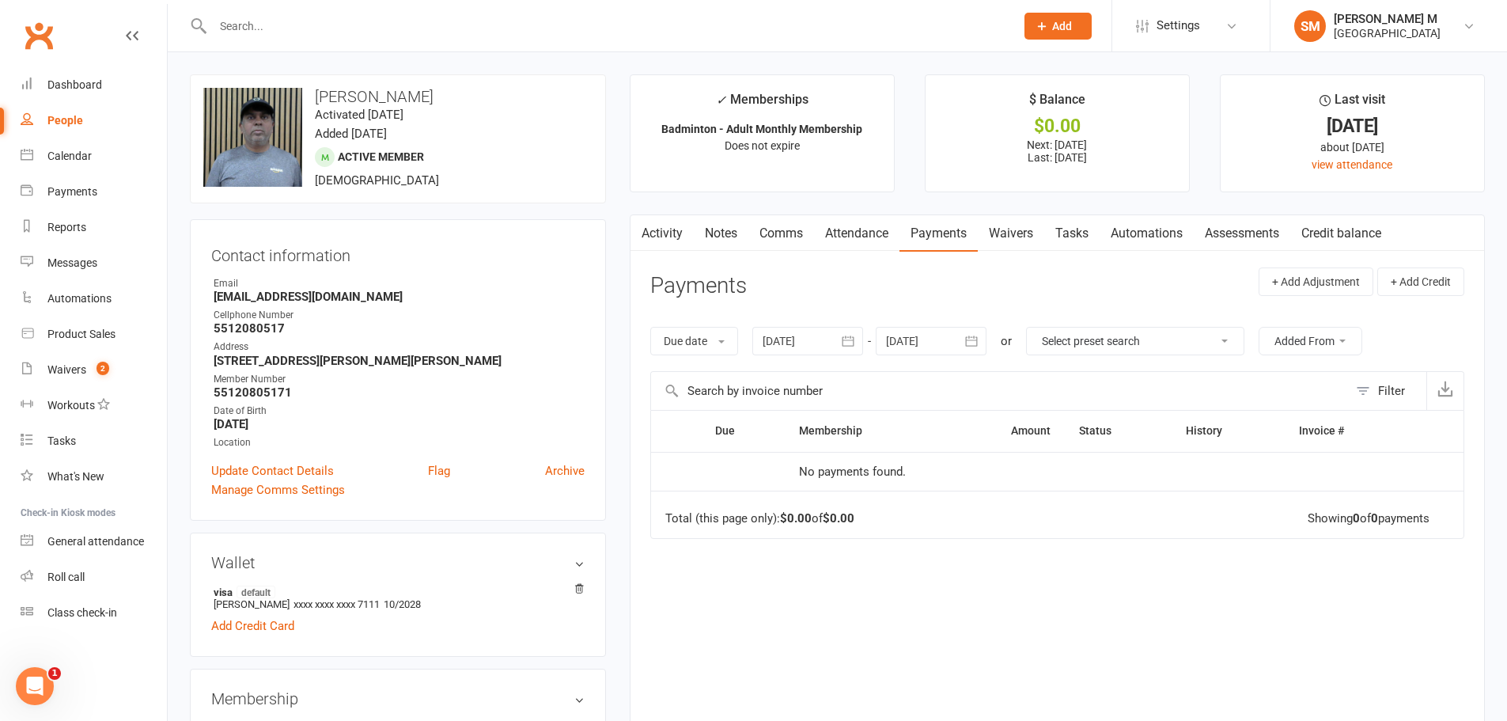
type input "08 Aug 2025"
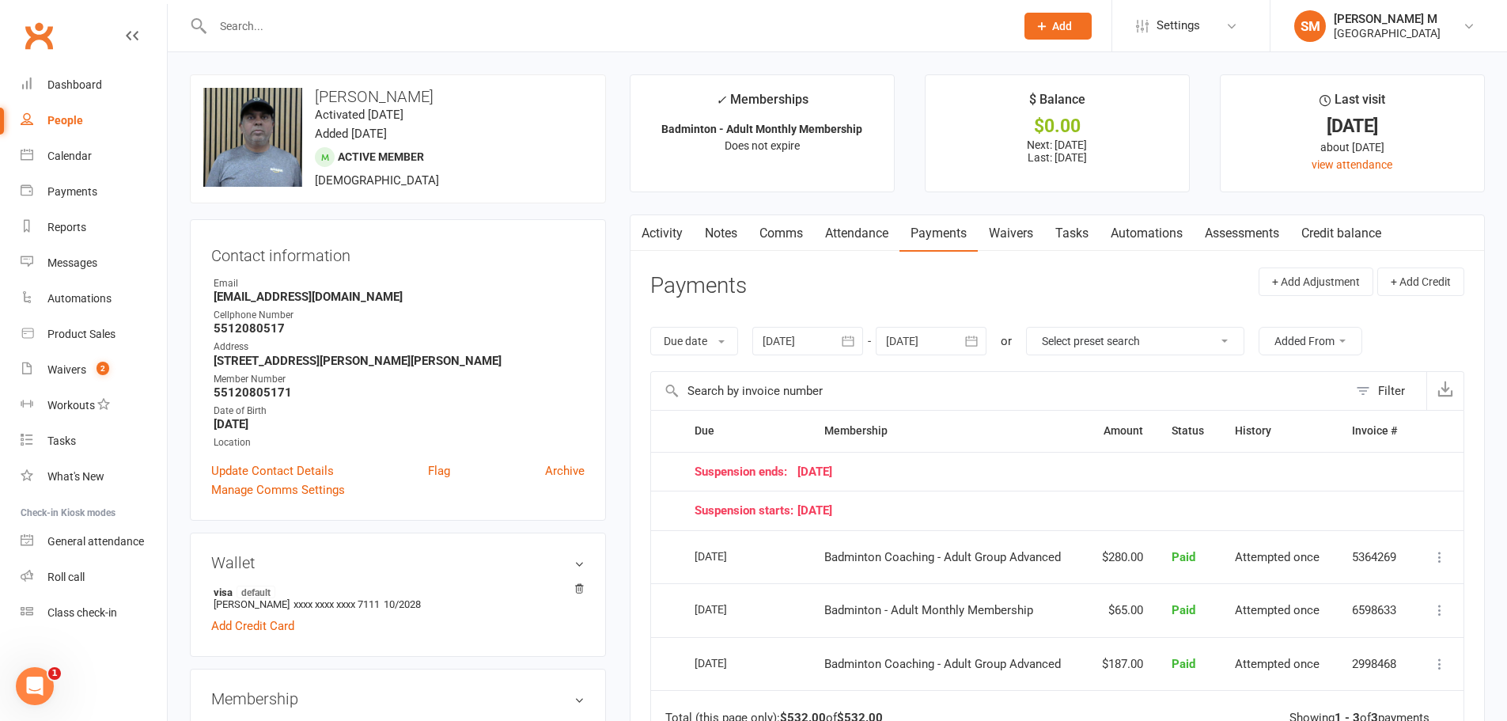
click at [980, 339] on icon "button" at bounding box center [972, 341] width 16 height 16
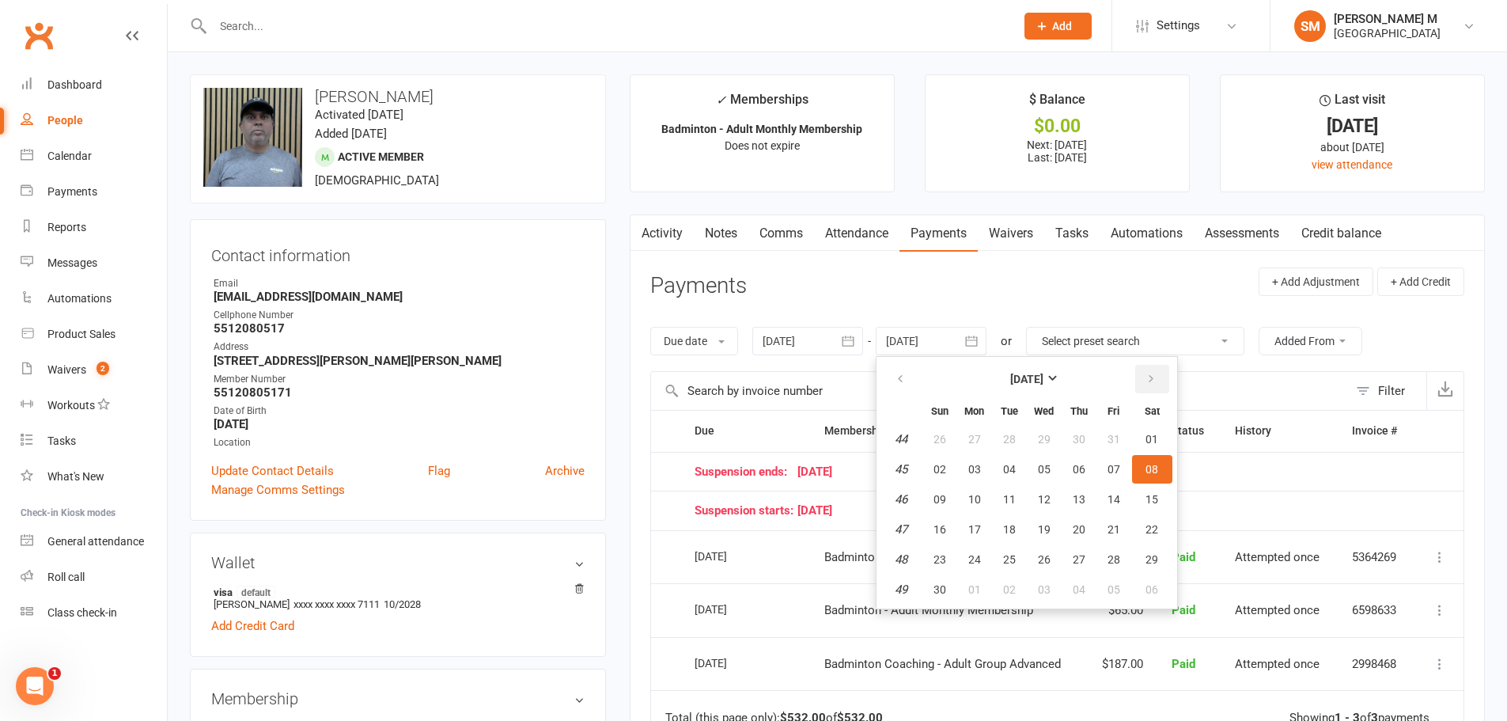
click at [1163, 372] on button "button" at bounding box center [1152, 379] width 34 height 28
click at [1147, 453] on button "07" at bounding box center [1152, 439] width 40 height 28
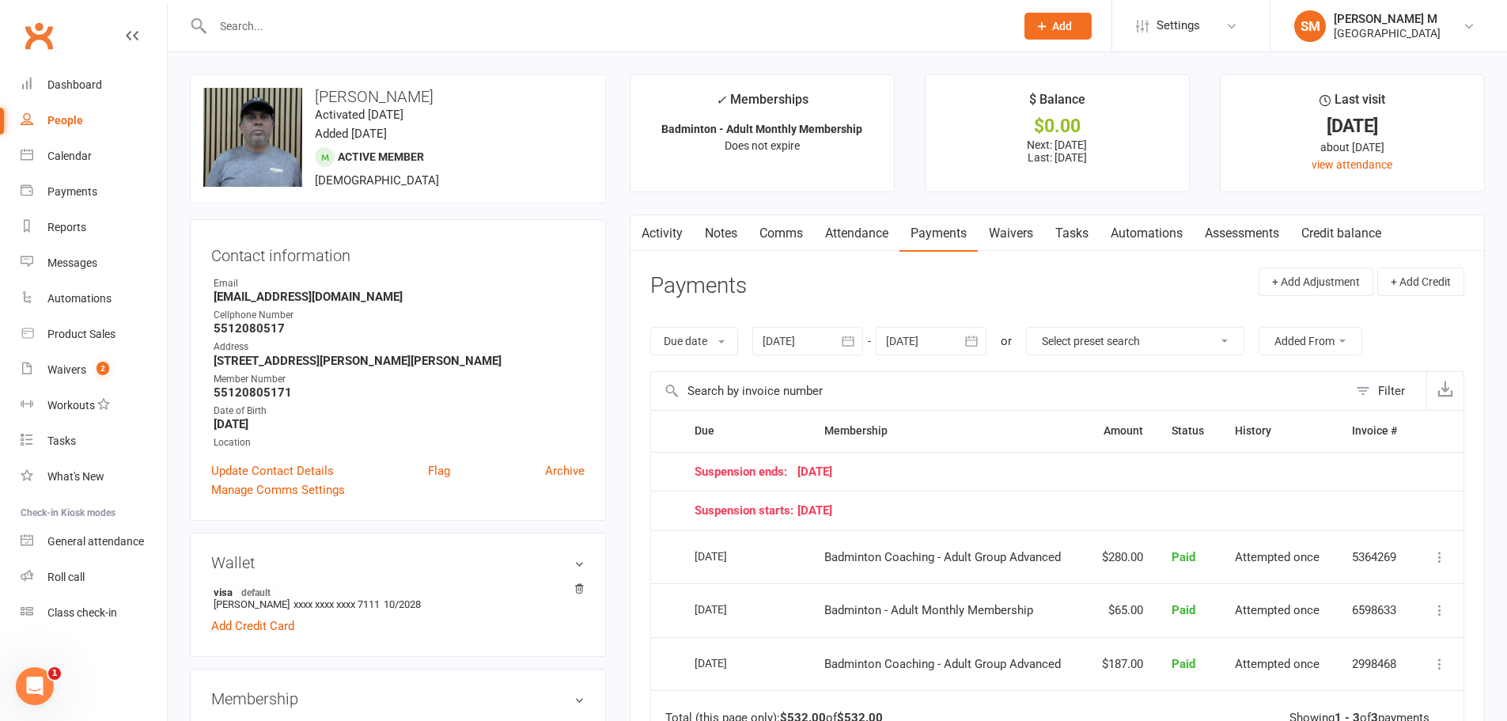
type input "07 Feb 2026"
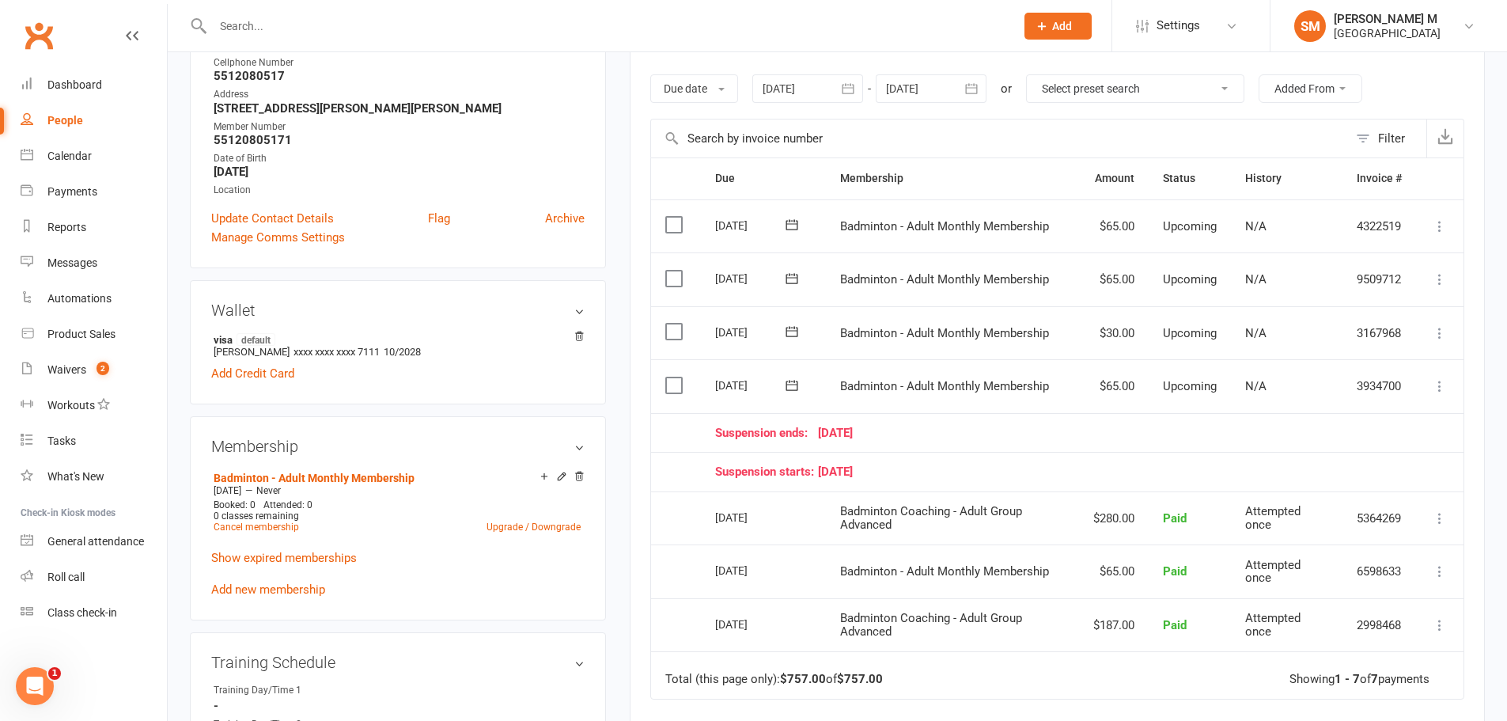
scroll to position [237, 0]
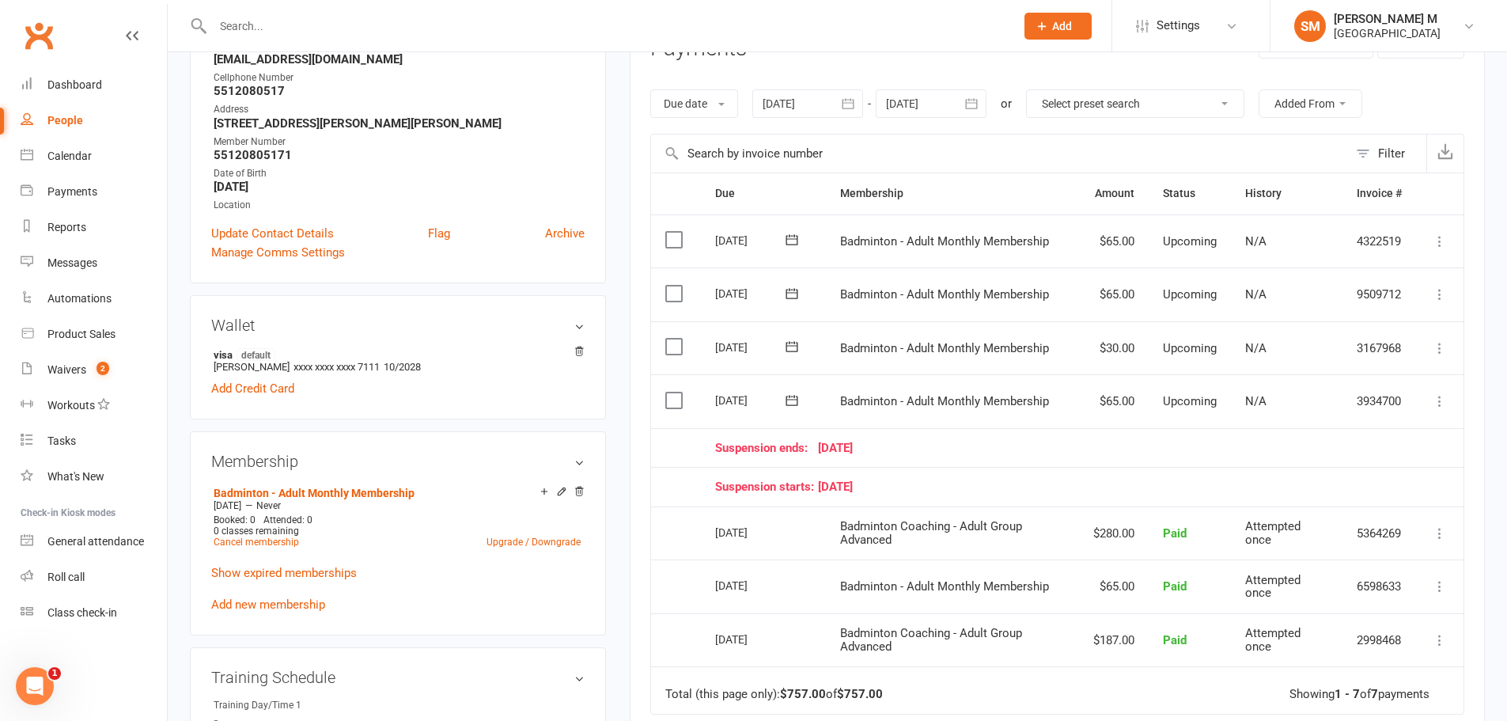
click at [790, 343] on icon at bounding box center [792, 347] width 16 height 16
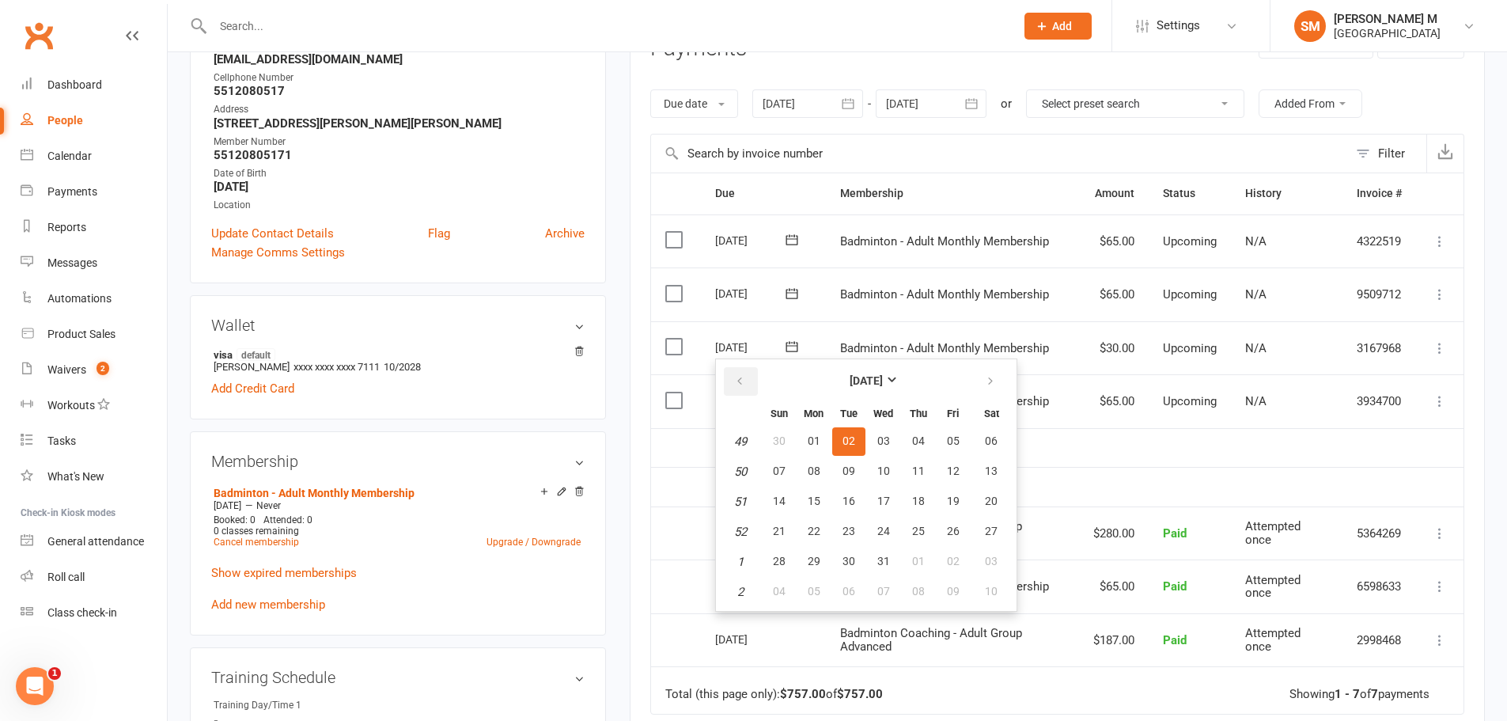
click at [728, 372] on button "button" at bounding box center [741, 381] width 34 height 28
click at [985, 442] on span "01" at bounding box center [991, 440] width 13 height 13
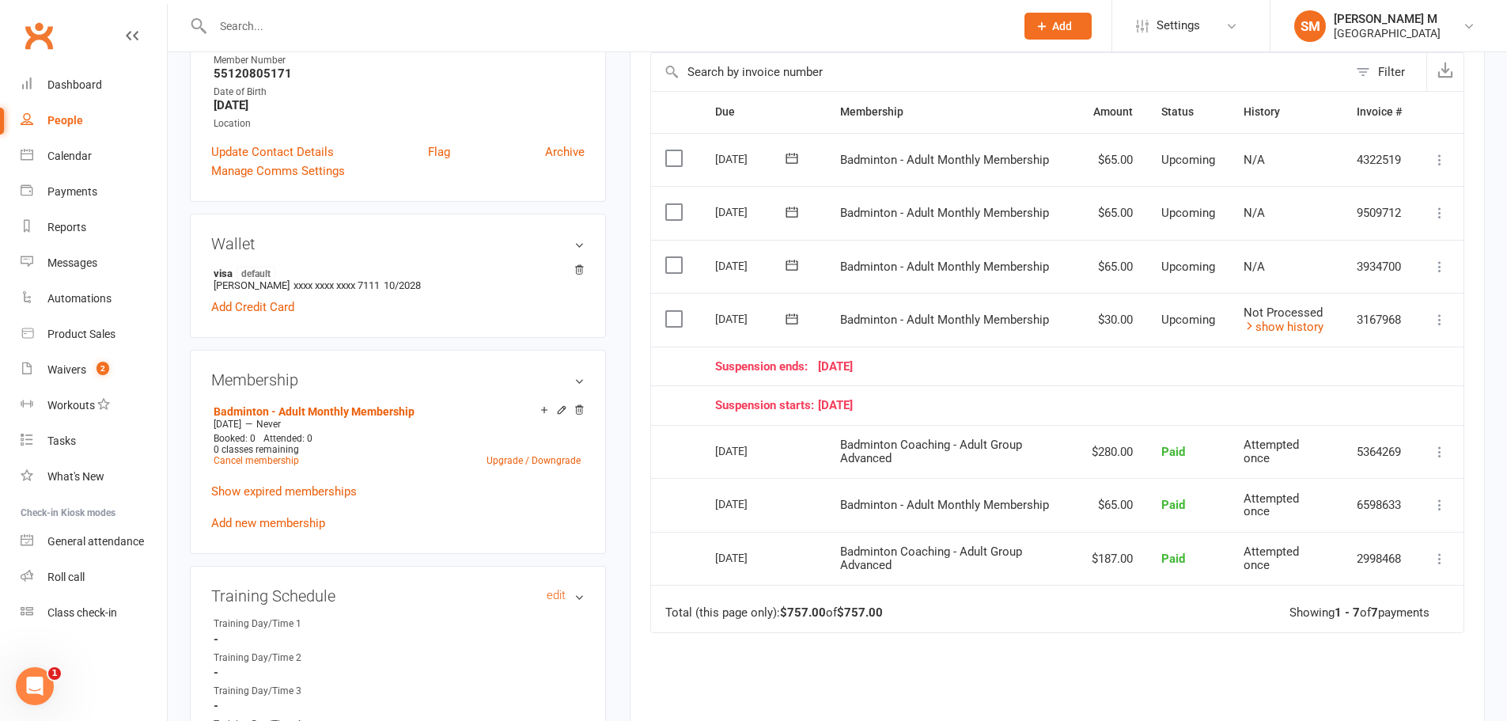
scroll to position [475, 0]
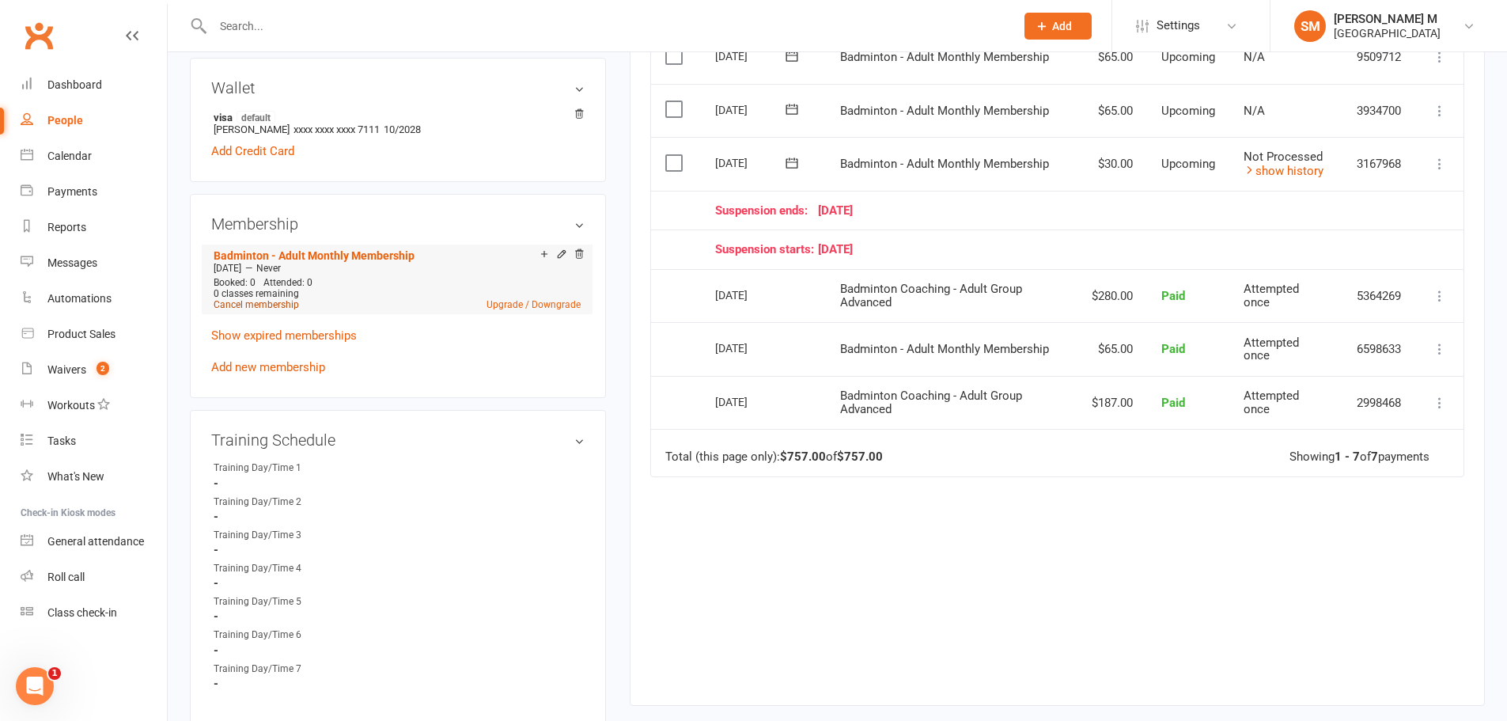
click at [279, 303] on link "Cancel membership" at bounding box center [256, 304] width 85 height 11
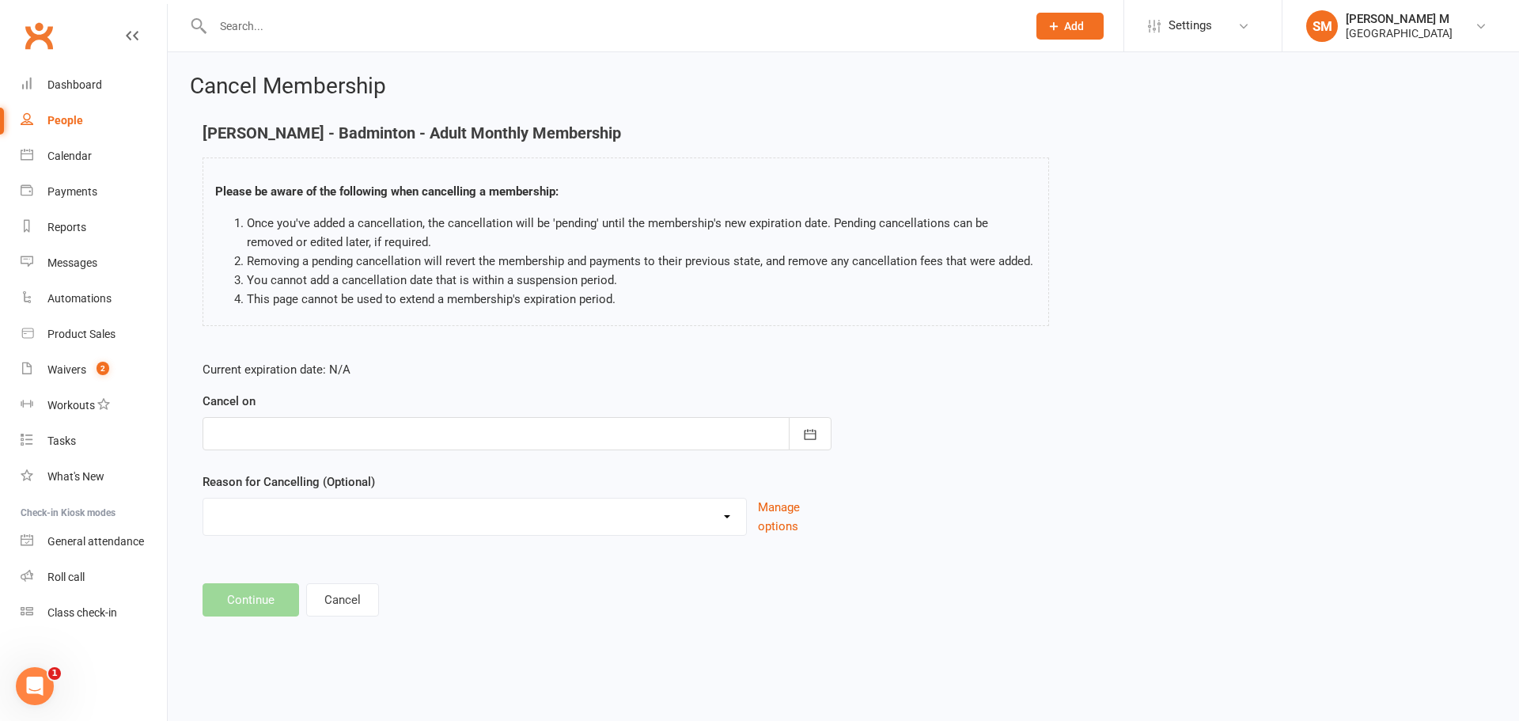
click at [502, 432] on div at bounding box center [517, 433] width 629 height 33
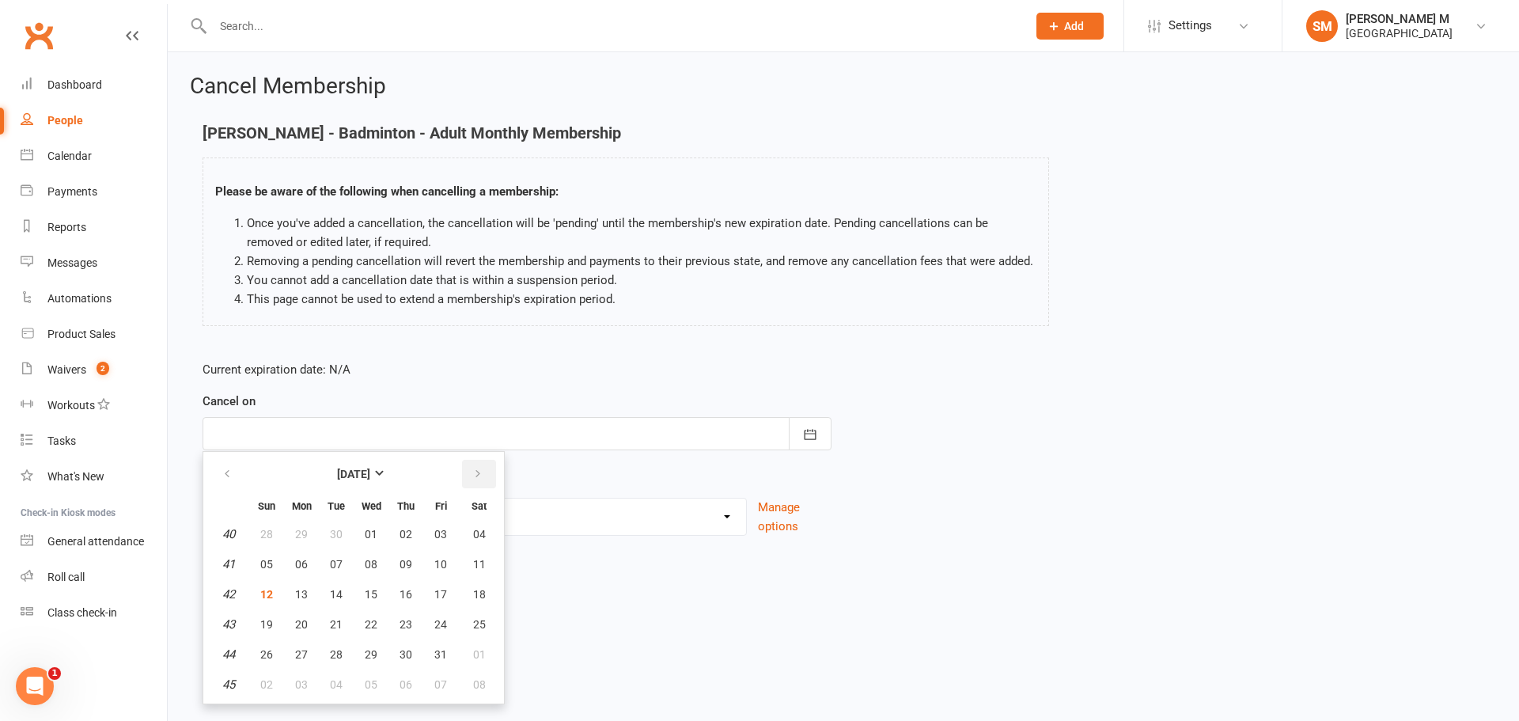
click at [487, 471] on button "button" at bounding box center [479, 474] width 34 height 28
click at [271, 567] on span "02" at bounding box center [266, 564] width 13 height 13
type input "02 Nov 2025"
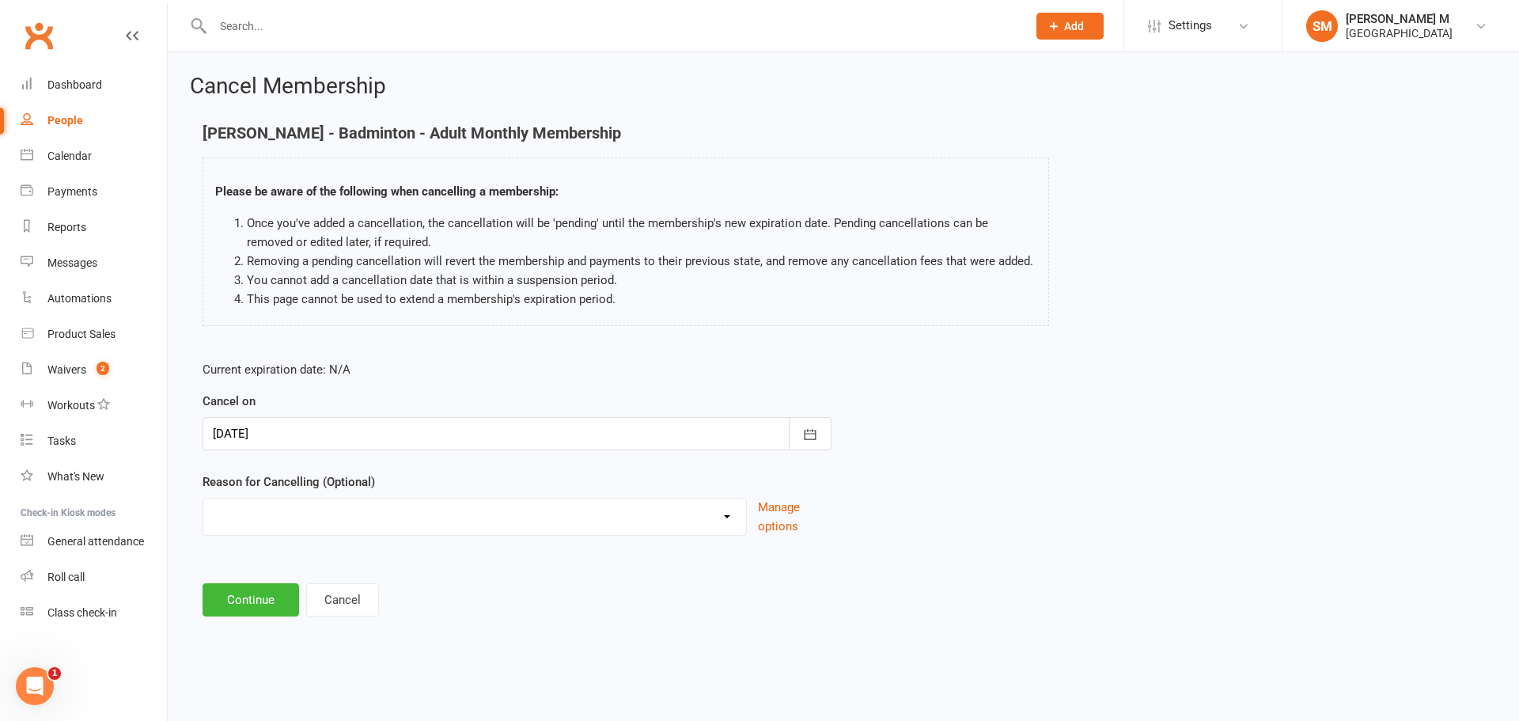
click at [267, 506] on select "Coaches Request Coaching is Complete Coach Request Customer requested via email…" at bounding box center [474, 514] width 543 height 32
select select "3"
click at [203, 498] on select "Coaches Request Coaching is Complete Coach Request Customer requested via email…" at bounding box center [474, 514] width 543 height 32
click at [243, 604] on button "Continue" at bounding box center [251, 599] width 97 height 33
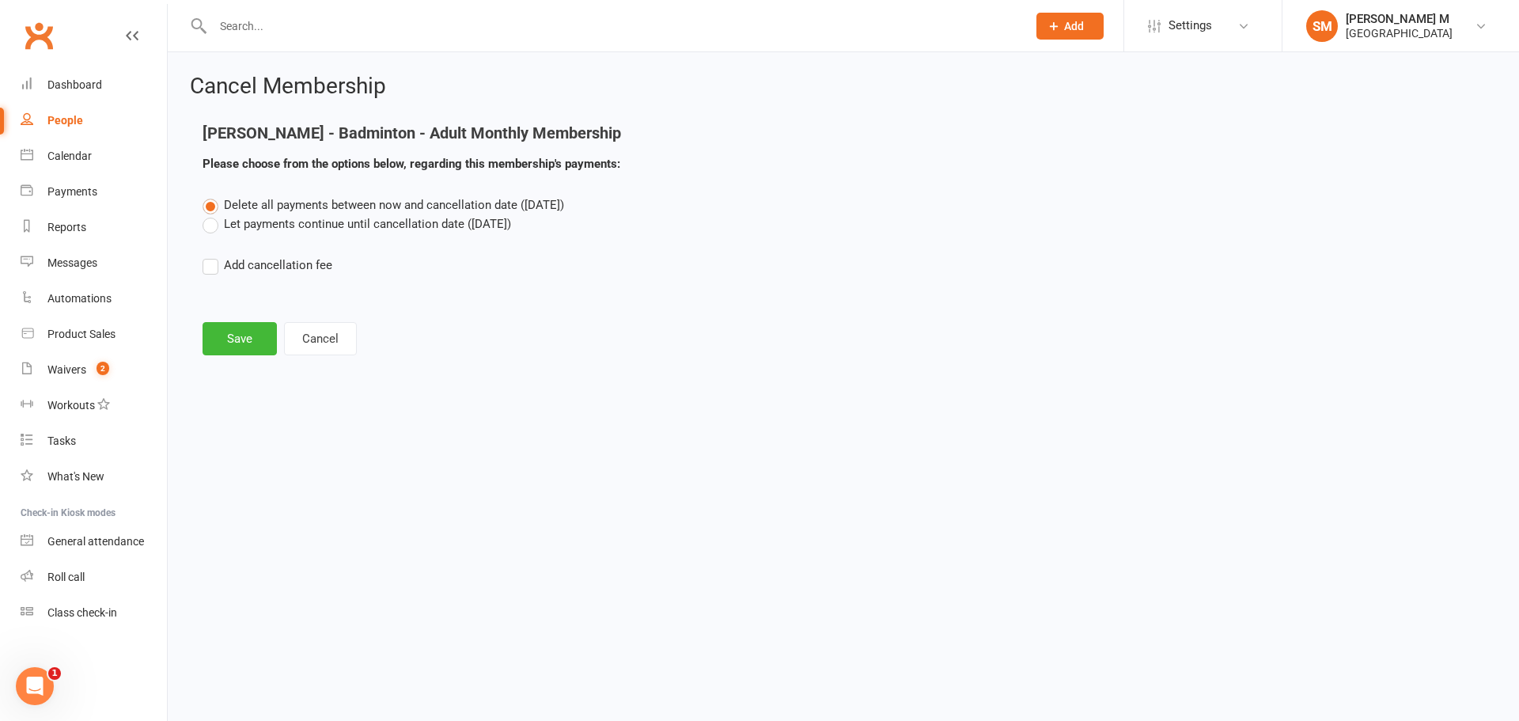
drag, startPoint x: 206, startPoint y: 222, endPoint x: 210, endPoint y: 306, distance: 84.0
click at [206, 223] on label "Let payments continue until cancellation date (Nov 2, 2025)" at bounding box center [357, 223] width 309 height 19
click at [206, 214] on input "Let payments continue until cancellation date (Nov 2, 2025)" at bounding box center [208, 214] width 10 height 0
click at [226, 324] on button "Save" at bounding box center [240, 338] width 74 height 33
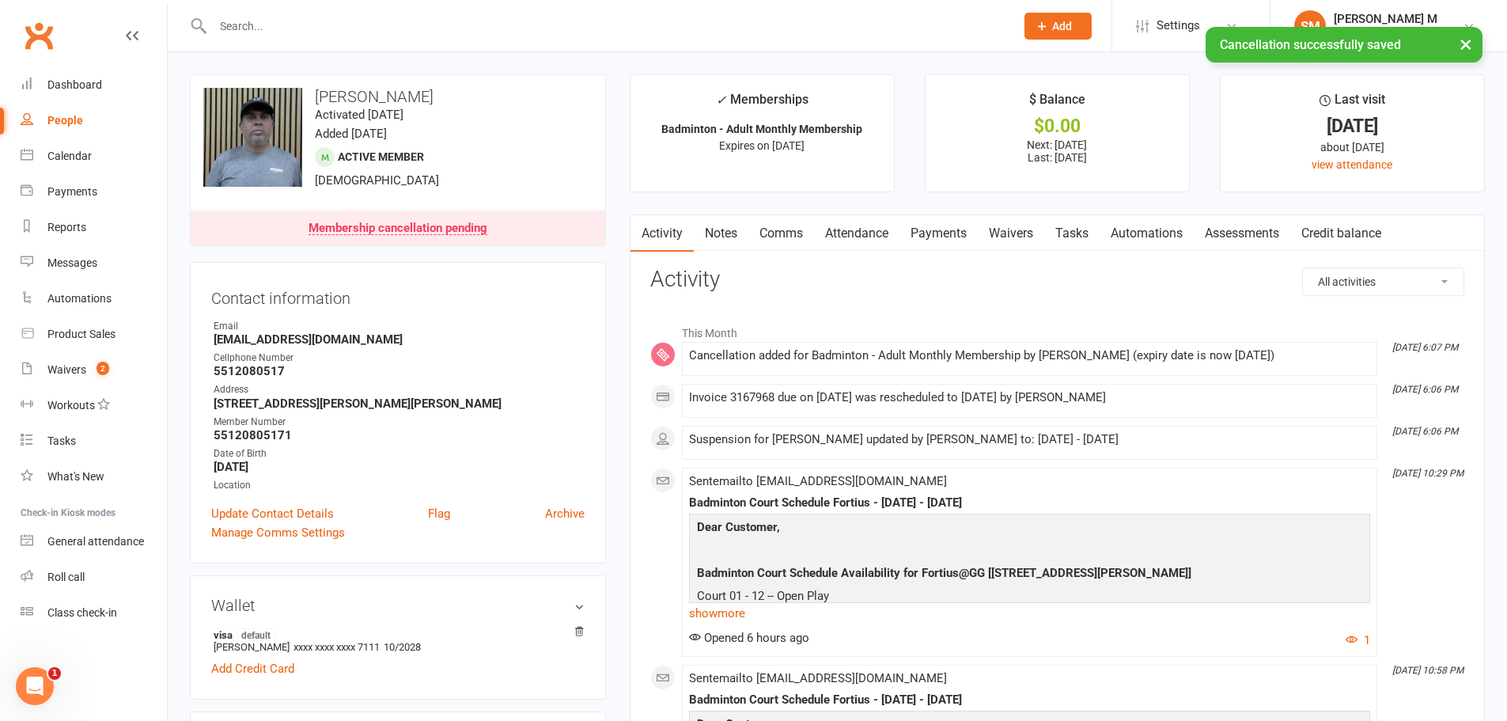
click at [956, 224] on link "Payments" at bounding box center [939, 233] width 78 height 36
